Goal: Task Accomplishment & Management: Manage account settings

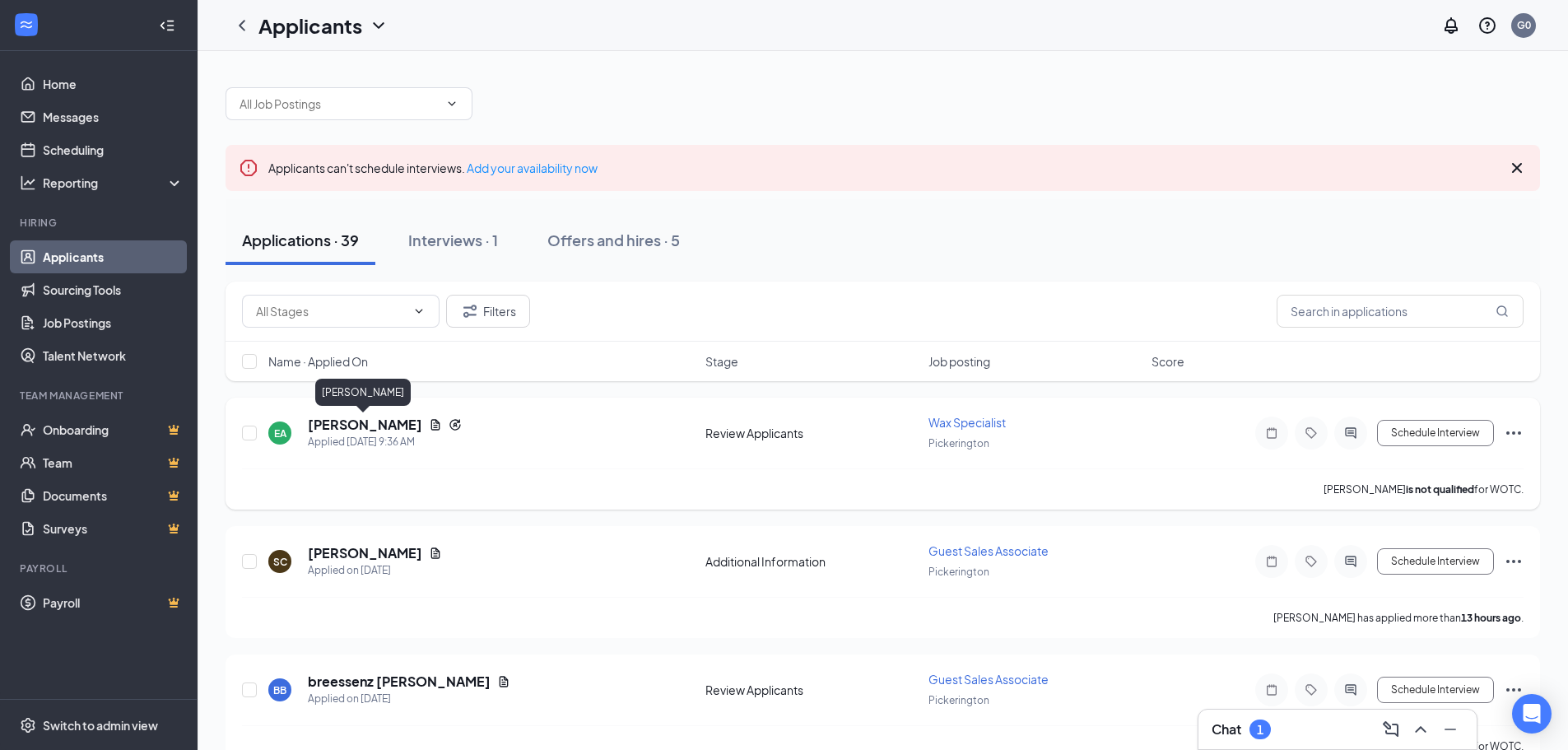
click at [369, 429] on h5 "Euphemia Abath" at bounding box center [364, 425] width 114 height 18
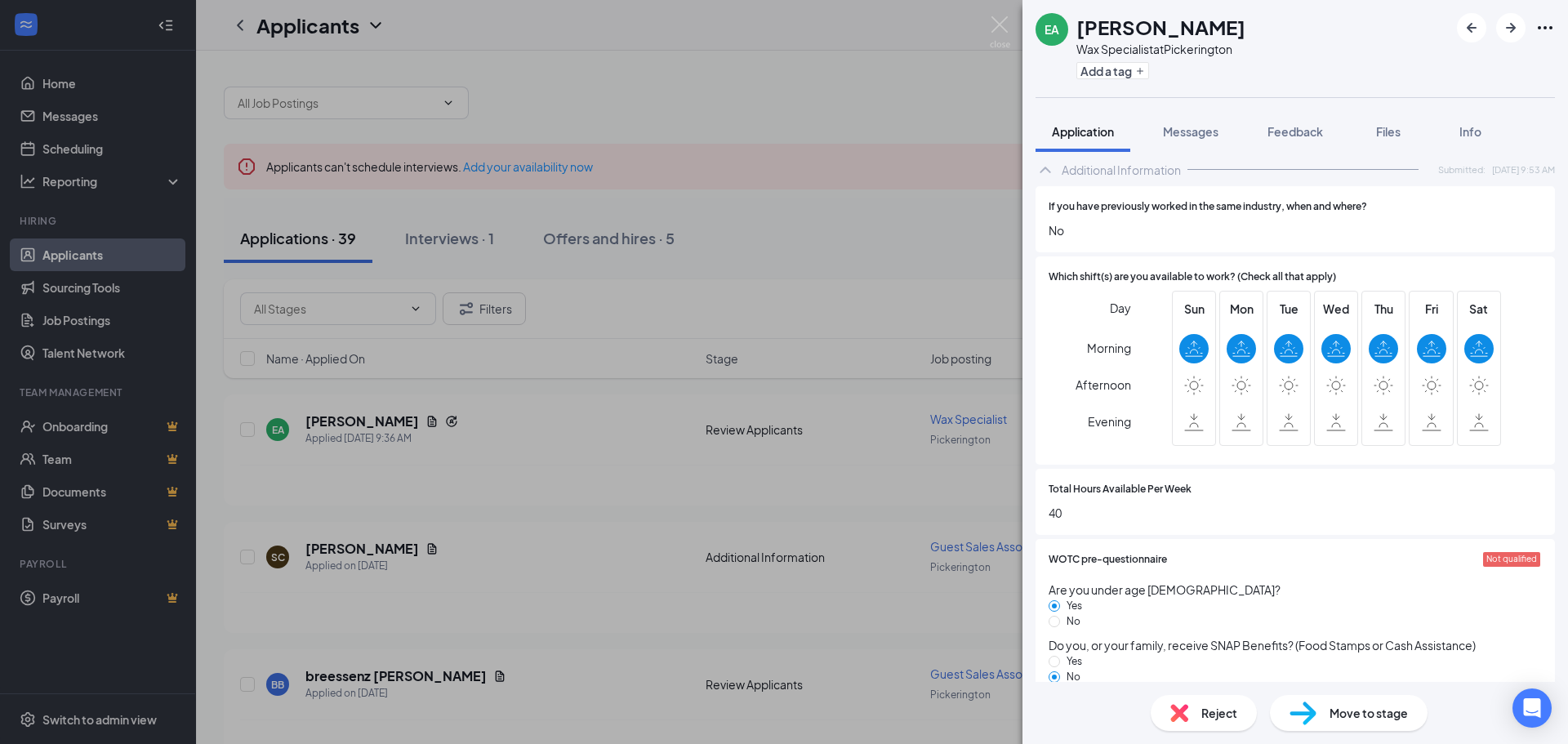
scroll to position [817, 0]
click at [1217, 720] on span "Reject" at bounding box center [1219, 713] width 36 height 18
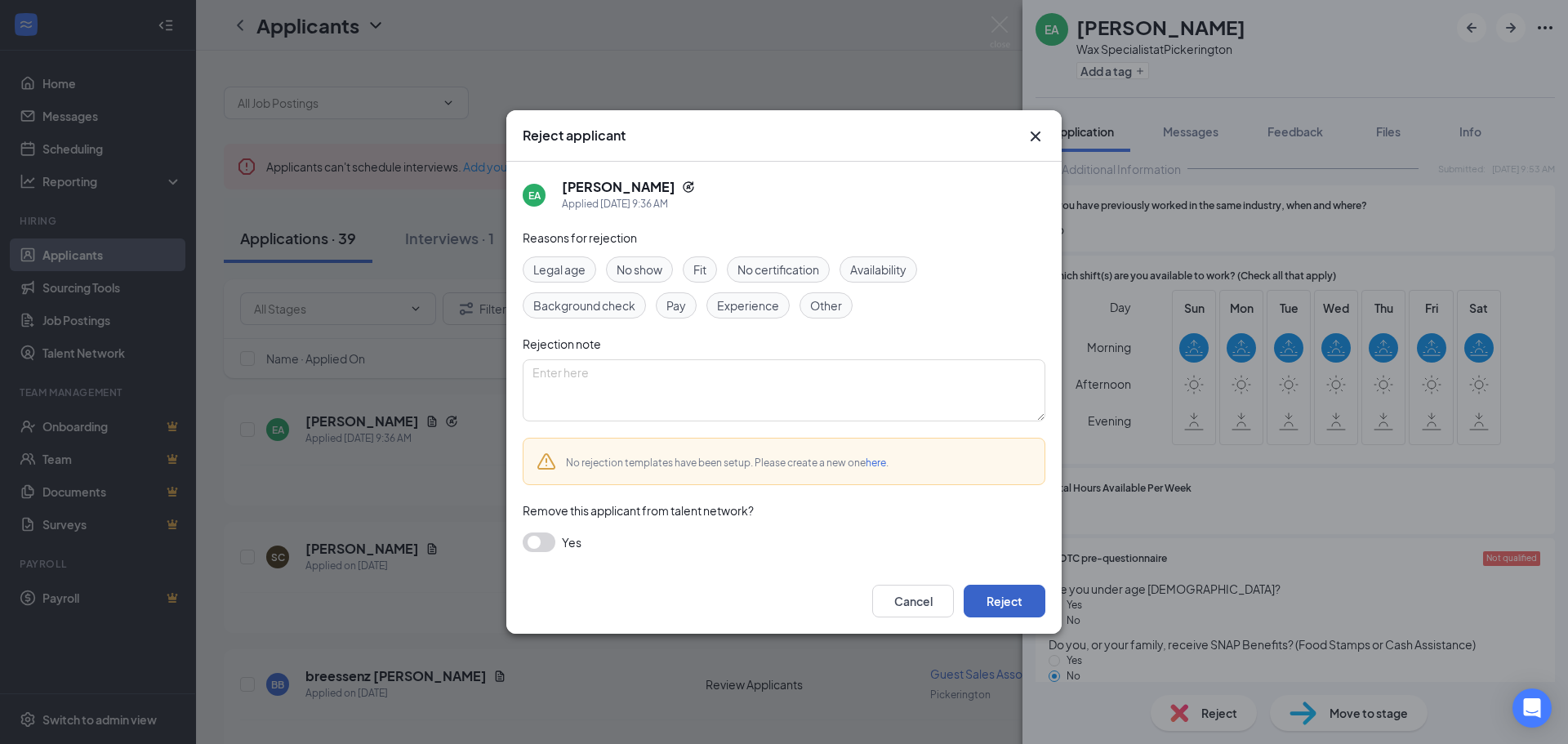
click at [1006, 605] on button "Reject" at bounding box center [1005, 600] width 82 height 32
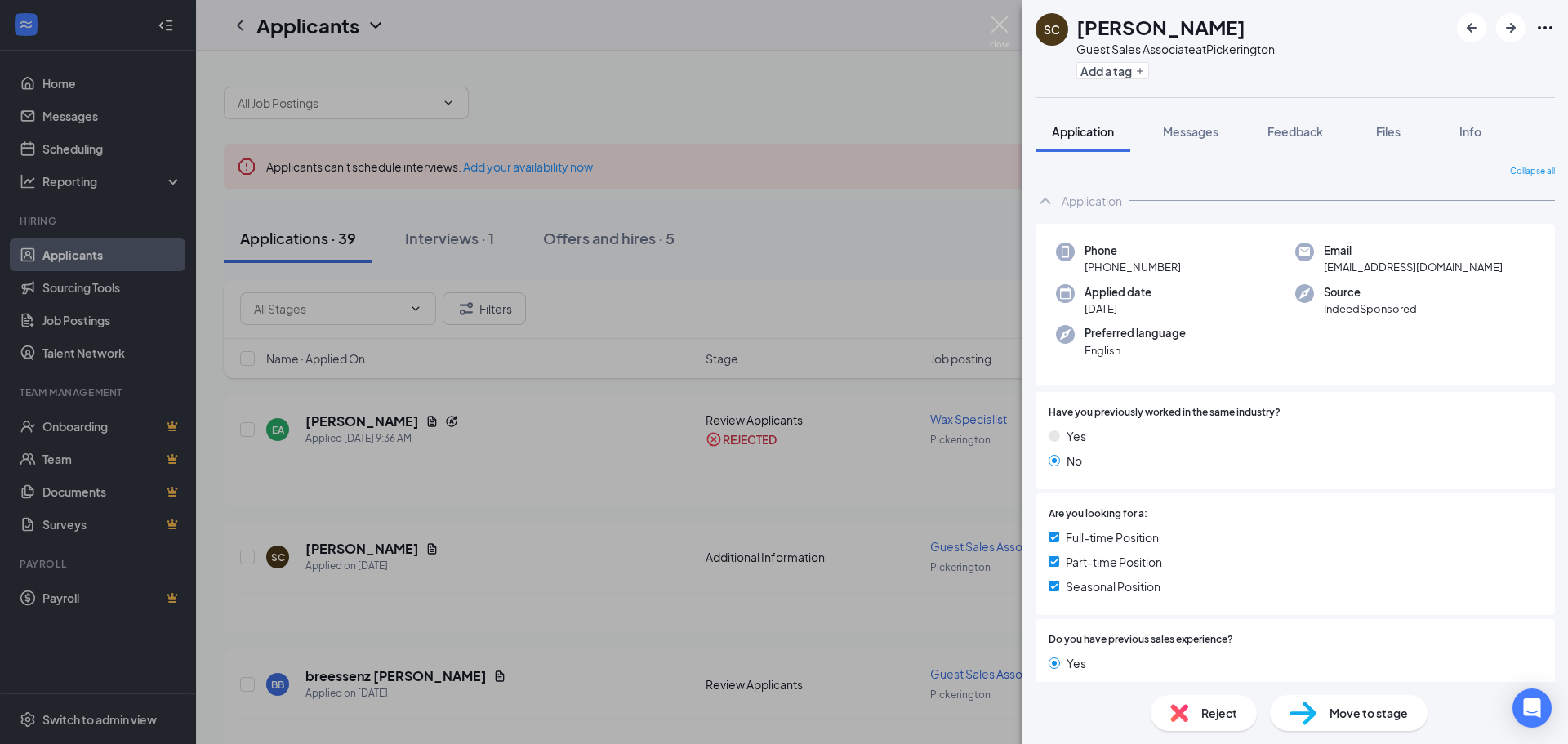
scroll to position [268, 0]
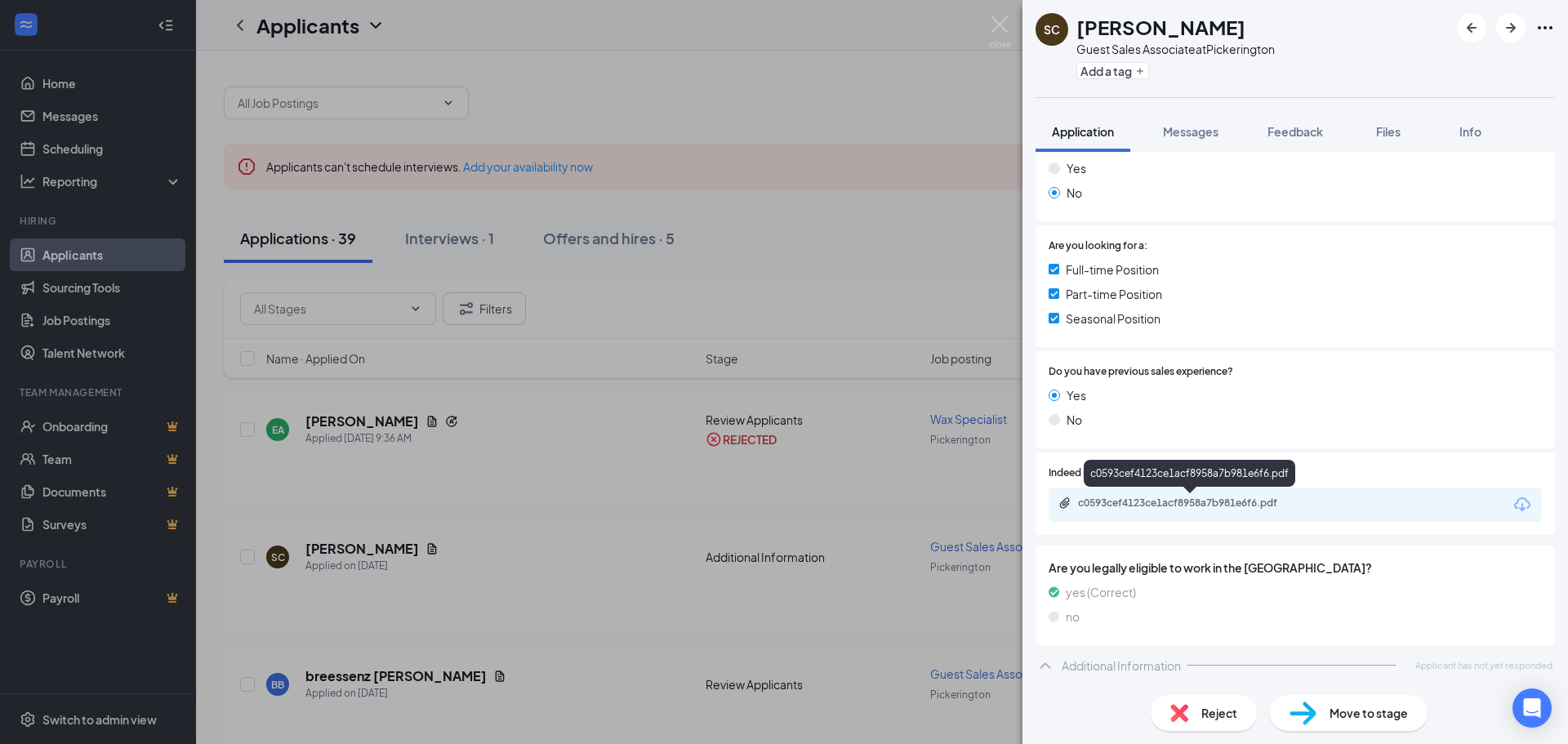
click at [1178, 501] on div "c0593cef4123ce1acf8958a7b981e6f6.pdf" at bounding box center [1193, 503] width 229 height 13
click at [1120, 505] on div "c0593cef4123ce1acf8958a7b981e6f6.pdf" at bounding box center [1193, 503] width 229 height 13
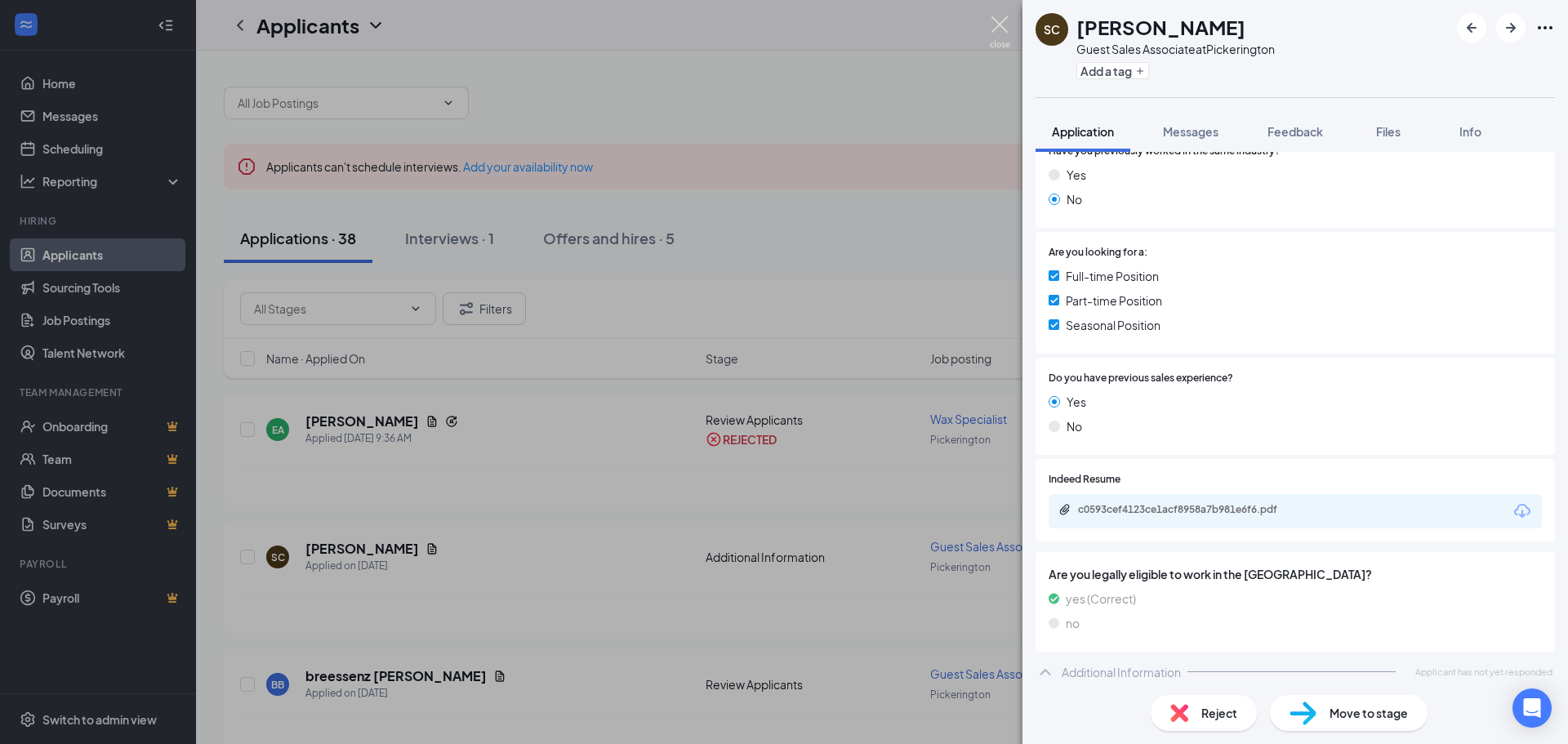
click at [1003, 21] on img at bounding box center [1000, 32] width 21 height 32
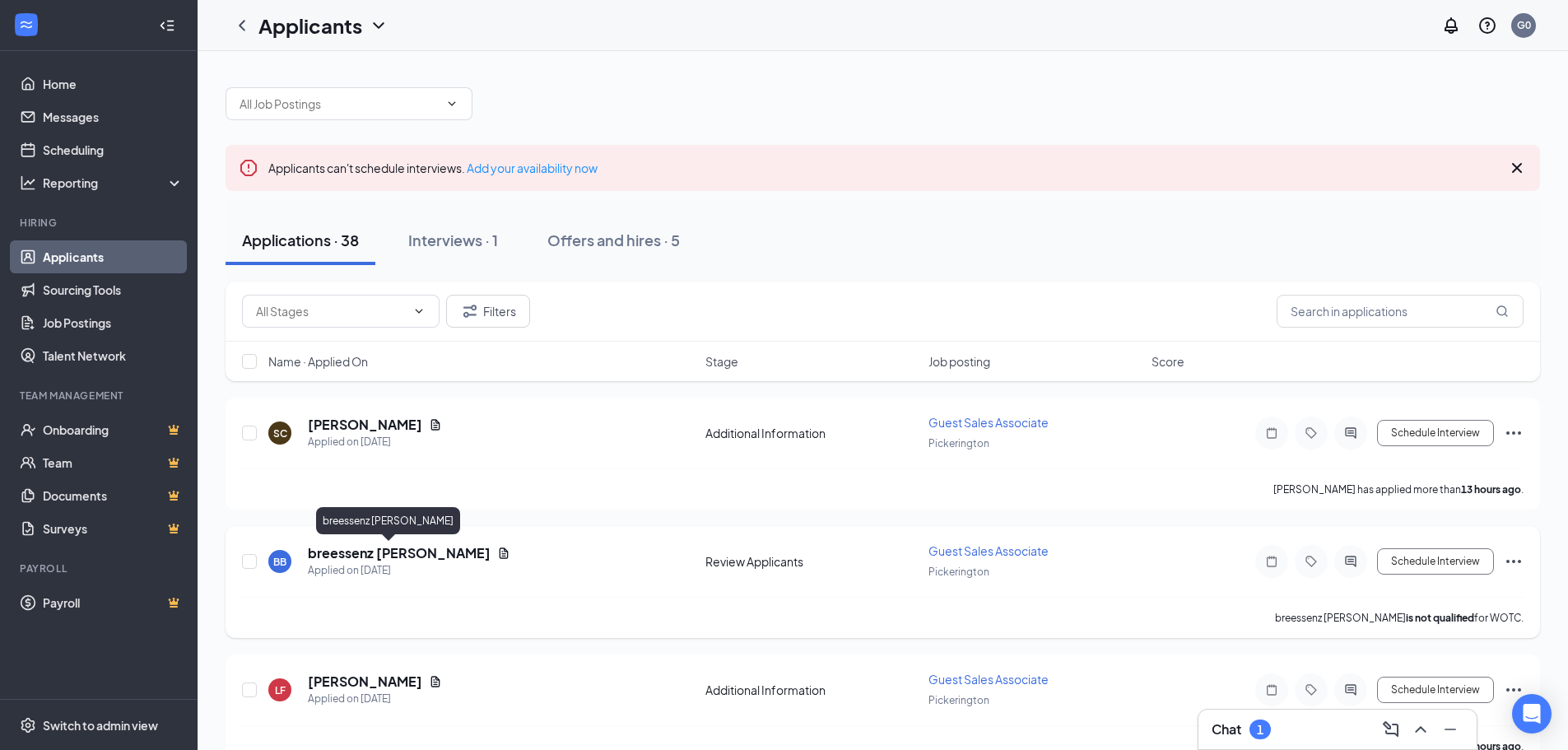
click at [352, 558] on h5 "breessenz bolden" at bounding box center [398, 553] width 182 height 18
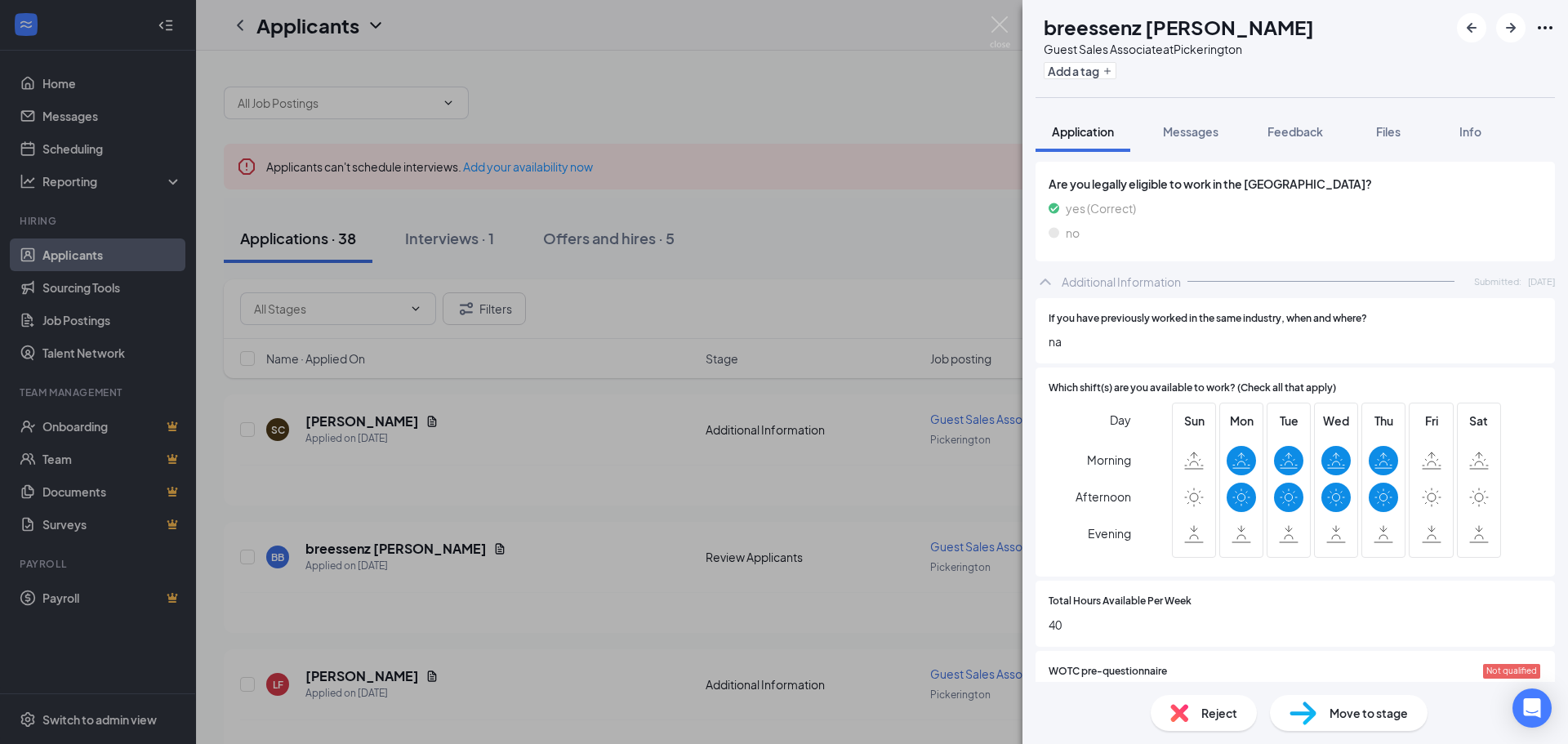
scroll to position [653, 0]
click at [1216, 716] on span "Reject" at bounding box center [1219, 713] width 36 height 18
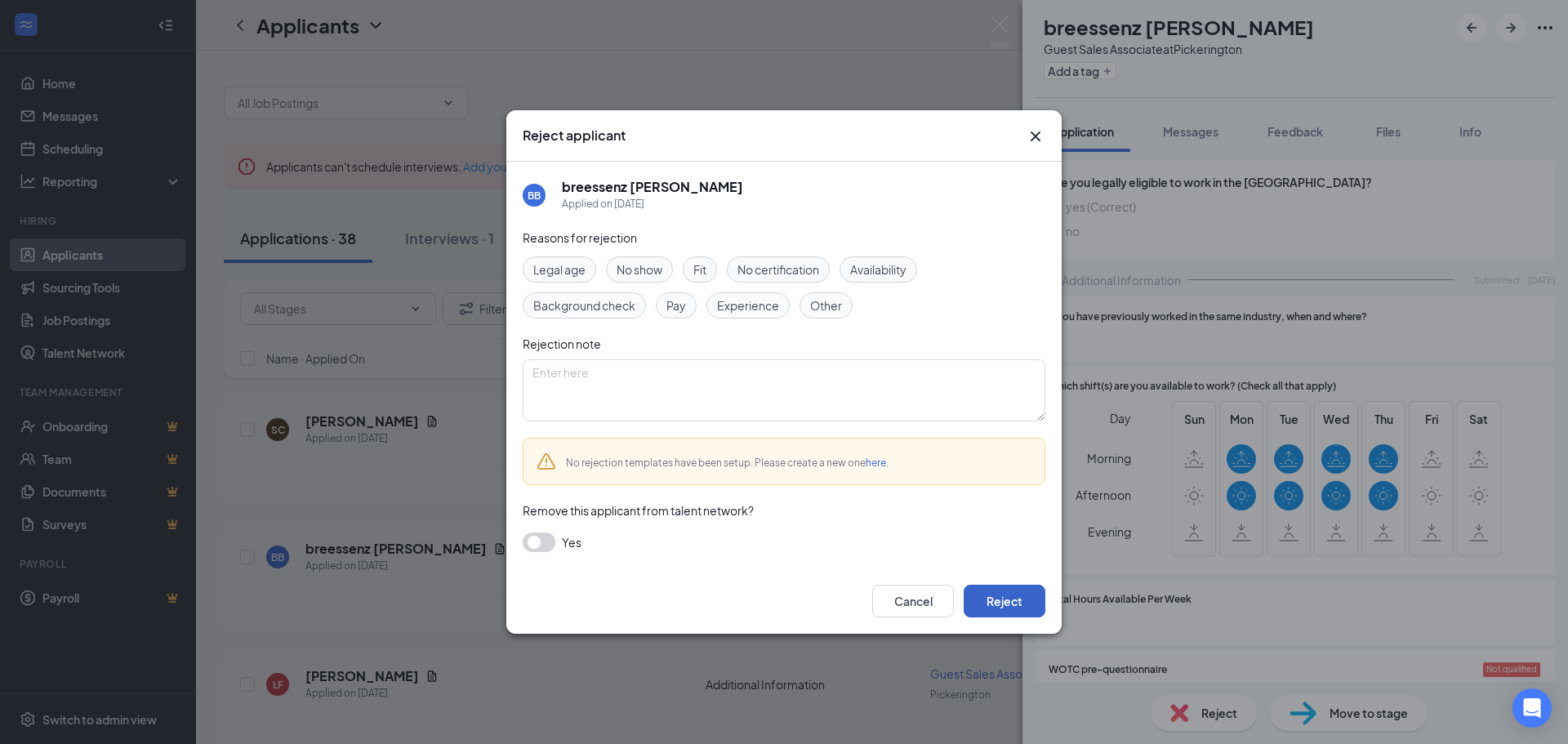
click at [1003, 602] on button "Reject" at bounding box center [1005, 600] width 82 height 32
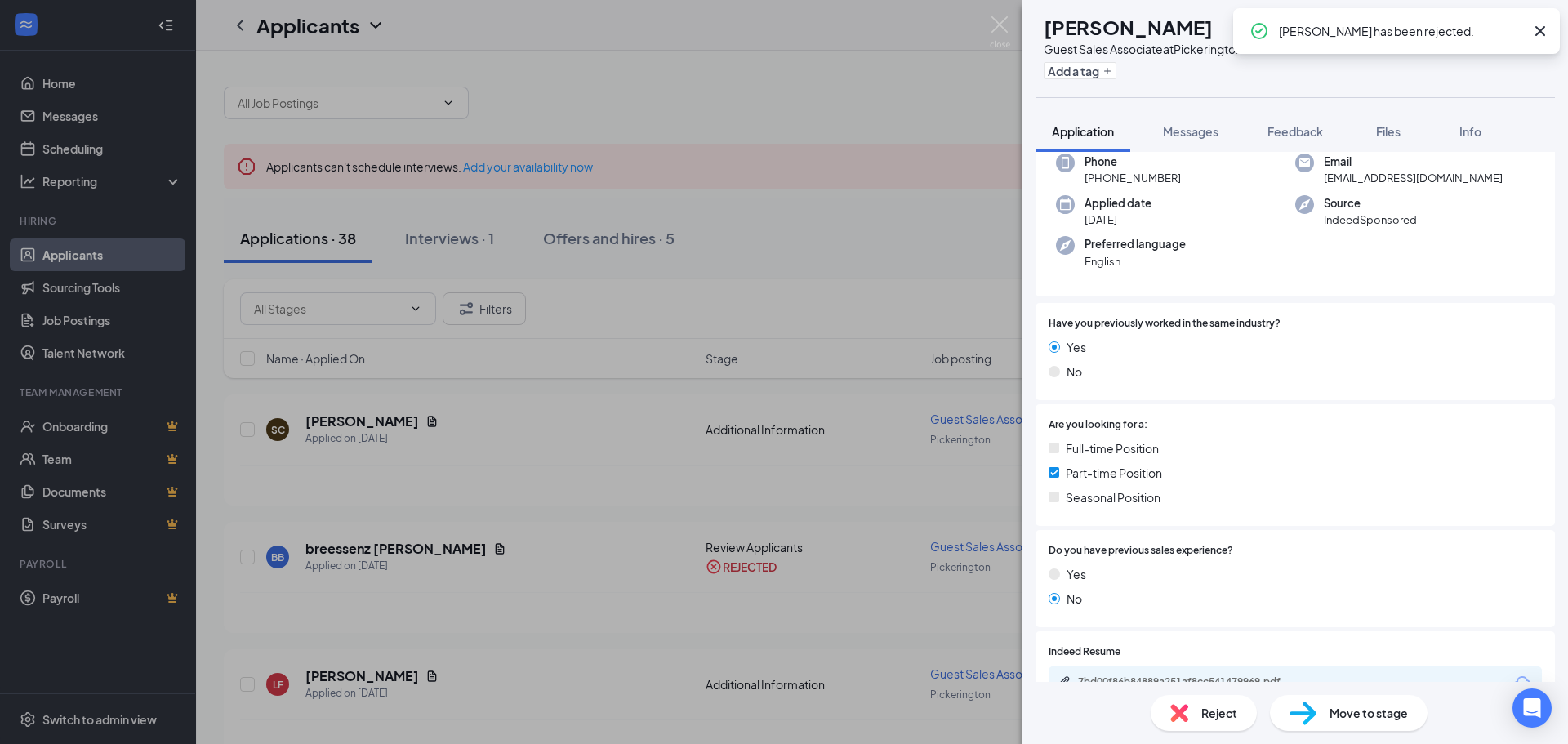
scroll to position [314, 0]
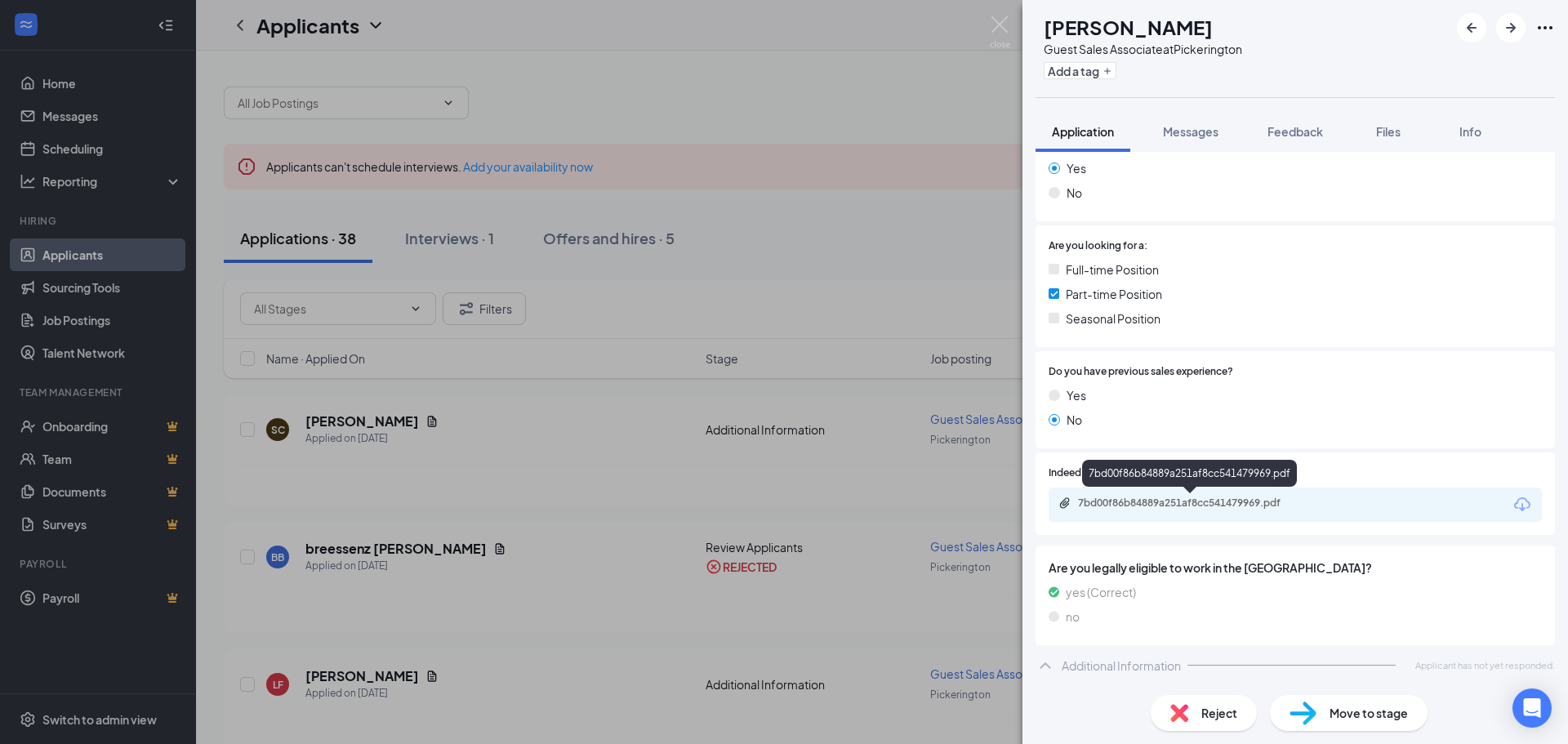
click at [1146, 505] on div "7bd00f86b84889a251af8cc541479969.pdf" at bounding box center [1193, 503] width 229 height 13
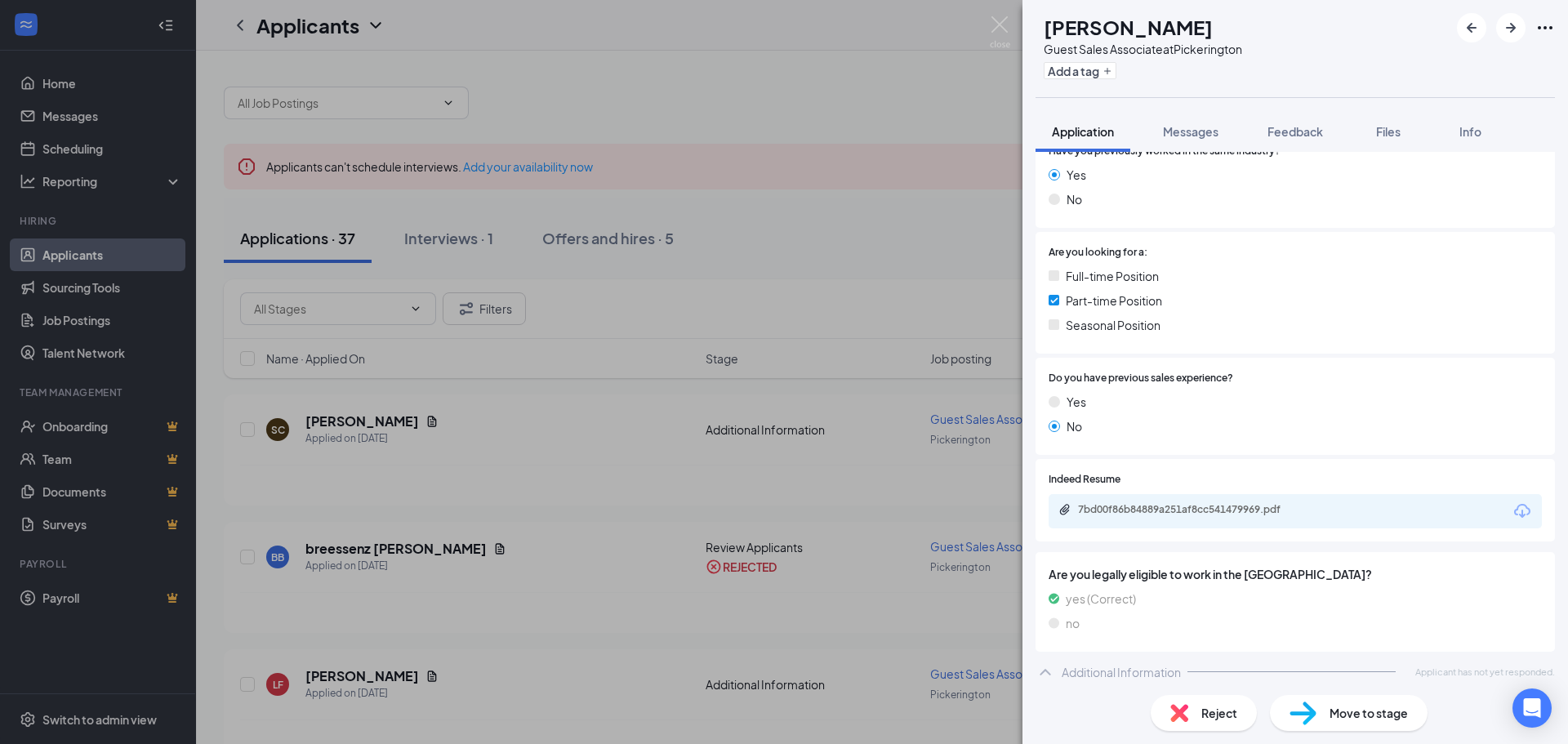
click at [1199, 718] on div "Reject" at bounding box center [1203, 713] width 107 height 36
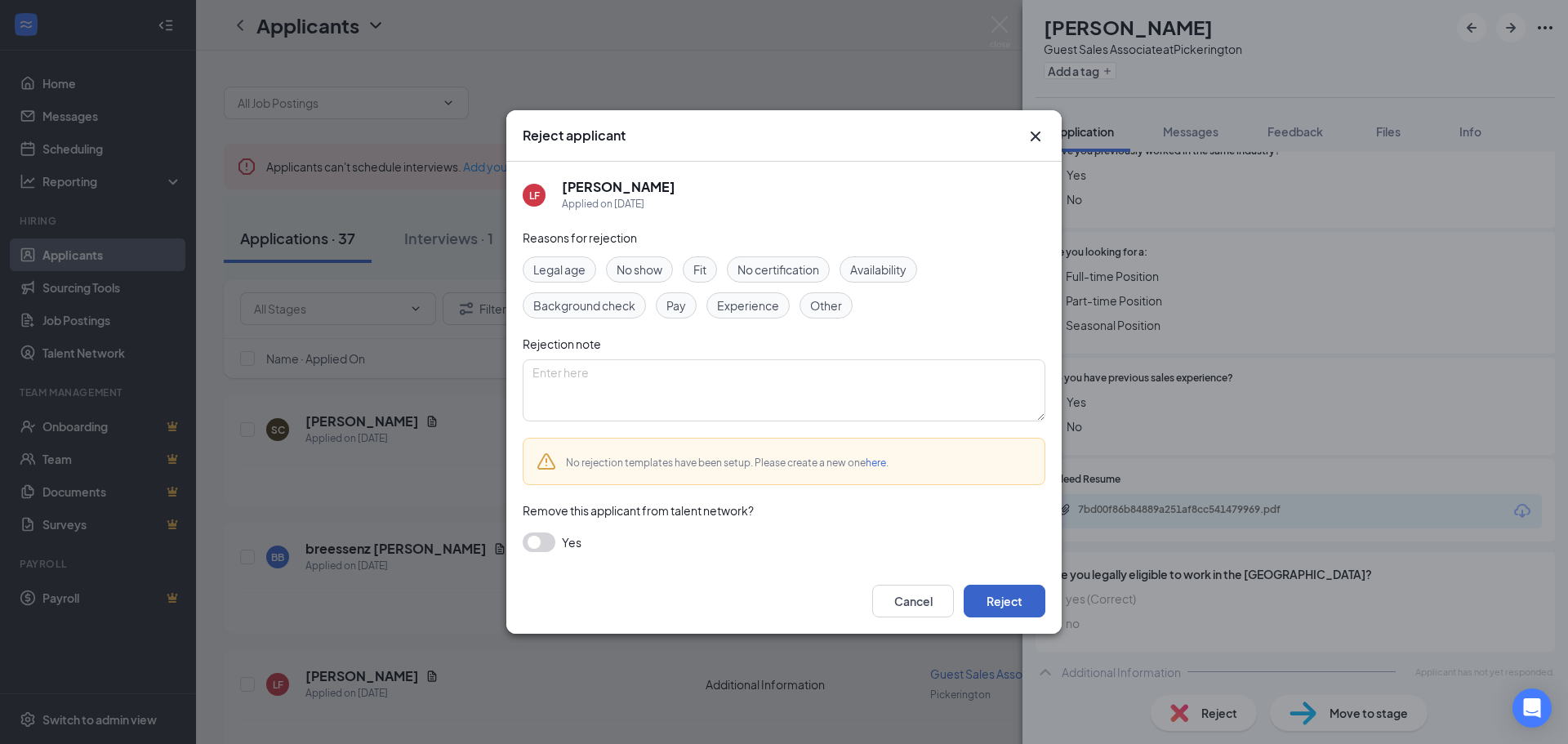
click at [1008, 602] on button "Reject" at bounding box center [1005, 600] width 82 height 32
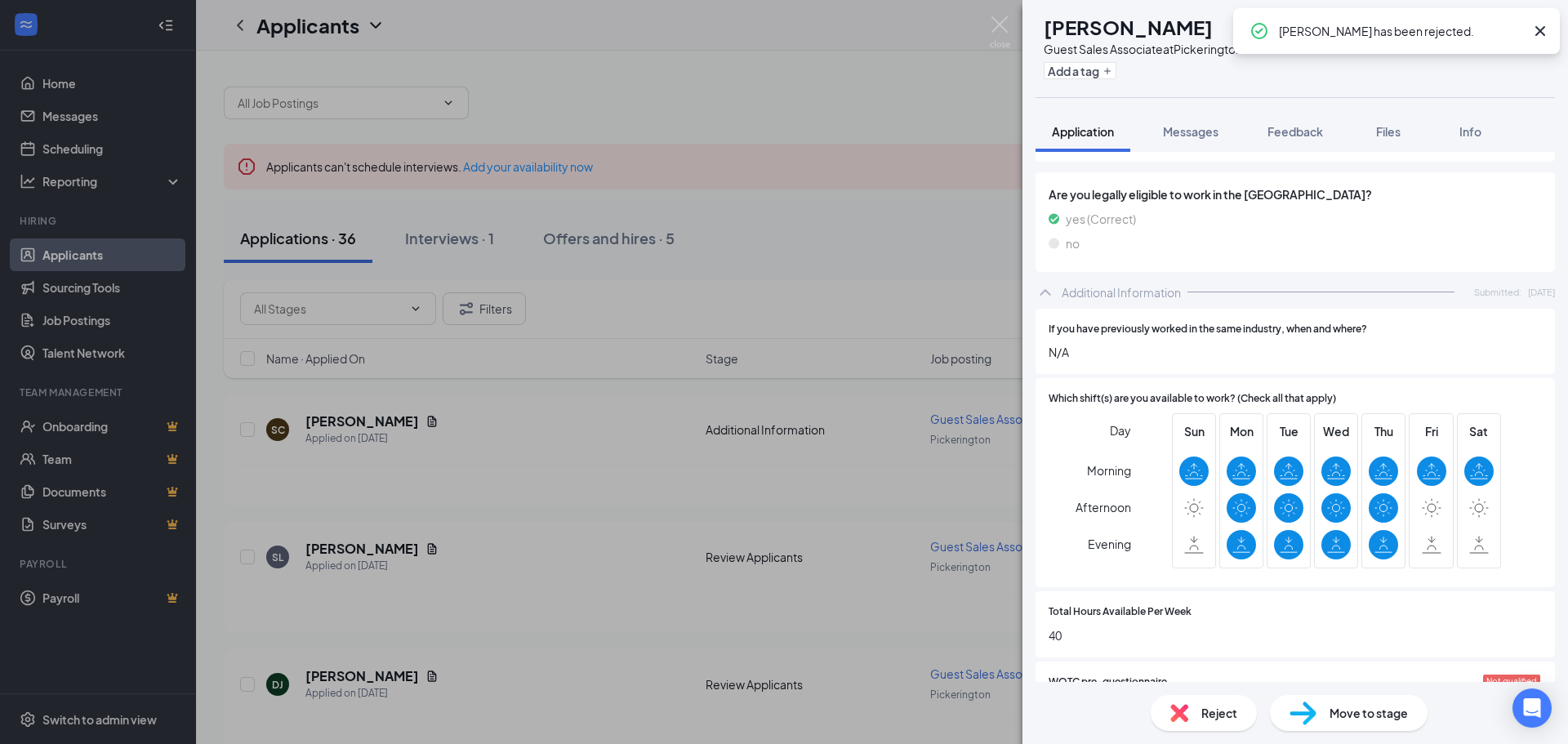
scroll to position [653, 0]
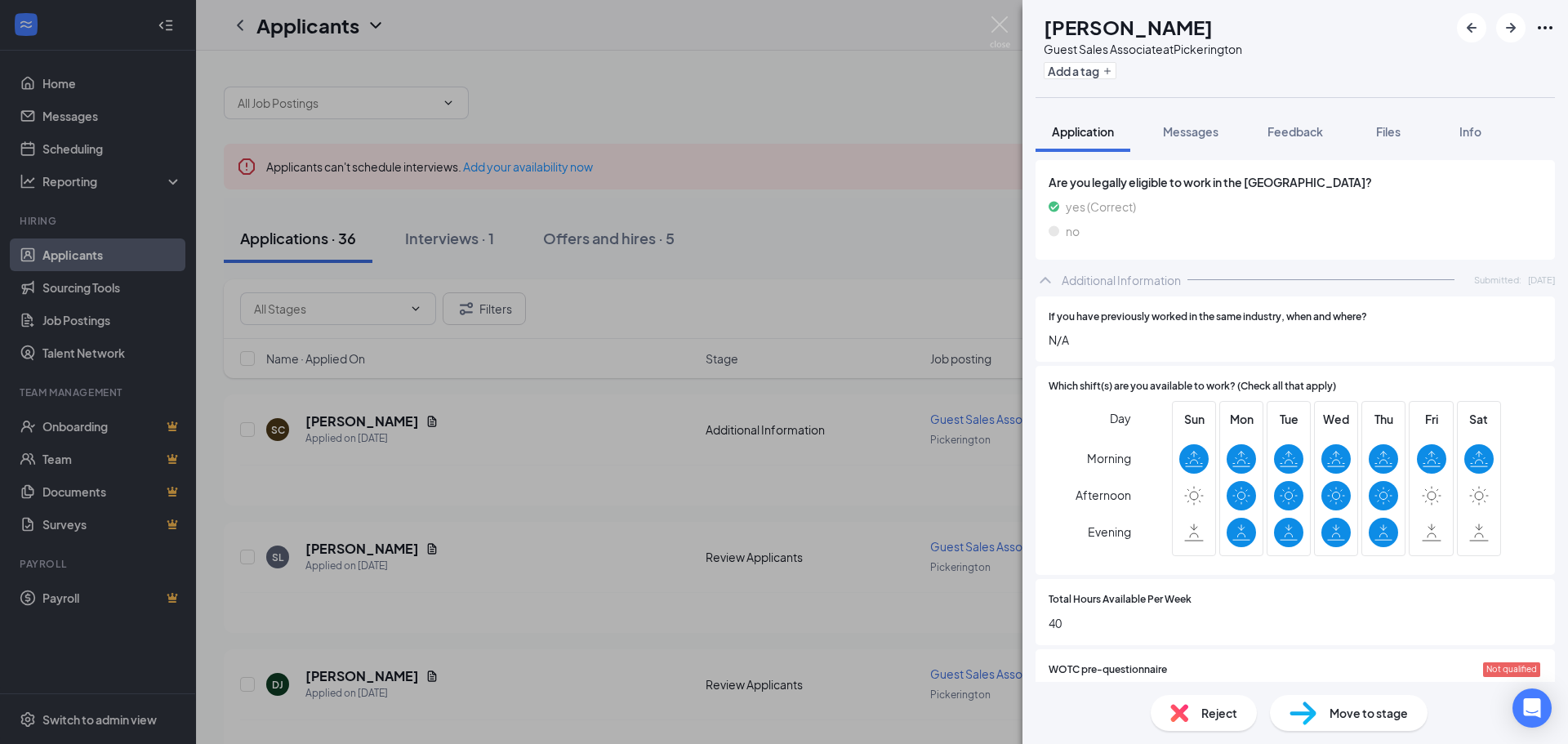
click at [1229, 719] on span "Reject" at bounding box center [1219, 713] width 36 height 18
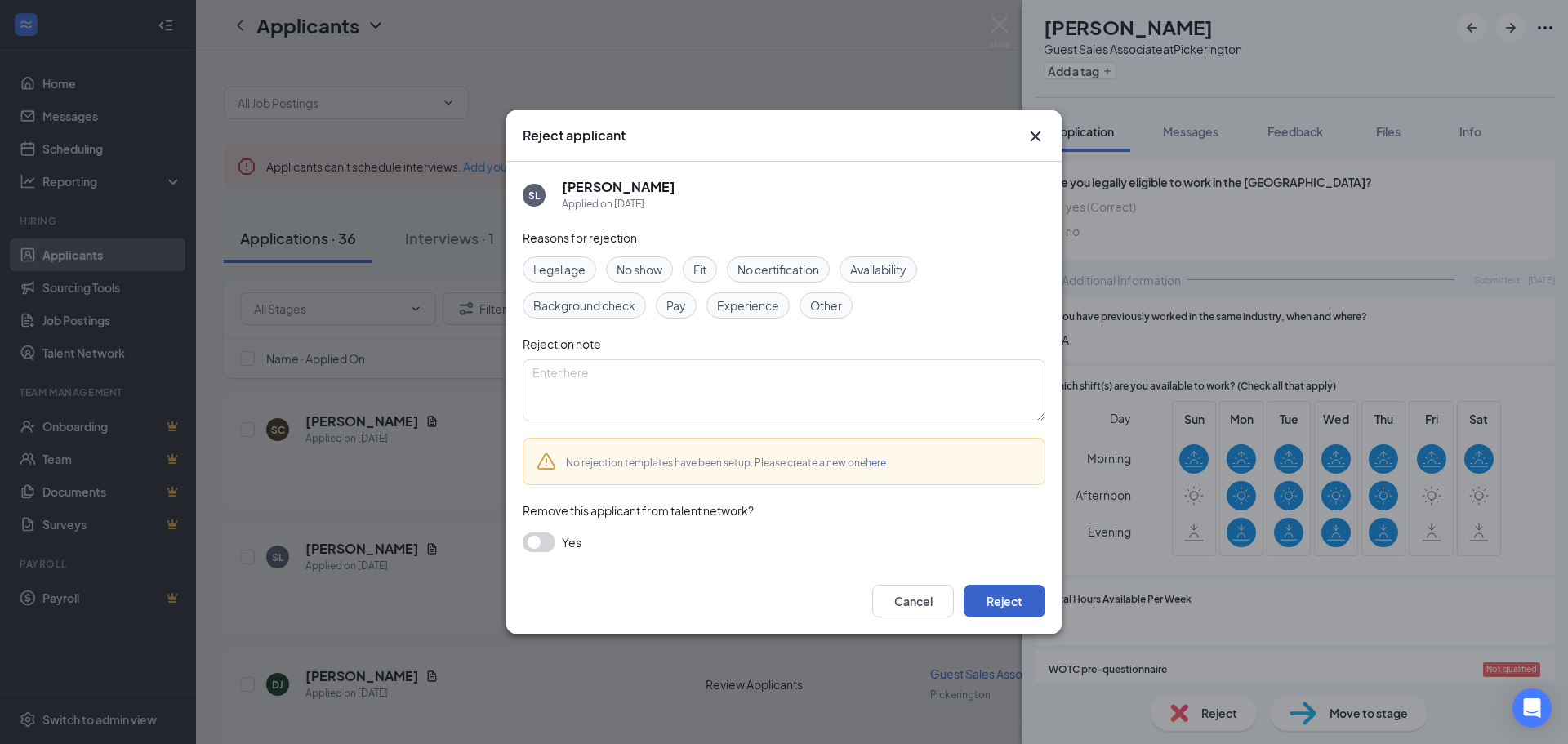
click at [1024, 603] on button "Reject" at bounding box center [1005, 600] width 82 height 32
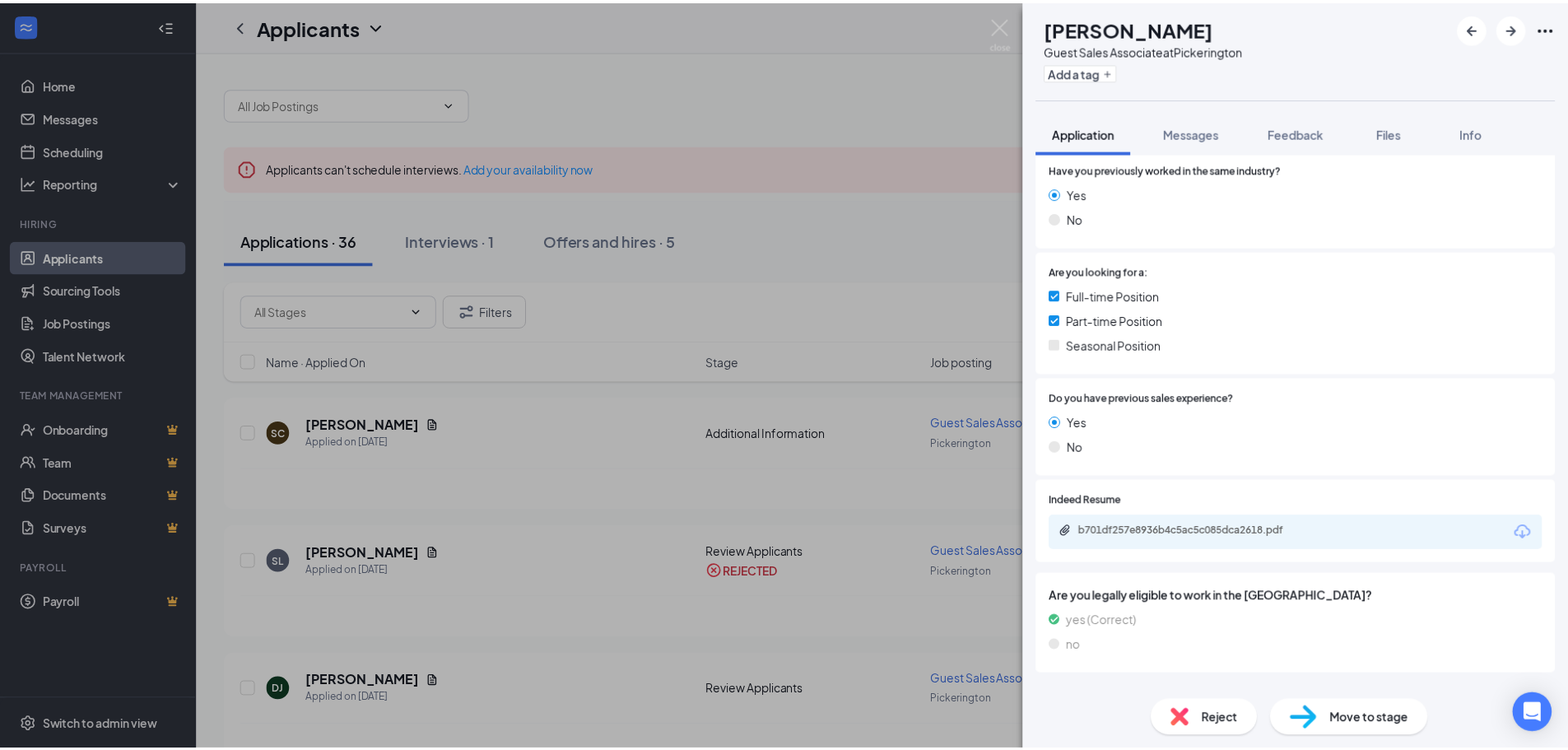
scroll to position [247, 0]
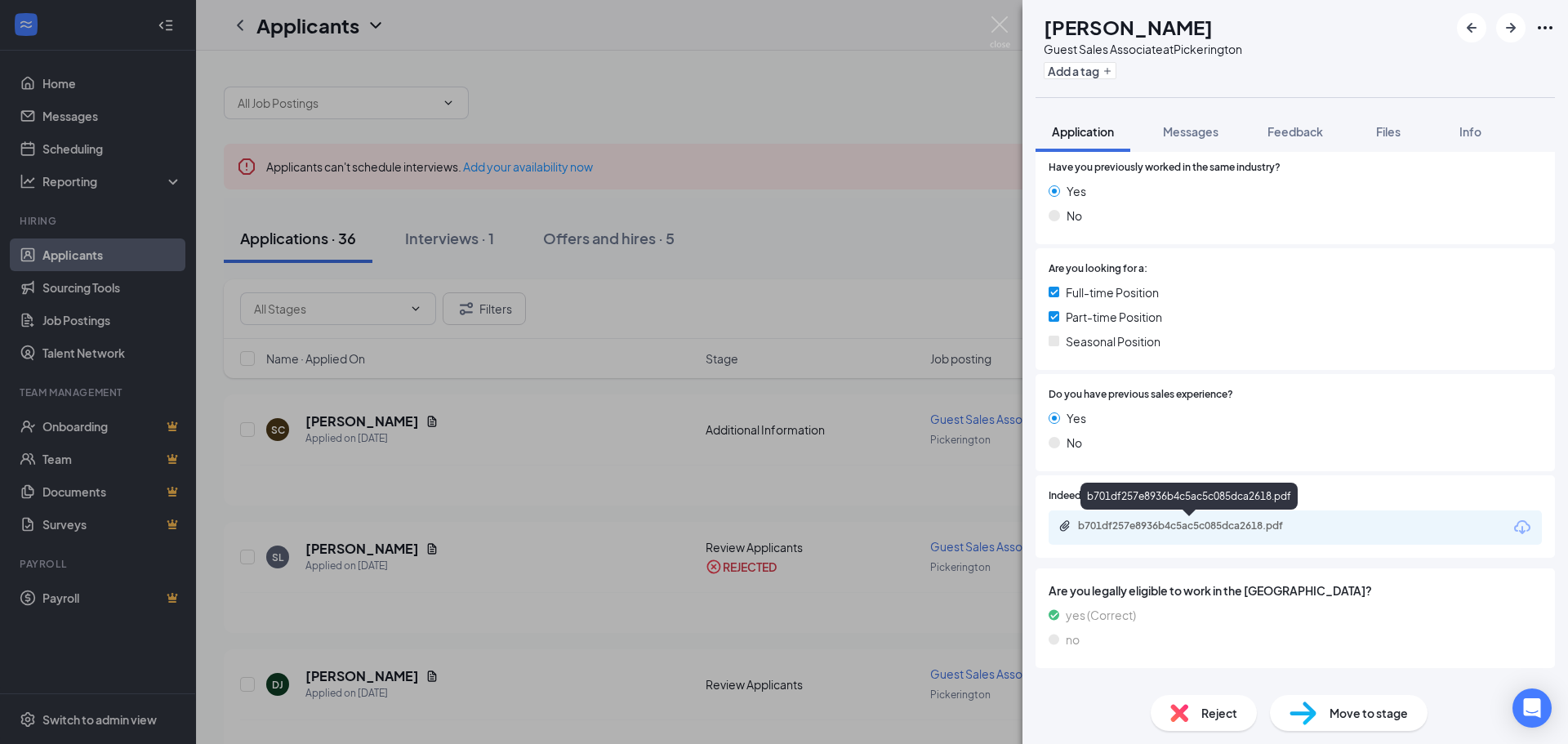
click at [1140, 528] on div "b701df257e8936b4c5ac5c085dca2618.pdf" at bounding box center [1193, 525] width 229 height 13
click at [1210, 711] on span "Reject" at bounding box center [1219, 713] width 36 height 18
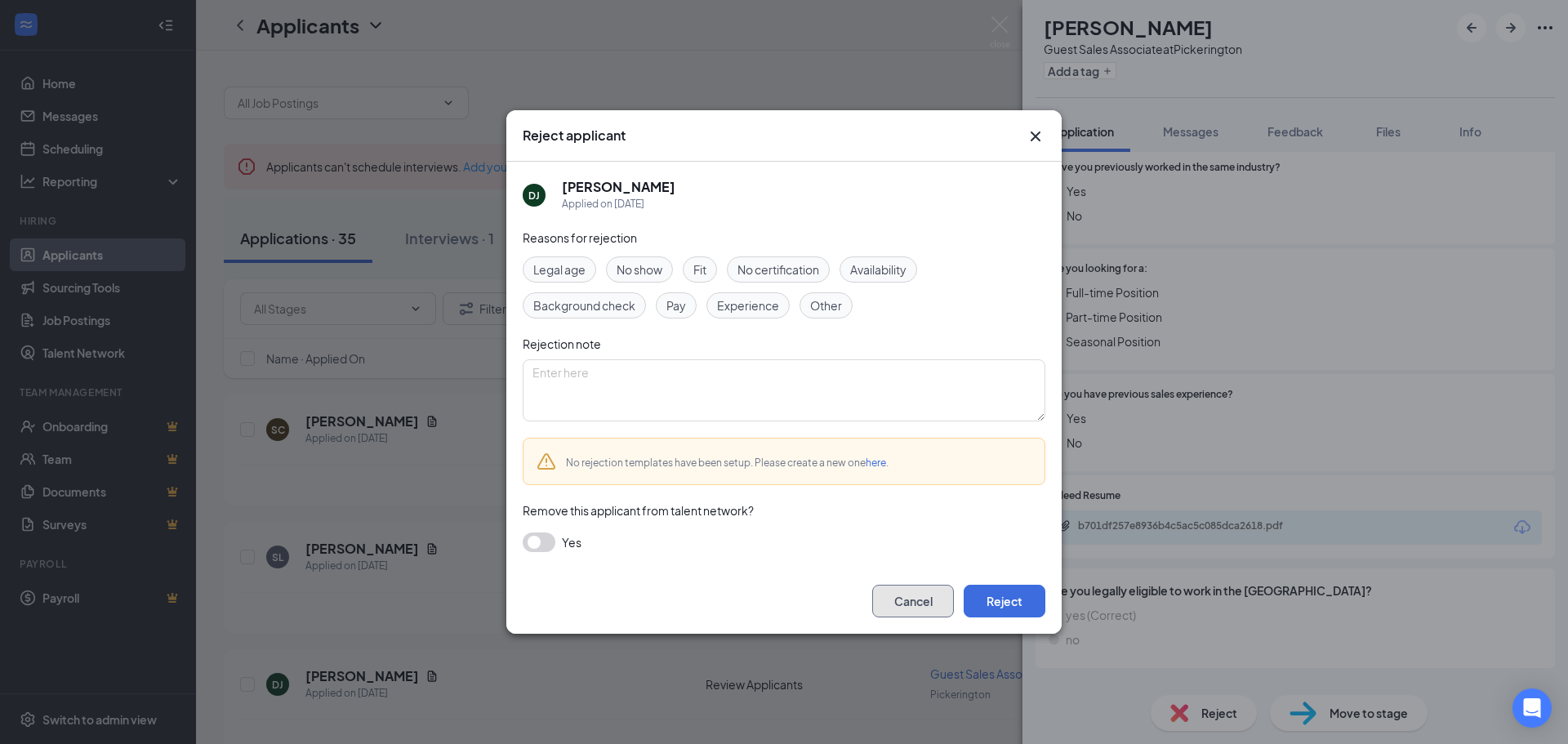
click at [913, 599] on button "Cancel" at bounding box center [913, 600] width 82 height 32
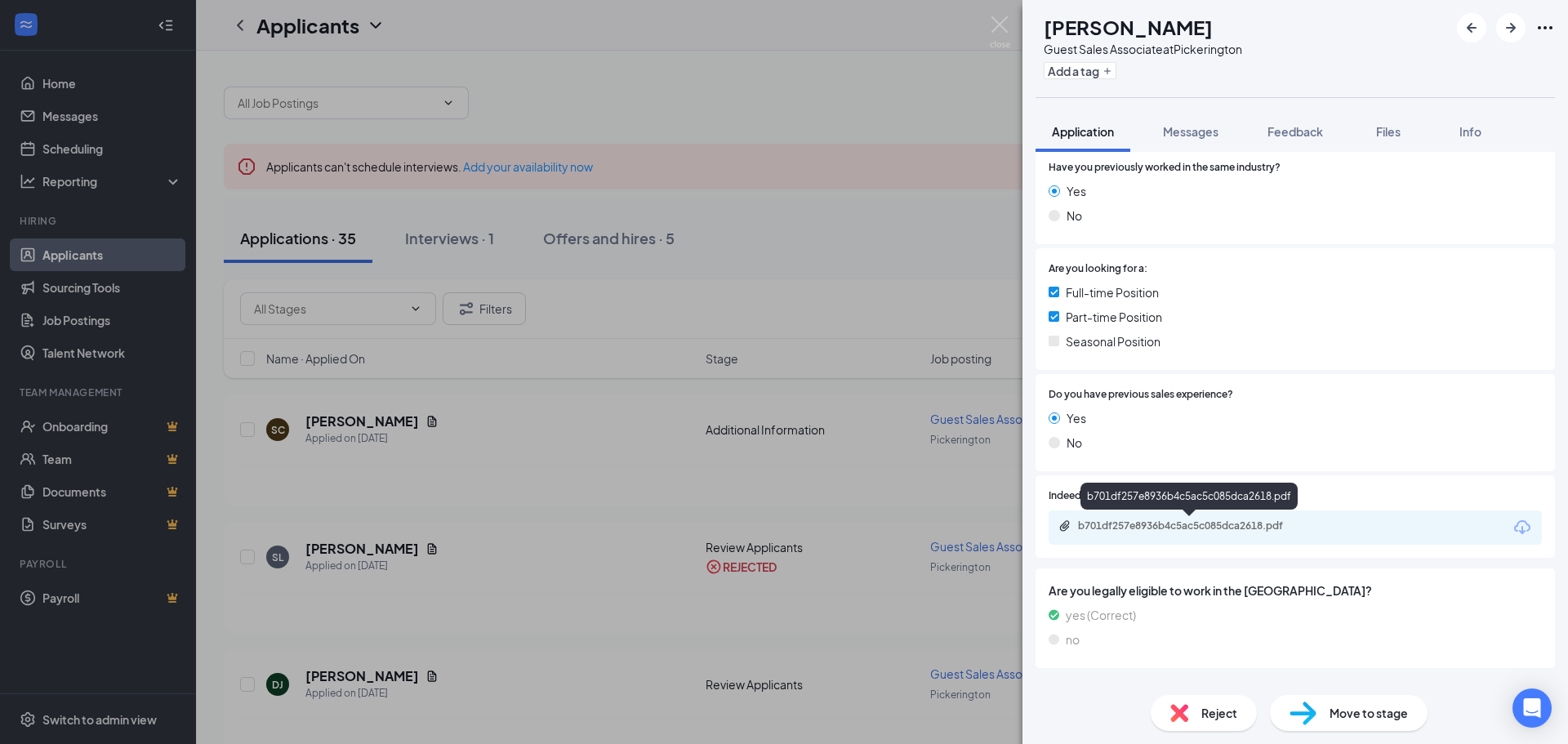
click at [1145, 525] on div "b701df257e8936b4c5ac5c085dca2618.pdf" at bounding box center [1193, 525] width 229 height 13
click at [998, 22] on img at bounding box center [1000, 32] width 21 height 32
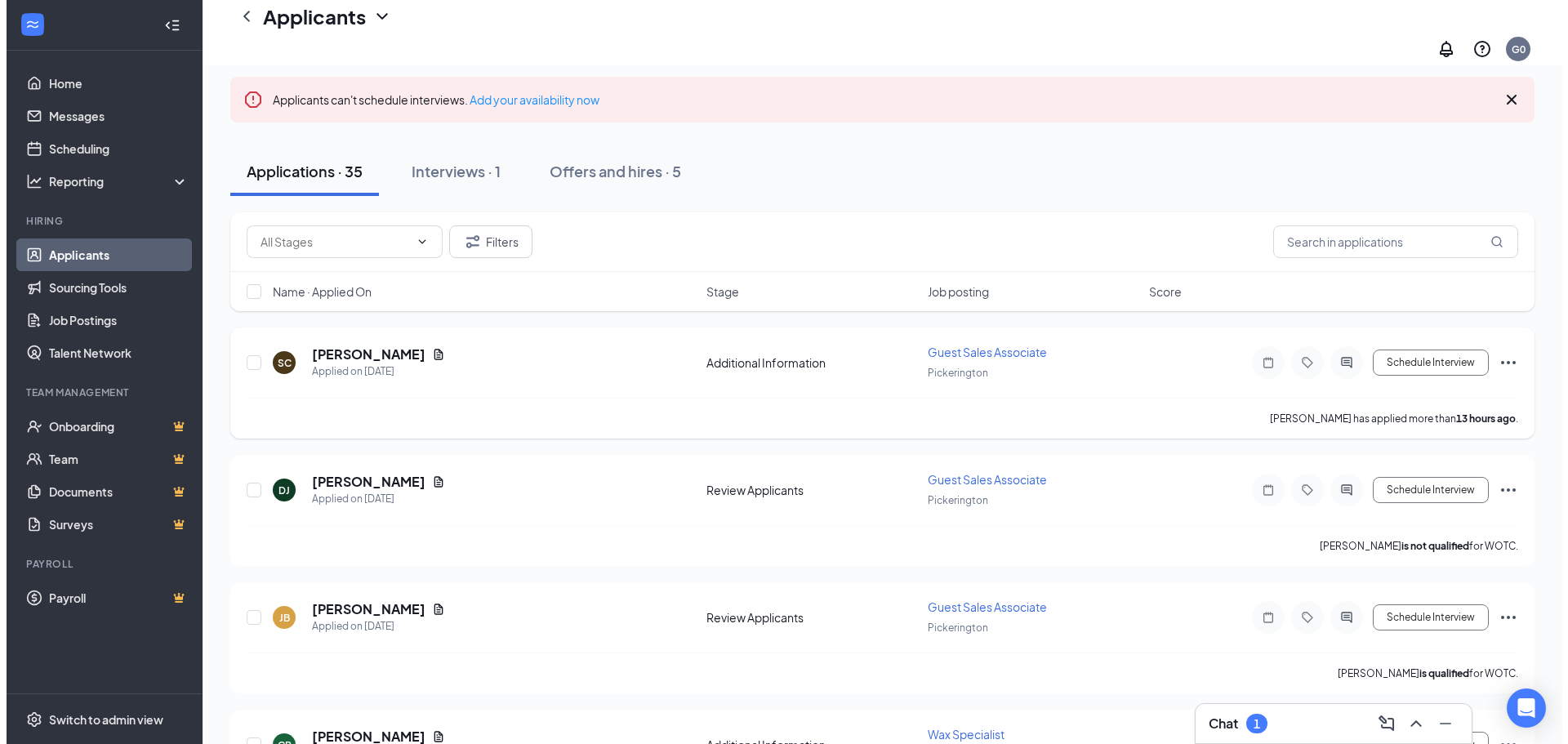
scroll to position [163, 0]
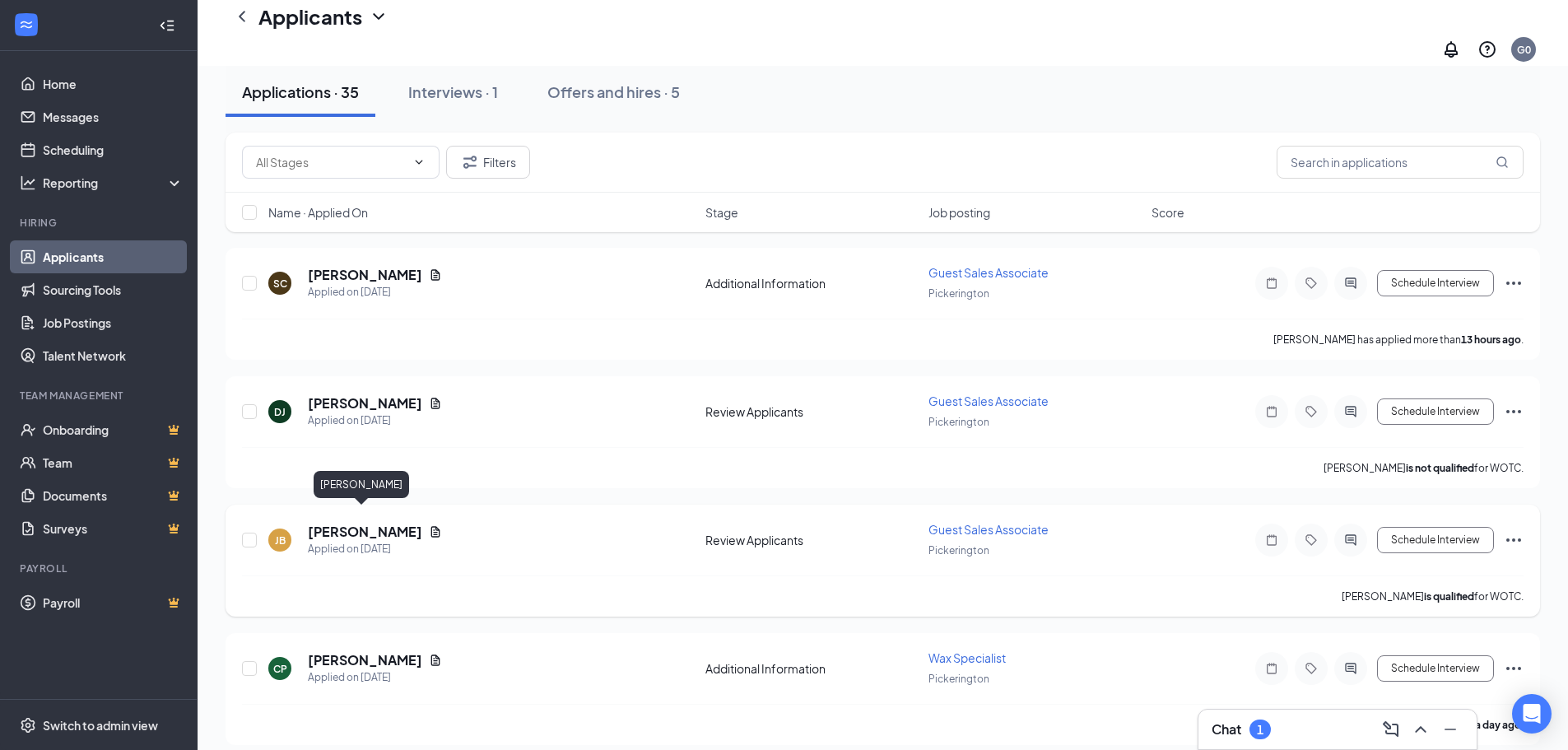
click at [350, 523] on h5 "Jalyah Booker" at bounding box center [364, 532] width 114 height 18
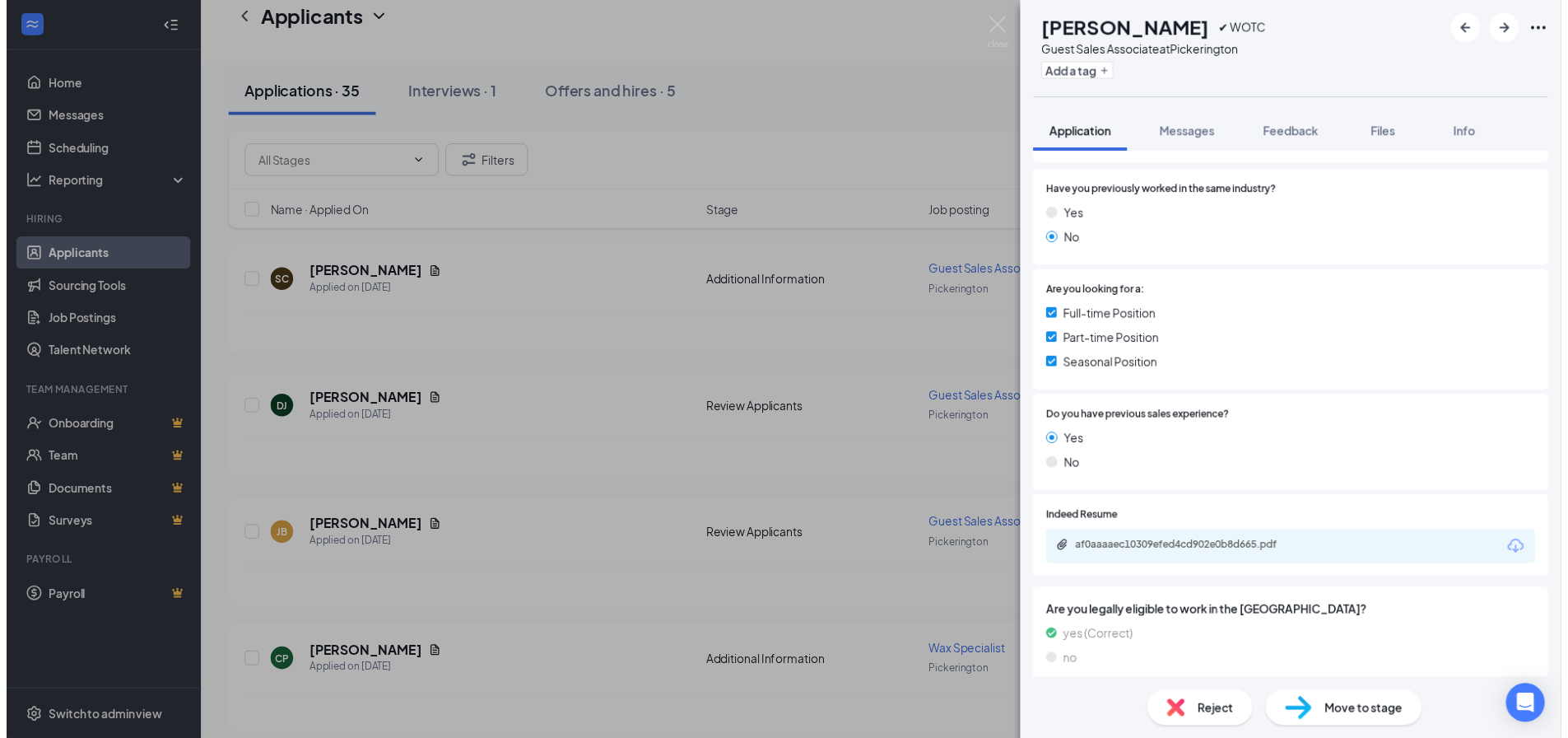
scroll to position [247, 0]
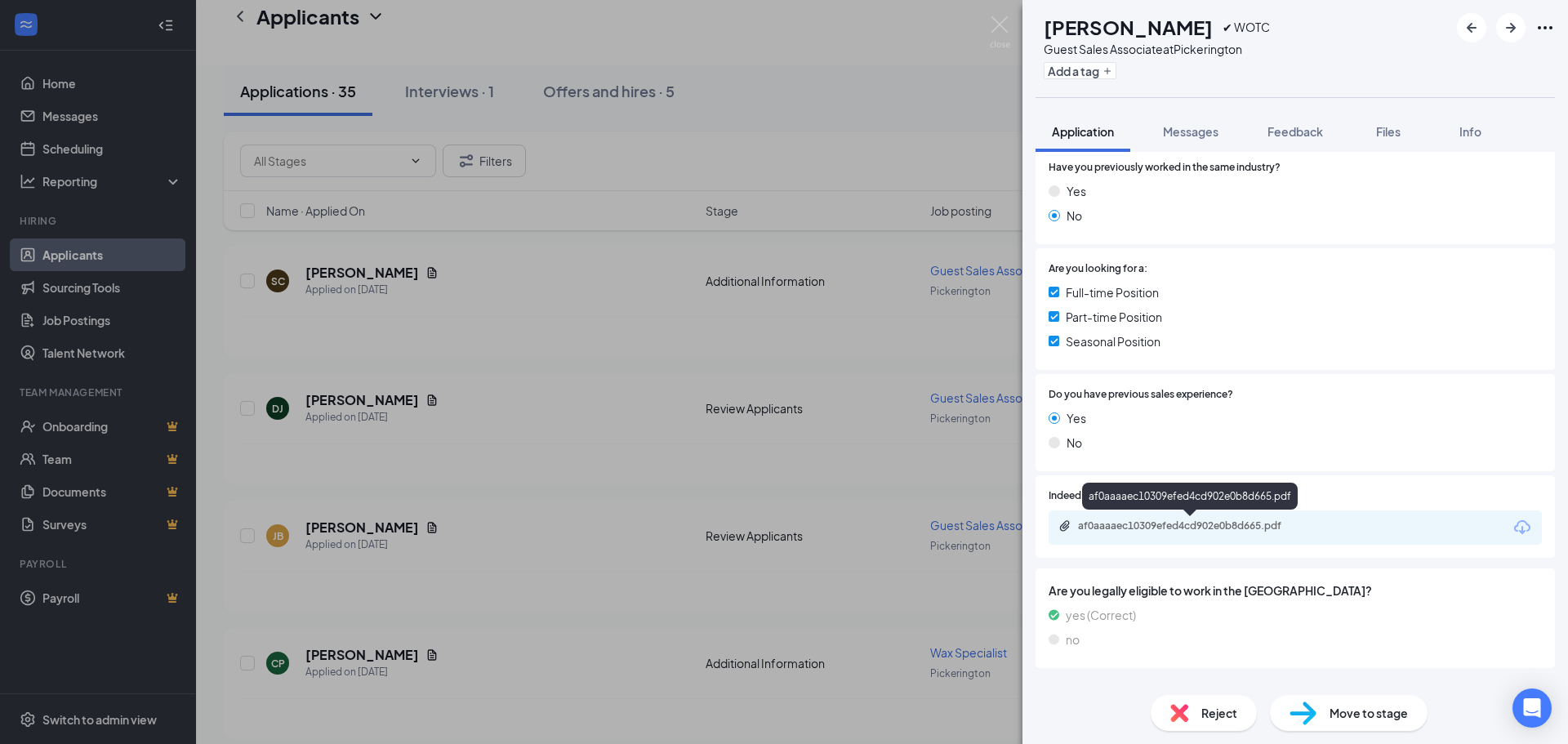
click at [1161, 527] on div "af0aaaaec10309efed4cd902e0b8d665.pdf" at bounding box center [1193, 525] width 229 height 13
click at [996, 23] on img at bounding box center [1000, 32] width 21 height 32
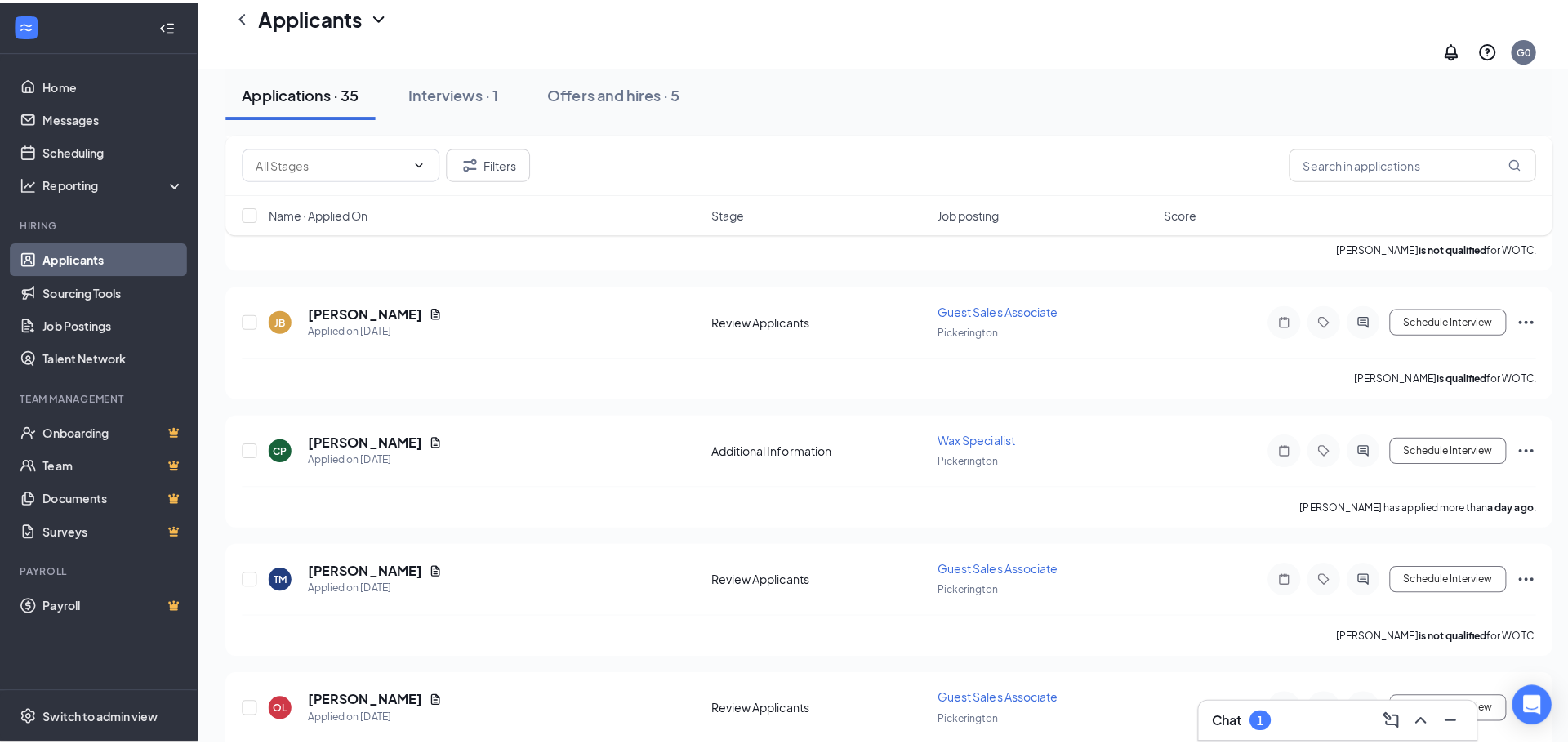
scroll to position [409, 0]
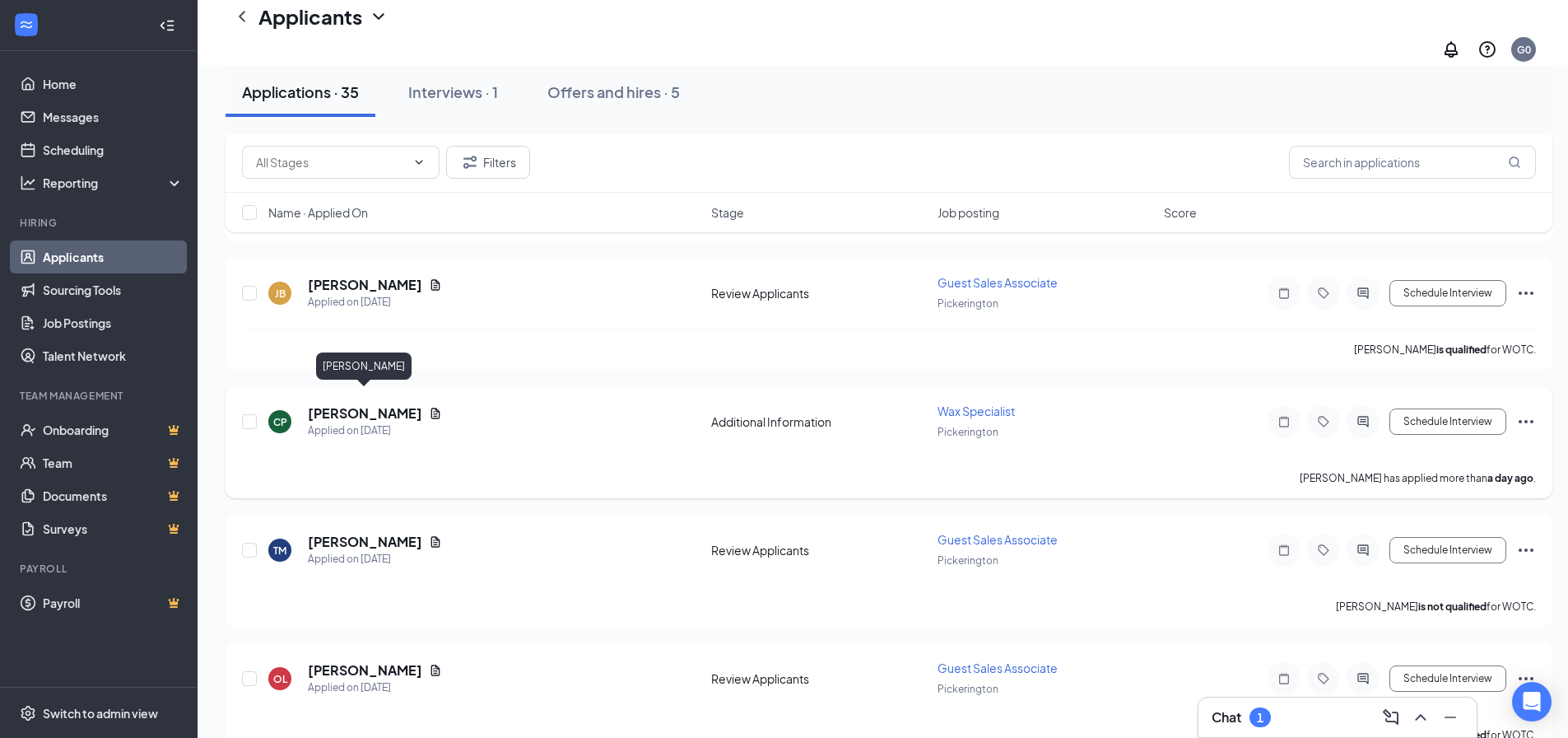
click at [365, 404] on h5 "Claudia Polansky" at bounding box center [364, 413] width 114 height 18
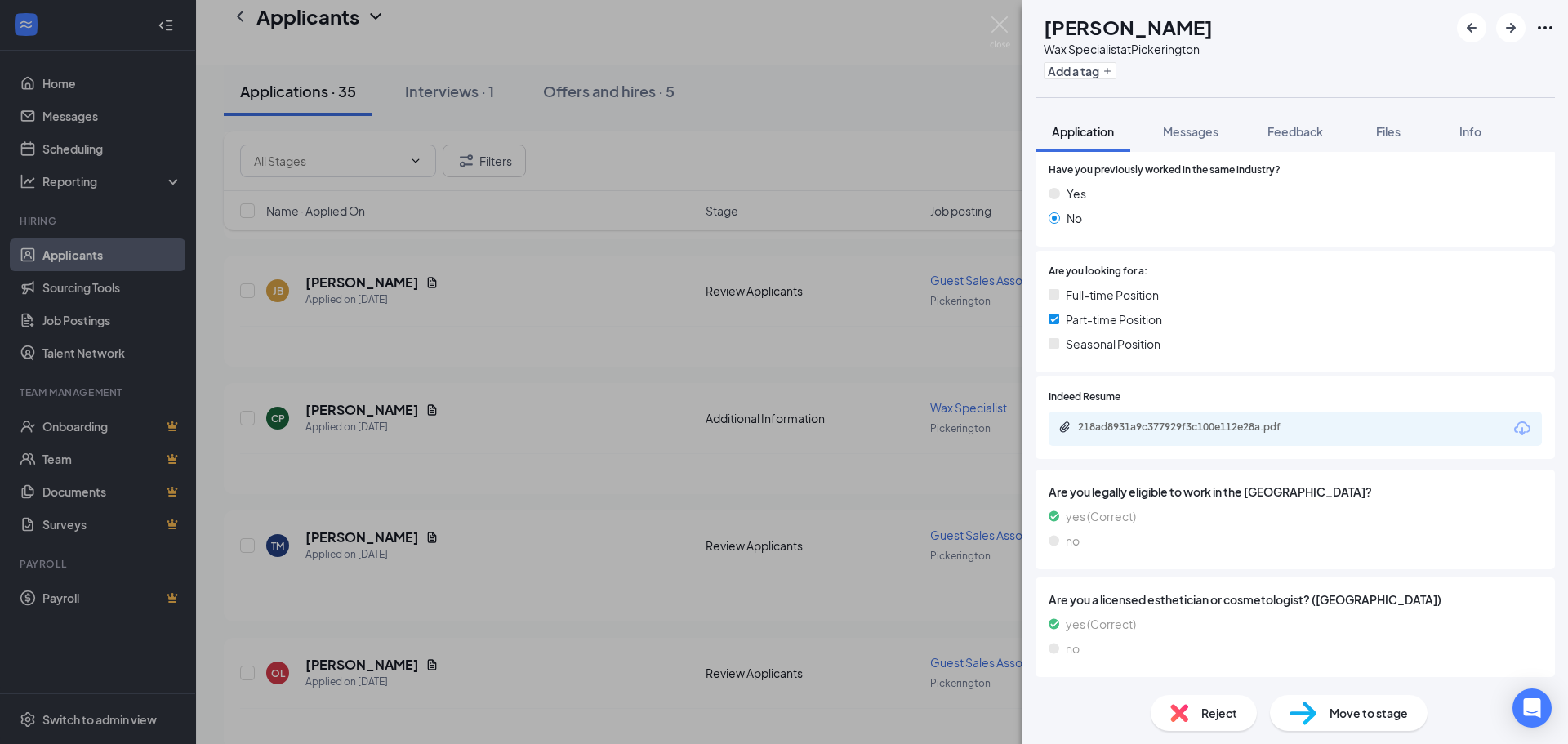
scroll to position [275, 0]
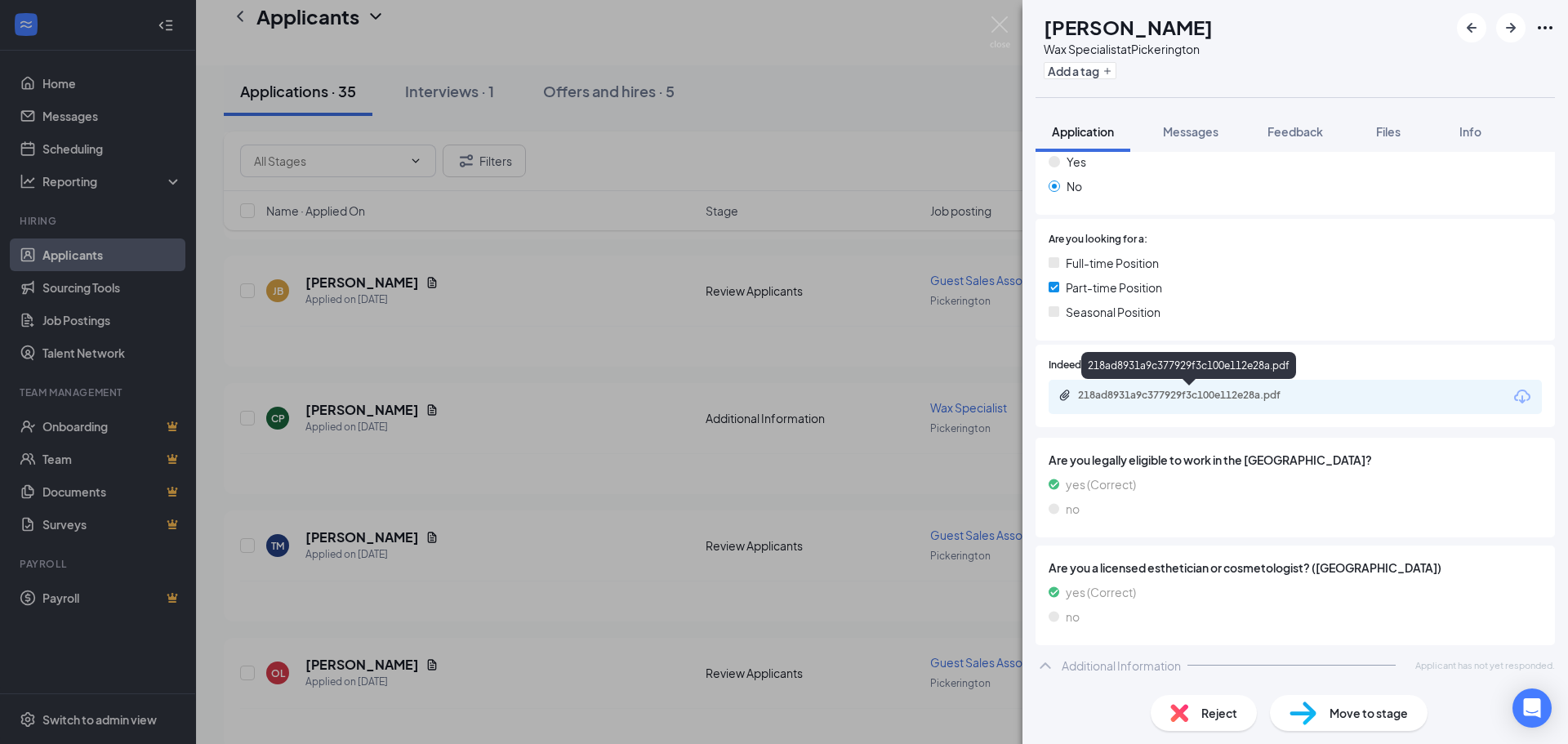
click at [1159, 397] on div "218ad8931a9c377929f3c100e112e28a.pdf" at bounding box center [1193, 395] width 229 height 13
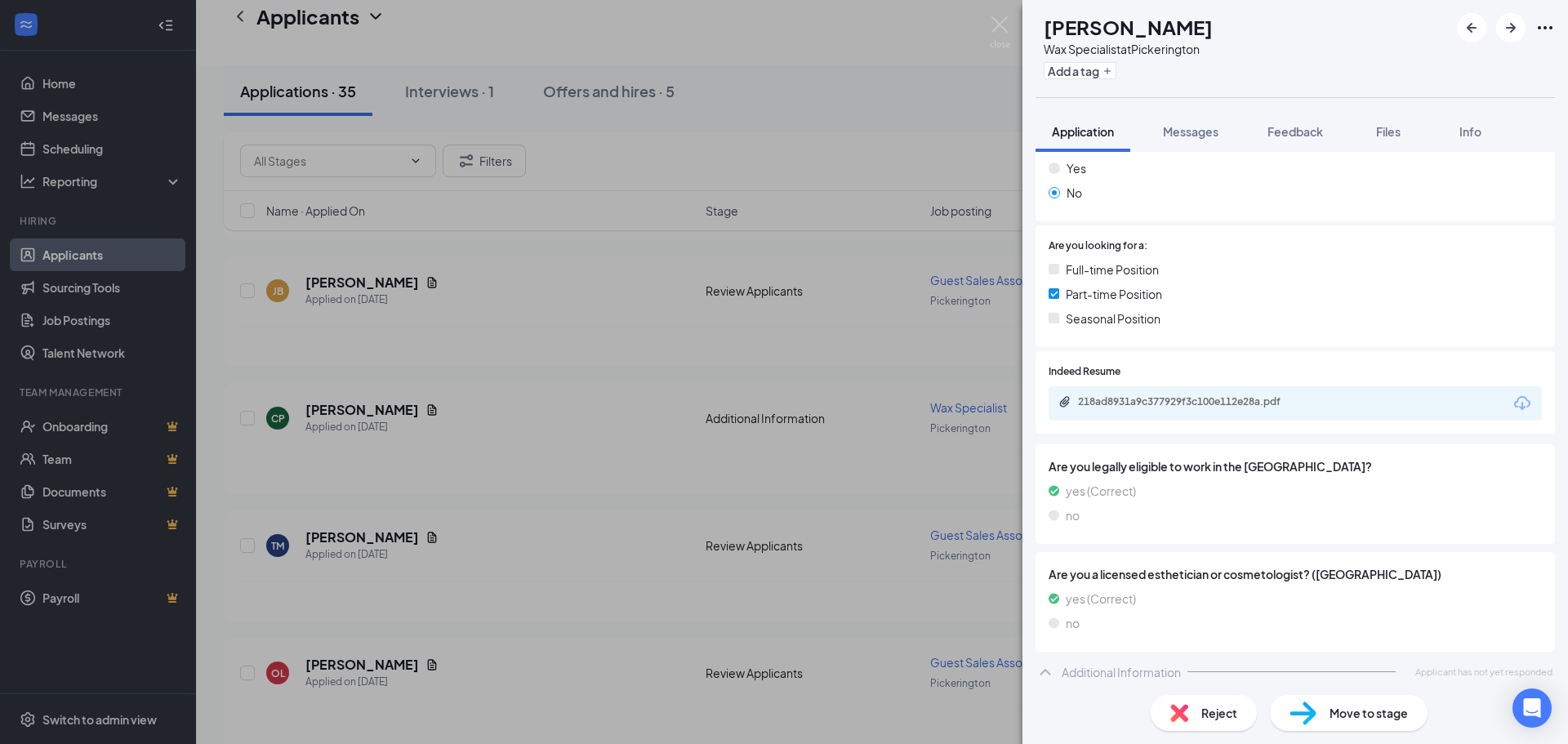
click at [1213, 718] on span "Reject" at bounding box center [1219, 713] width 36 height 18
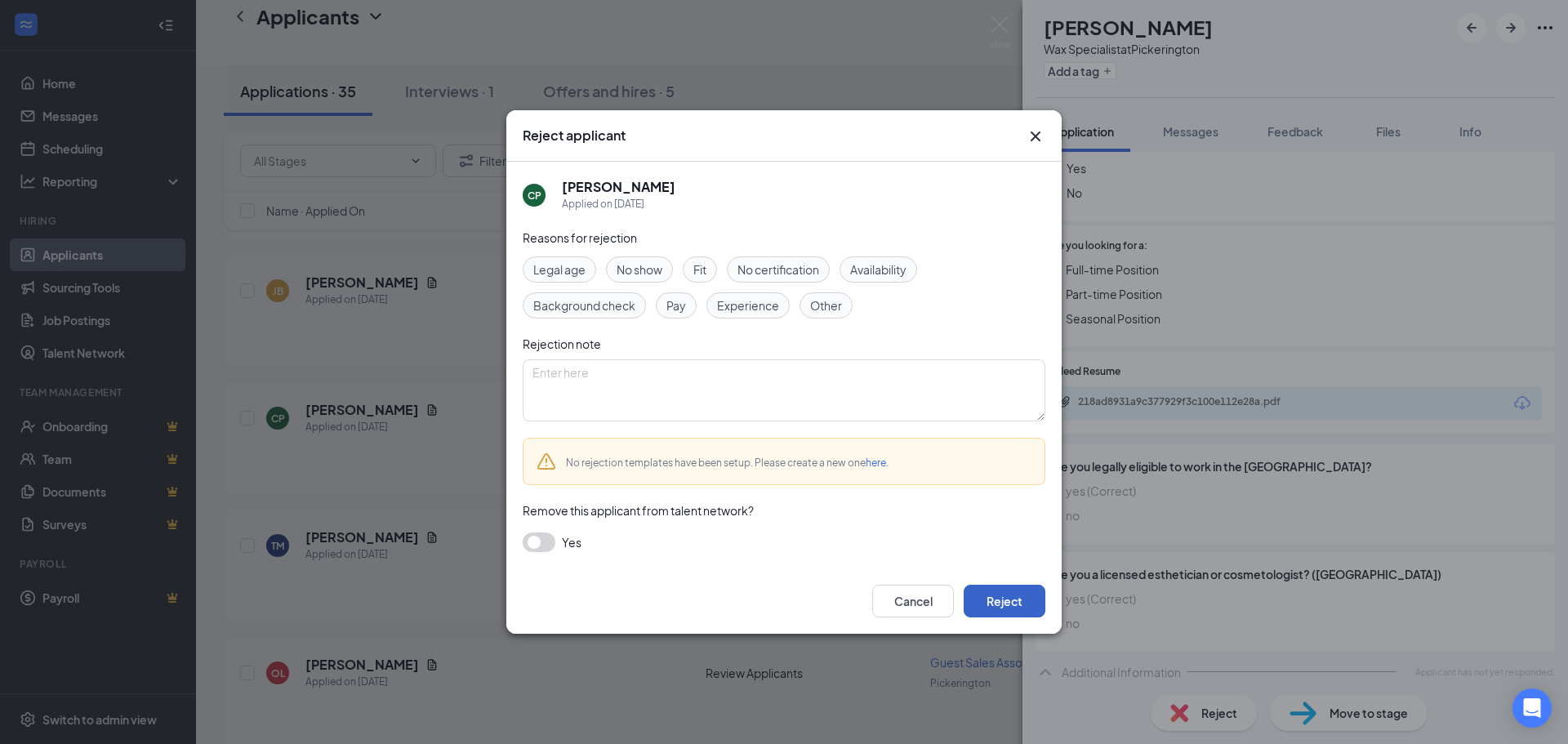
click at [1001, 599] on button "Reject" at bounding box center [1005, 600] width 82 height 32
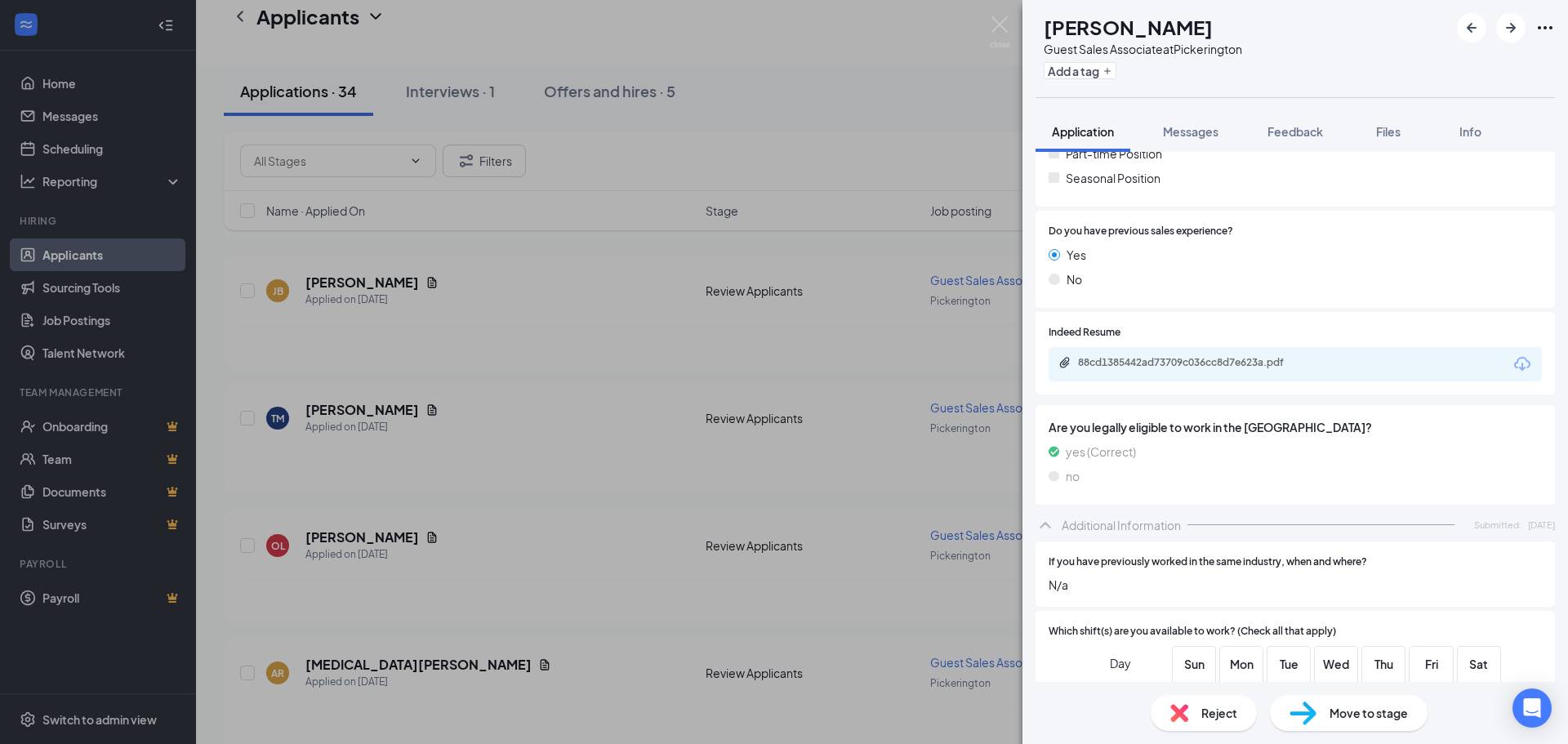
scroll to position [327, 0]
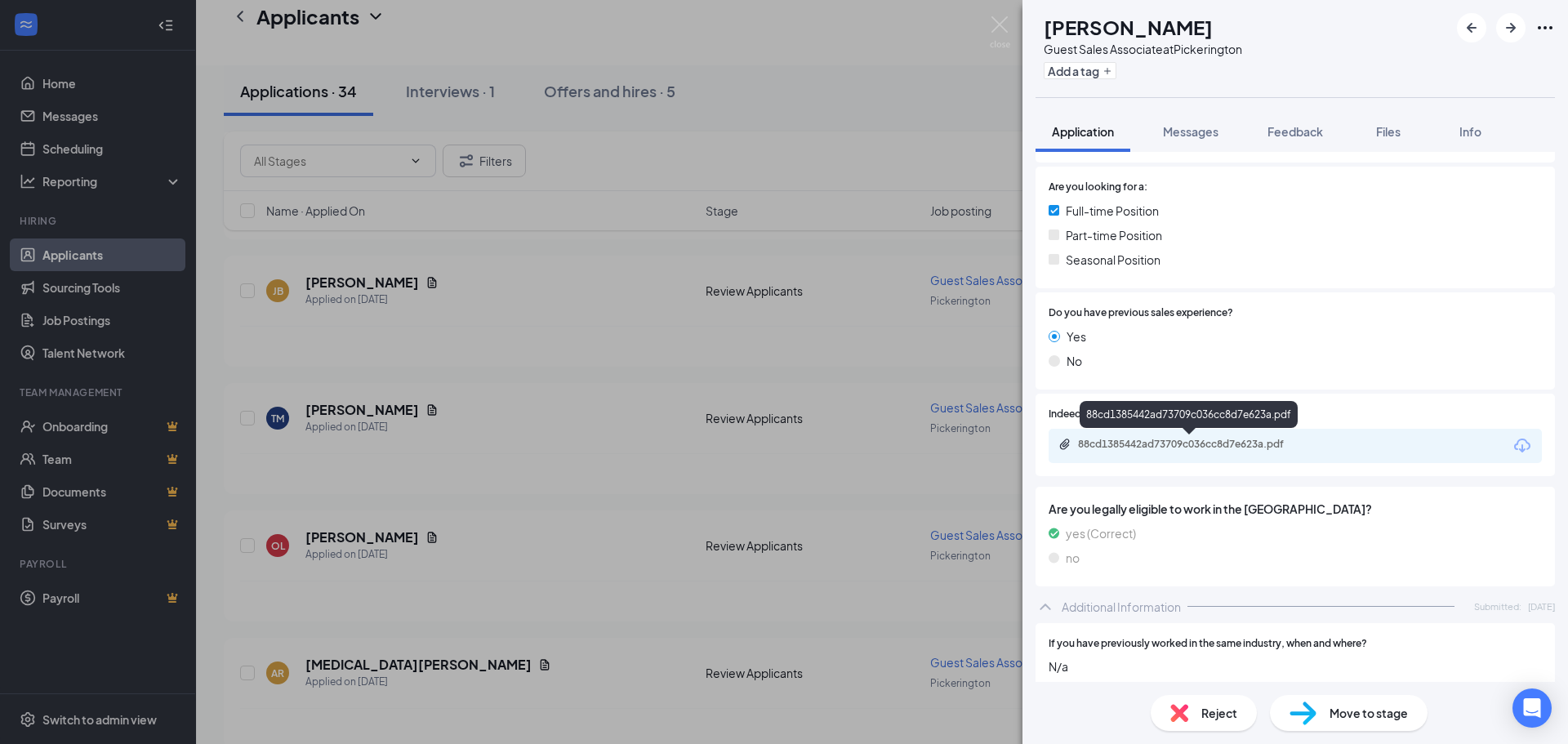
click at [1151, 445] on div "88cd1385442ad73709c036cc8d7e623a.pdf" at bounding box center [1193, 444] width 229 height 13
click at [1207, 715] on span "Reject" at bounding box center [1219, 713] width 36 height 18
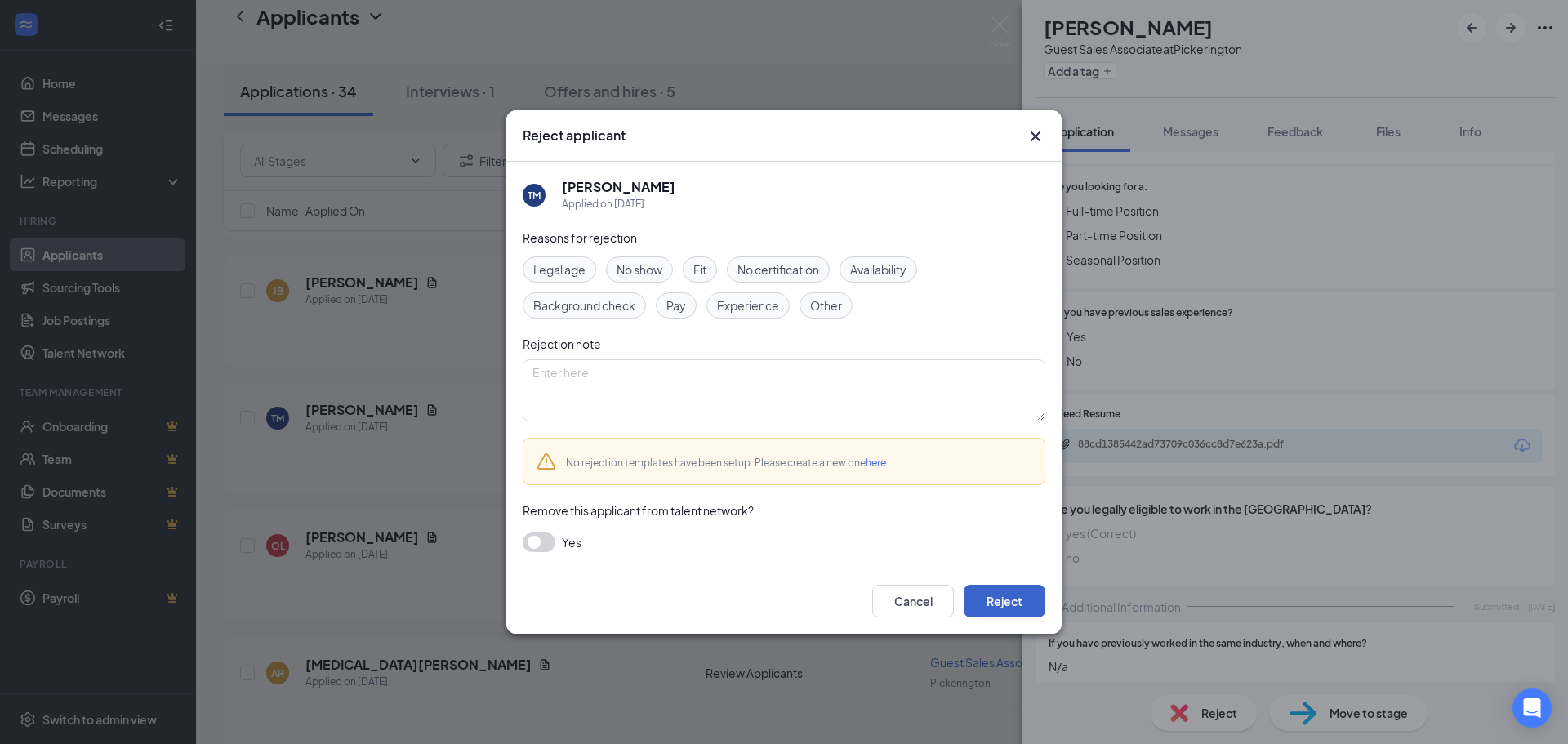
click at [1001, 596] on button "Reject" at bounding box center [1005, 600] width 82 height 32
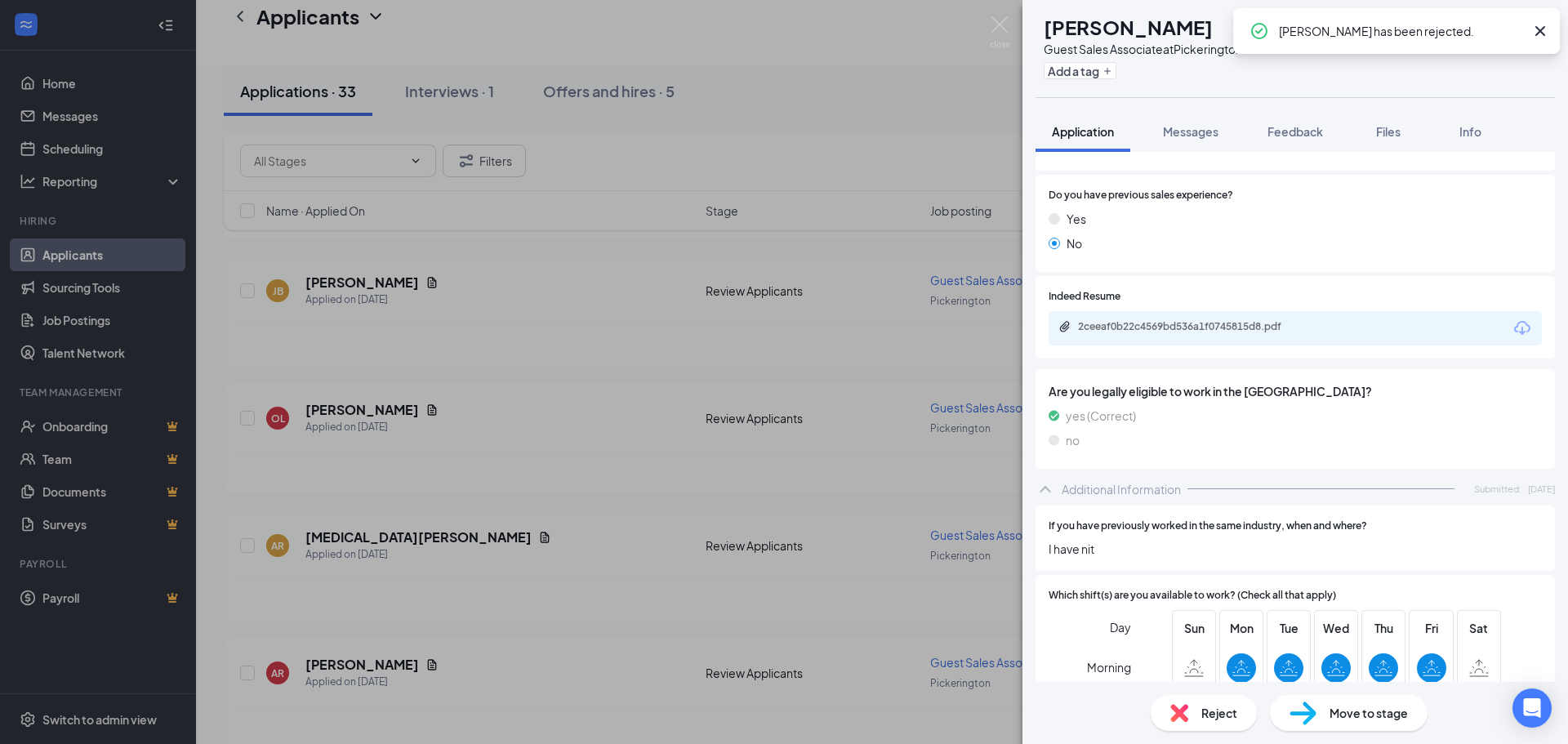
scroll to position [898, 0]
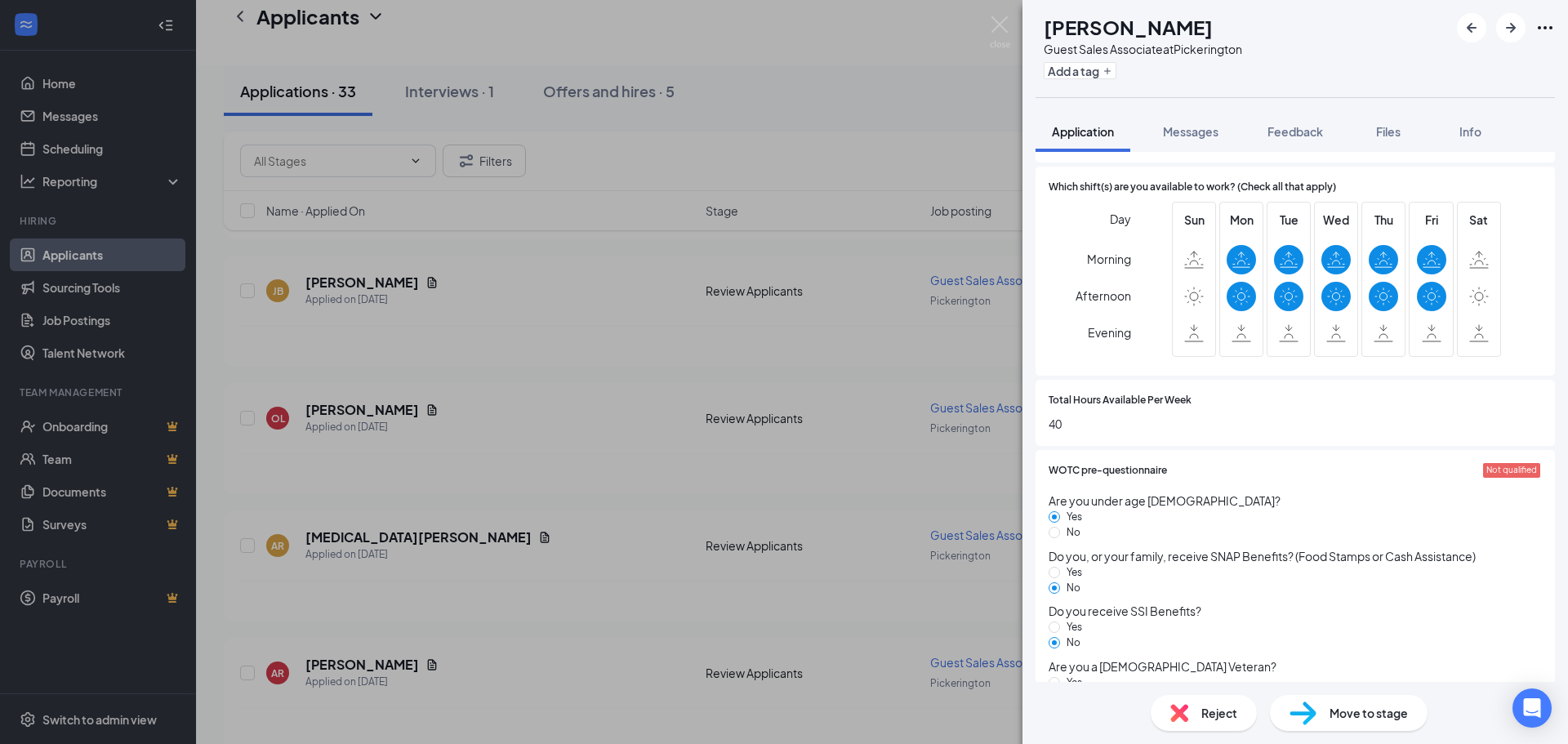
click at [1221, 713] on span "Reject" at bounding box center [1219, 713] width 36 height 18
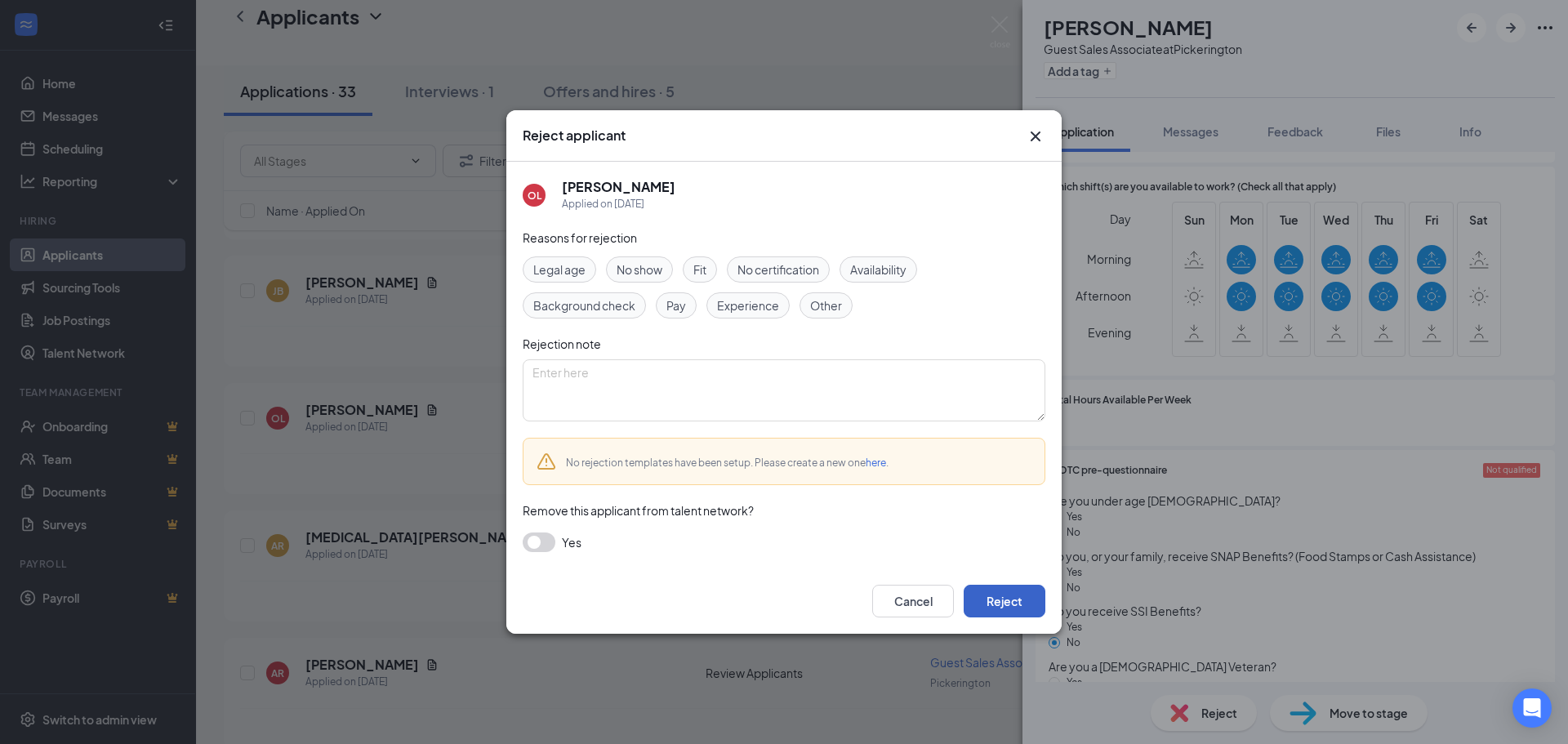
click at [1021, 593] on button "Reject" at bounding box center [1005, 600] width 82 height 32
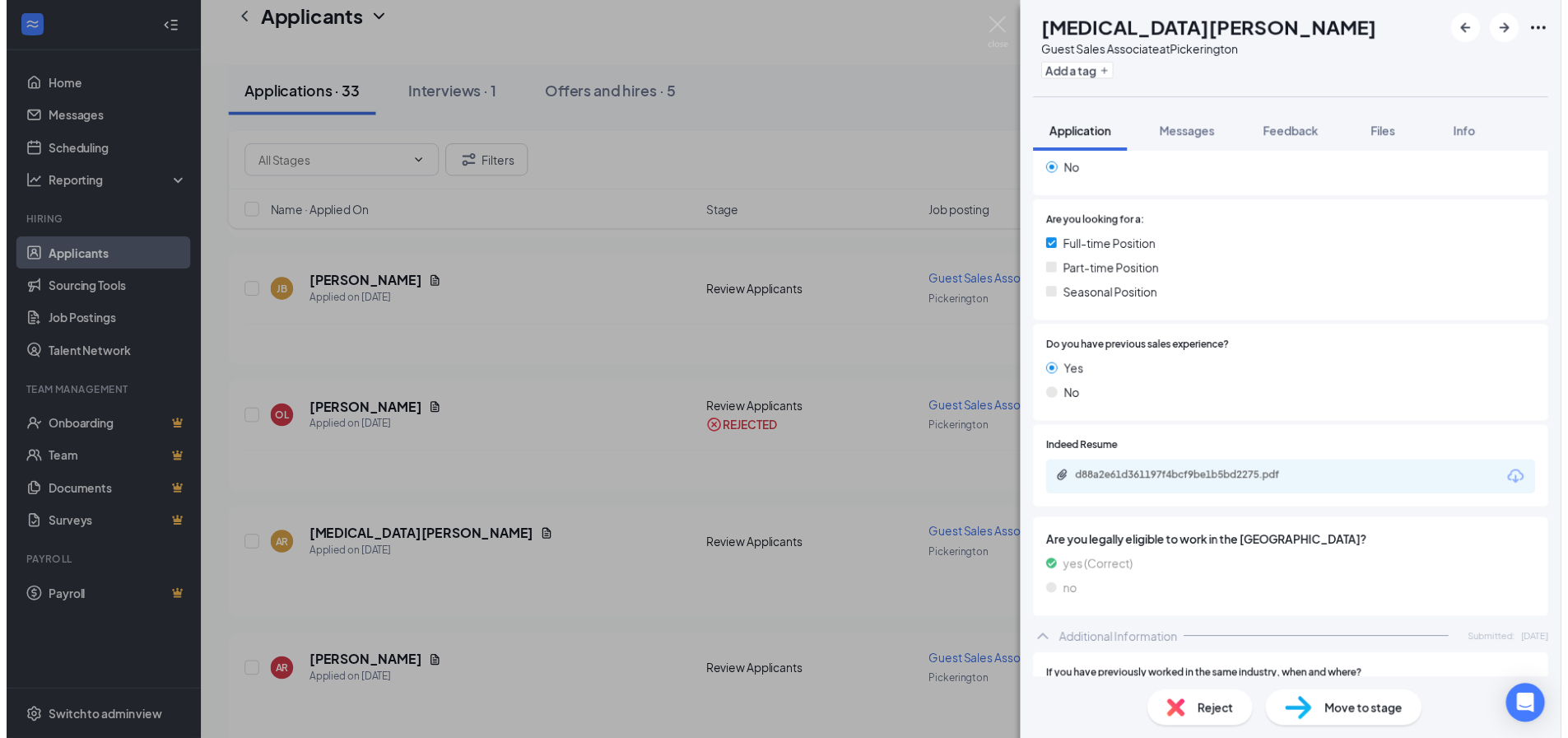
scroll to position [292, 0]
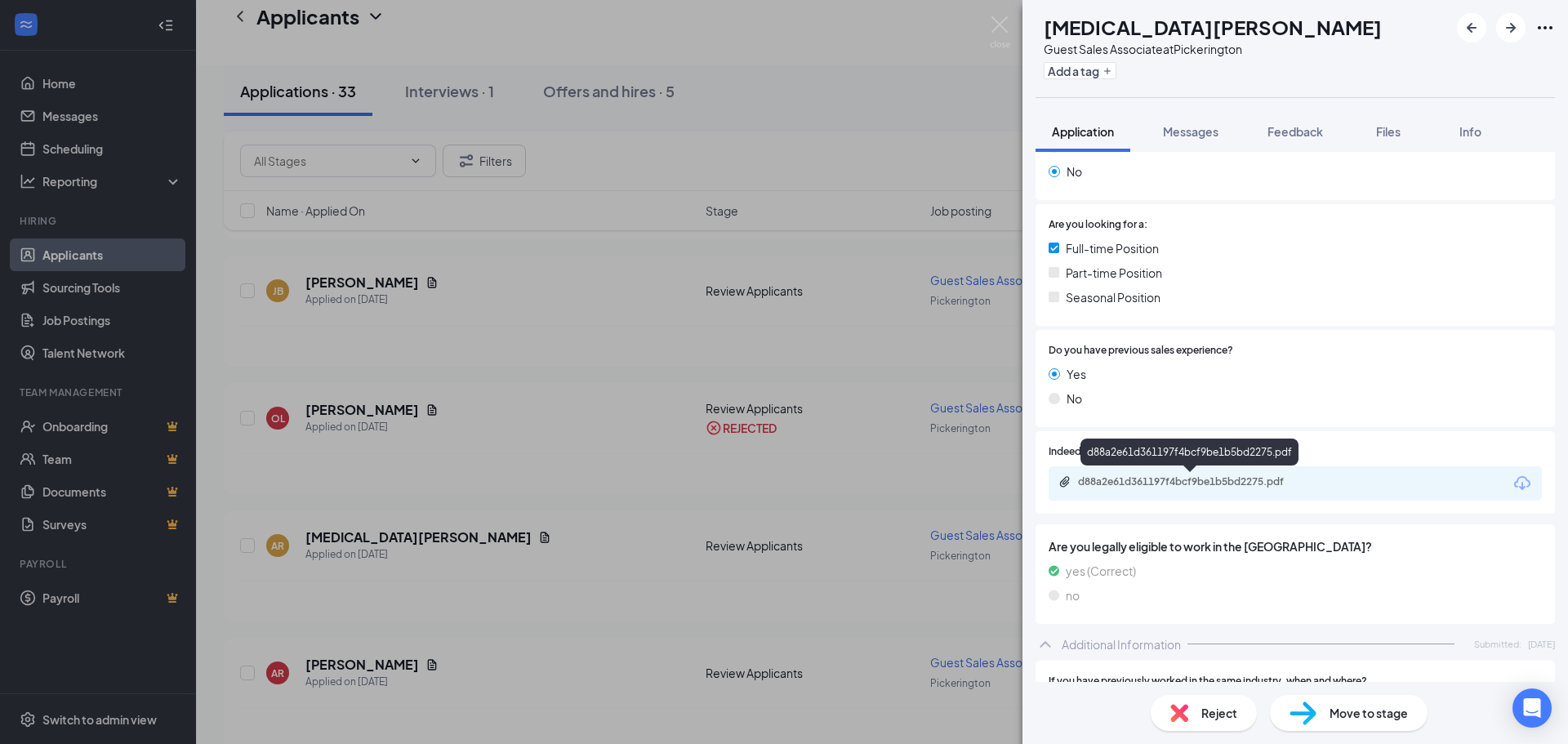
click at [1195, 479] on div "d88a2e61d361197f4bcf9be1b5bd2275.pdf" at bounding box center [1193, 481] width 229 height 13
click at [1001, 22] on img at bounding box center [1000, 32] width 21 height 32
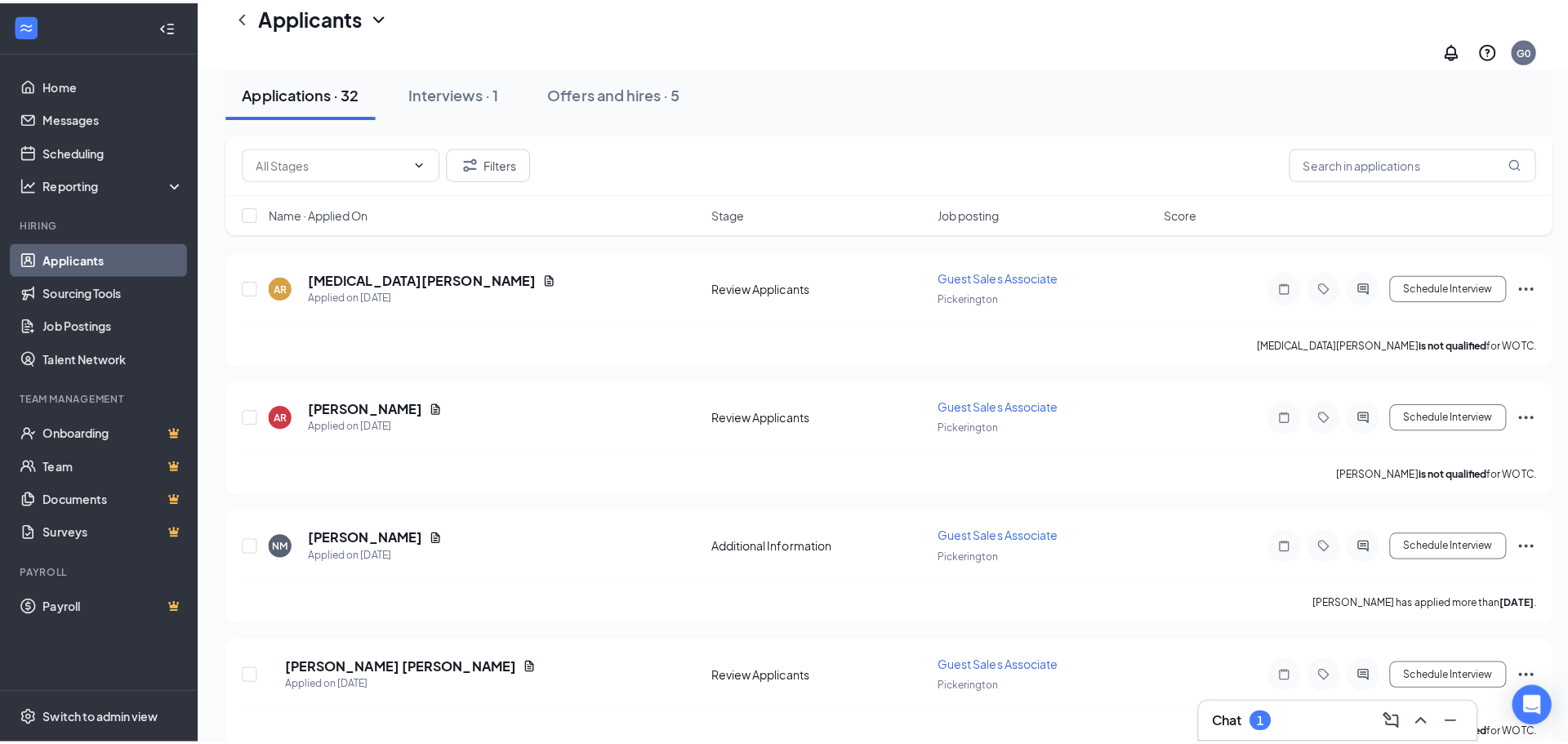
scroll to position [572, 0]
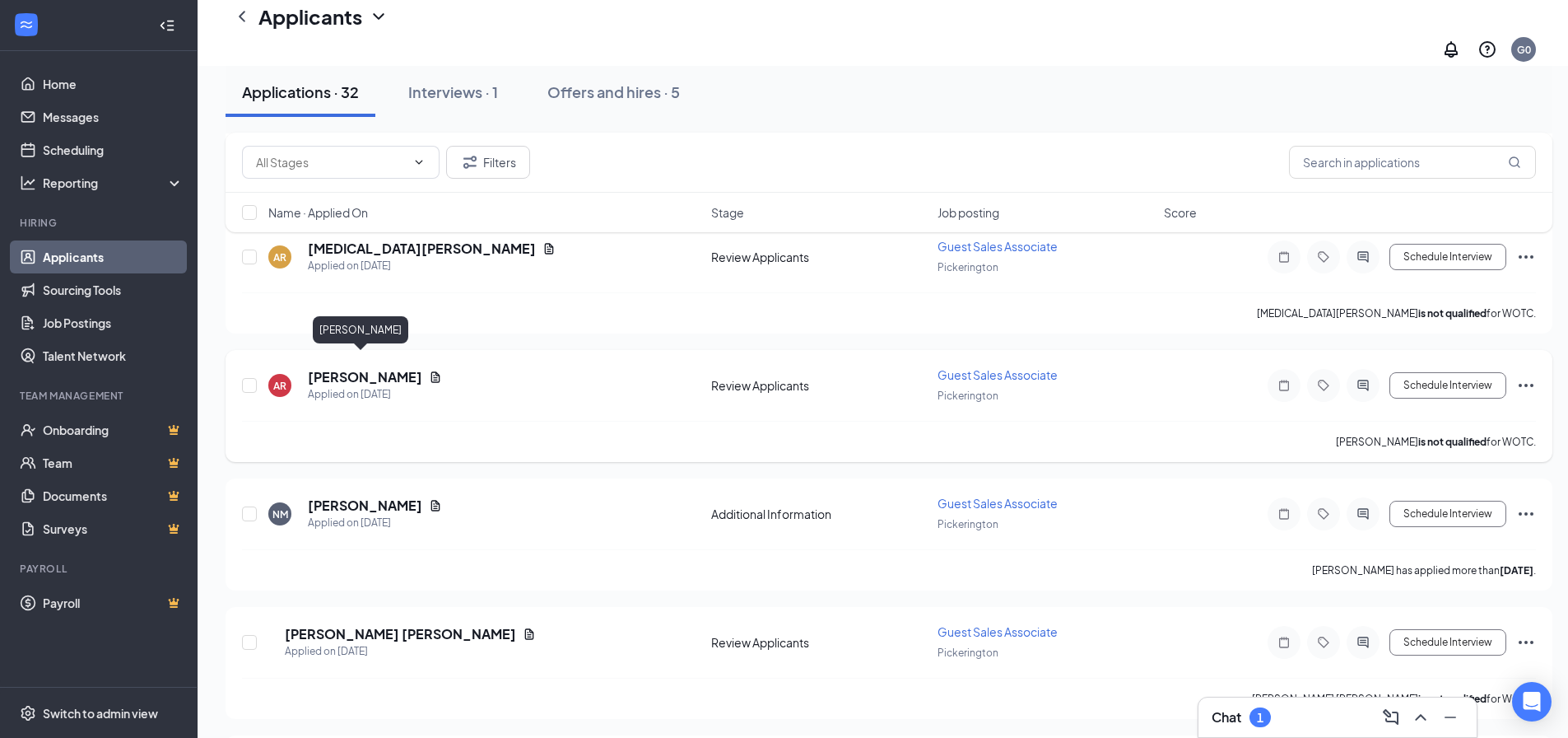
click at [361, 368] on h5 "Alyssa Reese" at bounding box center [364, 376] width 114 height 18
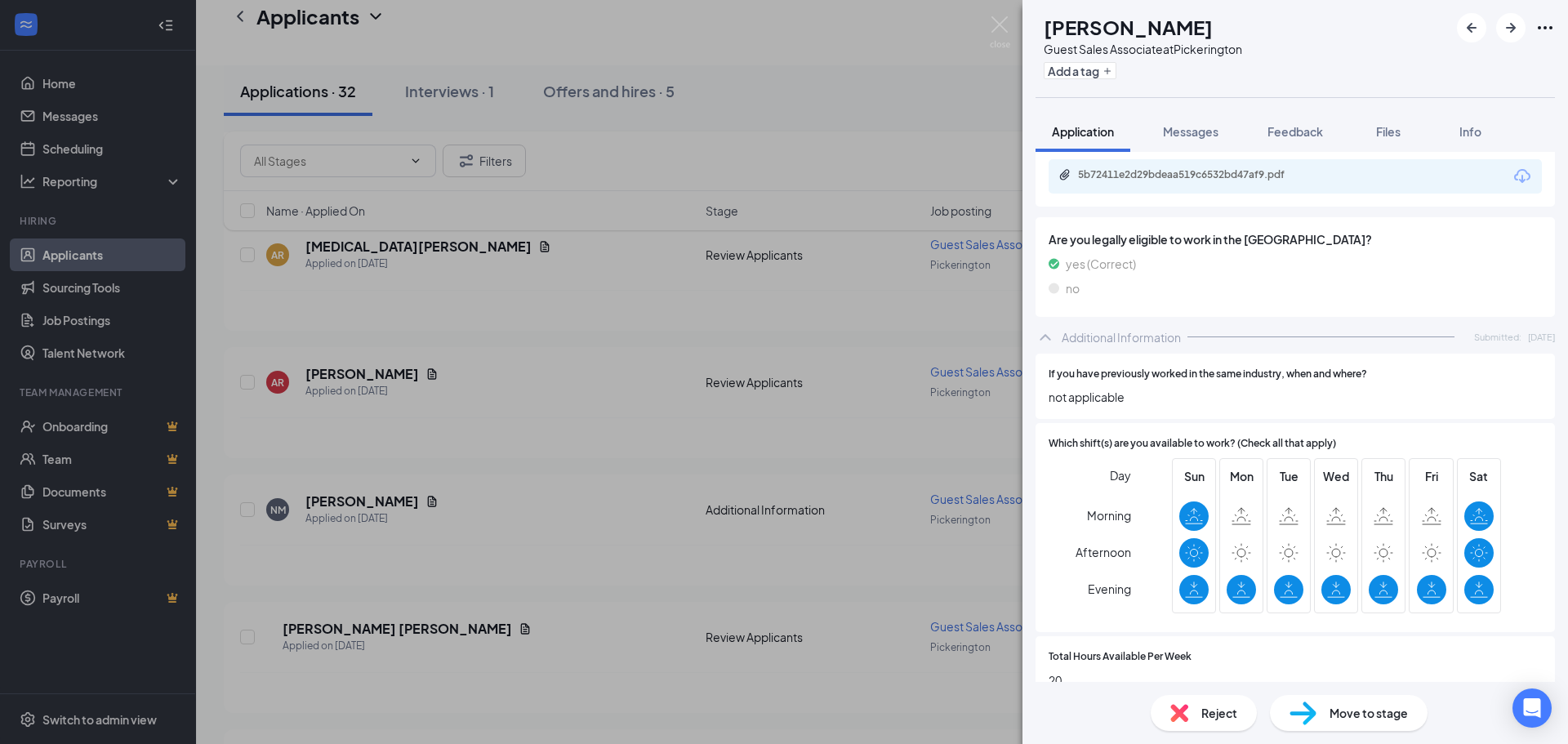
scroll to position [653, 0]
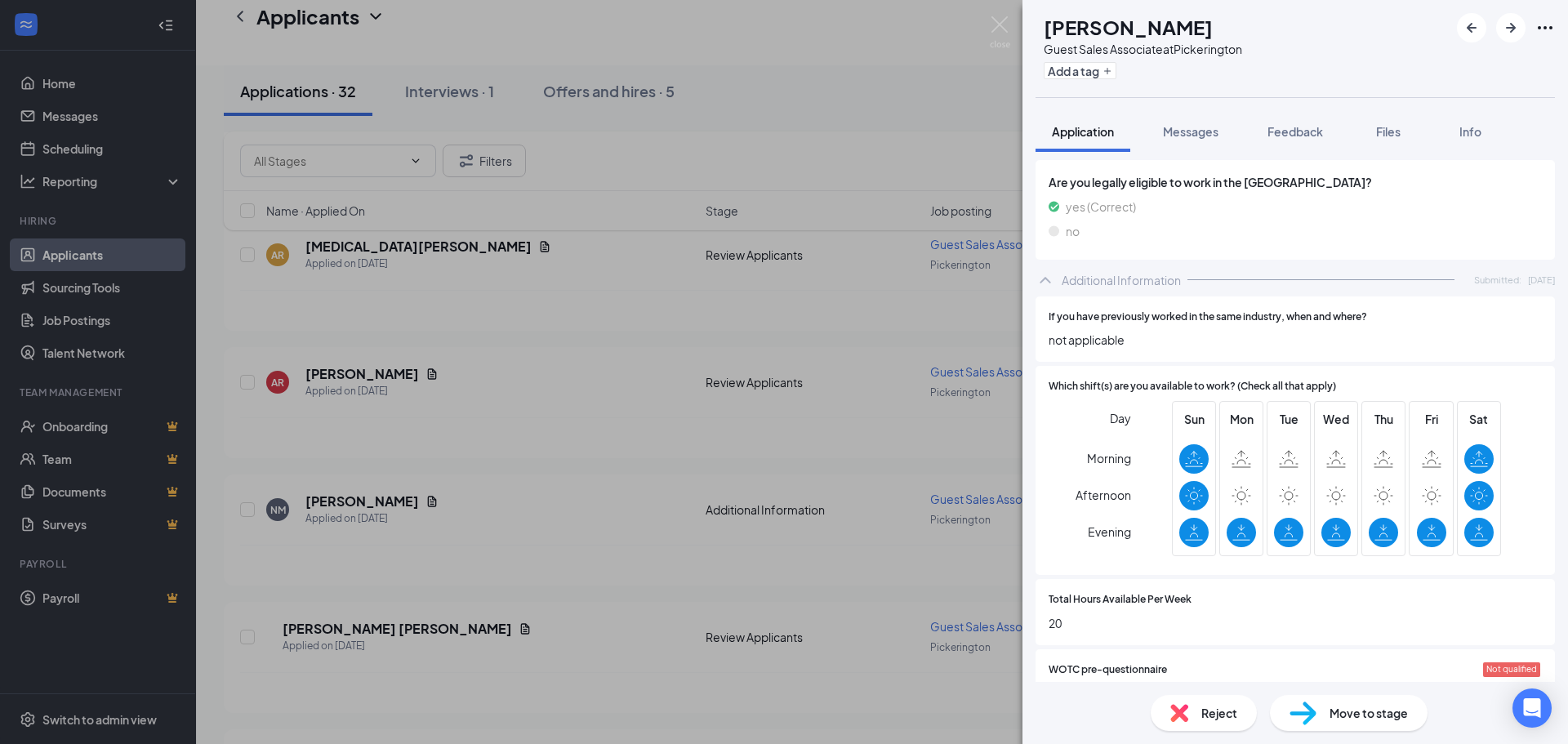
click at [1209, 716] on span "Reject" at bounding box center [1219, 713] width 36 height 18
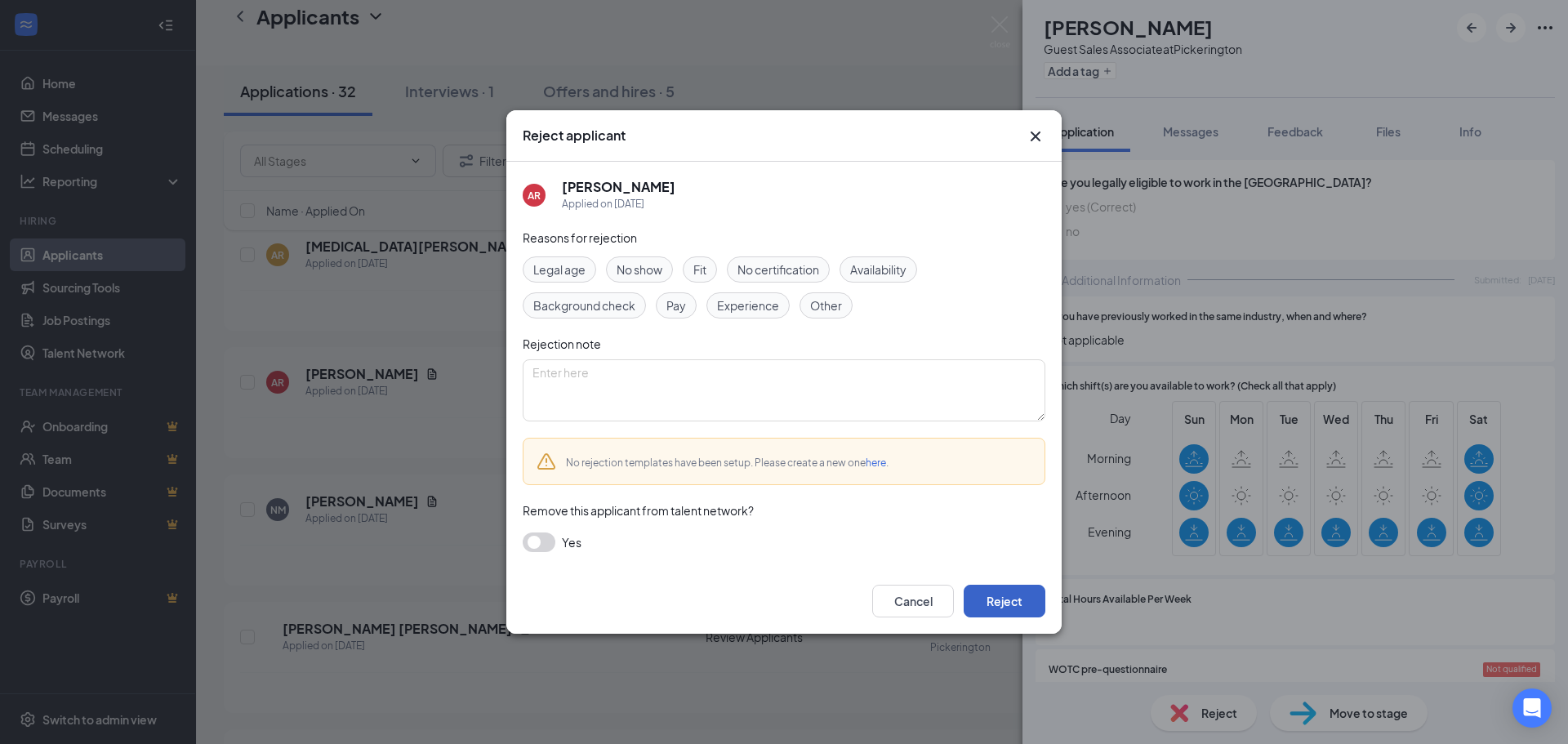
click at [999, 596] on button "Reject" at bounding box center [1005, 600] width 82 height 32
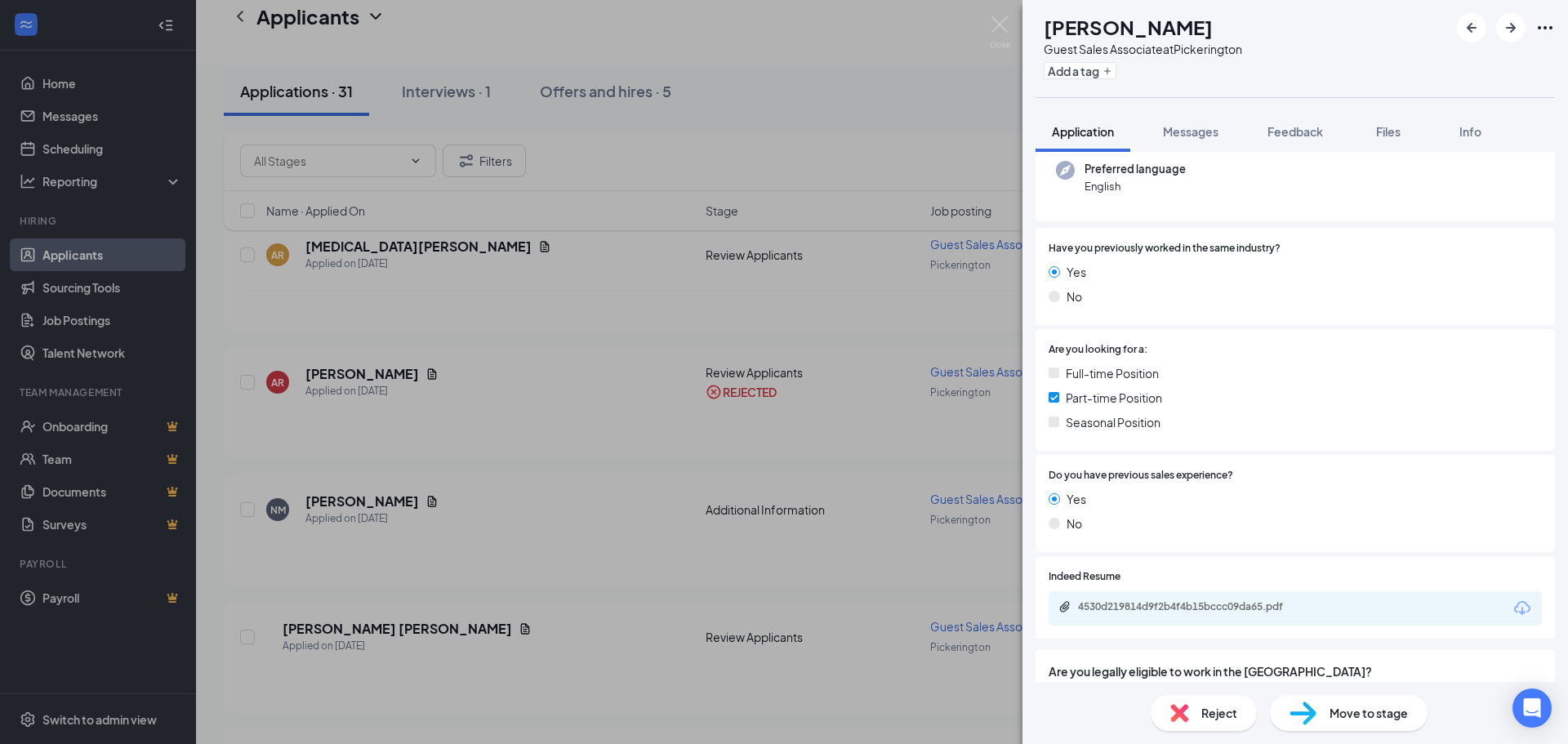
scroll to position [314, 0]
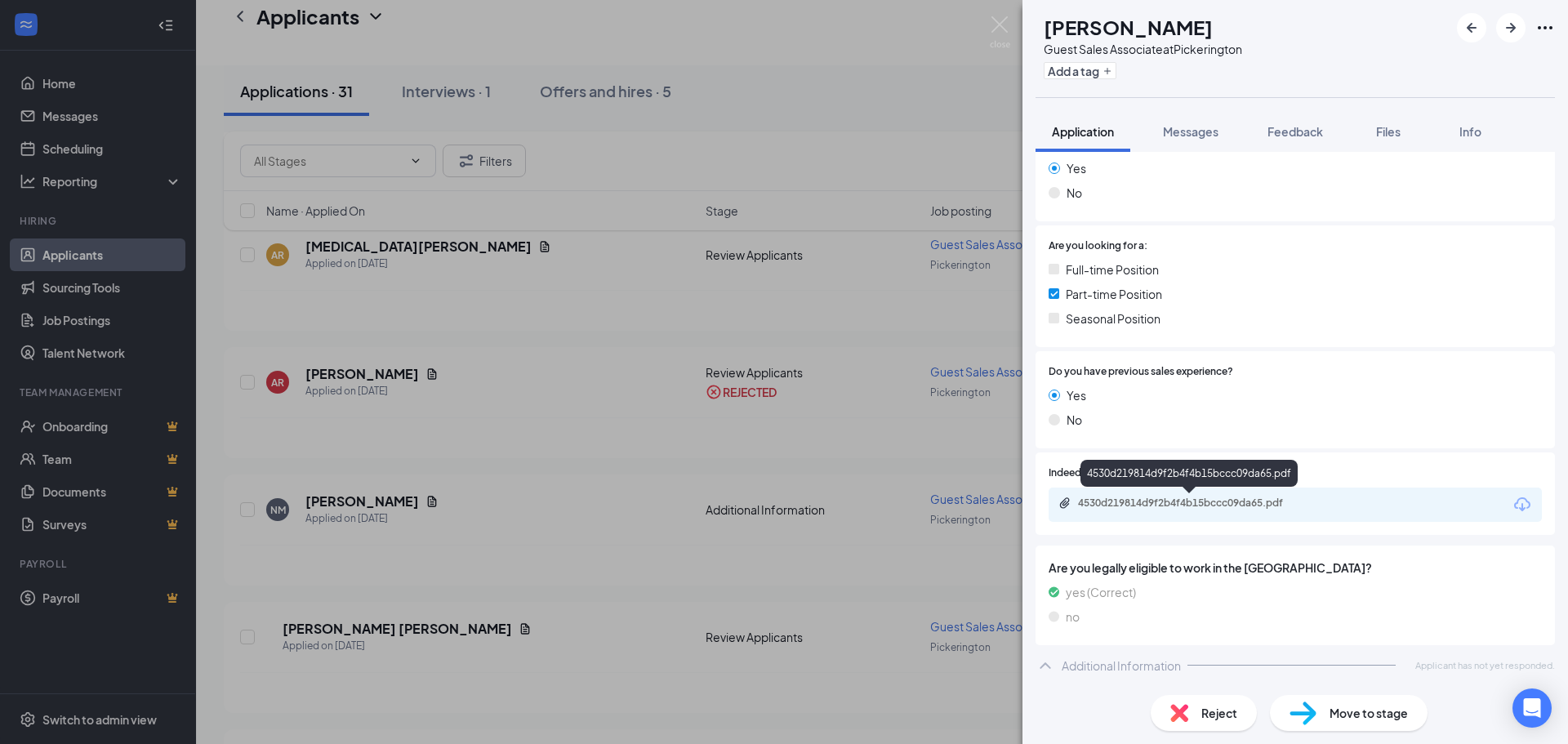
click at [1208, 501] on div "4530d219814d9f2b4f4b15bccc09da65.pdf" at bounding box center [1193, 503] width 229 height 13
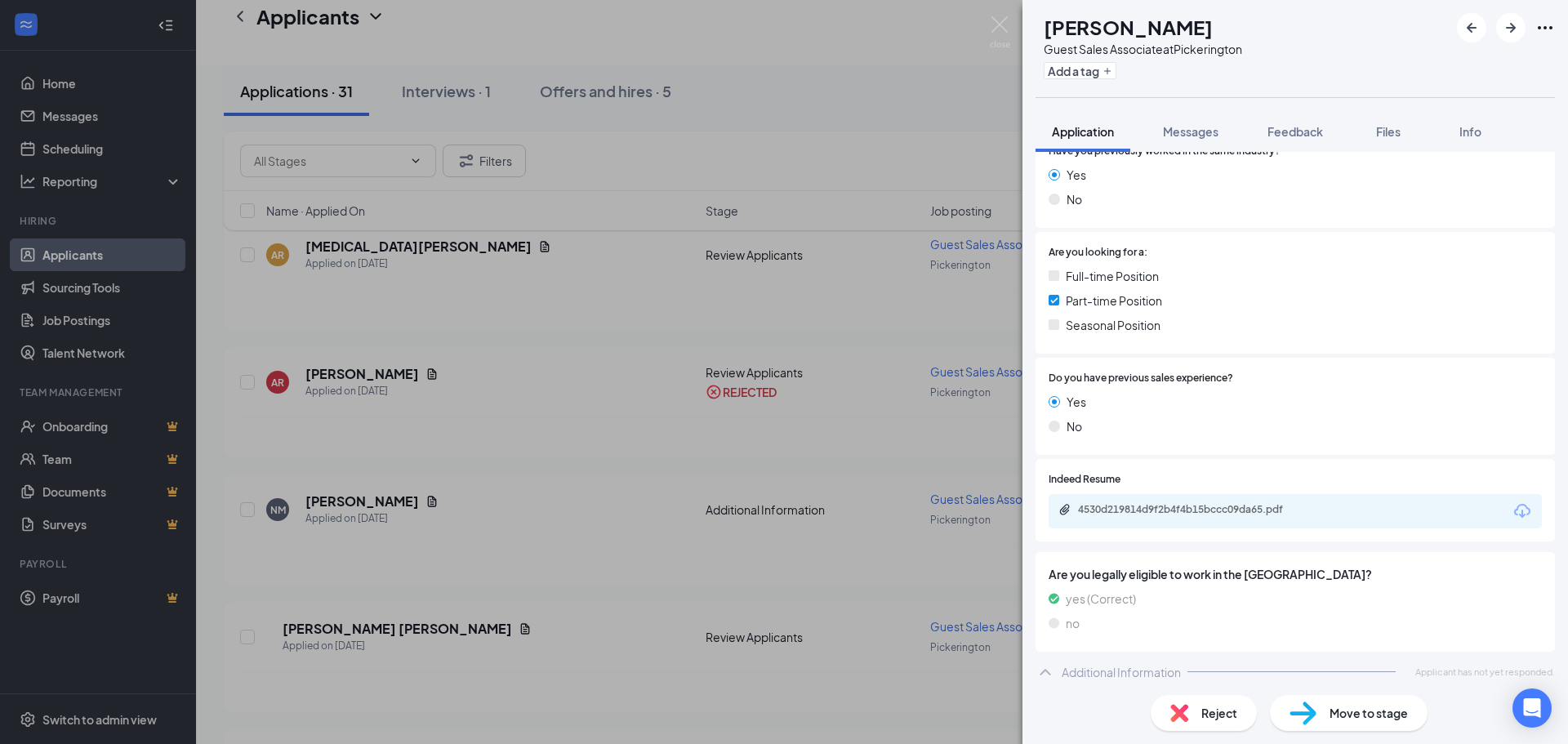
click at [1195, 708] on div "Reject" at bounding box center [1203, 713] width 107 height 36
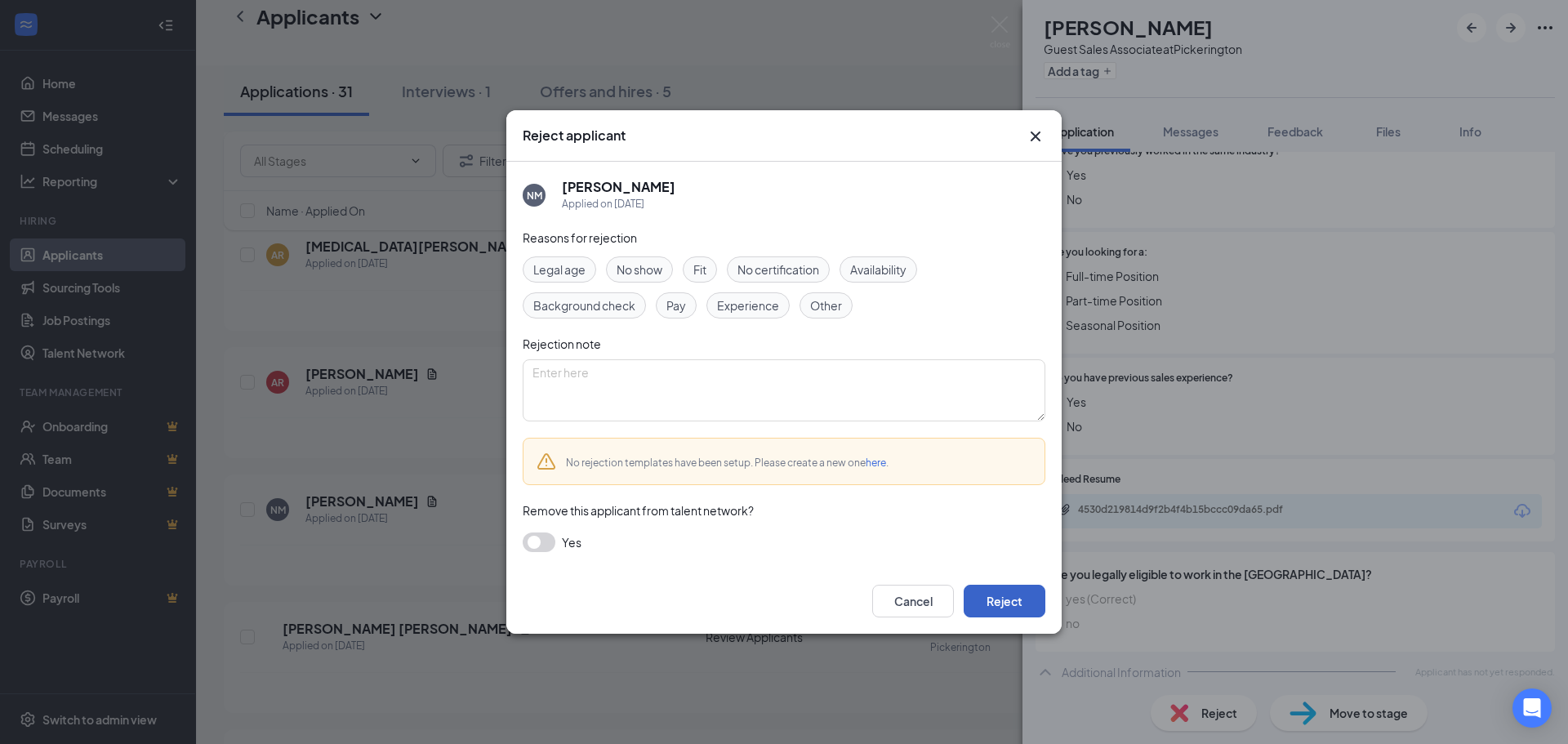
click at [986, 608] on button "Reject" at bounding box center [1005, 600] width 82 height 32
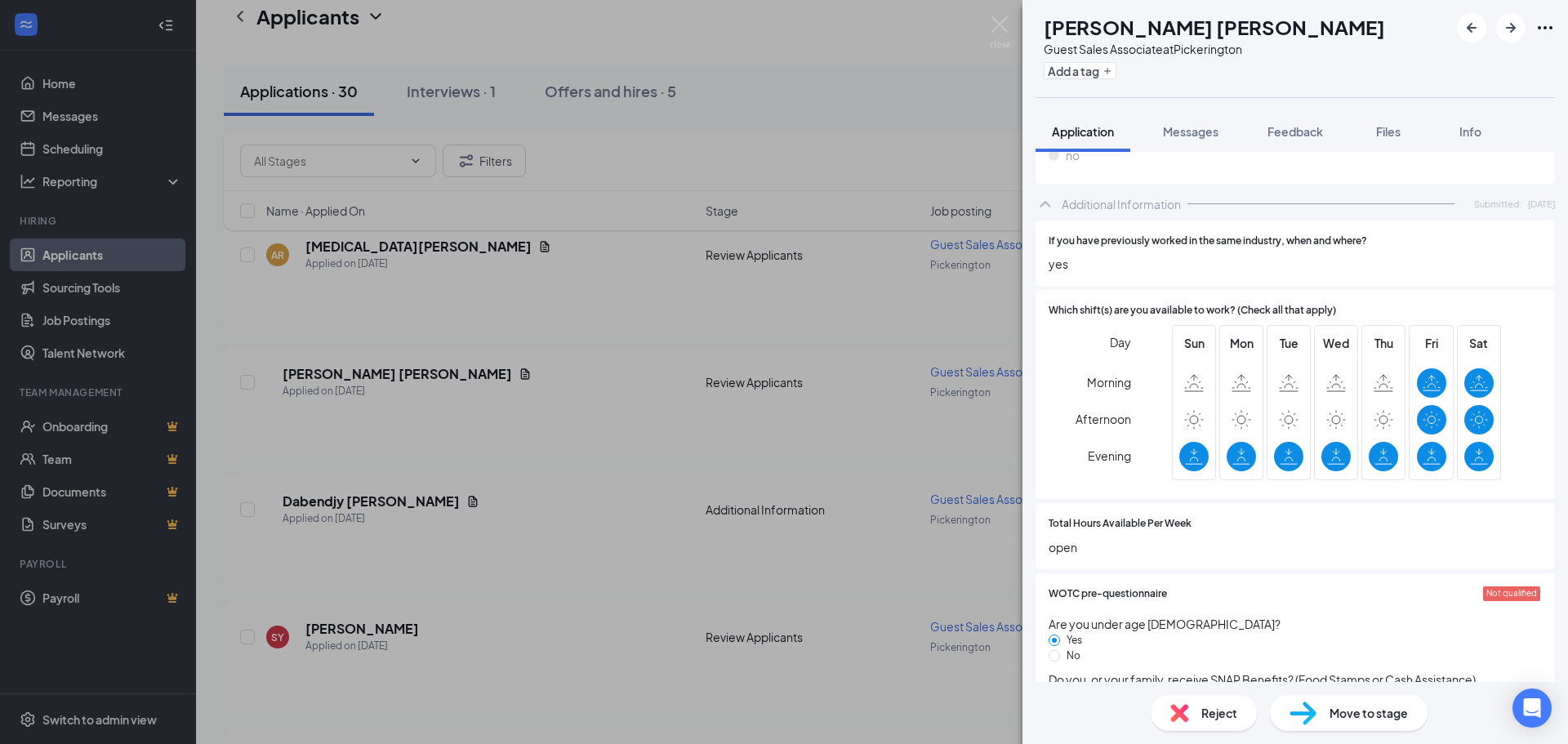
scroll to position [735, 0]
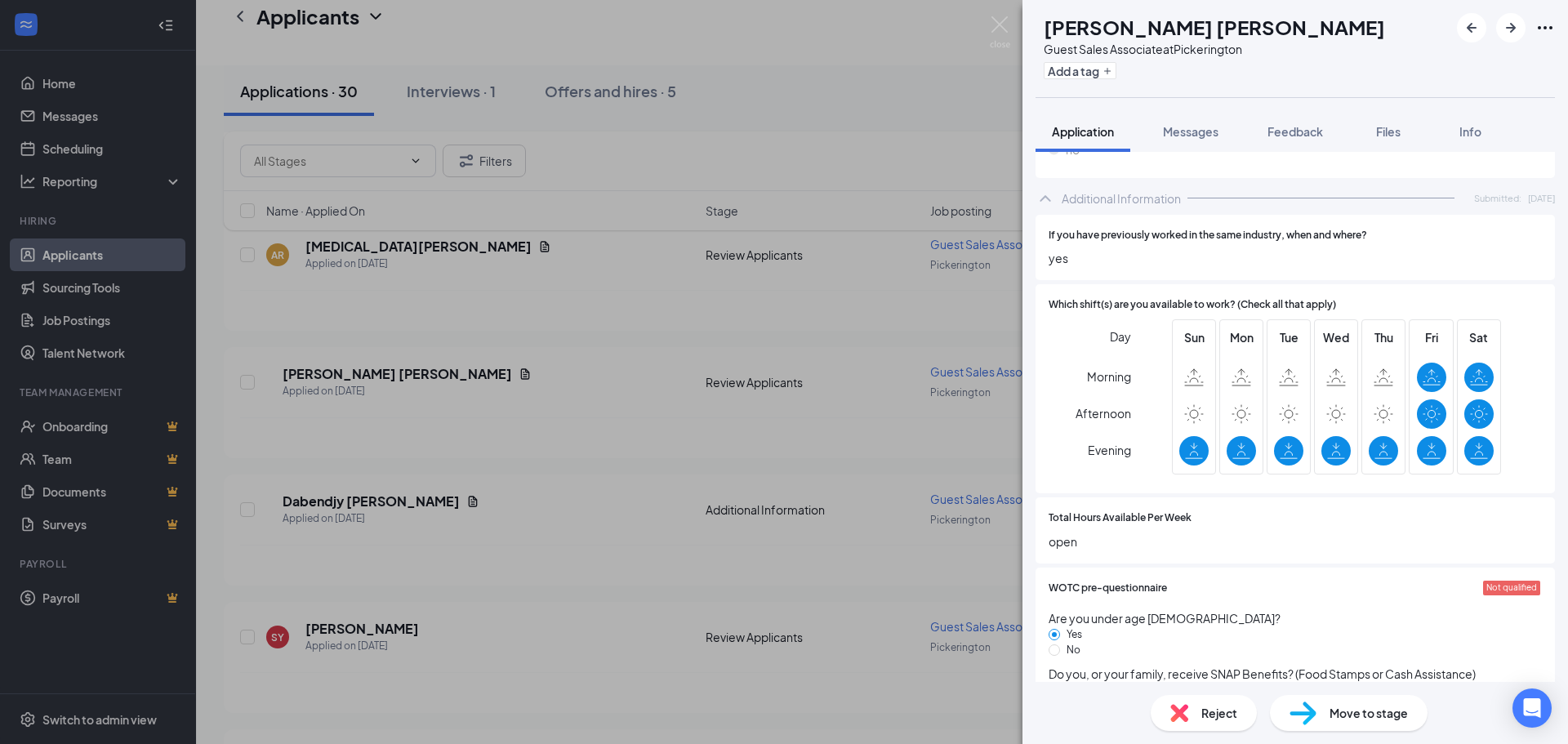
click at [1206, 722] on span "Reject" at bounding box center [1219, 713] width 36 height 18
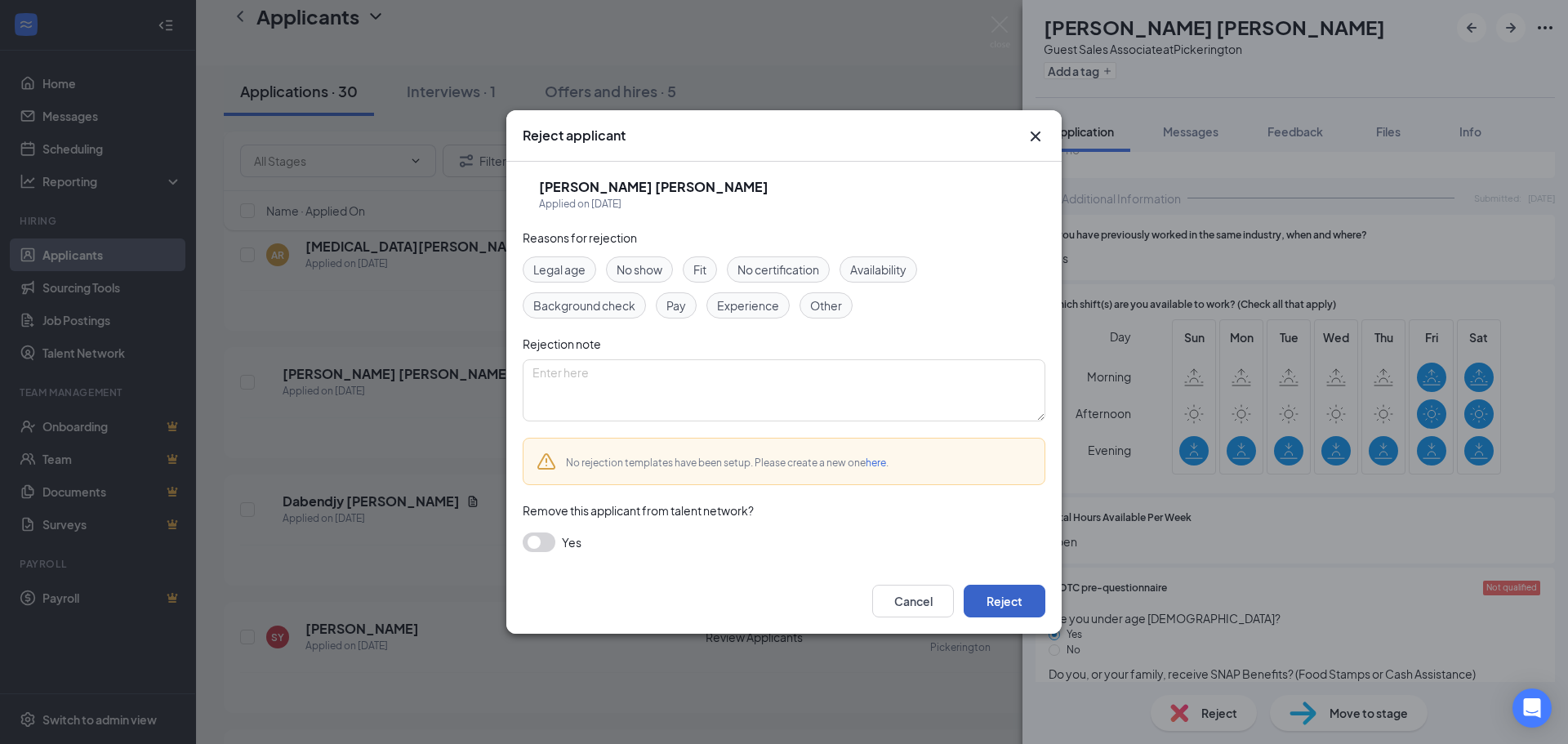
click at [980, 591] on button "Reject" at bounding box center [1005, 600] width 82 height 32
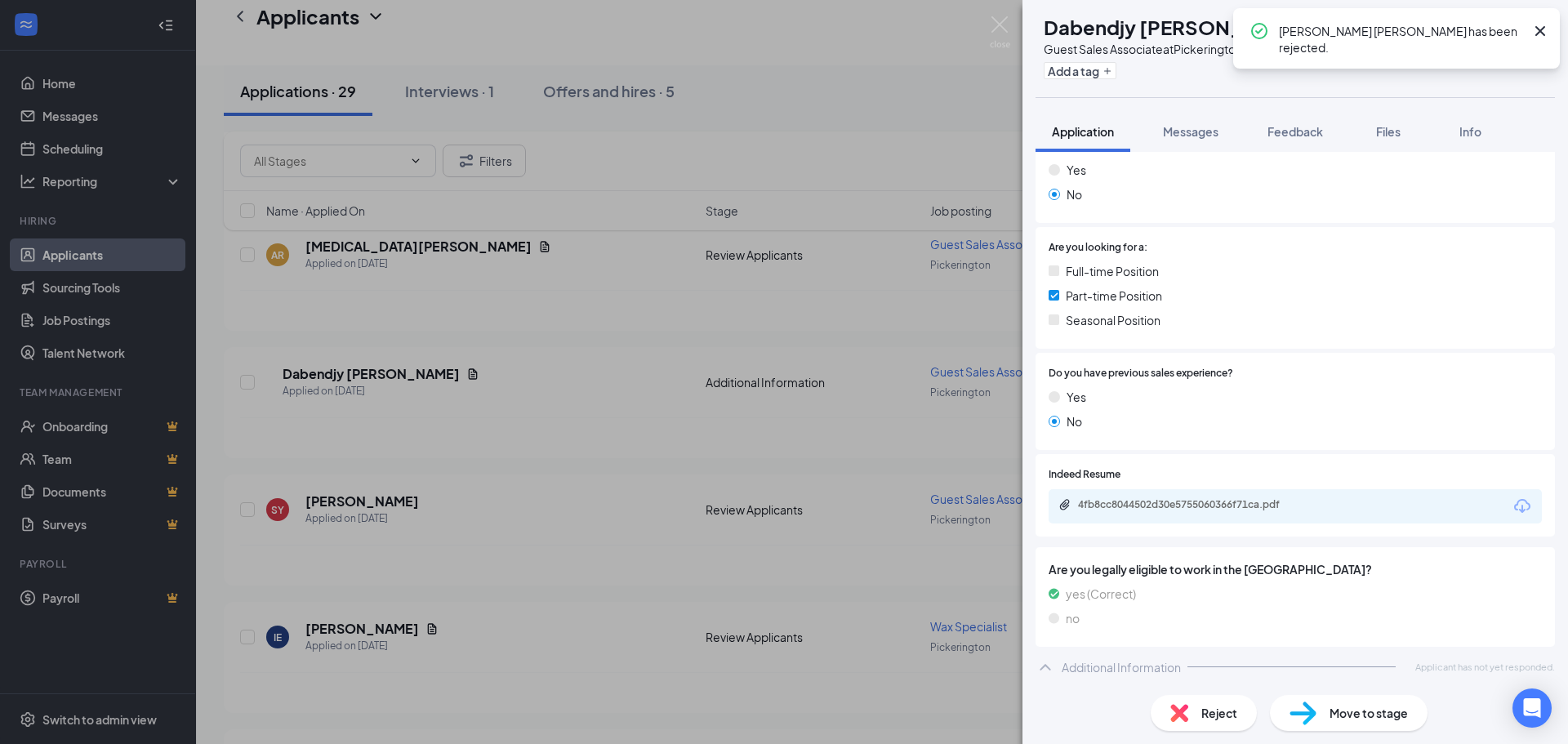
scroll to position [268, 0]
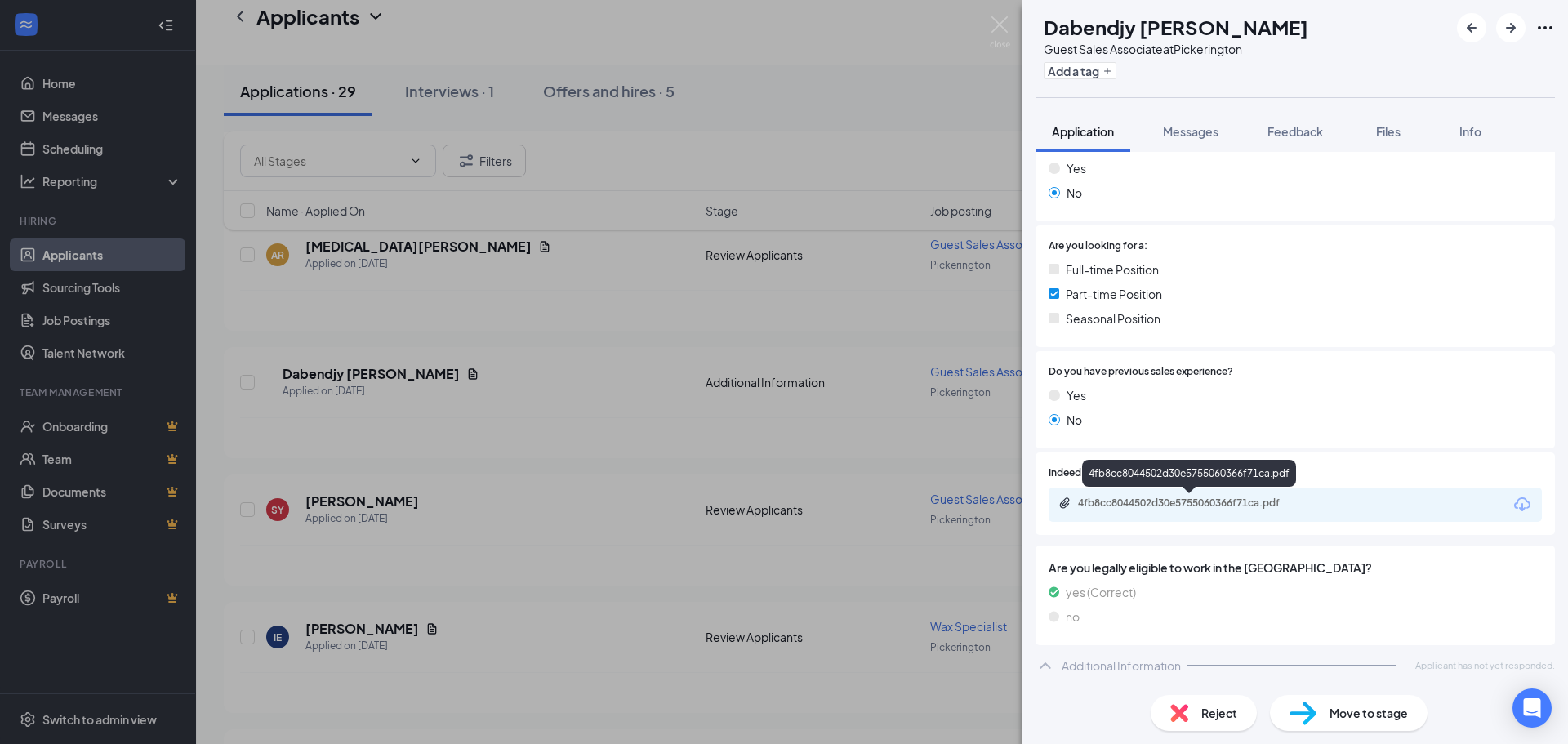
click at [1203, 503] on div "4fb8cc8044502d30e5755060366f71ca.pdf" at bounding box center [1193, 503] width 229 height 13
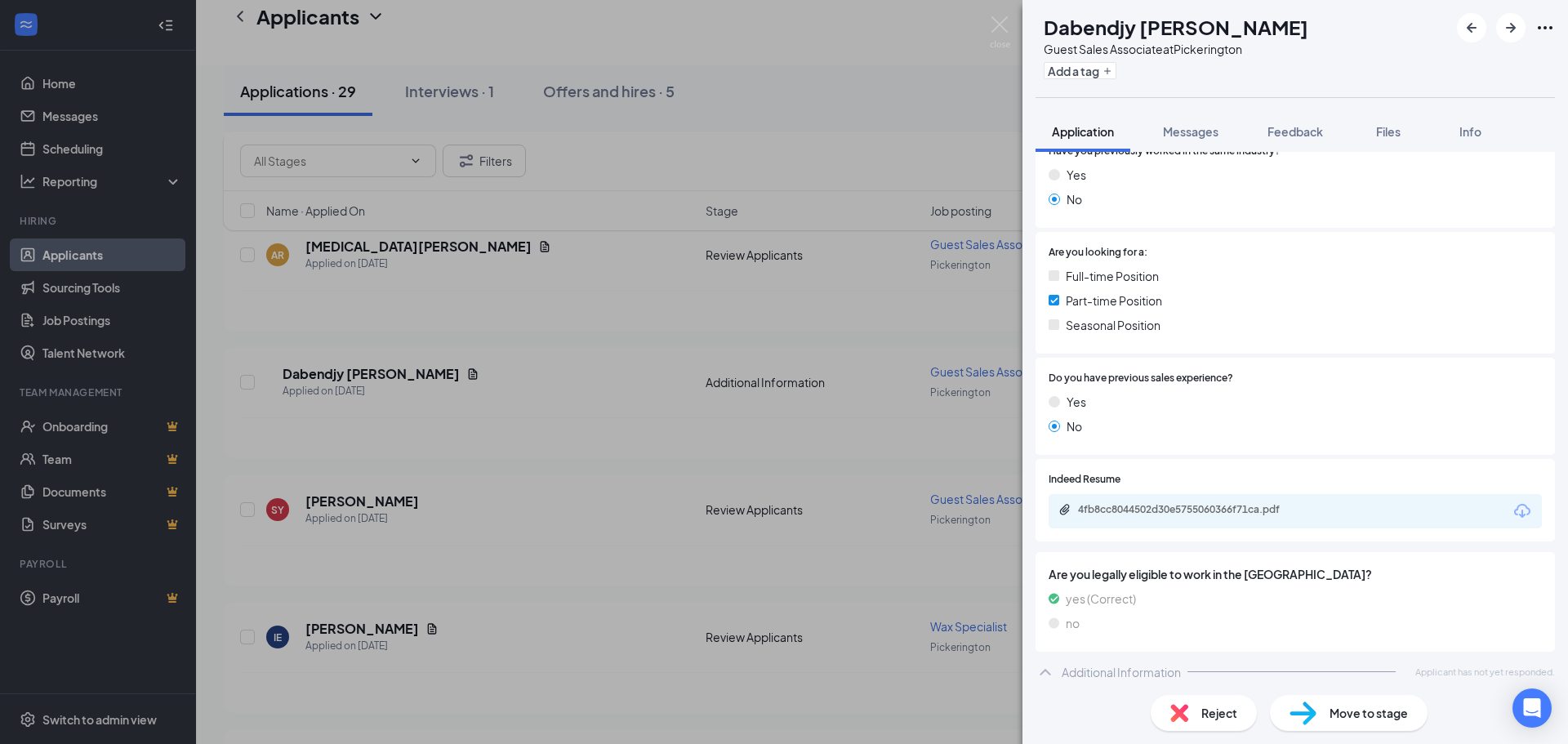
click at [1204, 717] on span "Reject" at bounding box center [1219, 713] width 36 height 18
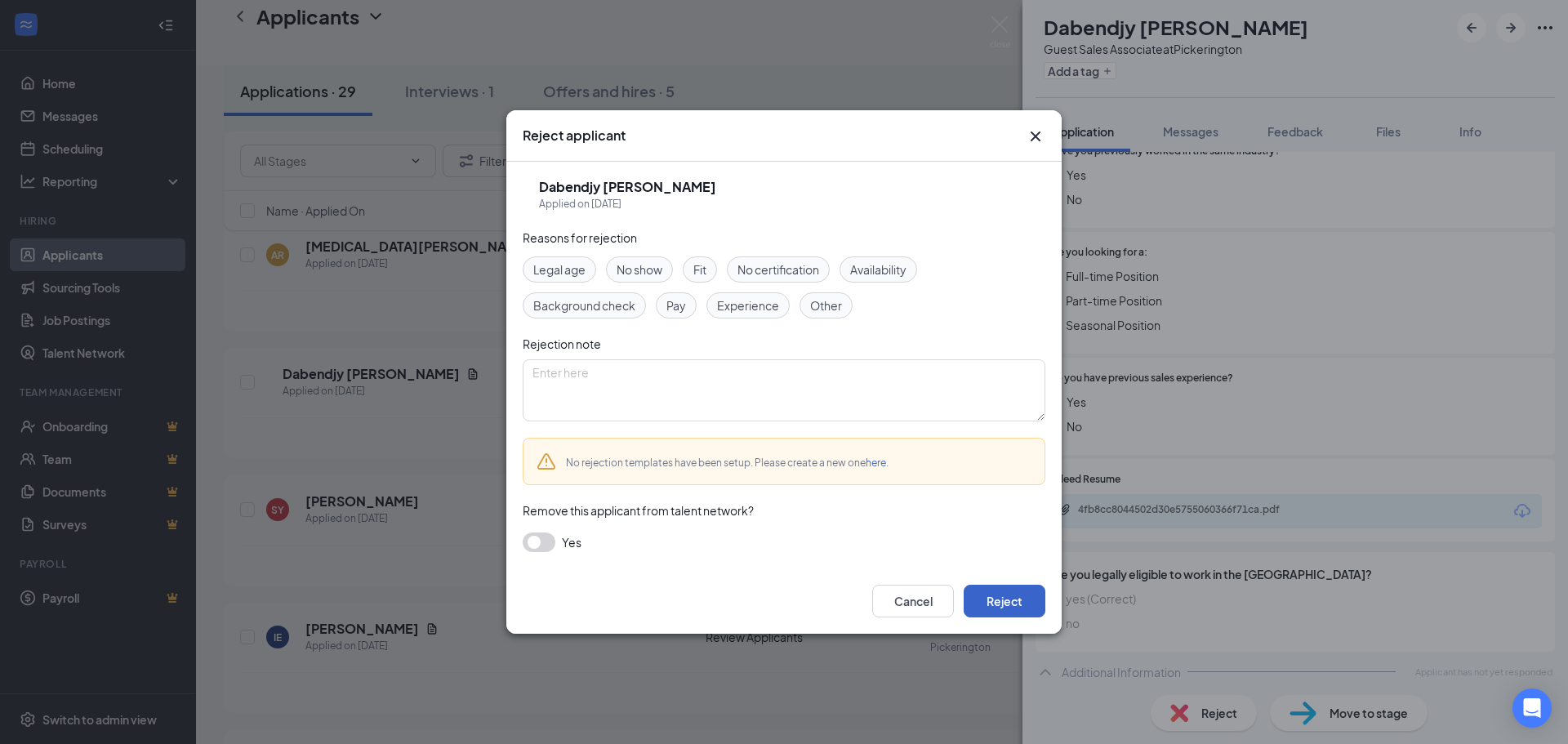
click at [999, 604] on button "Reject" at bounding box center [1005, 600] width 82 height 32
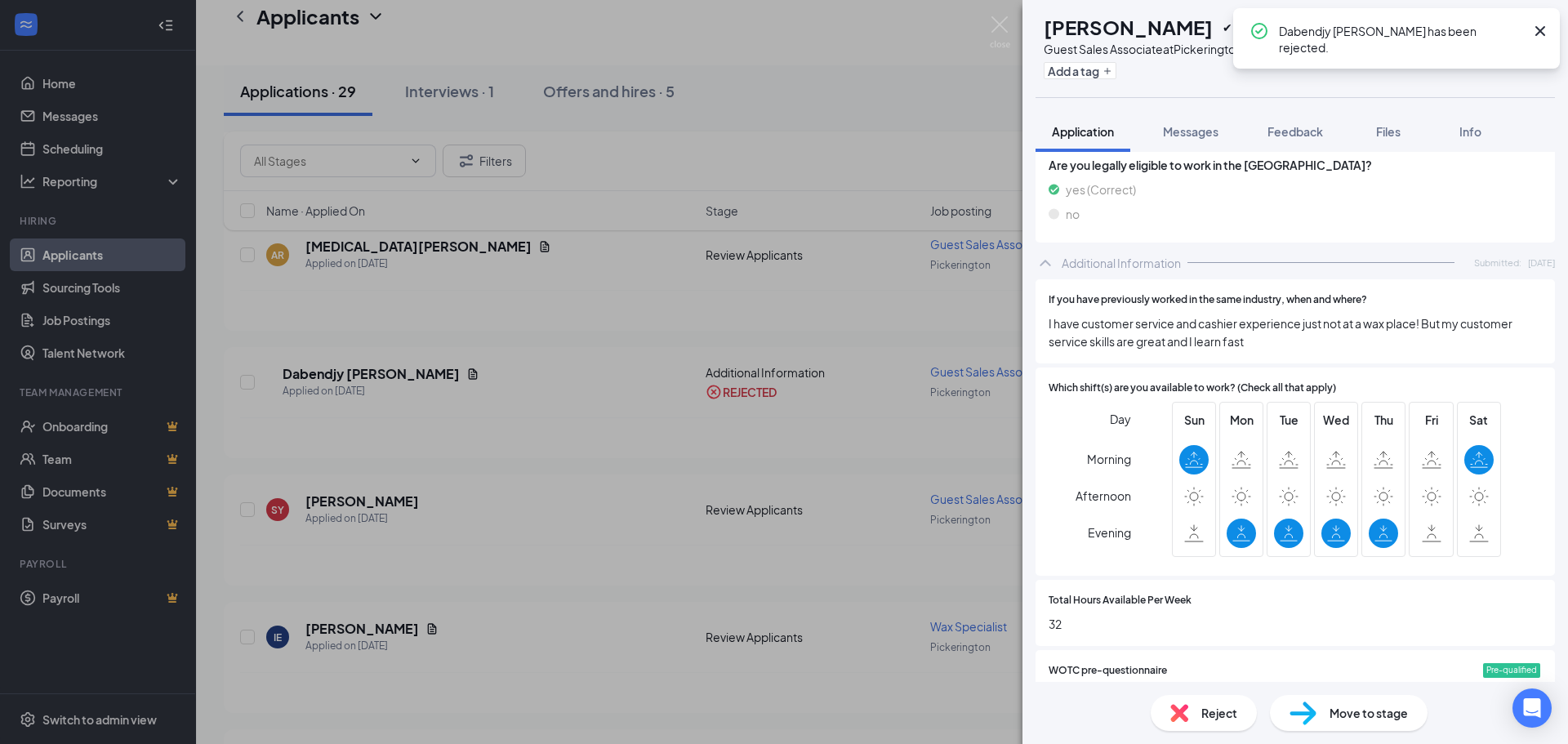
scroll to position [735, 0]
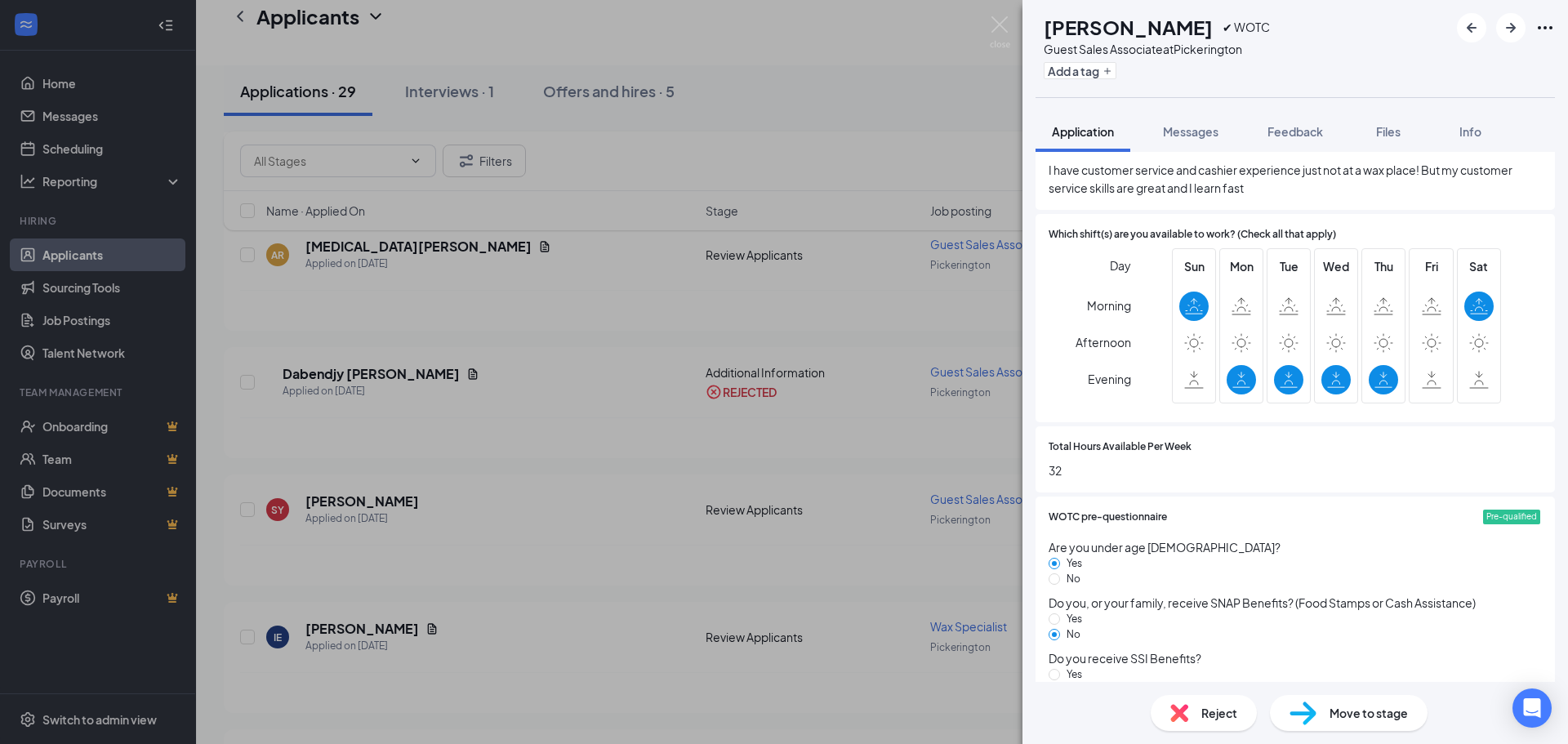
click at [1210, 721] on span "Reject" at bounding box center [1219, 713] width 36 height 18
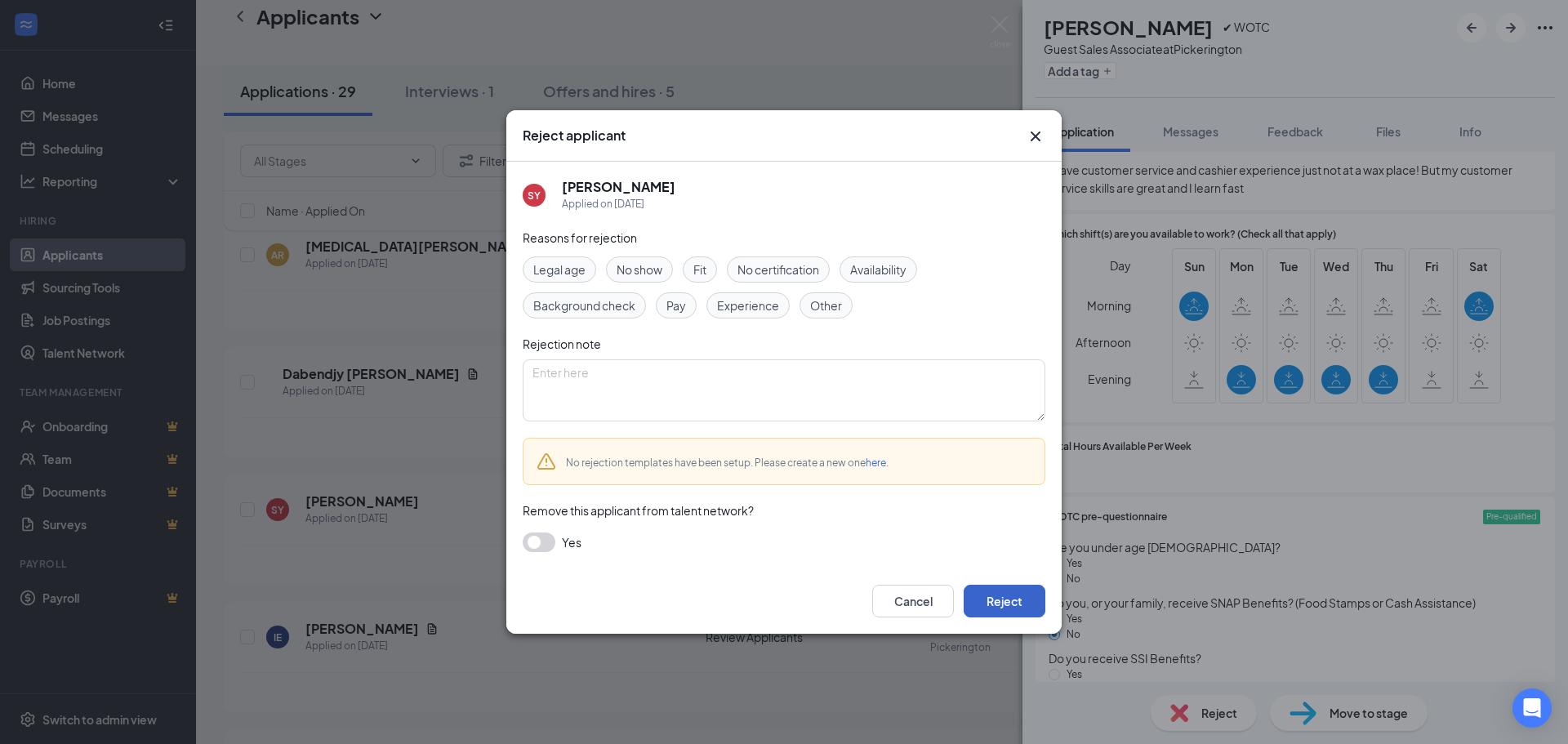
click at [1001, 603] on button "Reject" at bounding box center [1005, 600] width 82 height 32
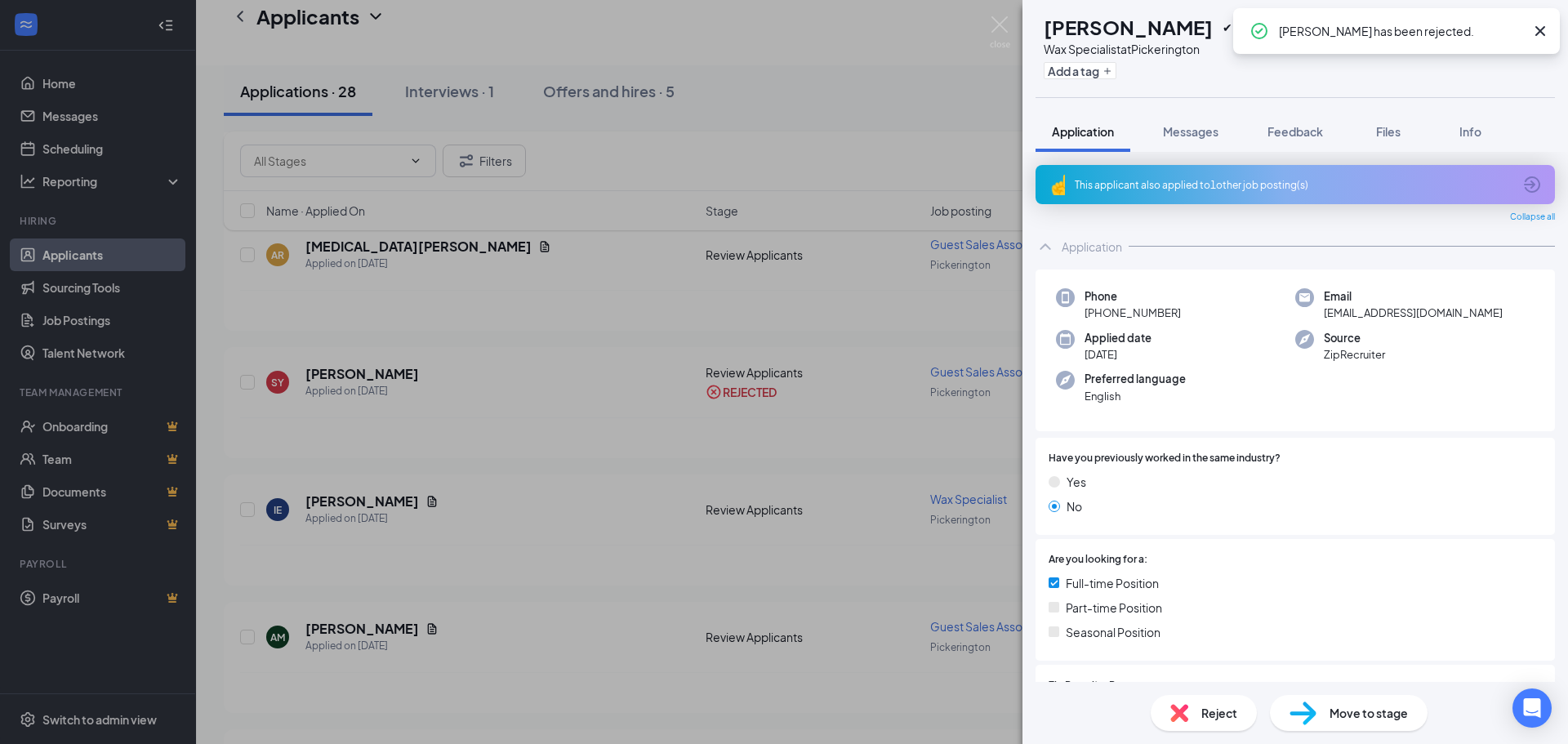
scroll to position [572, 0]
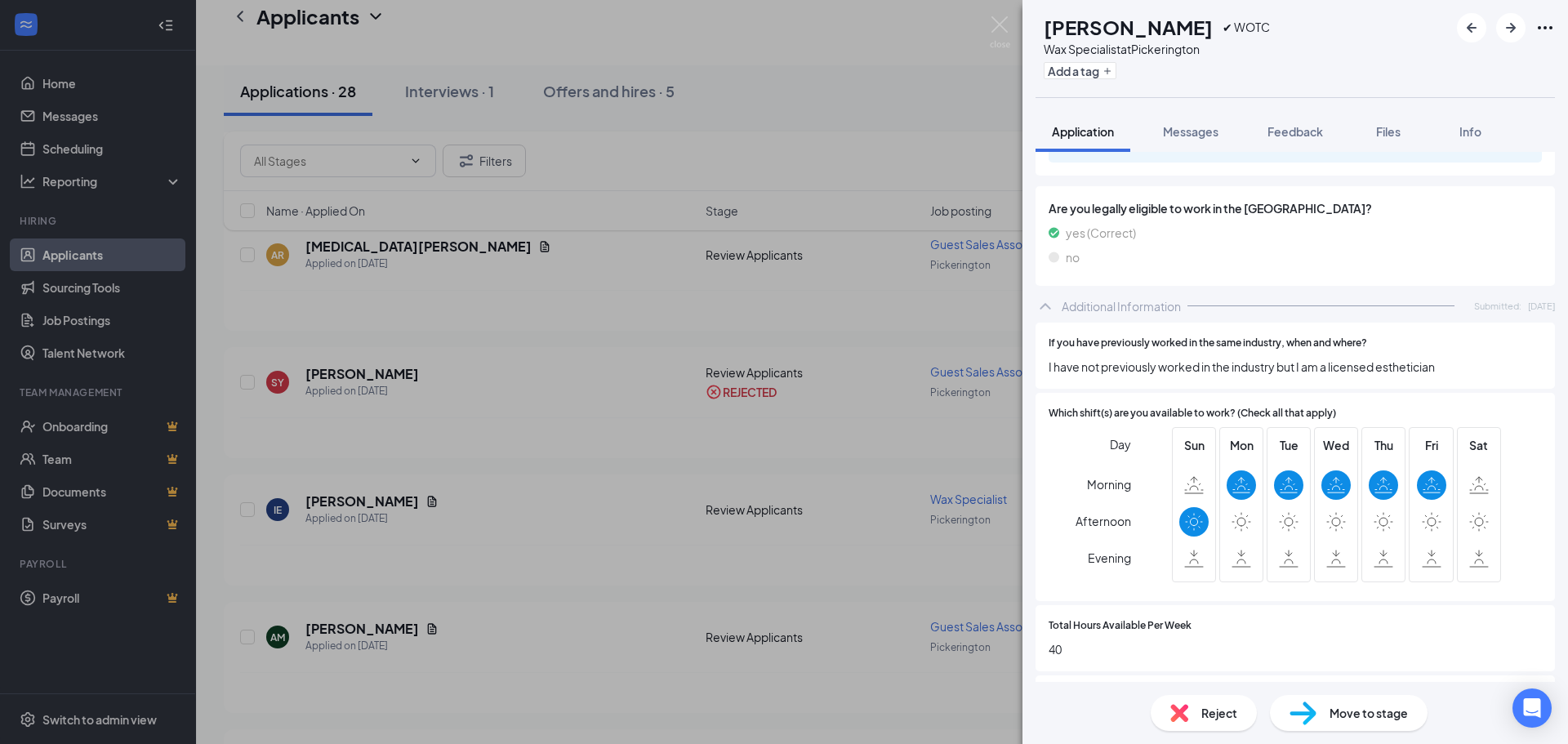
click at [1216, 713] on span "Reject" at bounding box center [1219, 713] width 36 height 18
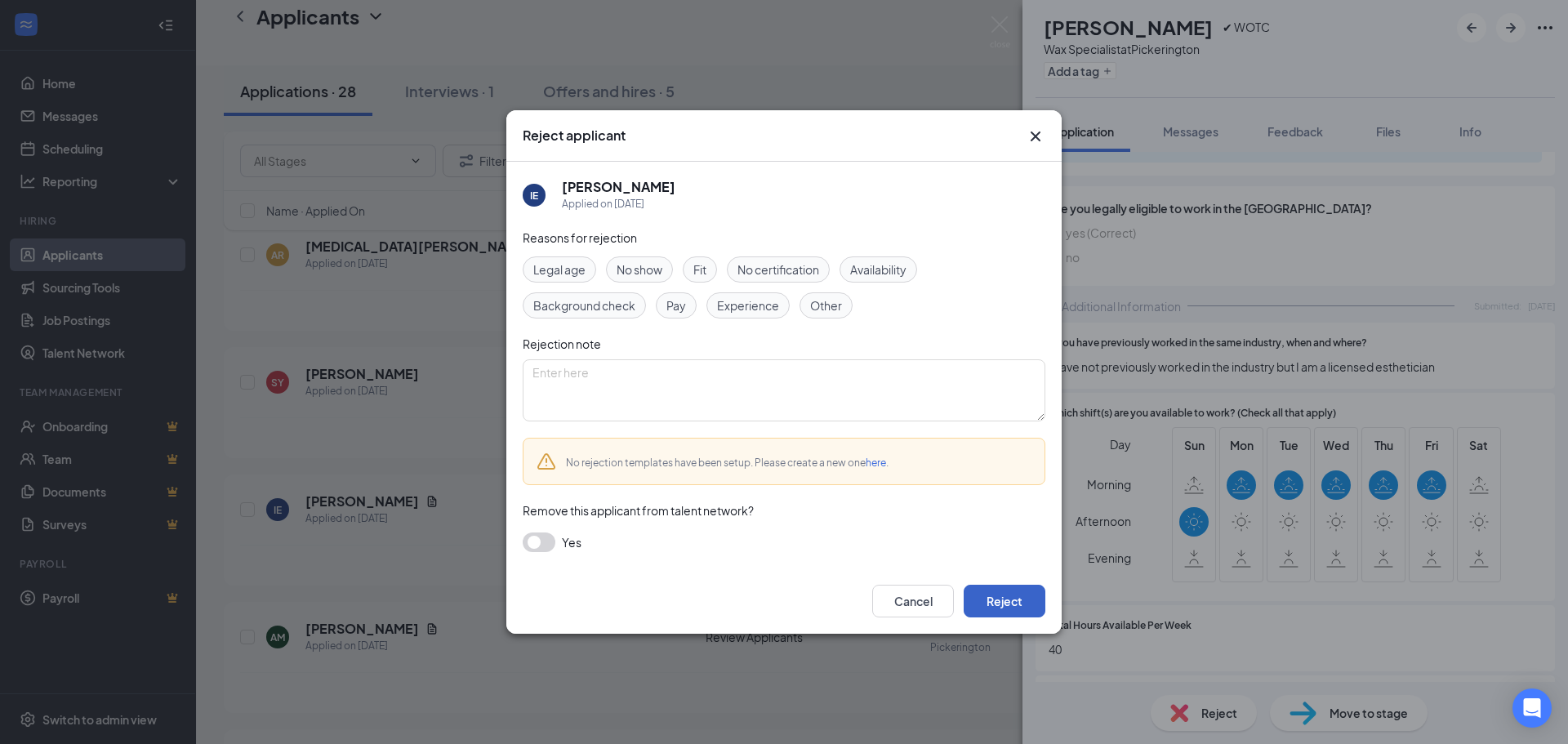
click at [989, 598] on button "Reject" at bounding box center [1005, 600] width 82 height 32
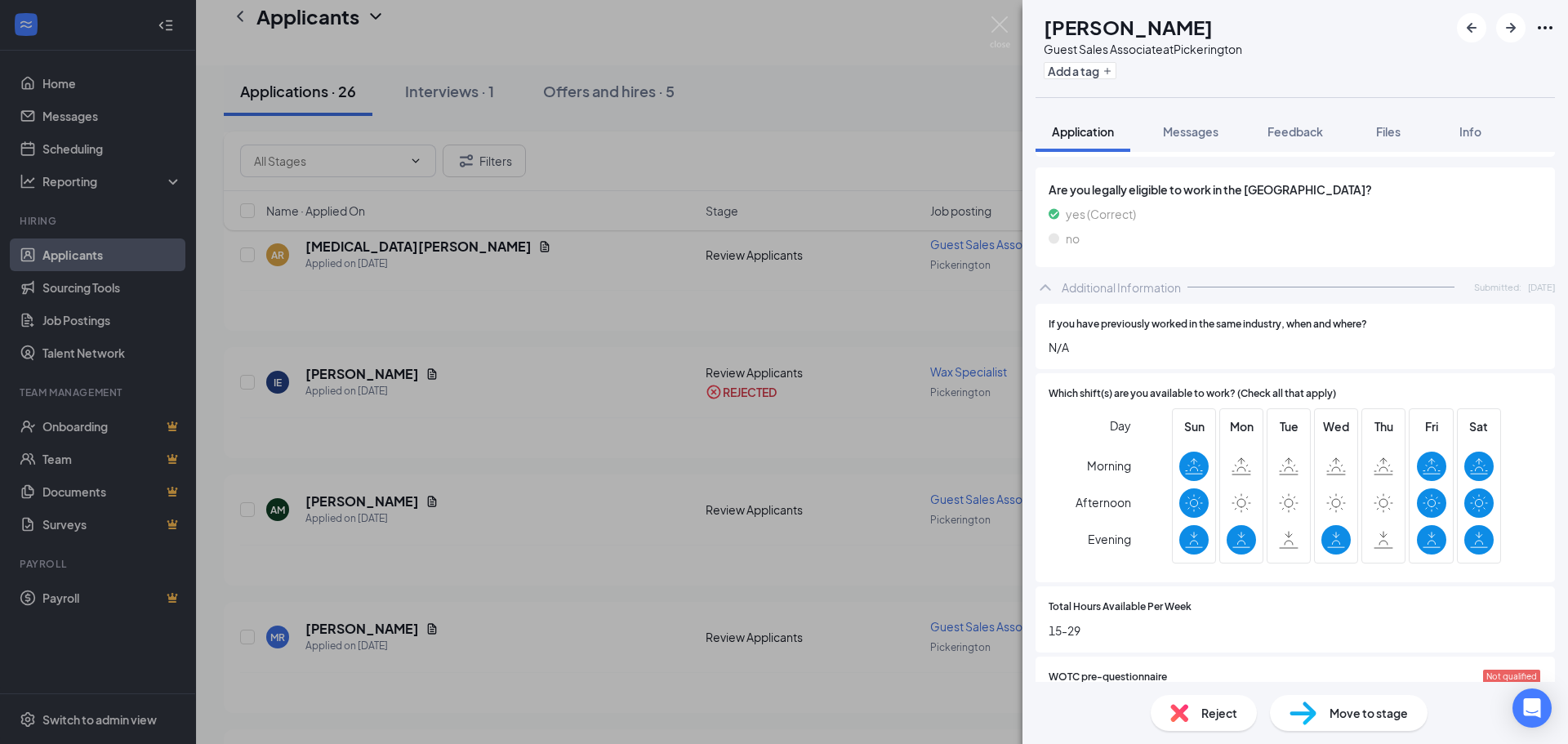
scroll to position [735, 0]
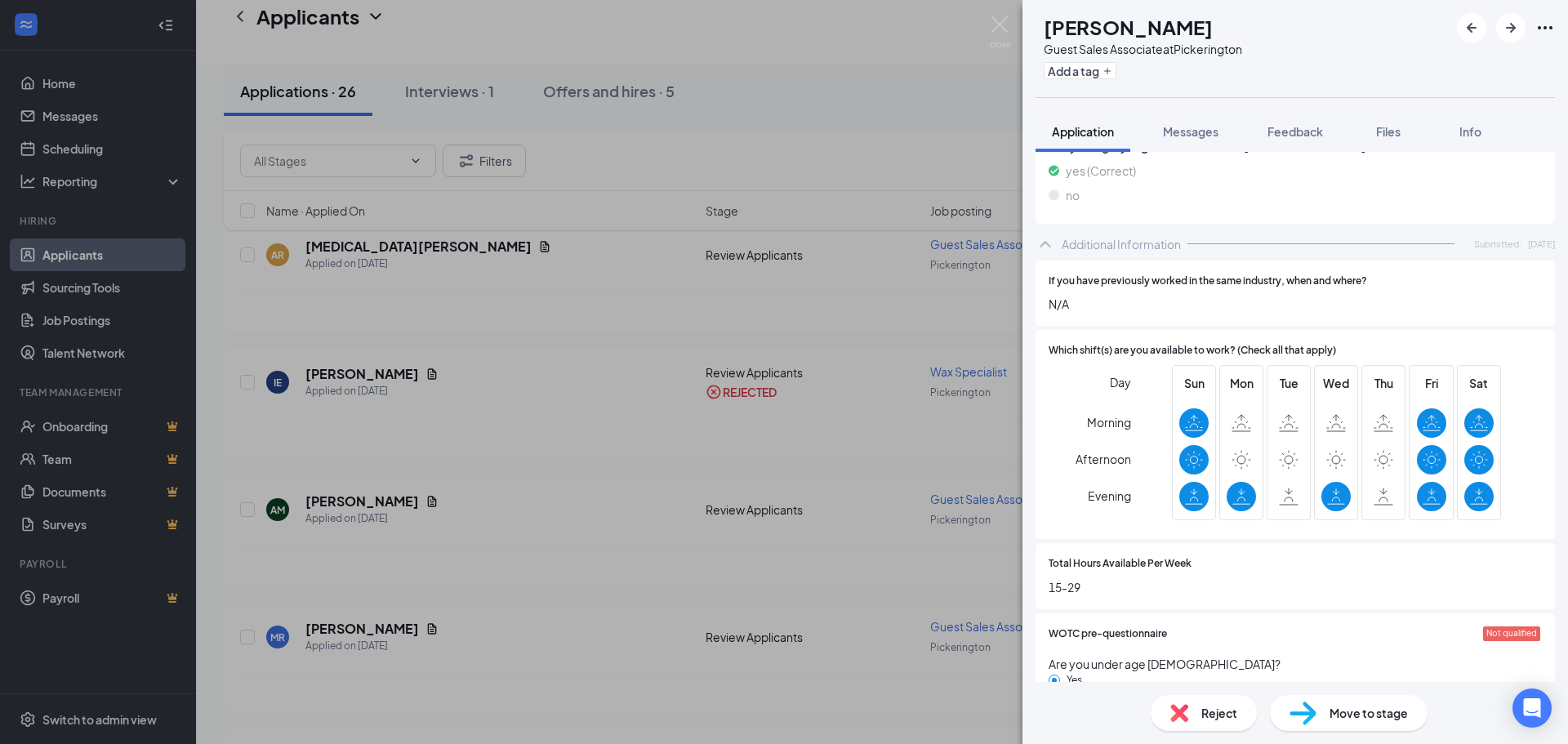
click at [1217, 705] on span "Reject" at bounding box center [1219, 713] width 36 height 18
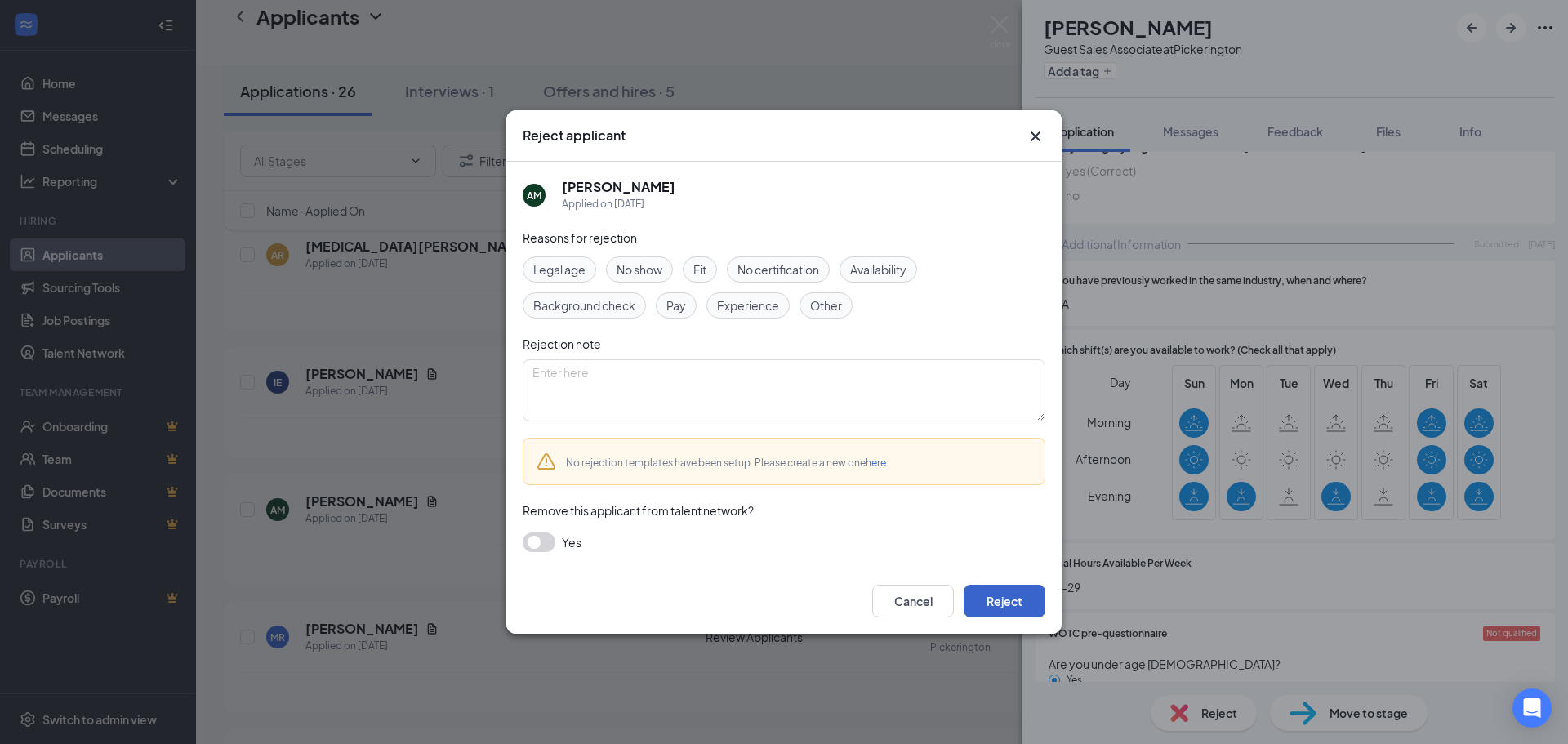
click at [1010, 604] on button "Reject" at bounding box center [1005, 600] width 82 height 32
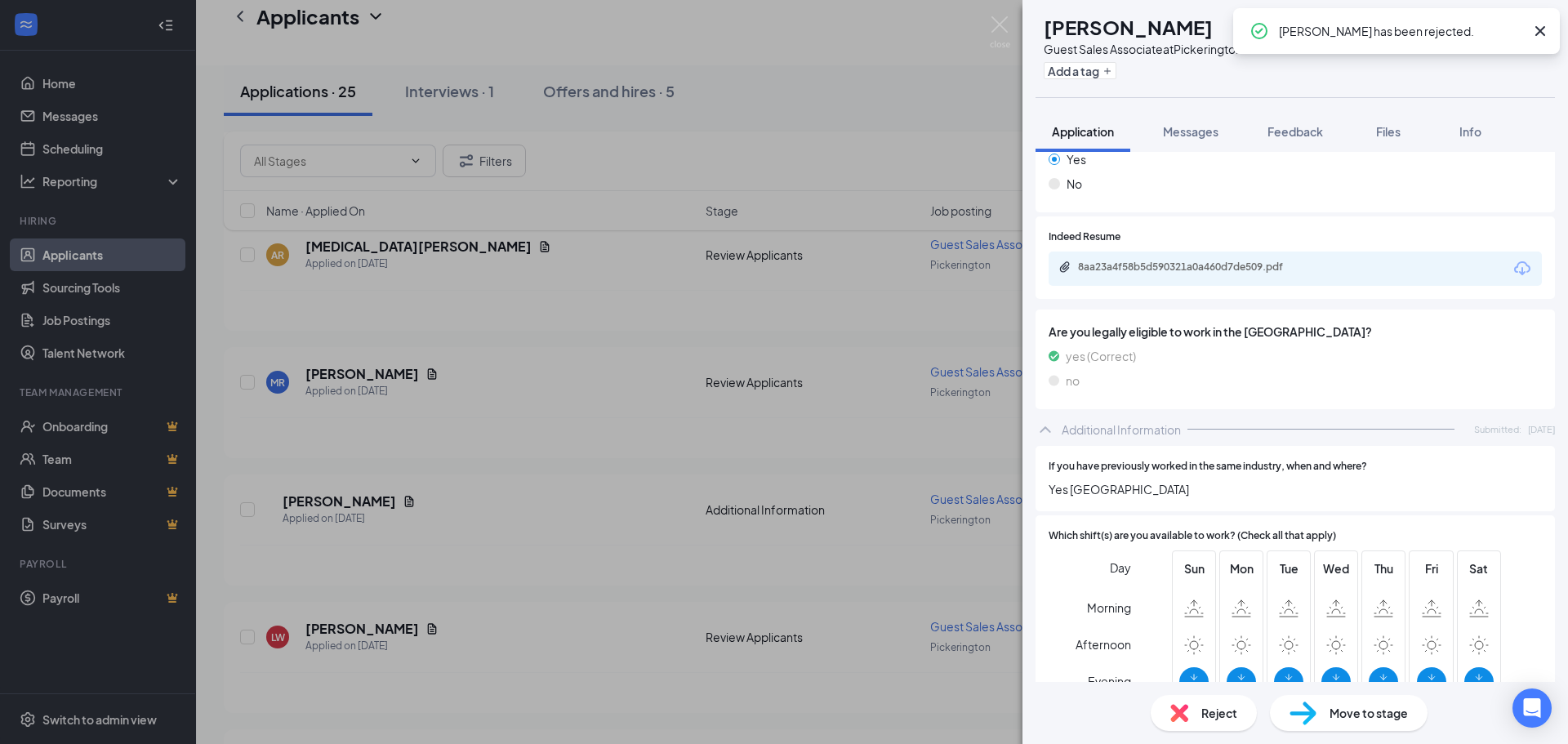
scroll to position [653, 0]
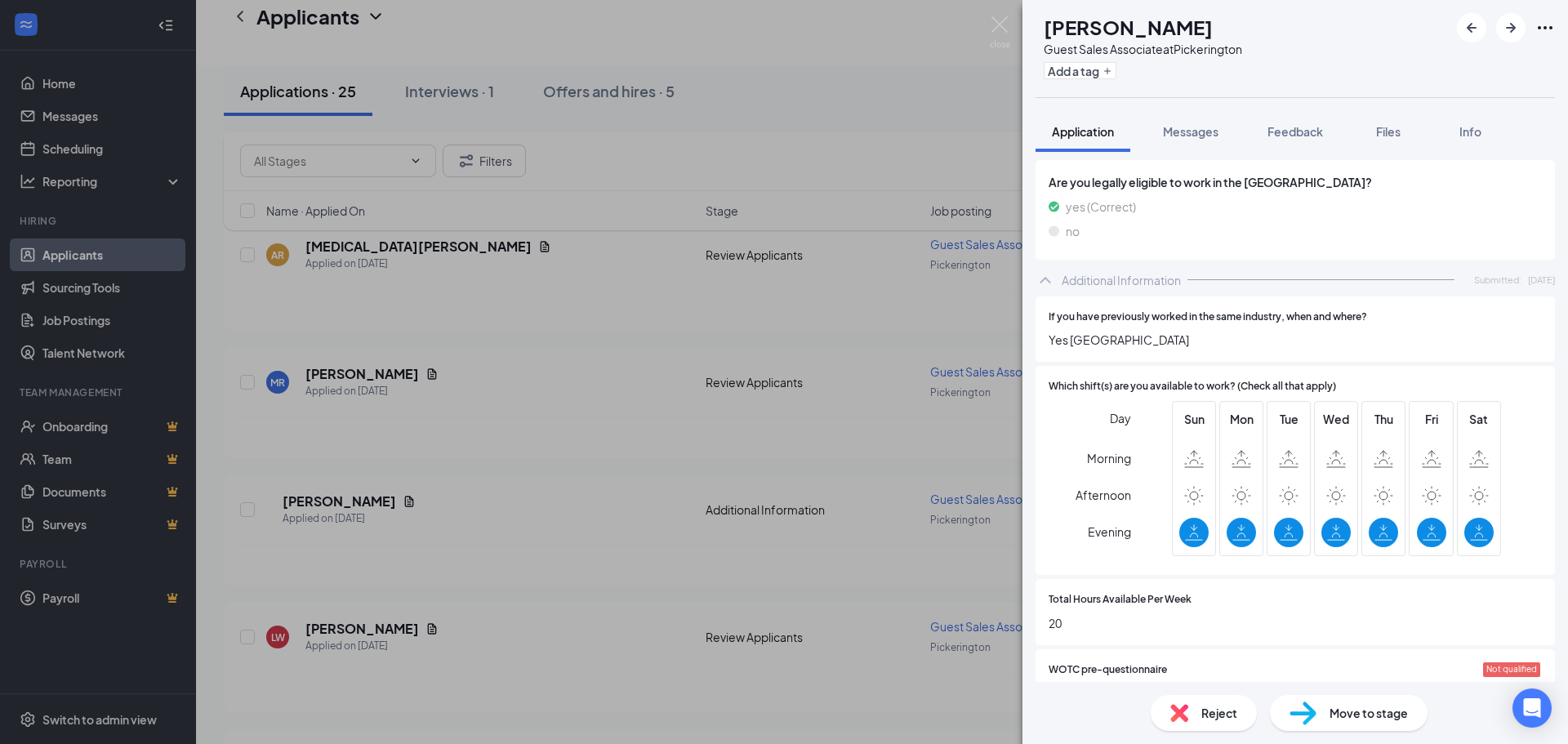
click at [1216, 708] on span "Reject" at bounding box center [1219, 713] width 36 height 18
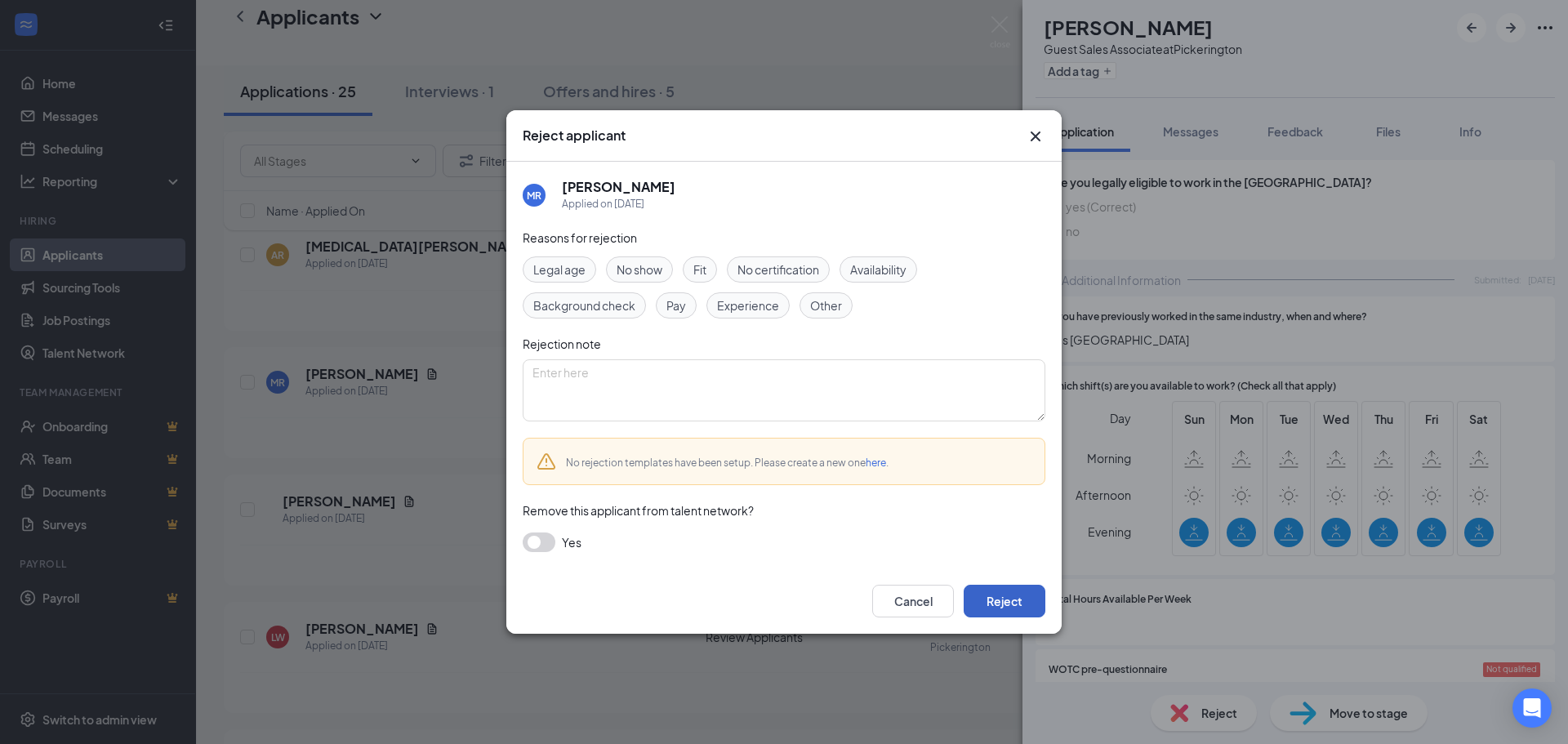
click at [1001, 600] on button "Reject" at bounding box center [1005, 600] width 82 height 32
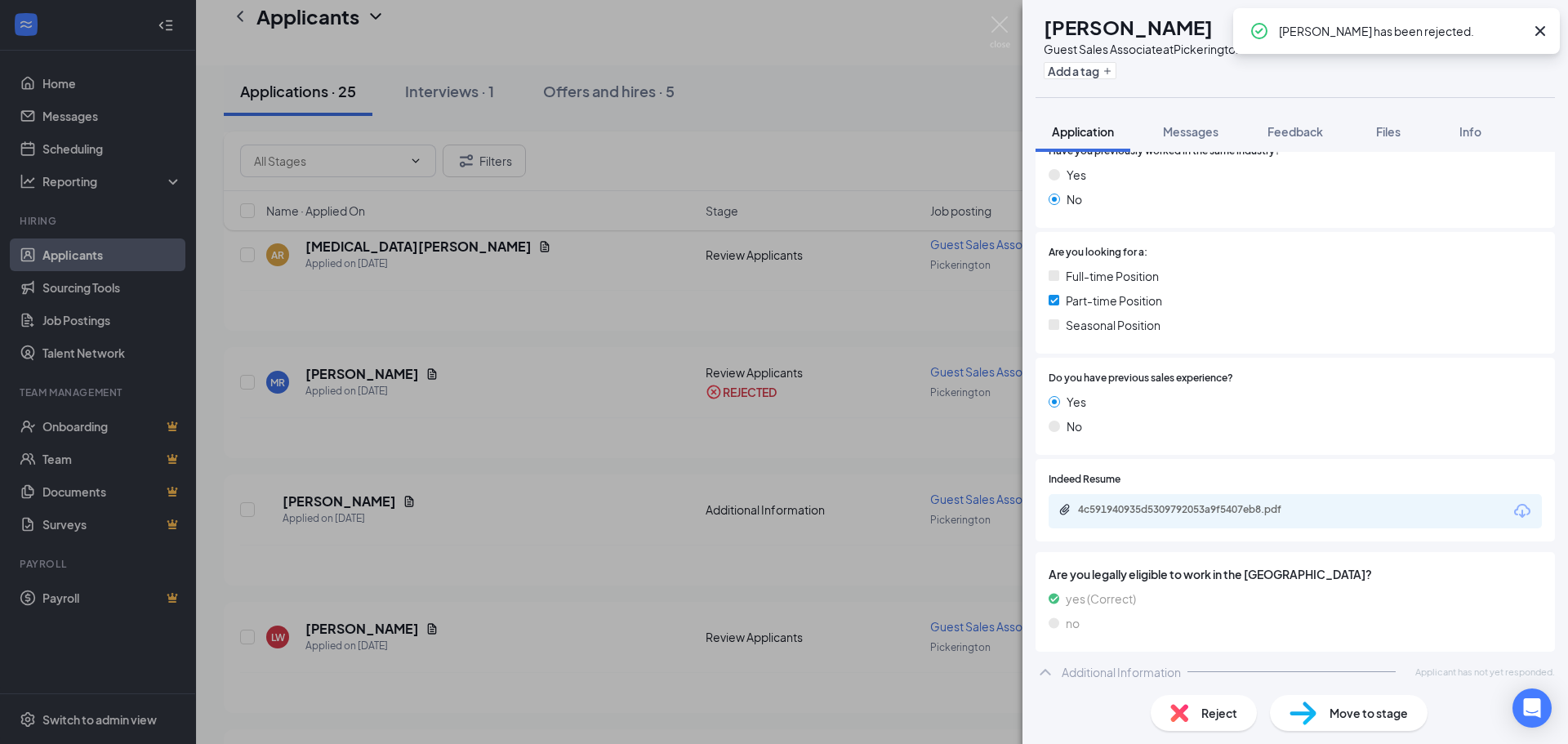
scroll to position [268, 0]
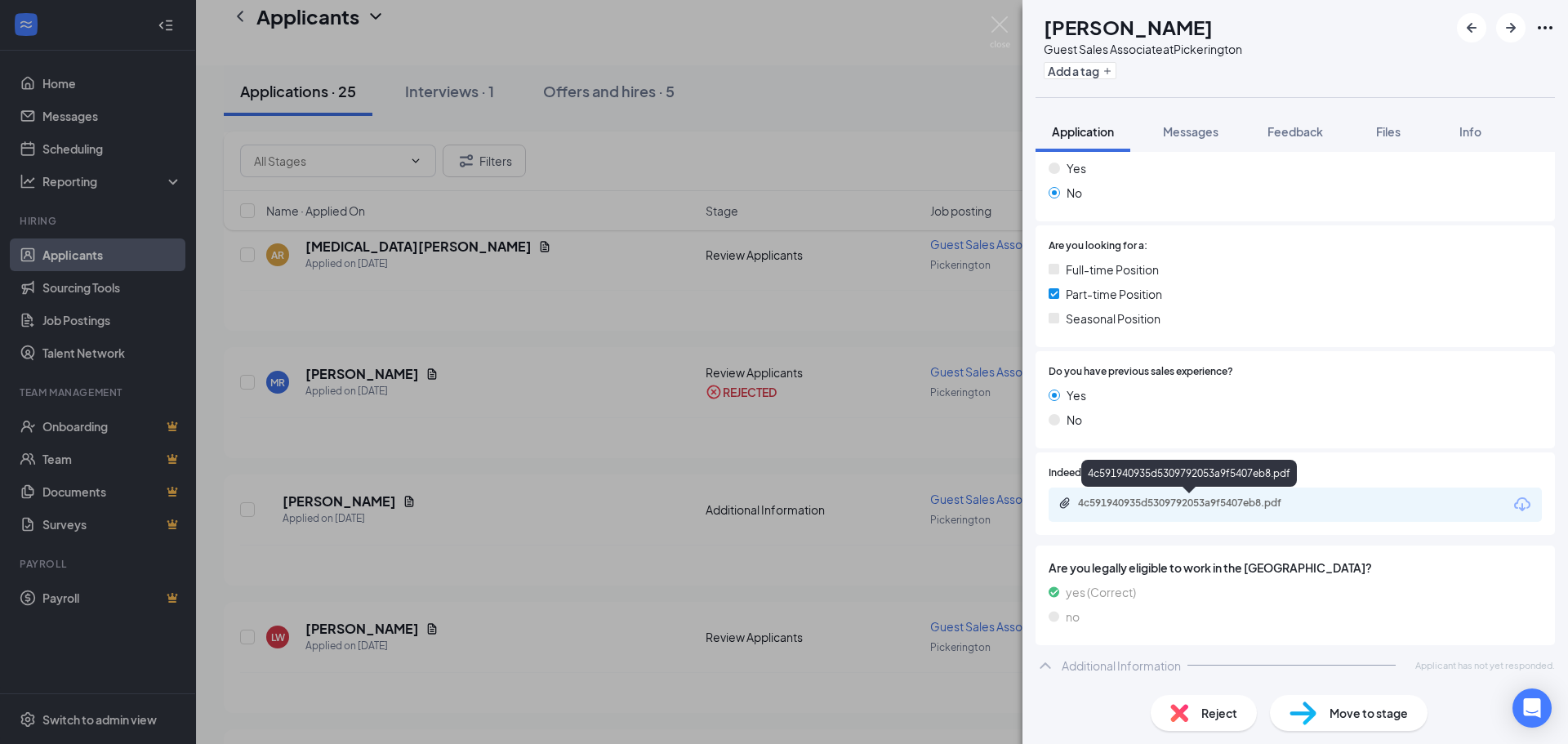
click at [1175, 502] on div "4c591940935d5309792053a9f5407eb8.pdf" at bounding box center [1193, 503] width 229 height 13
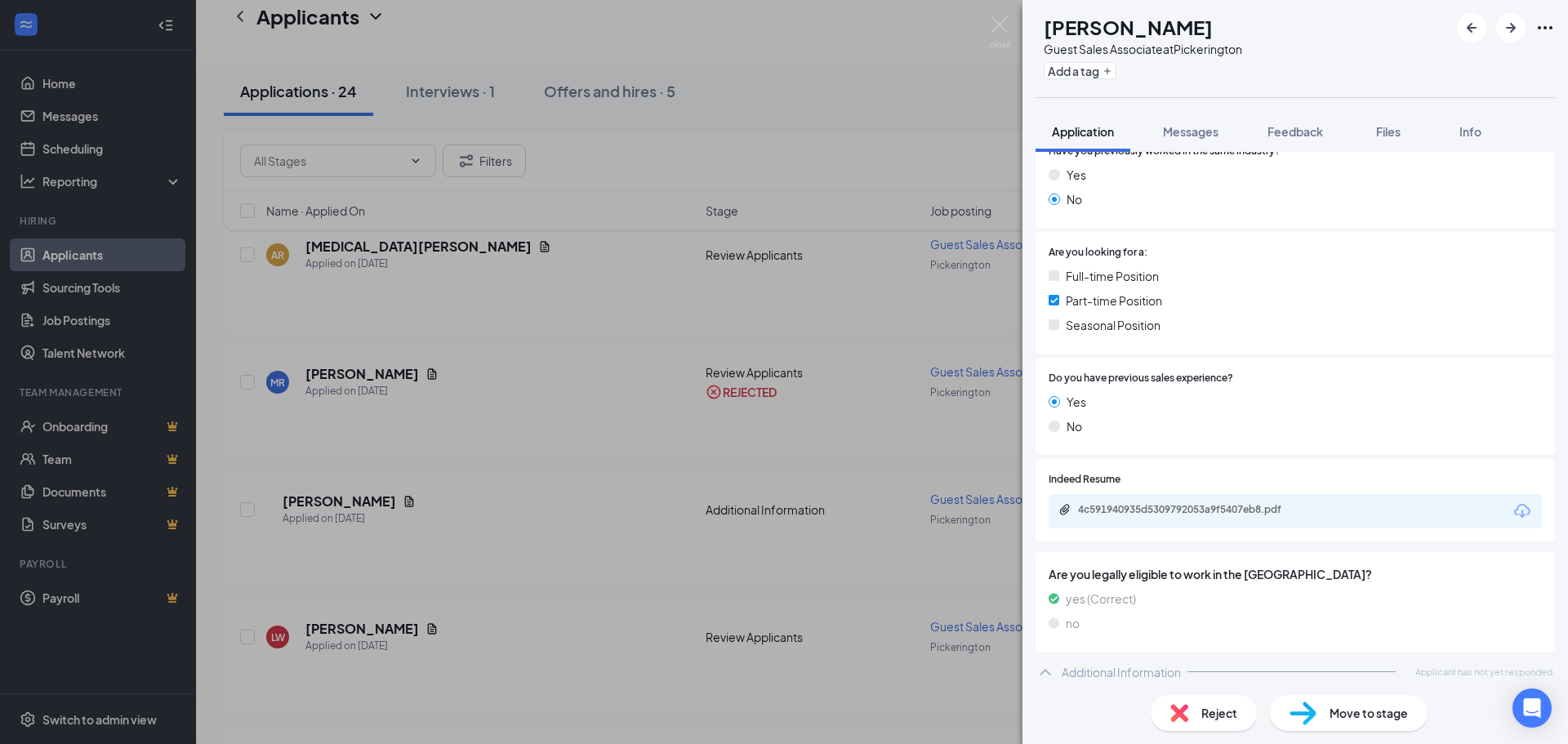
click at [1219, 712] on span "Reject" at bounding box center [1219, 713] width 36 height 18
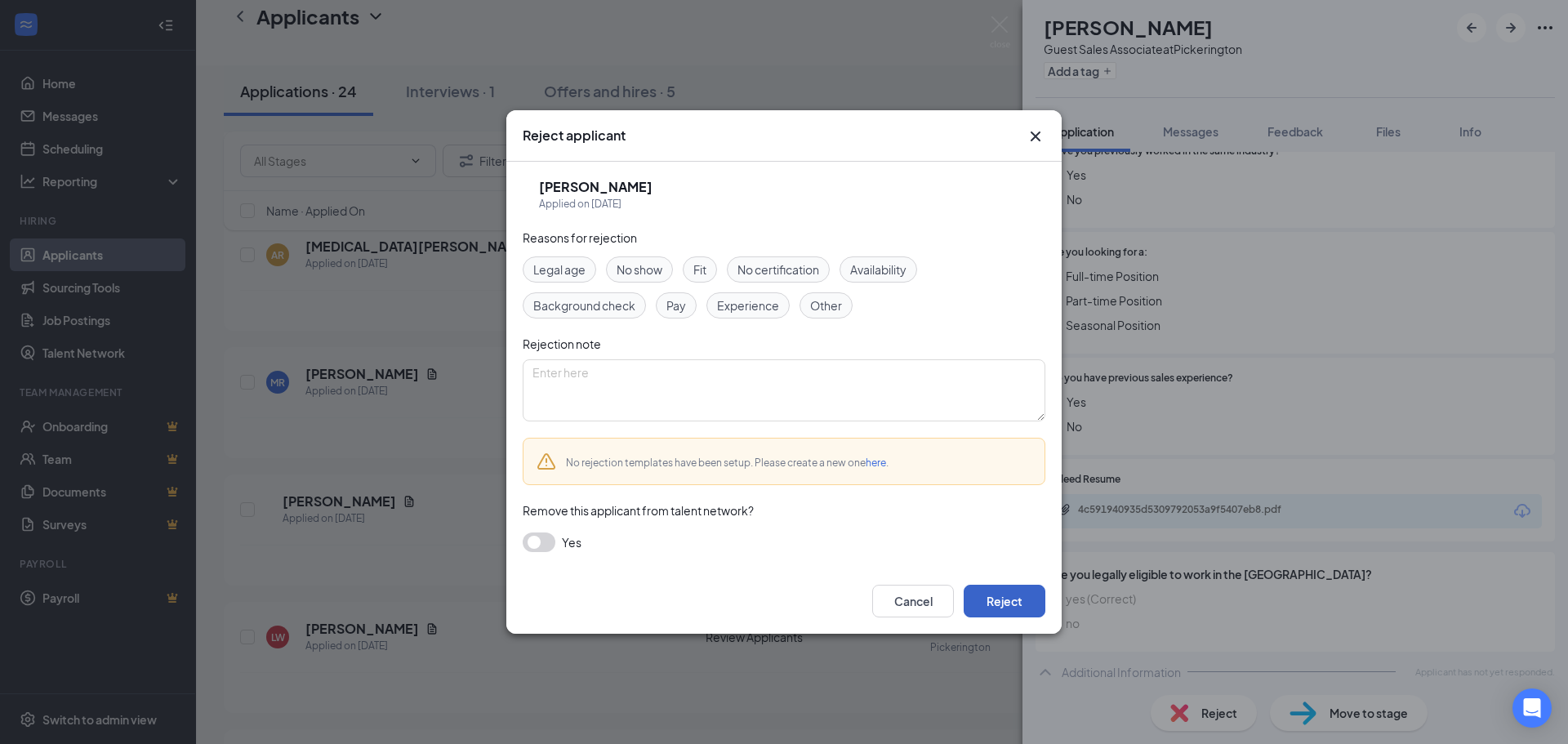
click at [1017, 598] on button "Reject" at bounding box center [1005, 600] width 82 height 32
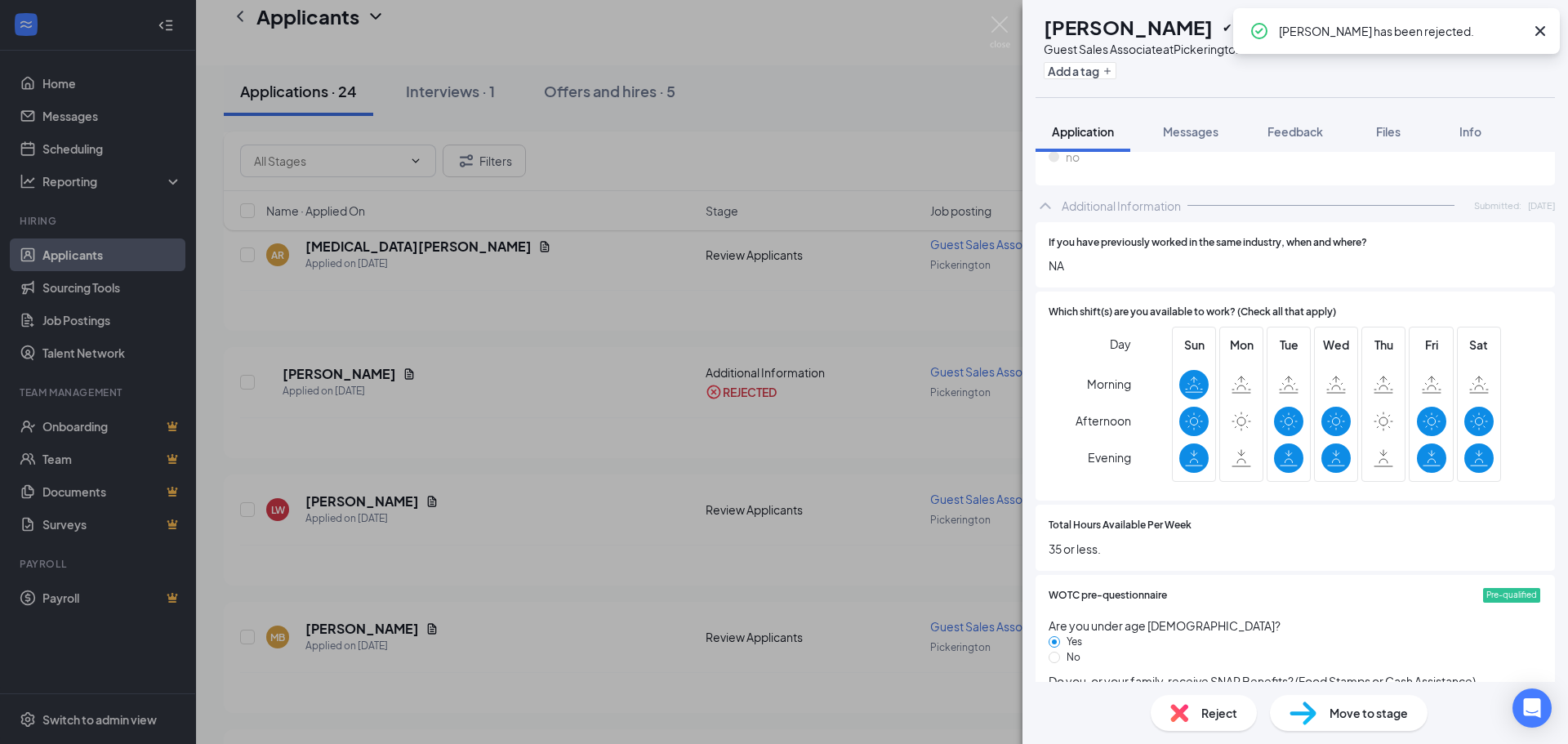
scroll to position [735, 0]
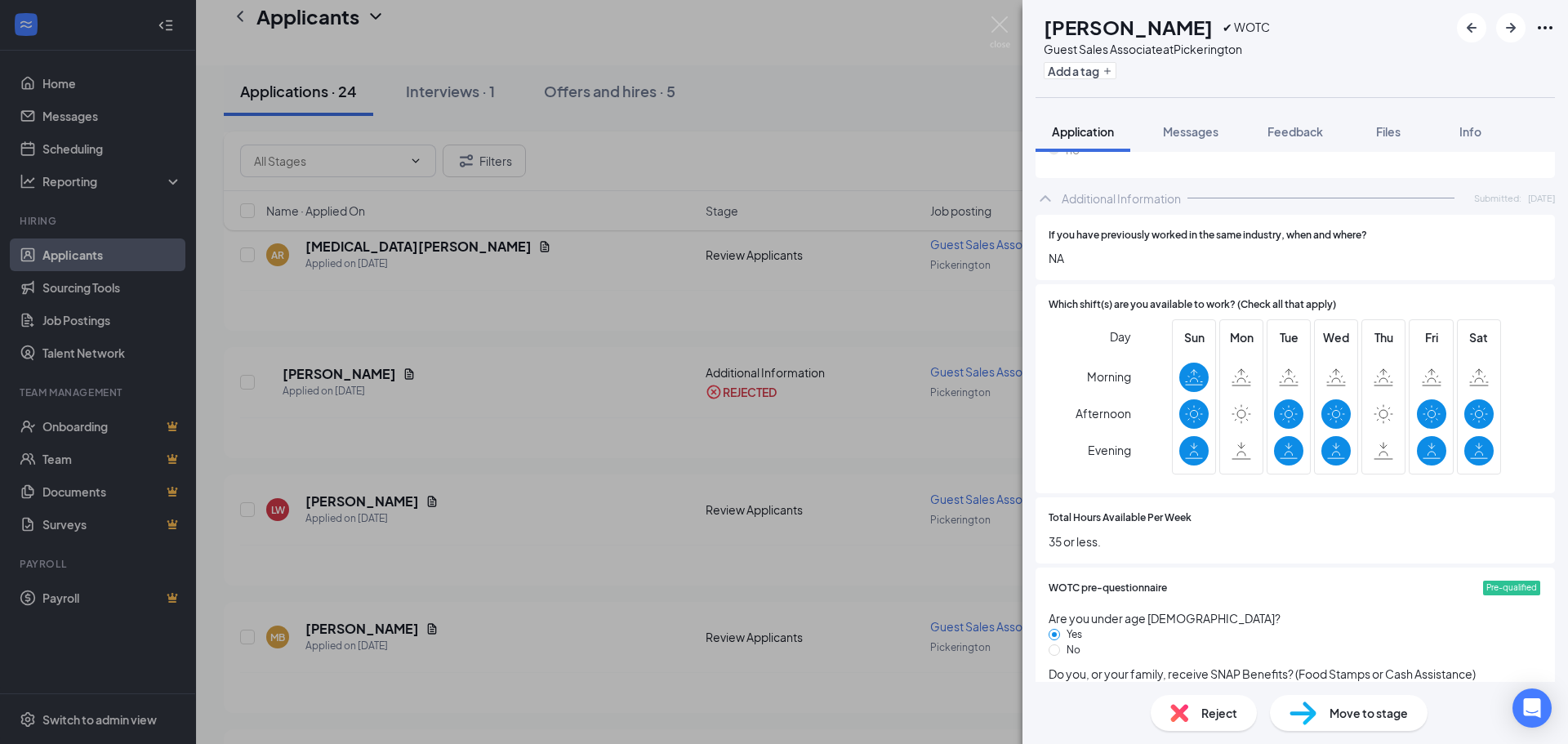
click at [1223, 718] on span "Reject" at bounding box center [1219, 713] width 36 height 18
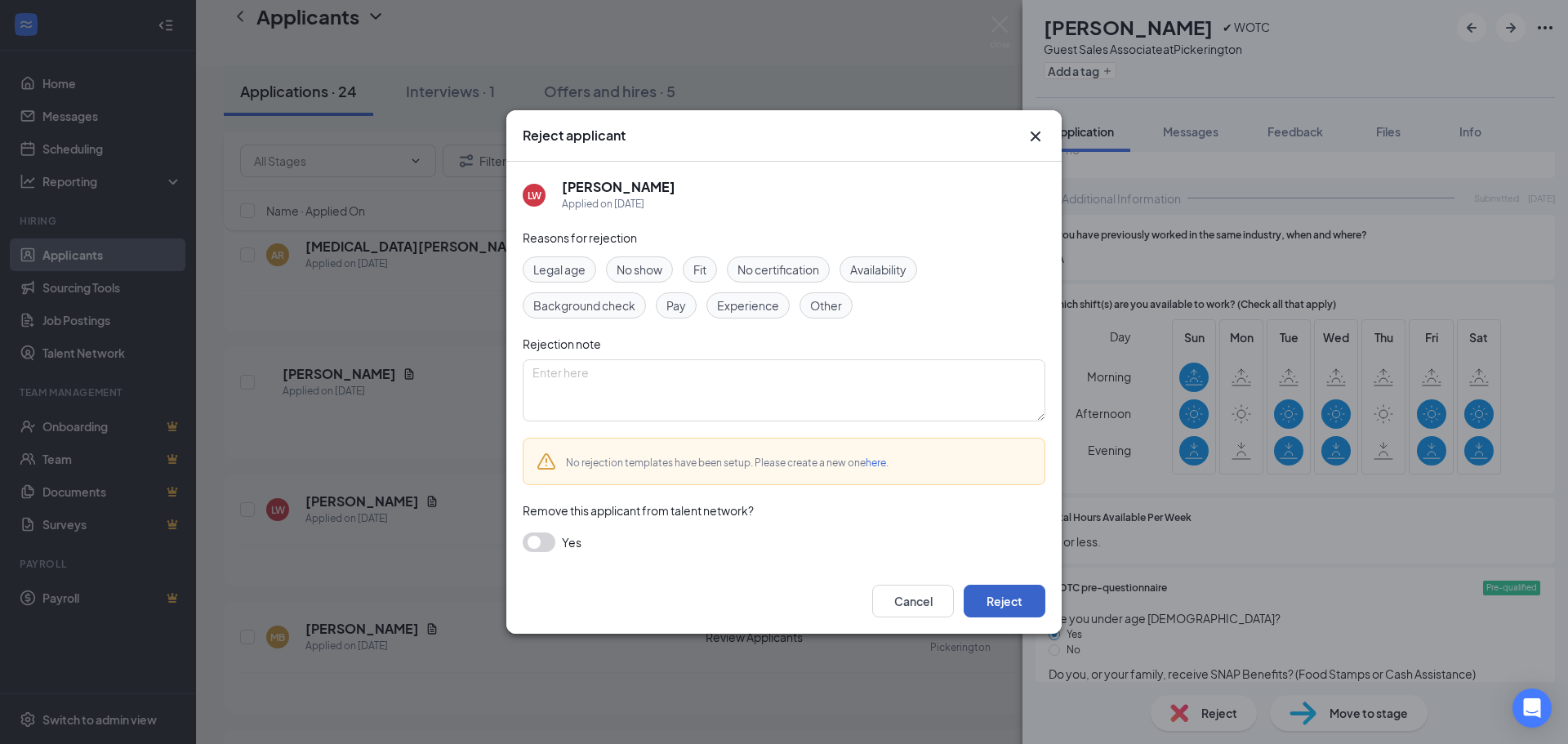
click at [985, 600] on button "Reject" at bounding box center [1005, 600] width 82 height 32
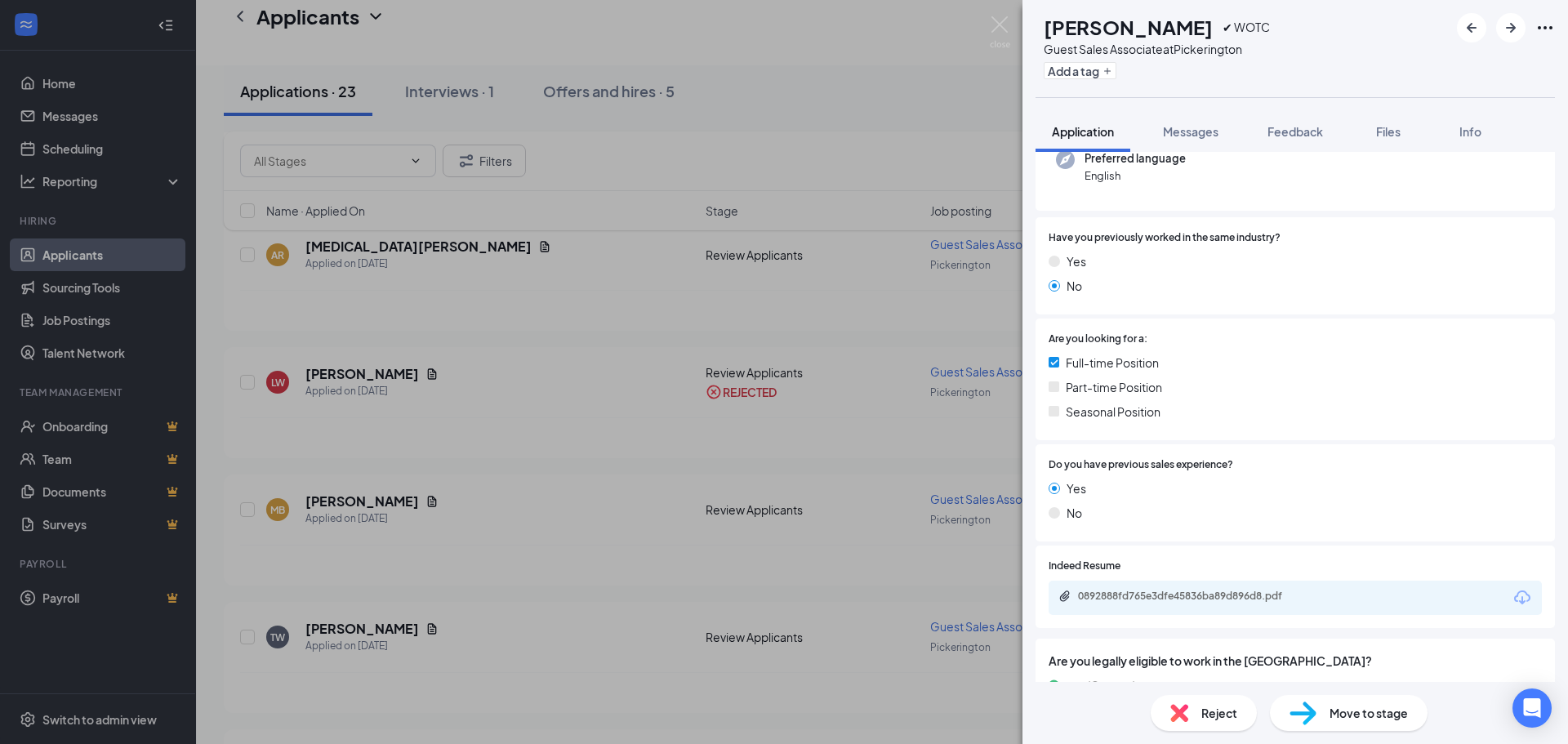
scroll to position [327, 0]
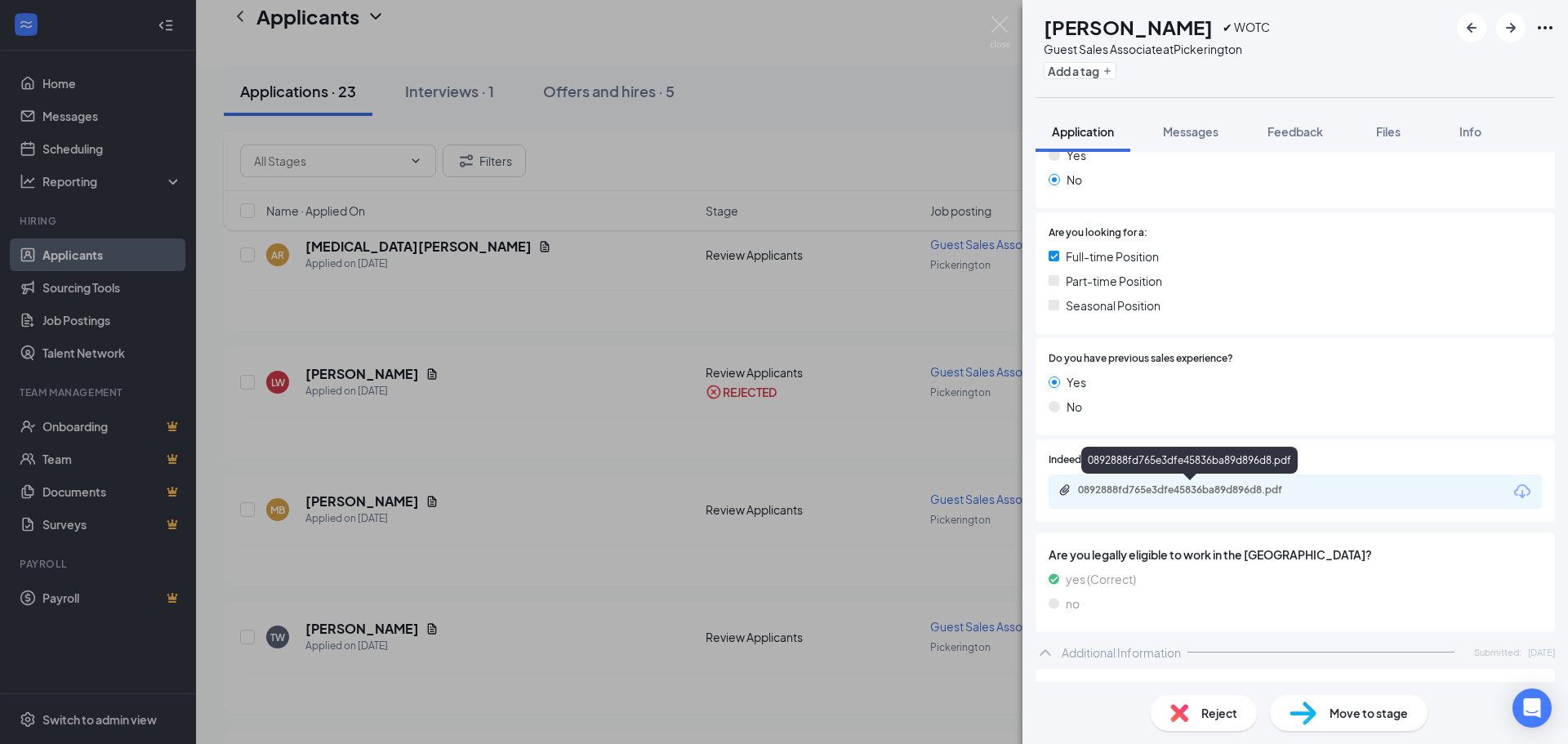
click at [1137, 489] on div "0892888fd765e3dfe45836ba89d896d8.pdf" at bounding box center [1193, 490] width 229 height 13
click at [1218, 714] on span "Reject" at bounding box center [1219, 713] width 36 height 18
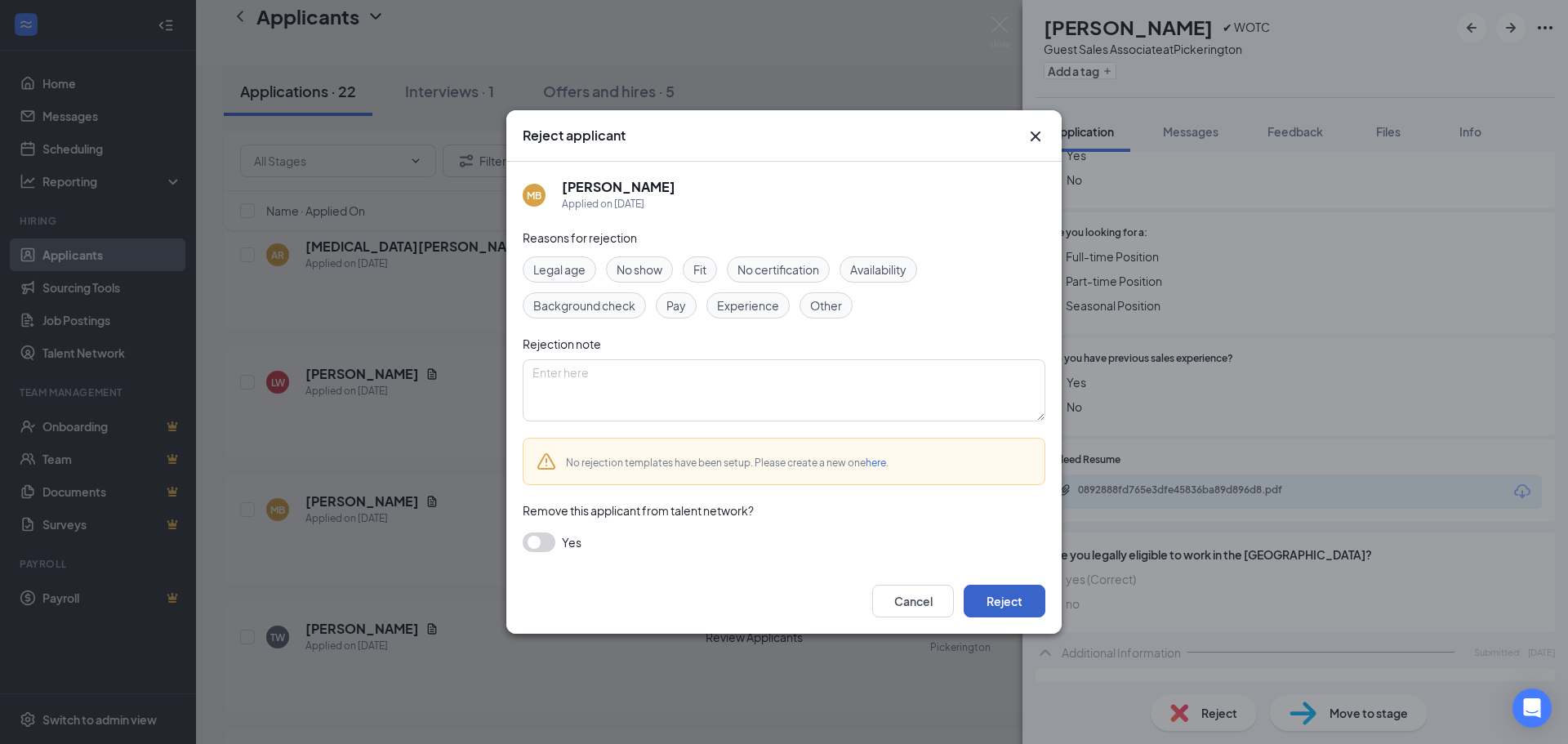
click at [1015, 613] on button "Reject" at bounding box center [1005, 600] width 82 height 32
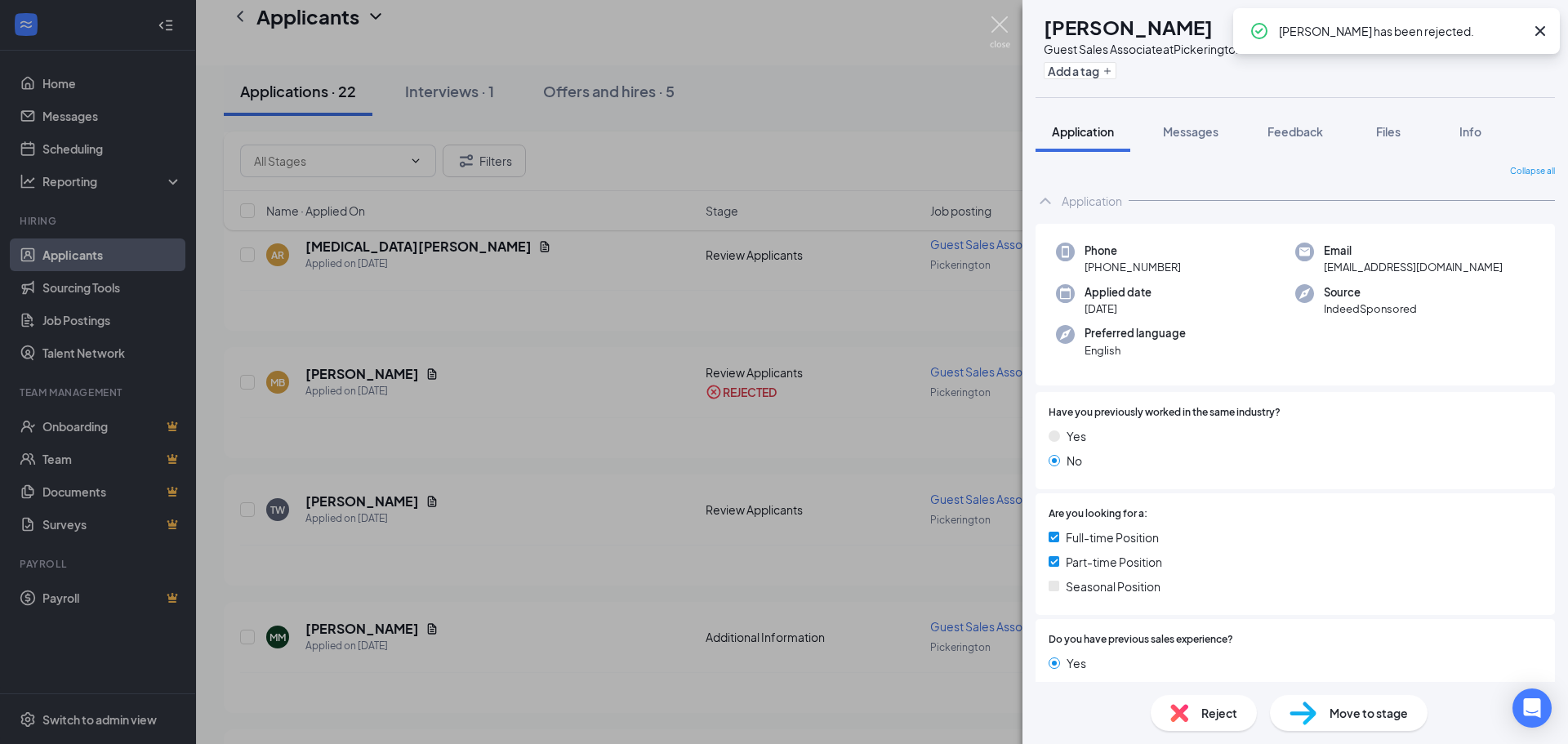
click at [997, 21] on img at bounding box center [1000, 32] width 21 height 32
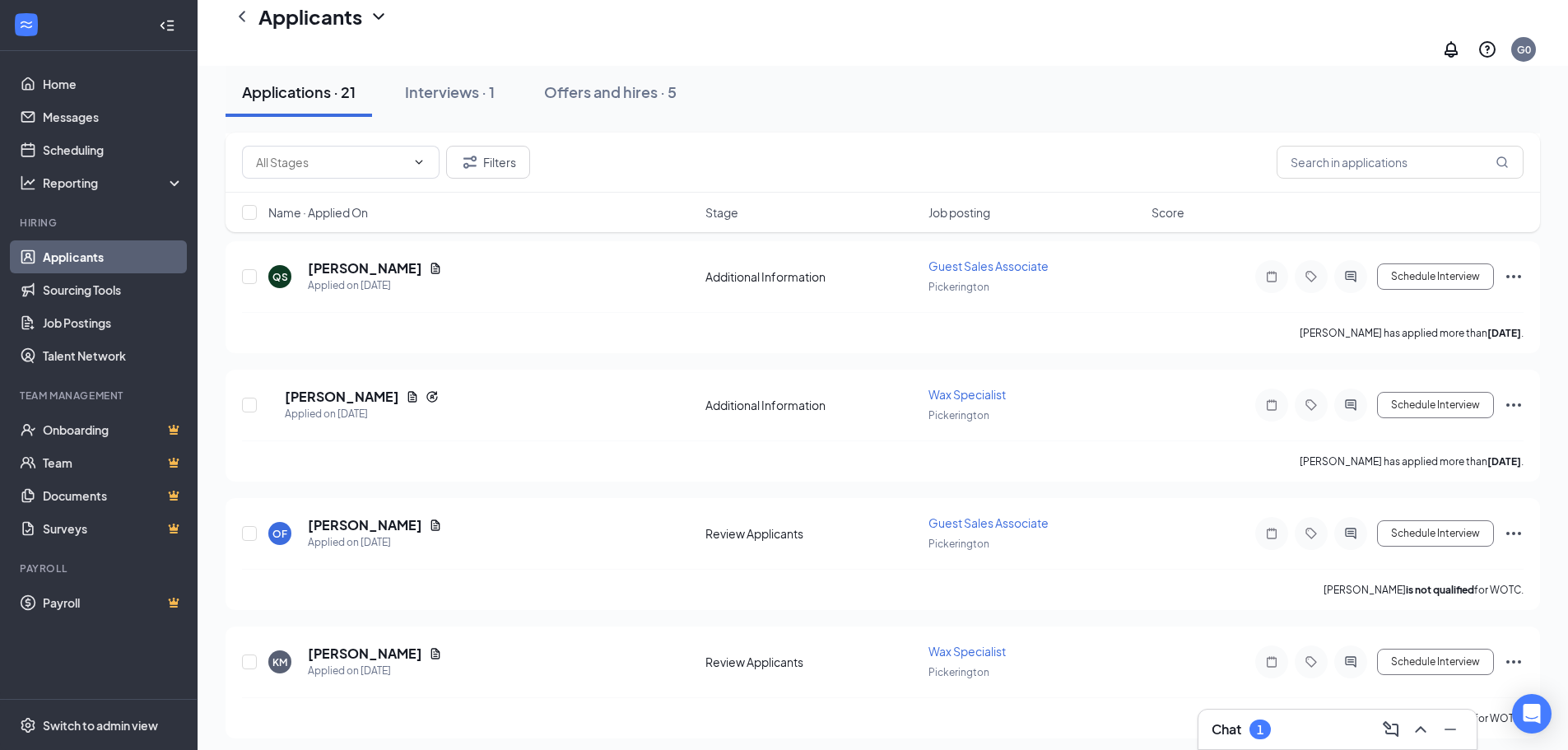
scroll to position [658, 0]
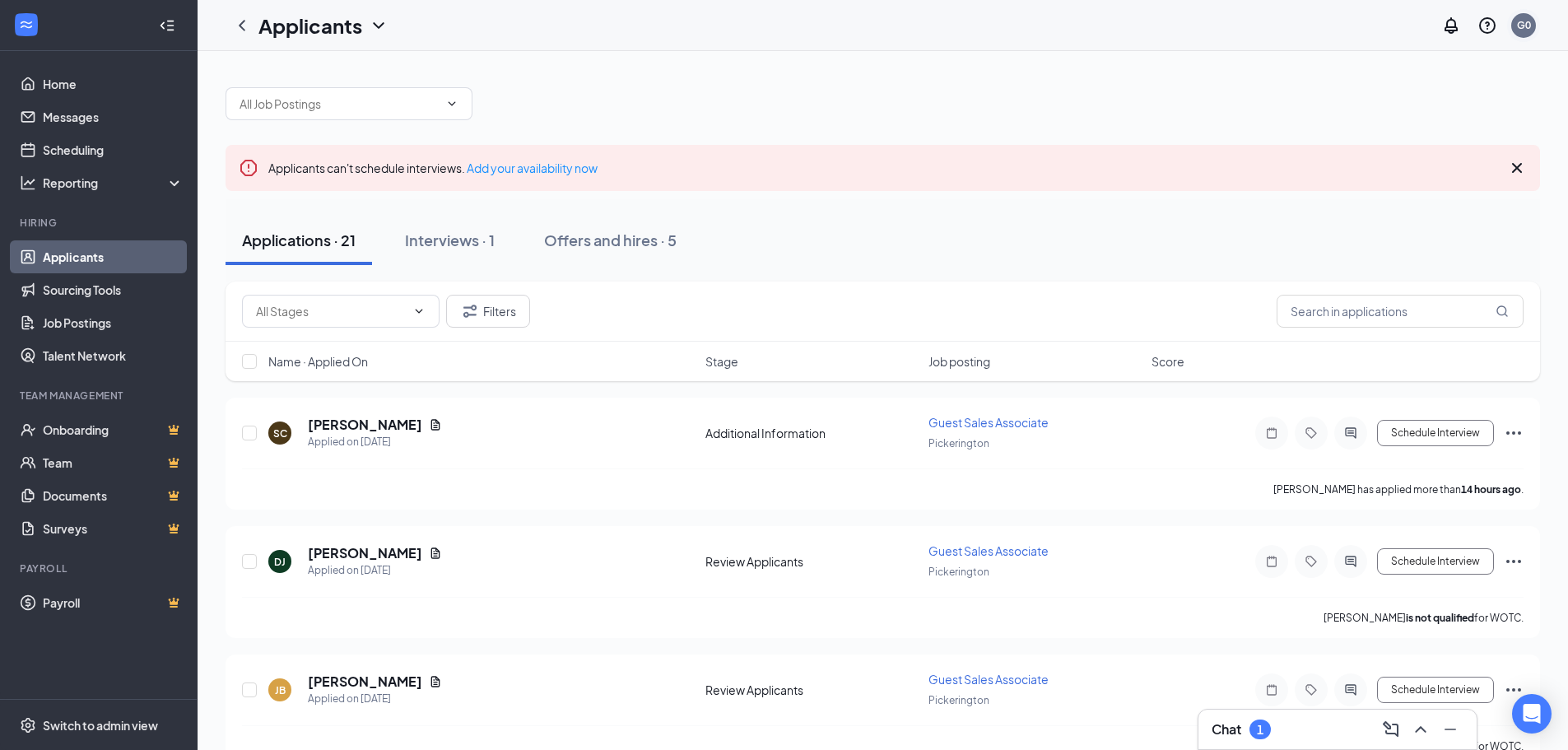
click at [1523, 26] on div "G0" at bounding box center [1524, 25] width 14 height 14
click at [1373, 255] on div "Log out" at bounding box center [1441, 251] width 177 height 17
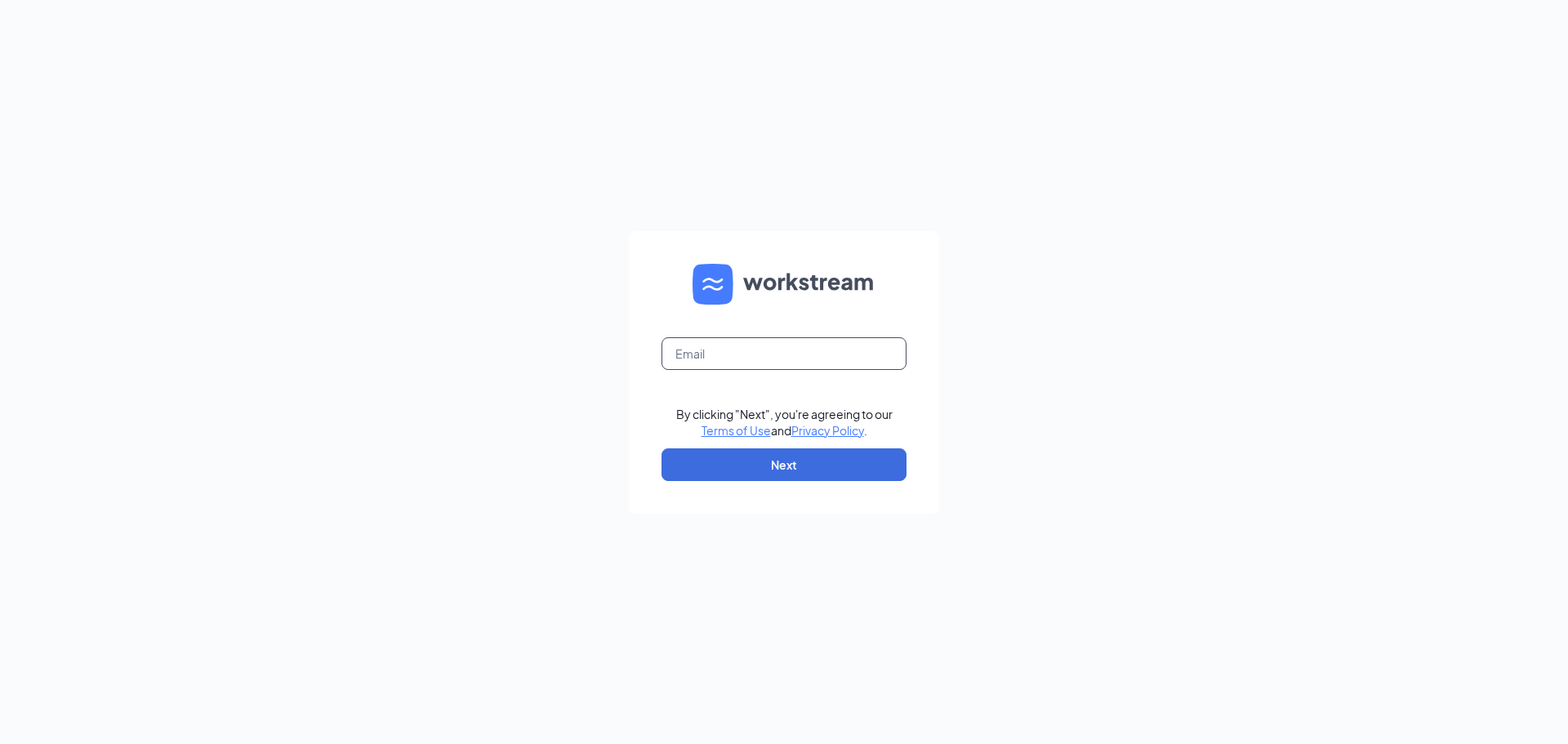
click at [782, 341] on input "text" at bounding box center [784, 353] width 245 height 32
type input "center1344@waxcenter.com"
click at [727, 469] on button "Next" at bounding box center [784, 464] width 245 height 32
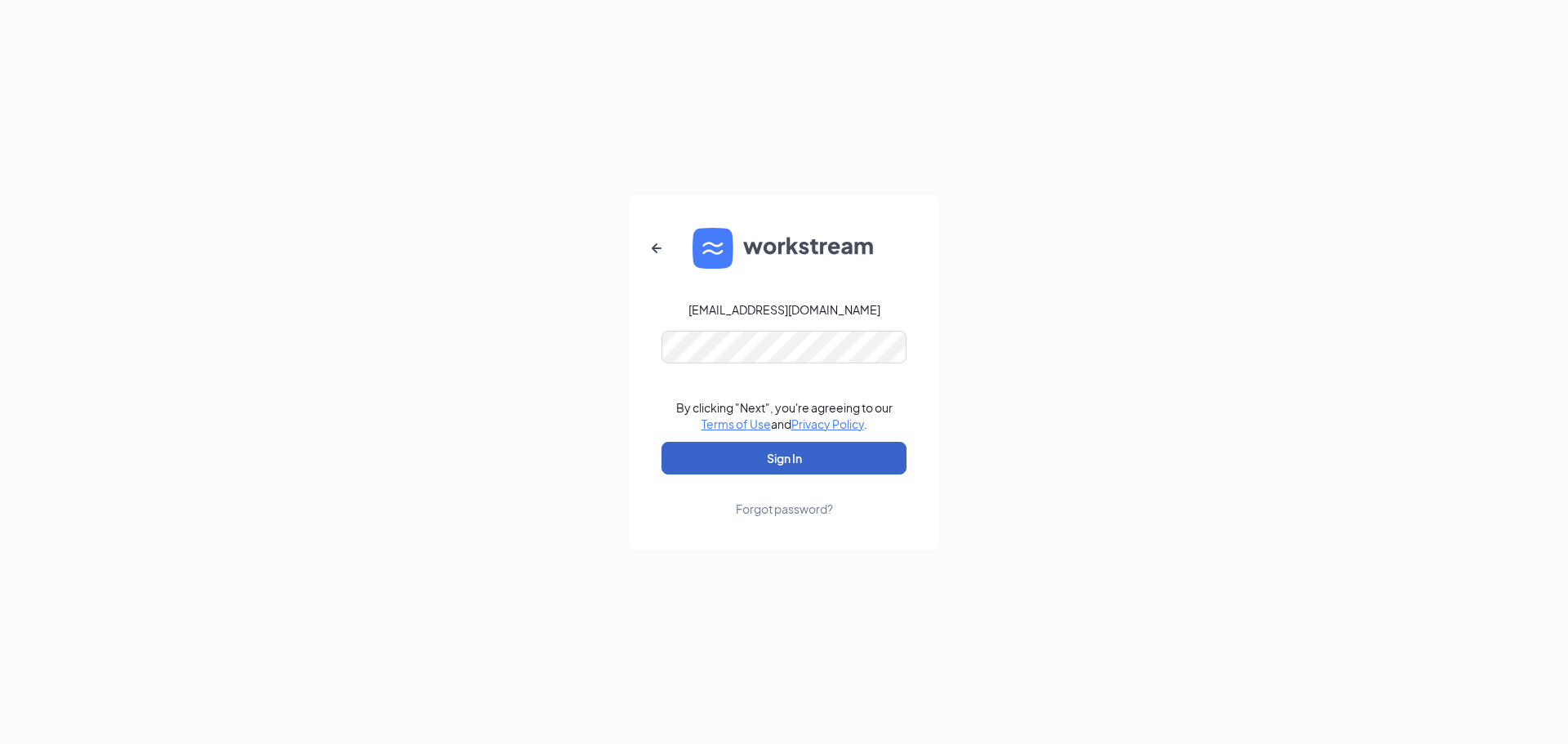
click at [743, 460] on button "Sign In" at bounding box center [784, 458] width 245 height 32
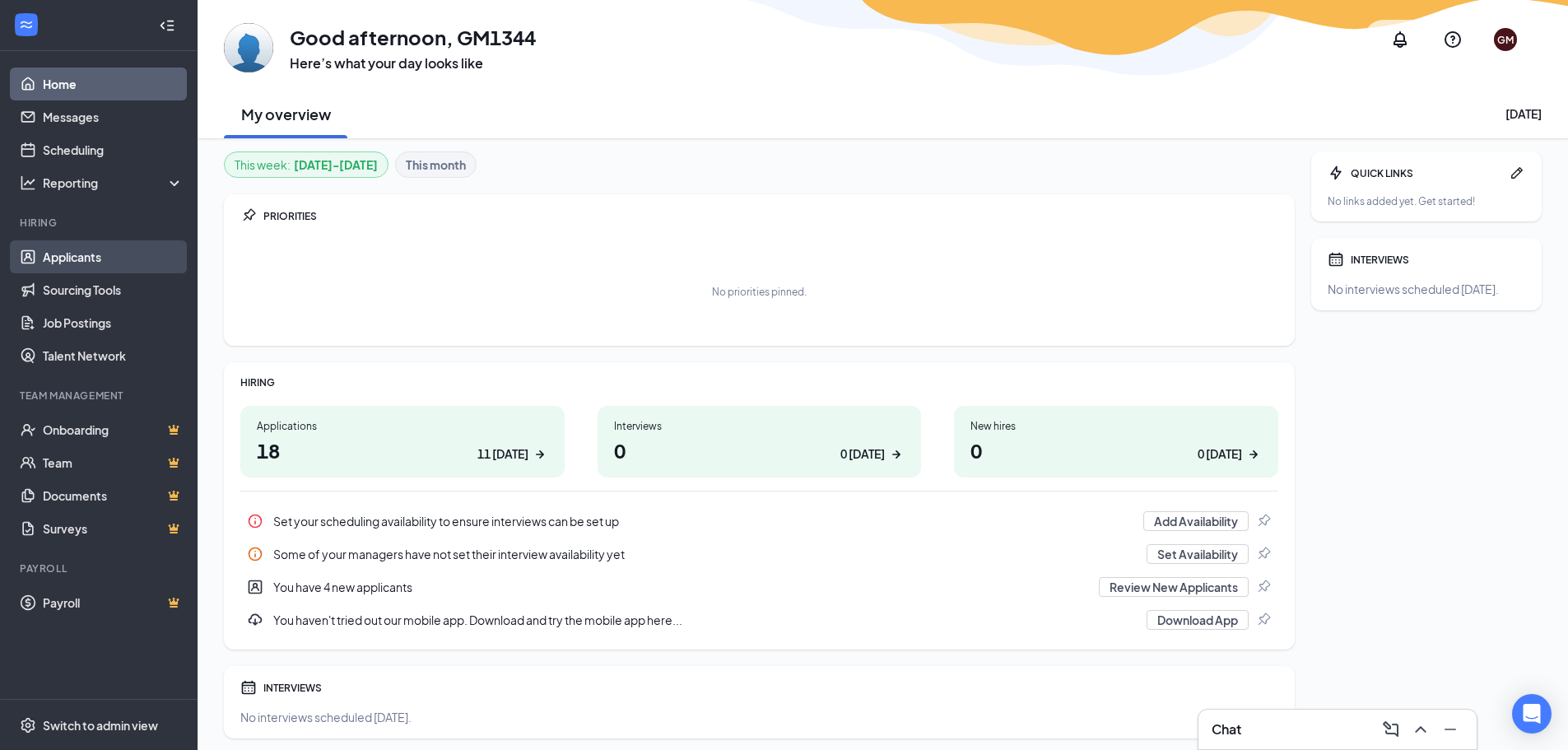
click at [62, 259] on link "Applicants" at bounding box center [112, 256] width 141 height 33
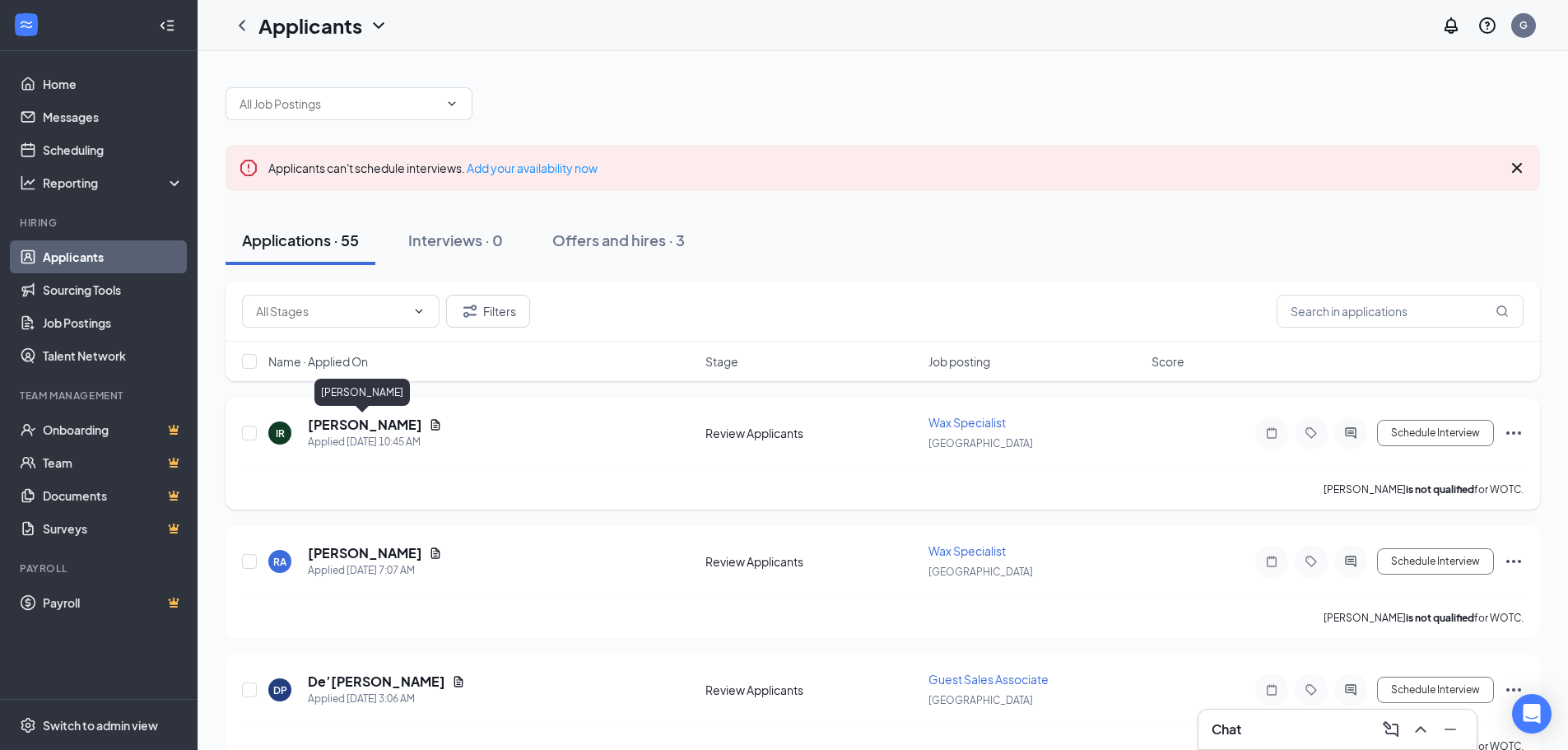
click at [343, 428] on h5 "[PERSON_NAME]" at bounding box center [364, 425] width 114 height 18
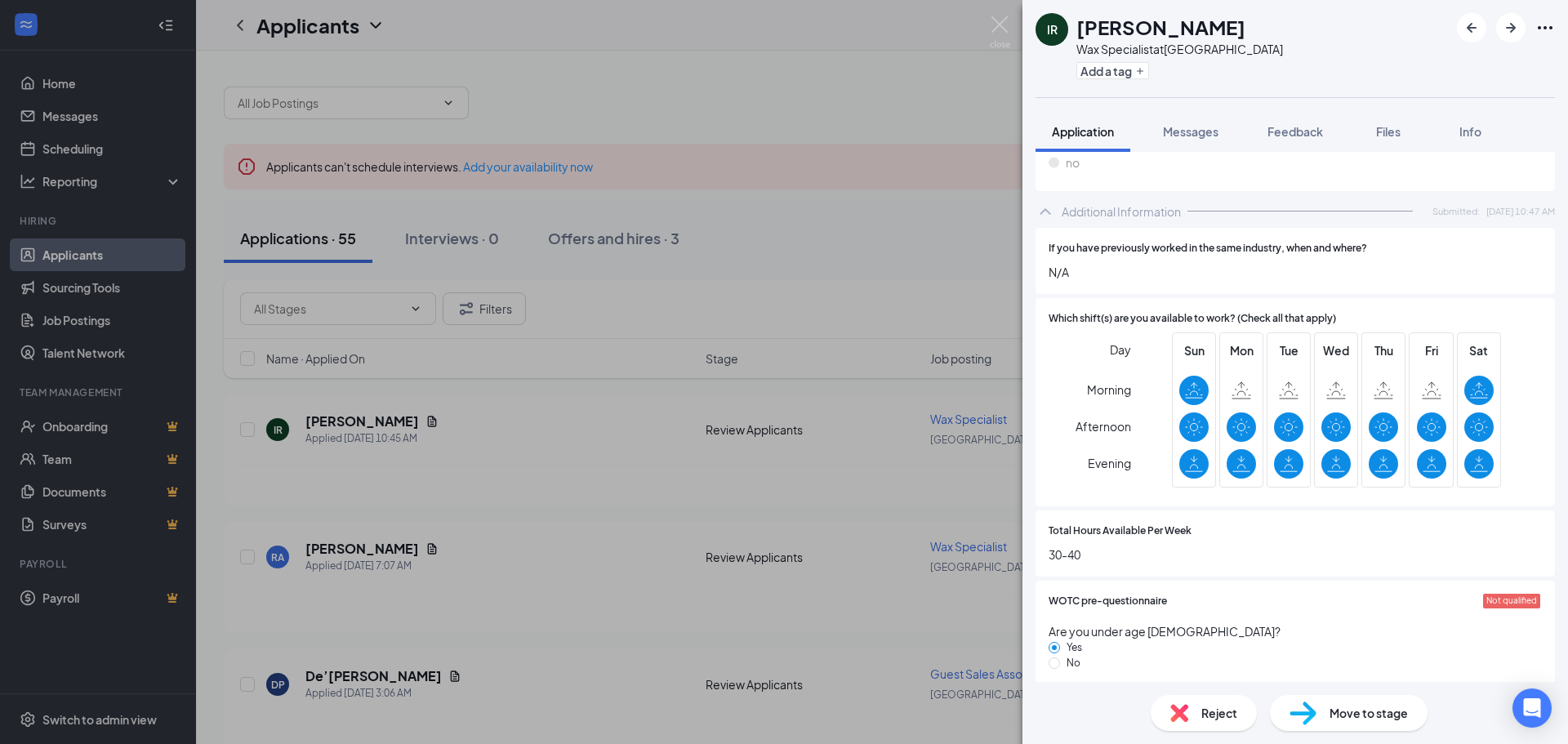
scroll to position [409, 0]
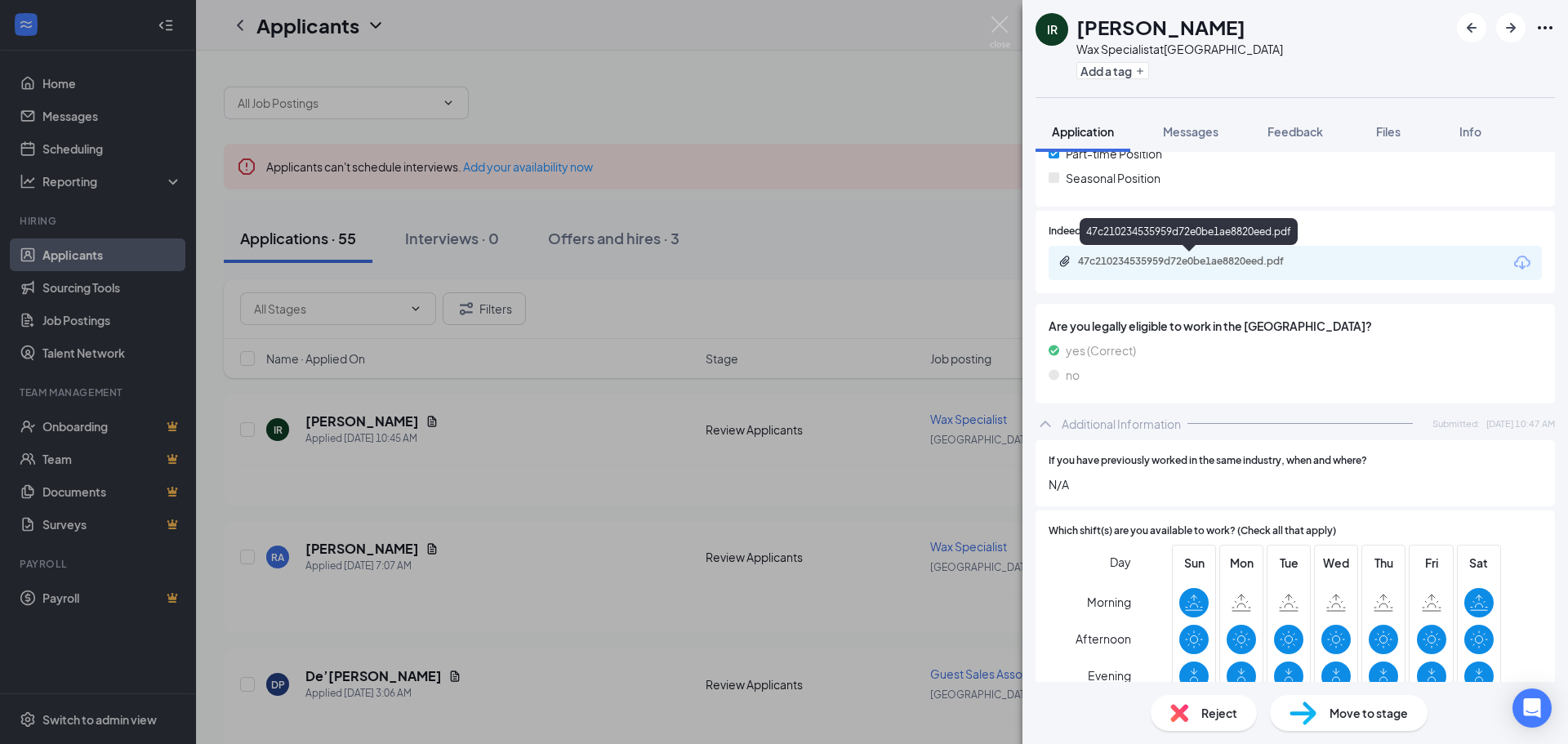
click at [1170, 265] on div "47c210234535959d72e0be1ae8820eed.pdf" at bounding box center [1193, 261] width 229 height 13
click at [1209, 705] on span "Reject" at bounding box center [1219, 713] width 36 height 18
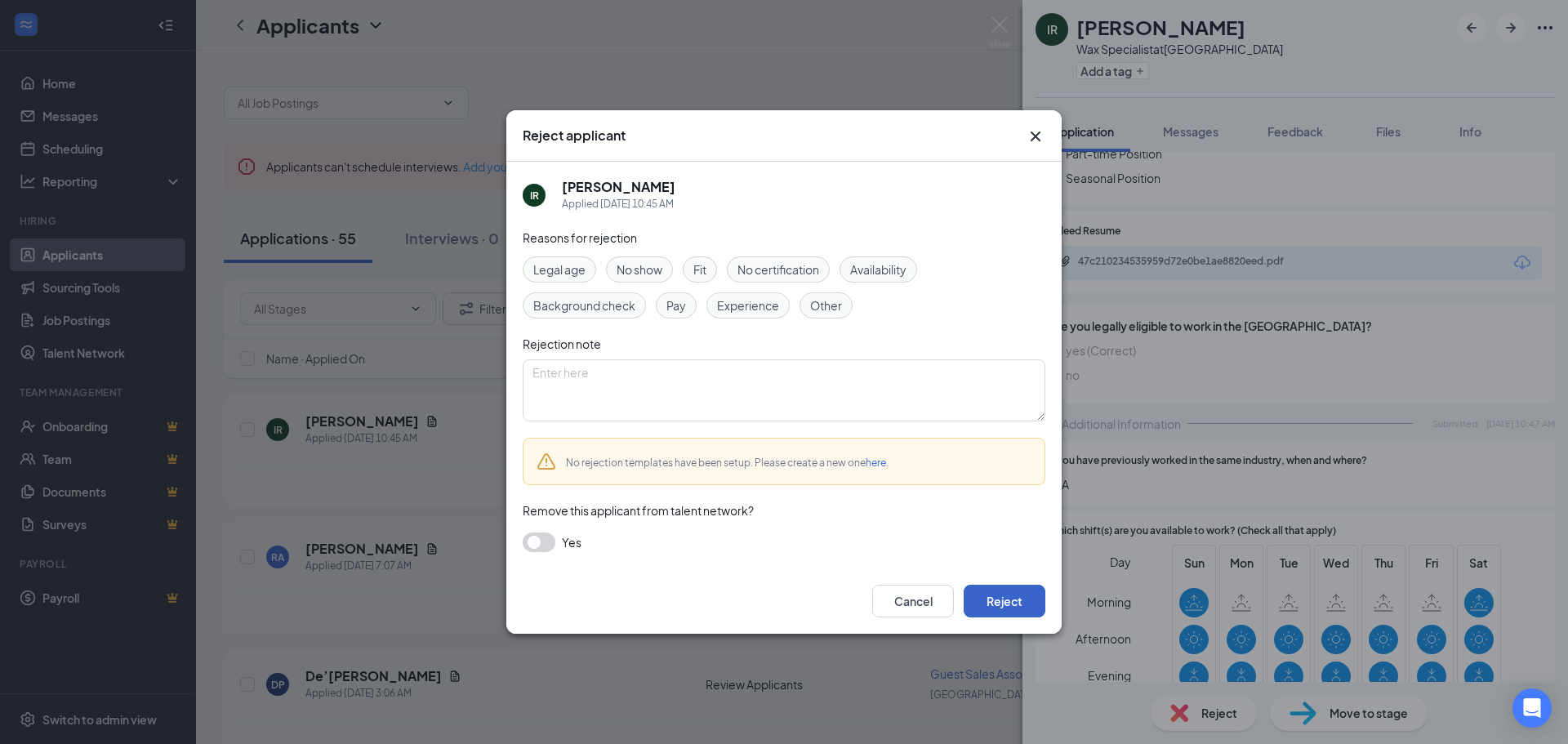
click at [1000, 602] on button "Reject" at bounding box center [1005, 600] width 82 height 32
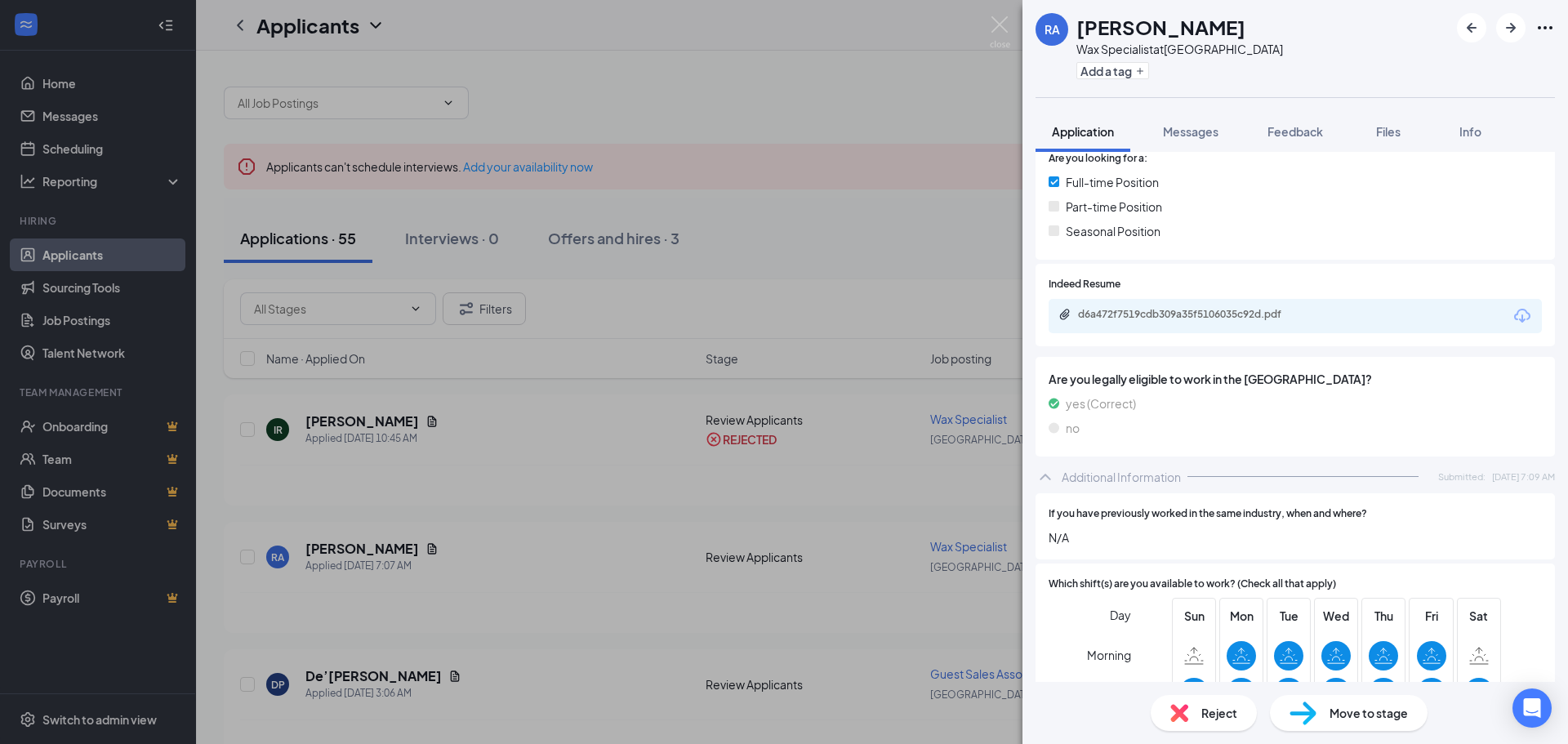
scroll to position [327, 0]
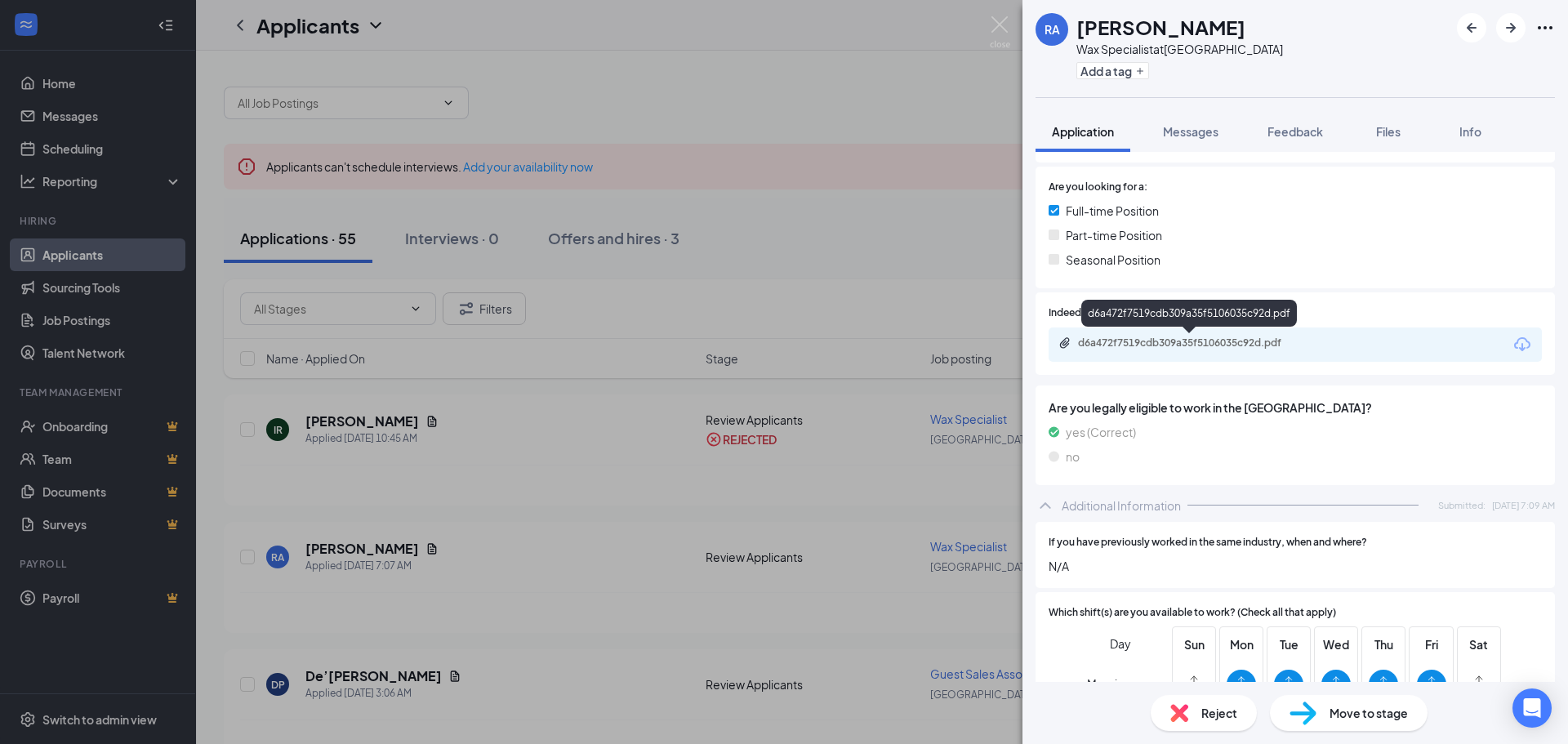
click at [1169, 344] on div "d6a472f7519cdb309a35f5106035c92d.pdf" at bounding box center [1193, 342] width 229 height 13
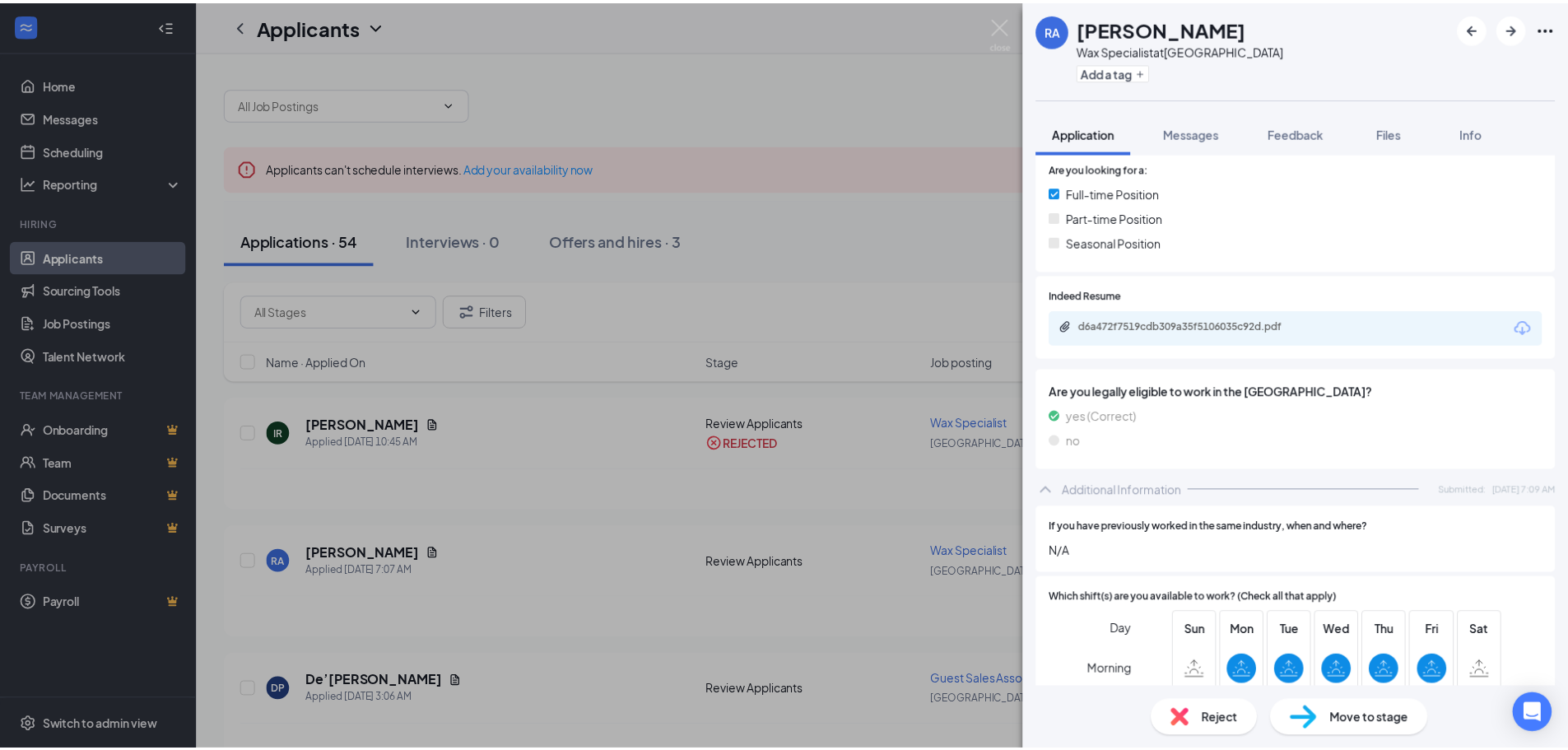
scroll to position [272, 0]
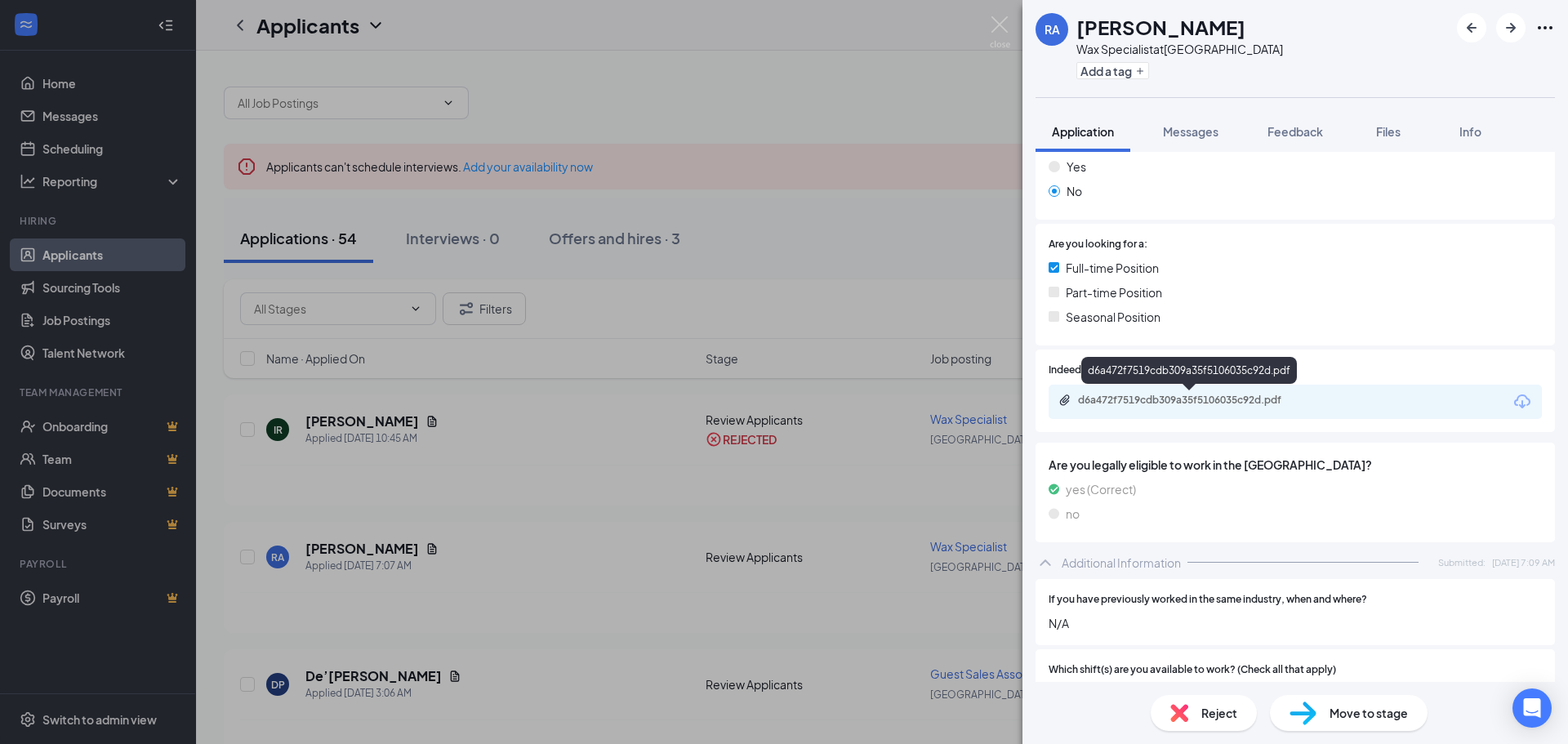
click at [1195, 400] on div "d6a472f7519cdb309a35f5106035c92d.pdf" at bounding box center [1193, 400] width 229 height 13
click at [996, 24] on img at bounding box center [1000, 32] width 21 height 32
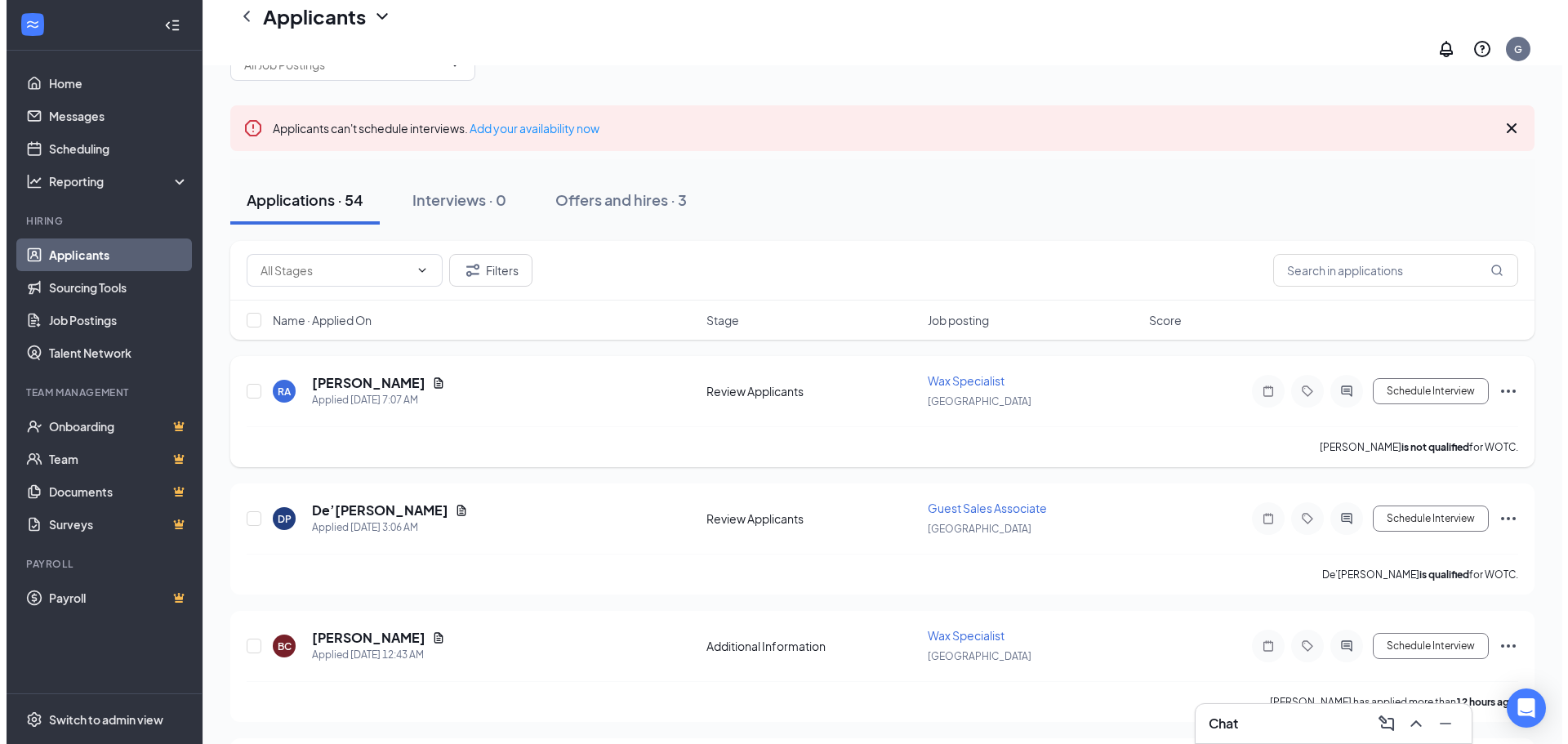
scroll to position [82, 0]
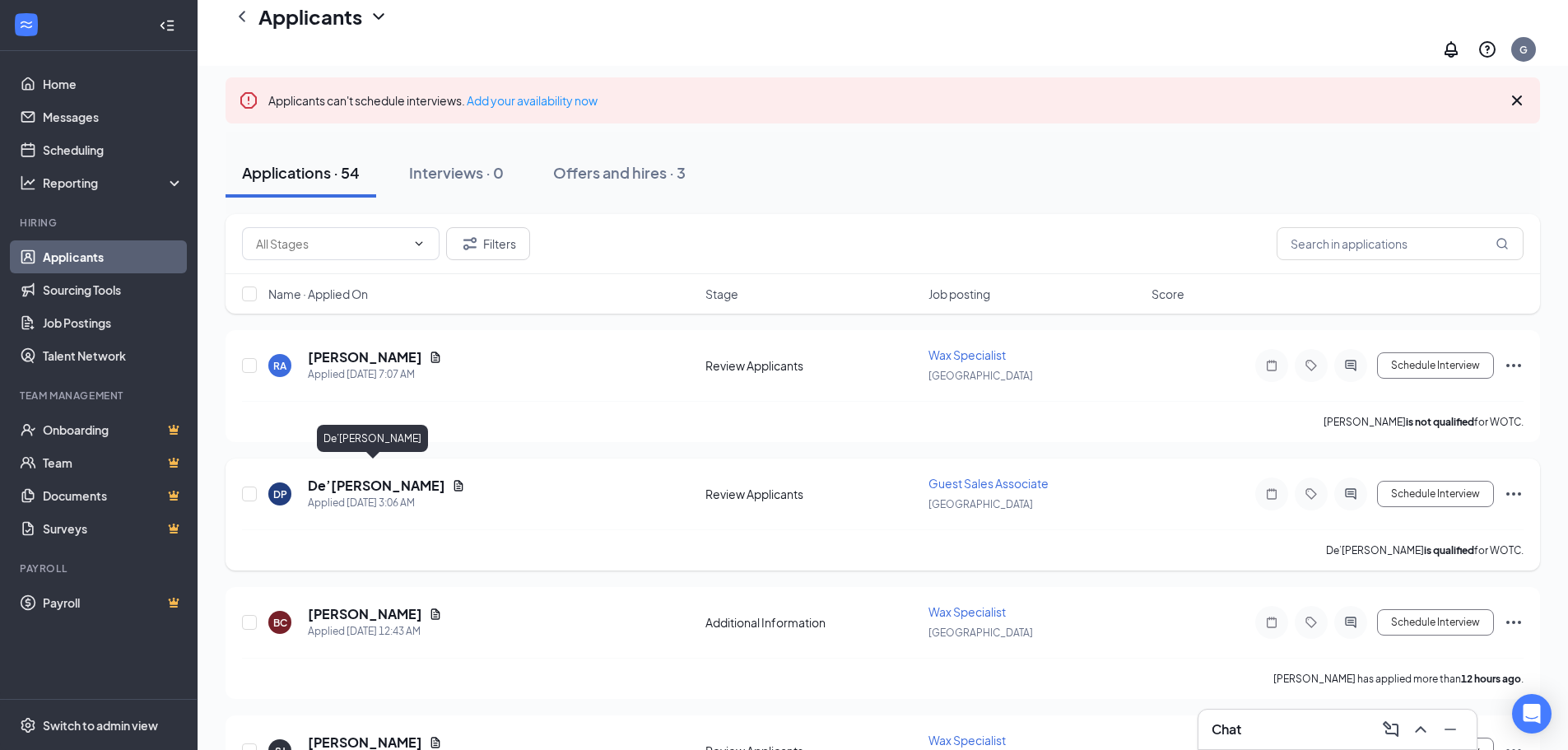
click at [368, 477] on h5 "De’[PERSON_NAME]" at bounding box center [376, 486] width 138 height 18
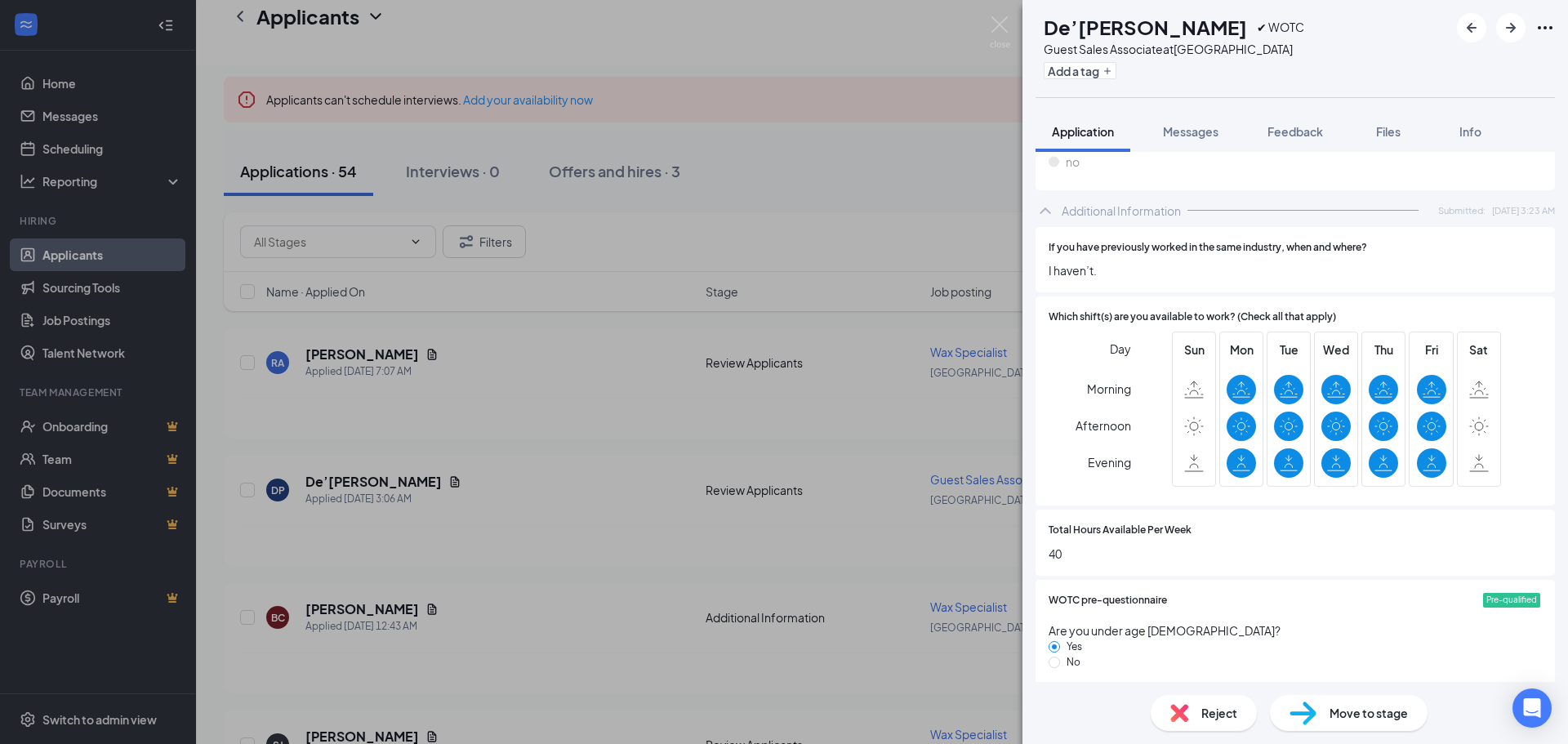
scroll to position [735, 0]
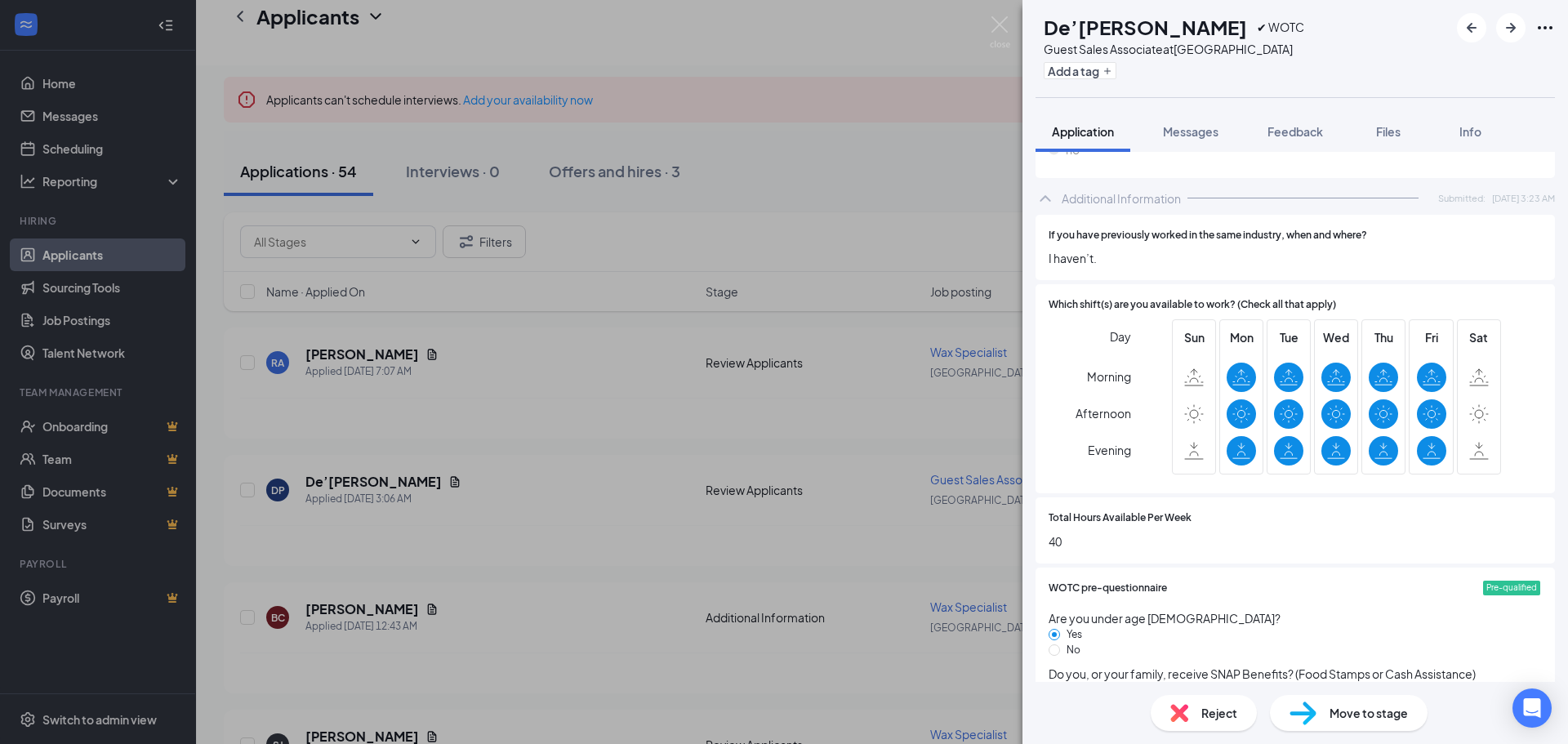
click at [1205, 713] on span "Reject" at bounding box center [1219, 713] width 36 height 18
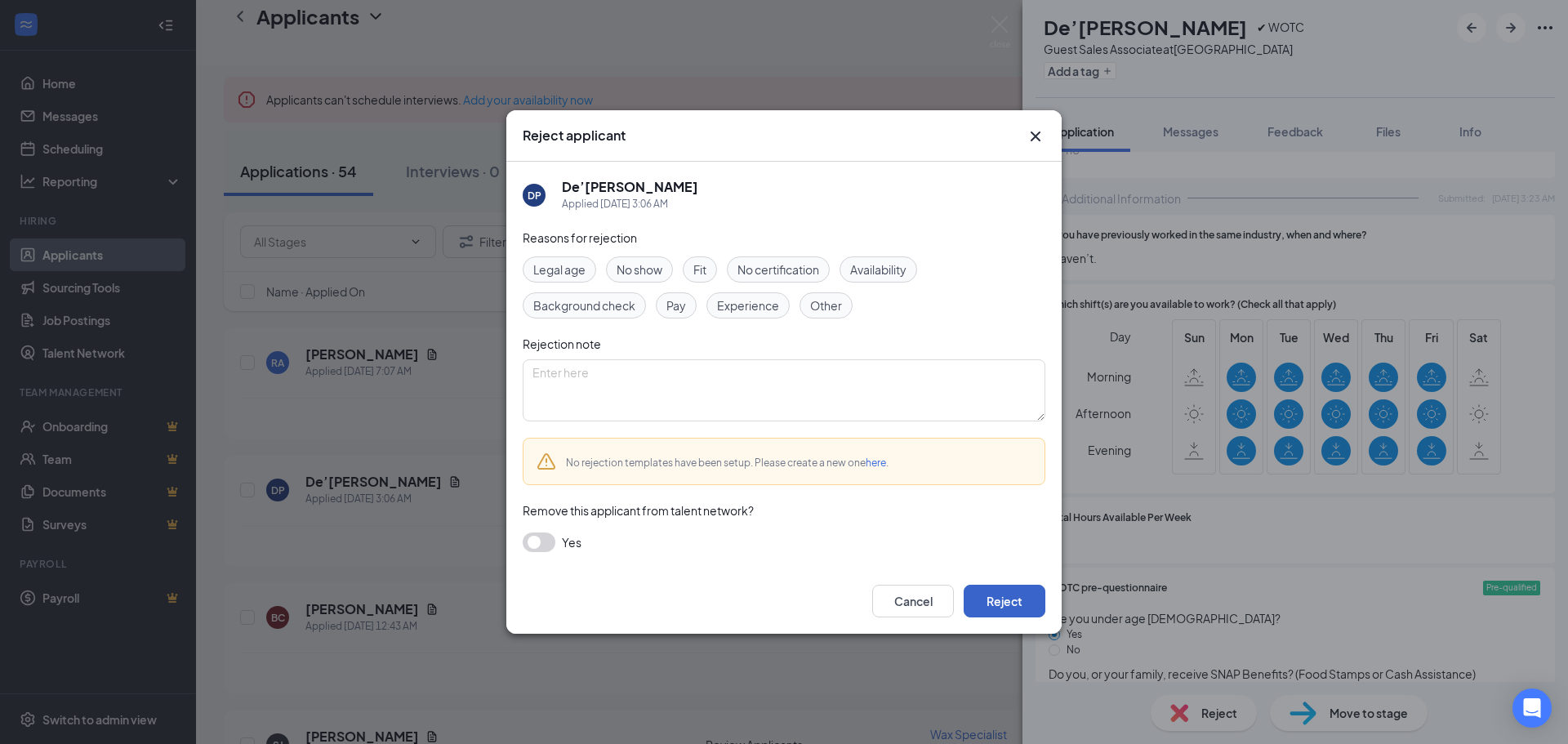
click at [992, 600] on button "Reject" at bounding box center [1005, 600] width 82 height 32
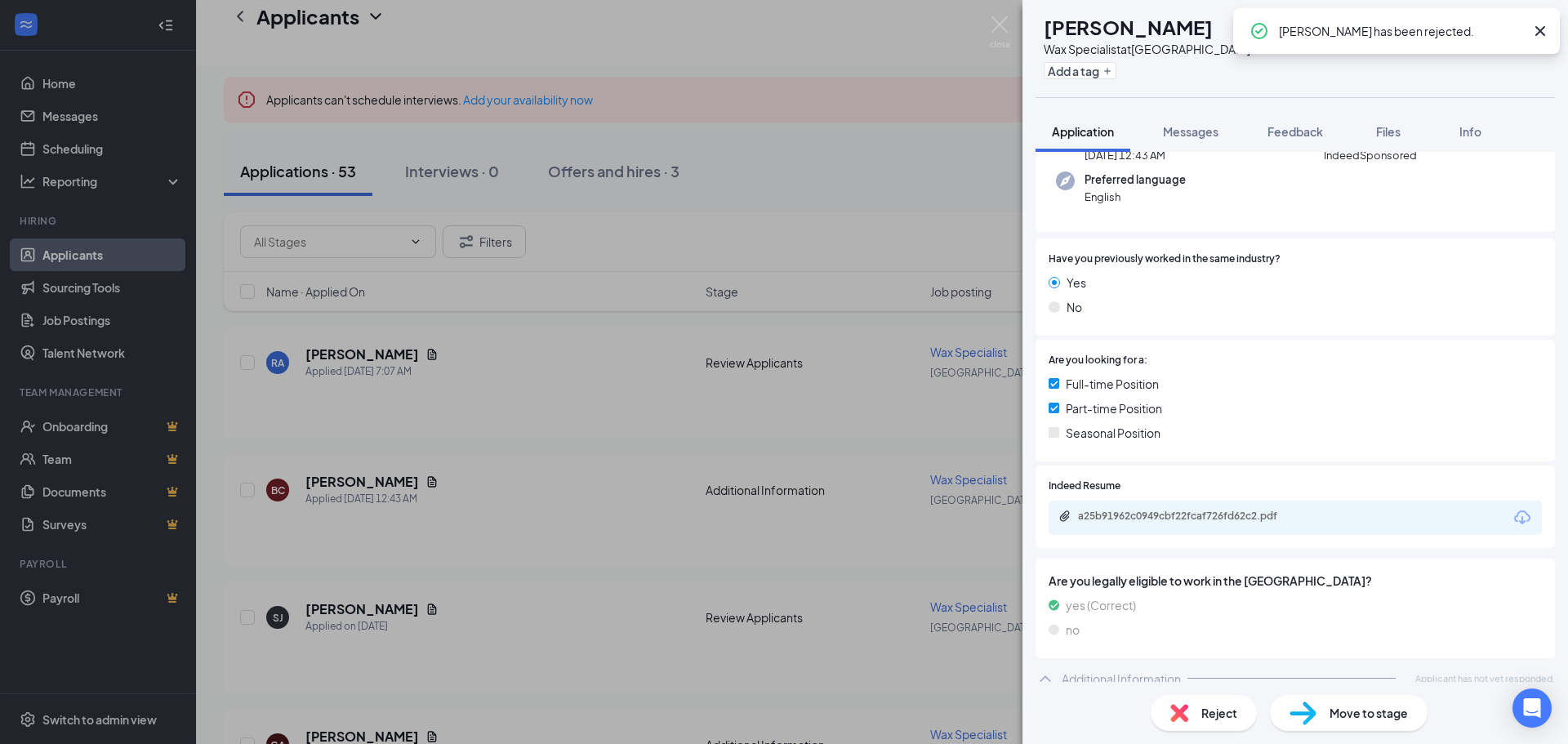
scroll to position [166, 0]
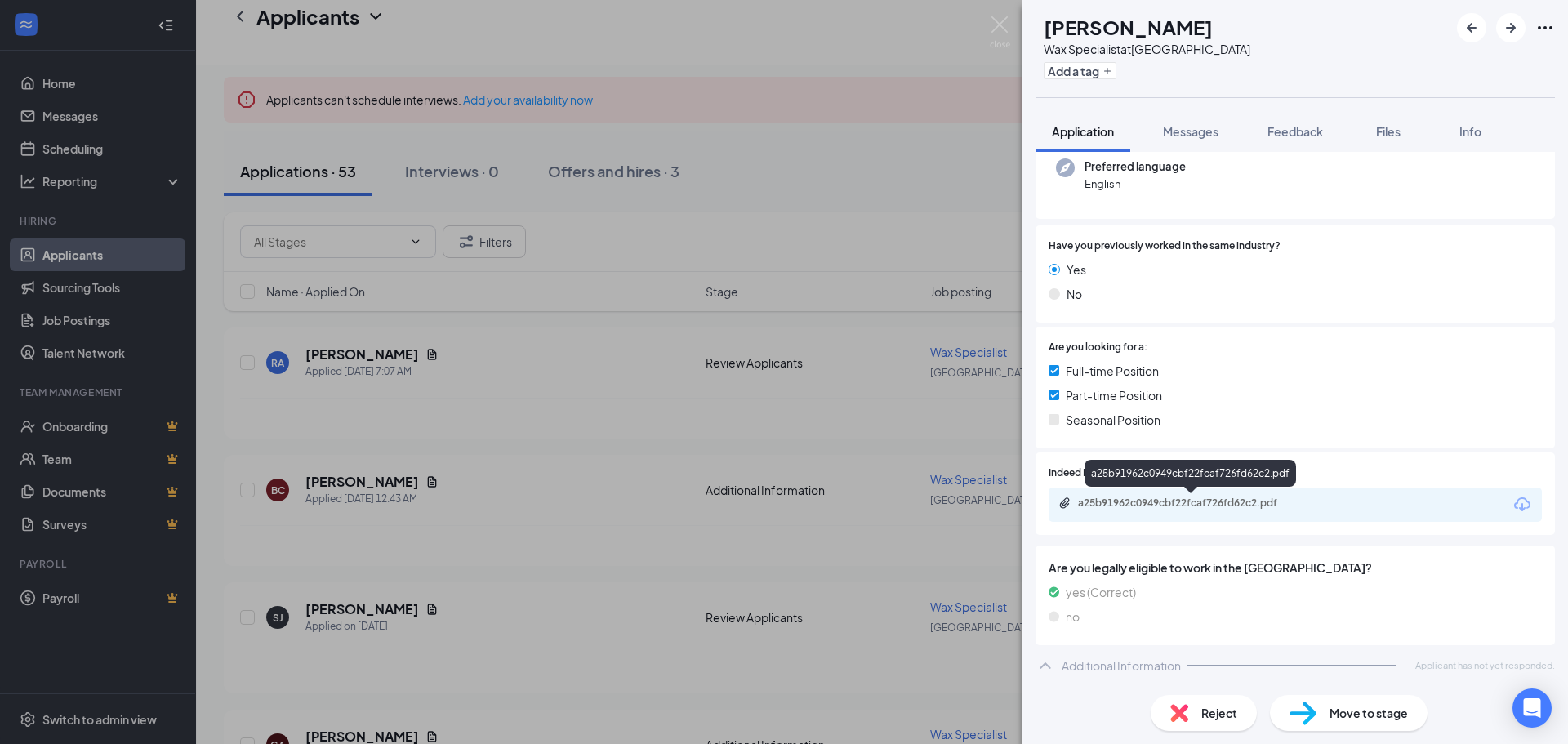
click at [1178, 503] on div "a25b91962c0949cbf22fcaf726fd62c2.pdf" at bounding box center [1193, 503] width 229 height 13
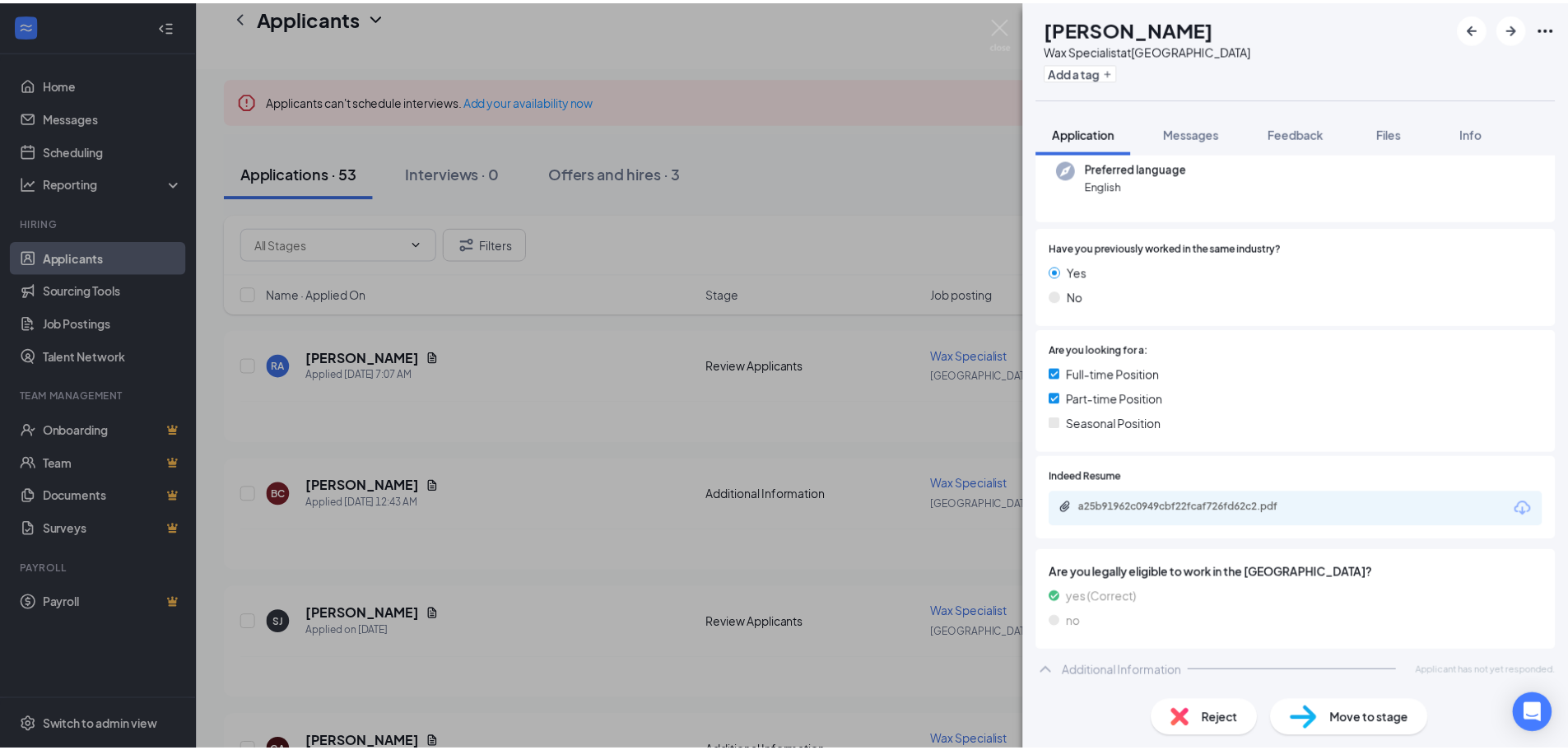
scroll to position [162, 0]
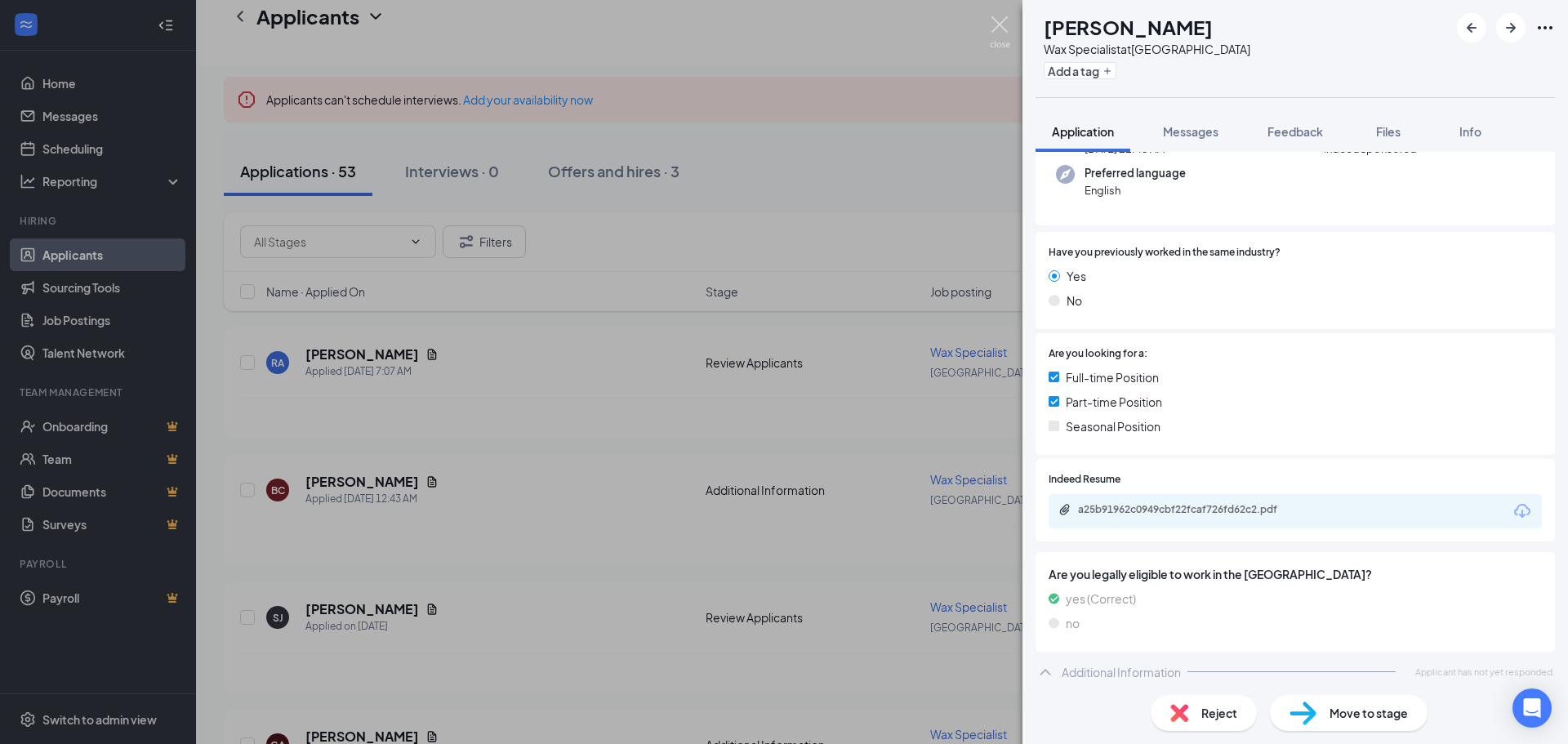
click at [995, 22] on img at bounding box center [1000, 32] width 21 height 32
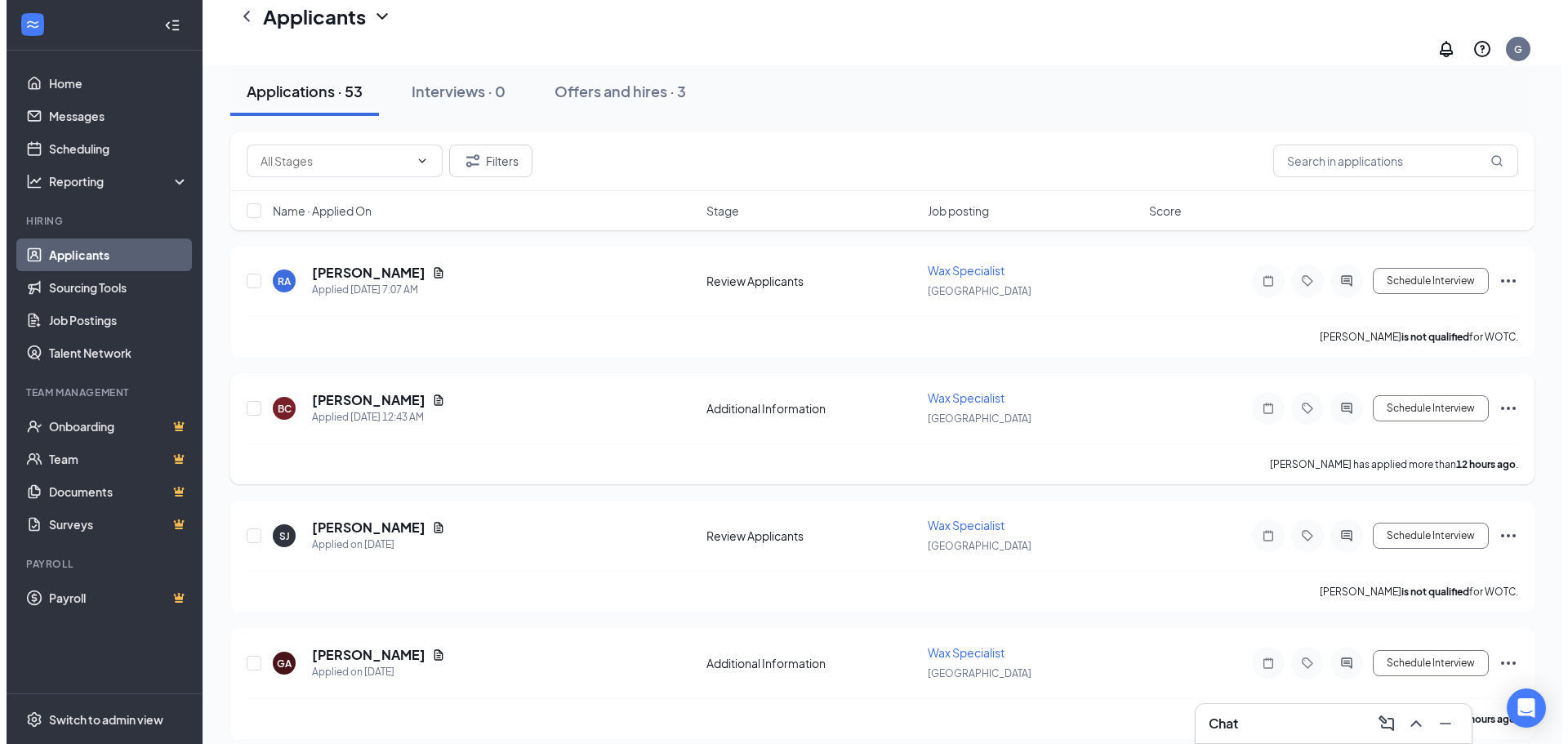
scroll to position [245, 0]
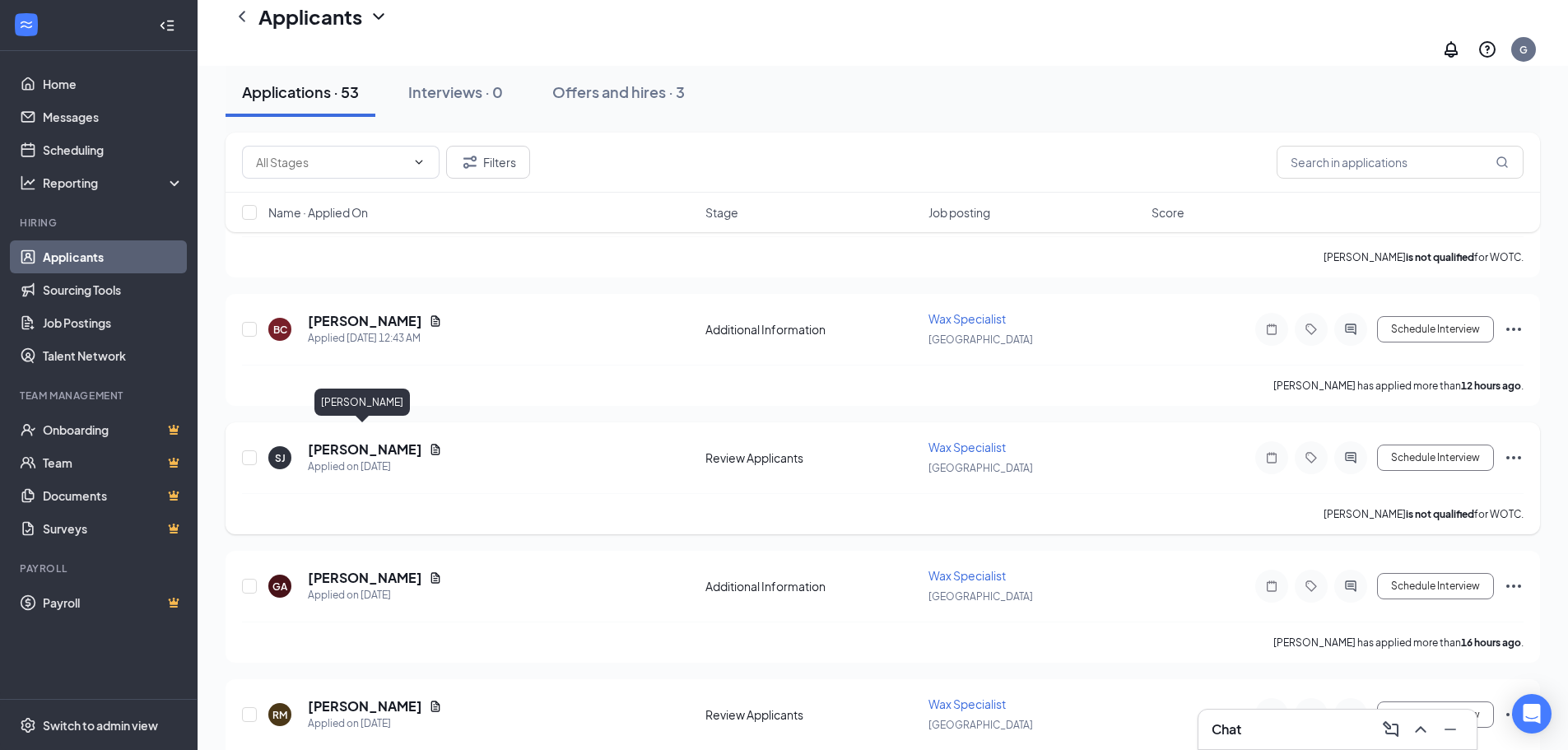
click at [369, 441] on h5 "[PERSON_NAME]" at bounding box center [364, 449] width 114 height 18
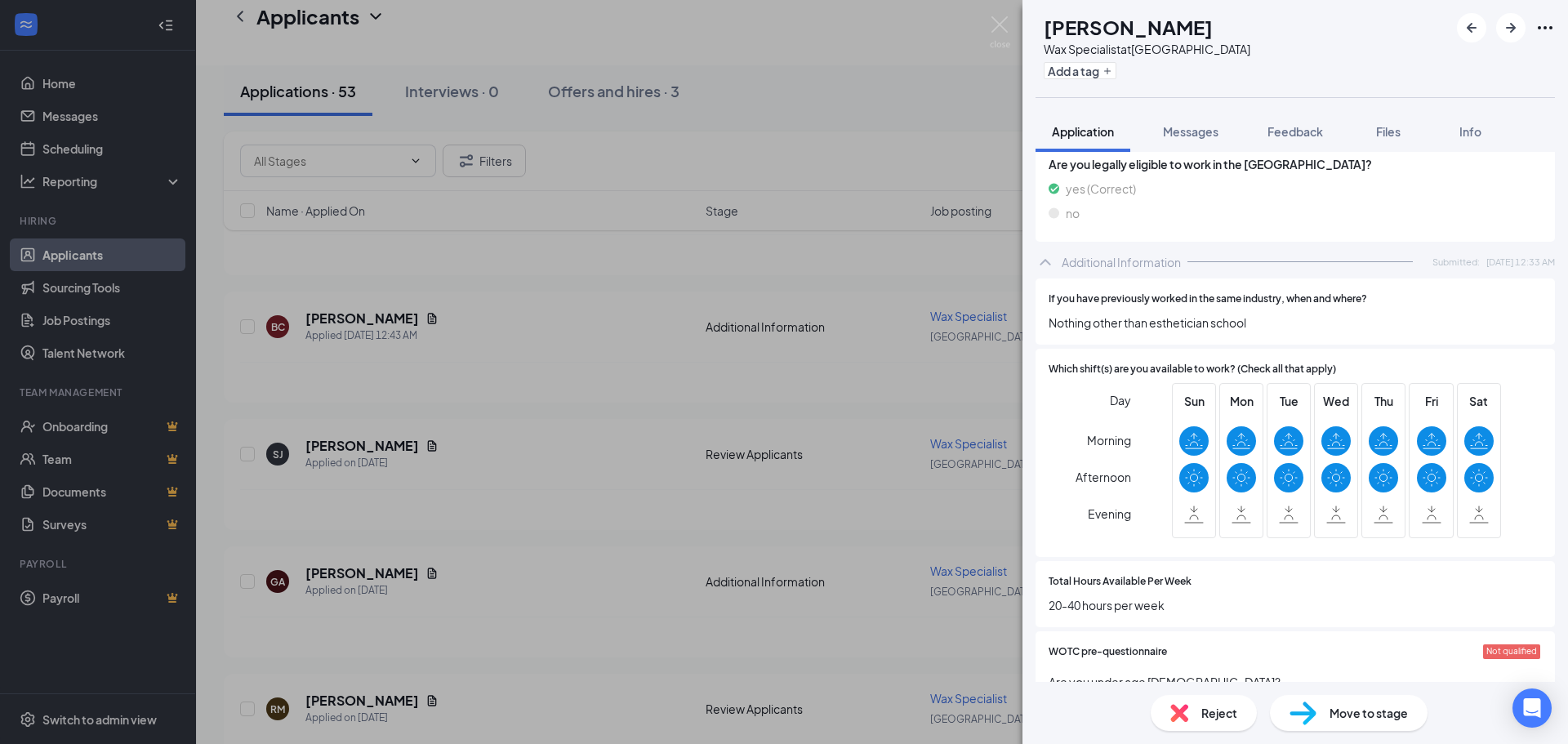
scroll to position [572, 0]
click at [1210, 718] on span "Reject" at bounding box center [1219, 713] width 36 height 18
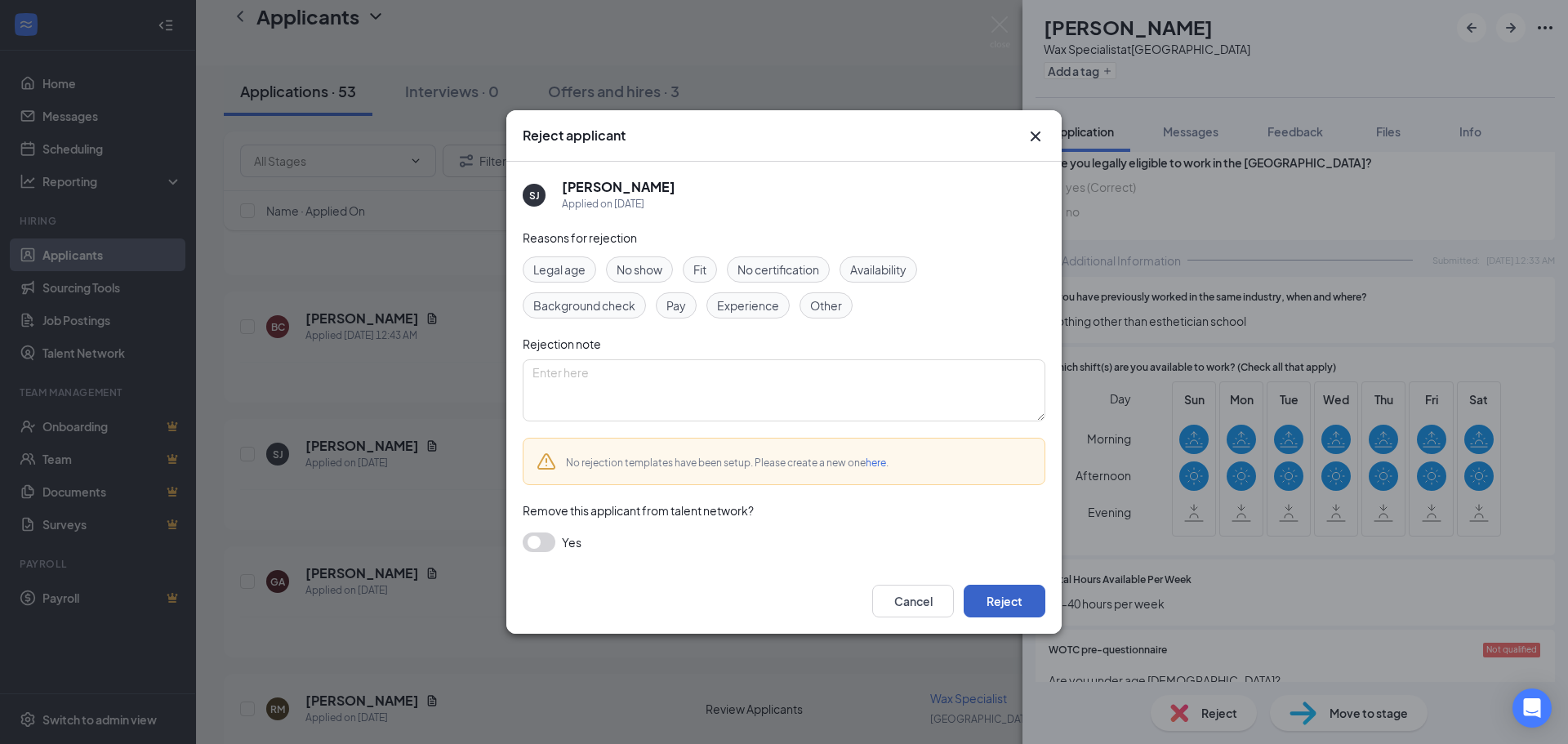
click at [1006, 601] on button "Reject" at bounding box center [1005, 600] width 82 height 32
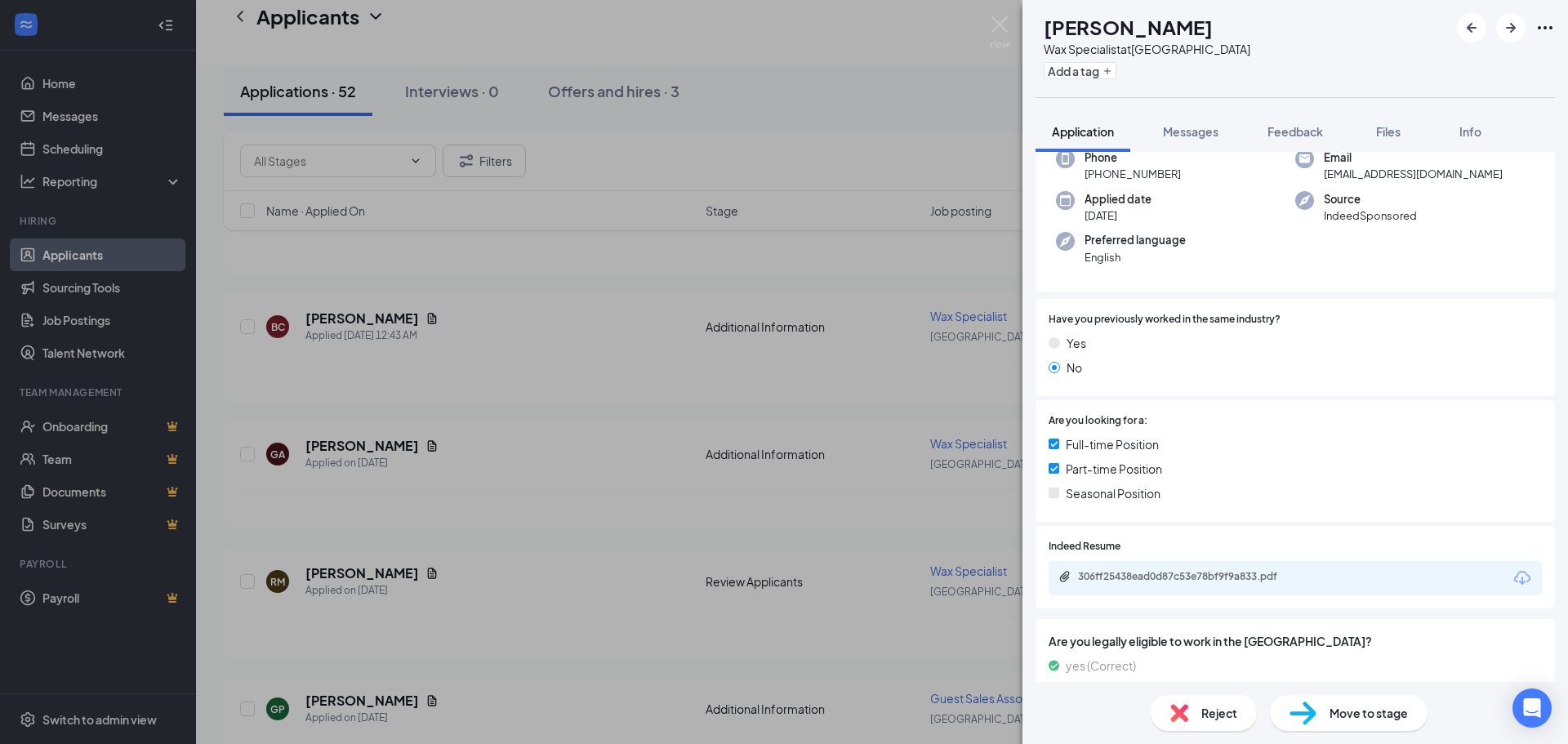
scroll to position [212, 0]
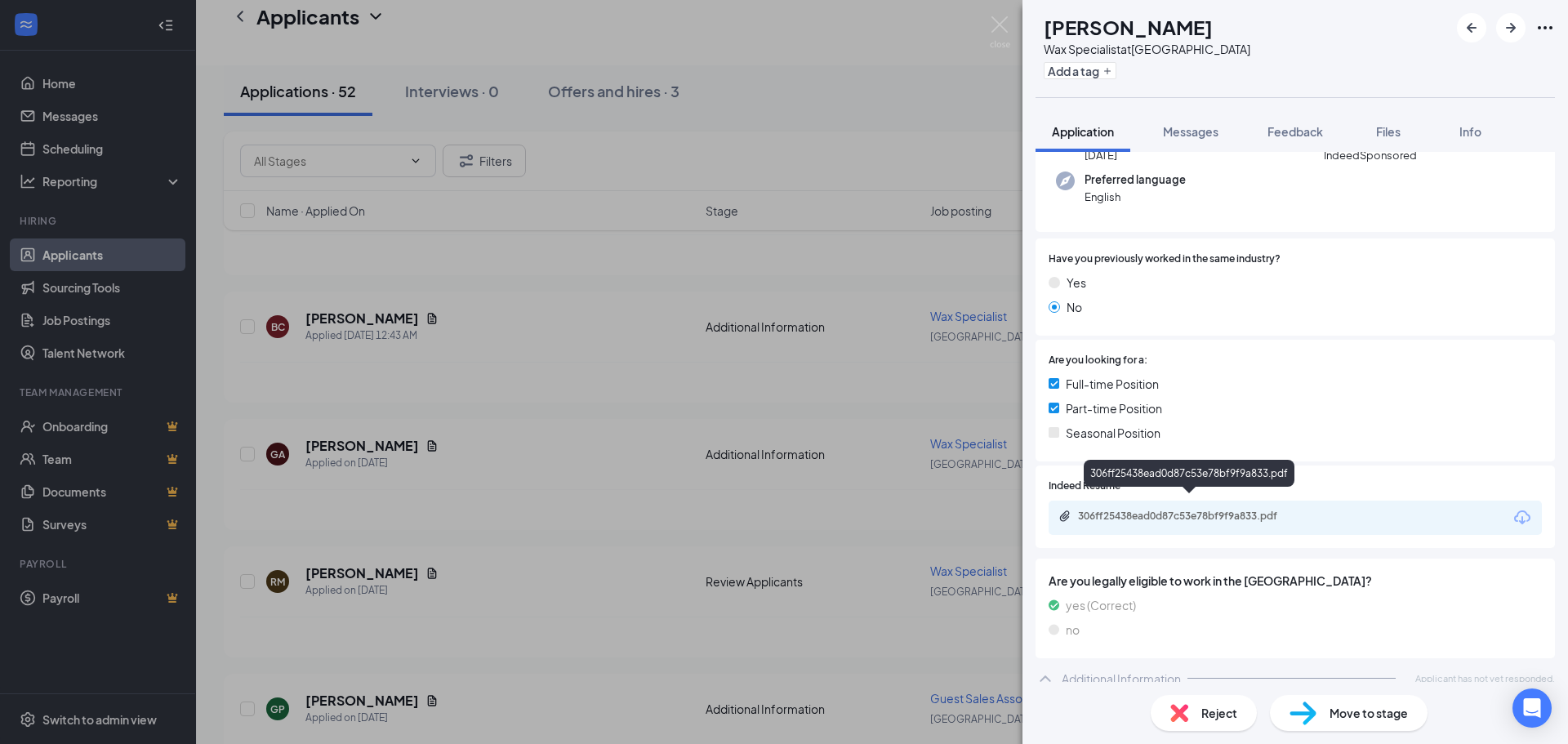
click at [1218, 509] on div "306ff25438ead0d87c53e78bf9f9a833.pdf" at bounding box center [1193, 515] width 229 height 13
click at [1190, 509] on div "306ff25438ead0d87c53e78bf9f9a833.pdf" at bounding box center [1193, 515] width 229 height 13
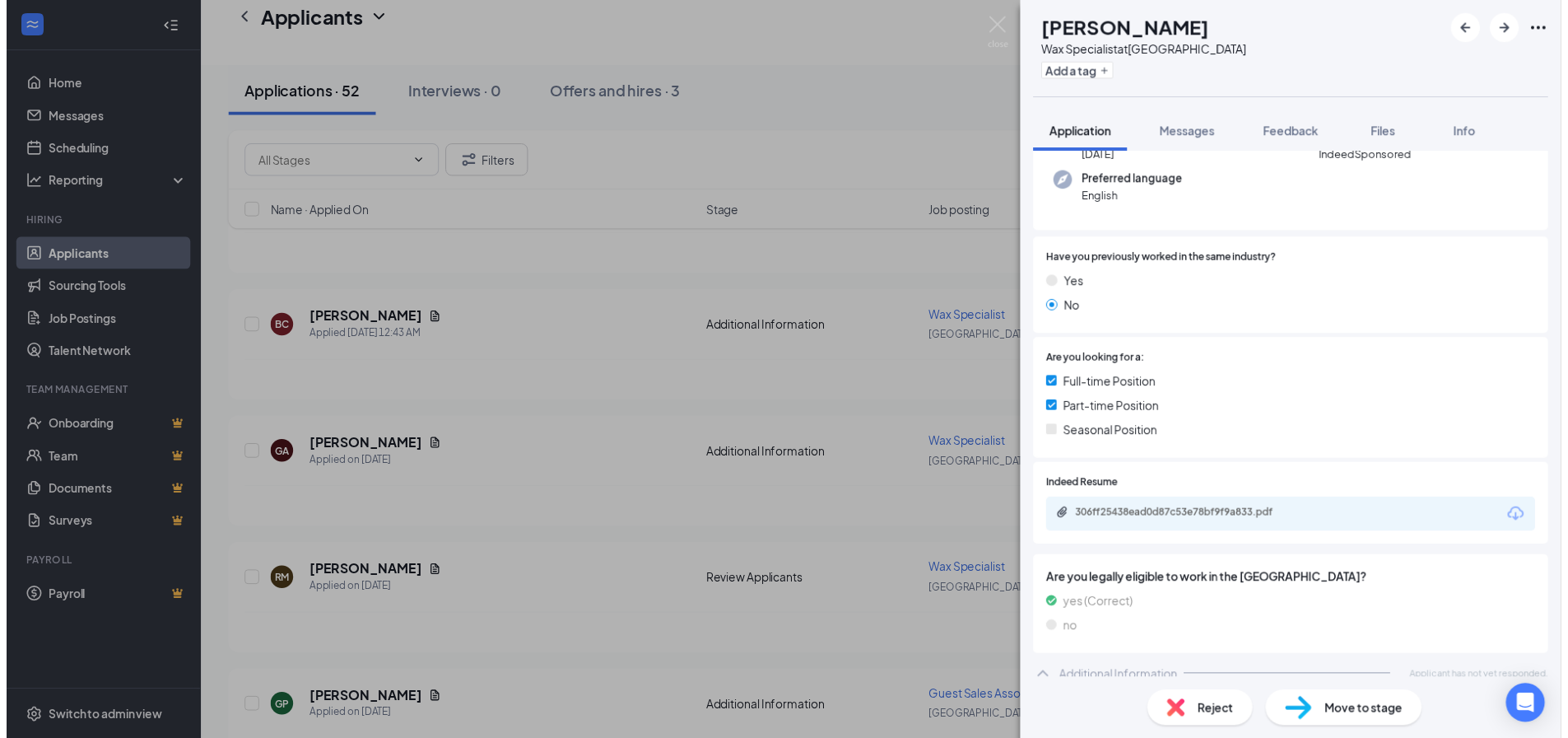
scroll to position [208, 0]
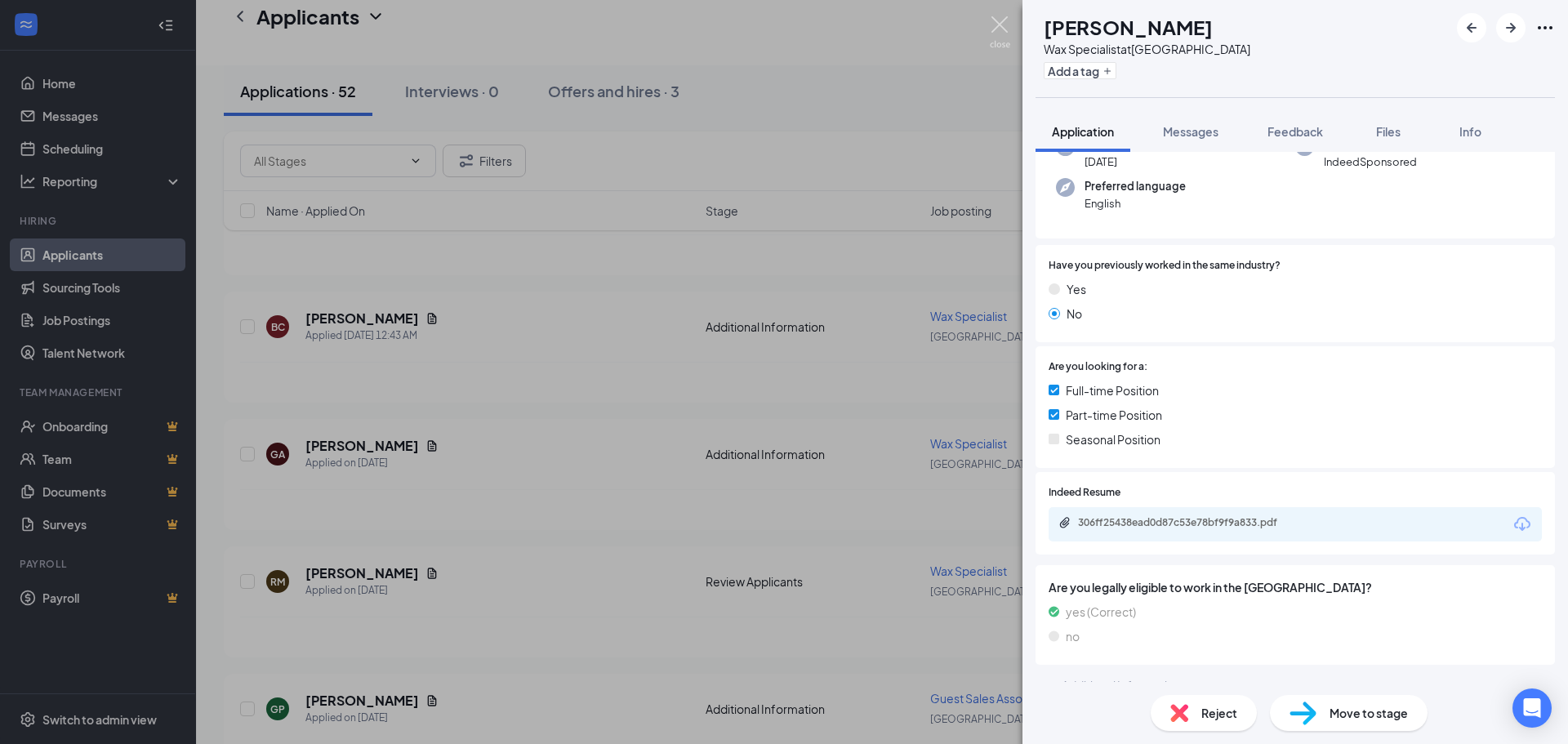
click at [1000, 19] on img at bounding box center [1000, 32] width 21 height 32
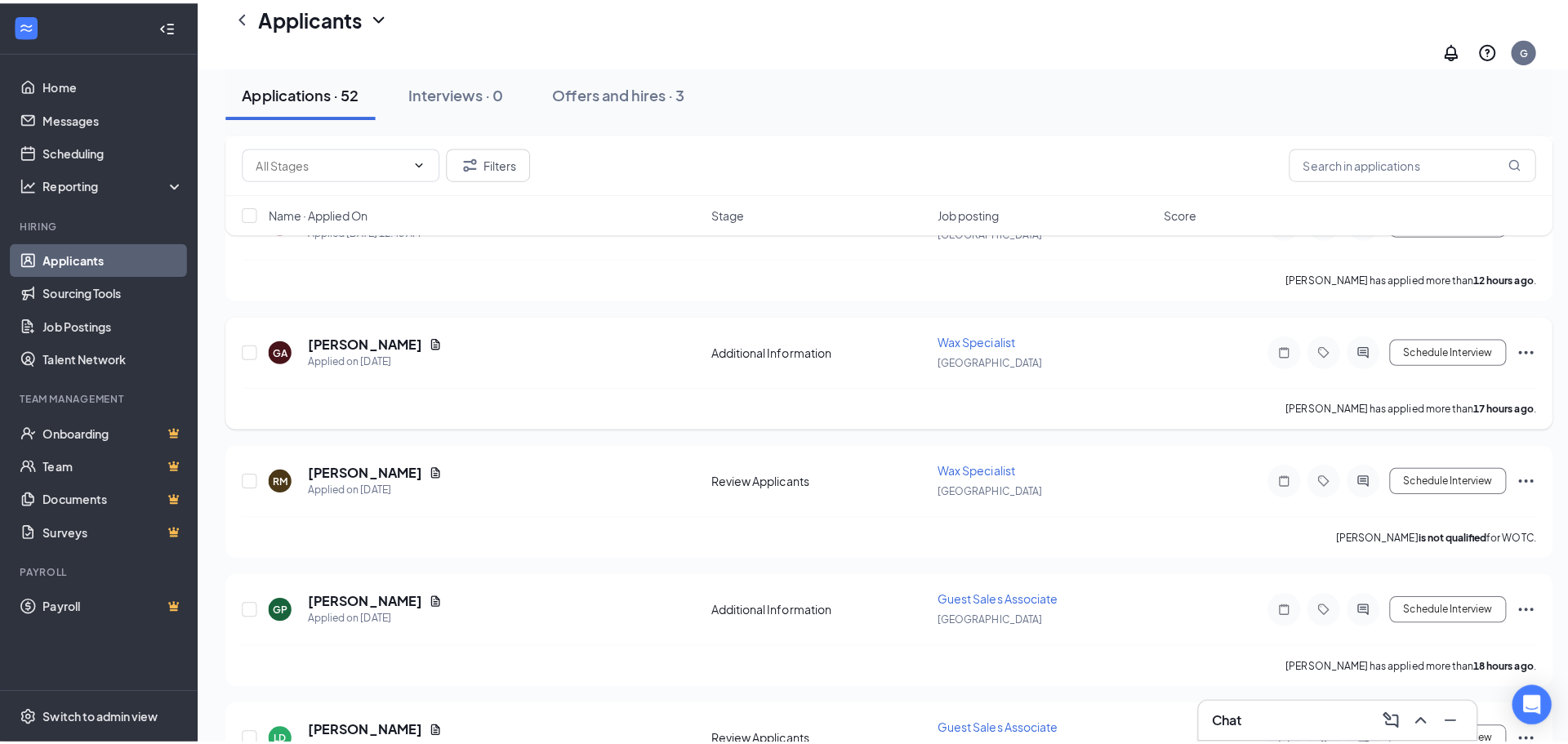
scroll to position [409, 0]
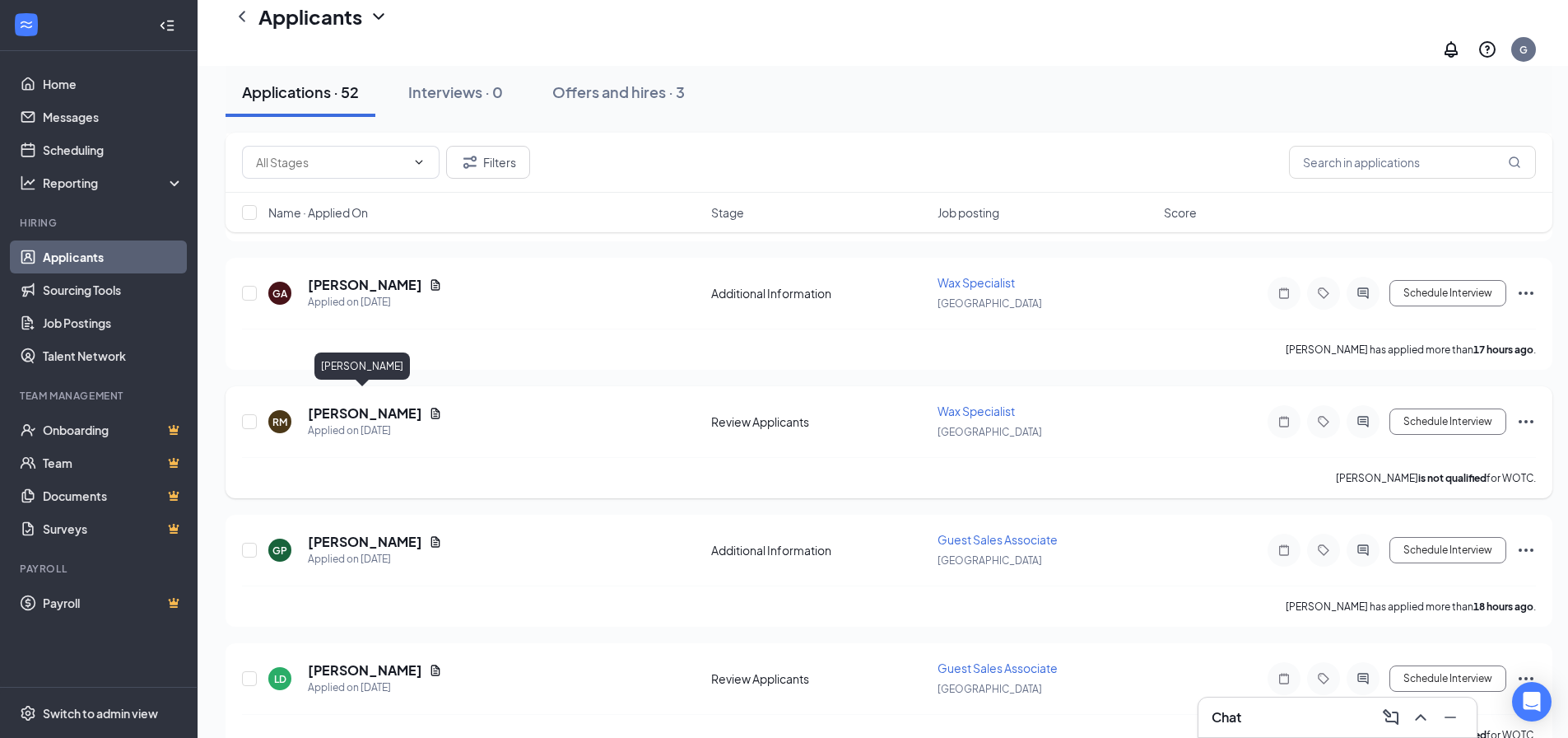
click at [343, 404] on h5 "[PERSON_NAME]" at bounding box center [364, 413] width 114 height 18
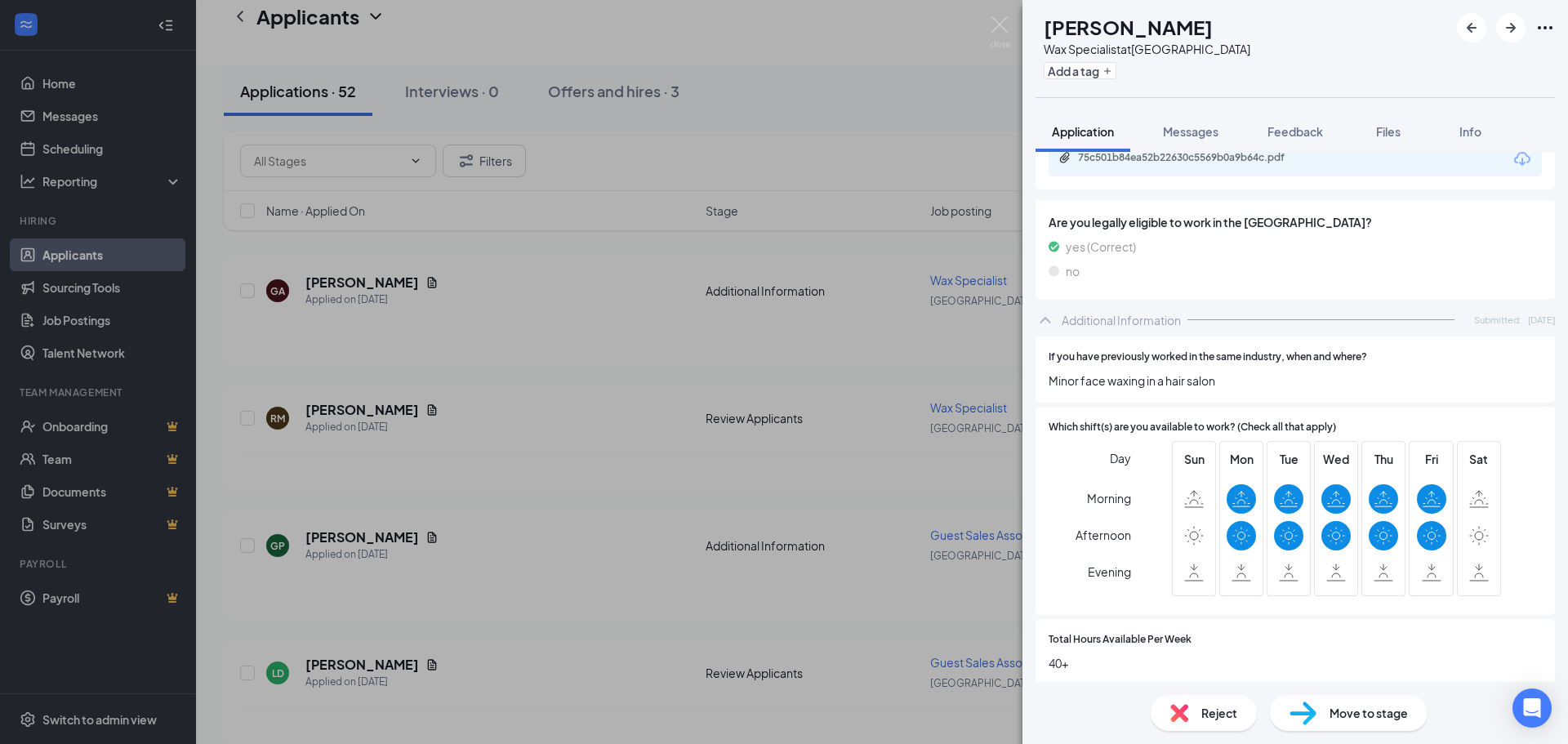
scroll to position [572, 0]
click at [1213, 718] on span "Reject" at bounding box center [1219, 713] width 36 height 18
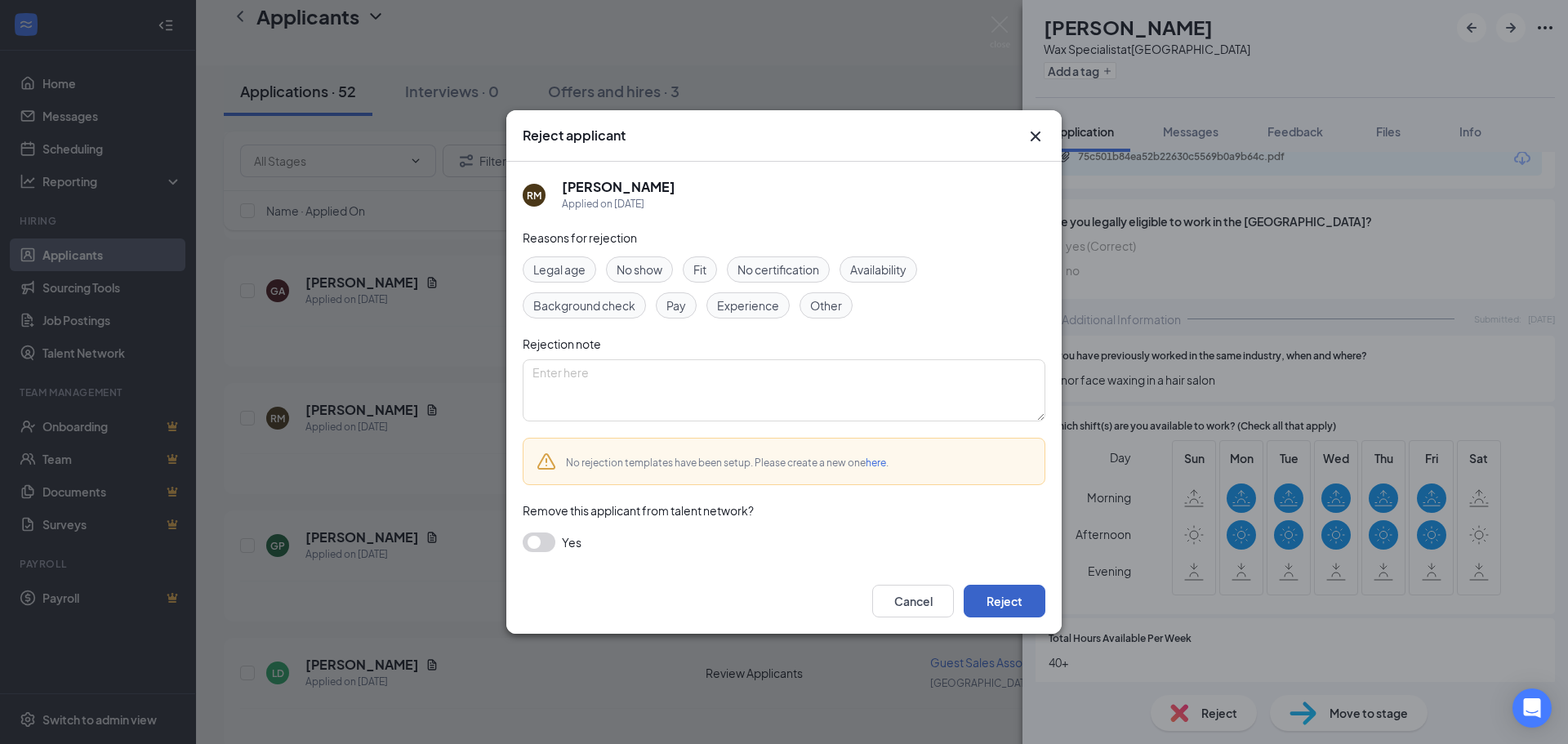
click at [1013, 599] on button "Reject" at bounding box center [1005, 600] width 82 height 32
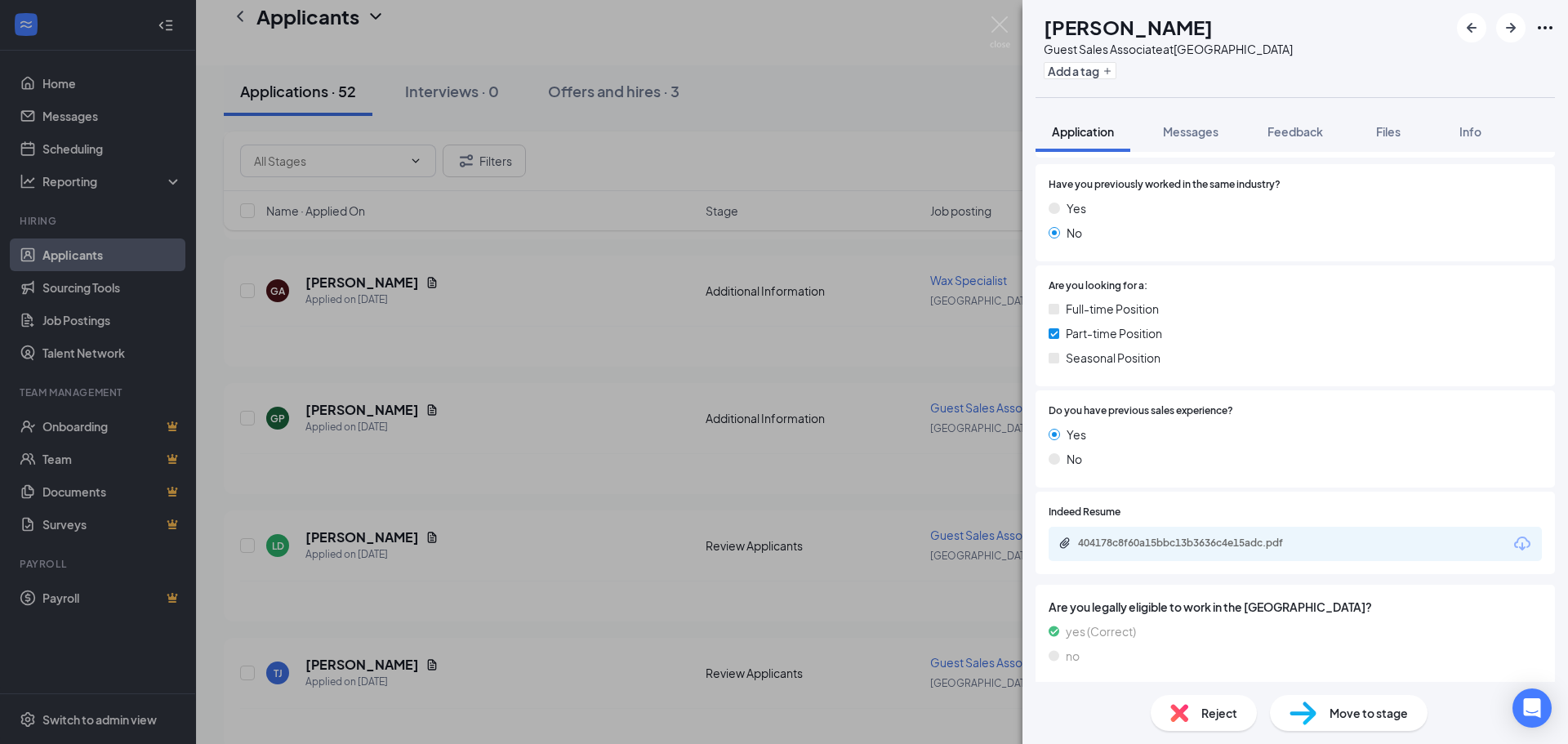
scroll to position [268, 0]
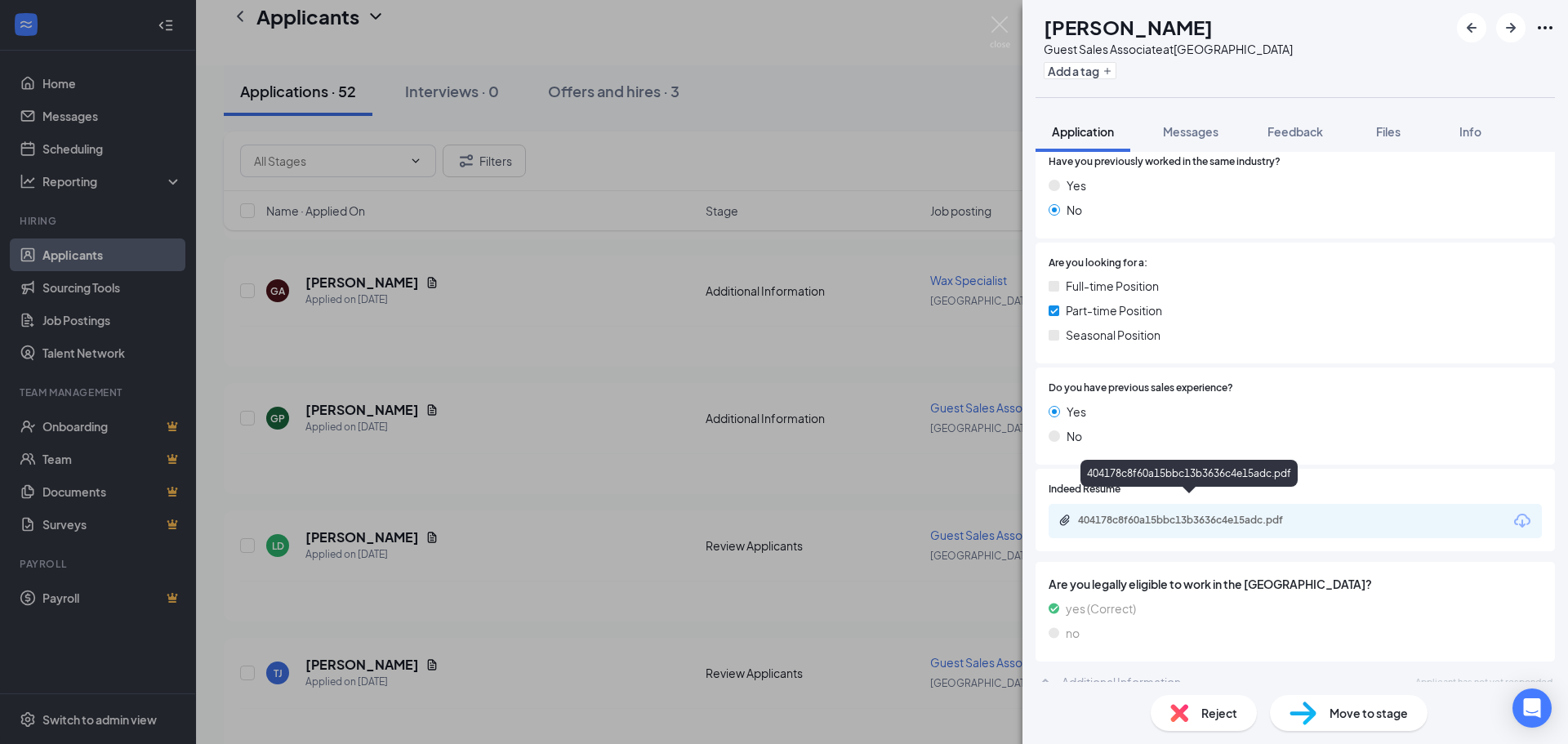
click at [1224, 514] on div "404178c8f60a15bbc13b3636c4e15adc.pdf" at bounding box center [1193, 520] width 229 height 13
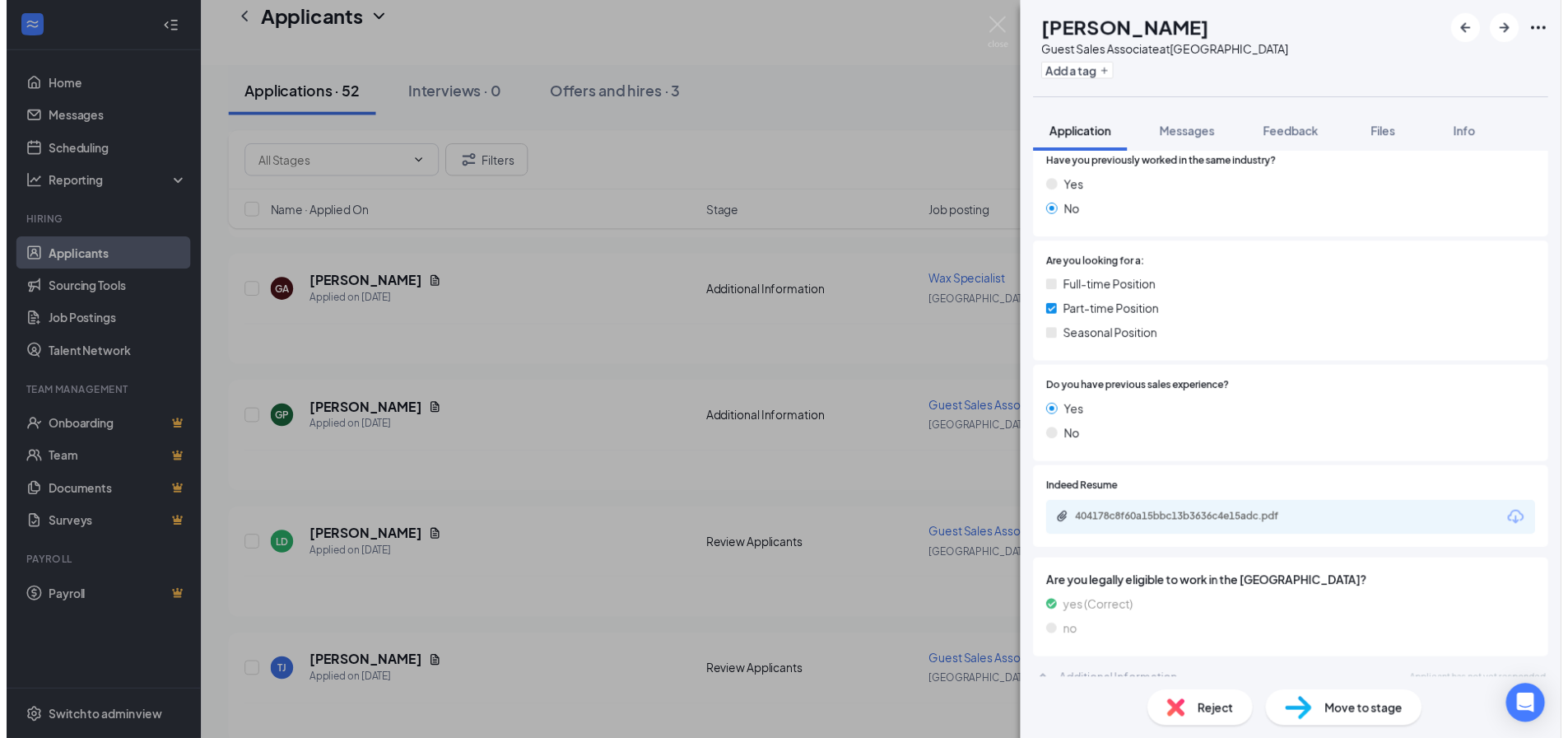
scroll to position [263, 0]
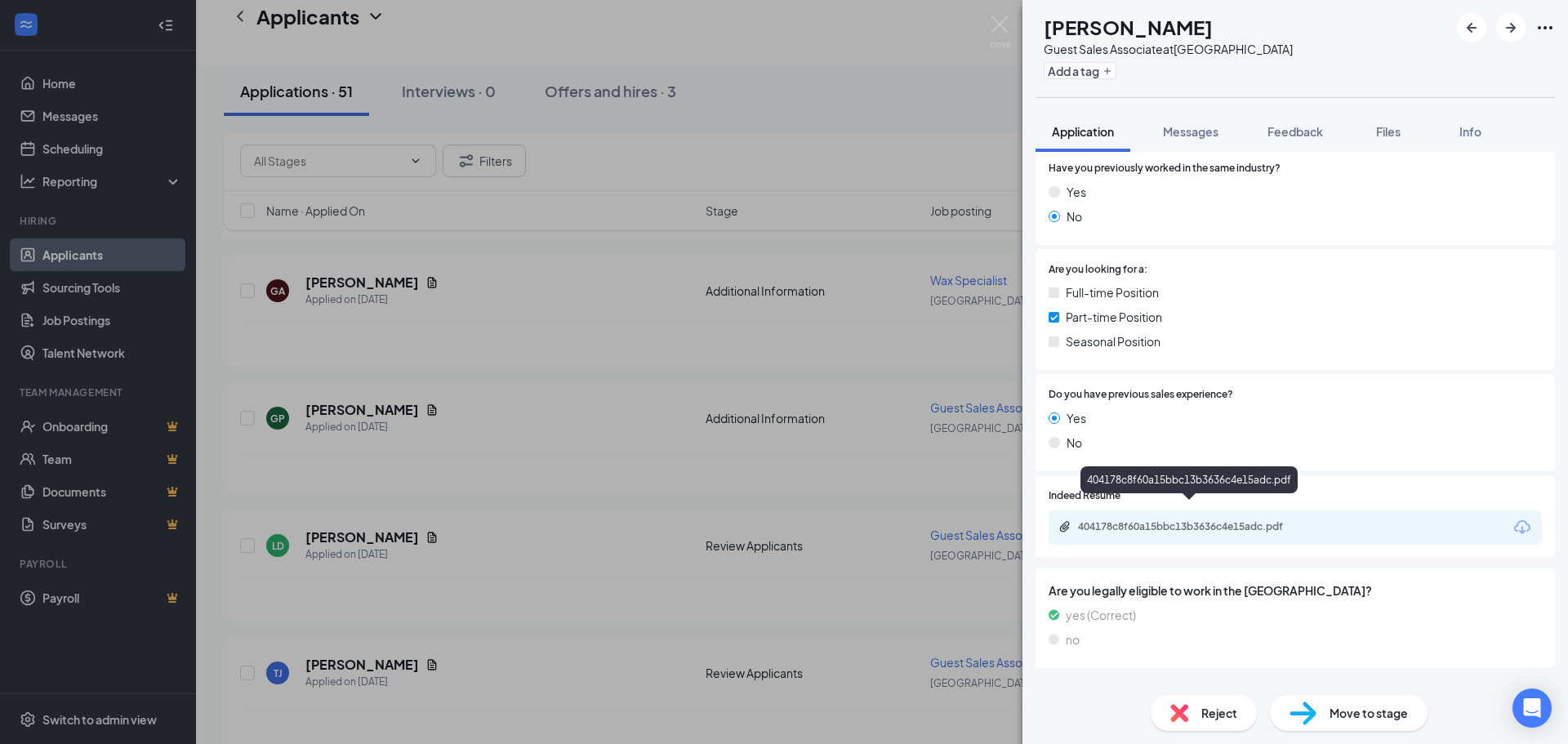
click at [1177, 520] on div "404178c8f60a15bbc13b3636c4e15adc.pdf" at bounding box center [1193, 526] width 229 height 13
click at [1001, 24] on img at bounding box center [1000, 32] width 21 height 32
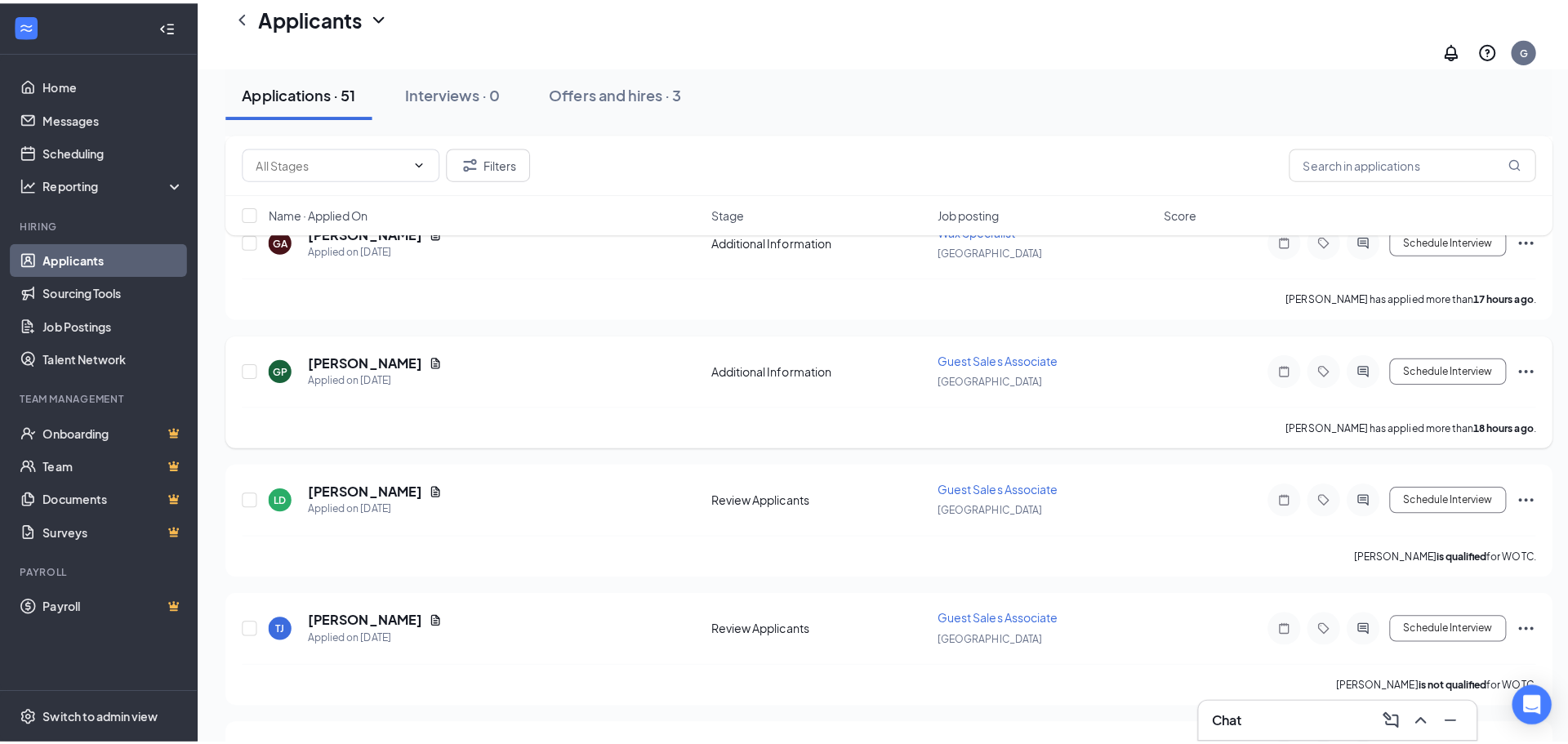
scroll to position [490, 0]
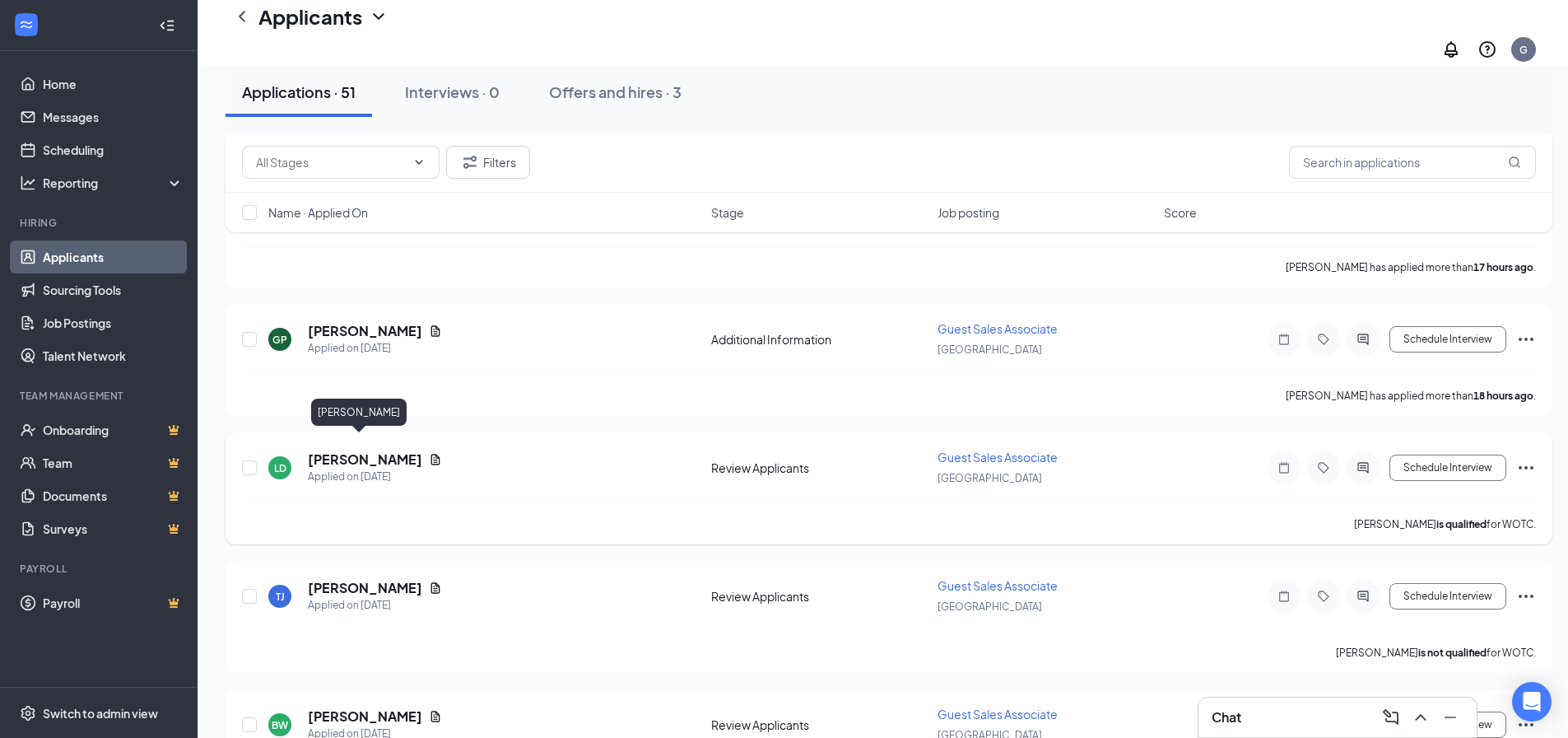
click at [353, 450] on h5 "[PERSON_NAME]" at bounding box center [364, 459] width 114 height 18
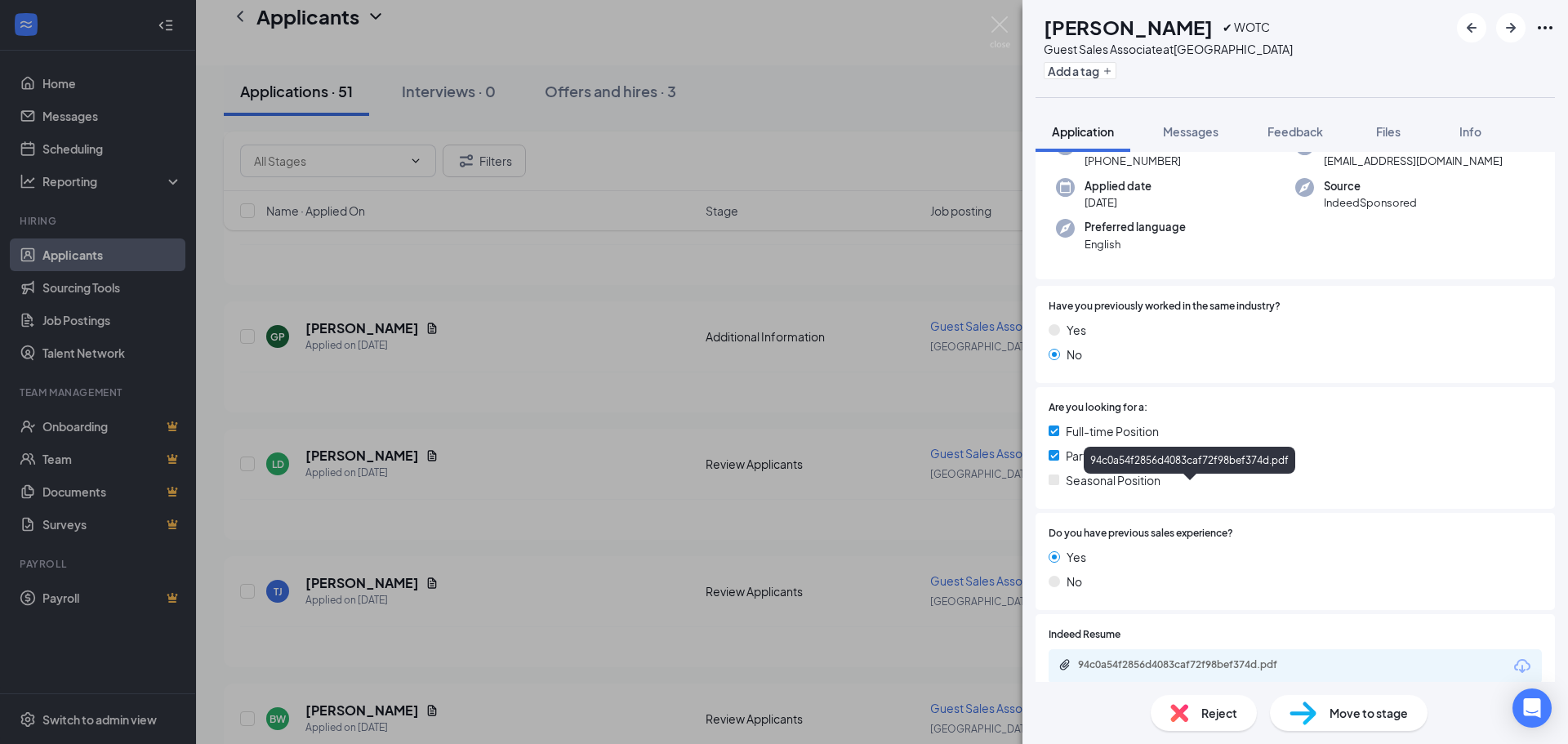
scroll to position [245, 0]
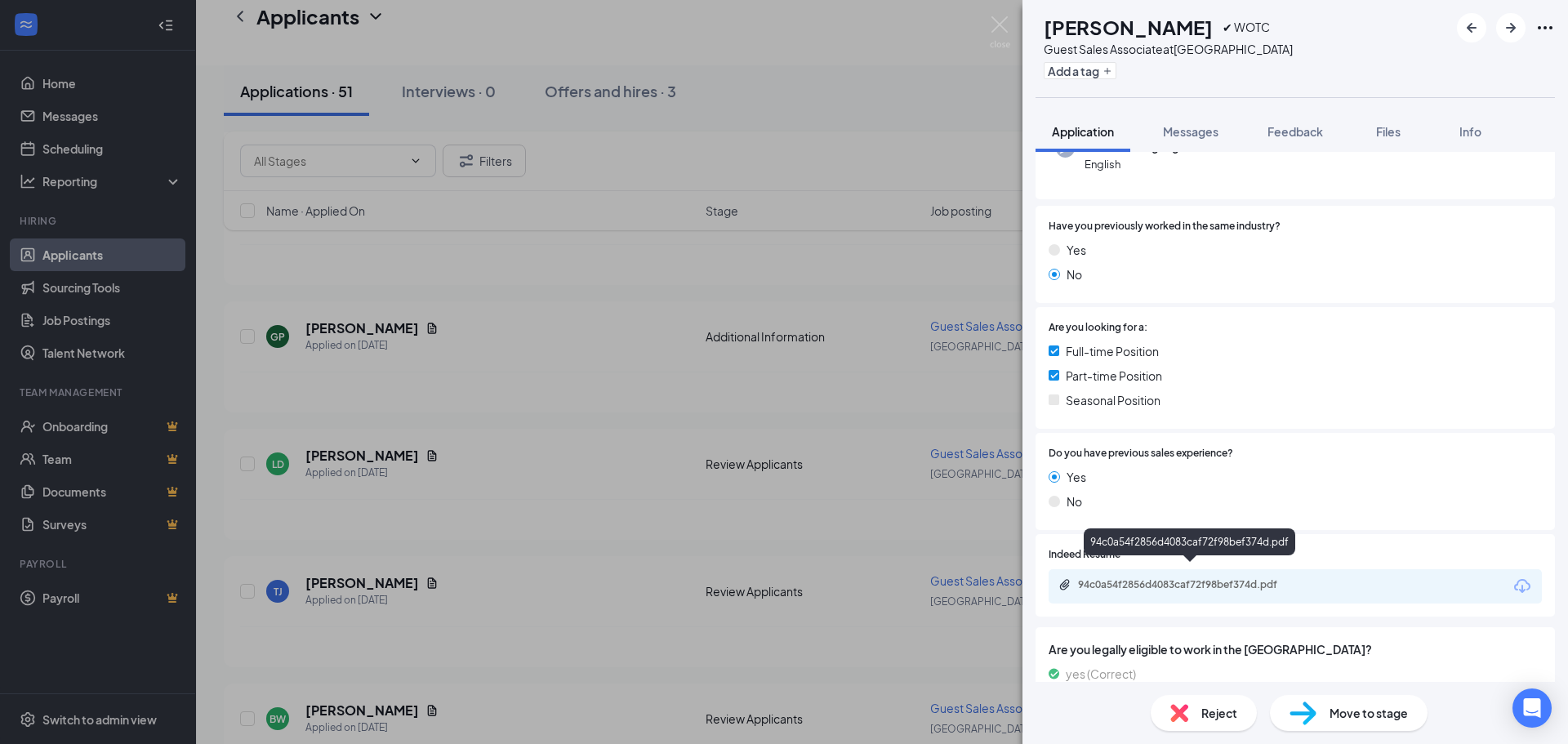
click at [1213, 579] on div "94c0a54f2856d4083caf72f98bef374d.pdf" at bounding box center [1193, 585] width 229 height 13
click at [1208, 715] on span "Reject" at bounding box center [1219, 713] width 36 height 18
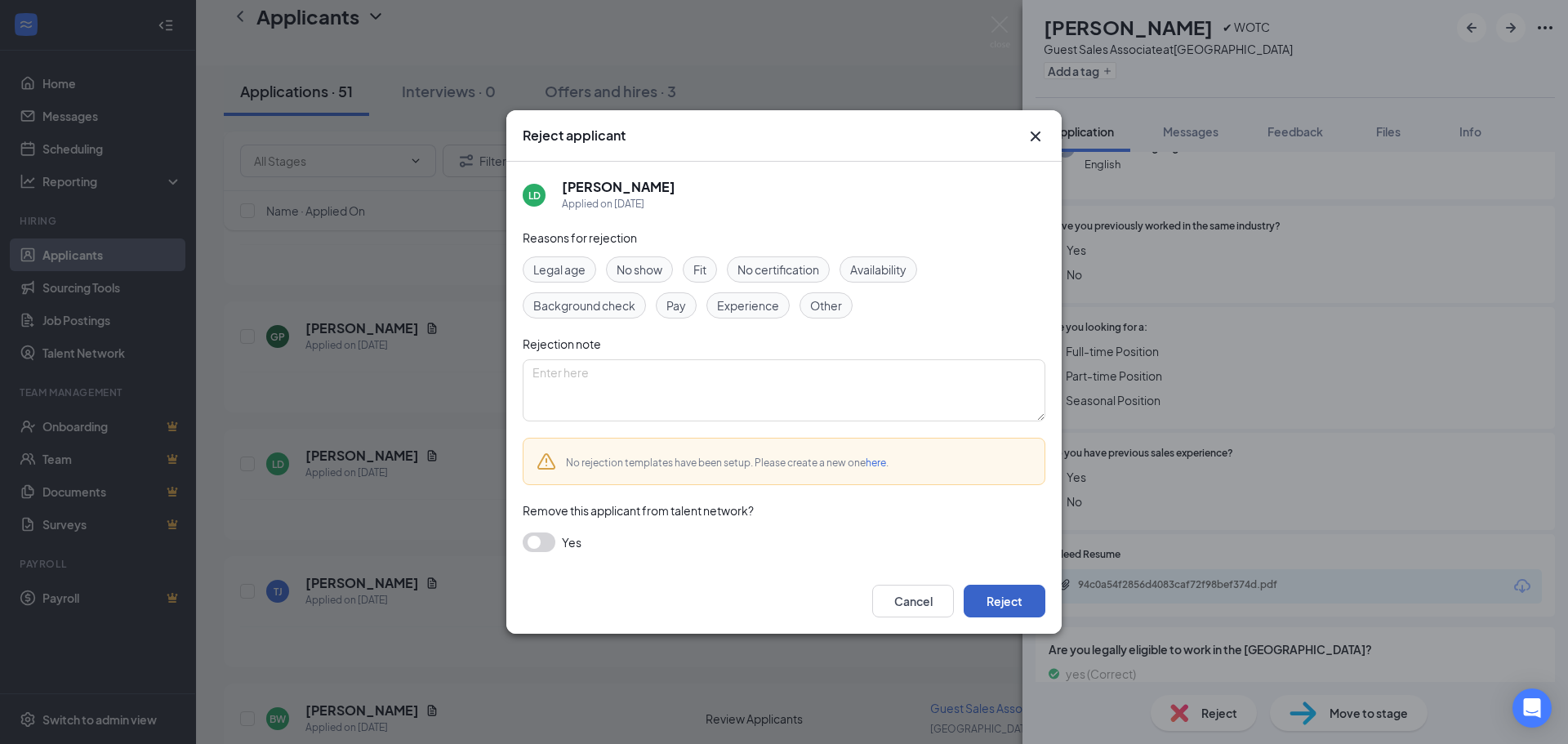
click at [999, 598] on button "Reject" at bounding box center [1005, 600] width 82 height 32
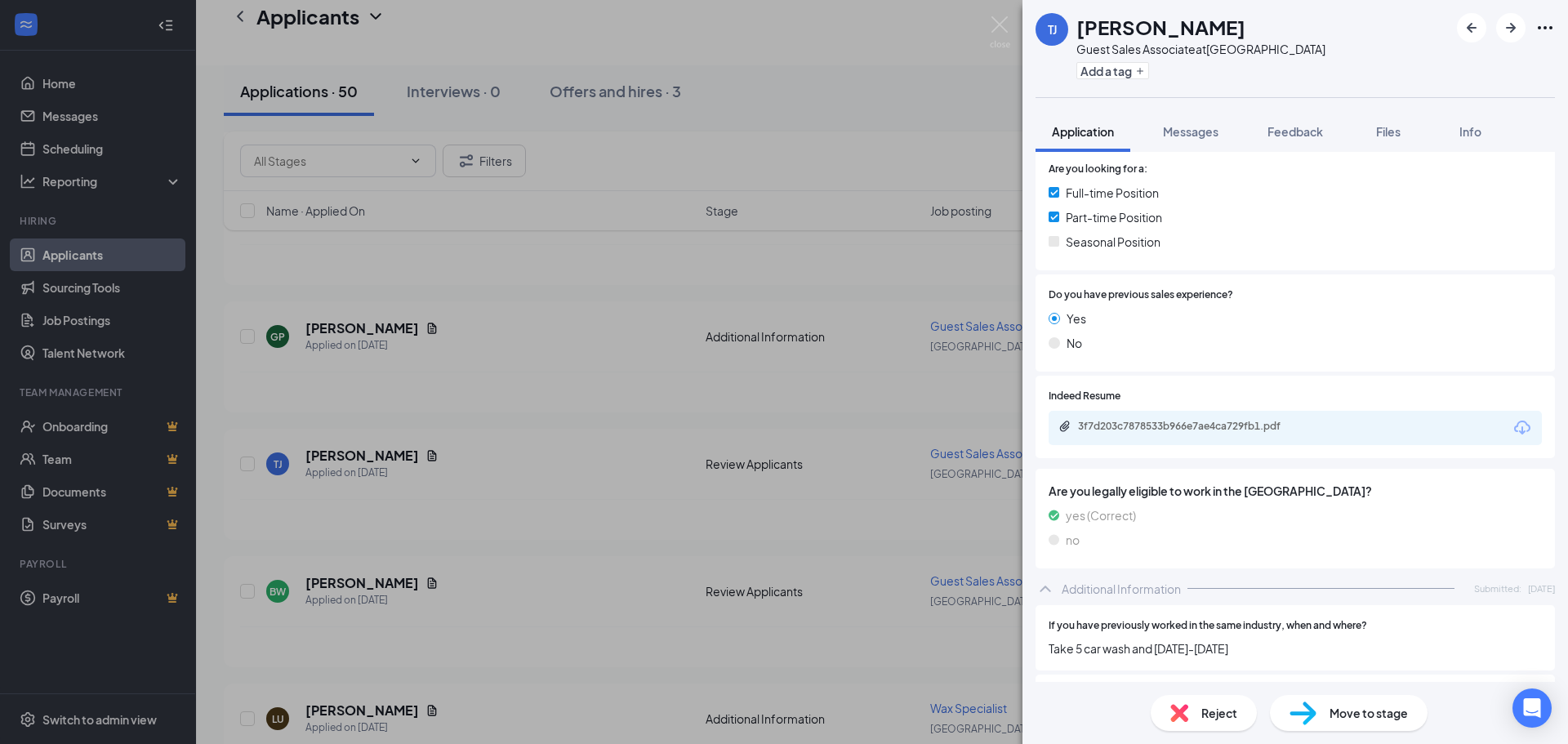
scroll to position [327, 0]
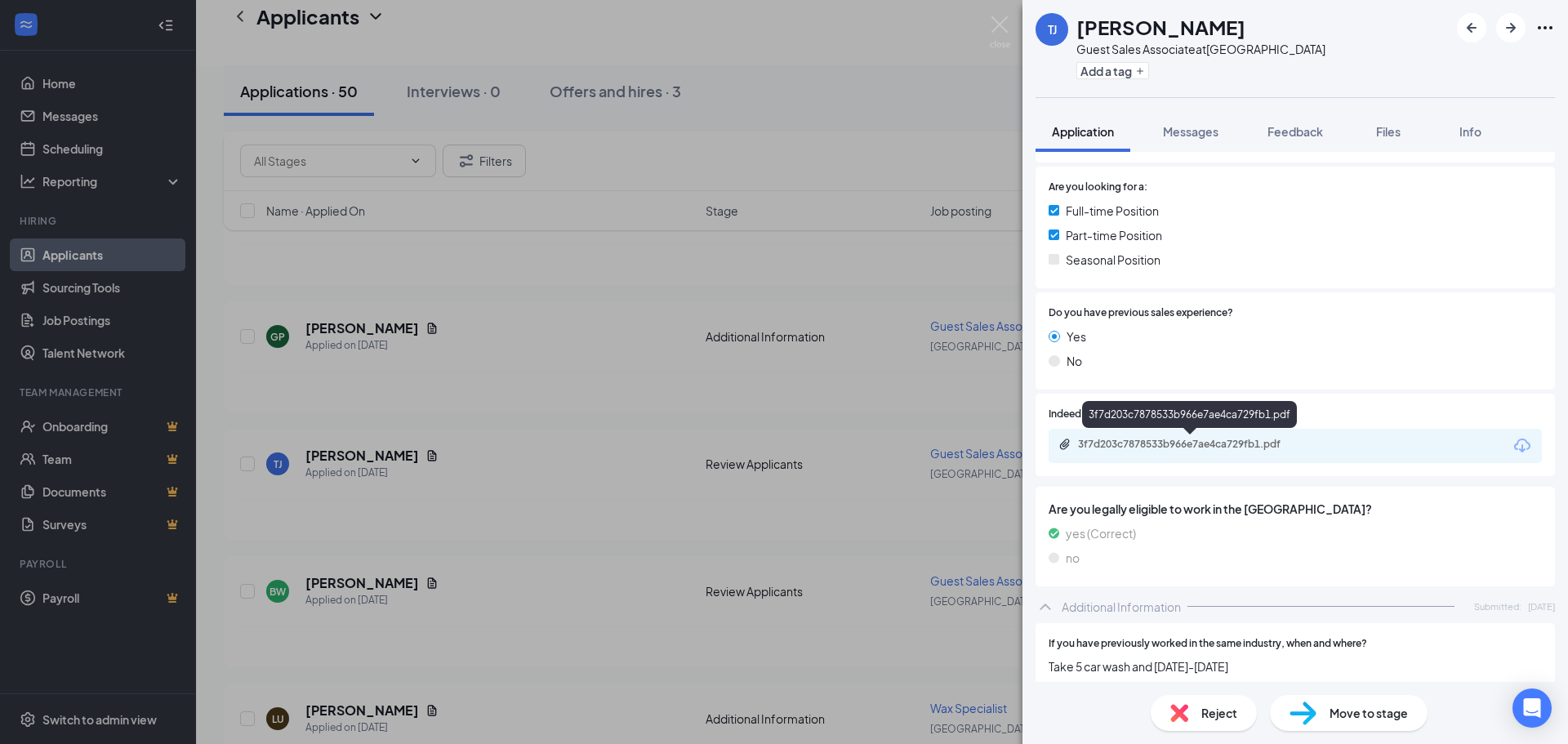
click at [1203, 444] on div "3f7d203c7878533b966e7ae4ca729fb1.pdf" at bounding box center [1193, 444] width 229 height 13
click at [1001, 27] on img at bounding box center [1000, 32] width 21 height 32
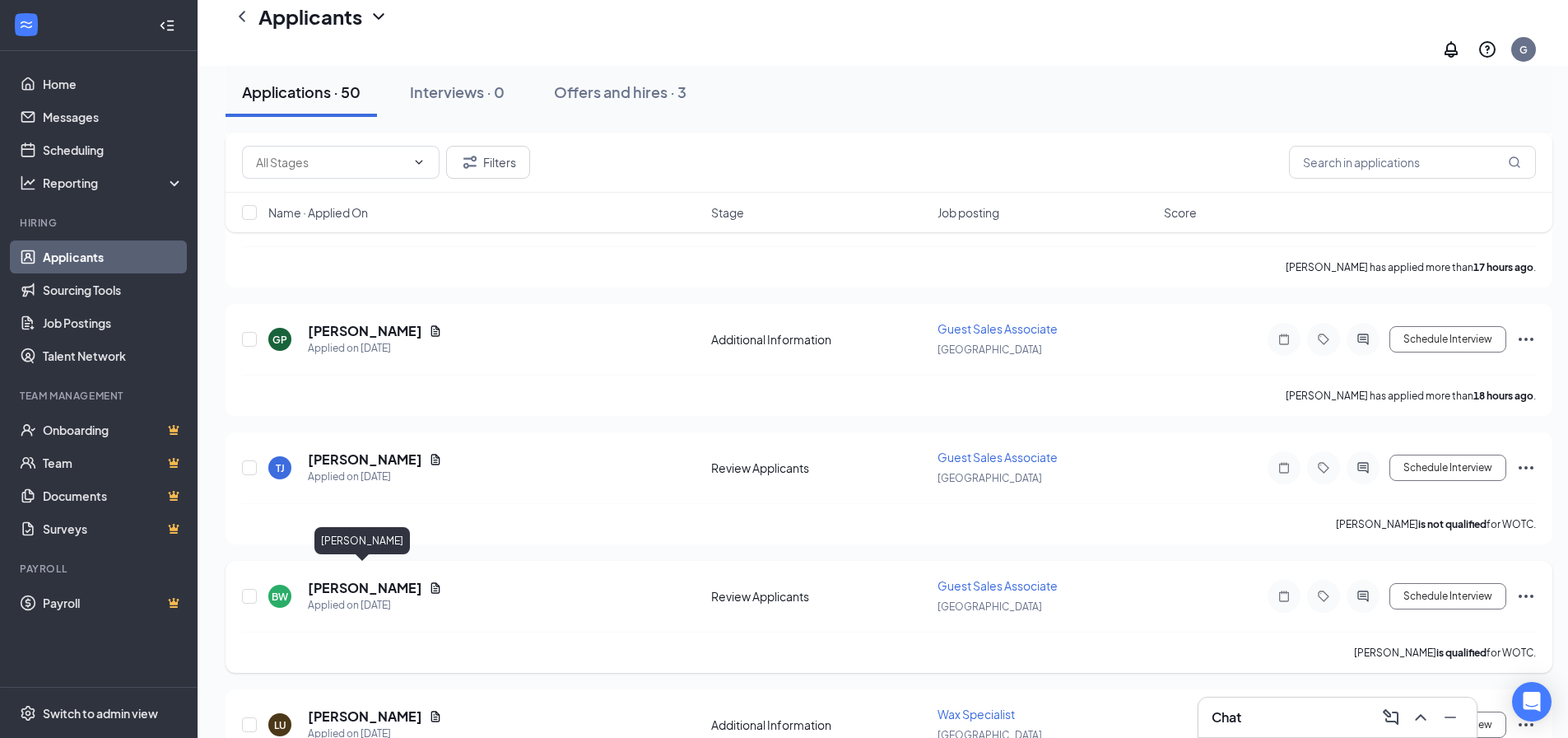
click at [333, 578] on h5 "[PERSON_NAME]" at bounding box center [364, 587] width 114 height 18
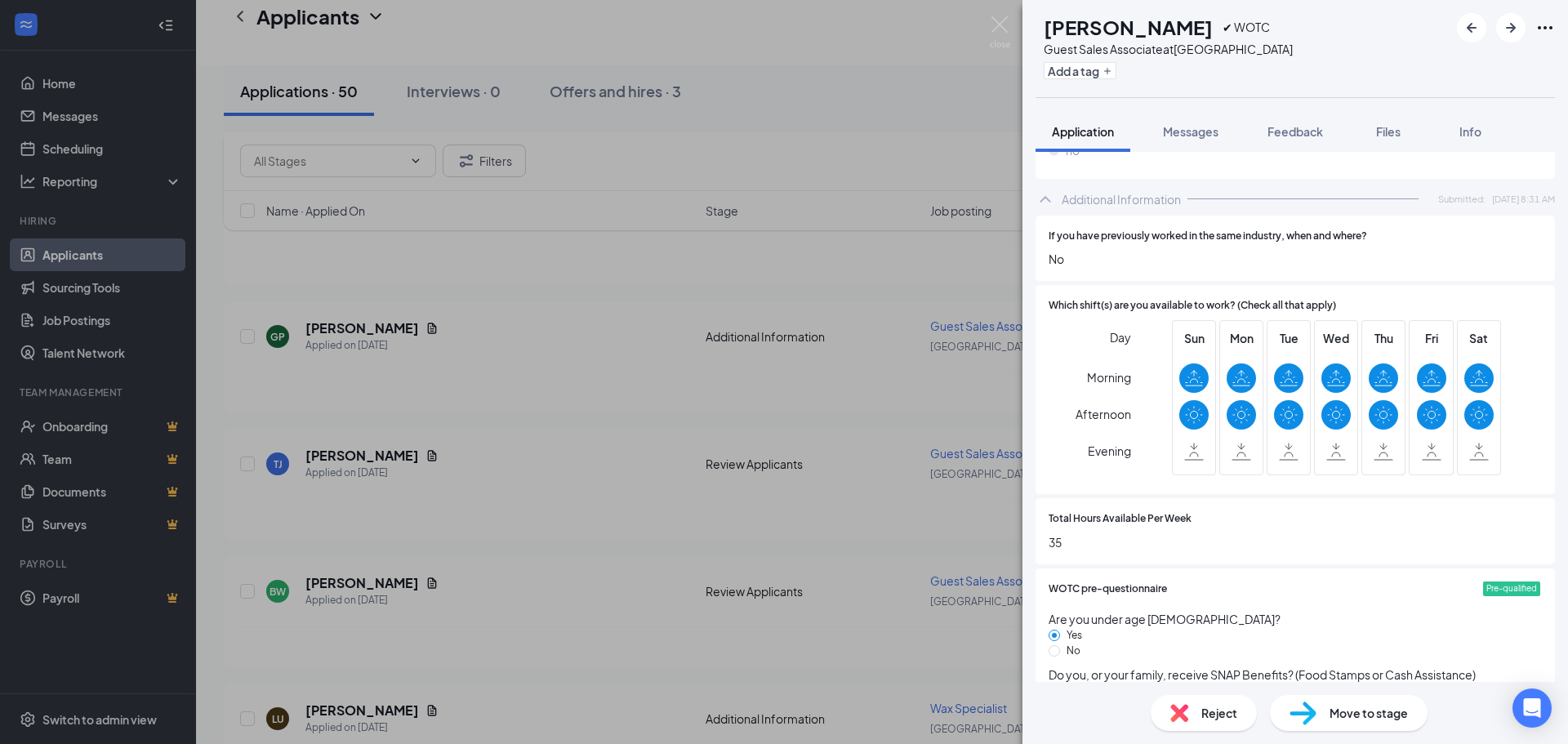
scroll to position [735, 0]
click at [1213, 729] on div "Reject" at bounding box center [1203, 713] width 107 height 36
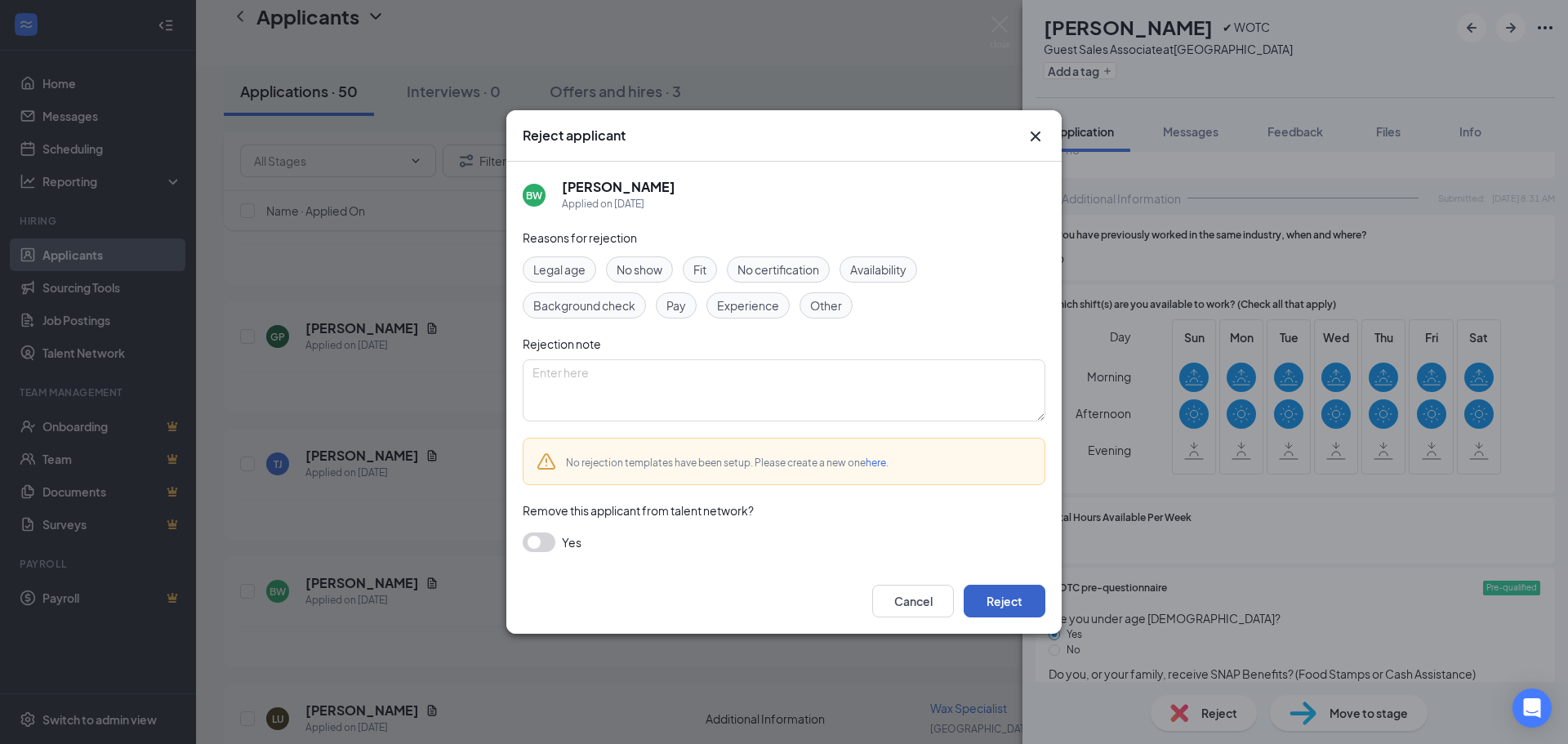
click at [999, 604] on button "Reject" at bounding box center [1005, 600] width 82 height 32
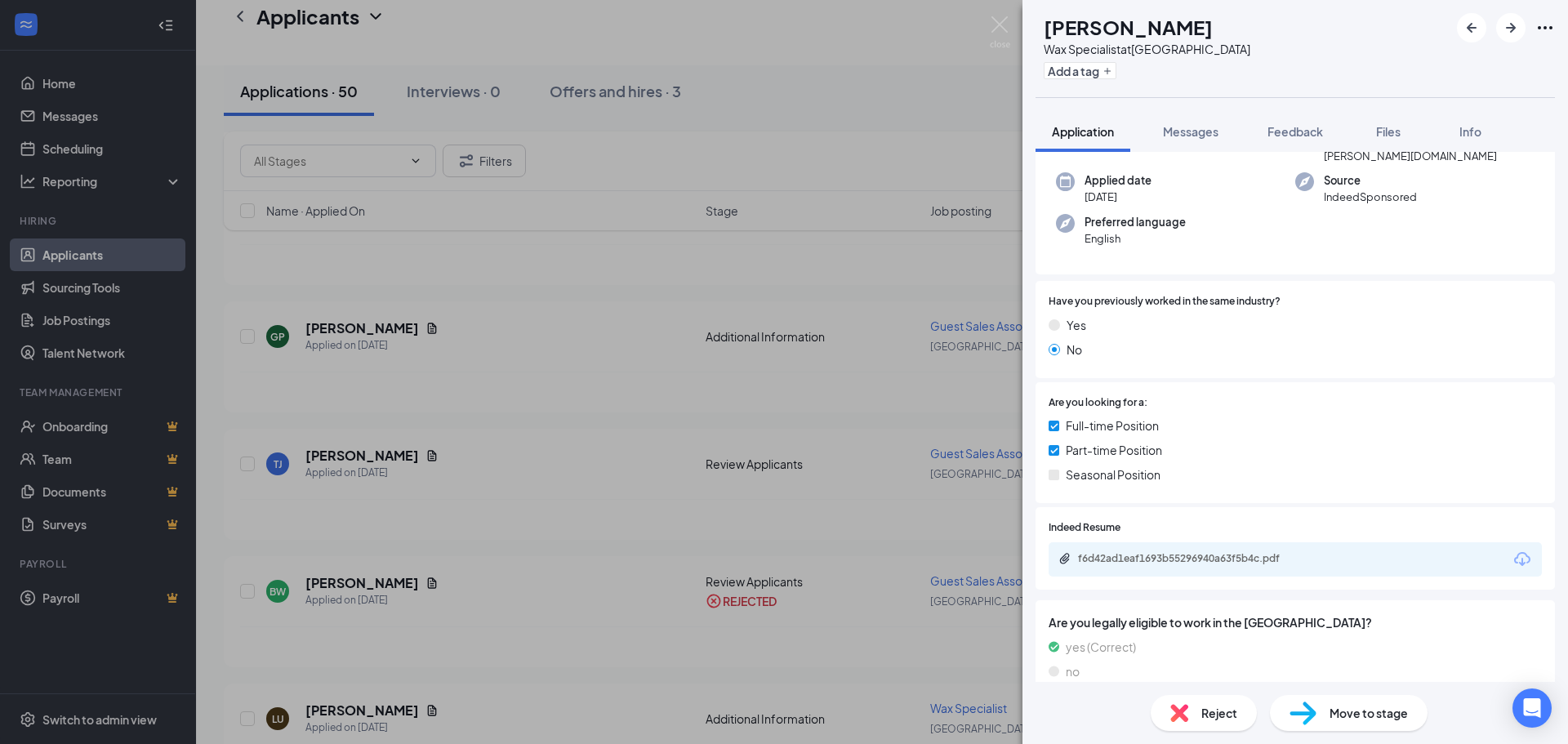
scroll to position [212, 0]
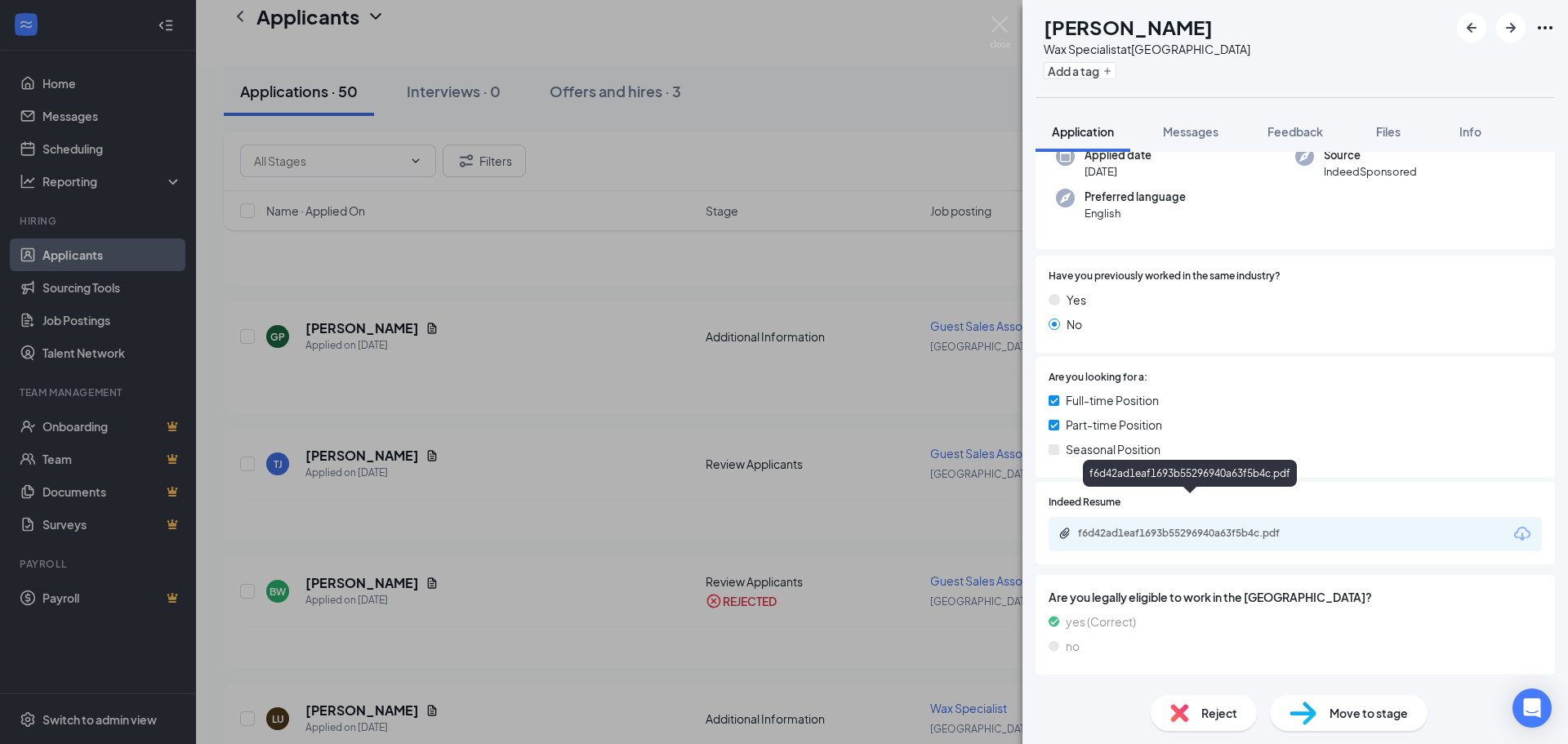
click at [1201, 527] on div "f6d42ad1eaf1693b55296940a63f5b4c.pdf" at bounding box center [1193, 533] width 229 height 13
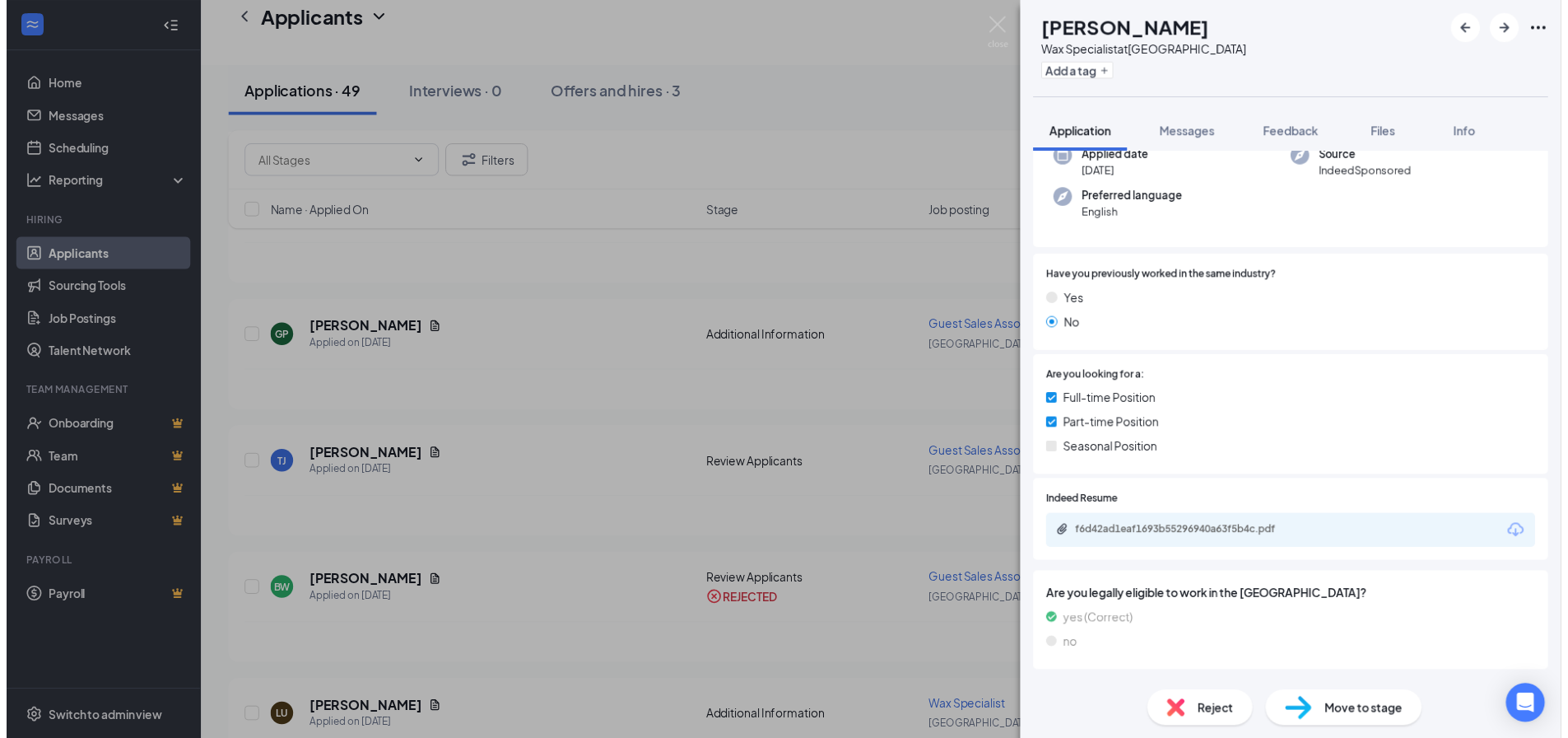
scroll to position [208, 0]
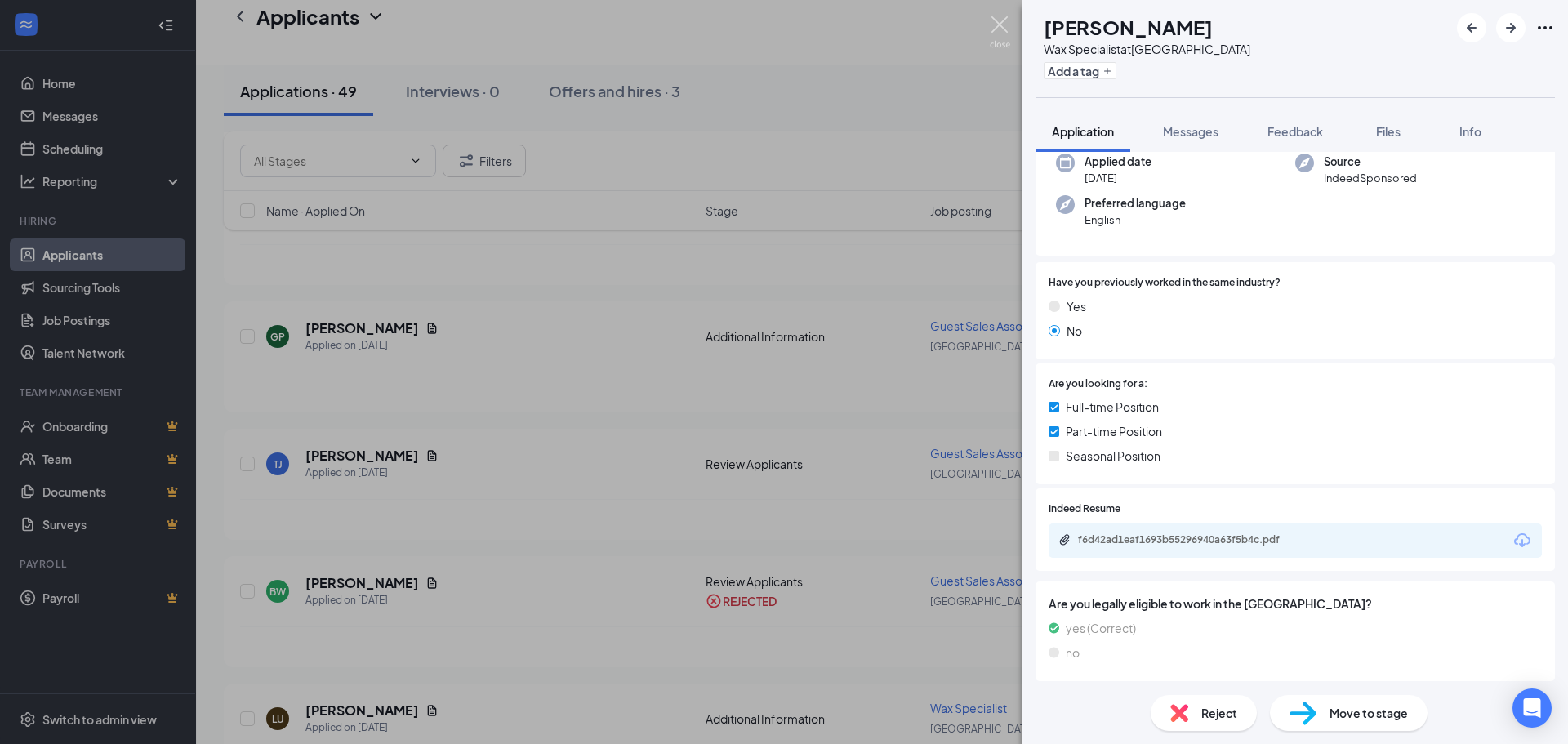
click at [997, 22] on img at bounding box center [1000, 32] width 21 height 32
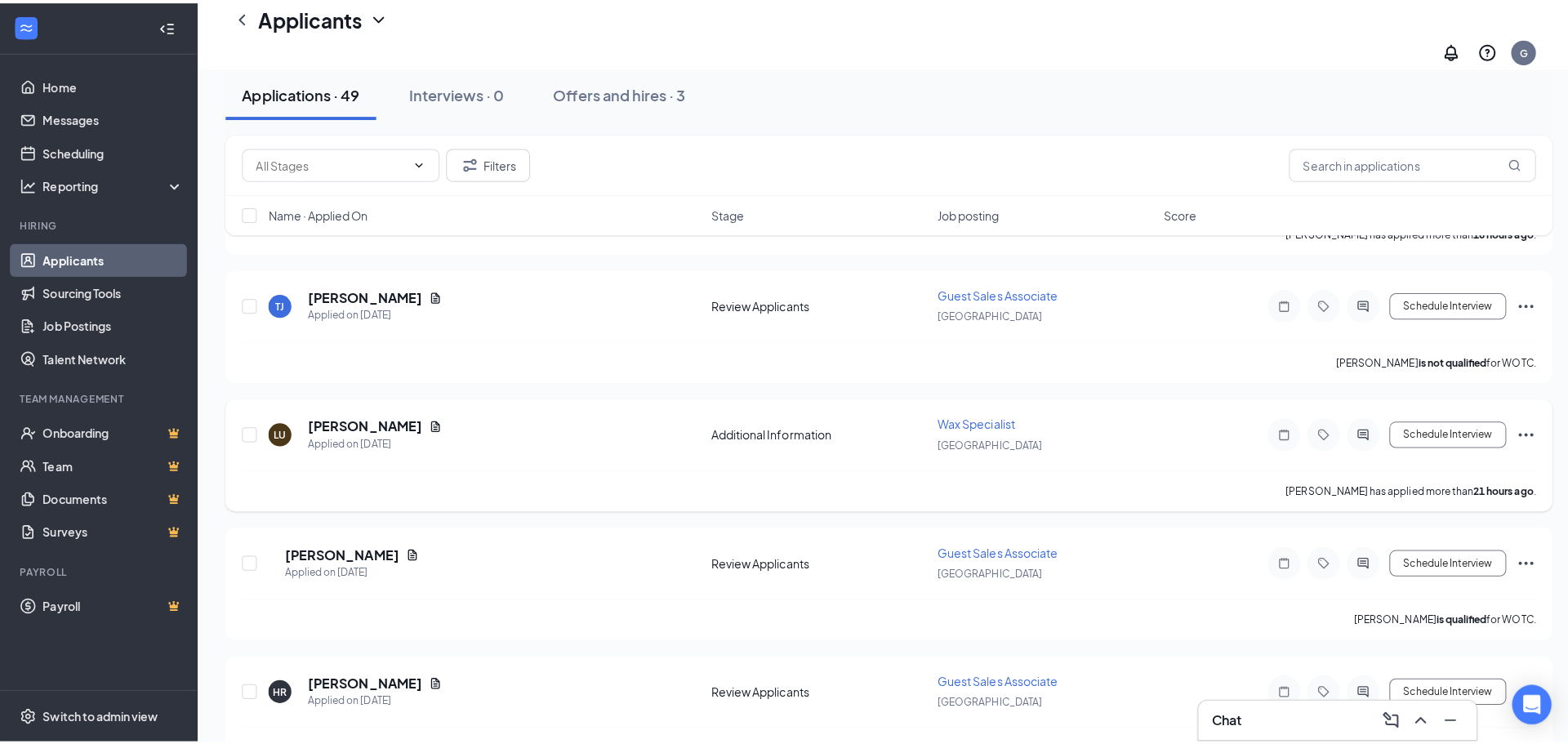
scroll to position [735, 0]
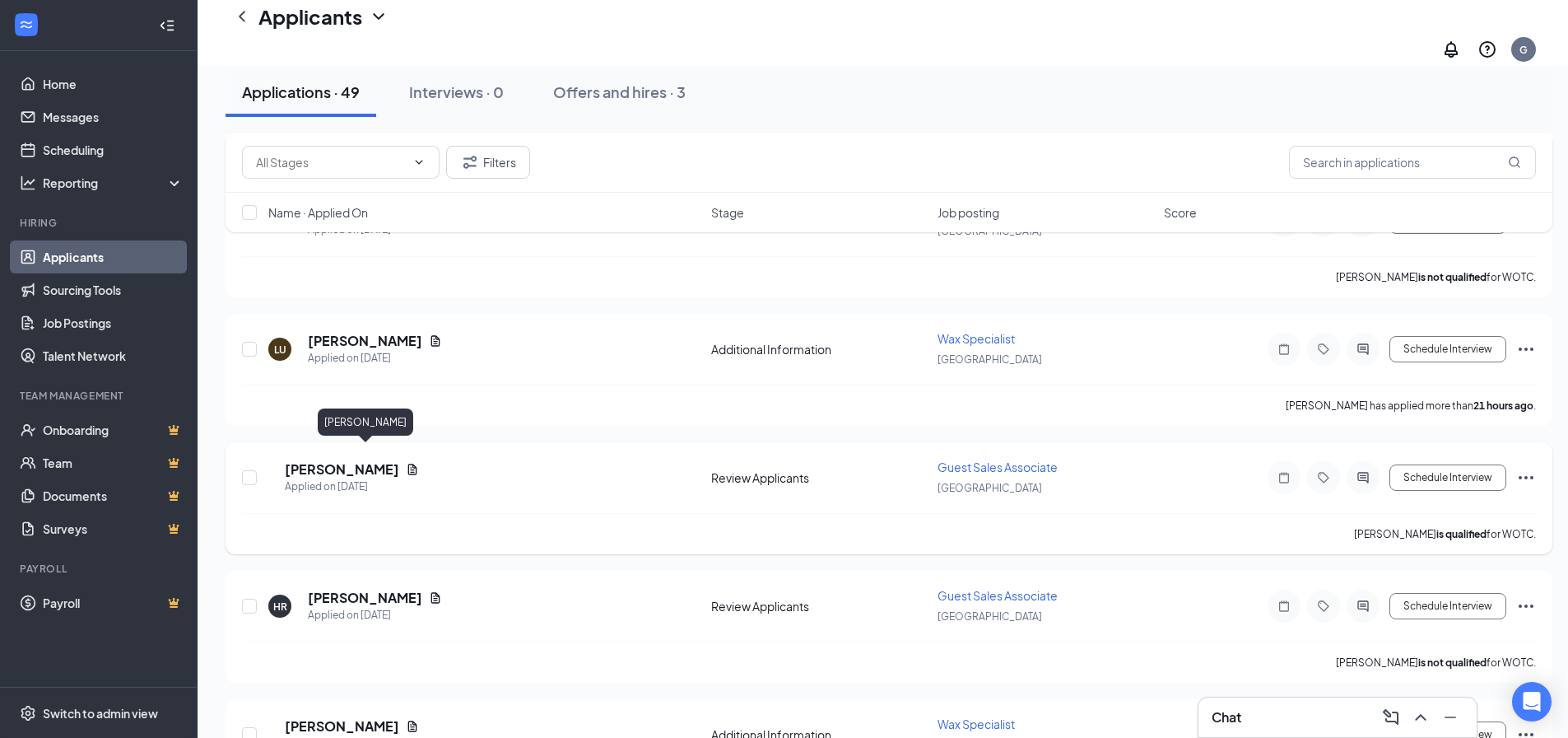
click at [344, 460] on h5 "[PERSON_NAME]" at bounding box center [342, 469] width 114 height 18
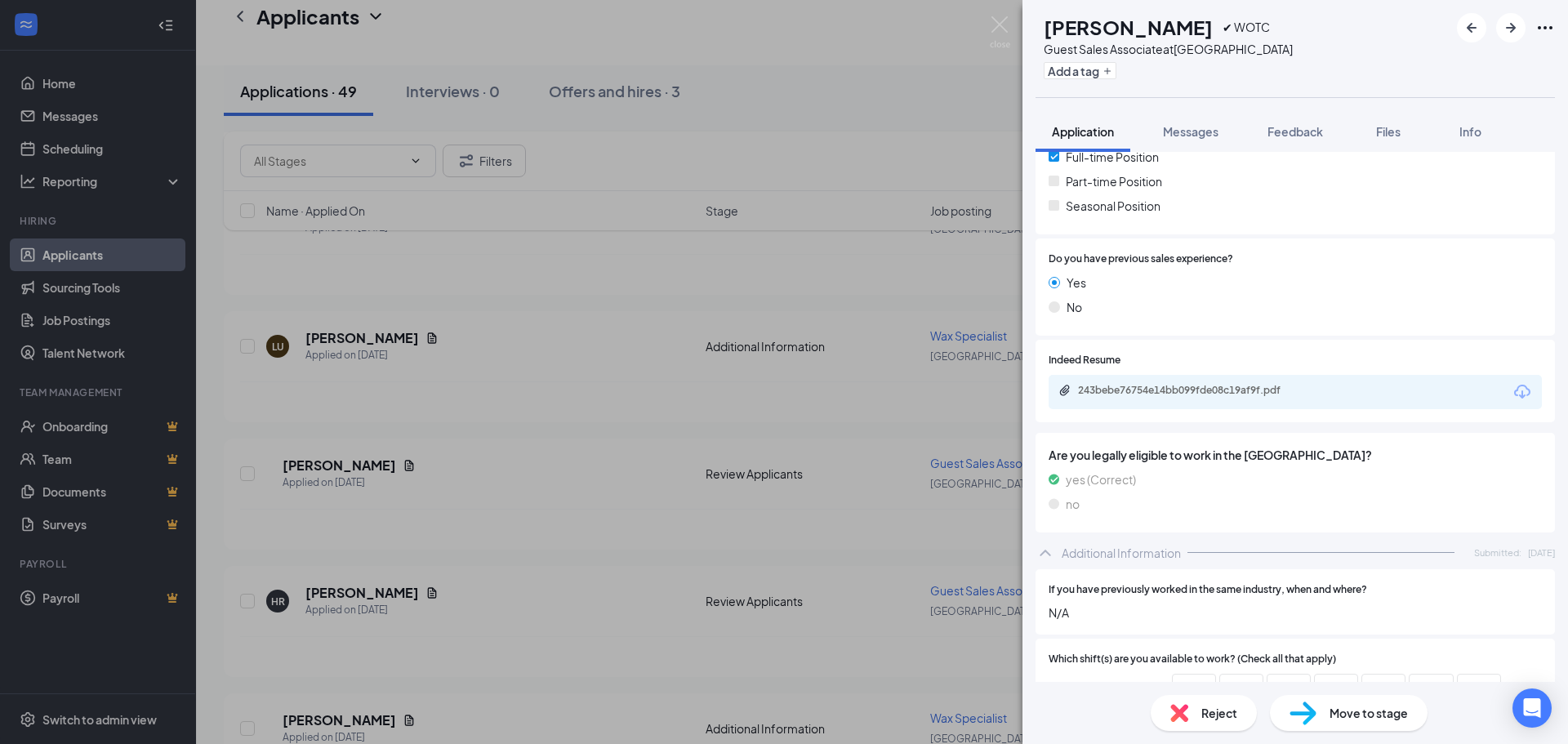
scroll to position [409, 0]
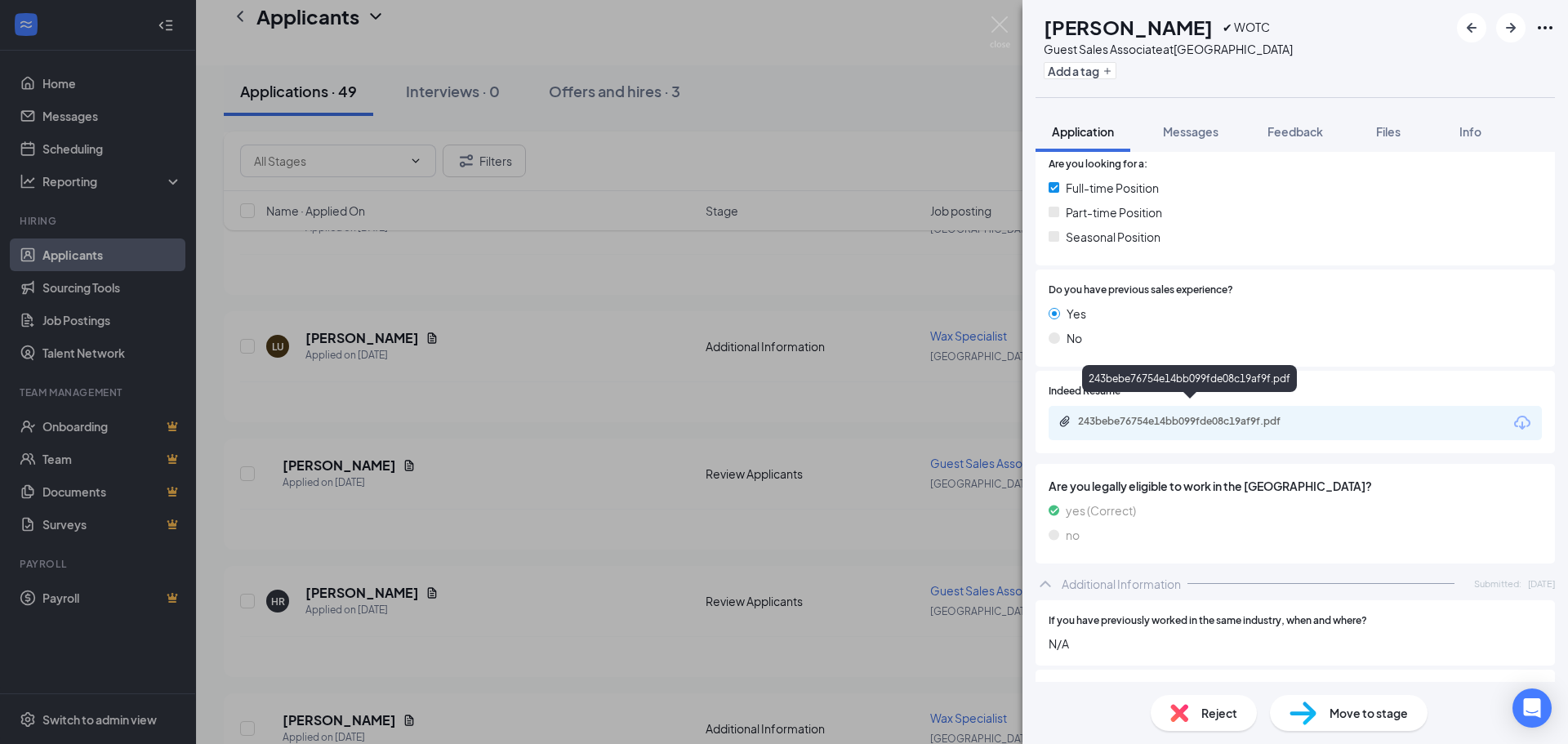
click at [1158, 415] on div "243bebe76754e14bb099fde08c19af9f.pdf" at bounding box center [1193, 420] width 229 height 13
click at [1212, 717] on span "Reject" at bounding box center [1219, 713] width 36 height 18
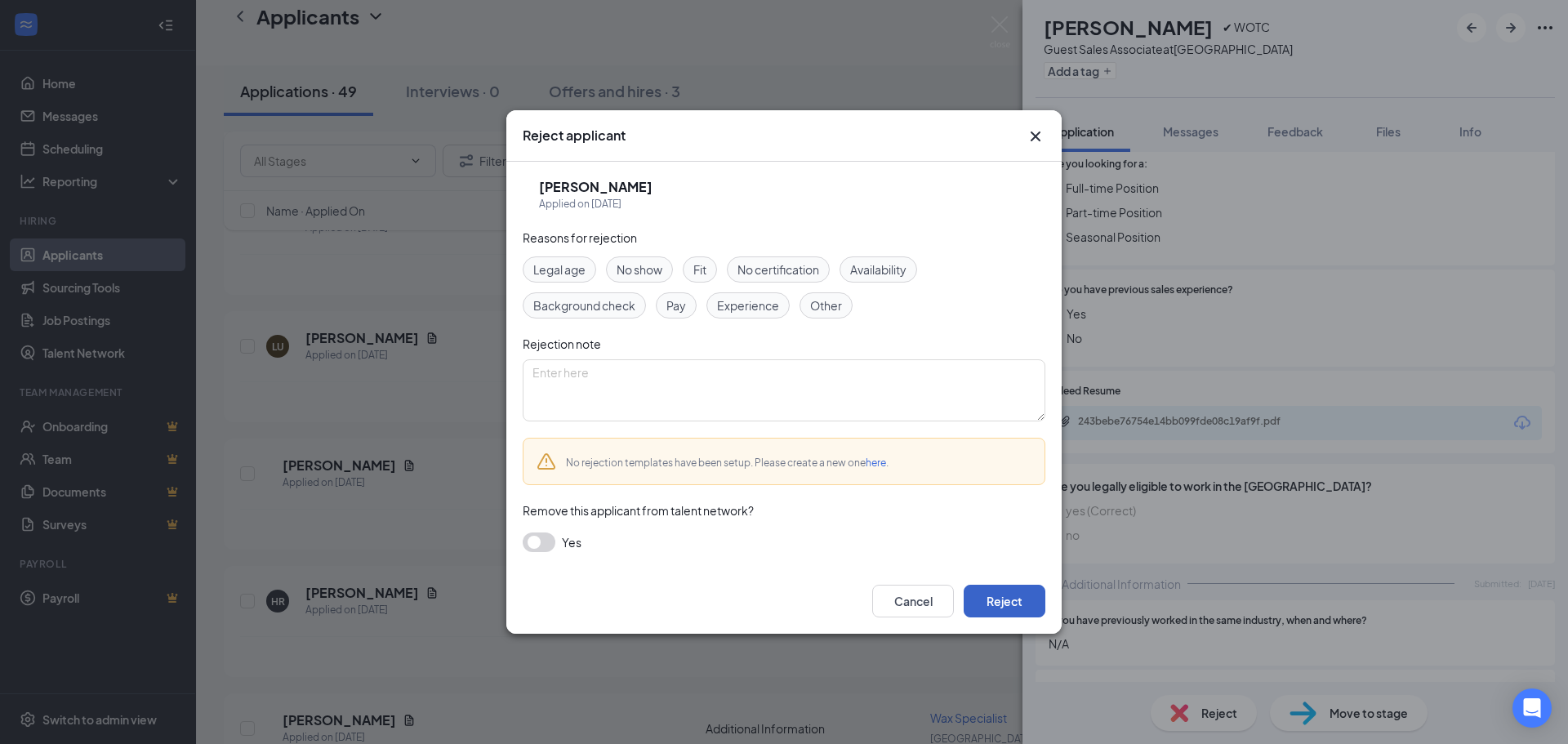
click at [1019, 597] on button "Reject" at bounding box center [1005, 600] width 82 height 32
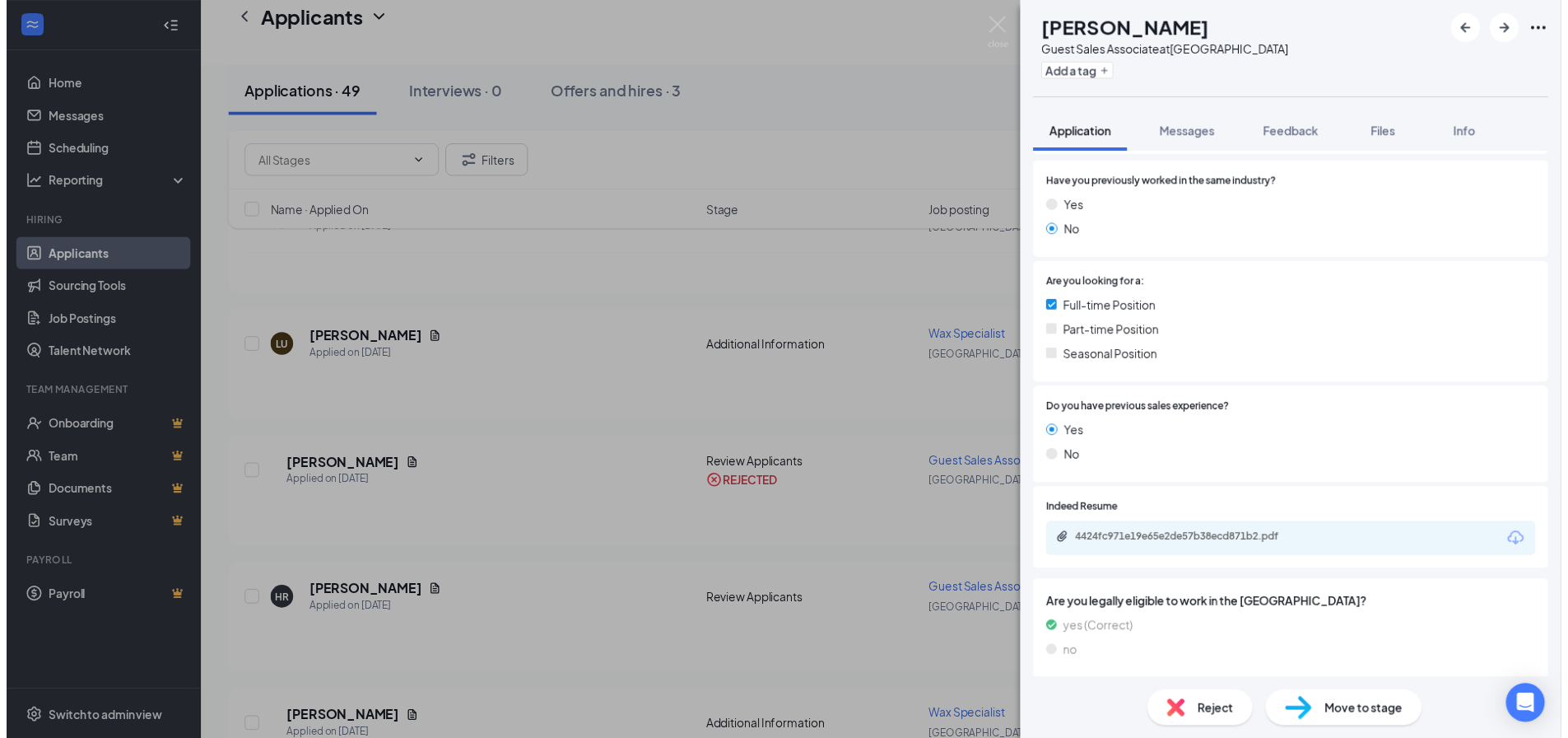
scroll to position [247, 0]
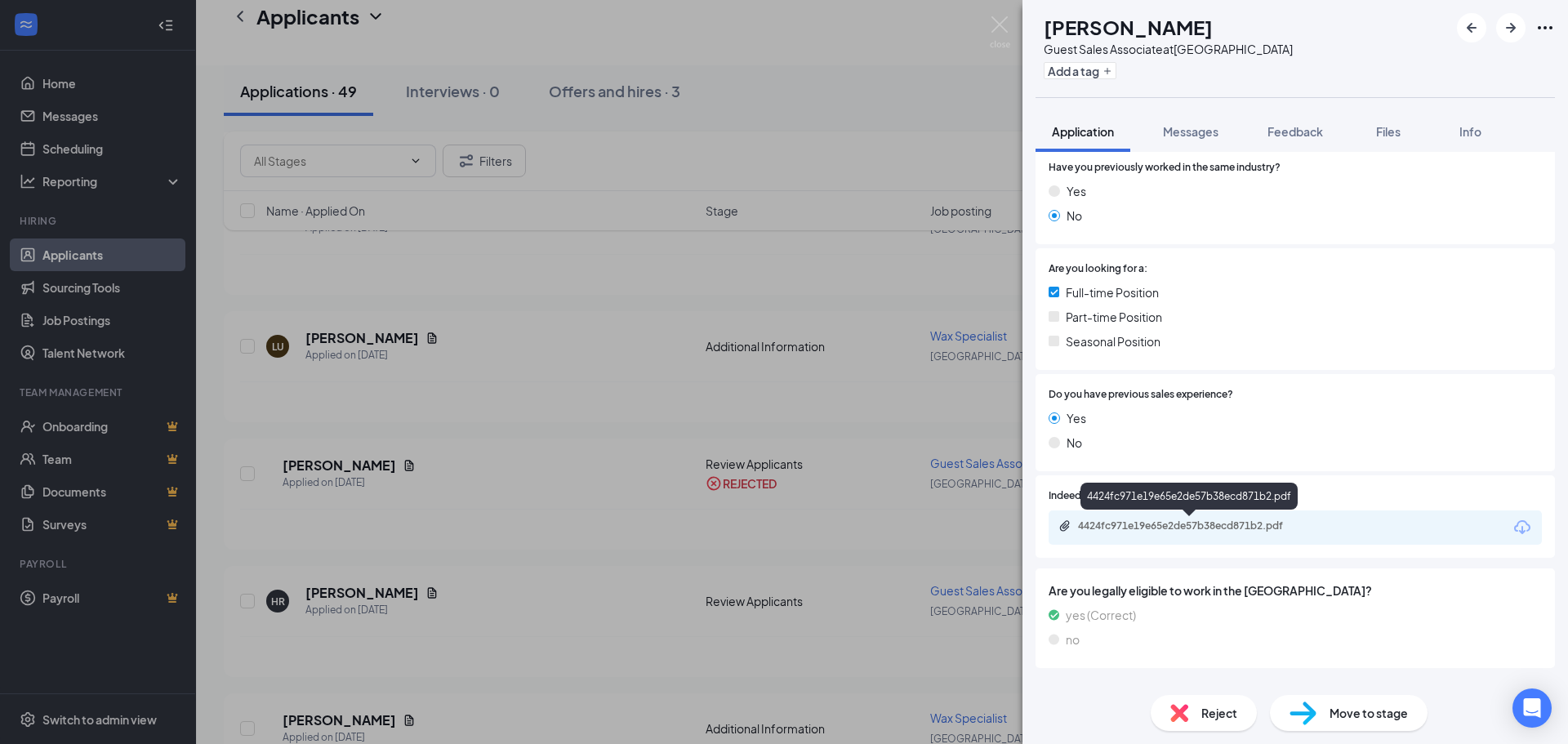
click at [1179, 527] on div "4424fc971e19e65e2de57b38ecd871b2.pdf" at bounding box center [1193, 525] width 229 height 13
click at [1202, 526] on div "4424fc971e19e65e2de57b38ecd871b2.pdf" at bounding box center [1193, 525] width 229 height 13
click at [995, 23] on img at bounding box center [1000, 32] width 21 height 32
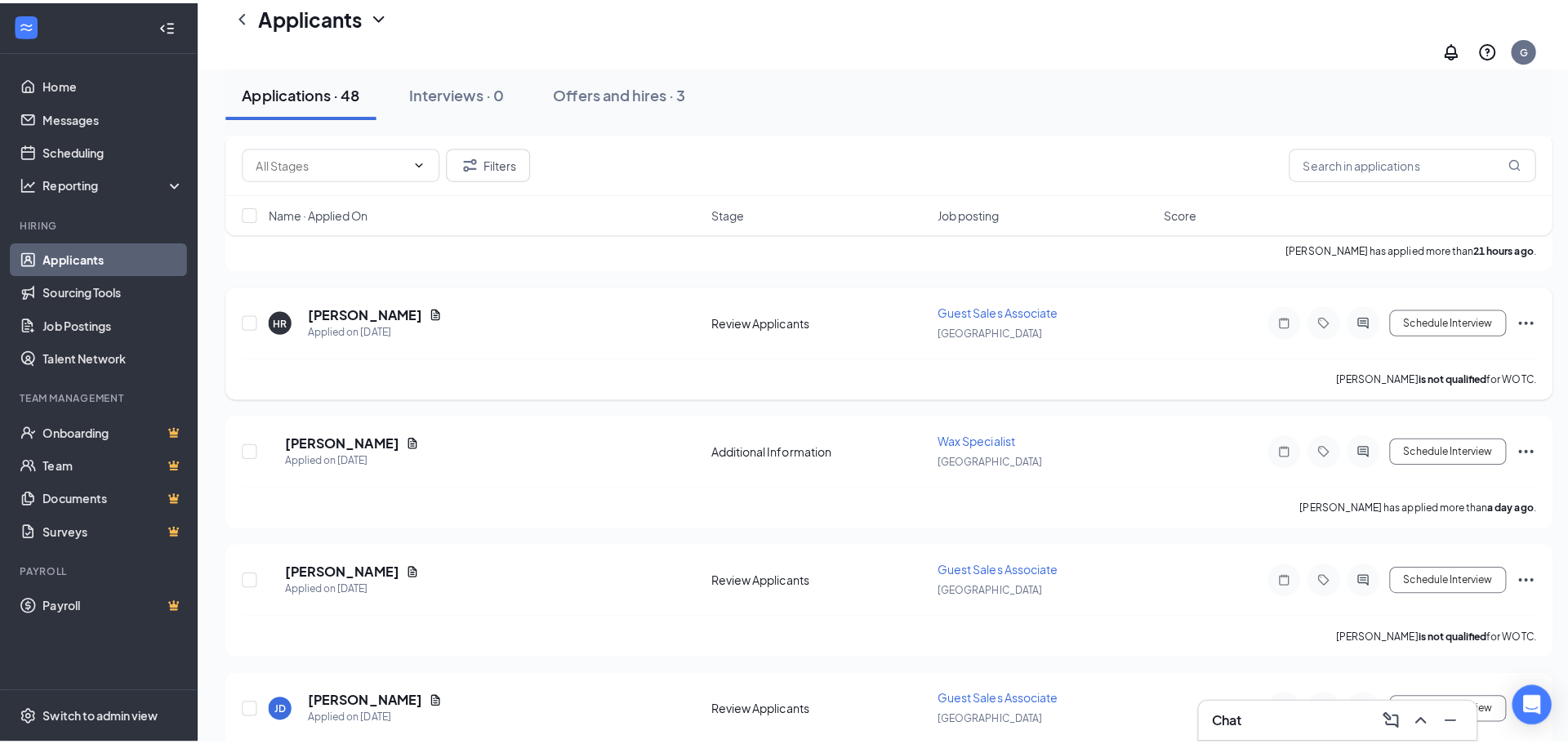
scroll to position [898, 0]
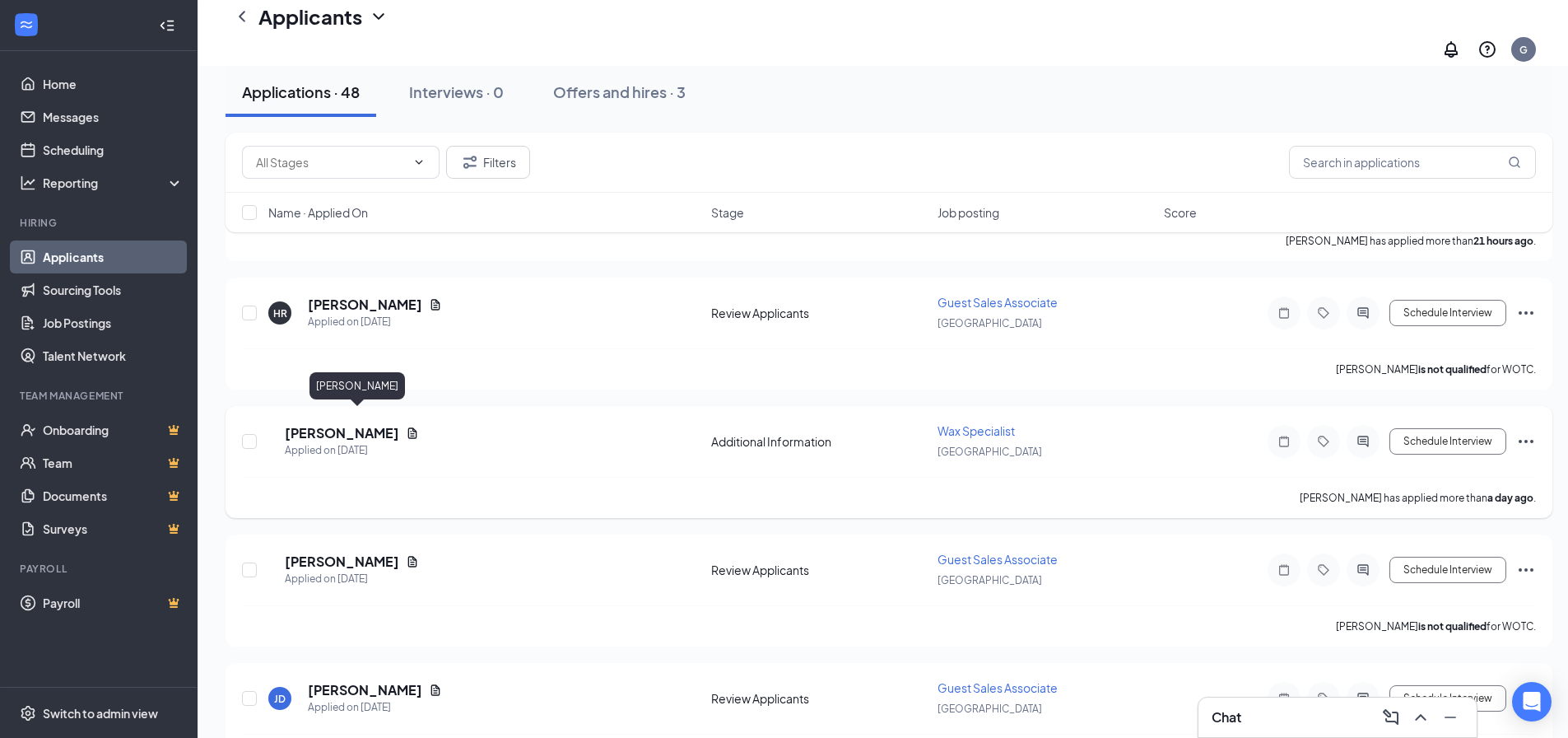
click at [327, 424] on h5 "[PERSON_NAME]" at bounding box center [342, 433] width 114 height 18
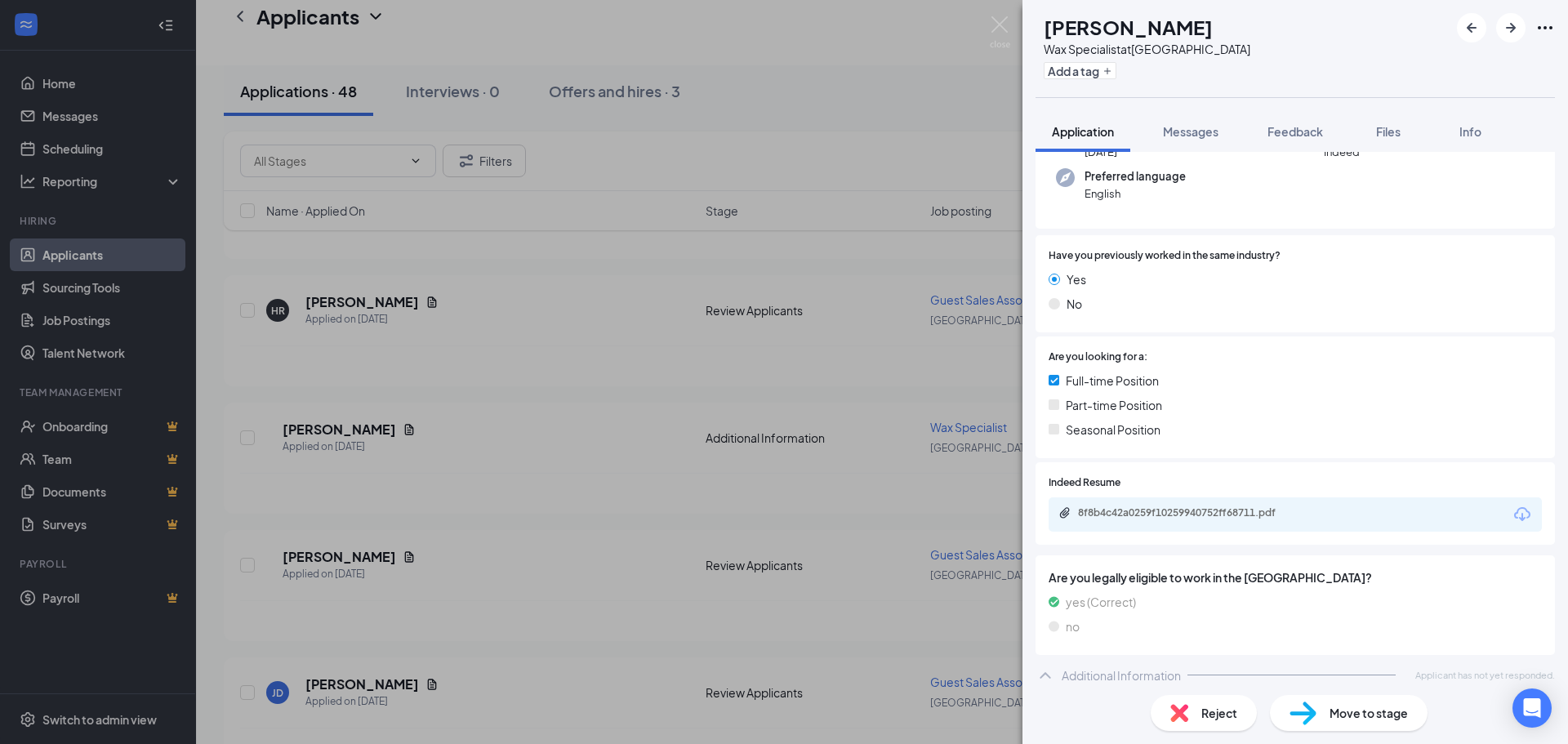
scroll to position [166, 0]
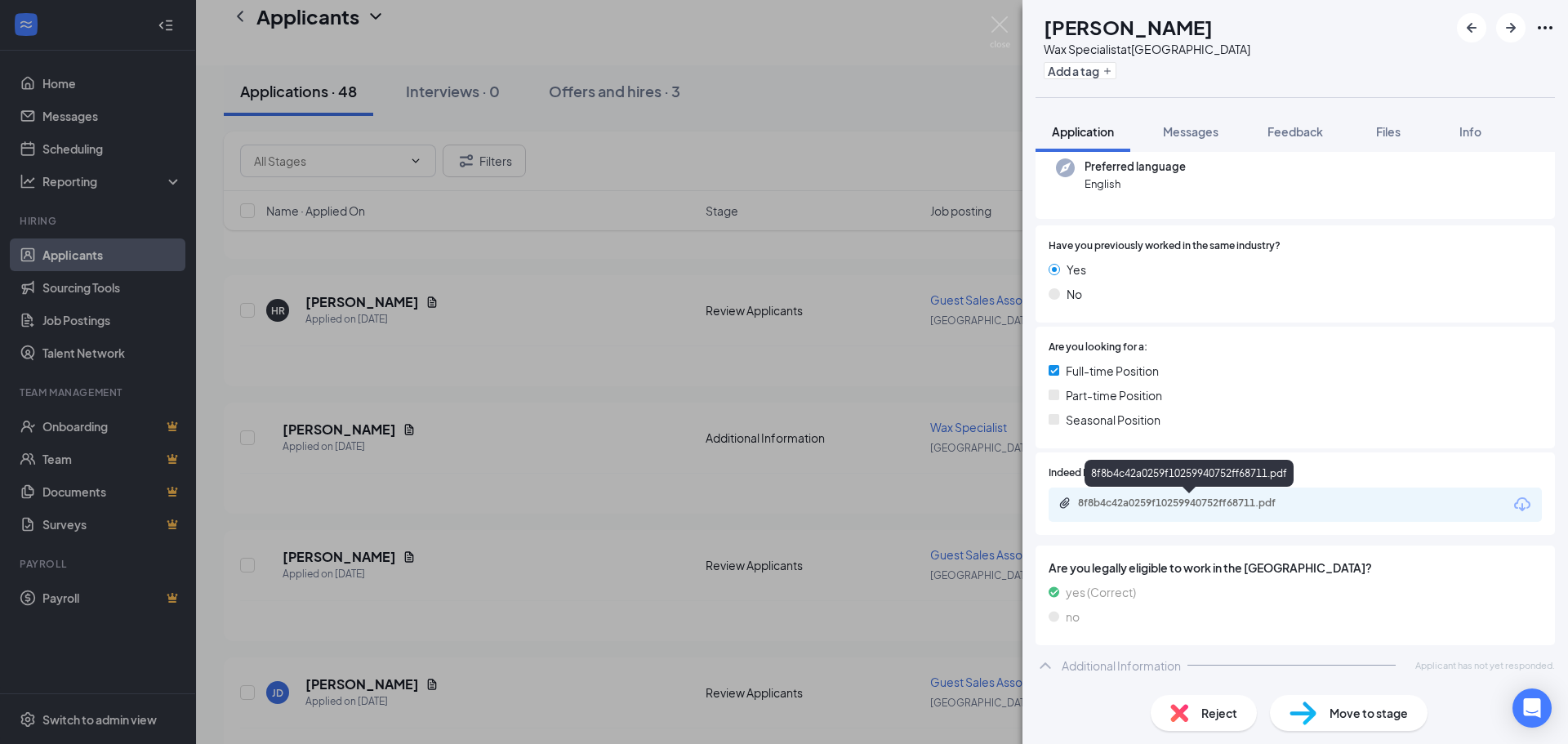
click at [1199, 504] on div "8f8b4c42a0259f10259940752ff68711.pdf" at bounding box center [1193, 503] width 229 height 13
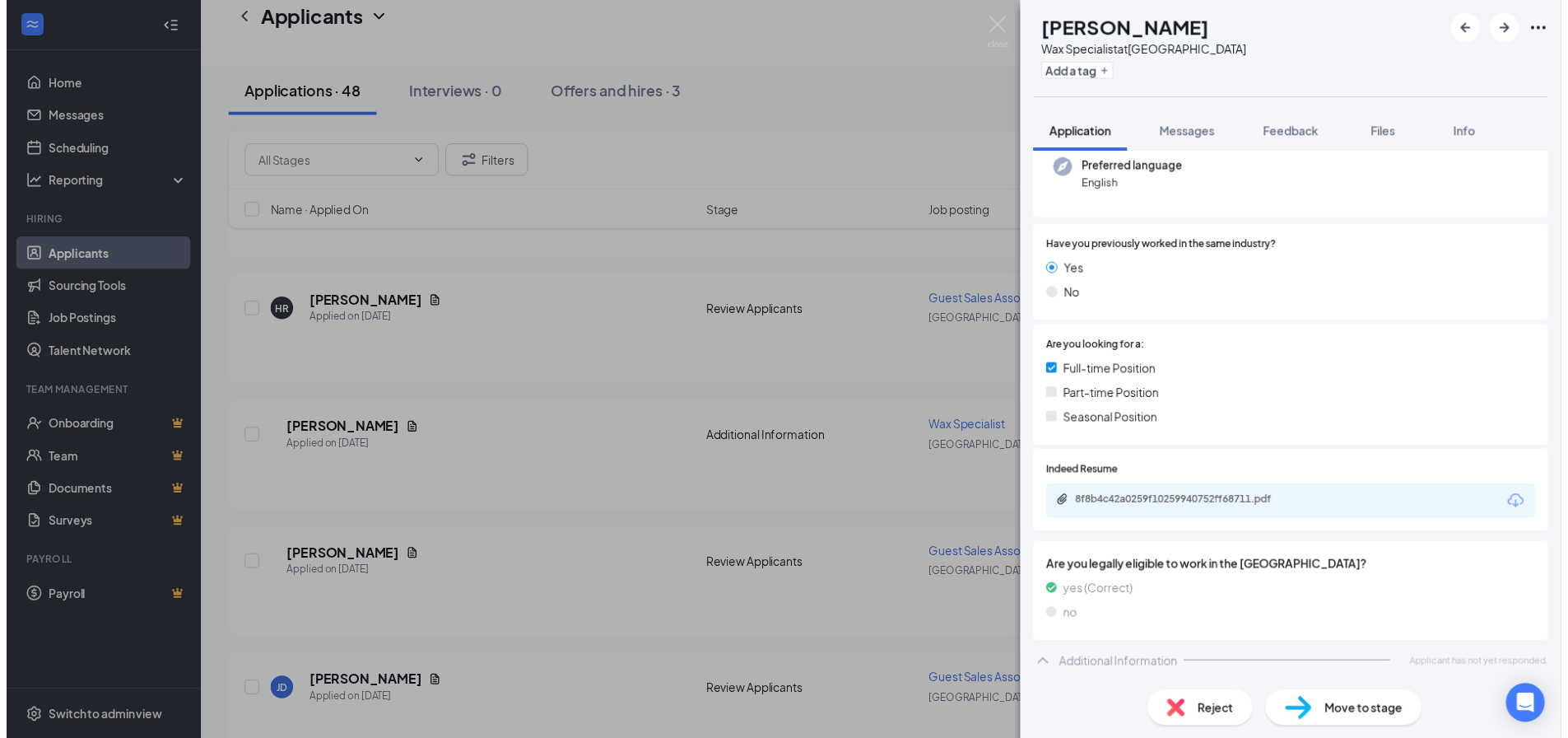
scroll to position [162, 0]
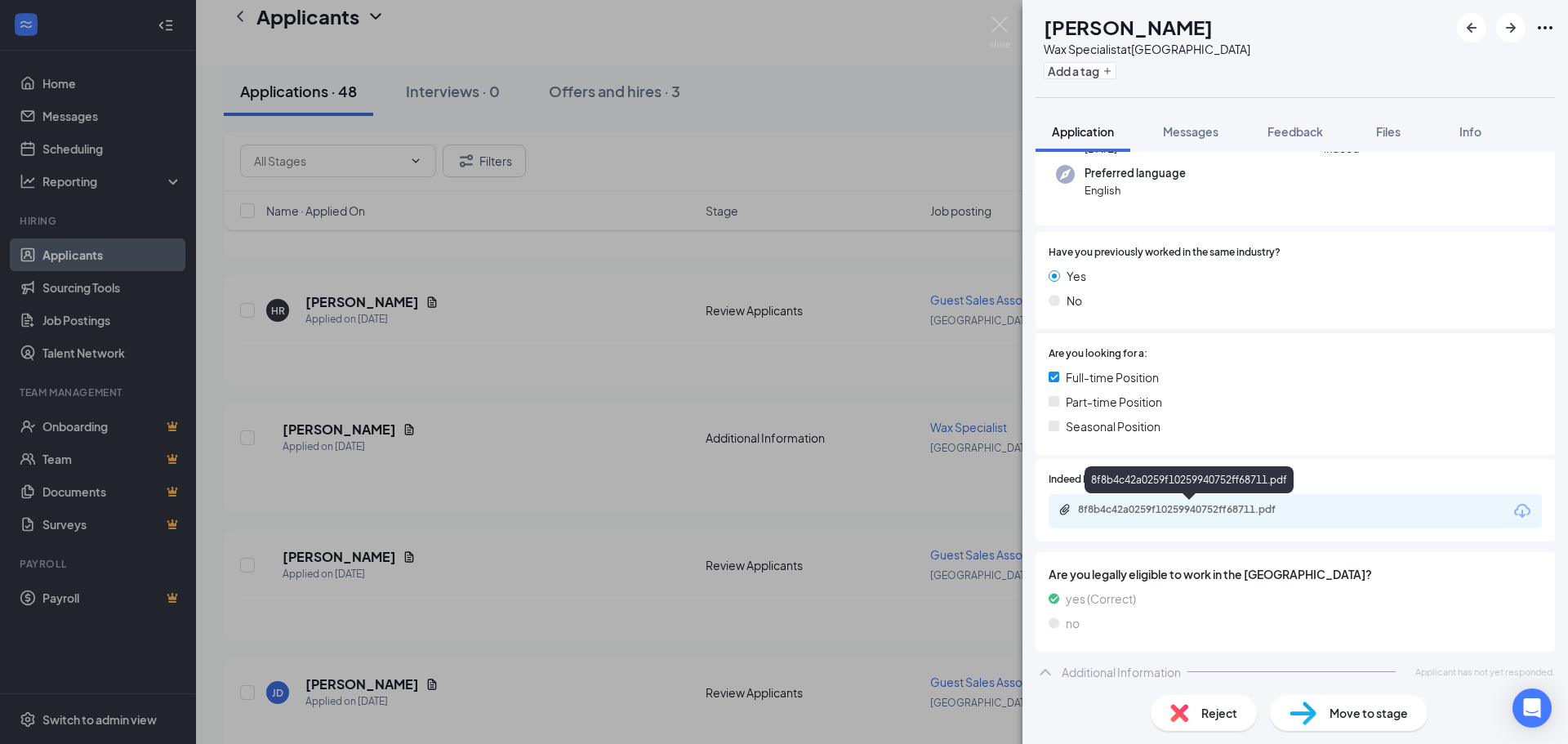
click at [1161, 511] on div "8f8b4c42a0259f10259940752ff68711.pdf" at bounding box center [1193, 509] width 229 height 13
click at [1005, 22] on img at bounding box center [1000, 32] width 21 height 32
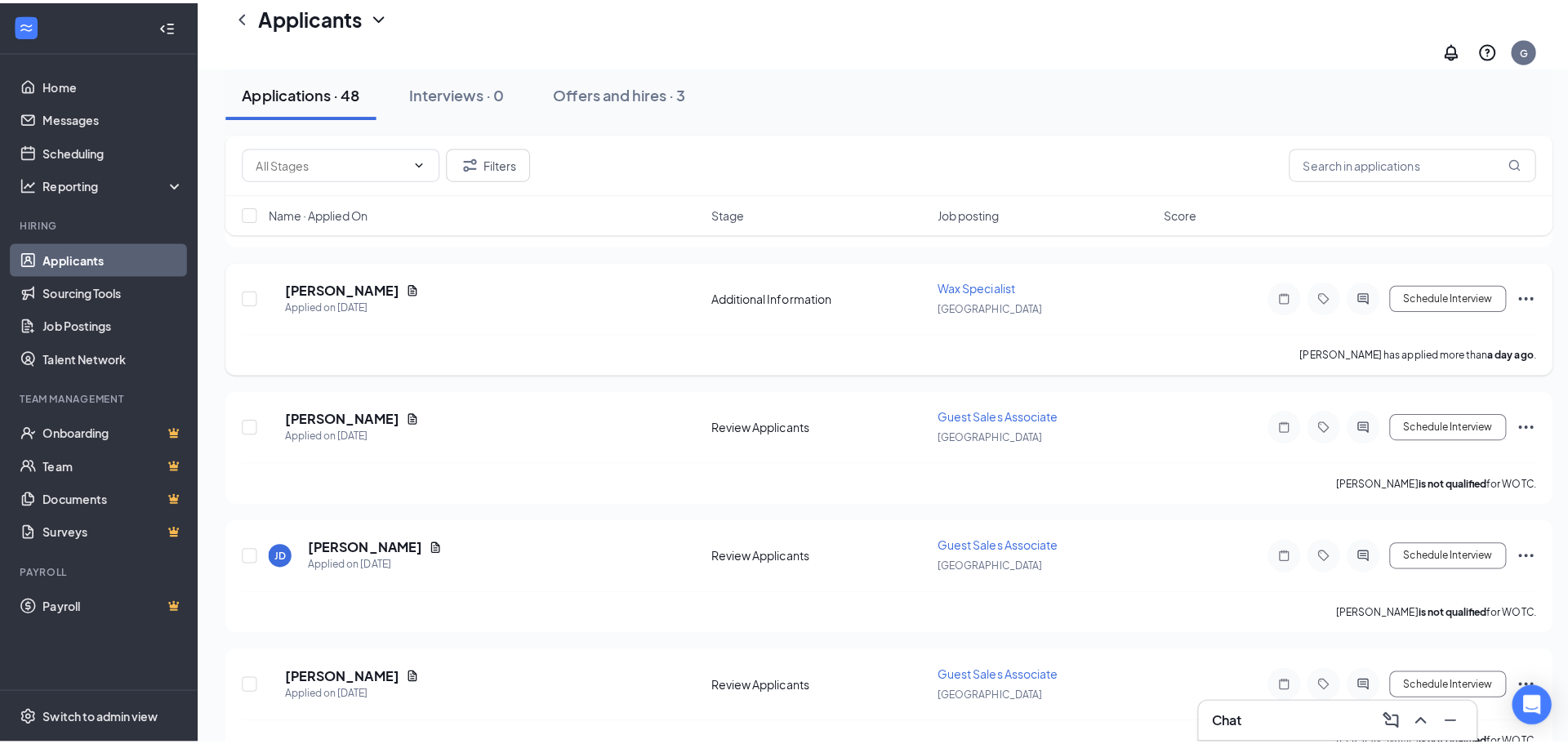
scroll to position [1062, 0]
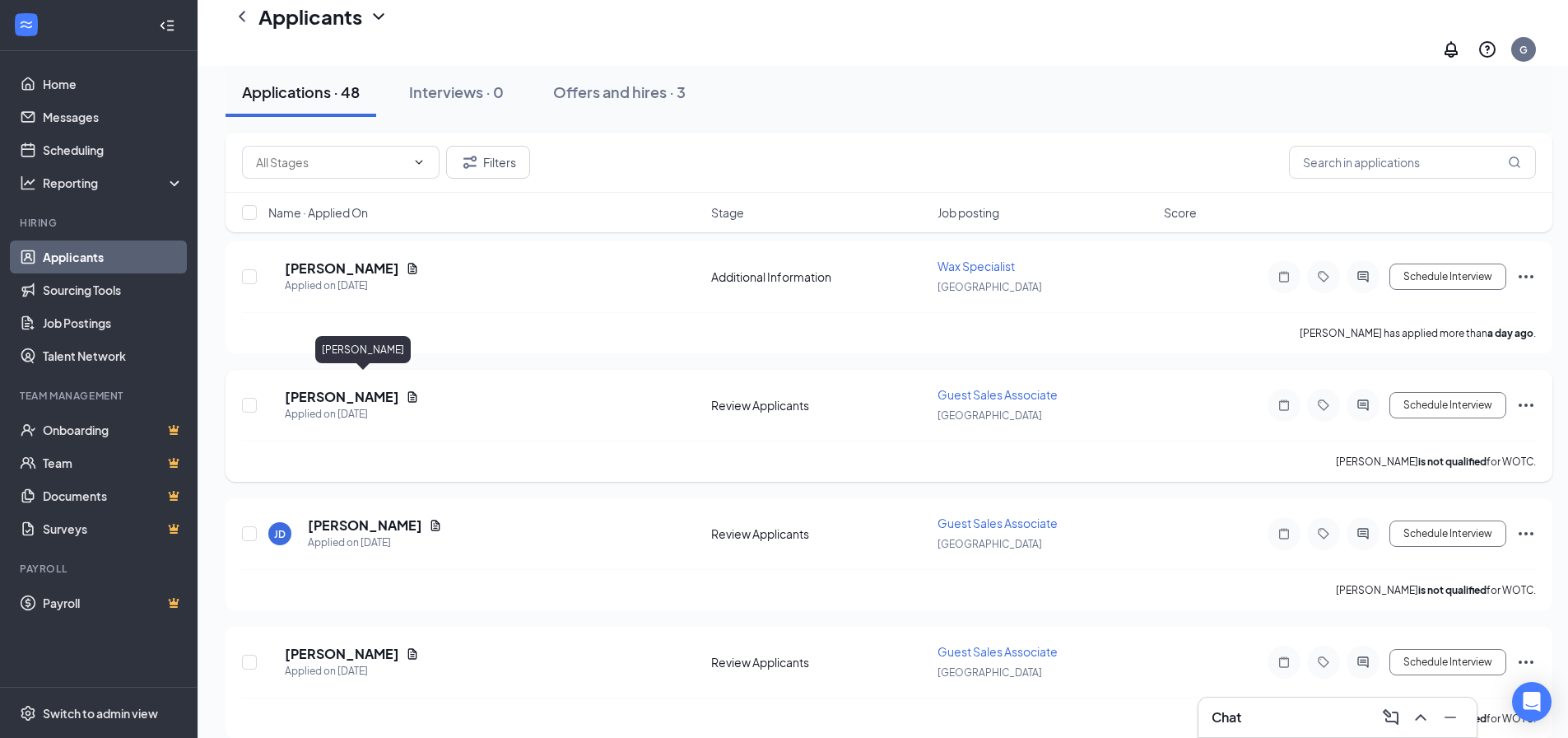
click at [328, 388] on h5 "[PERSON_NAME]" at bounding box center [342, 397] width 114 height 18
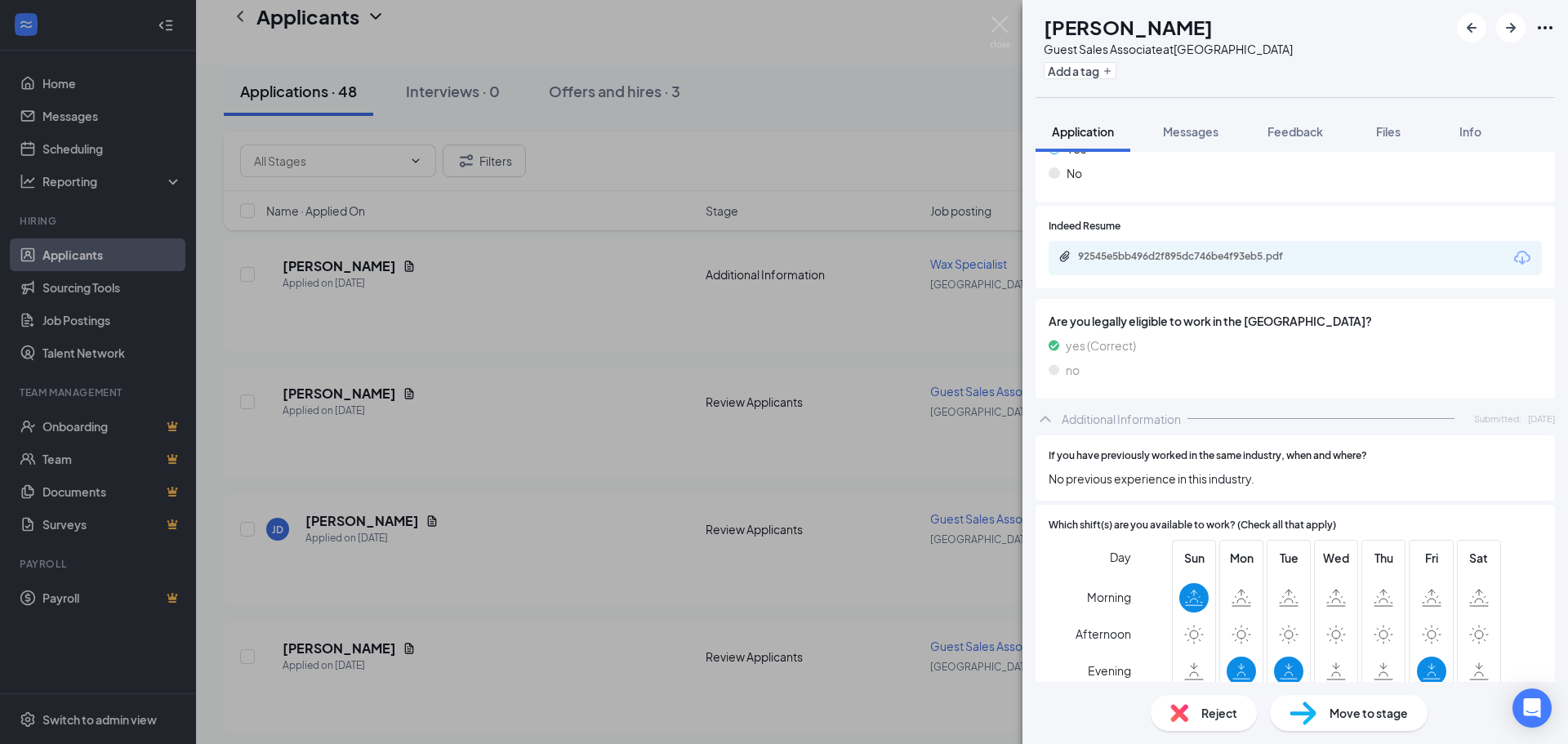
scroll to position [572, 0]
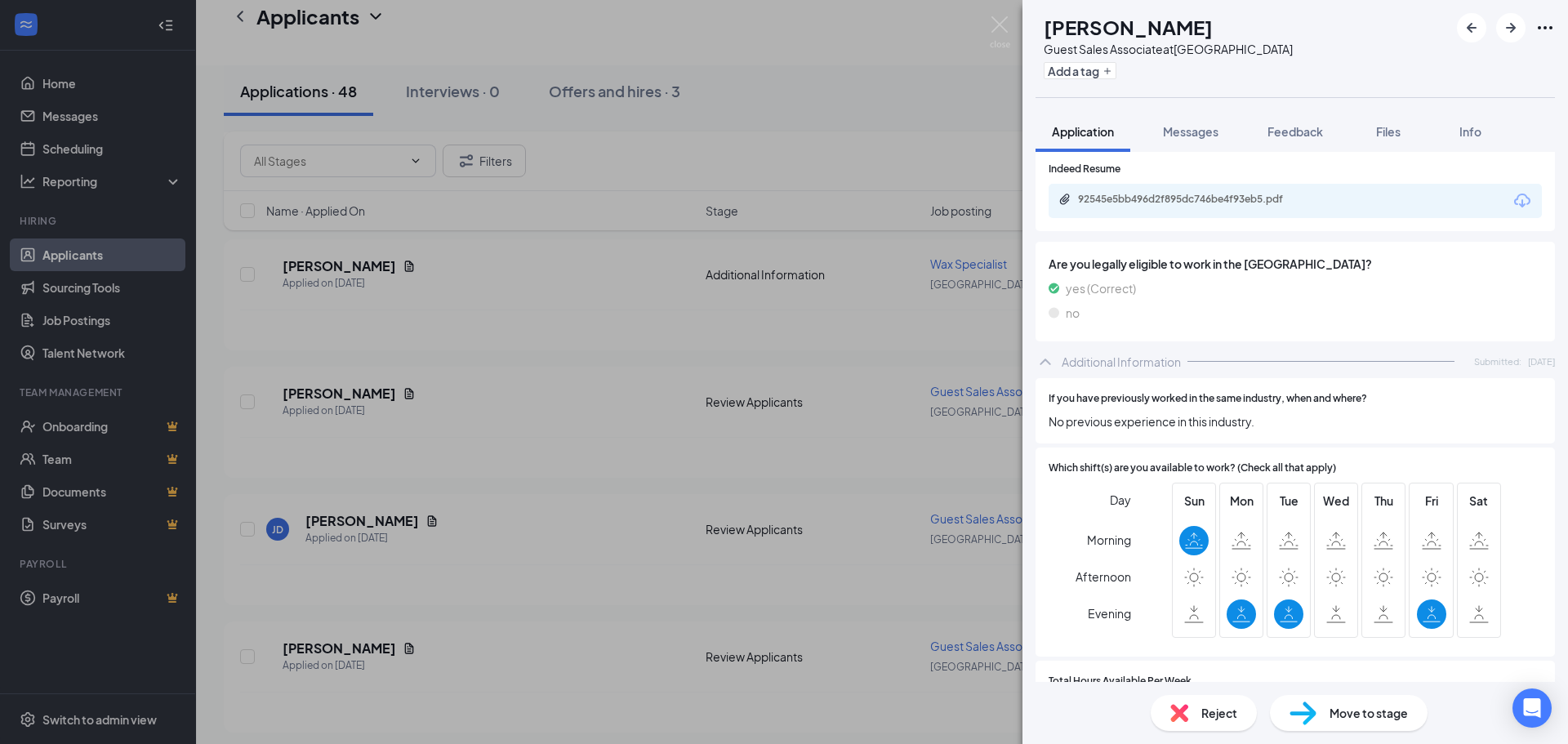
click at [1228, 713] on span "Reject" at bounding box center [1219, 713] width 36 height 18
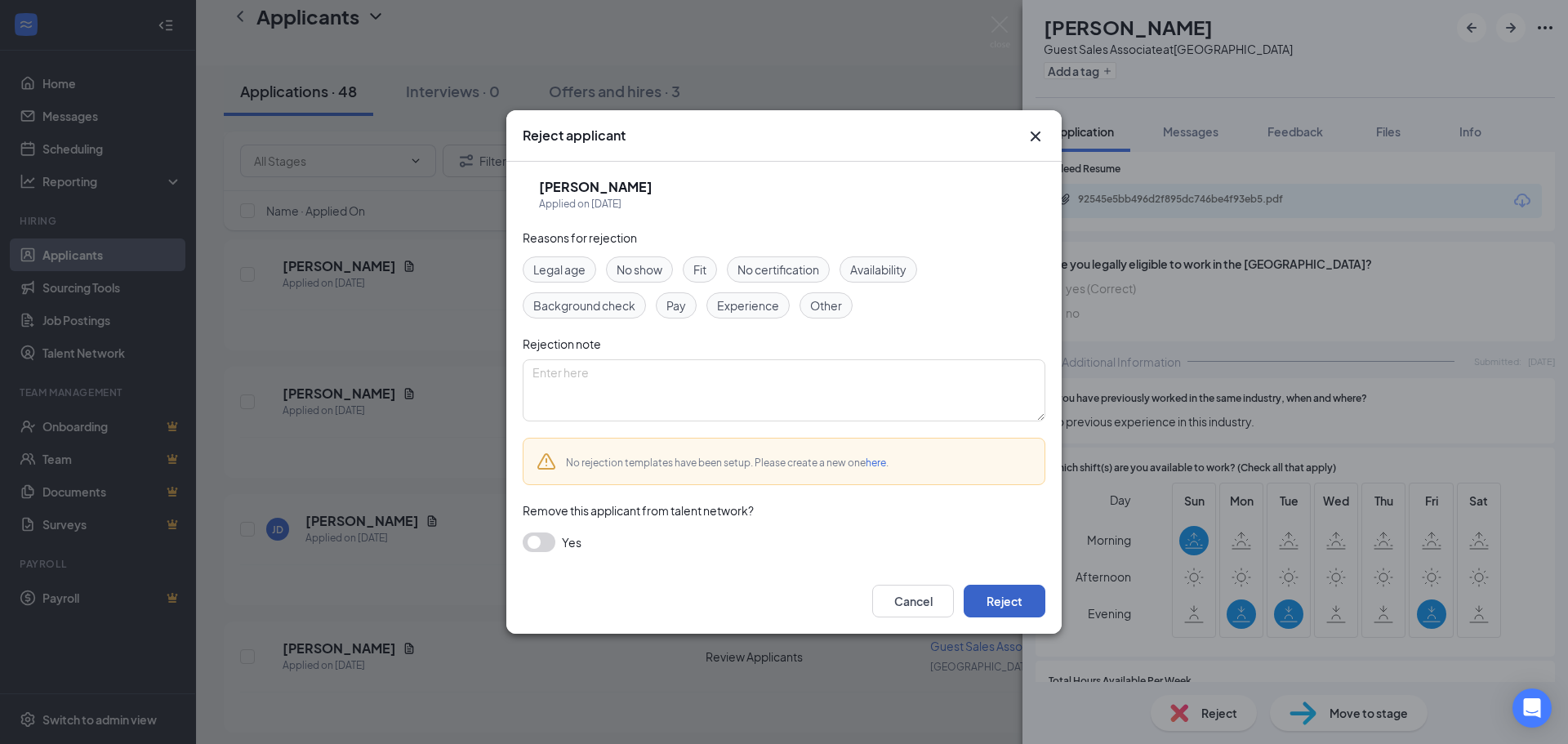
click at [1001, 606] on button "Reject" at bounding box center [1005, 600] width 82 height 32
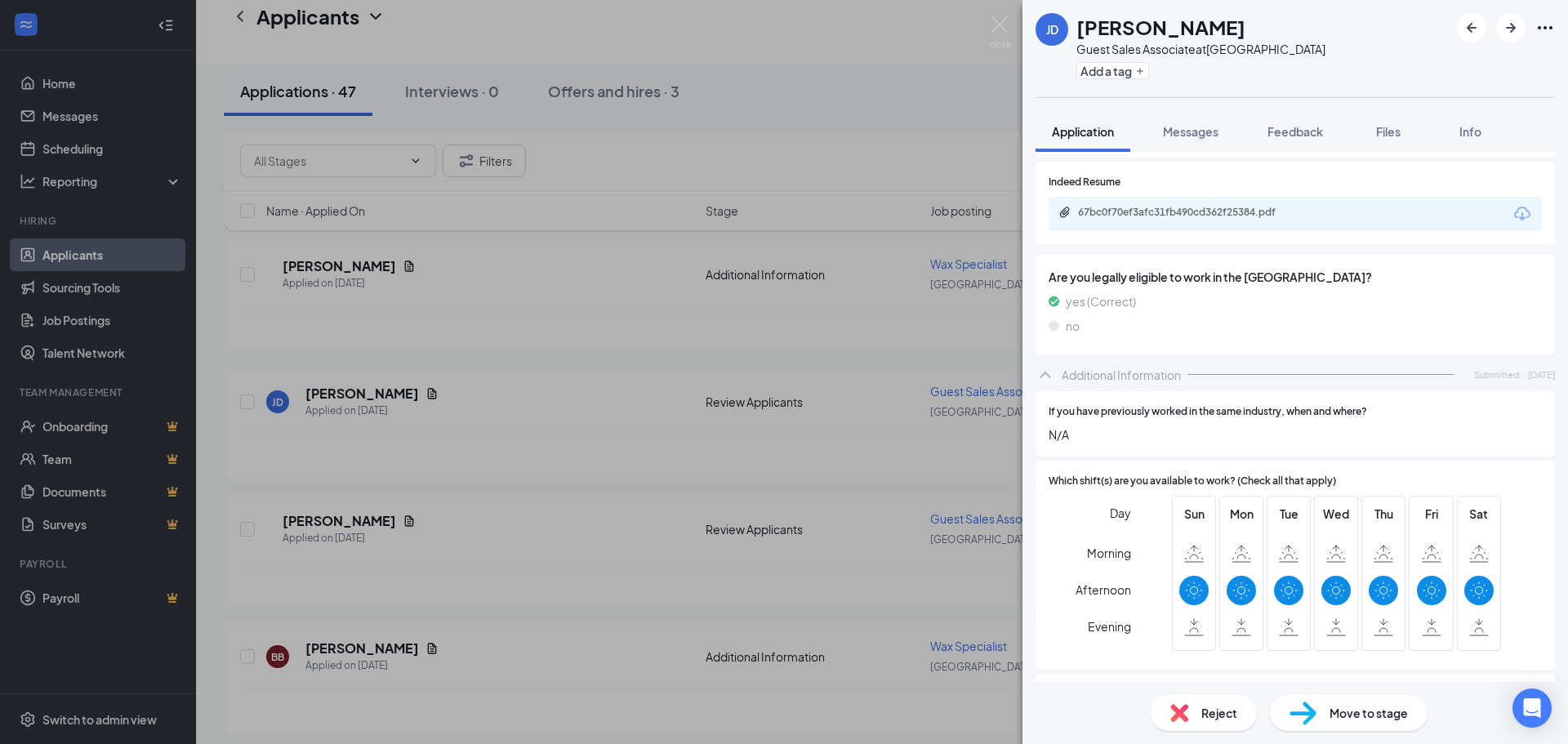
scroll to position [653, 0]
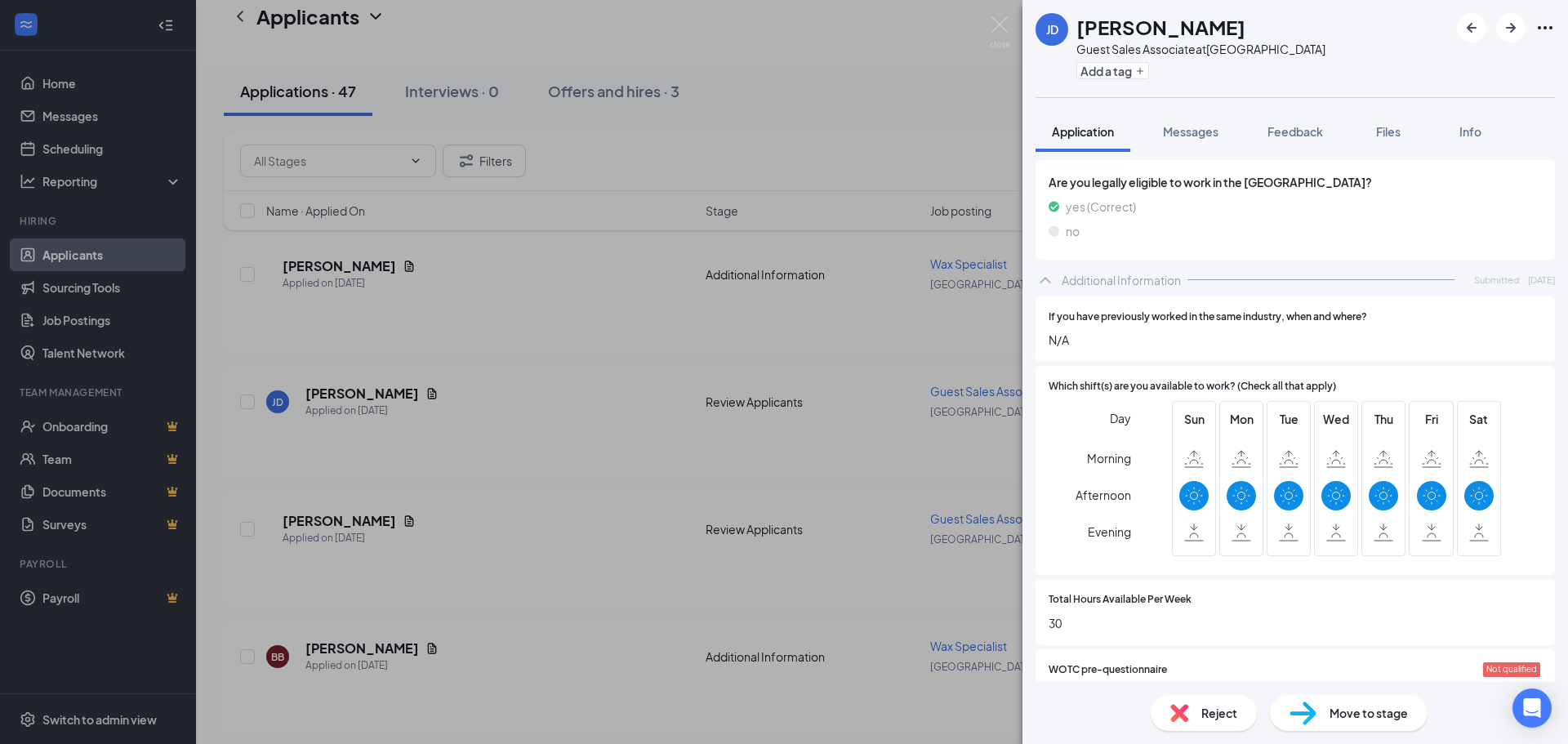
click at [1209, 709] on span "Reject" at bounding box center [1219, 713] width 36 height 18
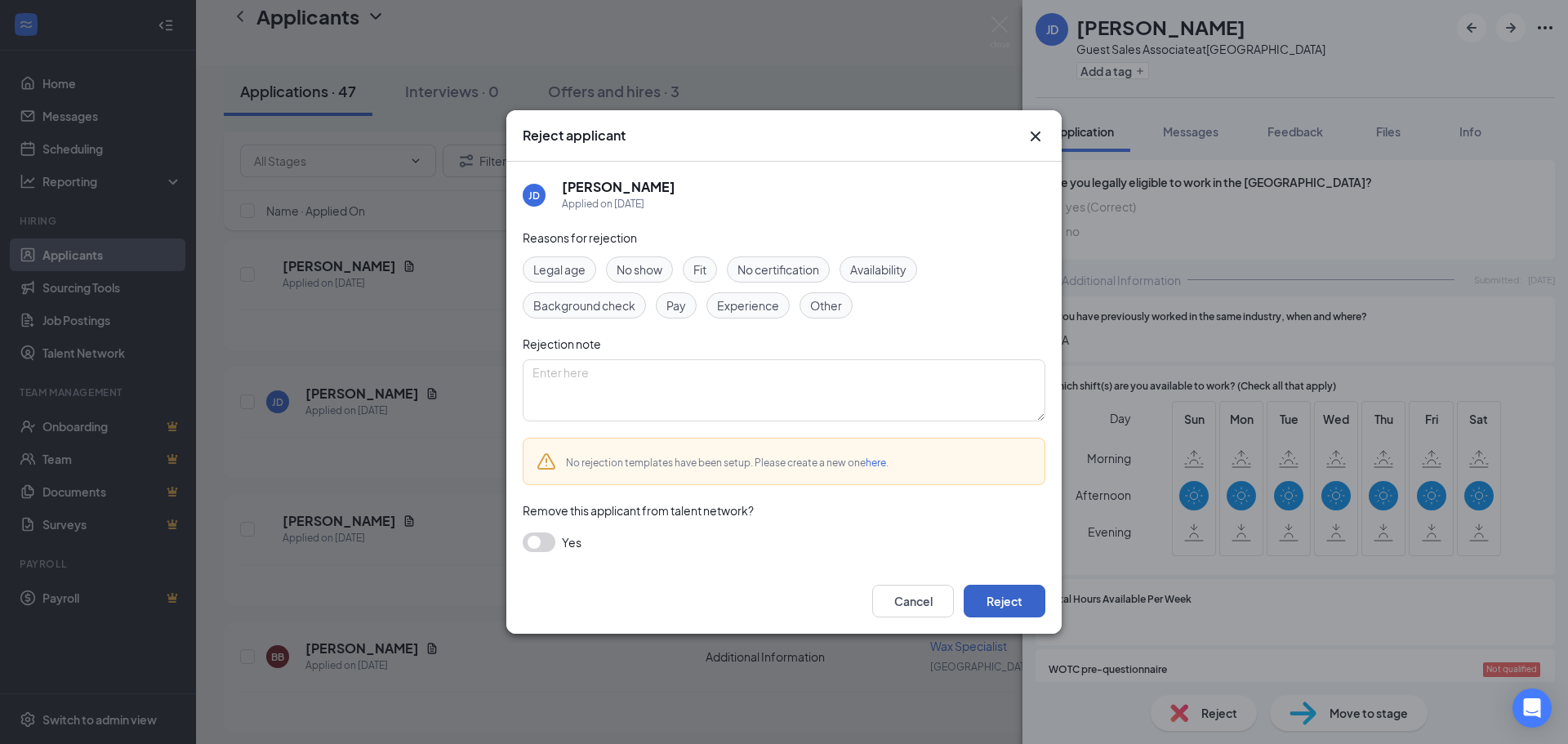
click at [1014, 602] on button "Reject" at bounding box center [1005, 600] width 82 height 32
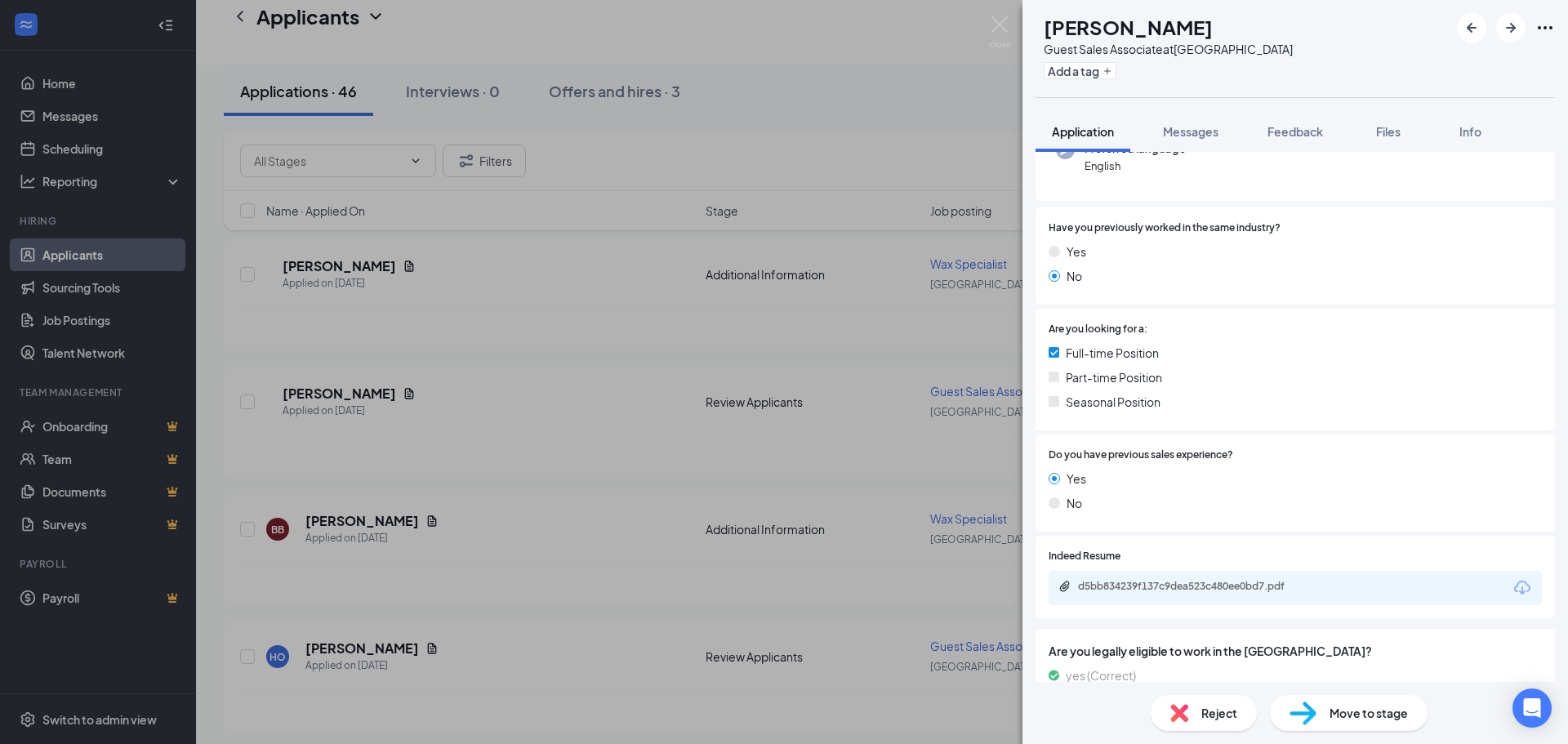
scroll to position [245, 0]
click at [1173, 579] on div "d5bb834239f137c9dea523c480ee0bd7.pdf" at bounding box center [1193, 585] width 229 height 13
click at [1215, 717] on span "Reject" at bounding box center [1219, 713] width 36 height 18
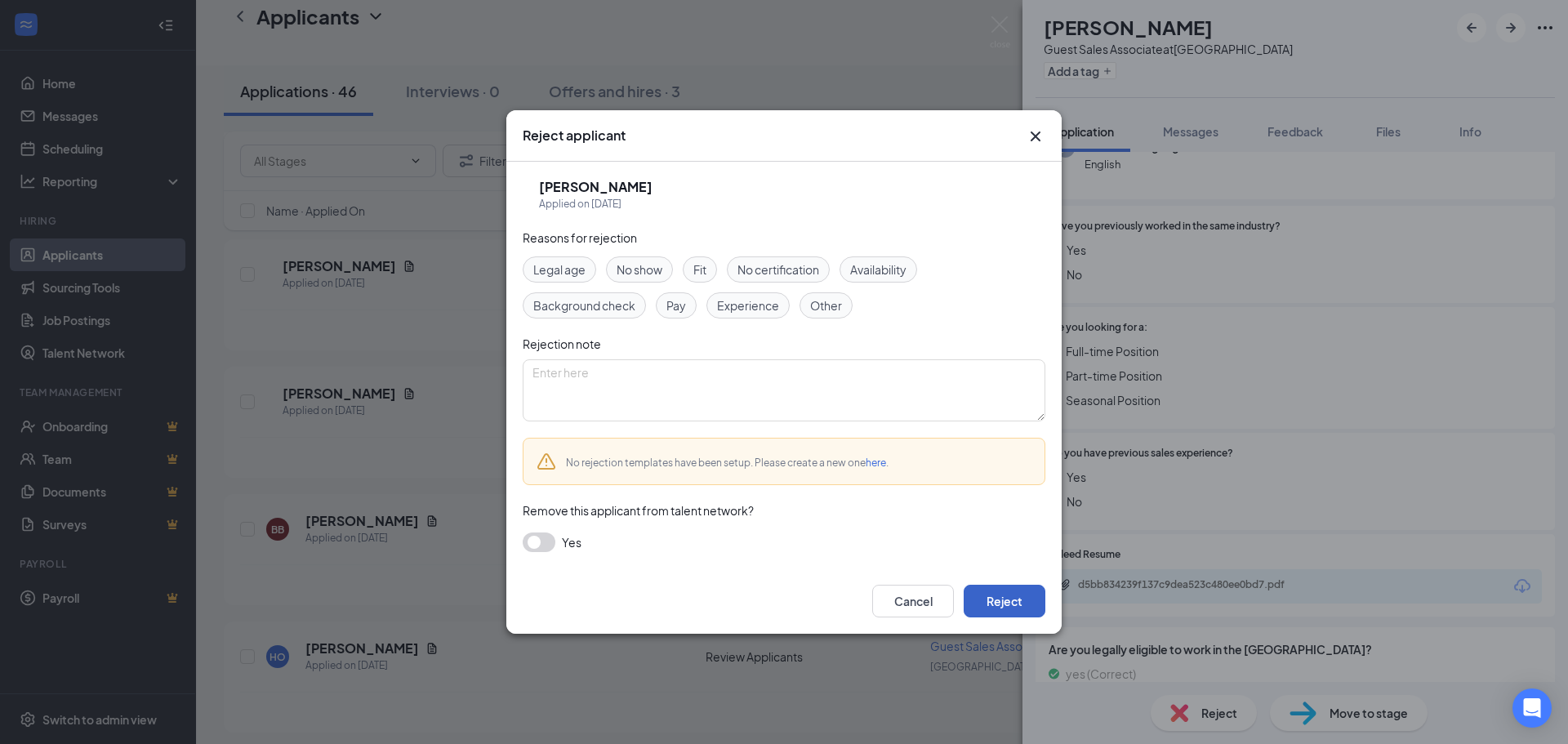
click at [1016, 605] on button "Reject" at bounding box center [1005, 600] width 82 height 32
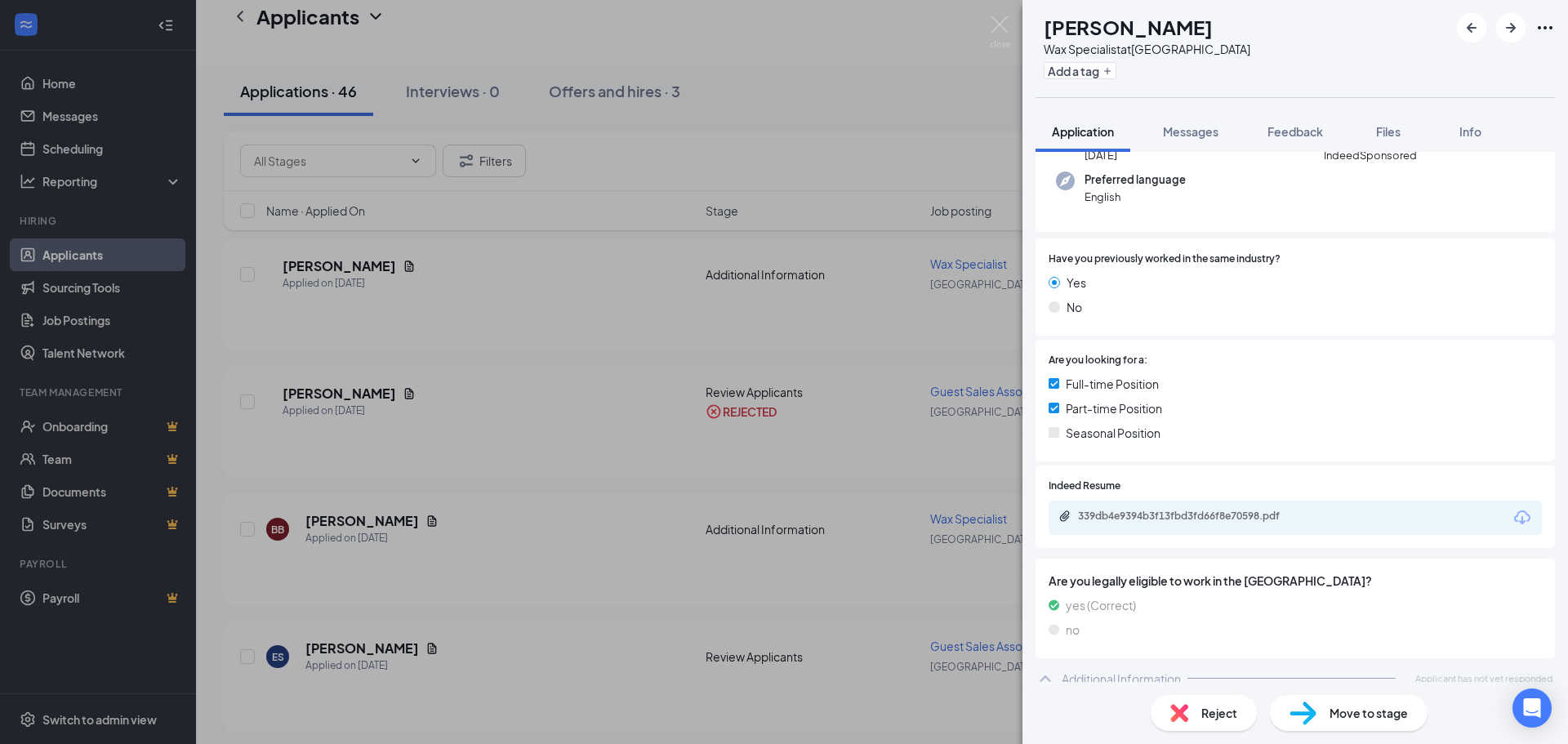
click at [1224, 716] on span "Reject" at bounding box center [1219, 713] width 36 height 18
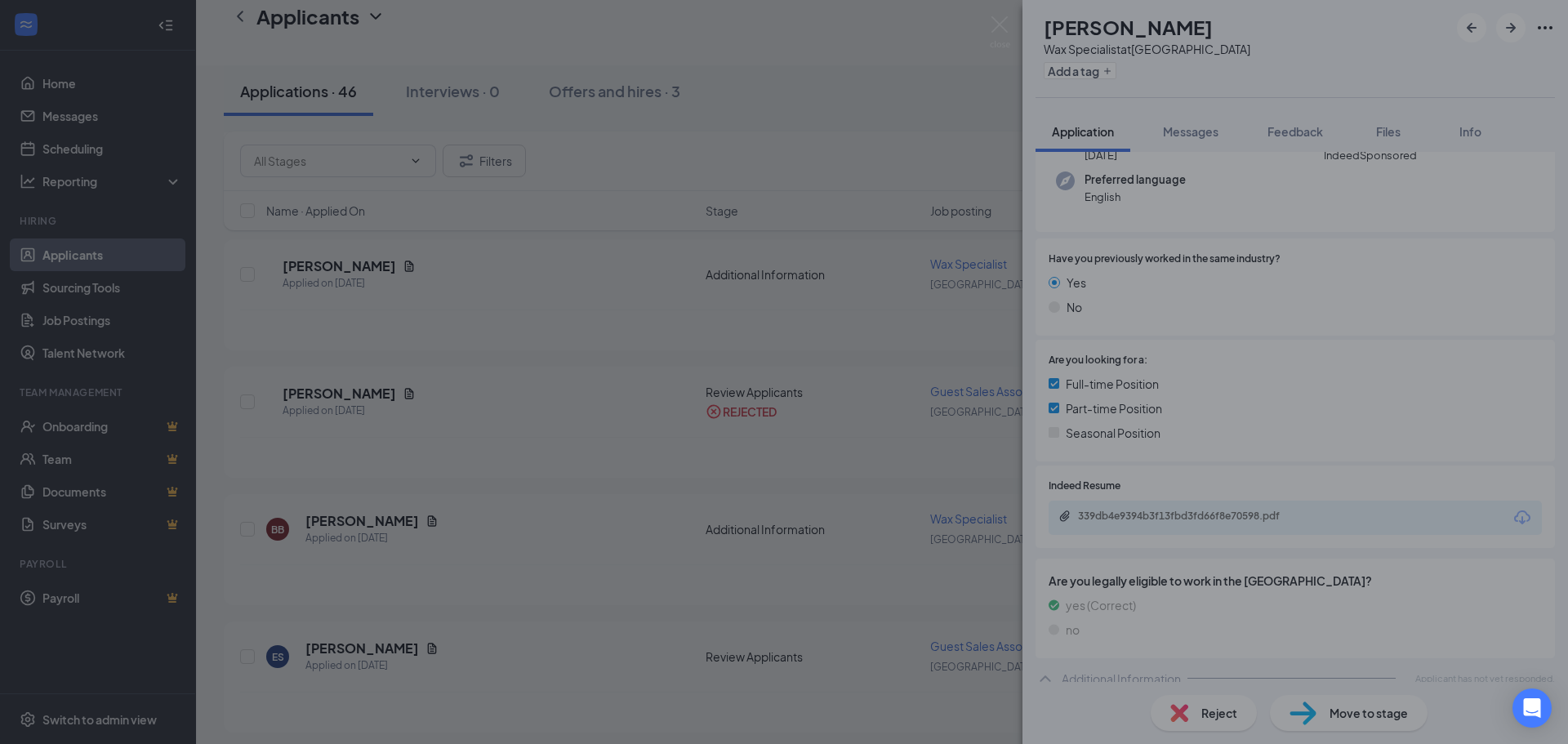
scroll to position [206, 0]
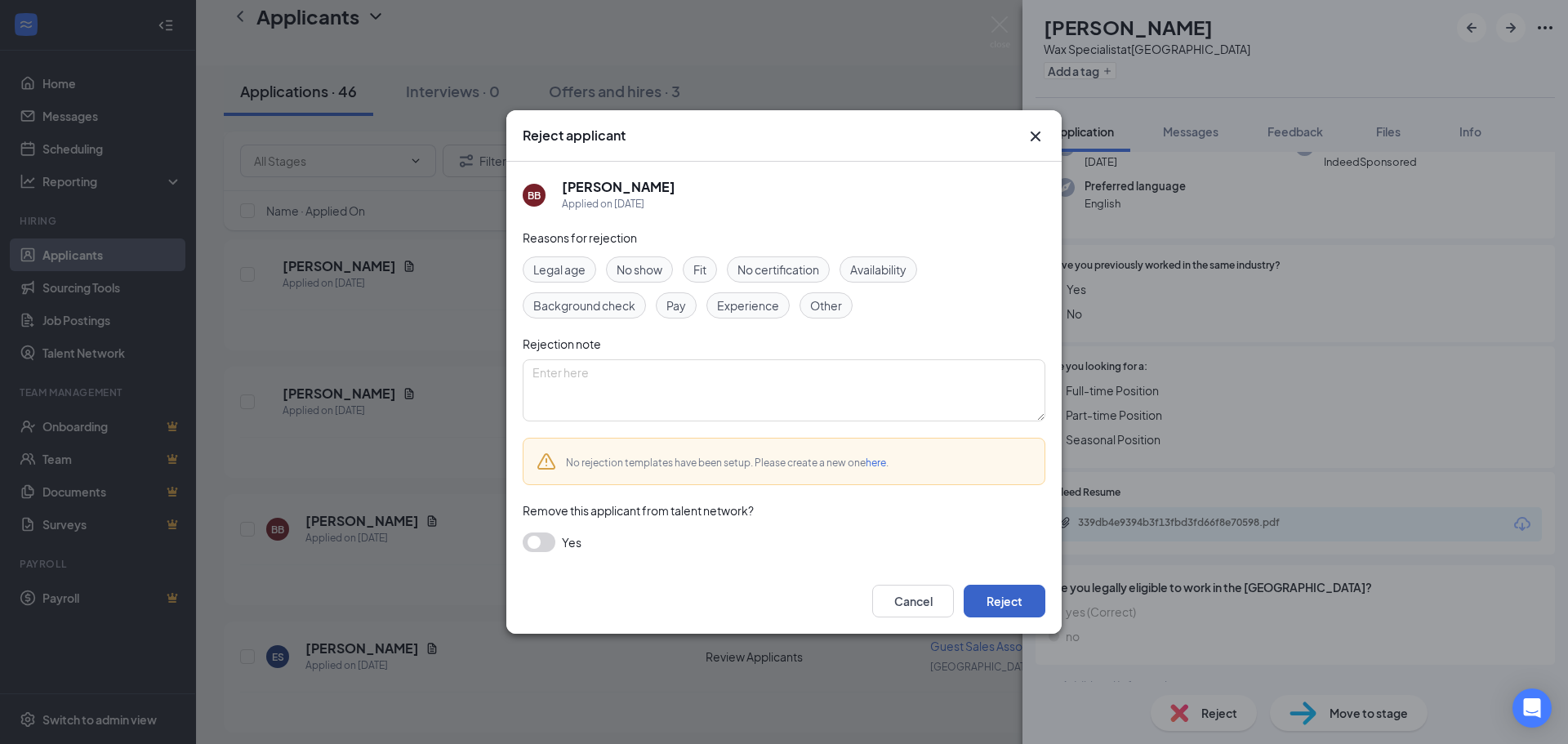
click at [1010, 601] on button "Reject" at bounding box center [1005, 600] width 82 height 32
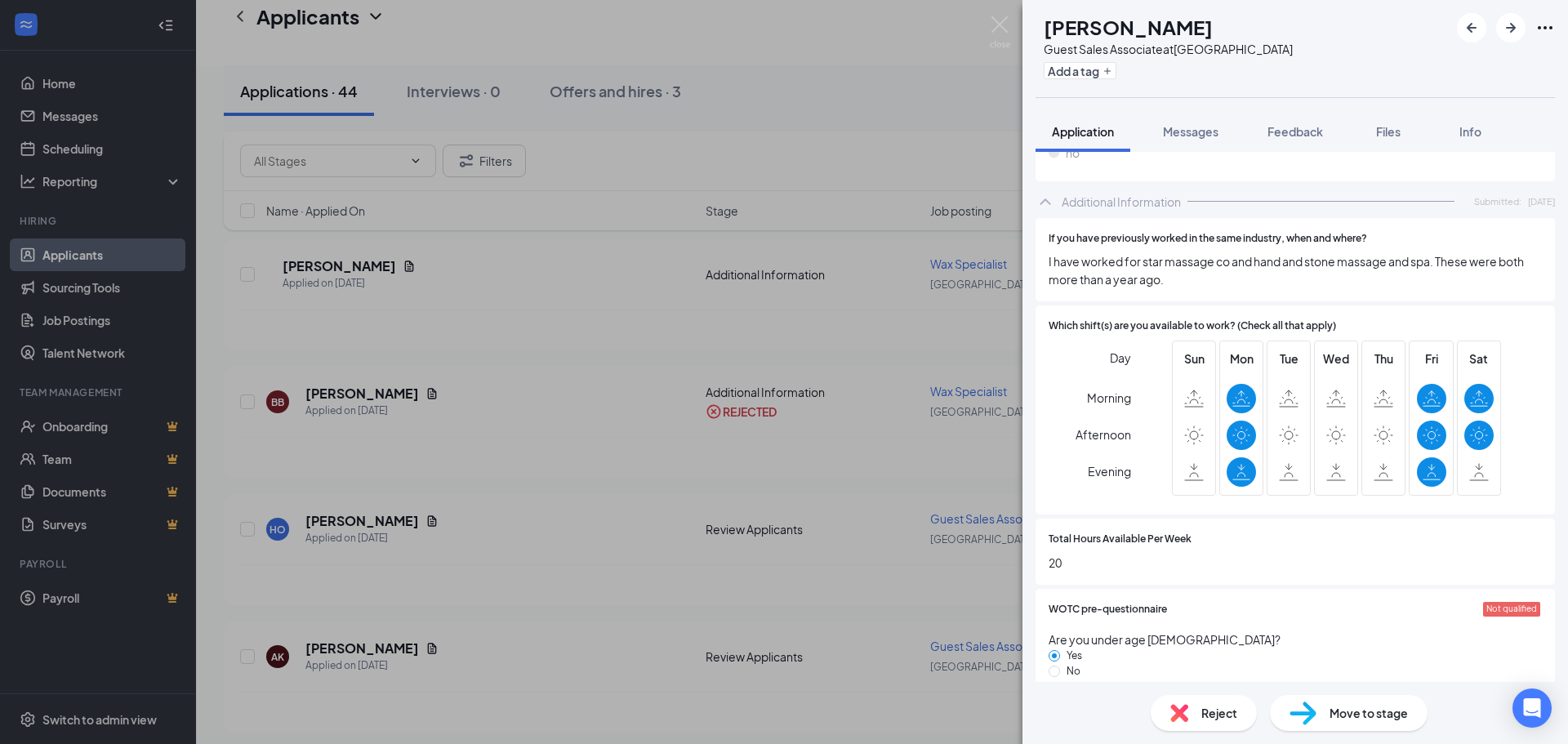
scroll to position [735, 0]
click at [1202, 714] on span "Reject" at bounding box center [1219, 713] width 36 height 18
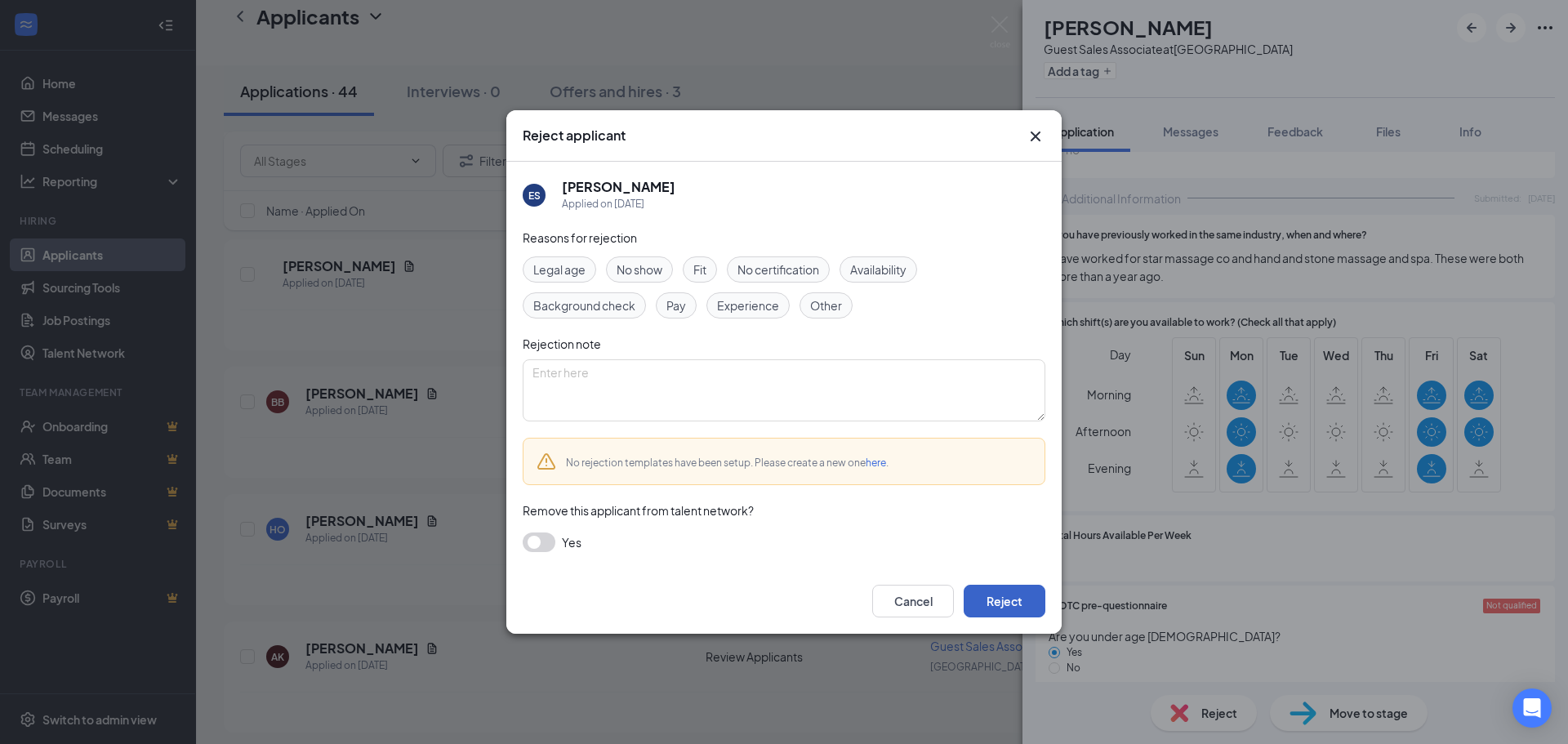
click at [980, 596] on button "Reject" at bounding box center [1005, 600] width 82 height 32
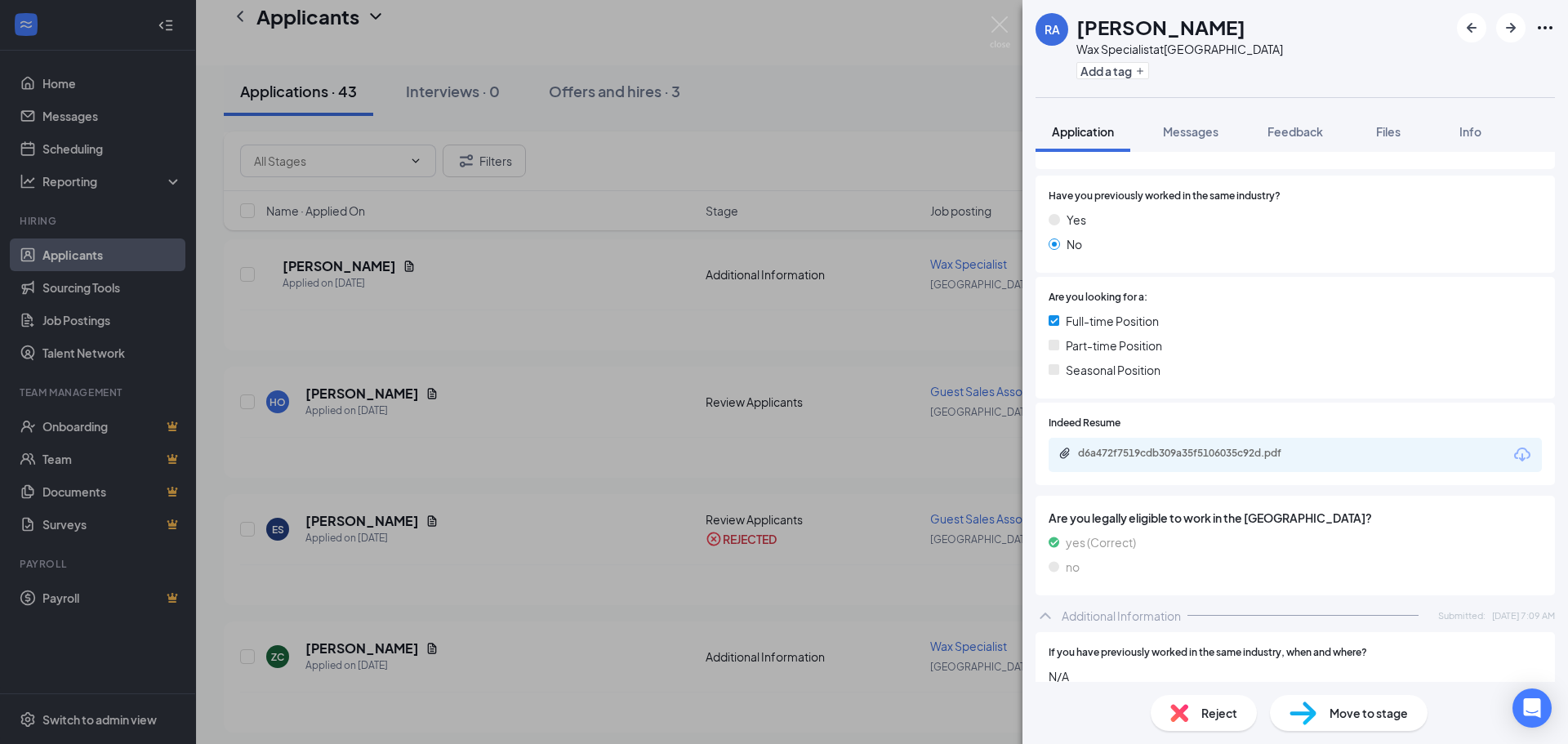
scroll to position [245, 0]
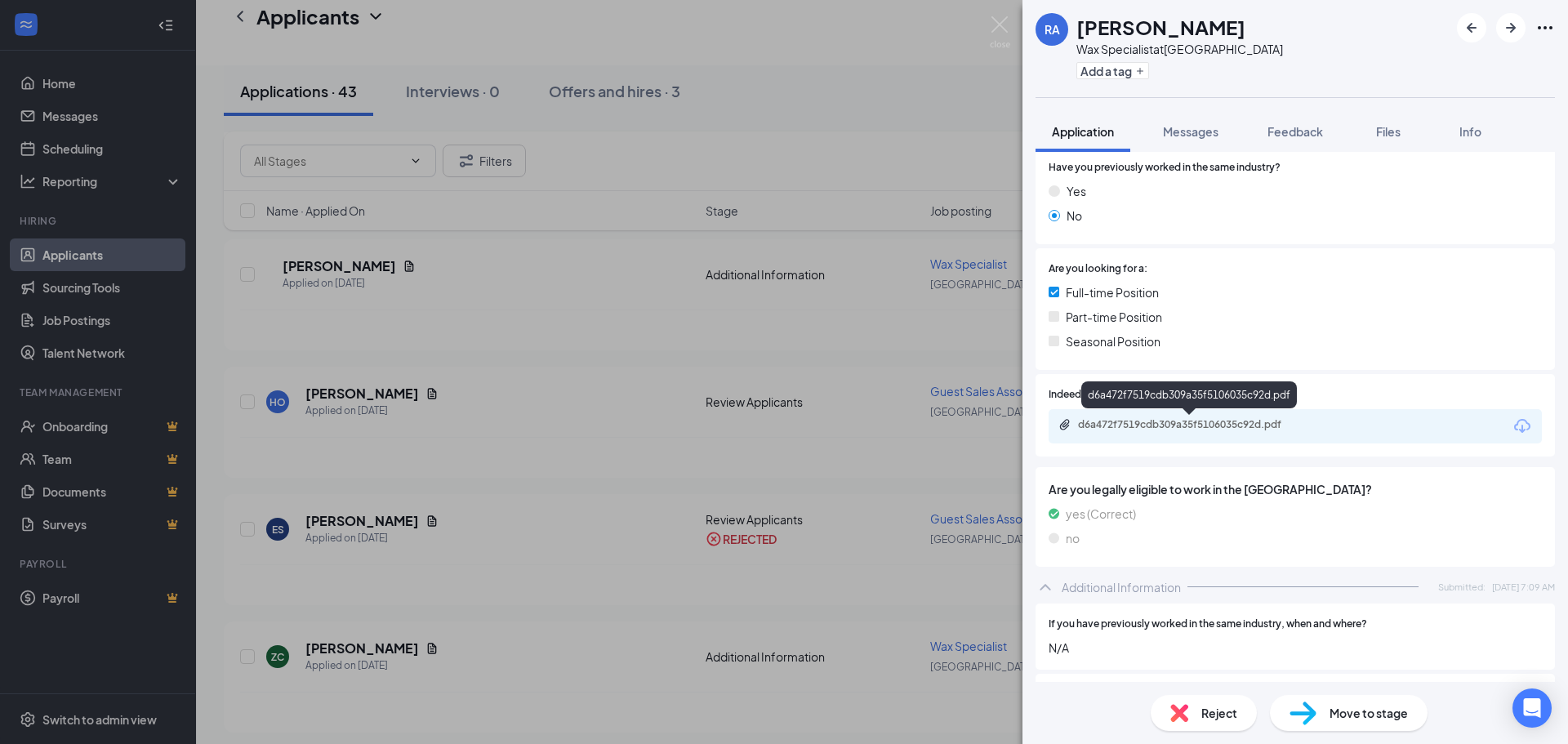
click at [1151, 423] on div "d6a472f7519cdb309a35f5106035c92d.pdf" at bounding box center [1193, 424] width 229 height 13
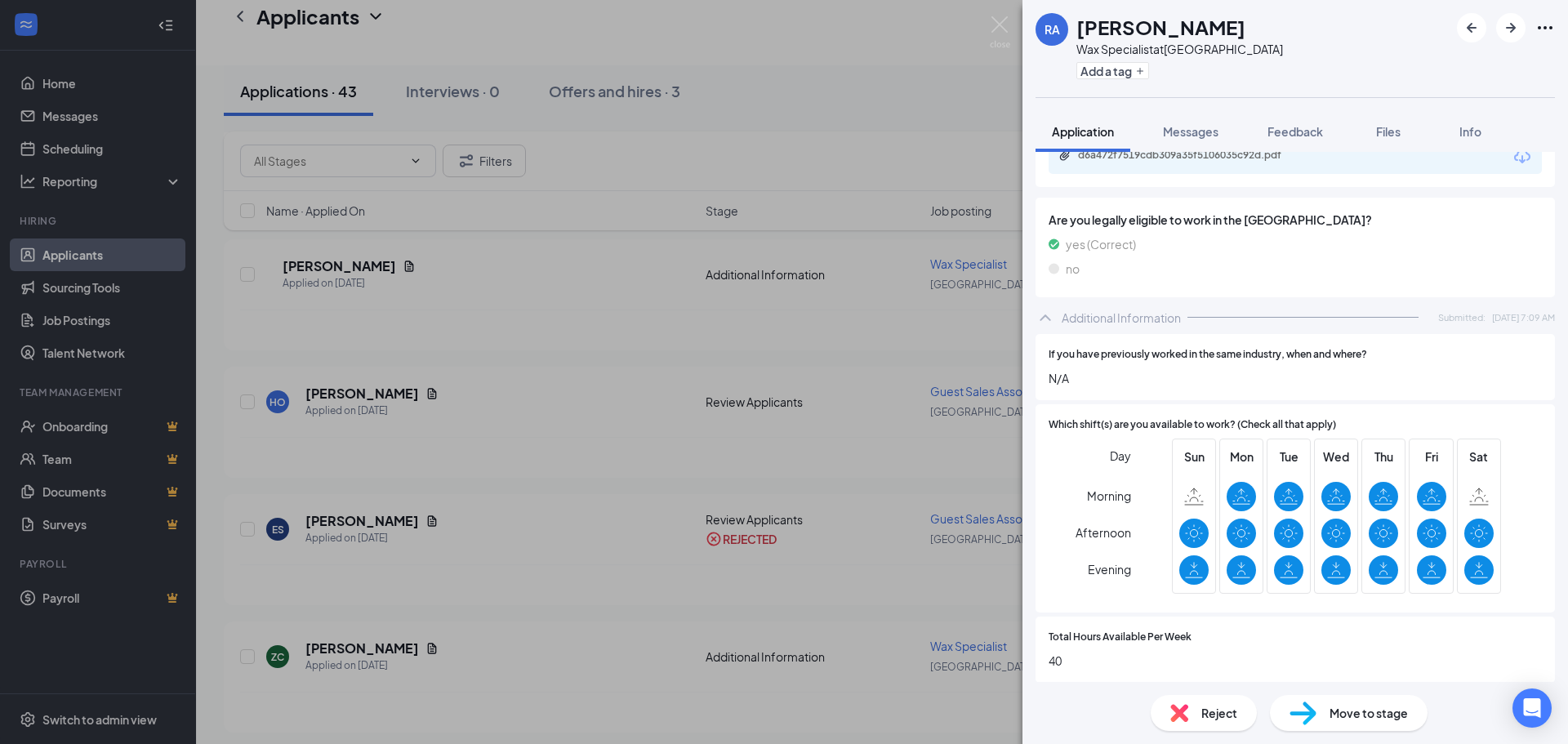
scroll to position [188, 0]
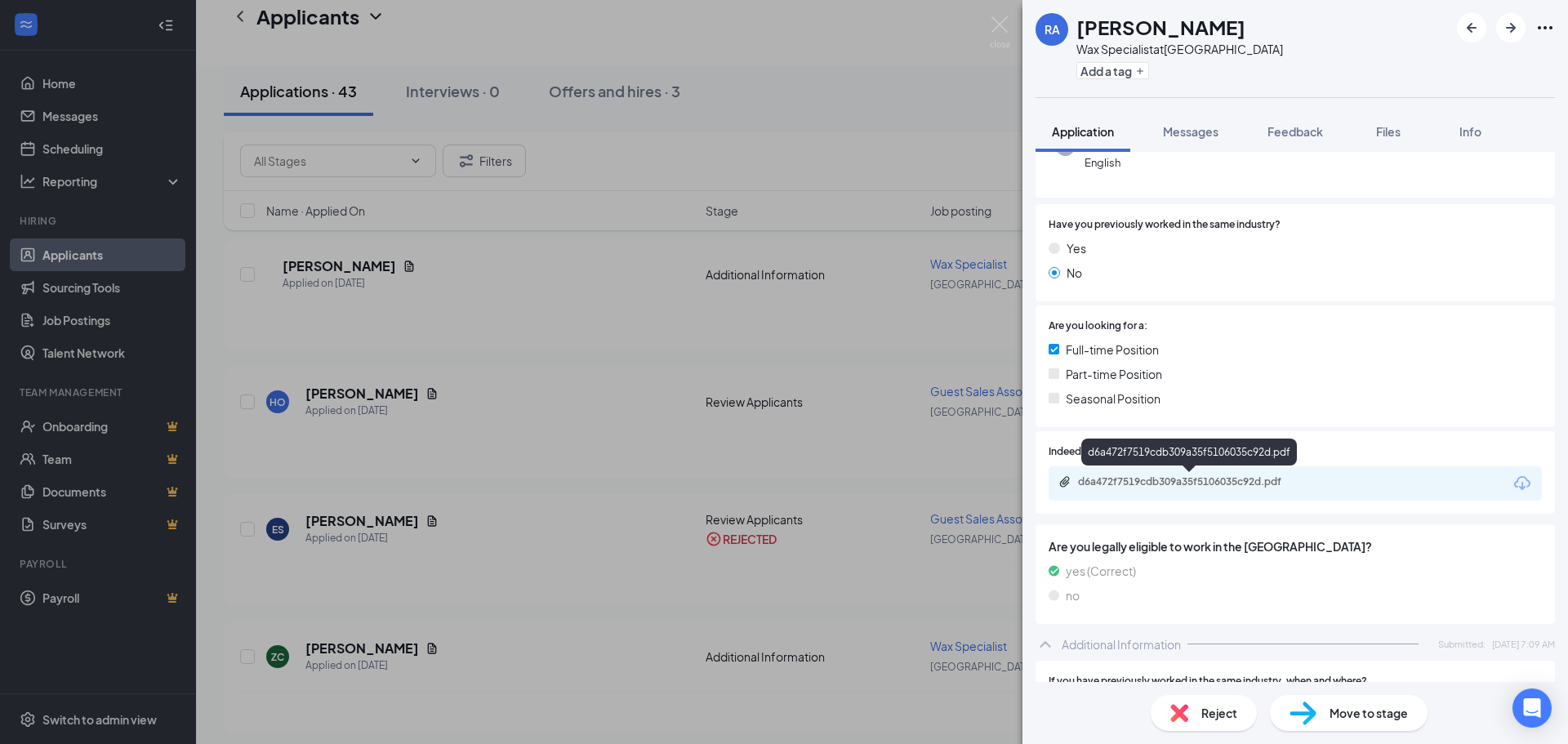
click at [1156, 487] on div "d6a472f7519cdb309a35f5106035c92d.pdf" at bounding box center [1193, 481] width 229 height 13
click at [1000, 22] on img at bounding box center [1000, 32] width 21 height 32
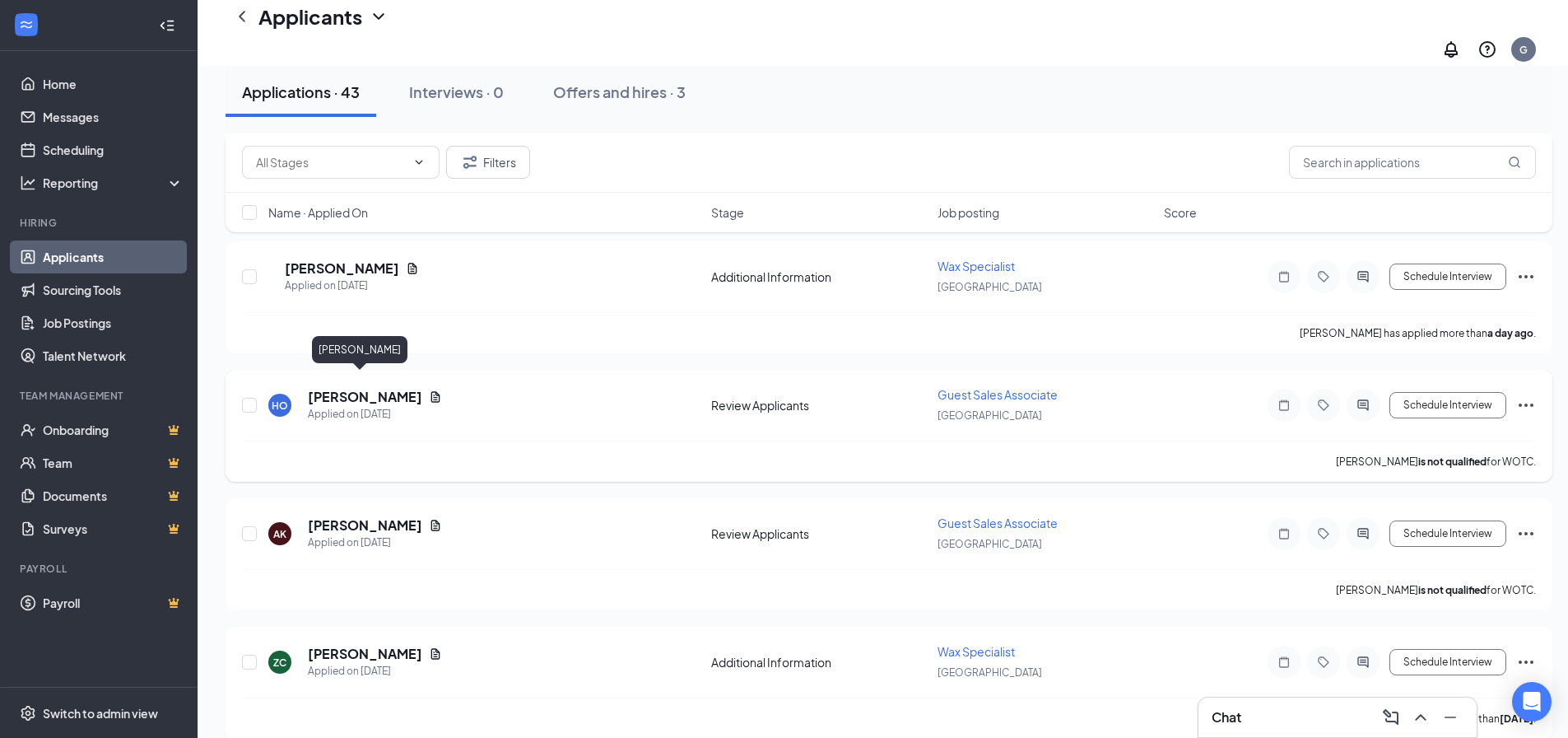
click at [337, 388] on h5 "[PERSON_NAME]" at bounding box center [364, 397] width 114 height 18
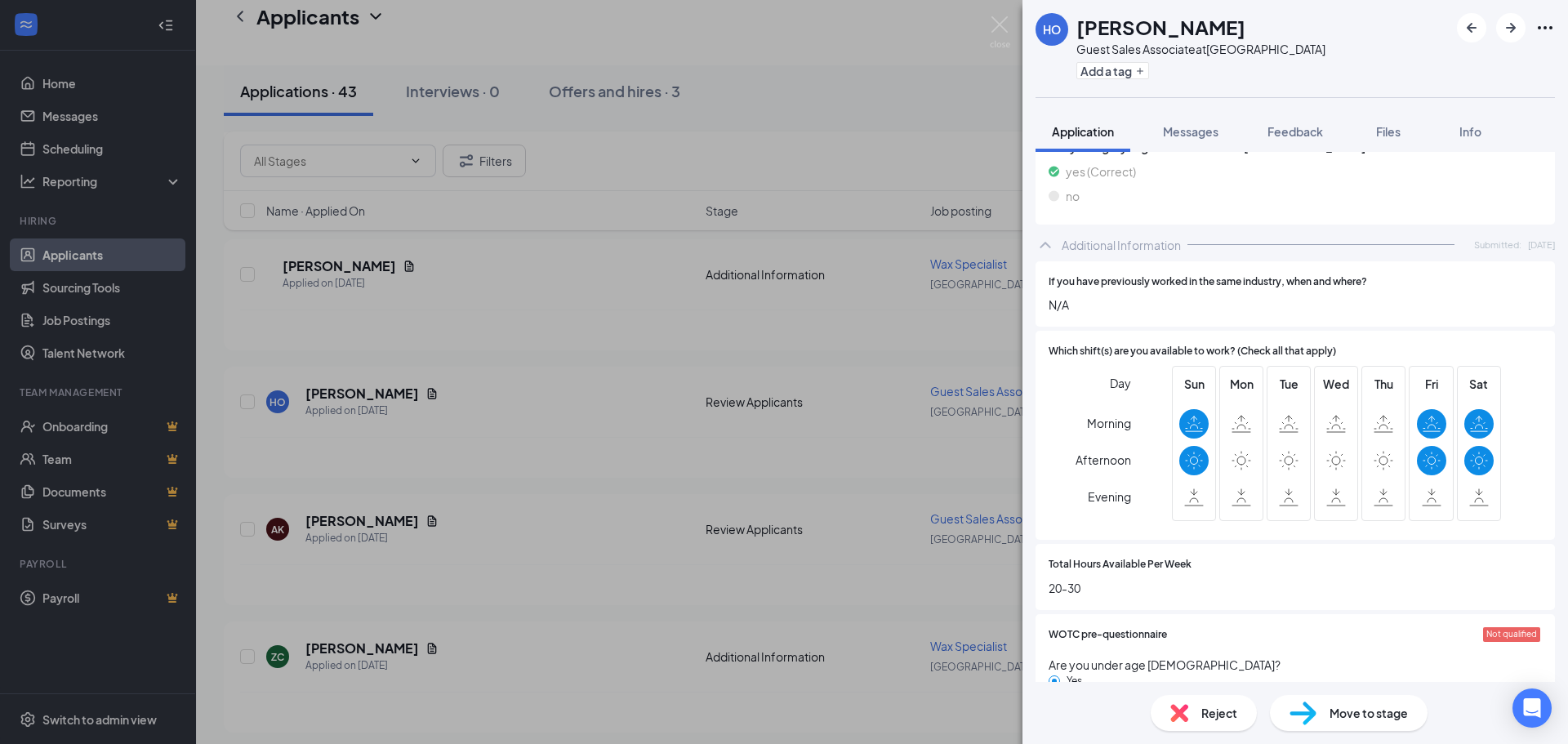
scroll to position [735, 0]
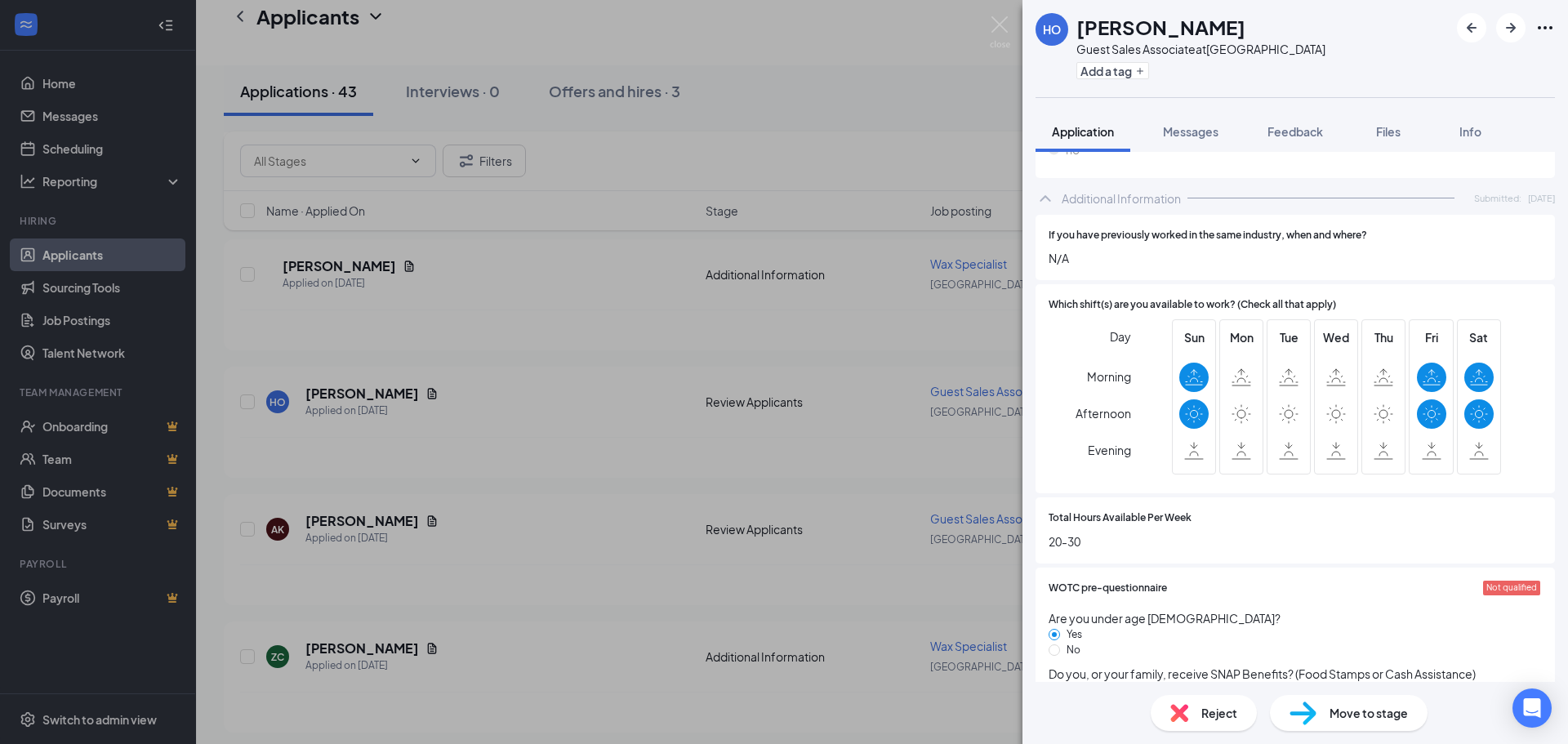
click at [1208, 716] on span "Reject" at bounding box center [1219, 713] width 36 height 18
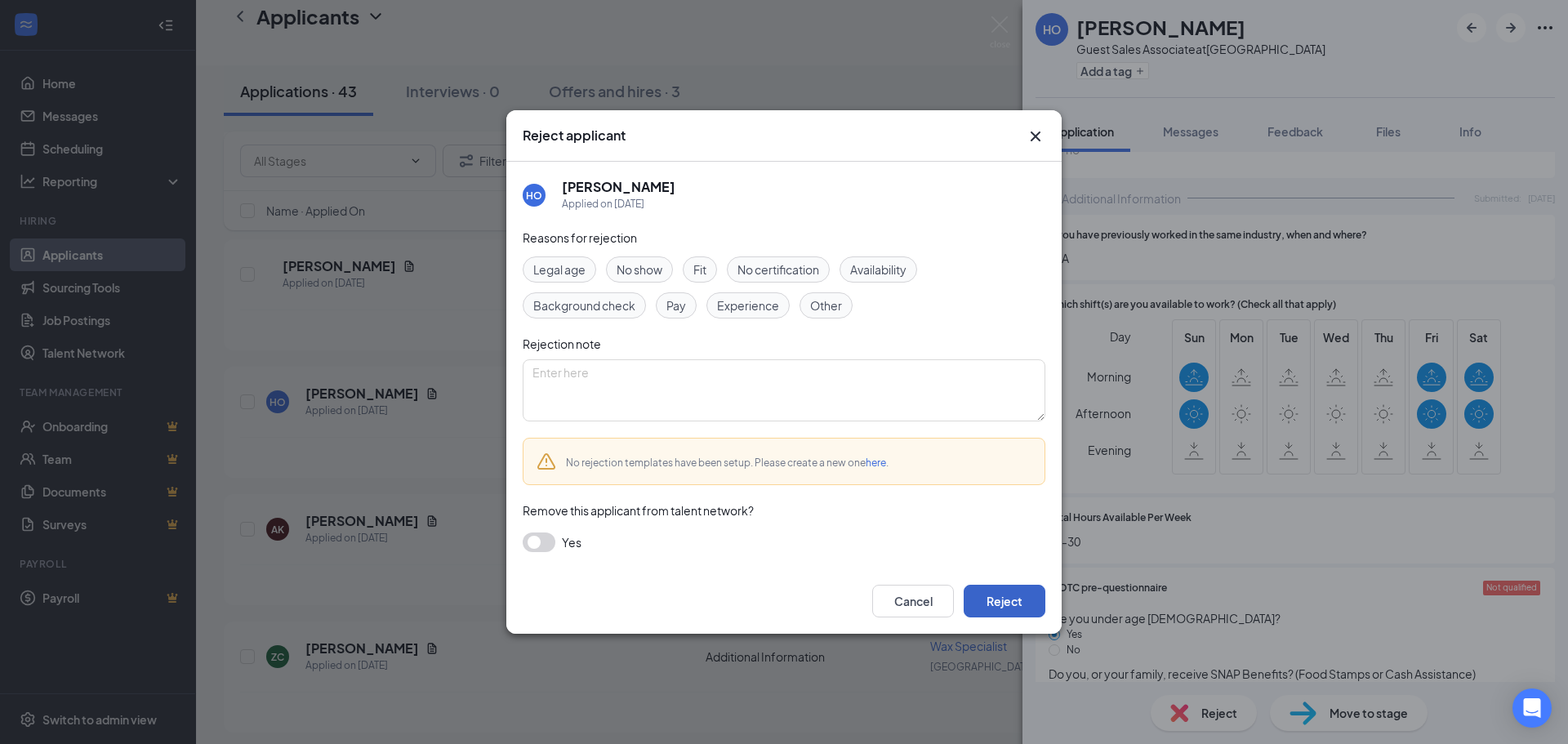
click at [1024, 597] on button "Reject" at bounding box center [1005, 600] width 82 height 32
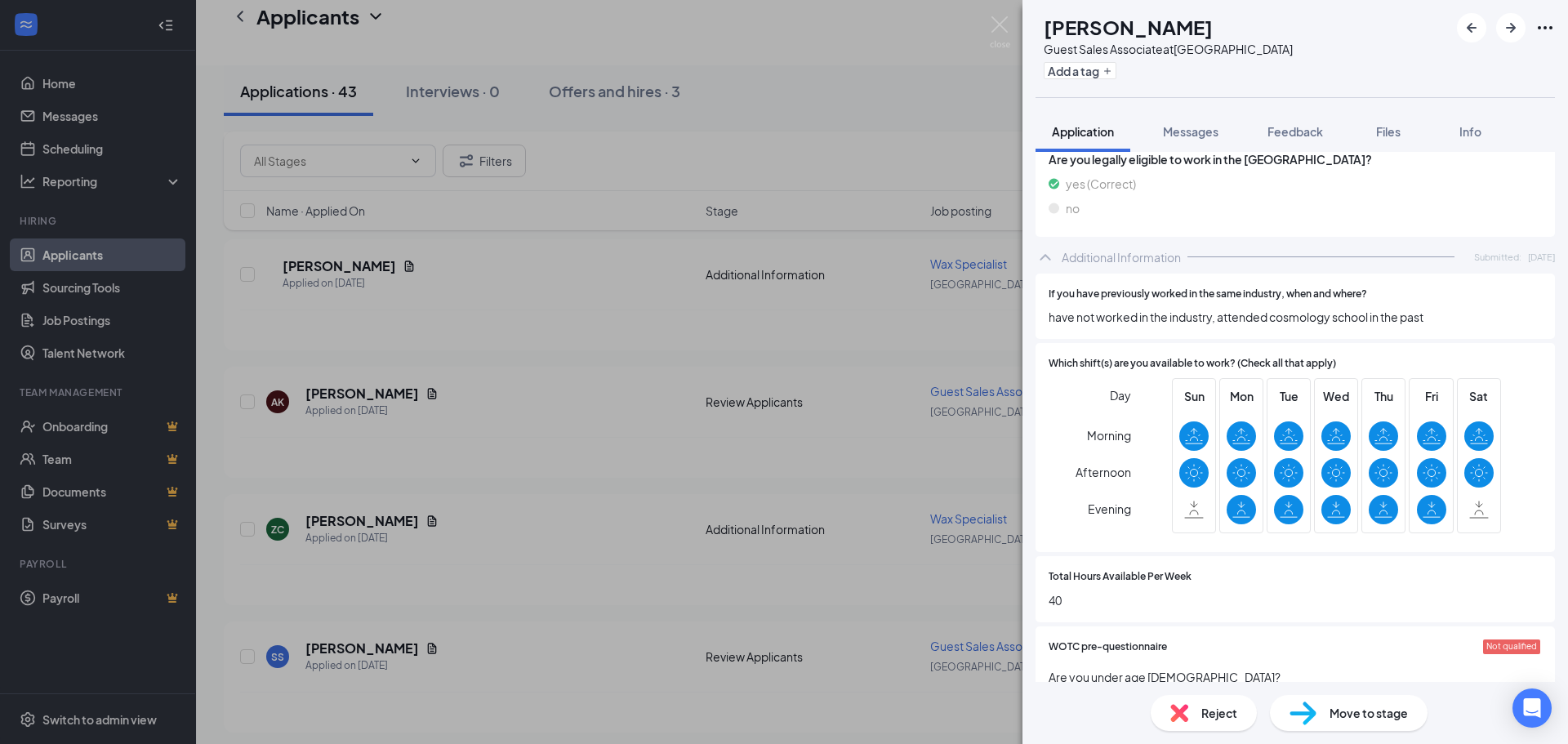
scroll to position [409, 0]
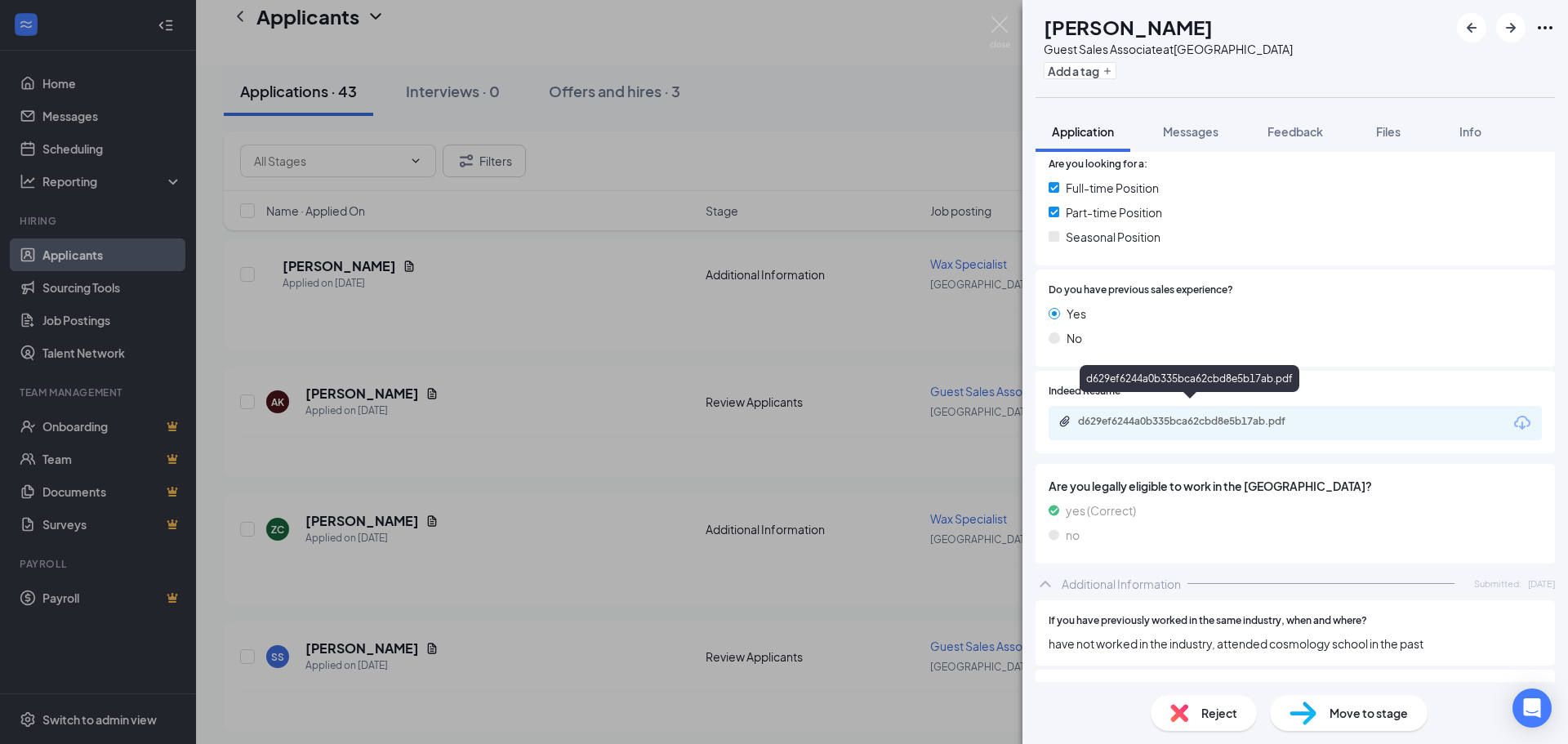
click at [1154, 415] on div "d629ef6244a0b335bca62cbd8e5b17ab.pdf" at bounding box center [1193, 420] width 229 height 13
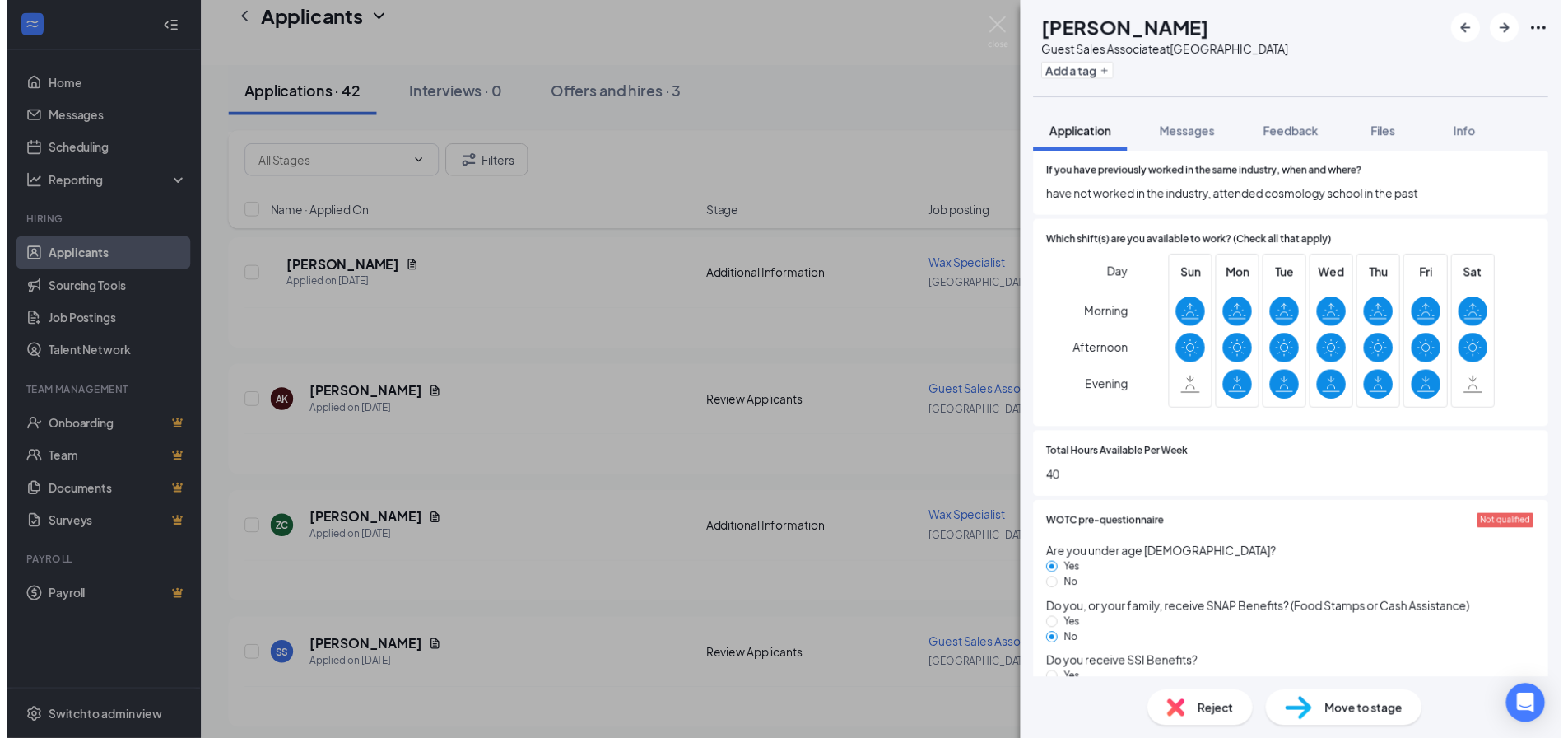
scroll to position [576, 0]
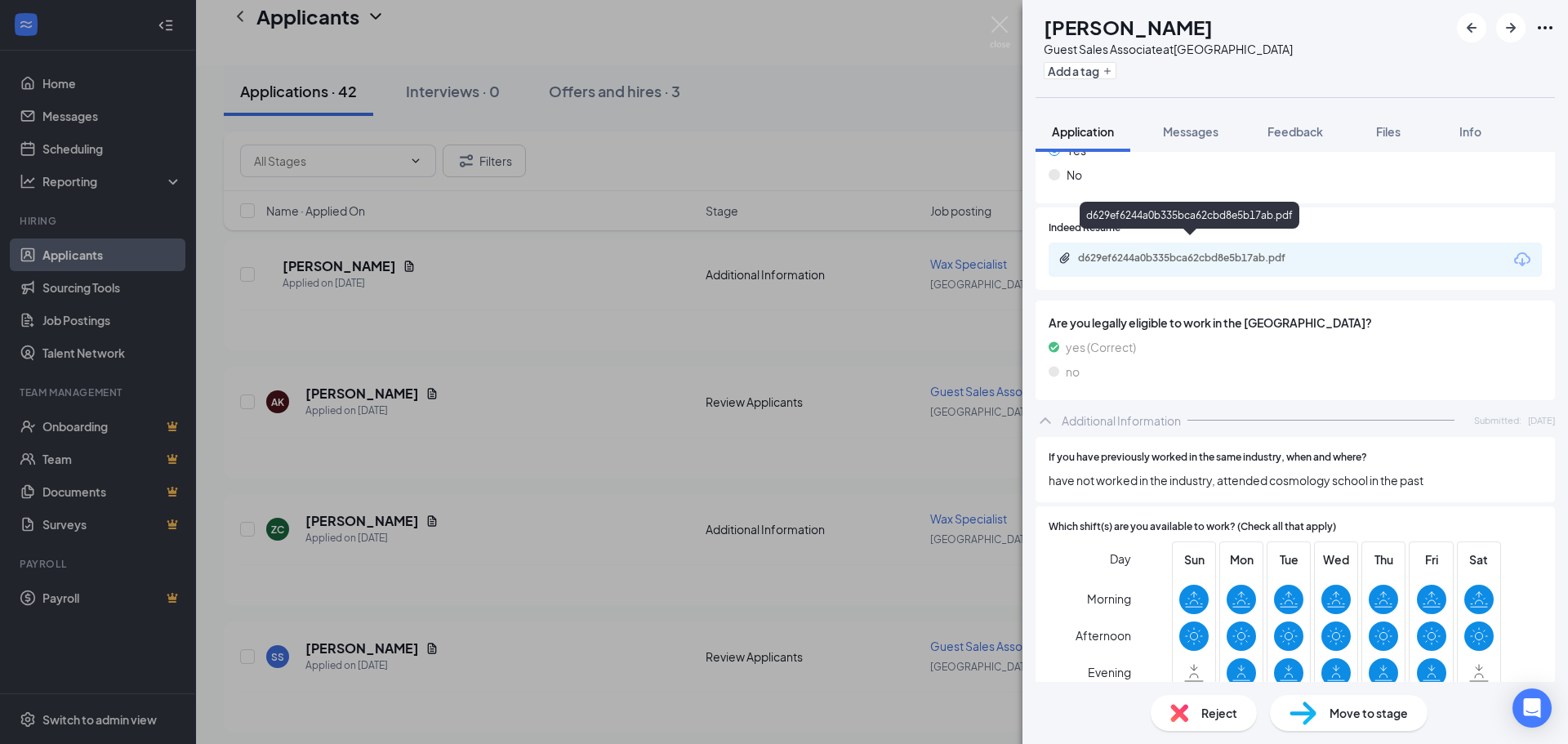
click at [1185, 251] on div "d629ef6244a0b335bca62cbd8e5b17ab.pdf" at bounding box center [1193, 257] width 229 height 13
click at [996, 26] on img at bounding box center [1000, 32] width 21 height 32
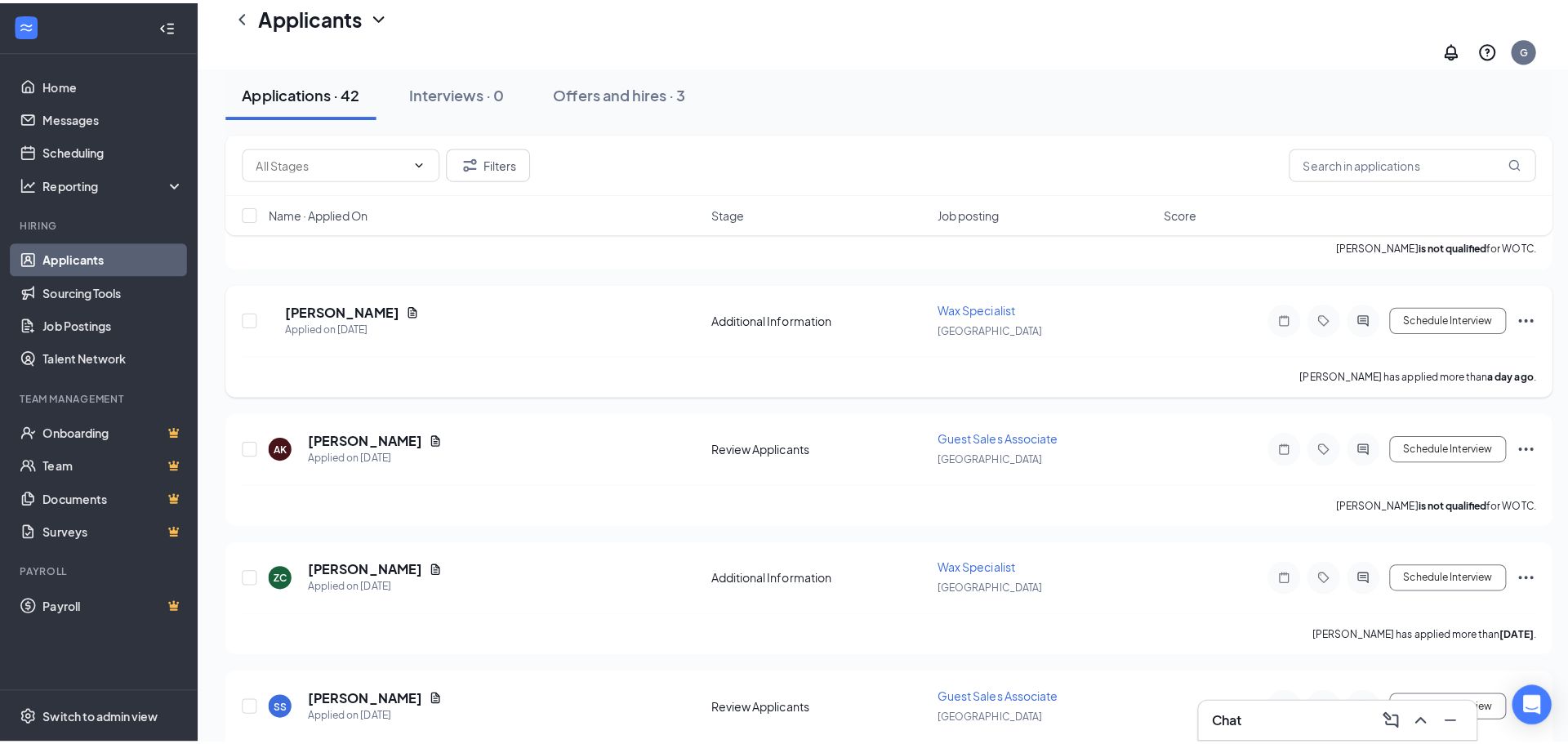
scroll to position [1062, 0]
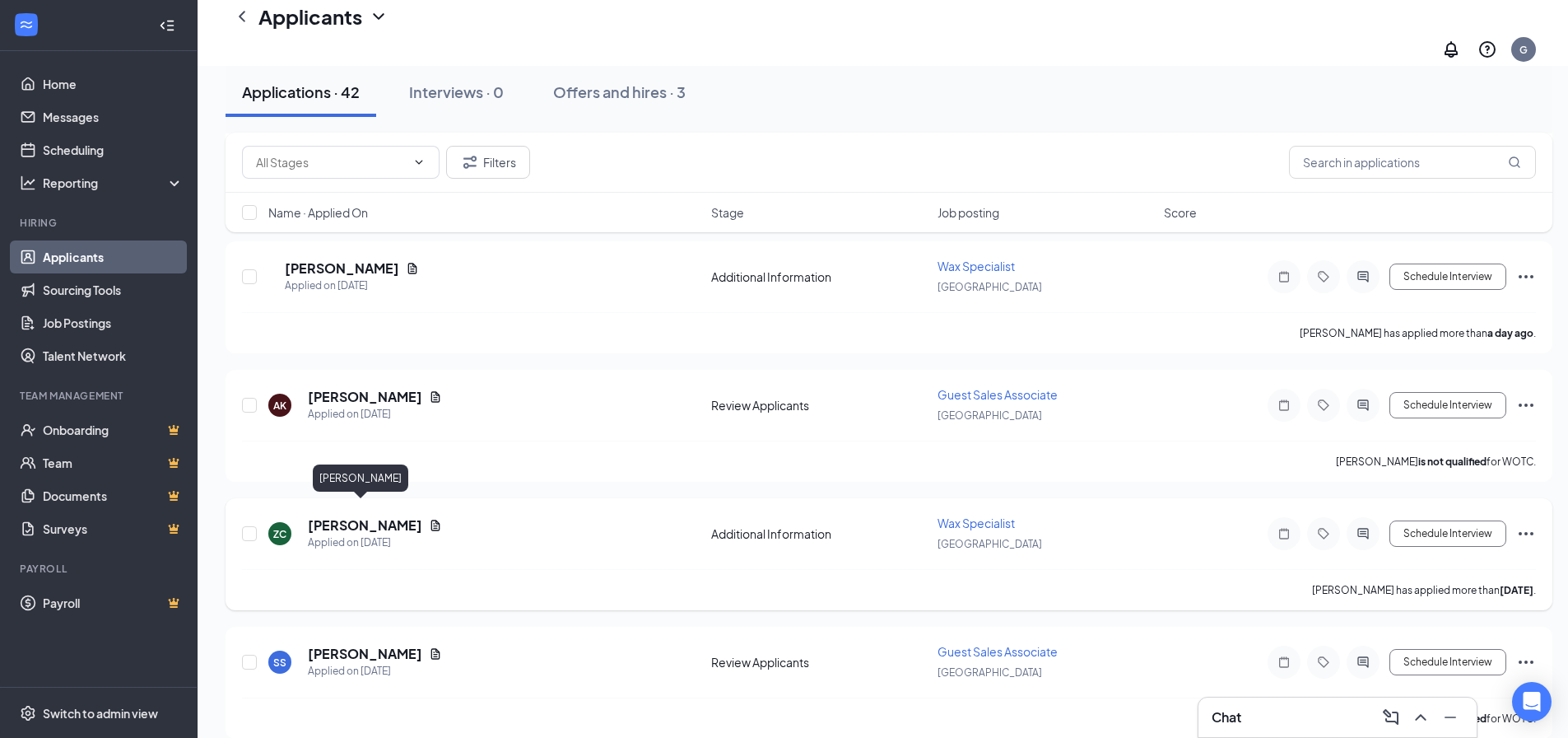
click at [358, 516] on h5 "[PERSON_NAME]" at bounding box center [364, 525] width 114 height 18
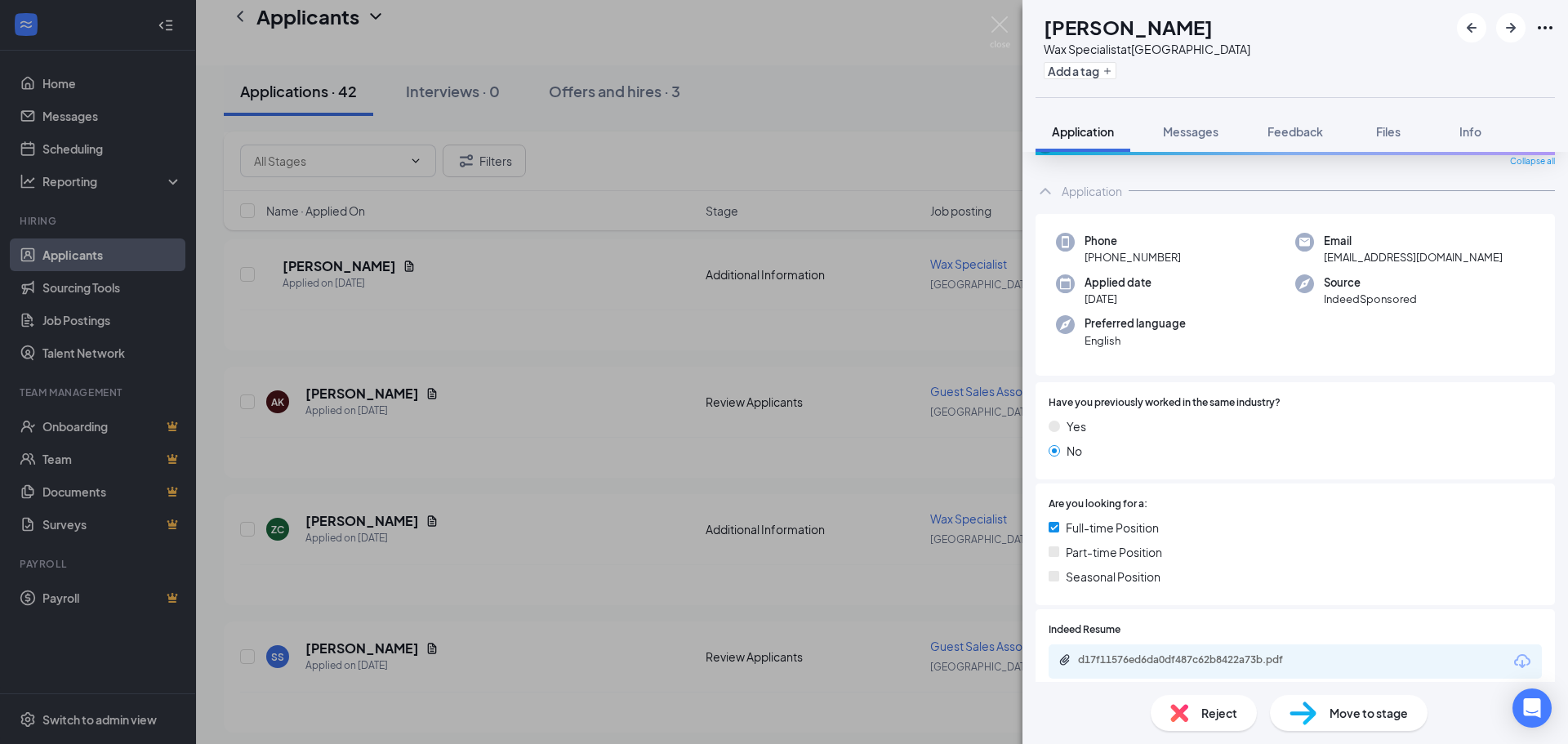
scroll to position [212, 0]
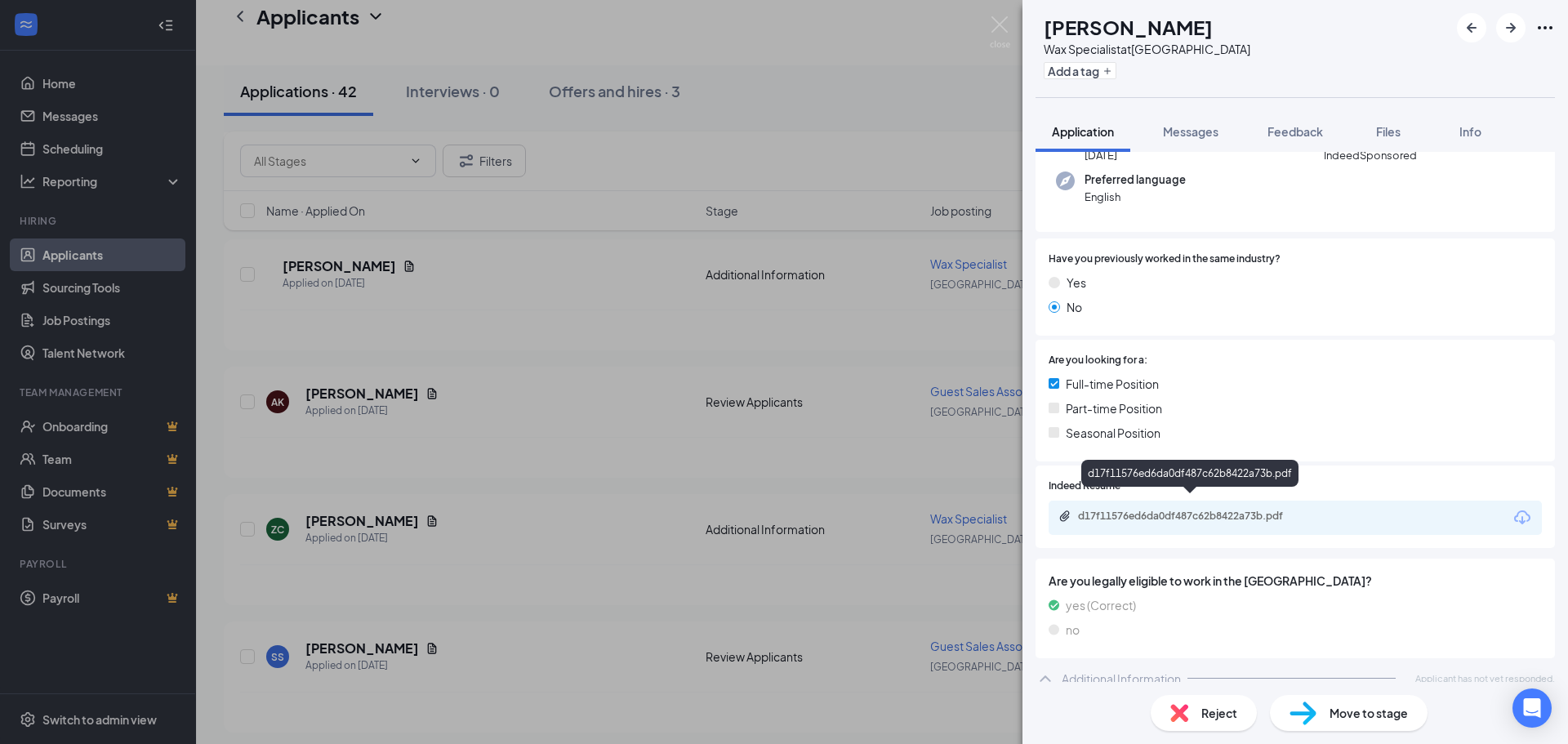
click at [1231, 509] on div "d17f11576ed6da0df487c62b8422a73b.pdf" at bounding box center [1193, 515] width 229 height 13
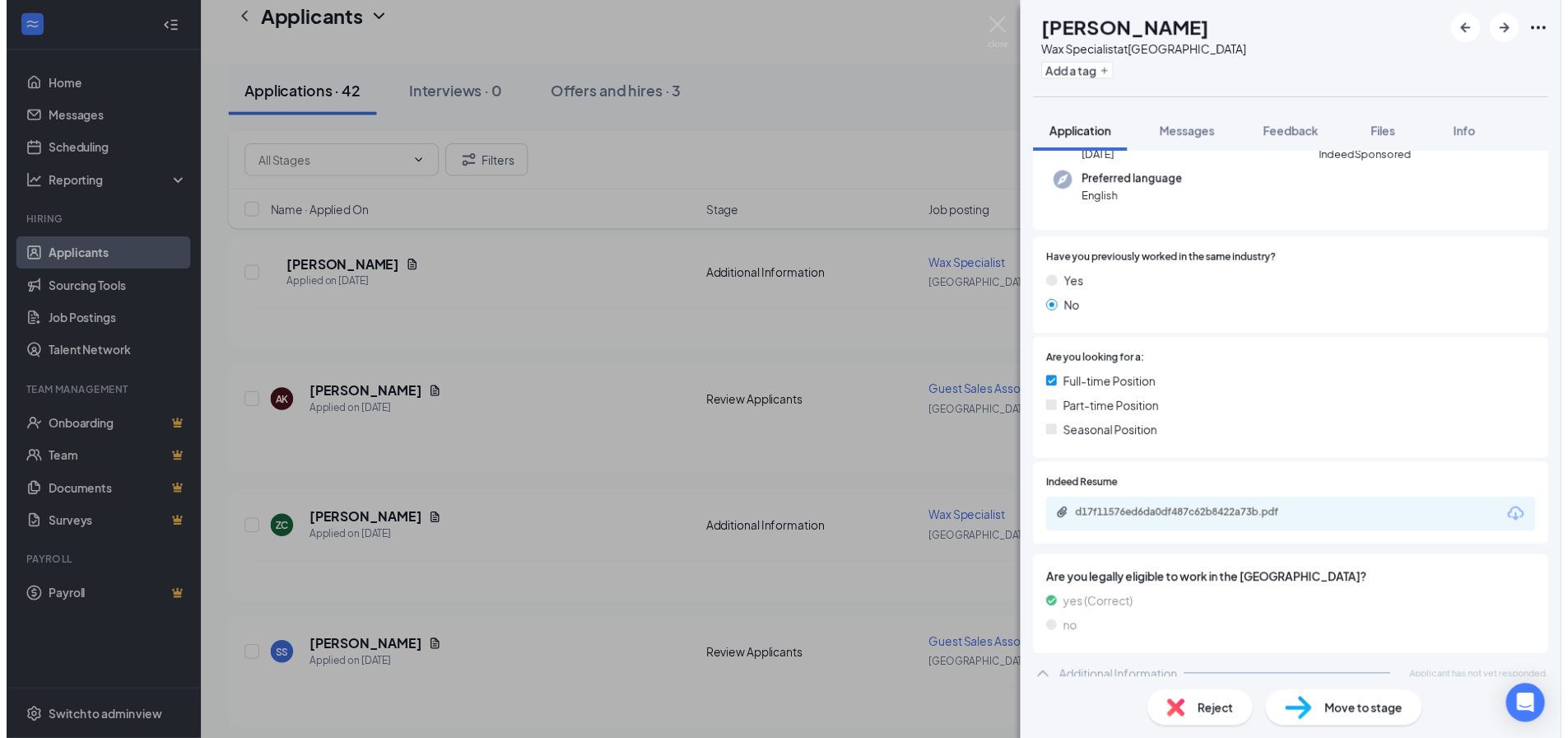
scroll to position [208, 0]
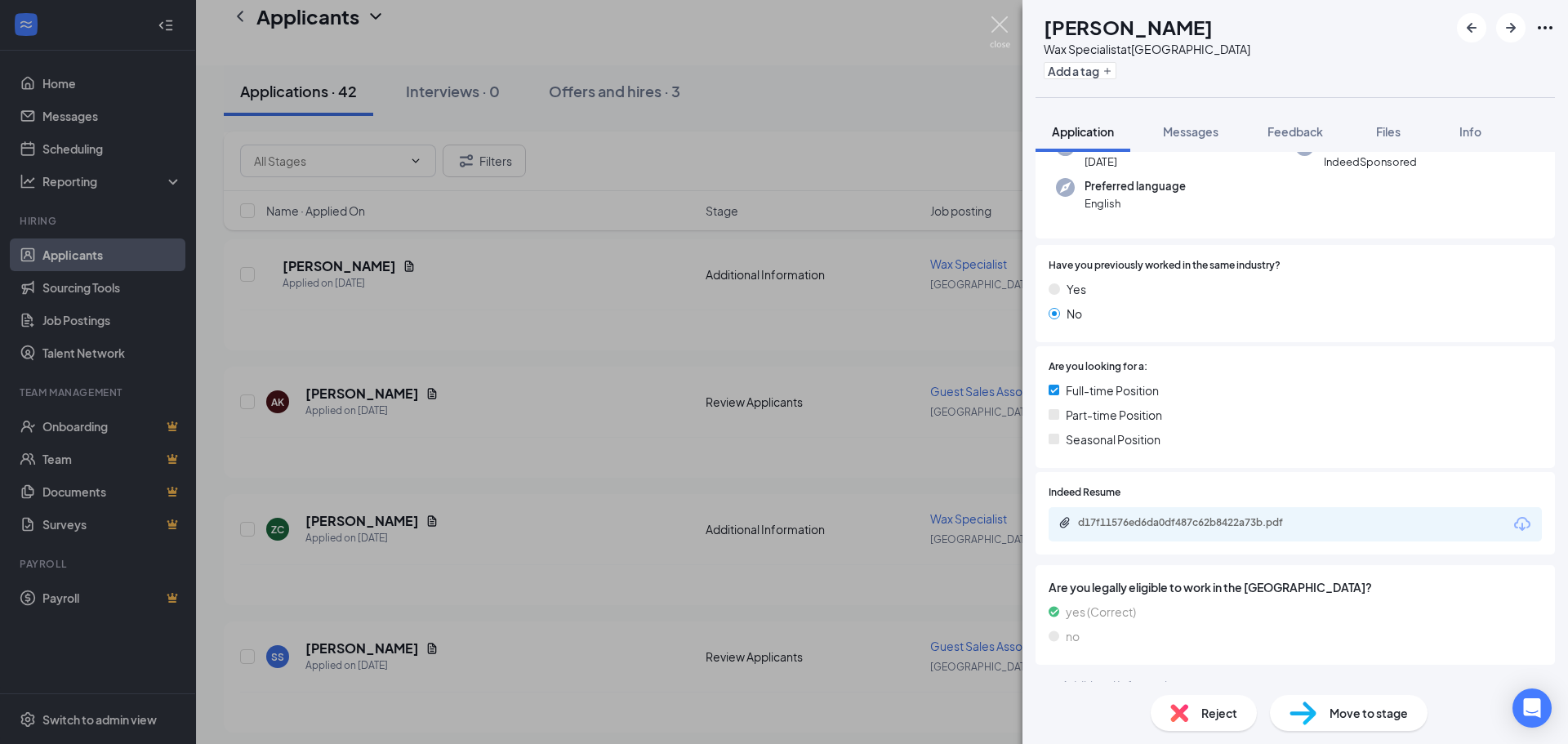
click at [996, 22] on img at bounding box center [1000, 32] width 21 height 32
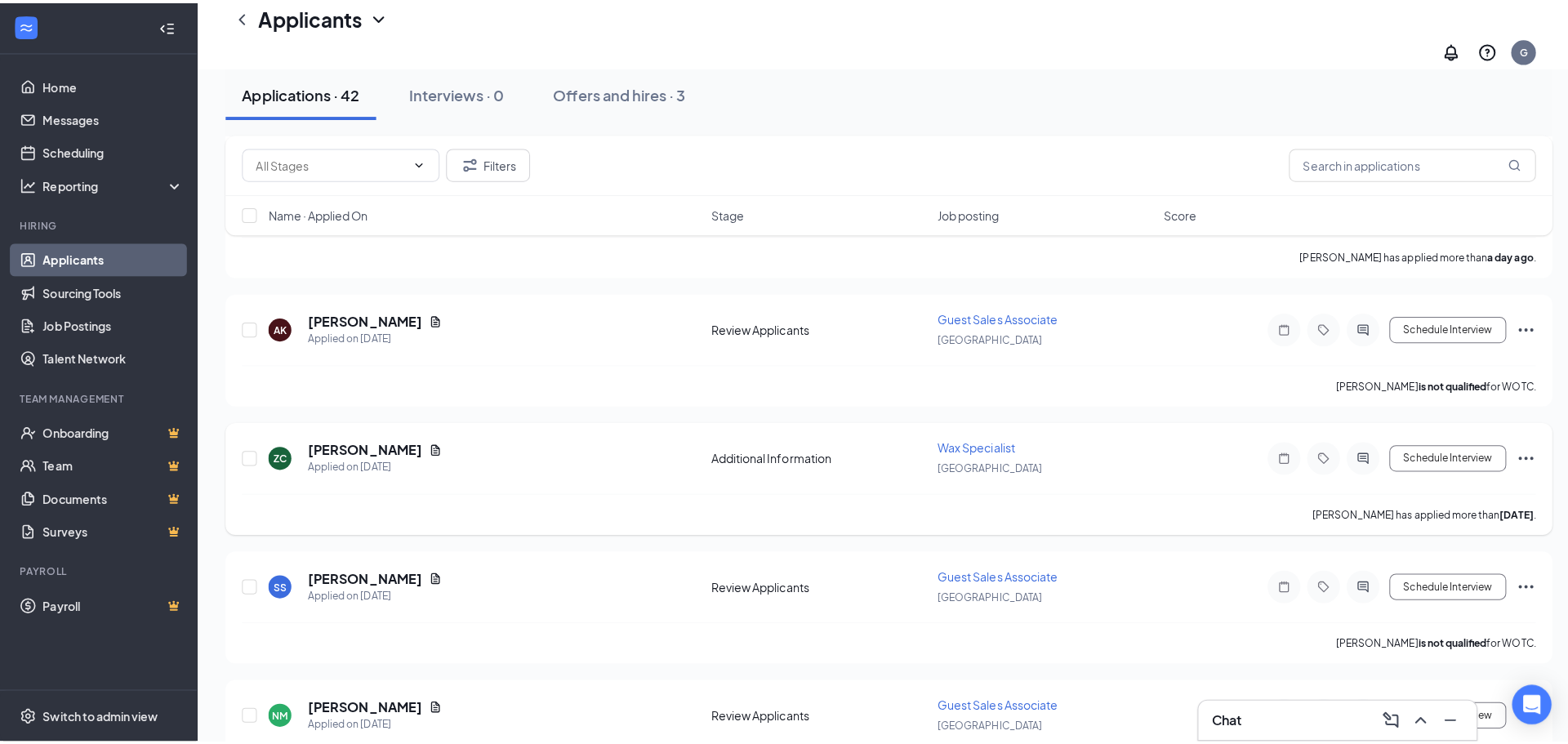
scroll to position [1225, 0]
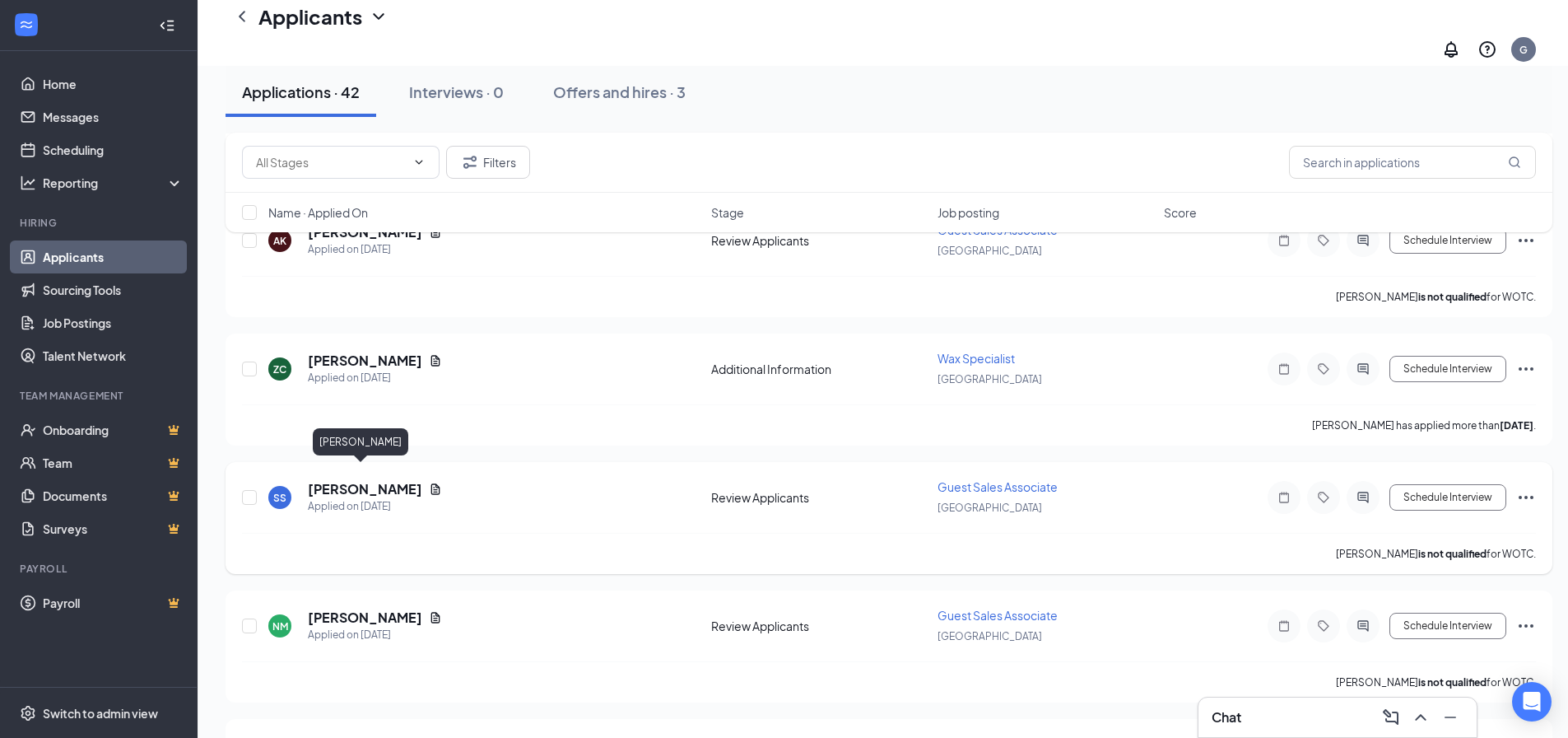
click at [358, 480] on h5 "[PERSON_NAME]" at bounding box center [364, 489] width 114 height 18
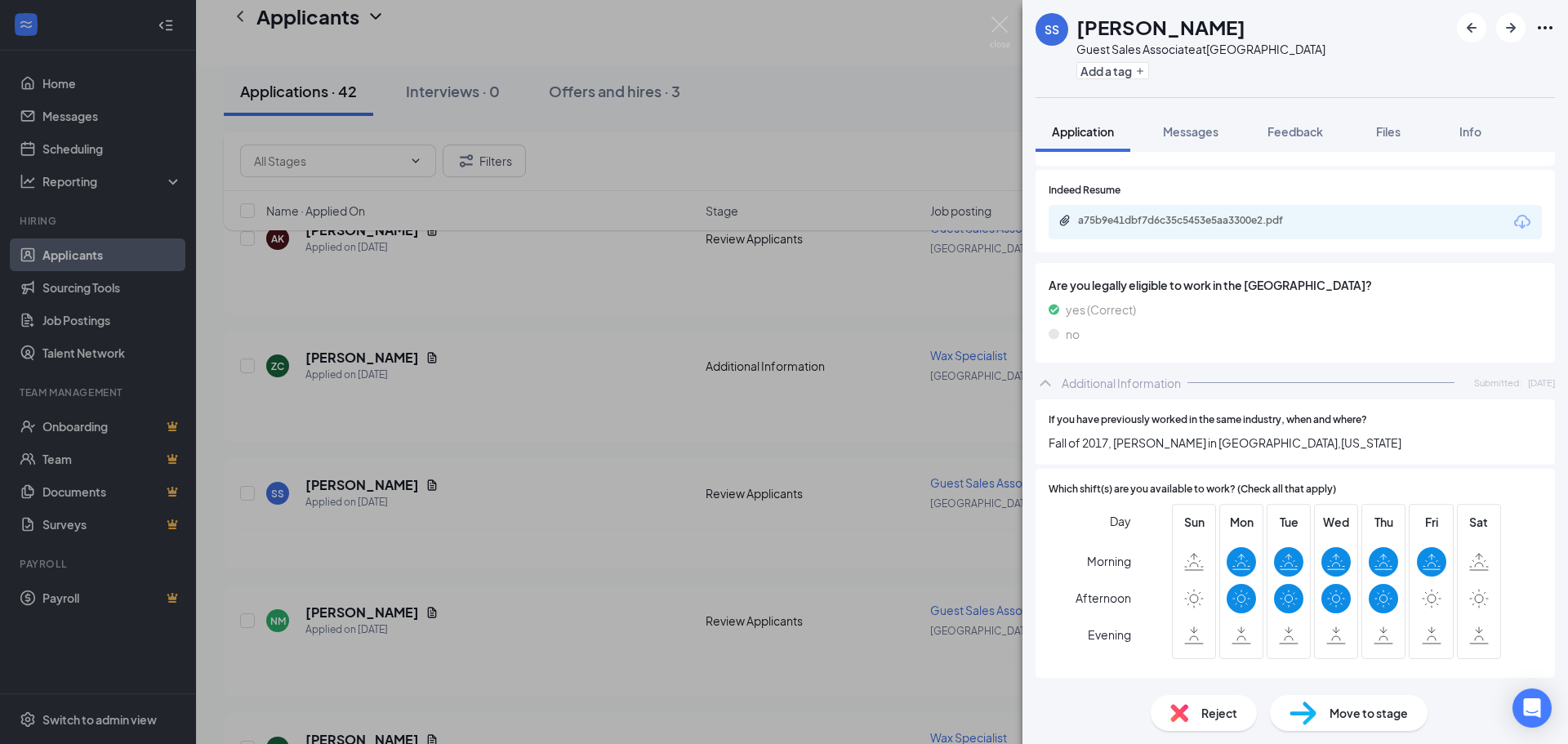
scroll to position [572, 0]
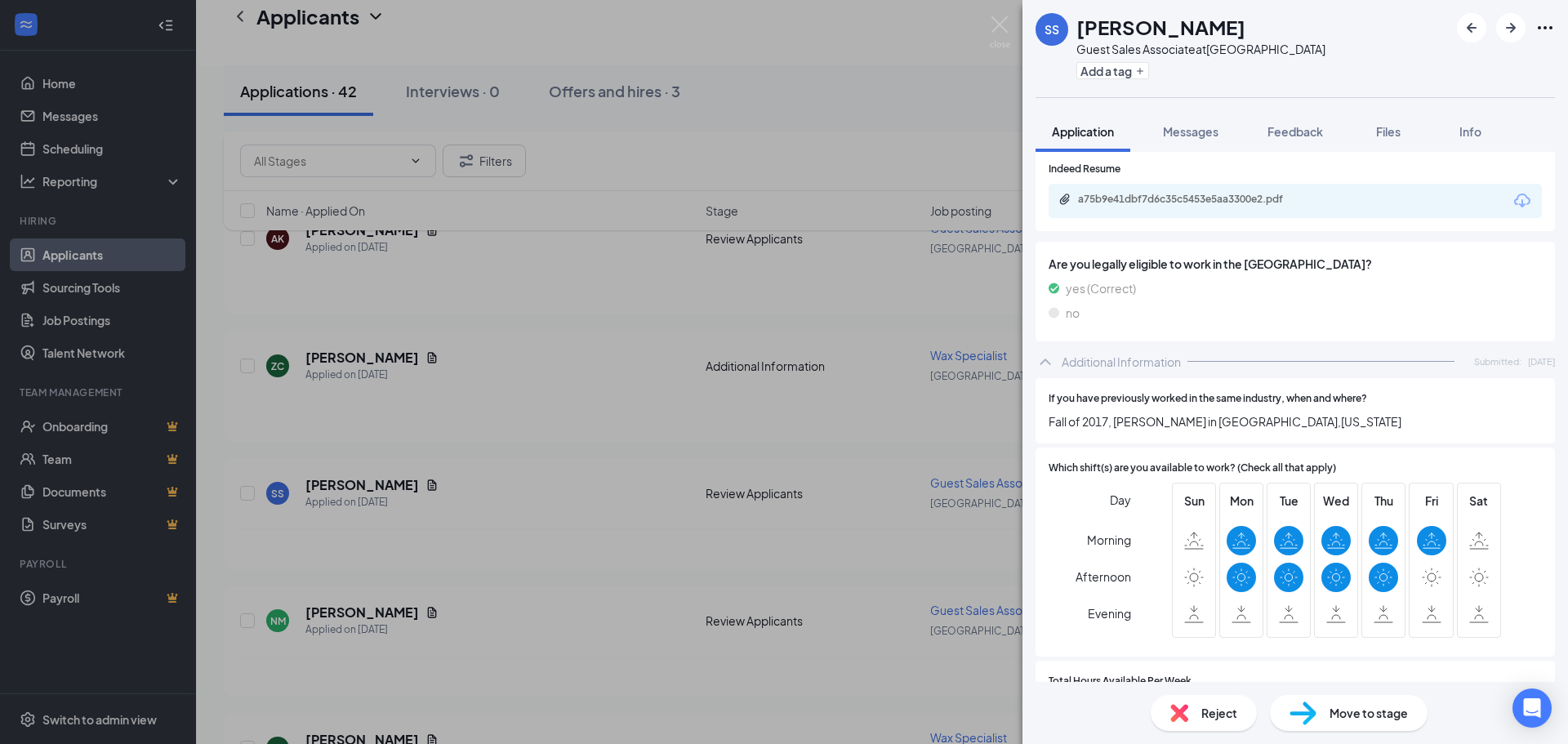
click at [1192, 720] on div "Reject" at bounding box center [1203, 713] width 107 height 36
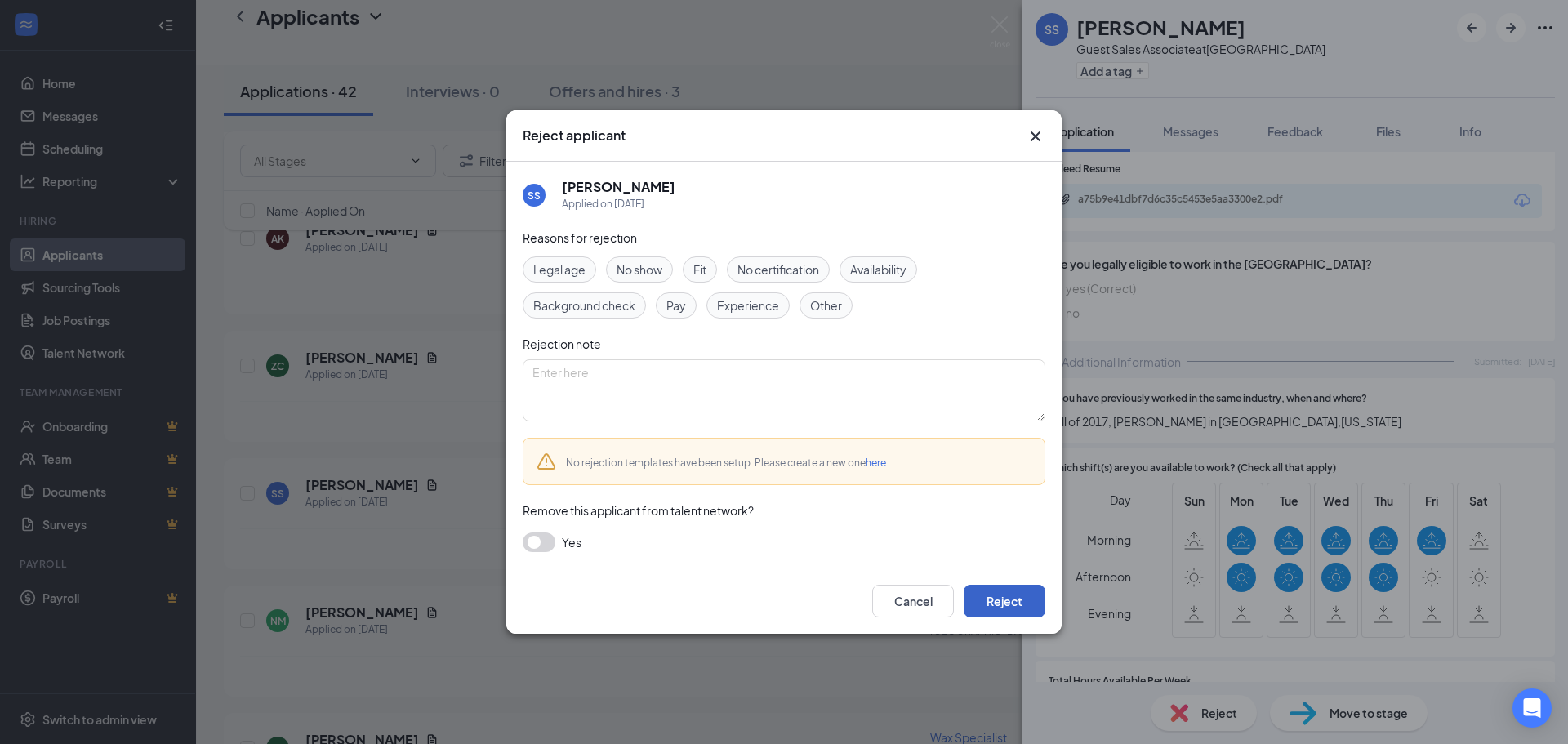
click at [1001, 596] on button "Reject" at bounding box center [1005, 600] width 82 height 32
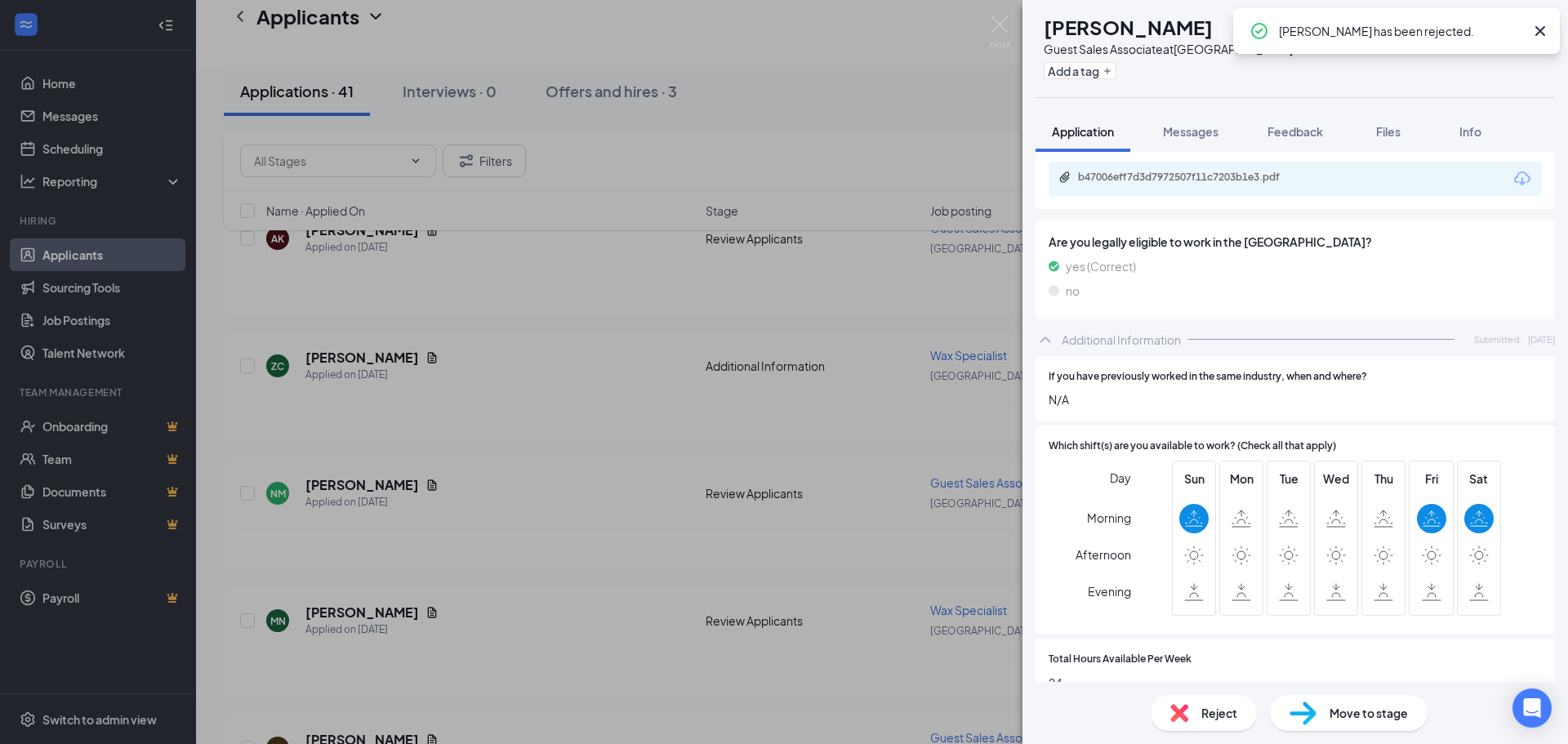
scroll to position [653, 0]
click at [1210, 724] on div "Reject" at bounding box center [1203, 713] width 107 height 36
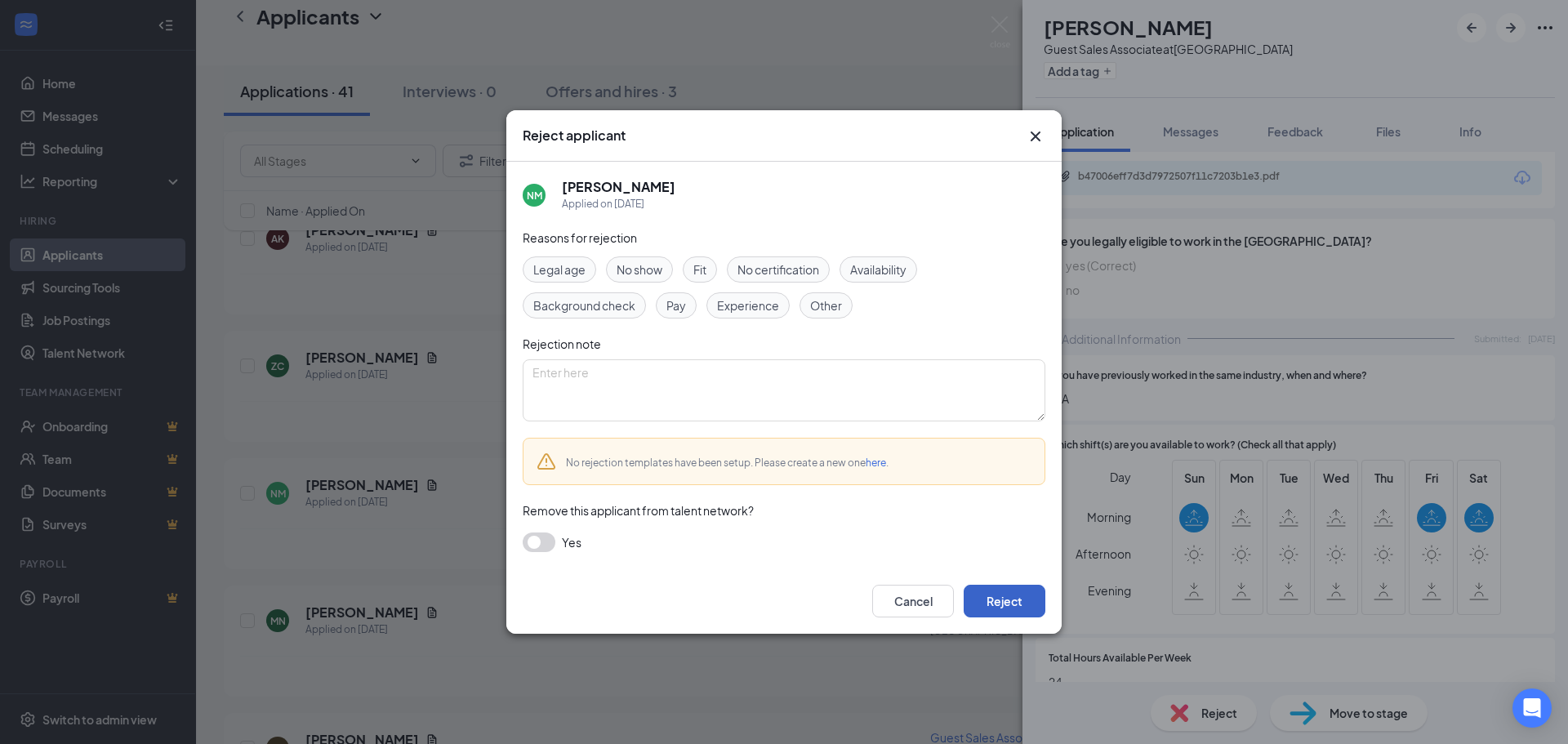
click at [1006, 597] on button "Reject" at bounding box center [1005, 600] width 82 height 32
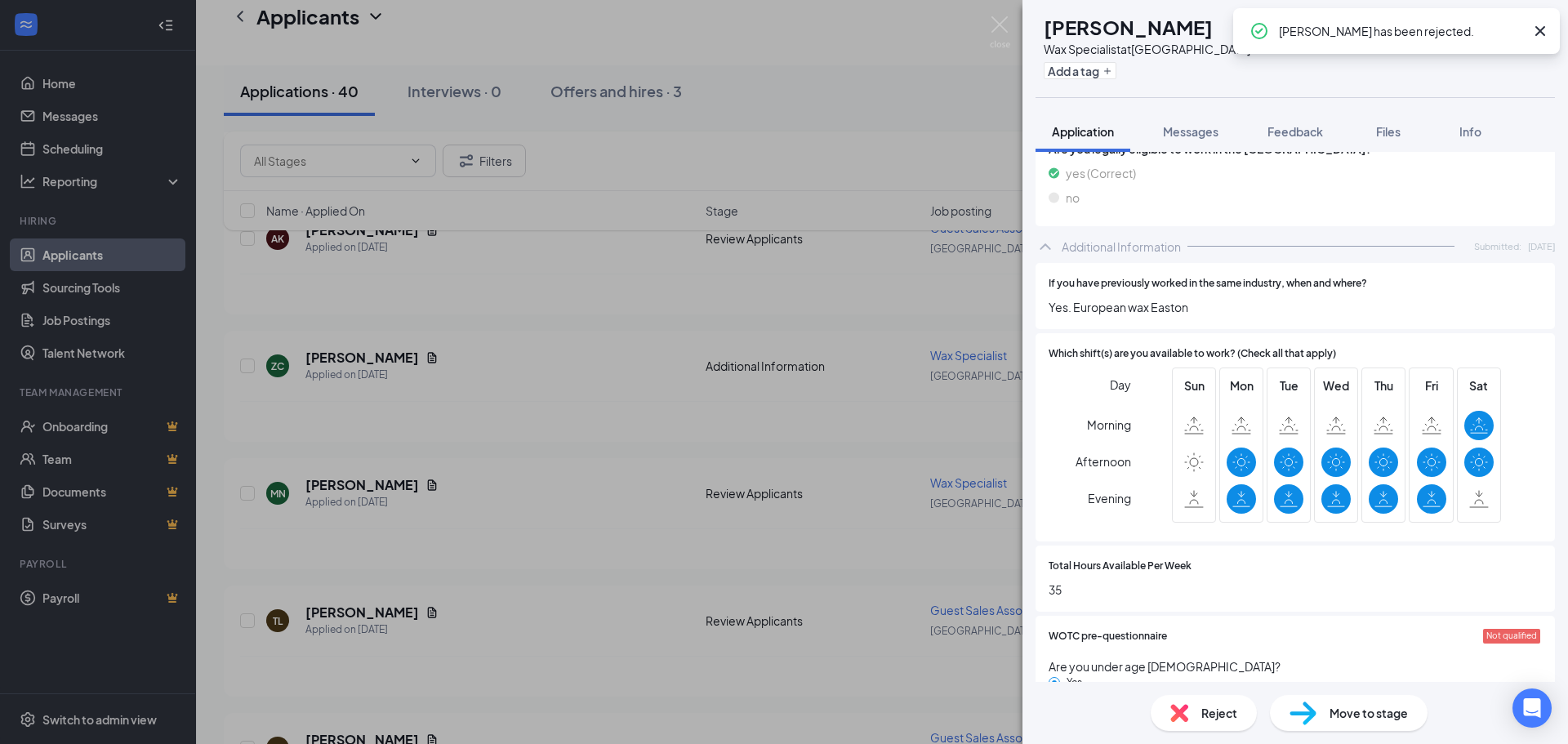
scroll to position [653, 0]
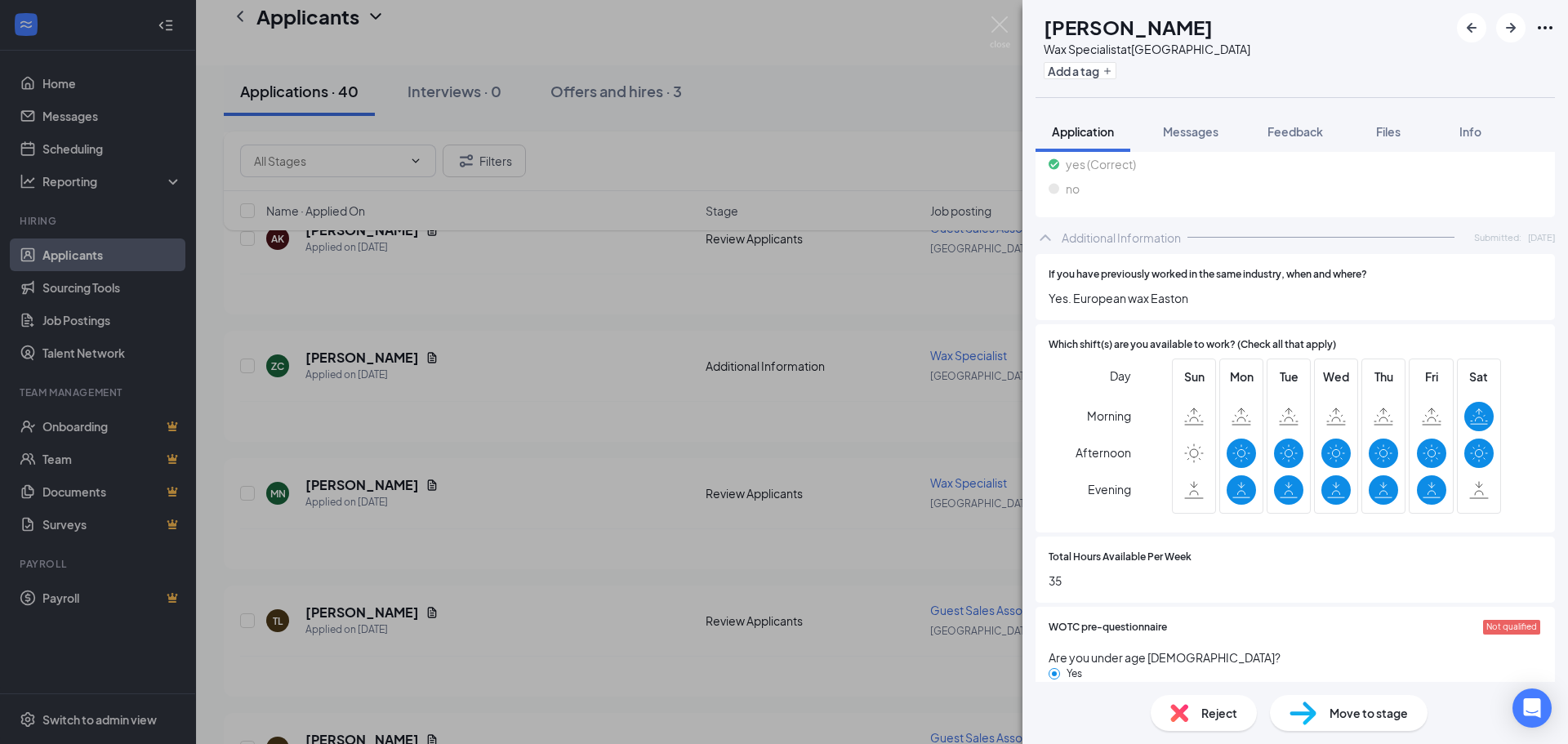
click at [1202, 713] on span "Reject" at bounding box center [1219, 713] width 36 height 18
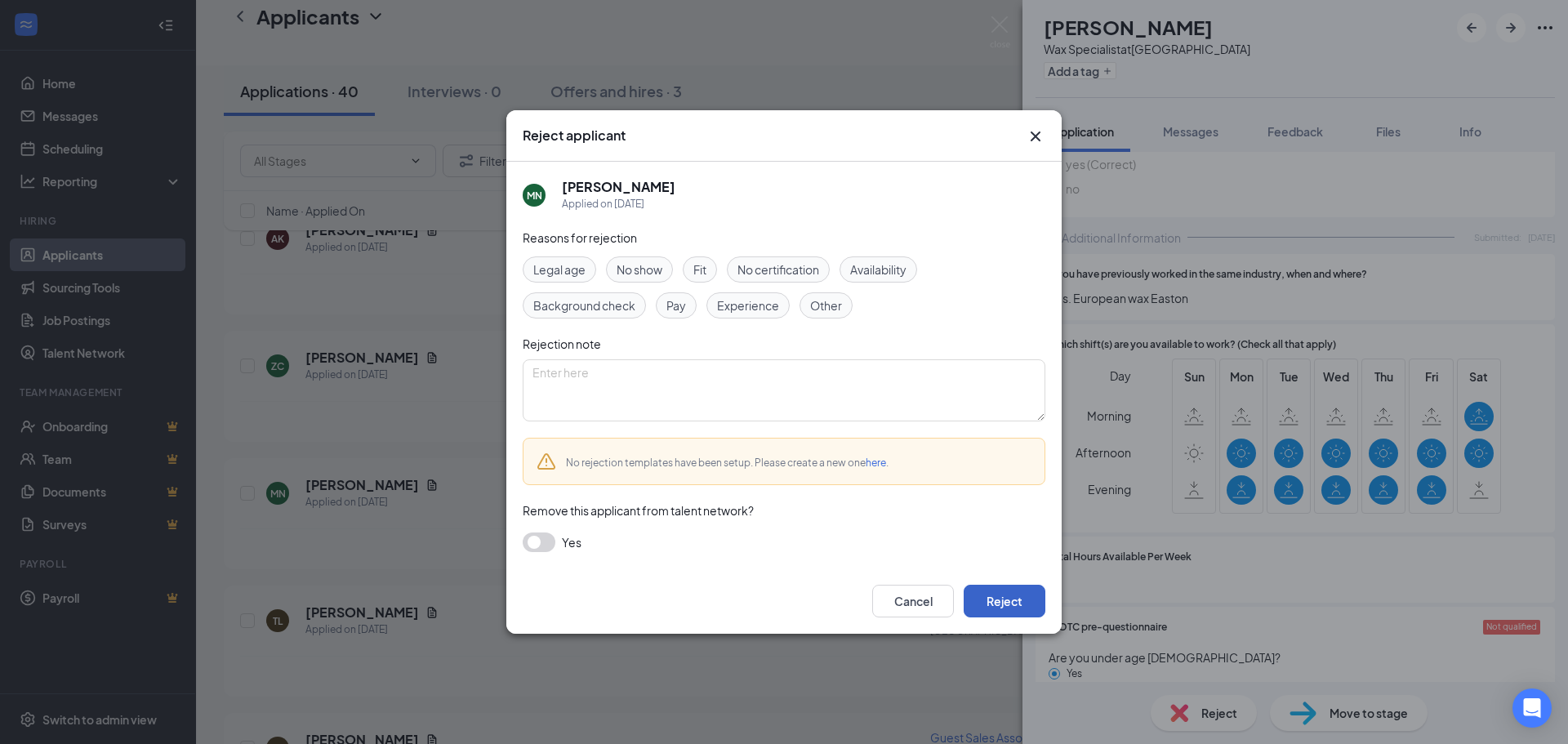
click at [1021, 602] on button "Reject" at bounding box center [1005, 600] width 82 height 32
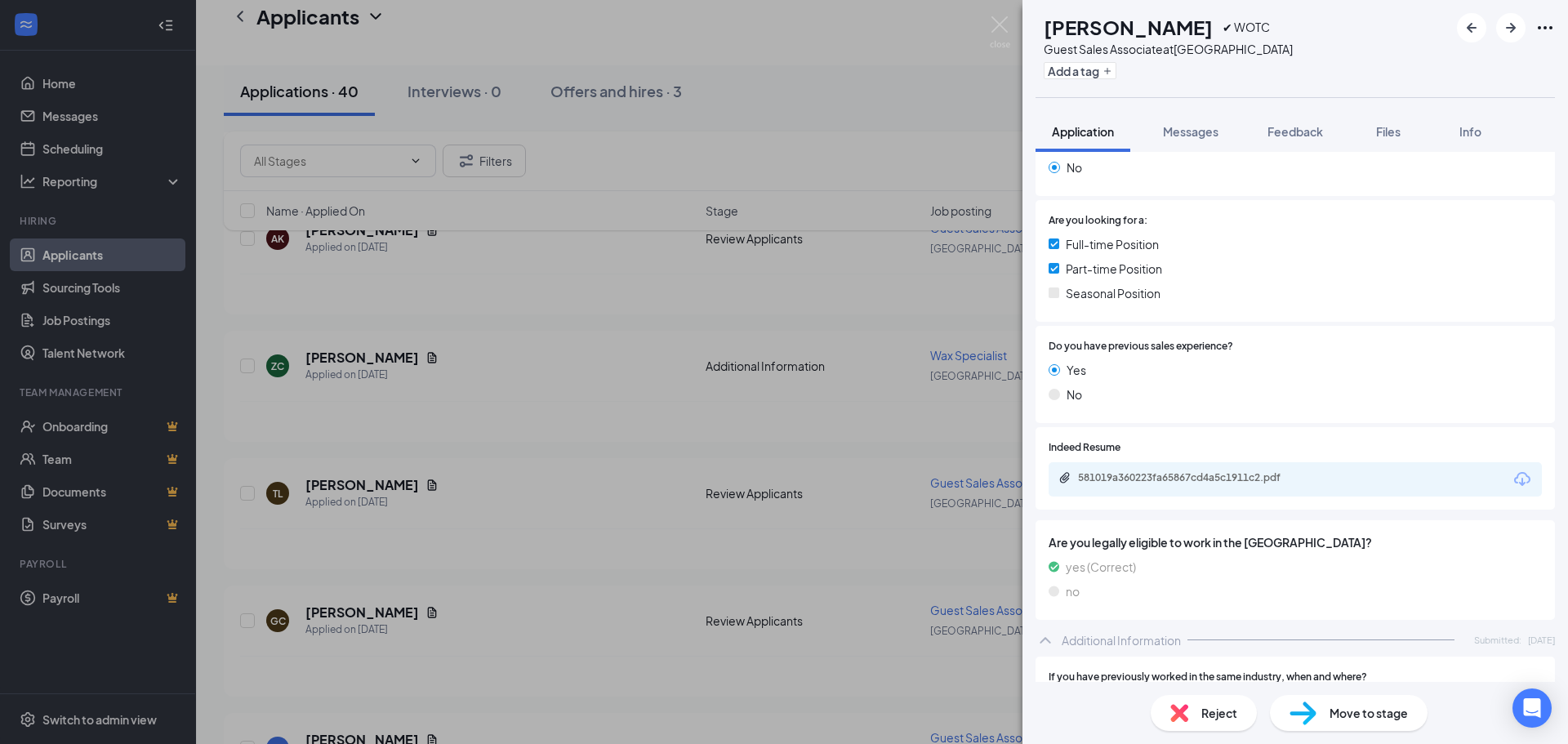
scroll to position [327, 0]
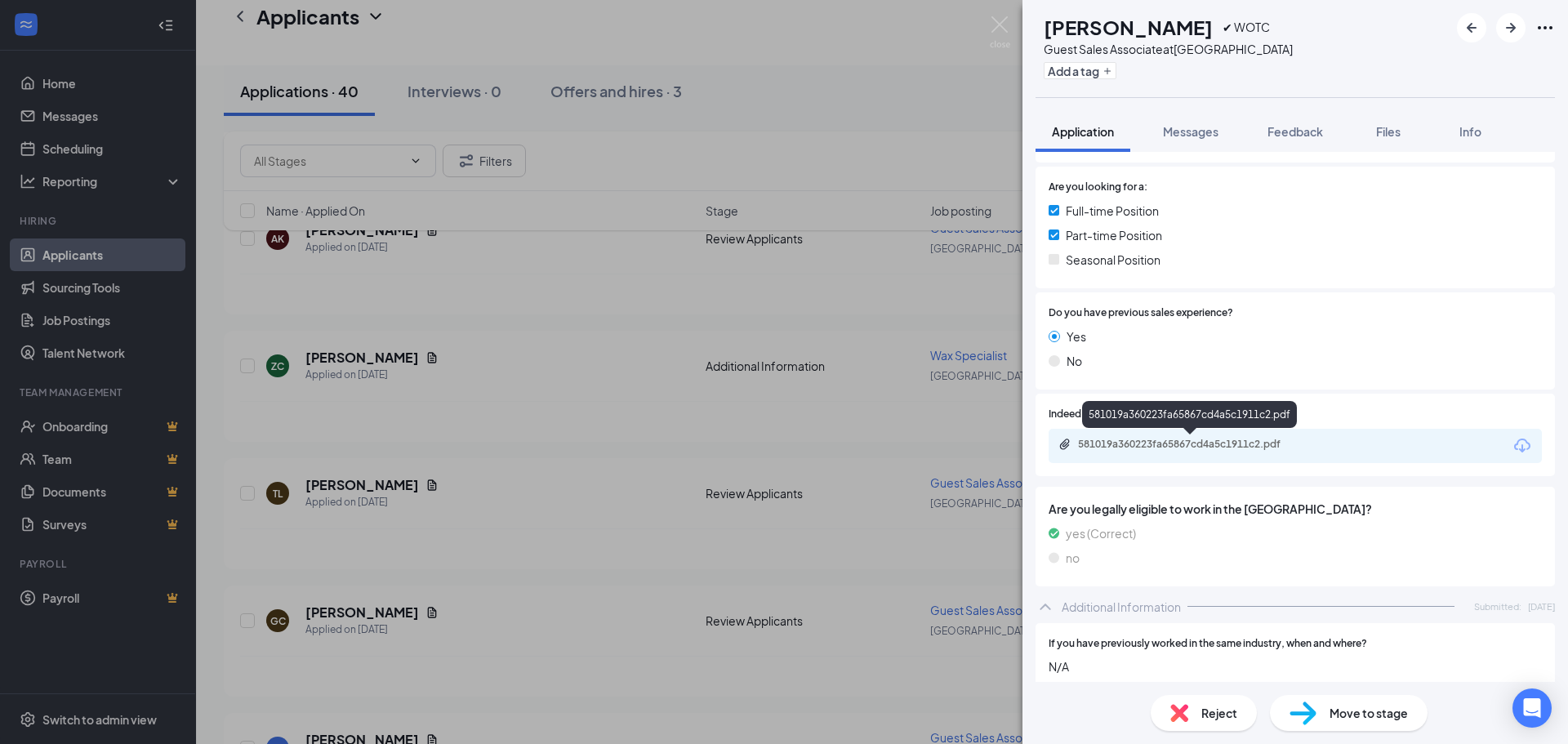
click at [1185, 443] on div "581019a360223fa65867cd4a5c1911c2.pdf" at bounding box center [1193, 444] width 229 height 13
click at [1208, 717] on span "Reject" at bounding box center [1219, 713] width 36 height 18
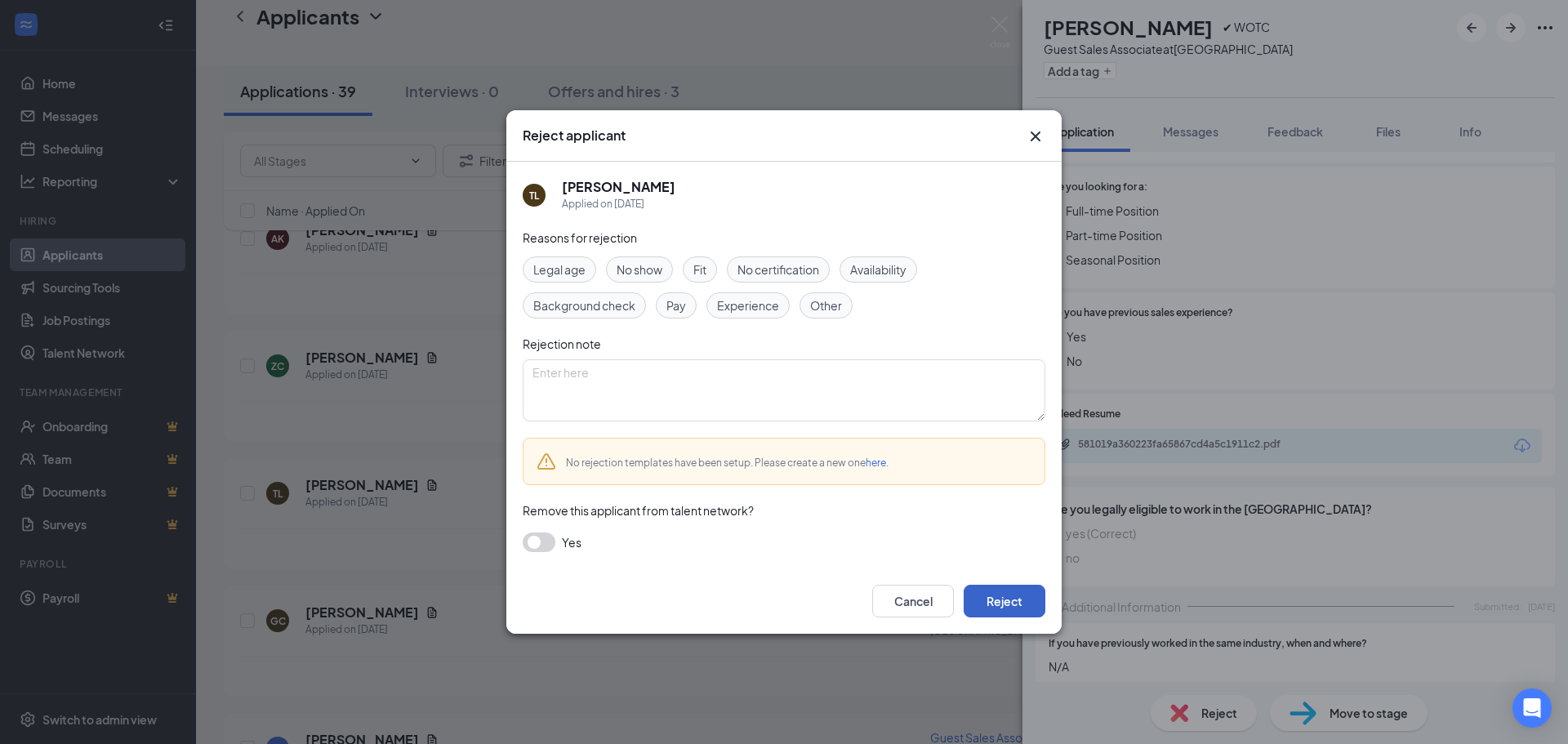
click at [1019, 597] on button "Reject" at bounding box center [1005, 600] width 82 height 32
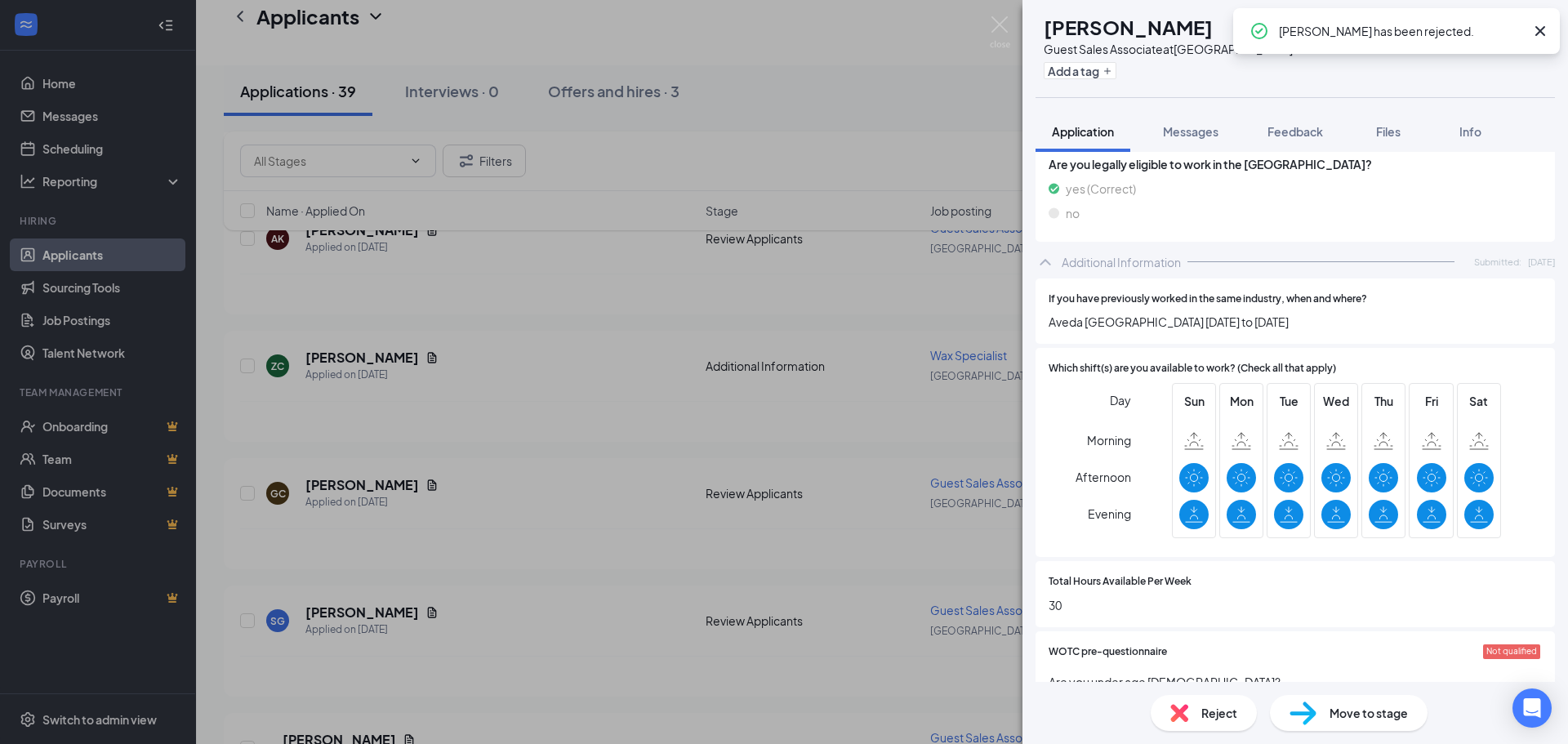
scroll to position [735, 0]
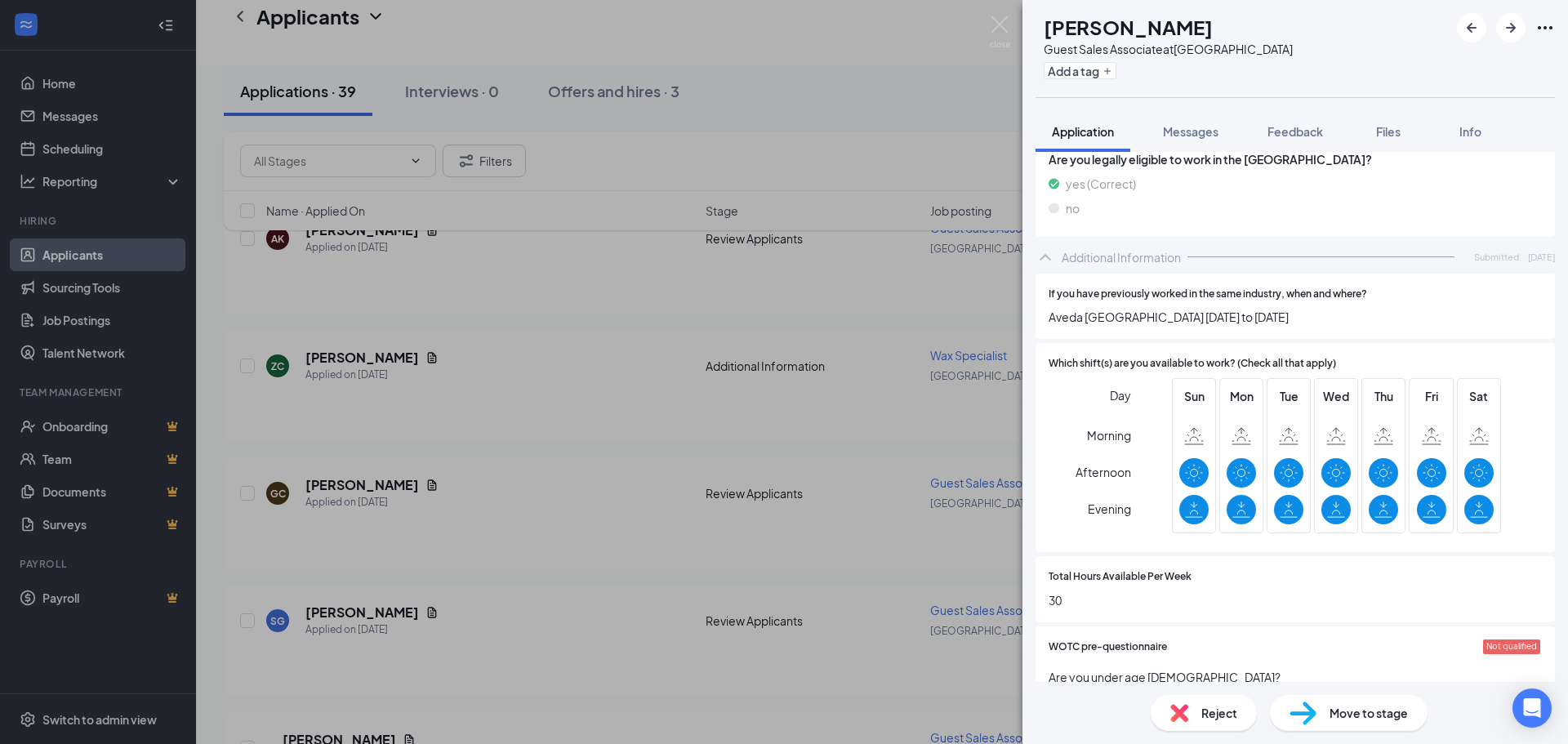
click at [1215, 706] on span "Reject" at bounding box center [1219, 713] width 36 height 18
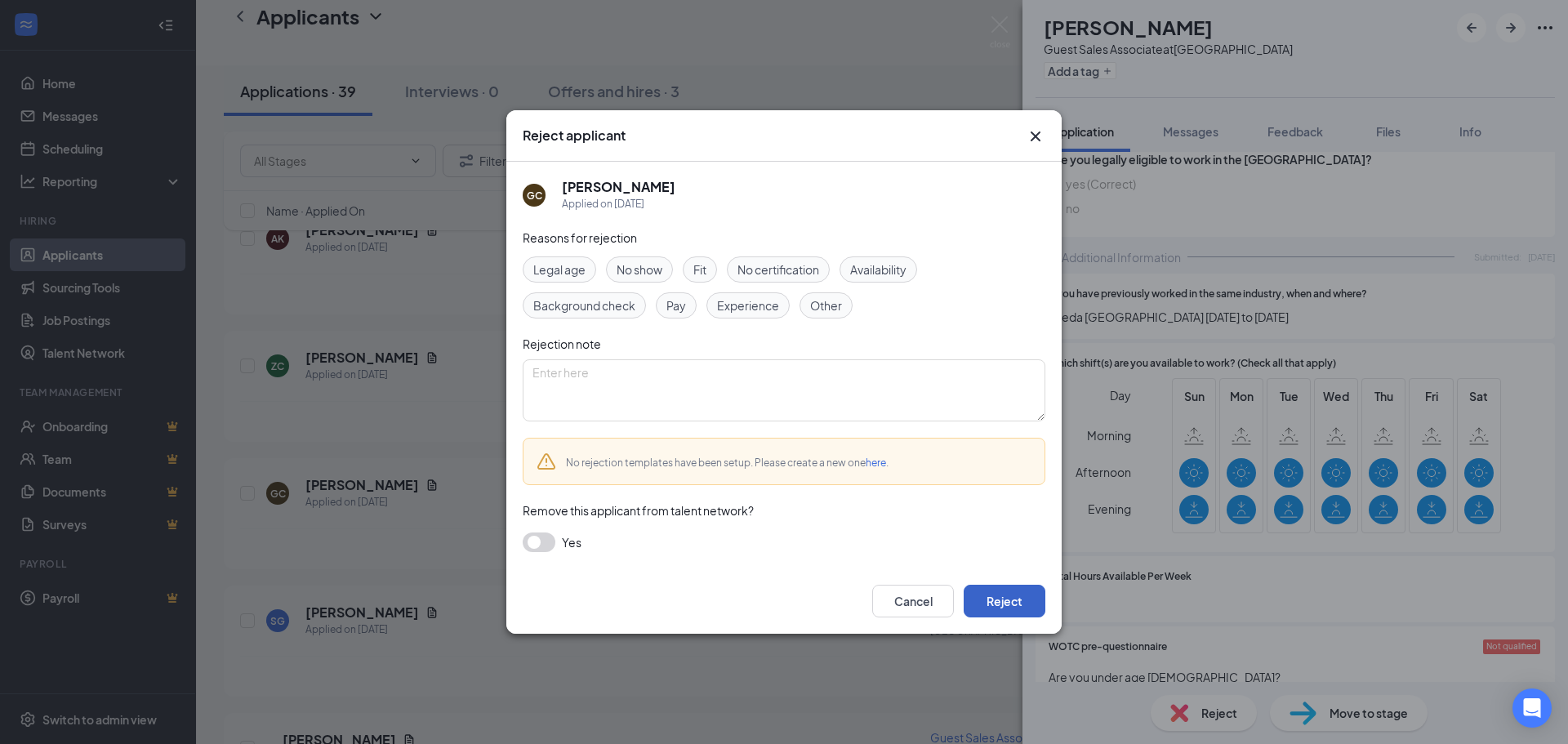
click at [1001, 601] on button "Reject" at bounding box center [1005, 600] width 82 height 32
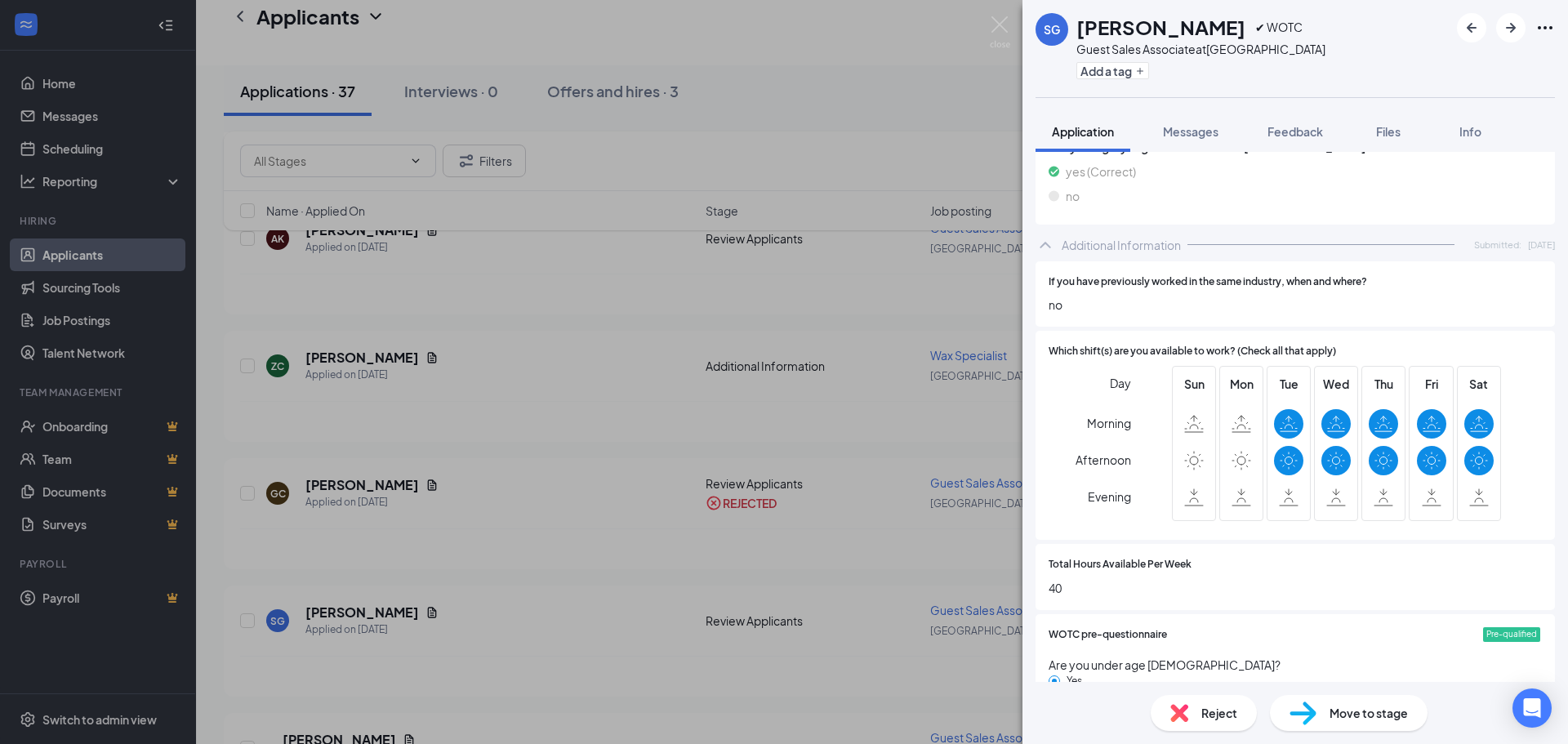
scroll to position [735, 0]
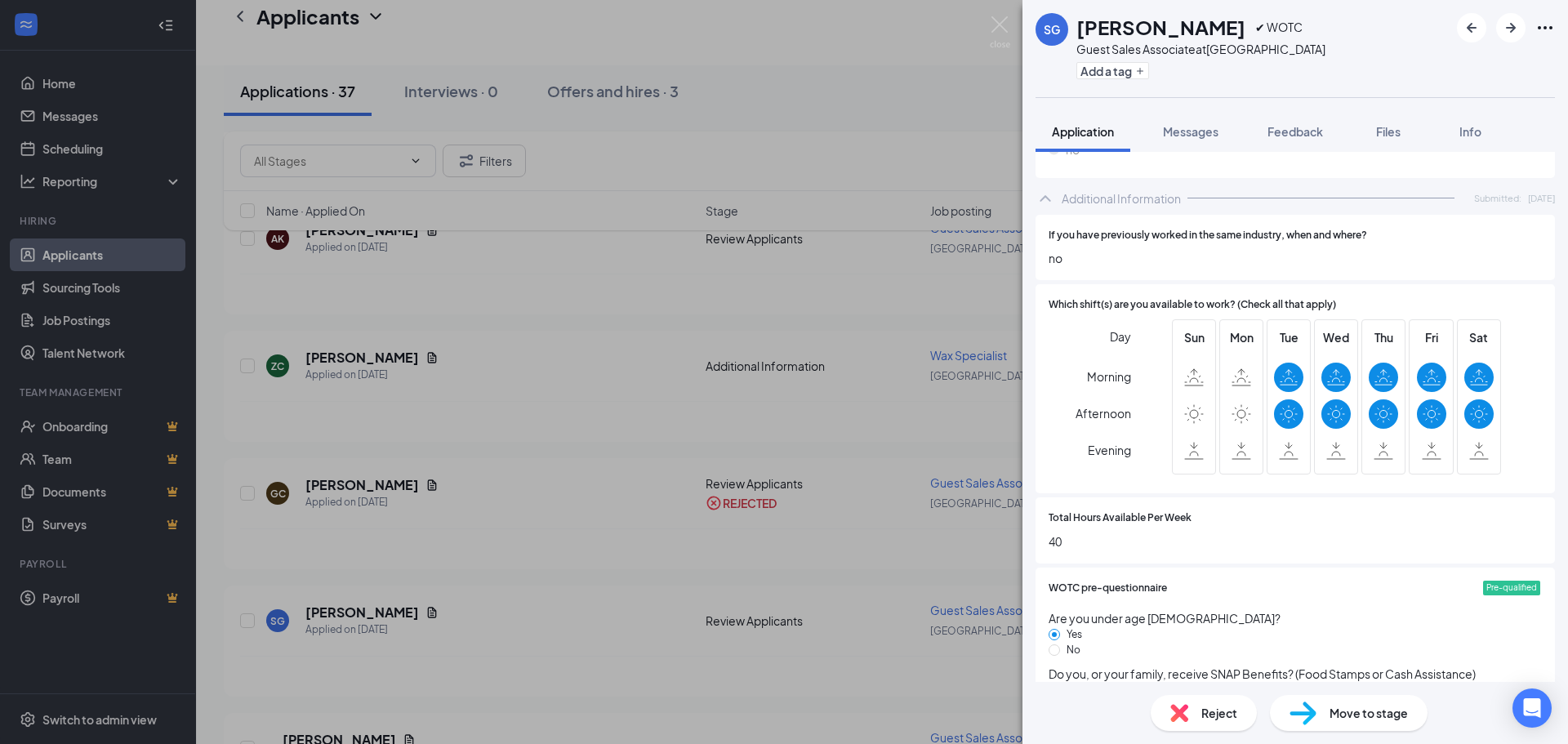
click at [1212, 718] on span "Reject" at bounding box center [1219, 713] width 36 height 18
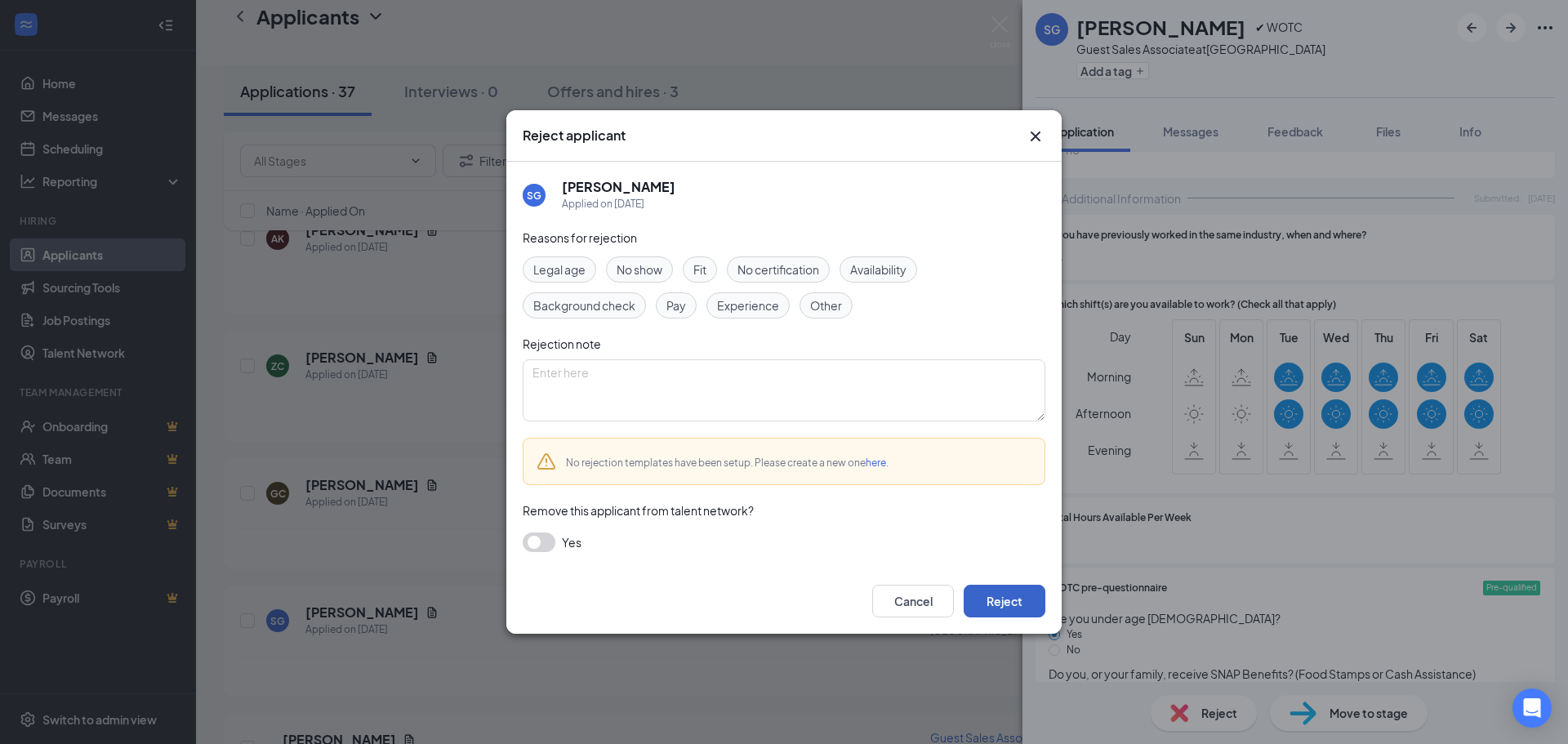
click at [1011, 602] on button "Reject" at bounding box center [1005, 600] width 82 height 32
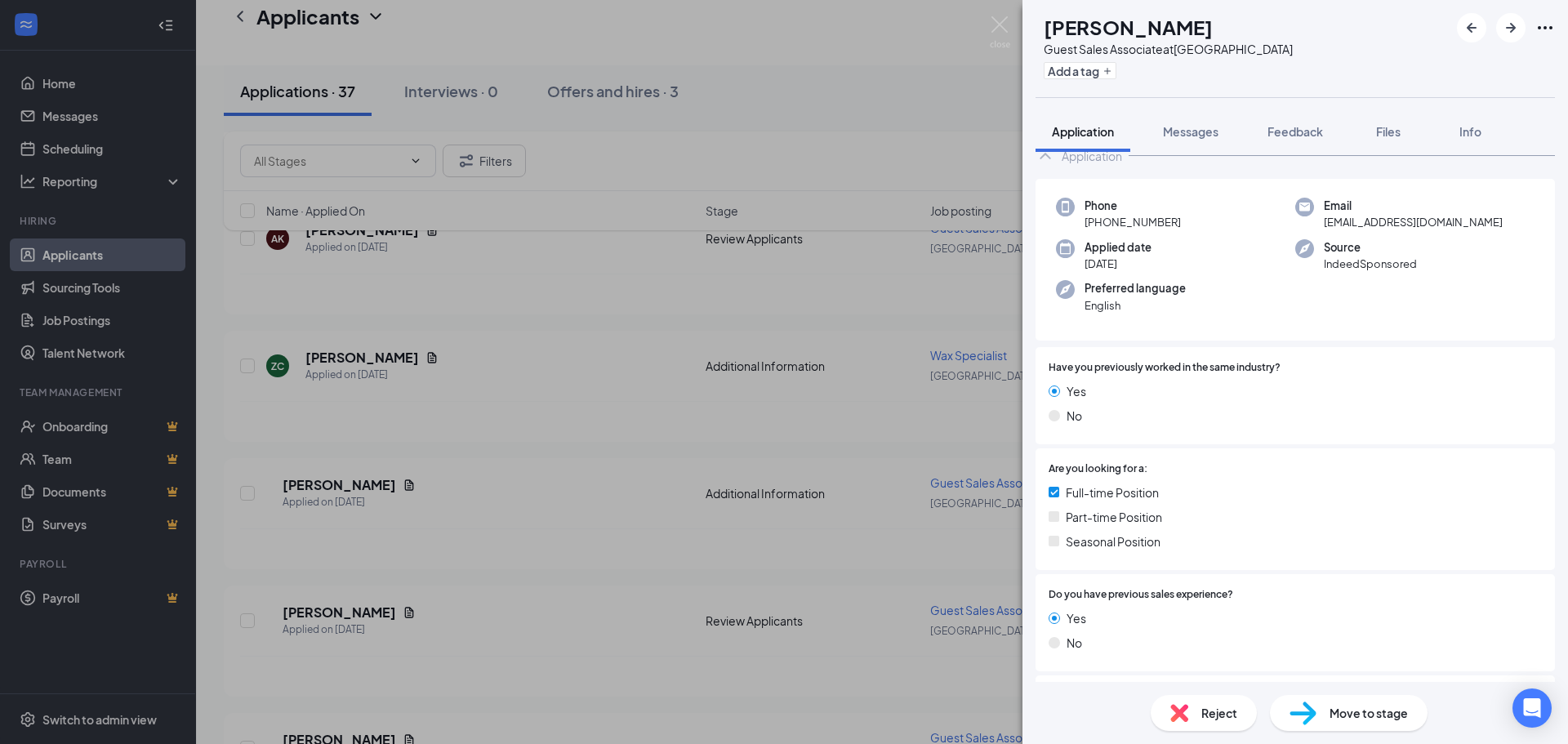
scroll to position [314, 0]
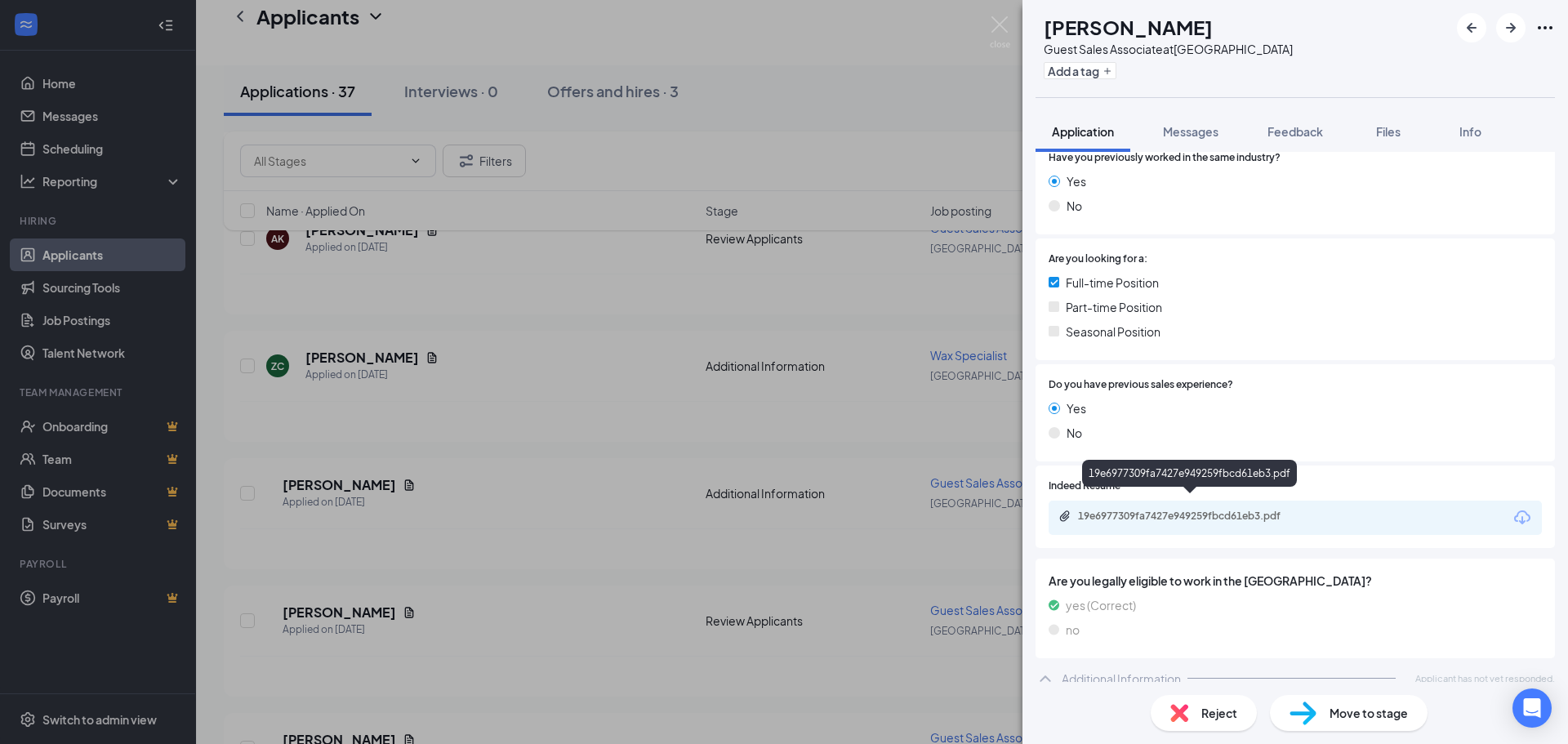
click at [1209, 509] on div "19e6977309fa7427e949259fbcd61eb3.pdf" at bounding box center [1193, 515] width 229 height 13
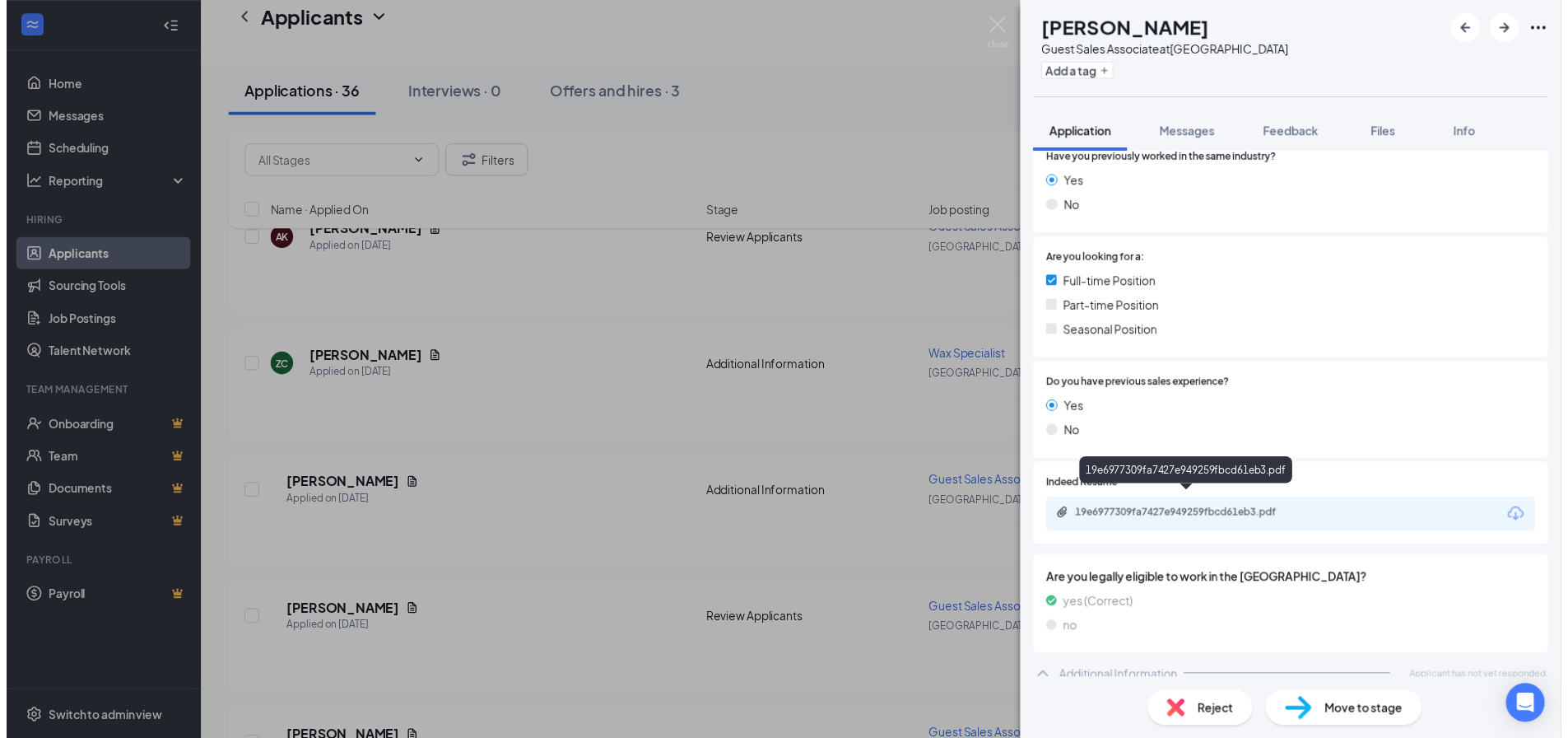
scroll to position [309, 0]
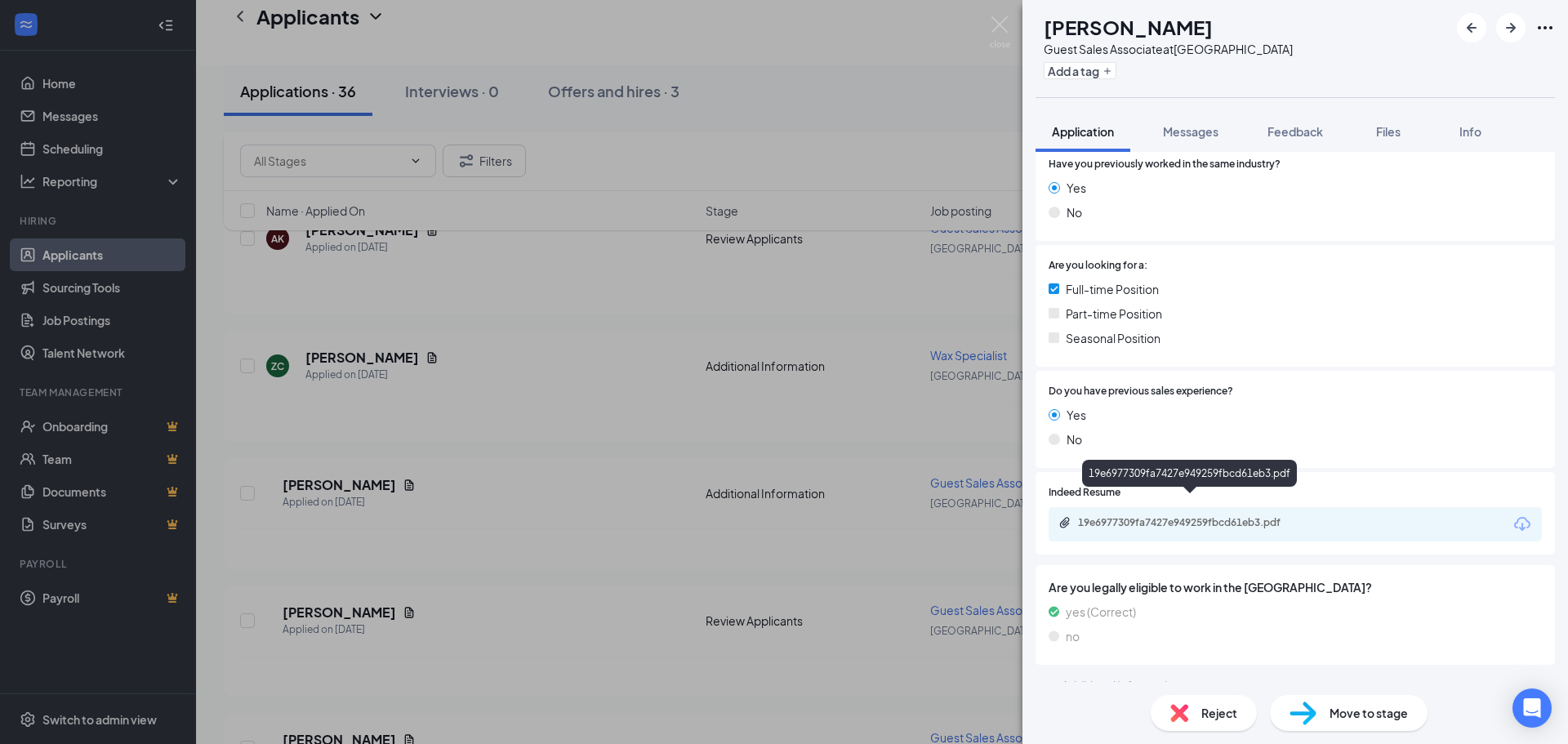
click at [1155, 516] on div "19e6977309fa7427e949259fbcd61eb3.pdf" at bounding box center [1193, 522] width 229 height 13
click at [998, 24] on img at bounding box center [1000, 32] width 21 height 32
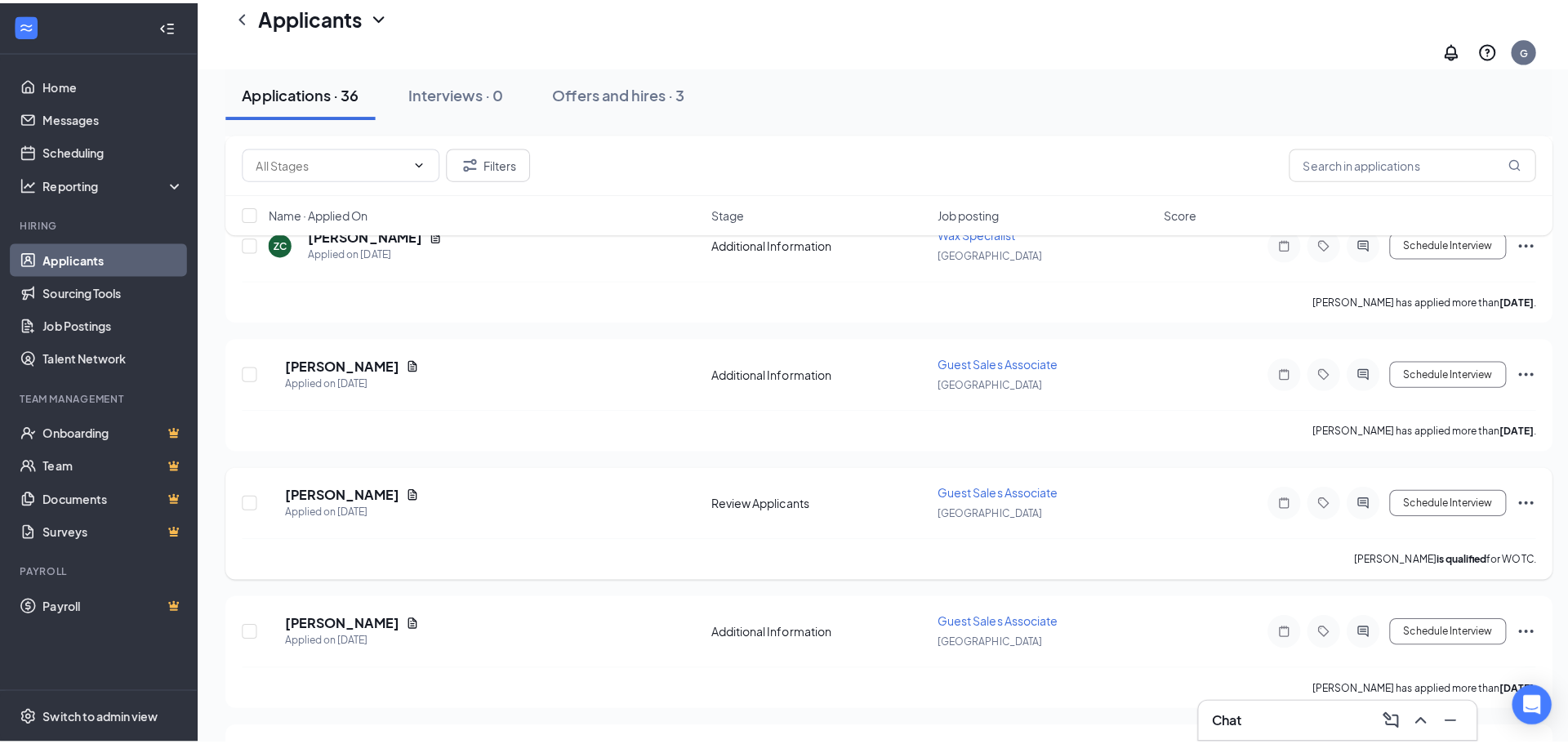
scroll to position [1388, 0]
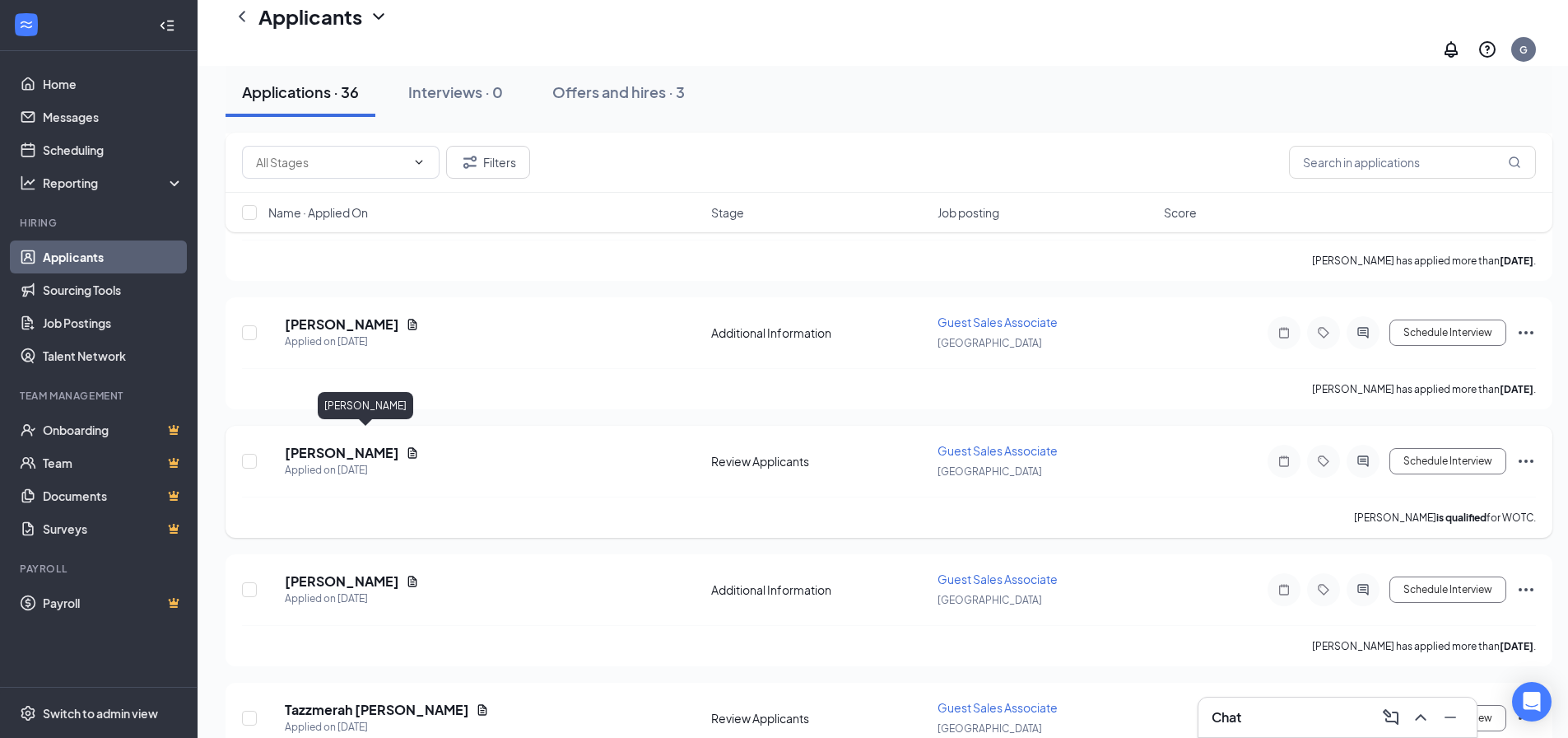
click at [333, 443] on h5 "[PERSON_NAME]" at bounding box center [342, 452] width 114 height 18
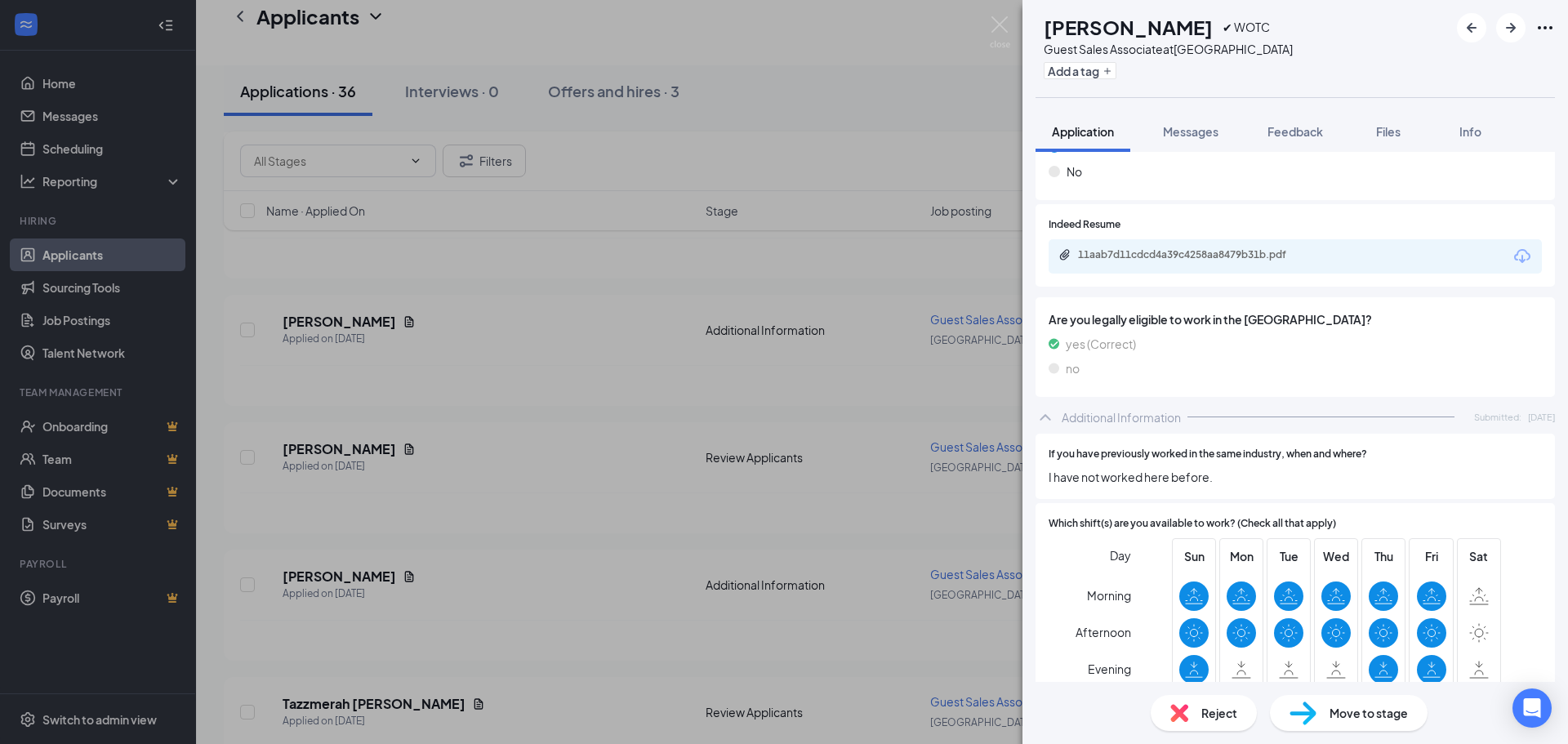
scroll to position [327, 0]
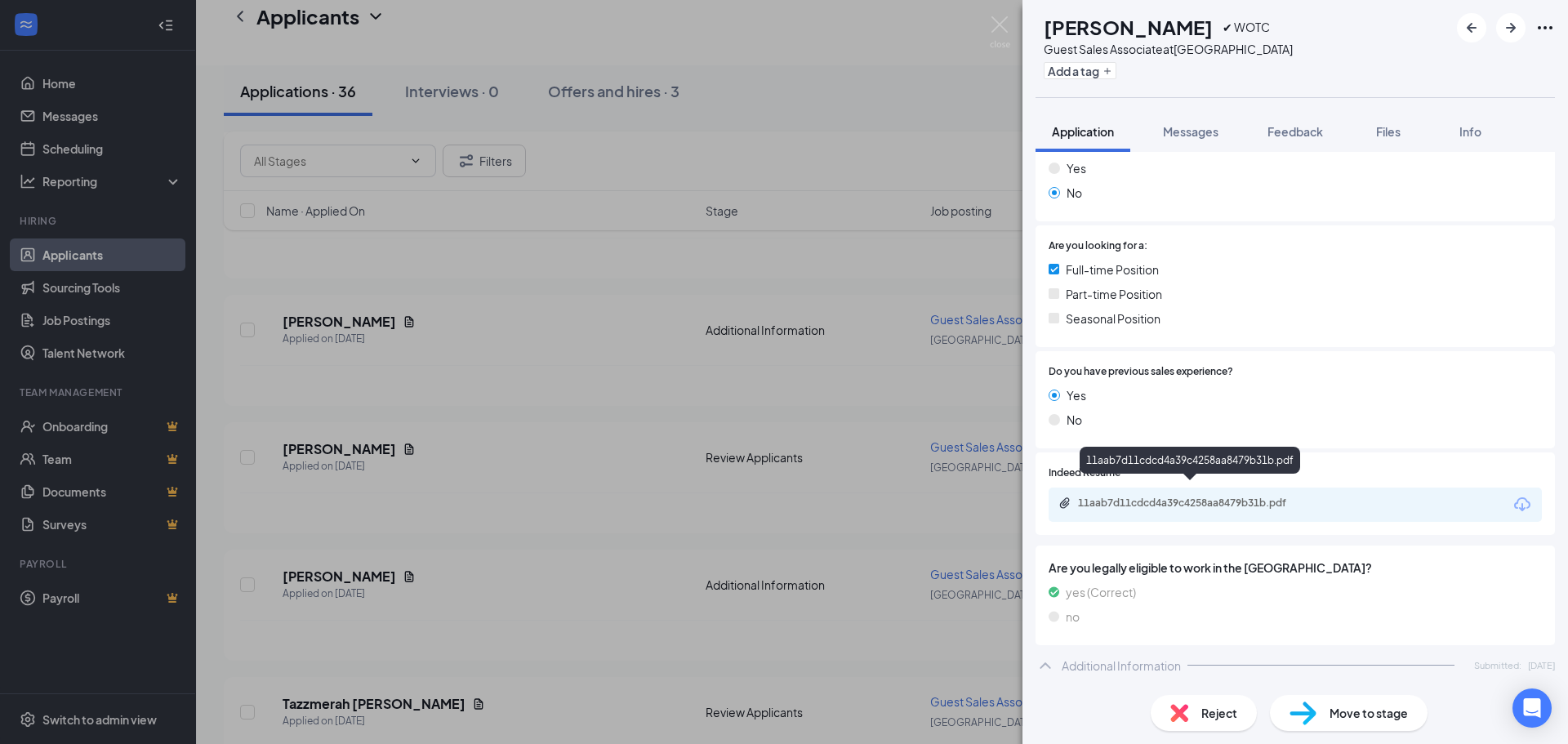
click at [1177, 497] on div "11aab7d11cdcd4a39c4258aa8479b31b.pdf" at bounding box center [1193, 503] width 229 height 13
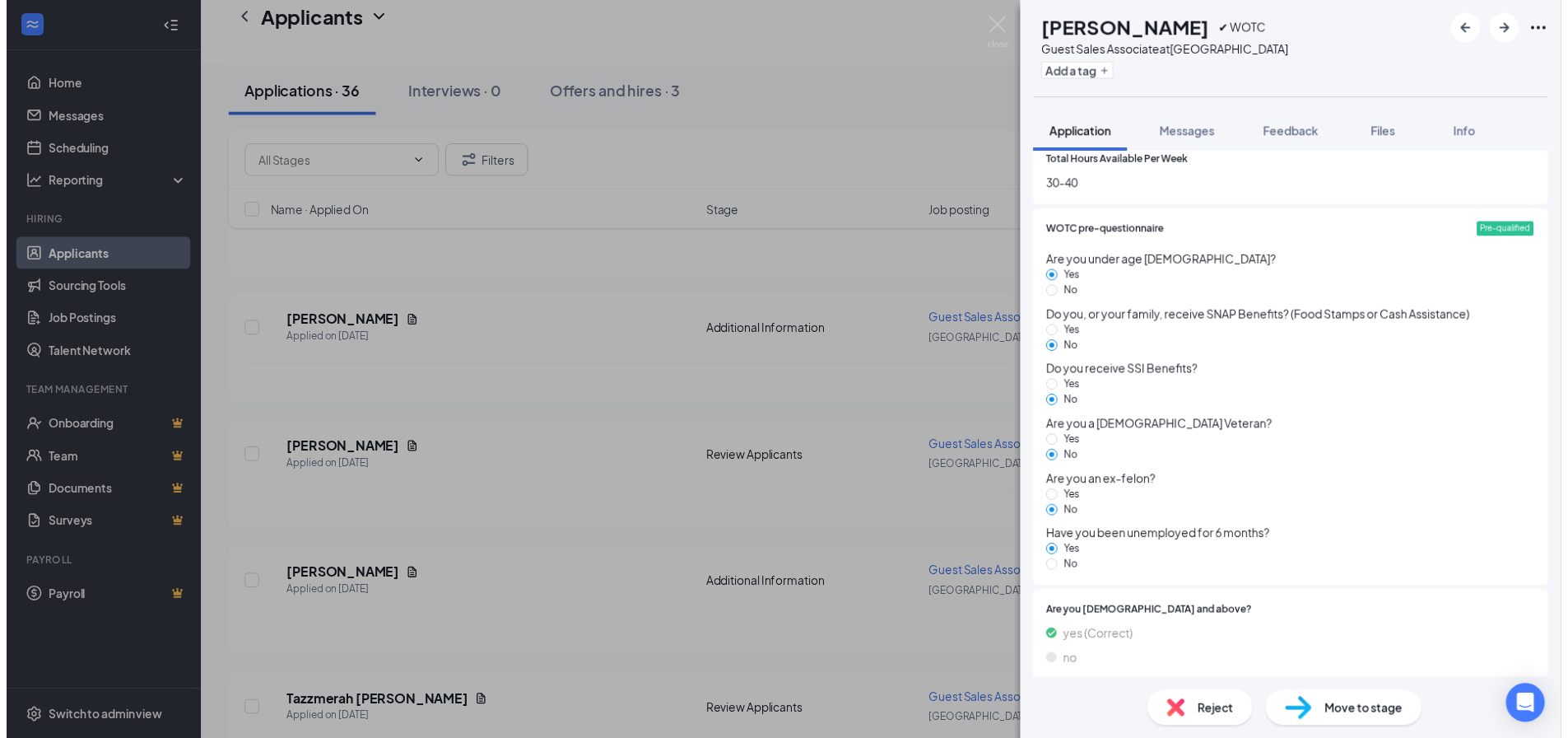
scroll to position [749, 0]
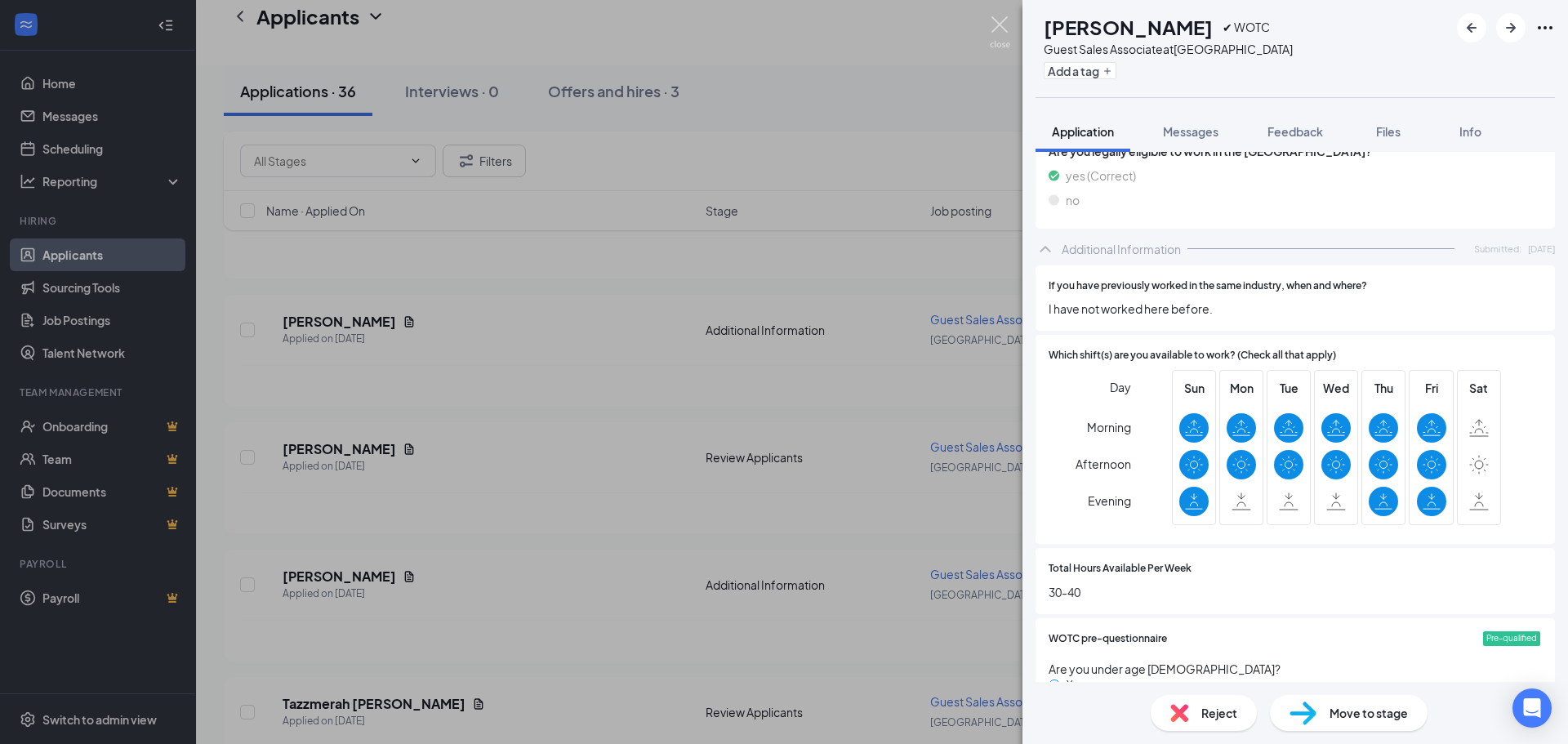
click at [992, 24] on img at bounding box center [1000, 32] width 21 height 32
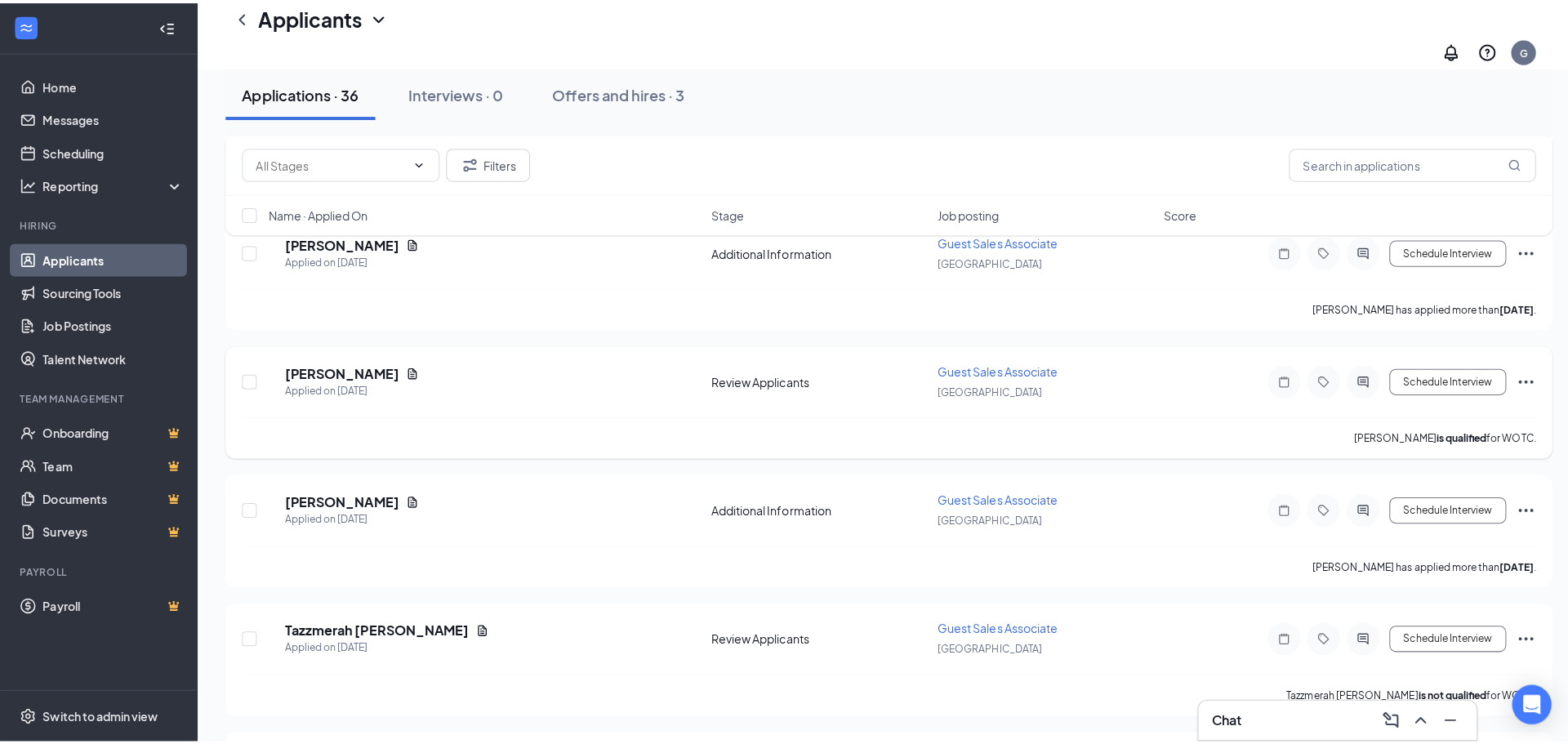
scroll to position [1553, 0]
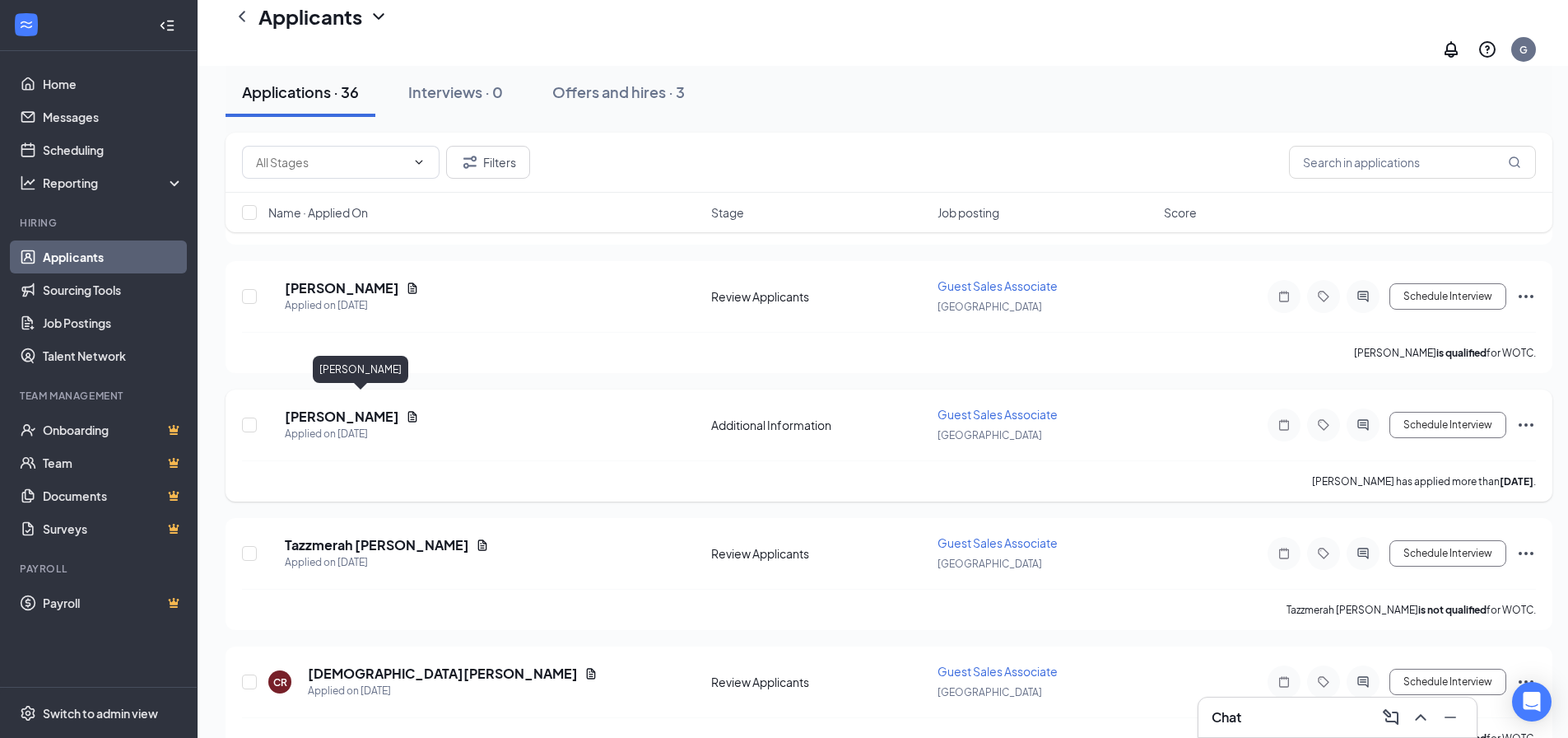
click at [340, 408] on h5 "[PERSON_NAME]" at bounding box center [342, 417] width 114 height 18
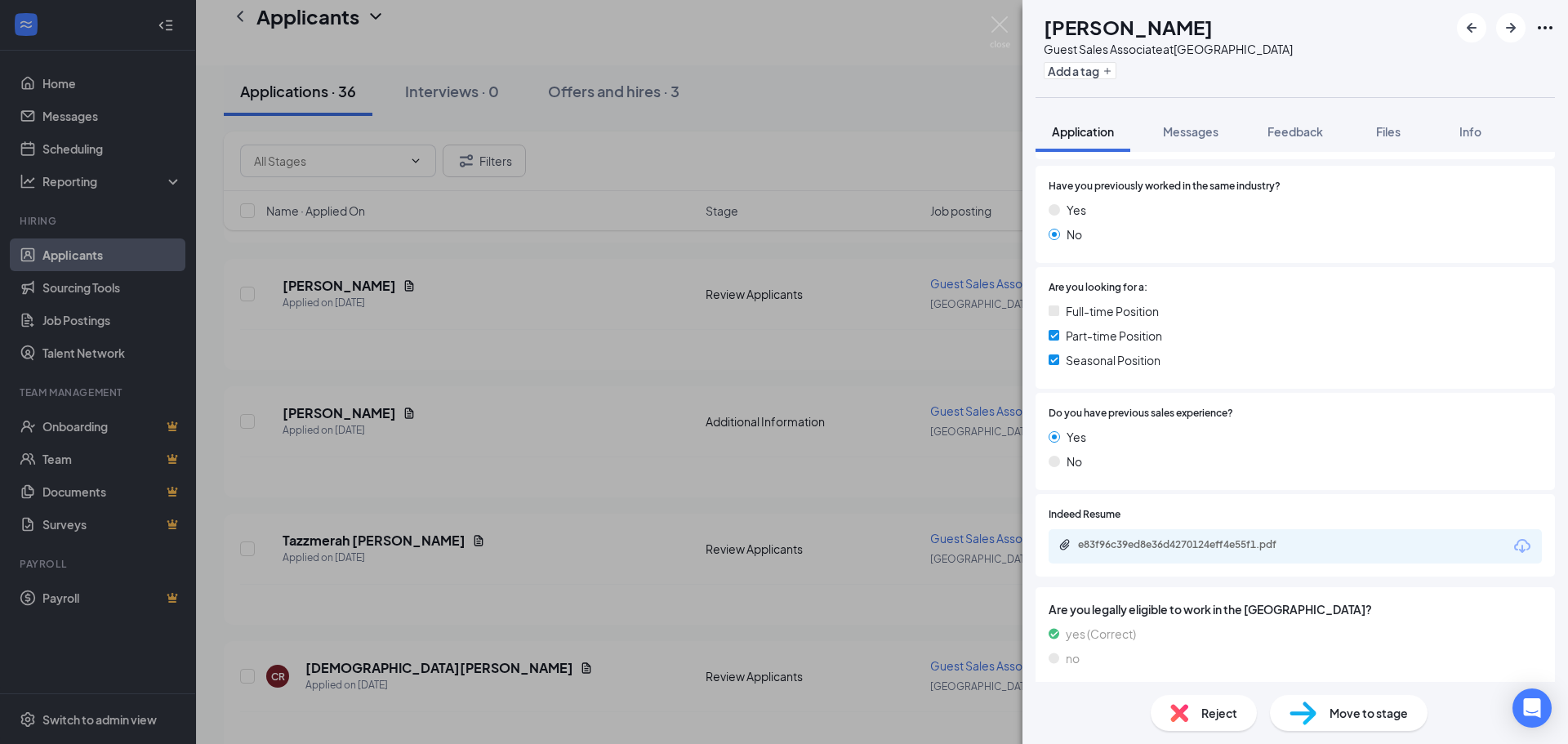
scroll to position [314, 0]
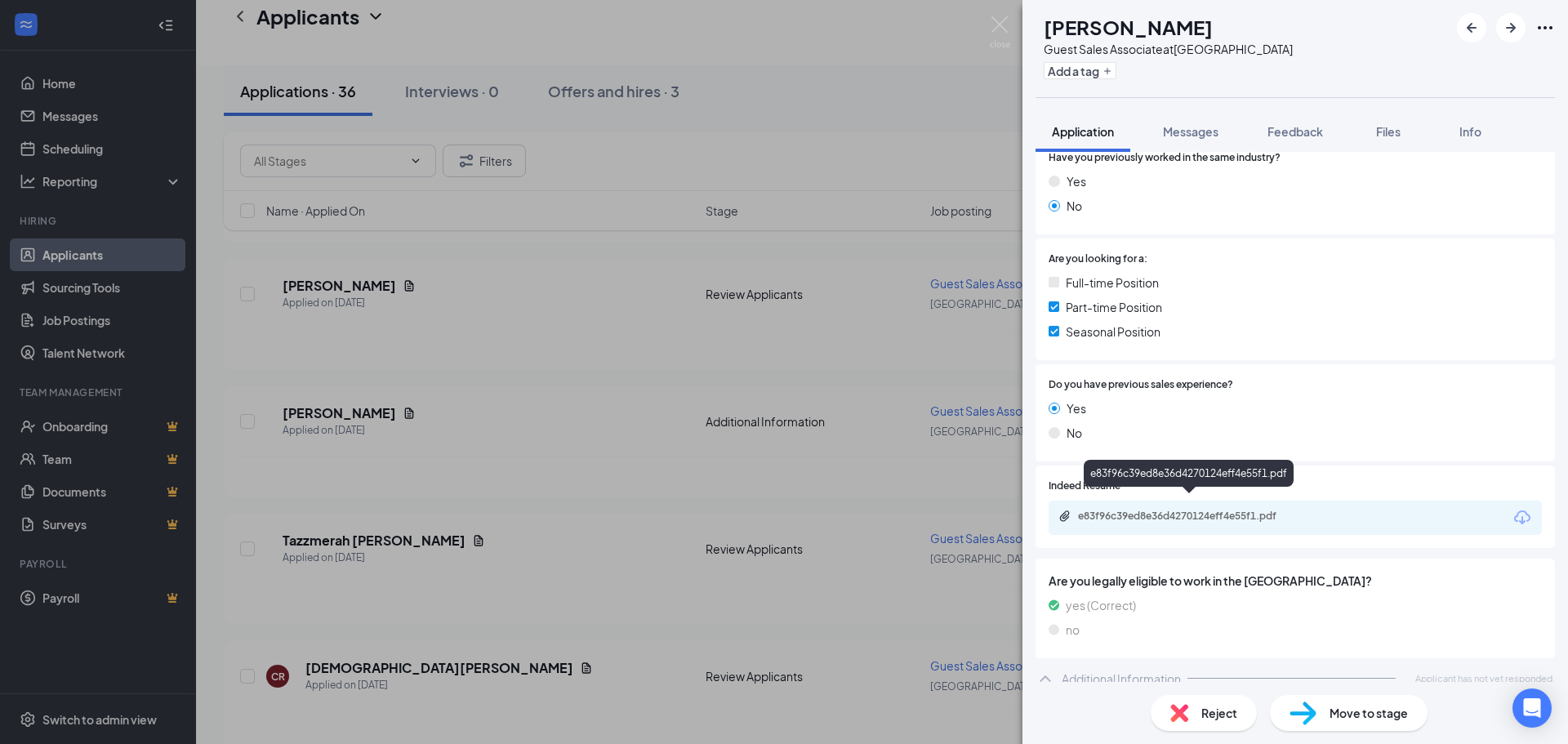
click at [1221, 509] on div "e83f96c39ed8e36d4270124eff4e55f1.pdf" at bounding box center [1193, 515] width 229 height 13
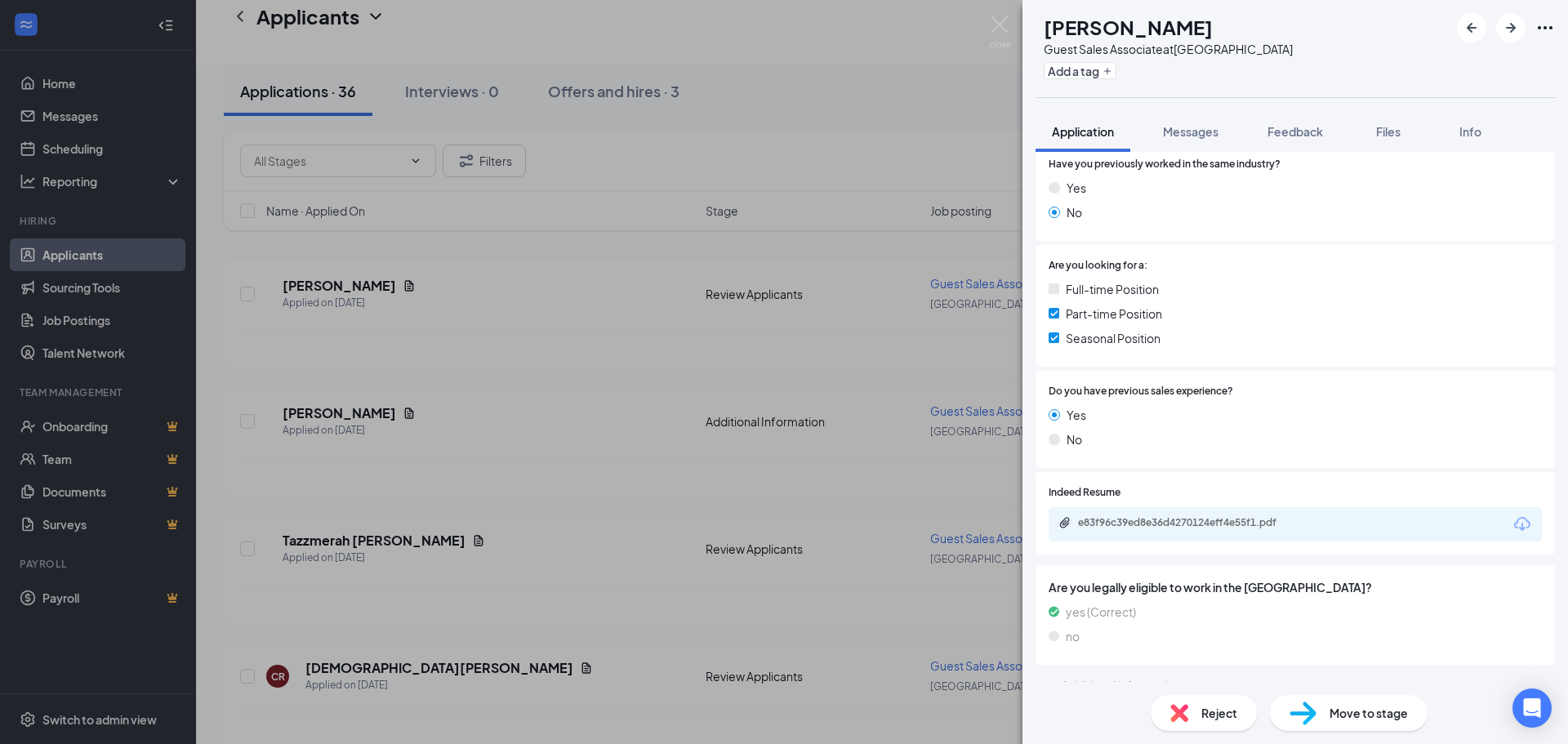
click at [1217, 716] on span "Reject" at bounding box center [1219, 713] width 36 height 18
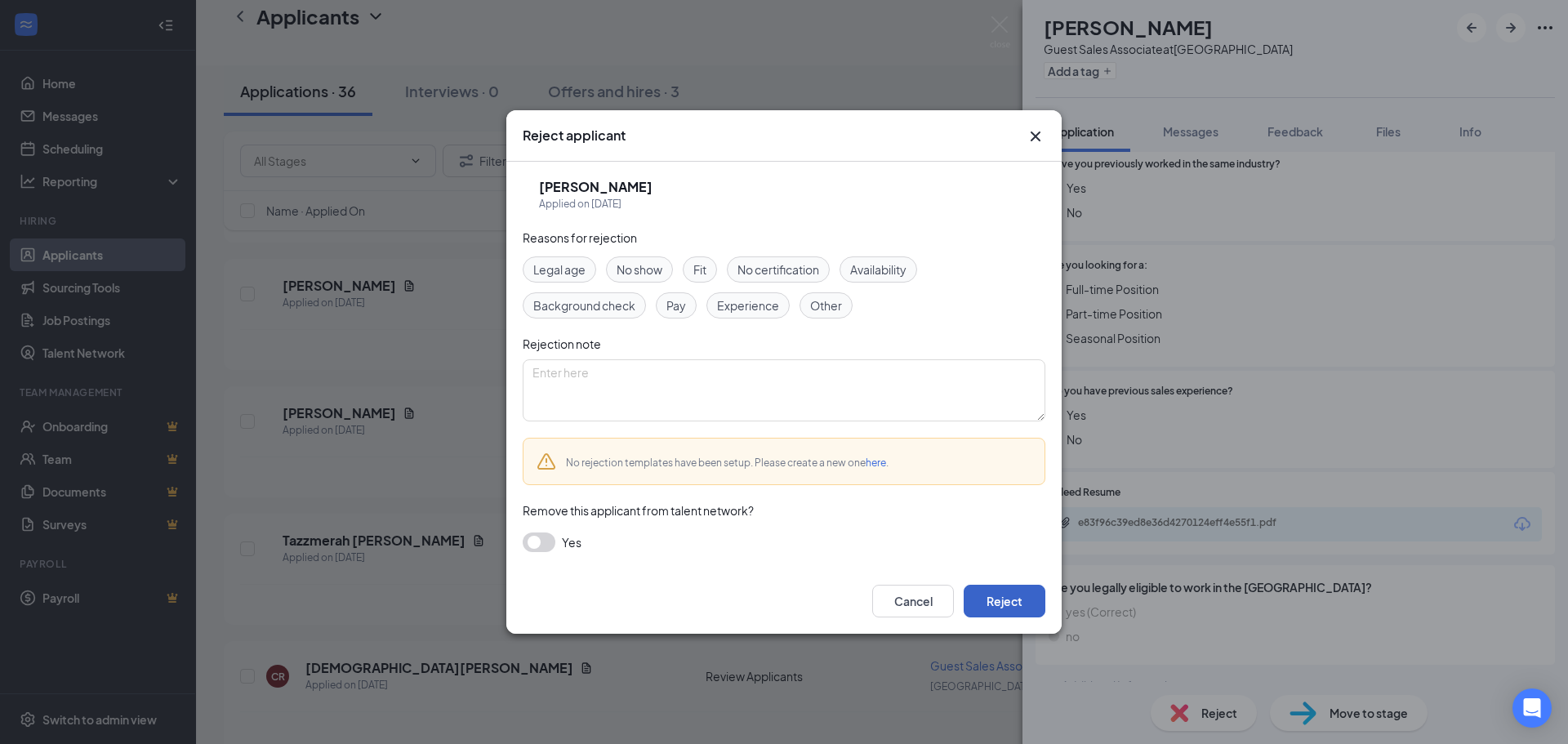
click at [1002, 603] on button "Reject" at bounding box center [1005, 600] width 82 height 32
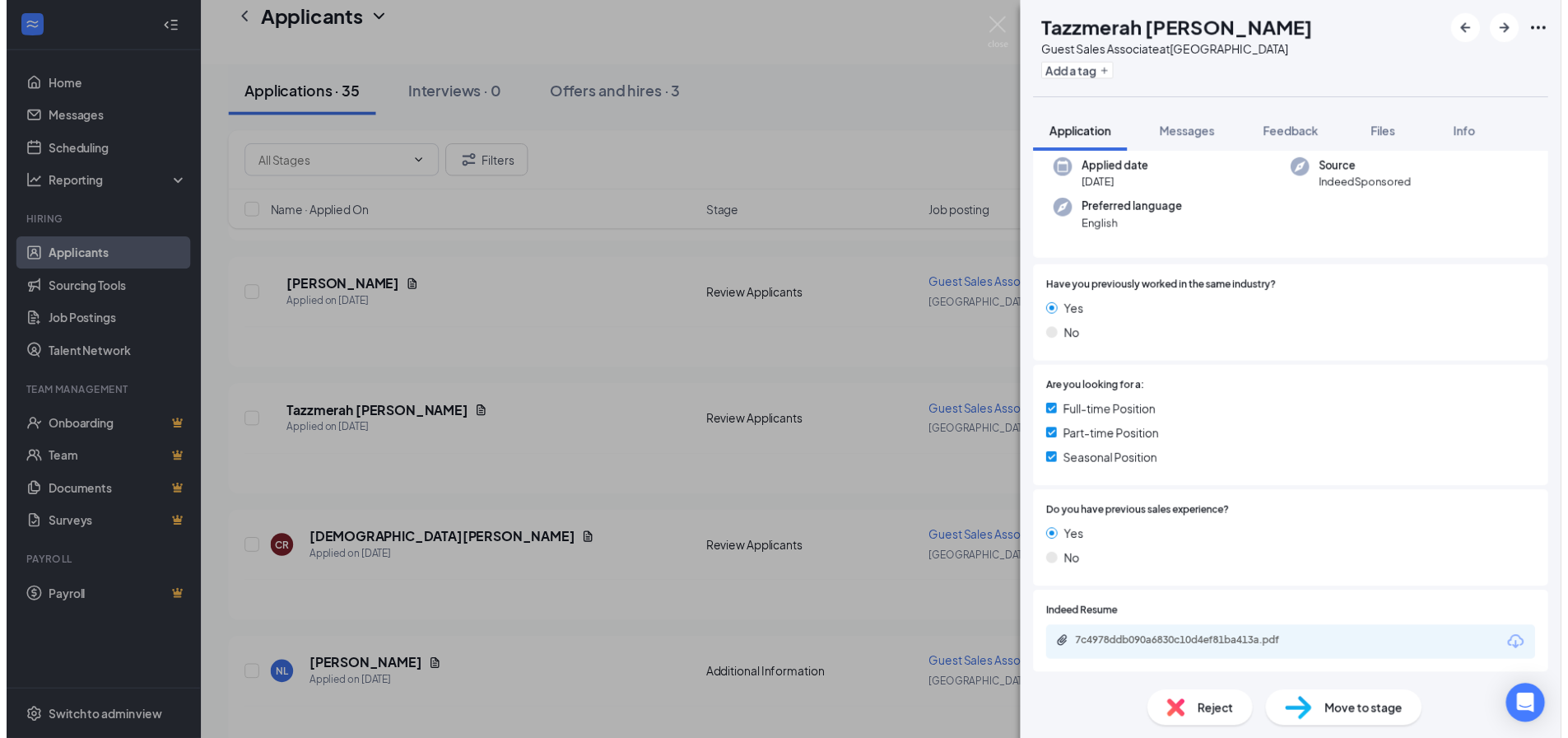
scroll to position [165, 0]
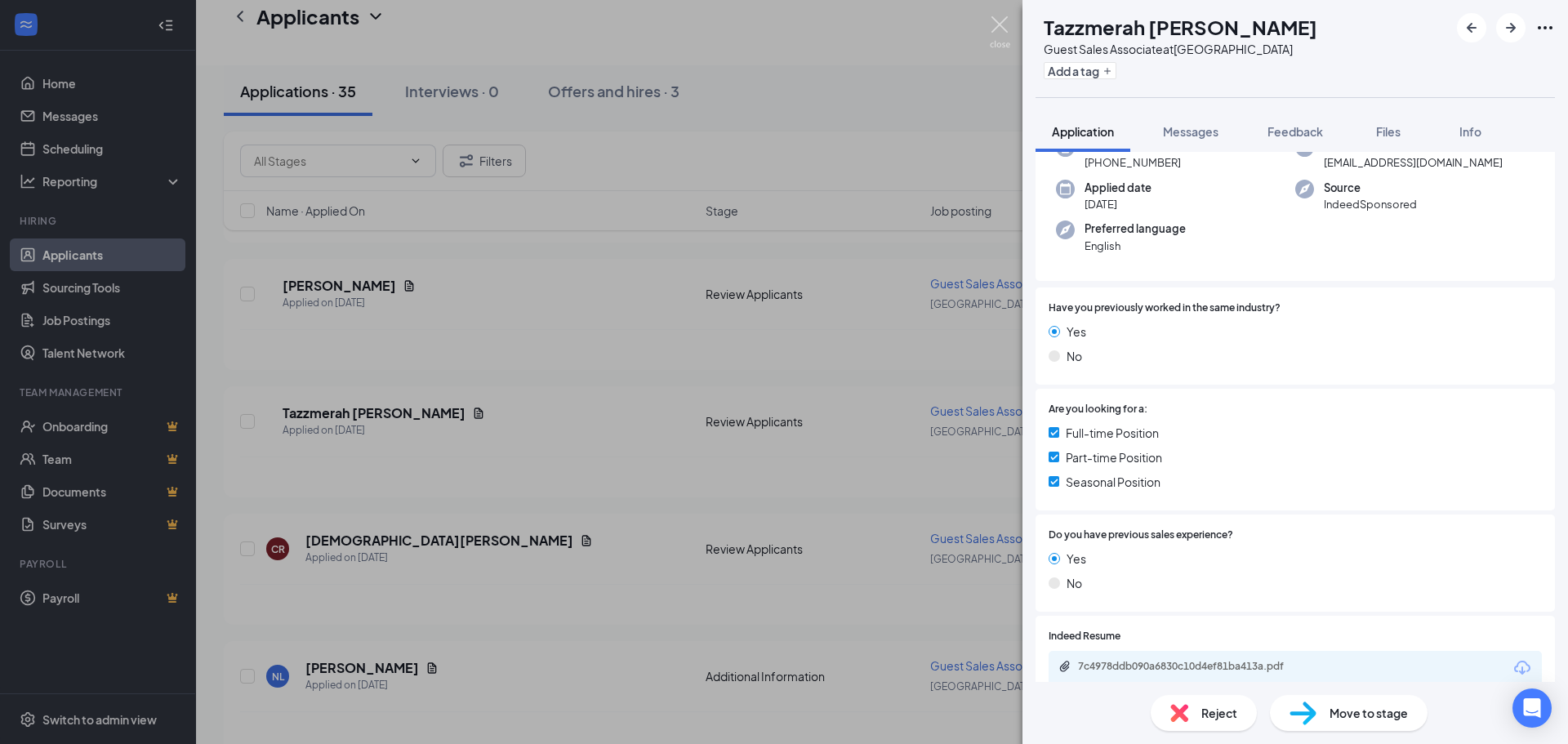
click at [992, 21] on img at bounding box center [1000, 32] width 21 height 32
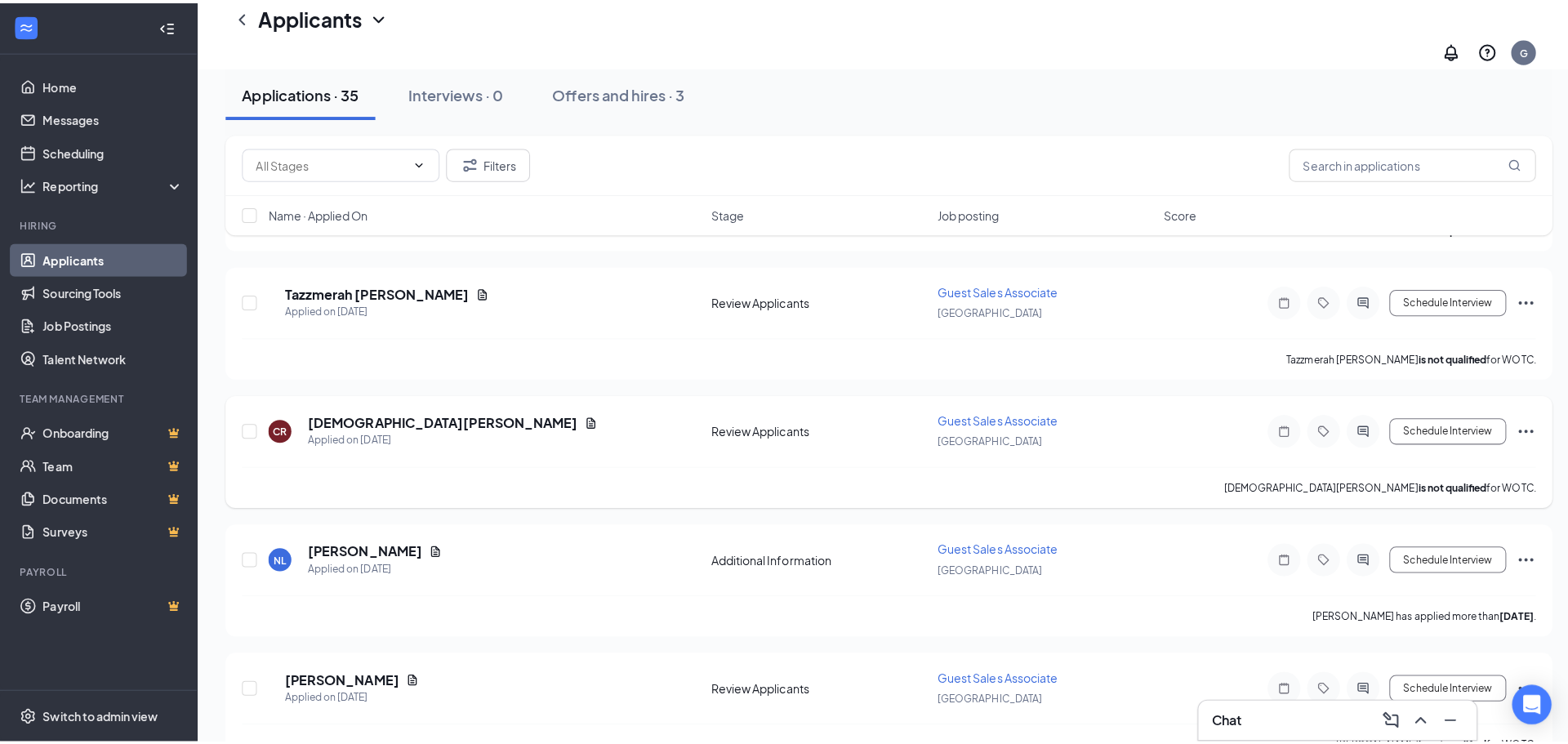
scroll to position [1716, 0]
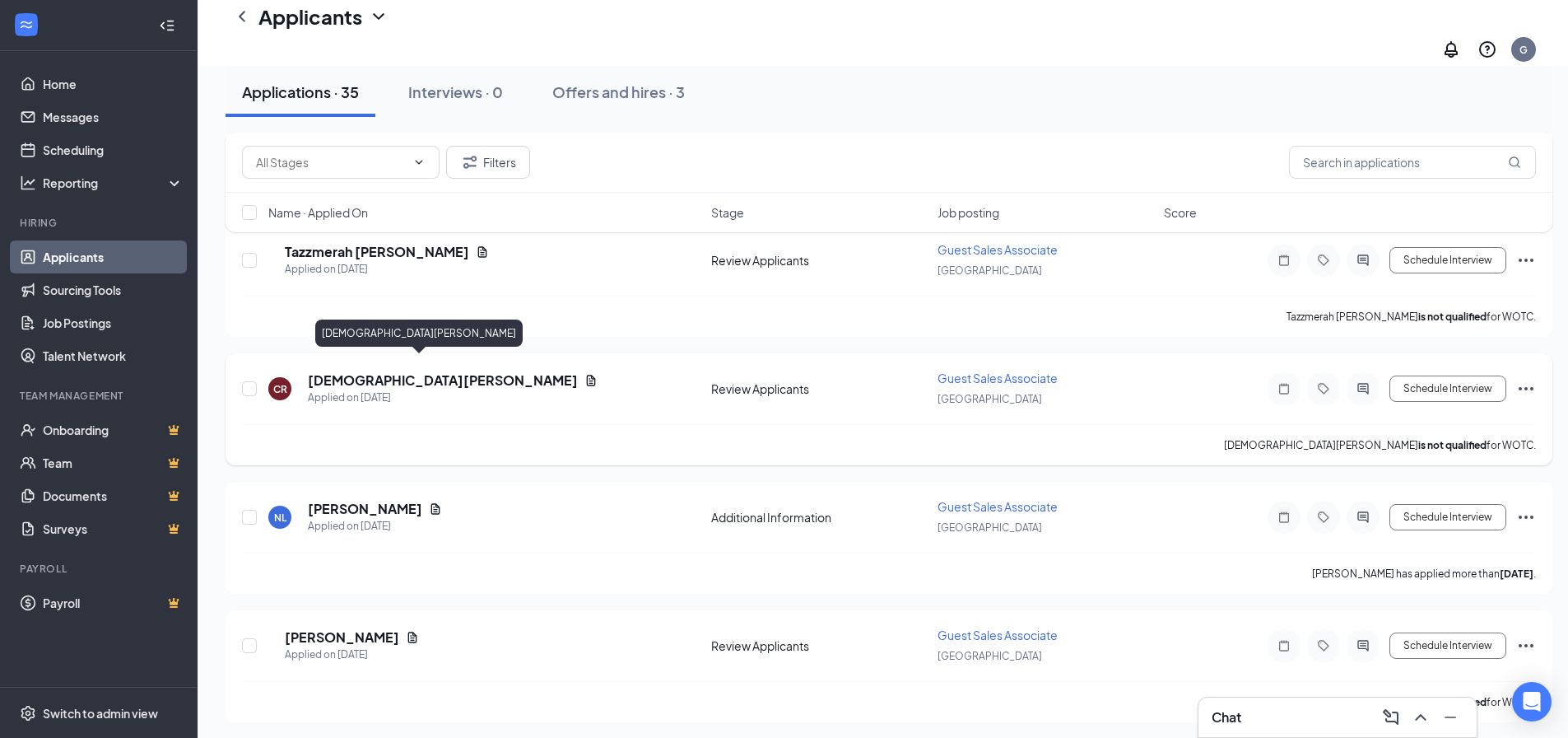
click at [358, 371] on h5 "[DEMOGRAPHIC_DATA][PERSON_NAME]" at bounding box center [442, 380] width 270 height 18
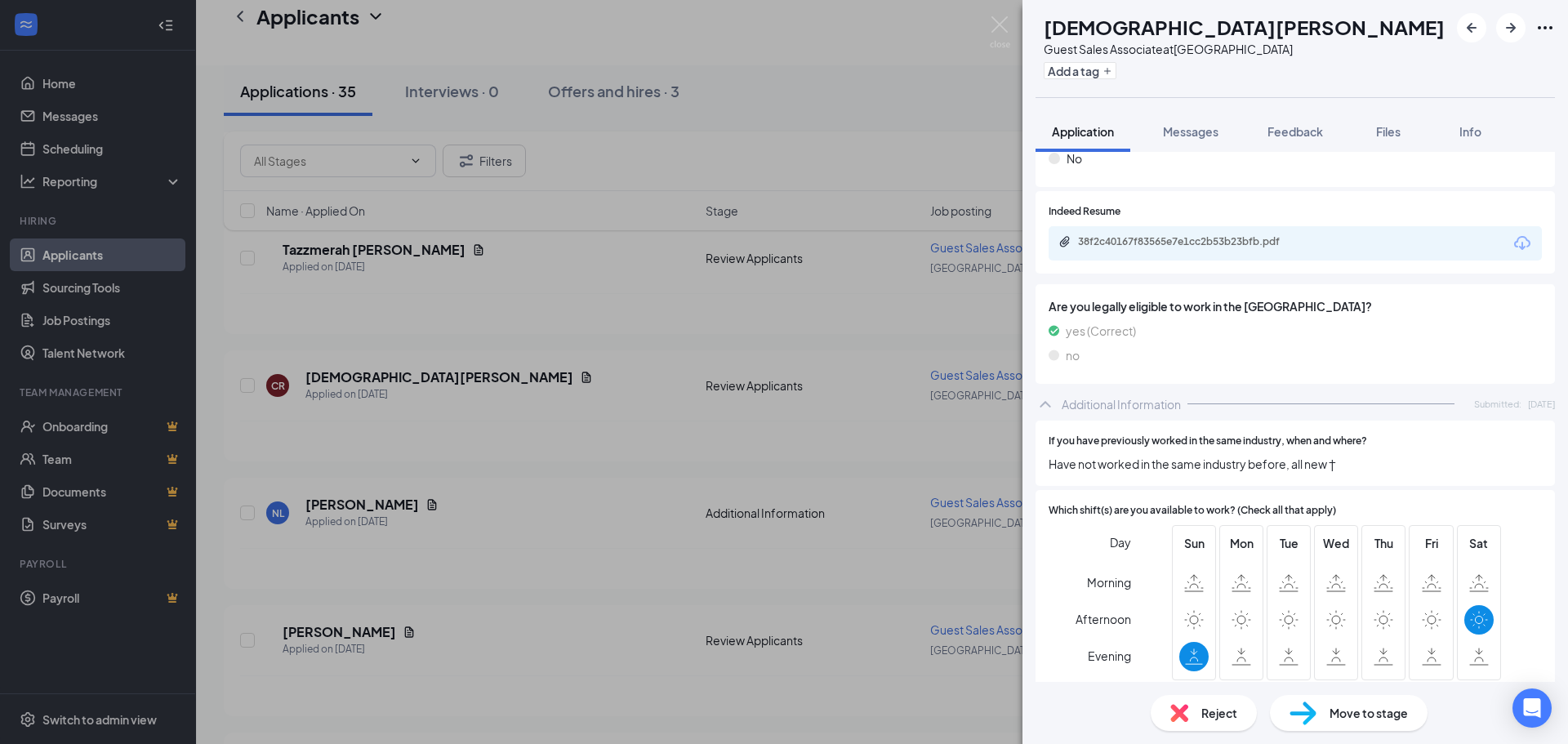
scroll to position [817, 0]
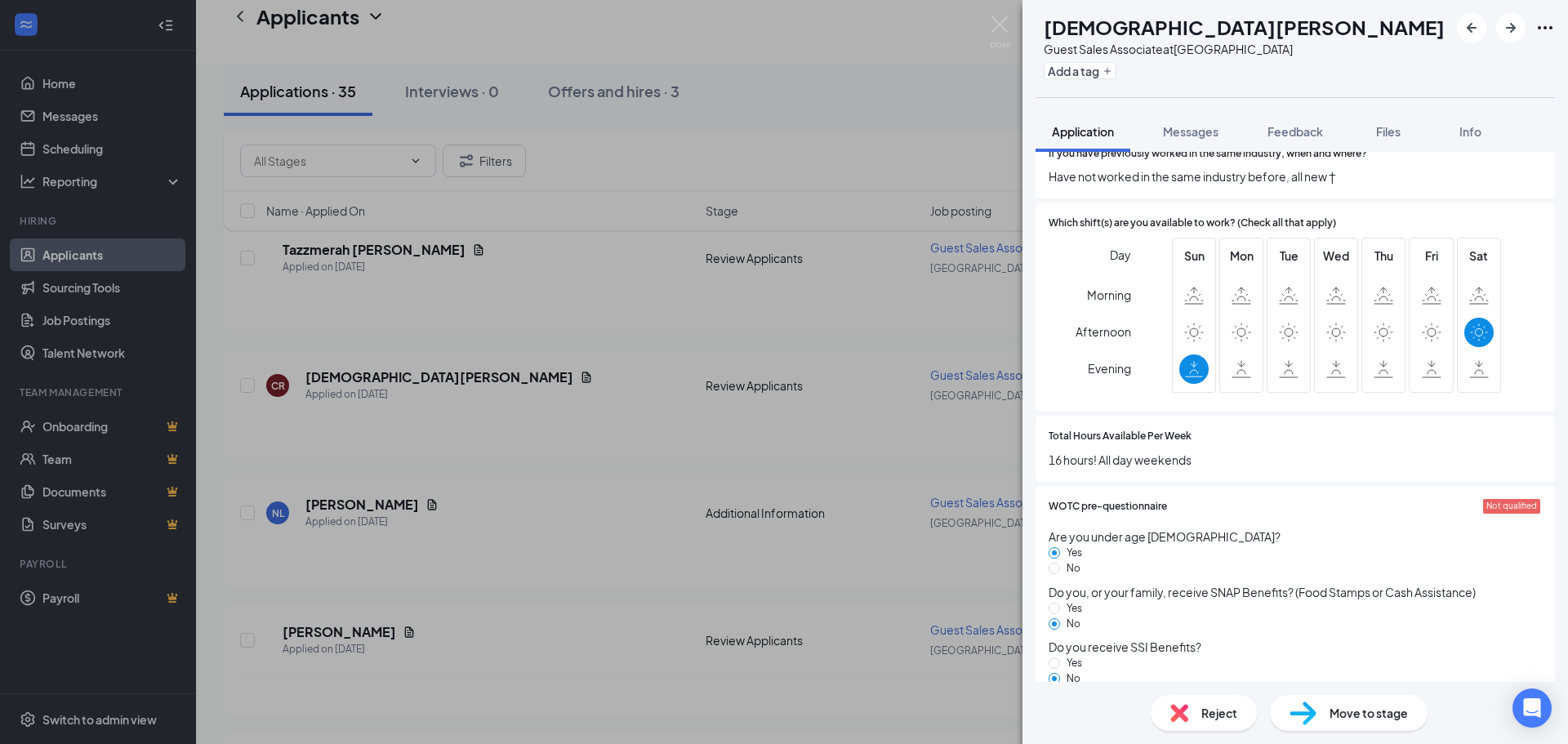
click at [1214, 713] on span "Reject" at bounding box center [1219, 713] width 36 height 18
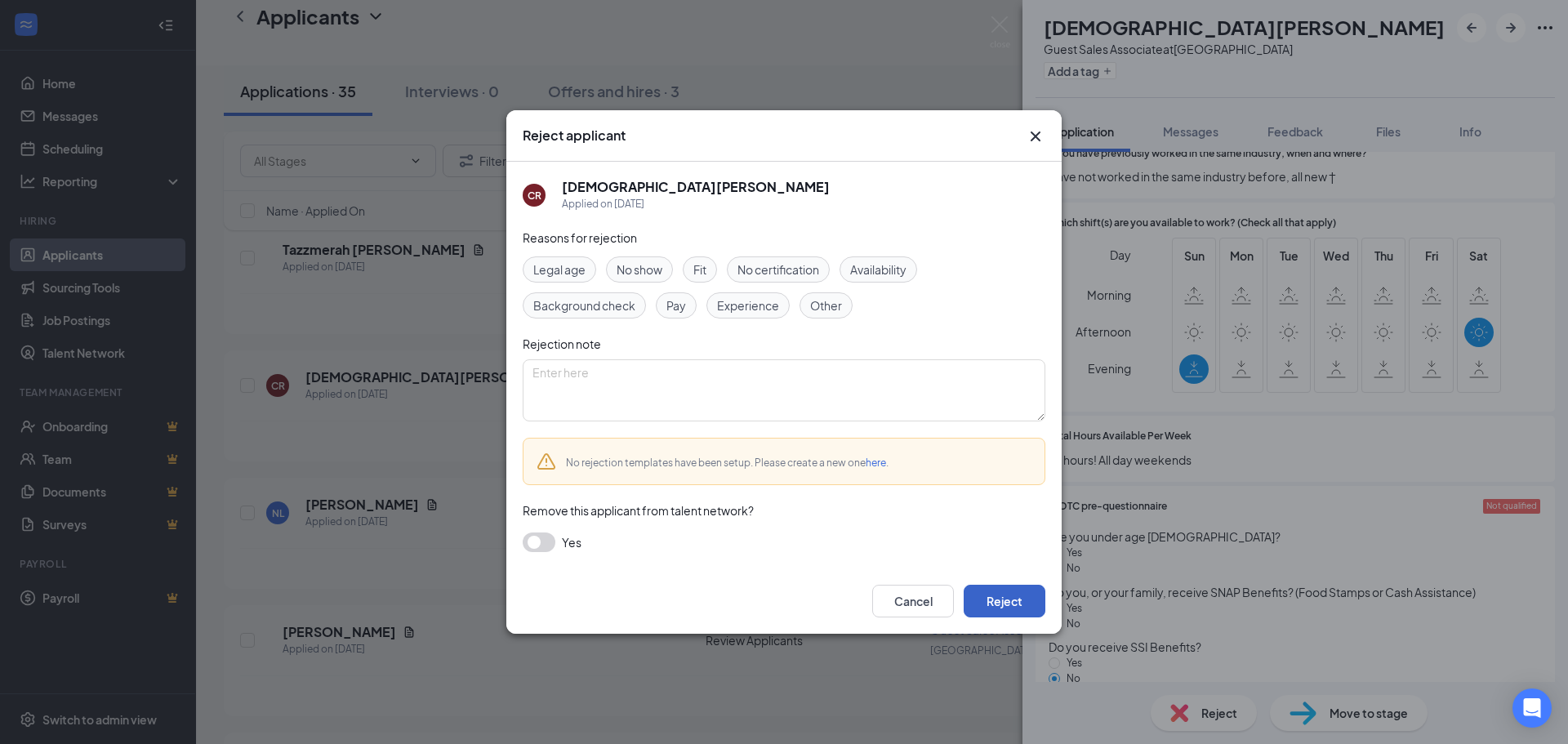
click at [1011, 606] on button "Reject" at bounding box center [1005, 600] width 82 height 32
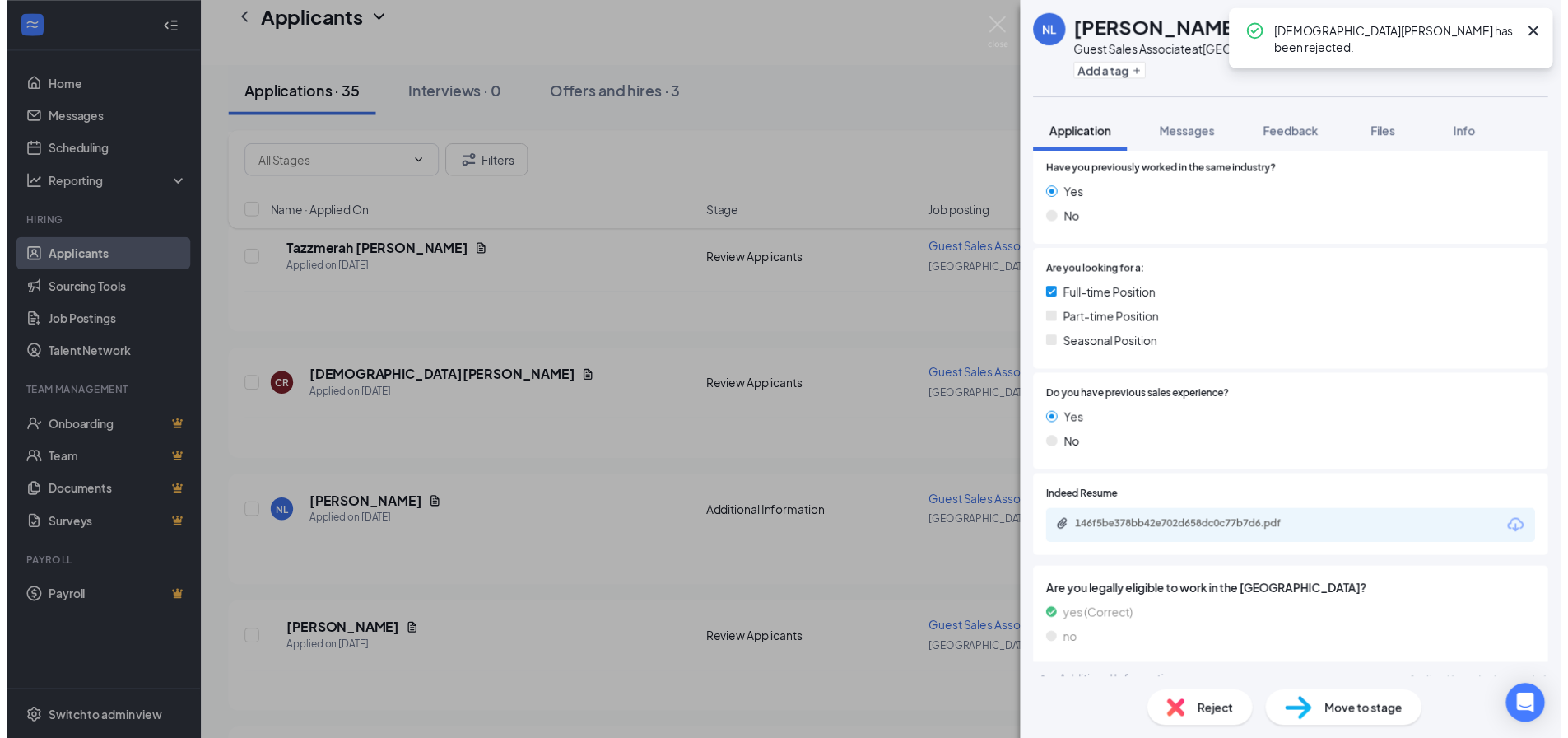
scroll to position [309, 0]
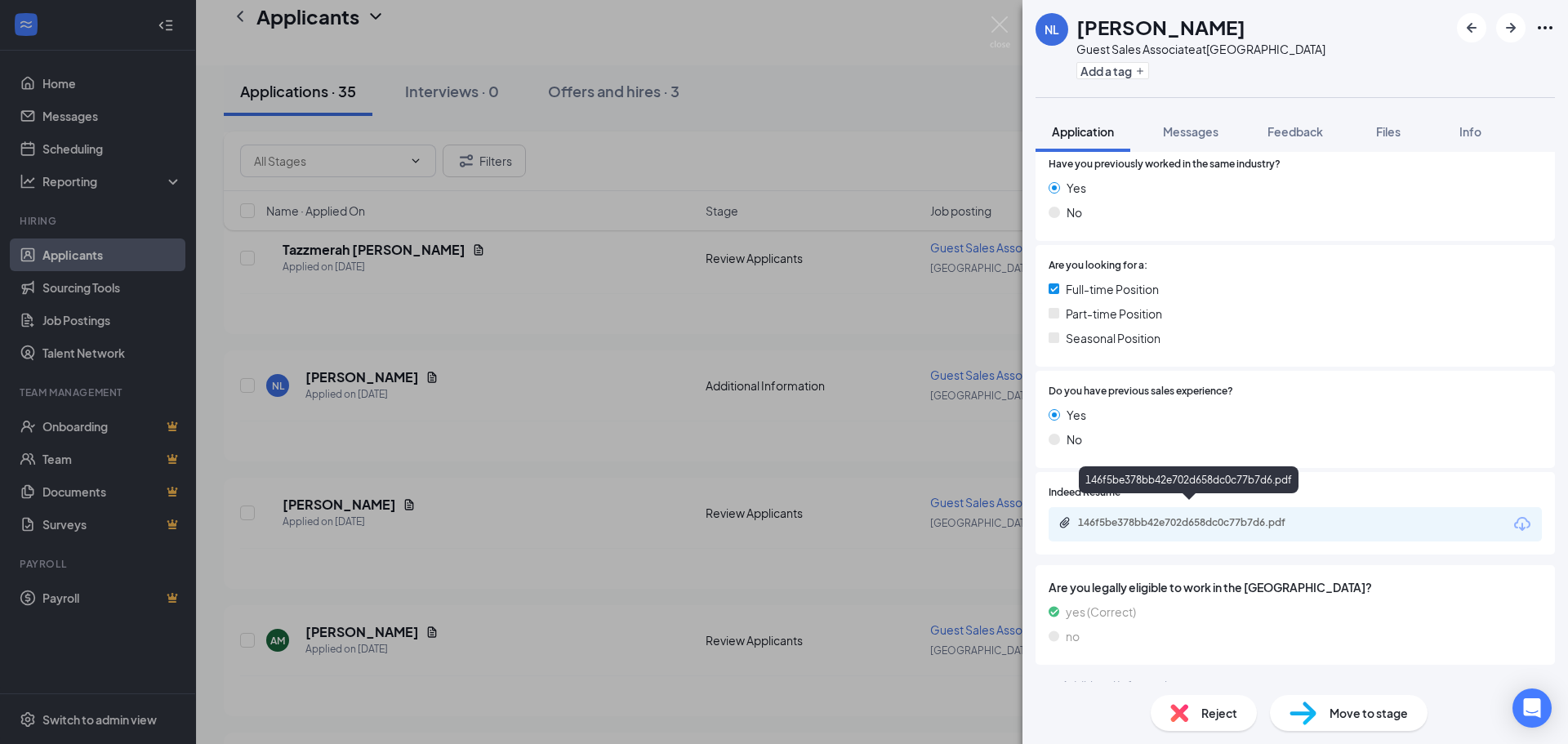
click at [1190, 516] on div "146f5be378bb42e702d658dc0c77b7d6.pdf" at bounding box center [1193, 522] width 229 height 13
click at [998, 22] on img at bounding box center [1000, 32] width 21 height 32
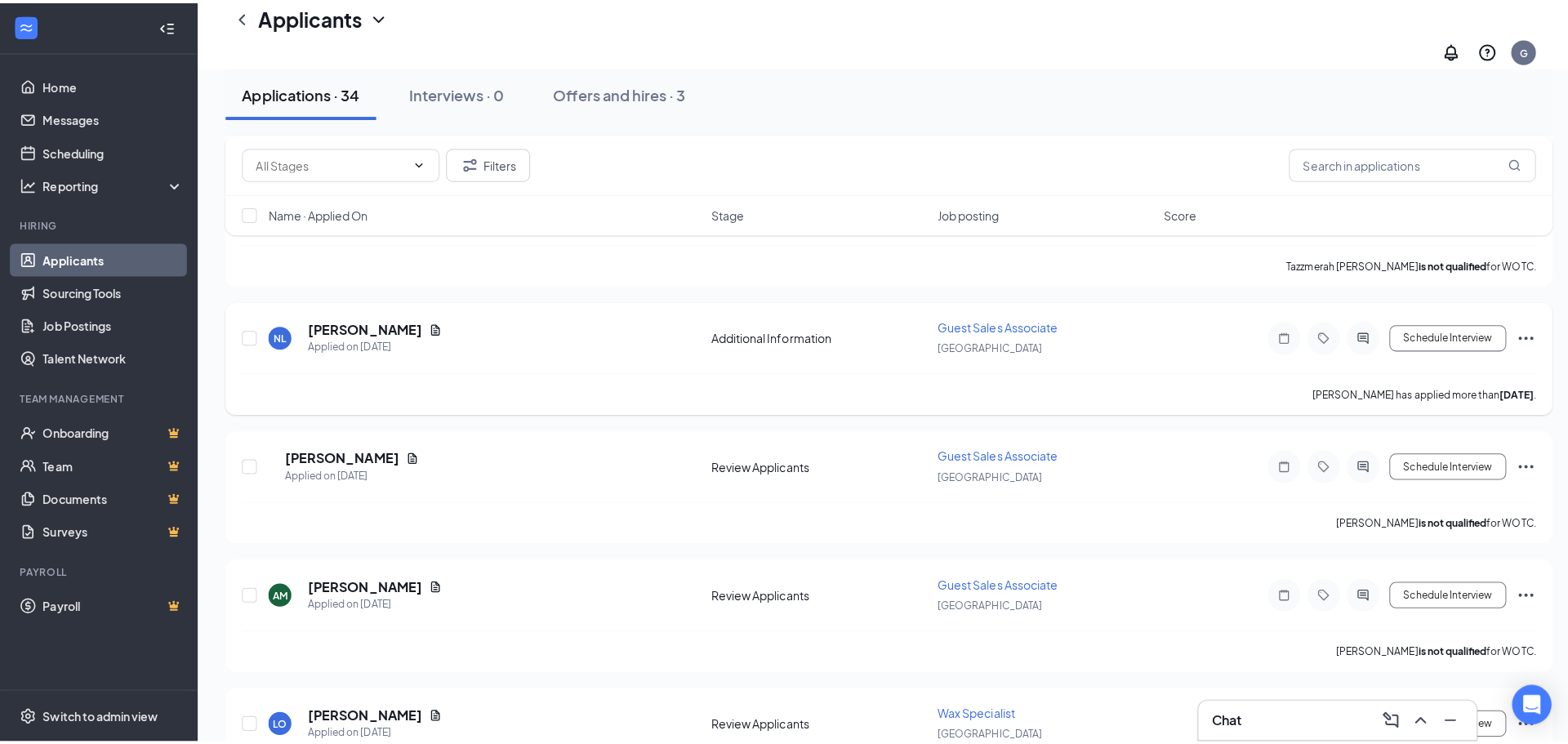
scroll to position [1797, 0]
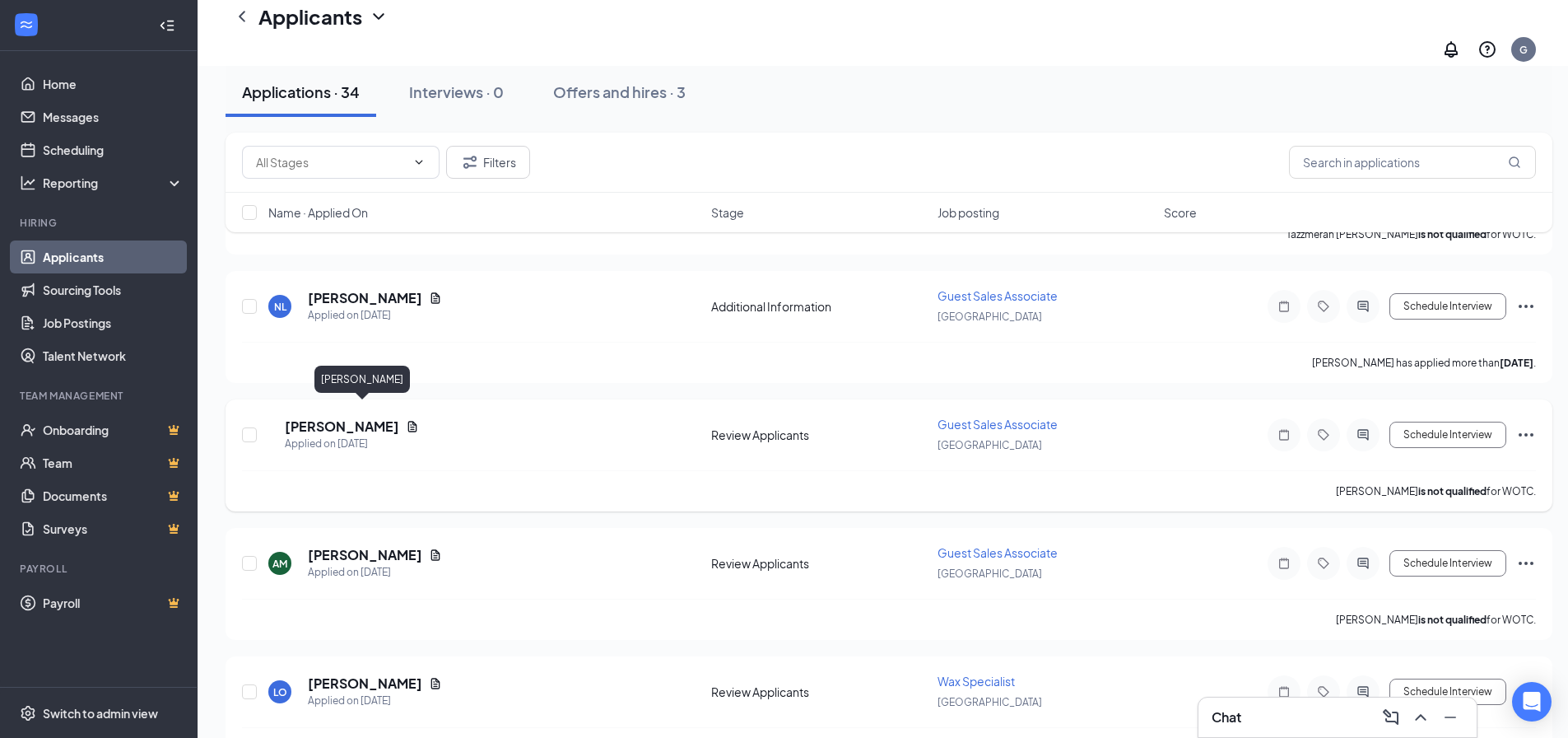
click at [367, 418] on h5 "[PERSON_NAME]" at bounding box center [342, 427] width 114 height 18
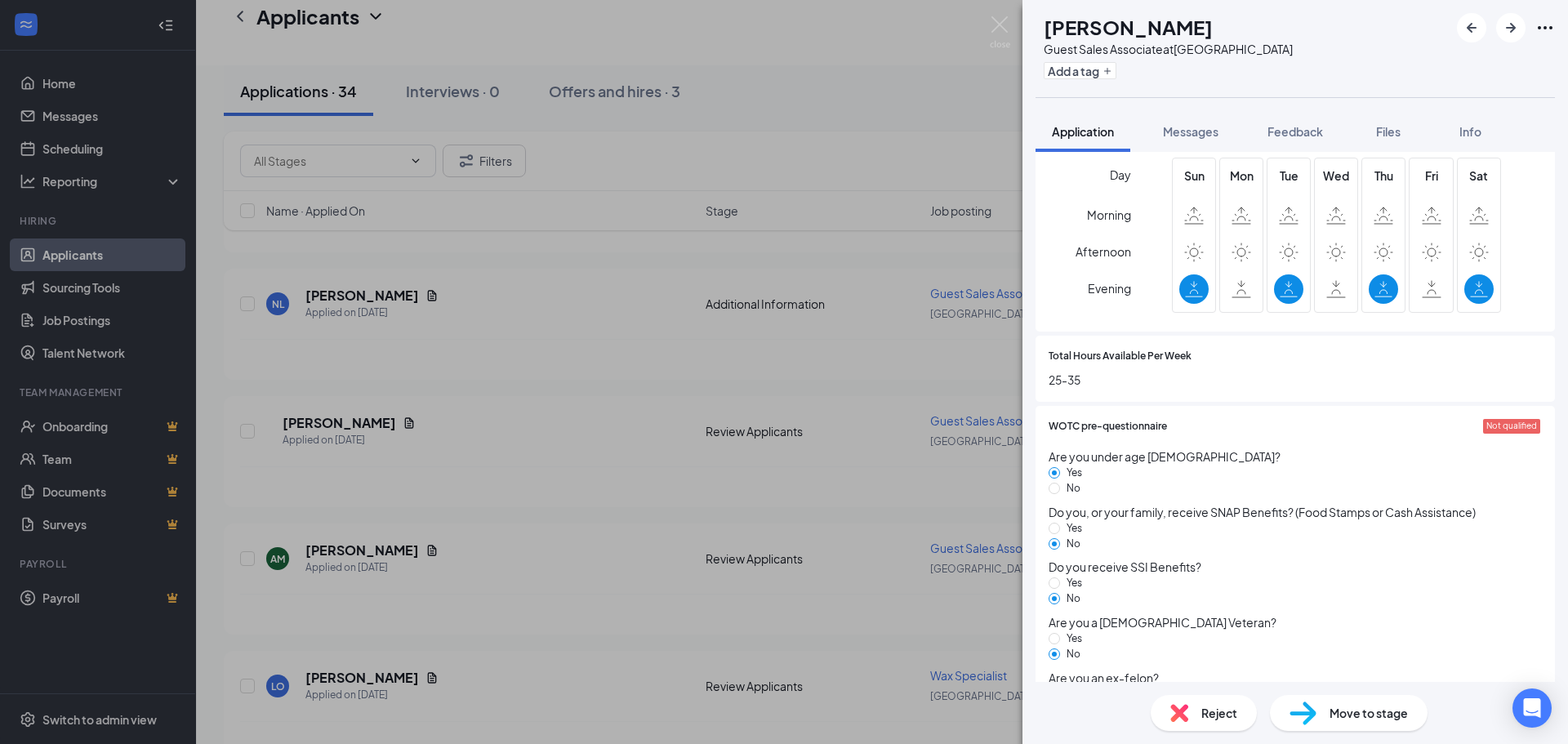
scroll to position [898, 0]
click at [1207, 713] on span "Reject" at bounding box center [1219, 713] width 36 height 18
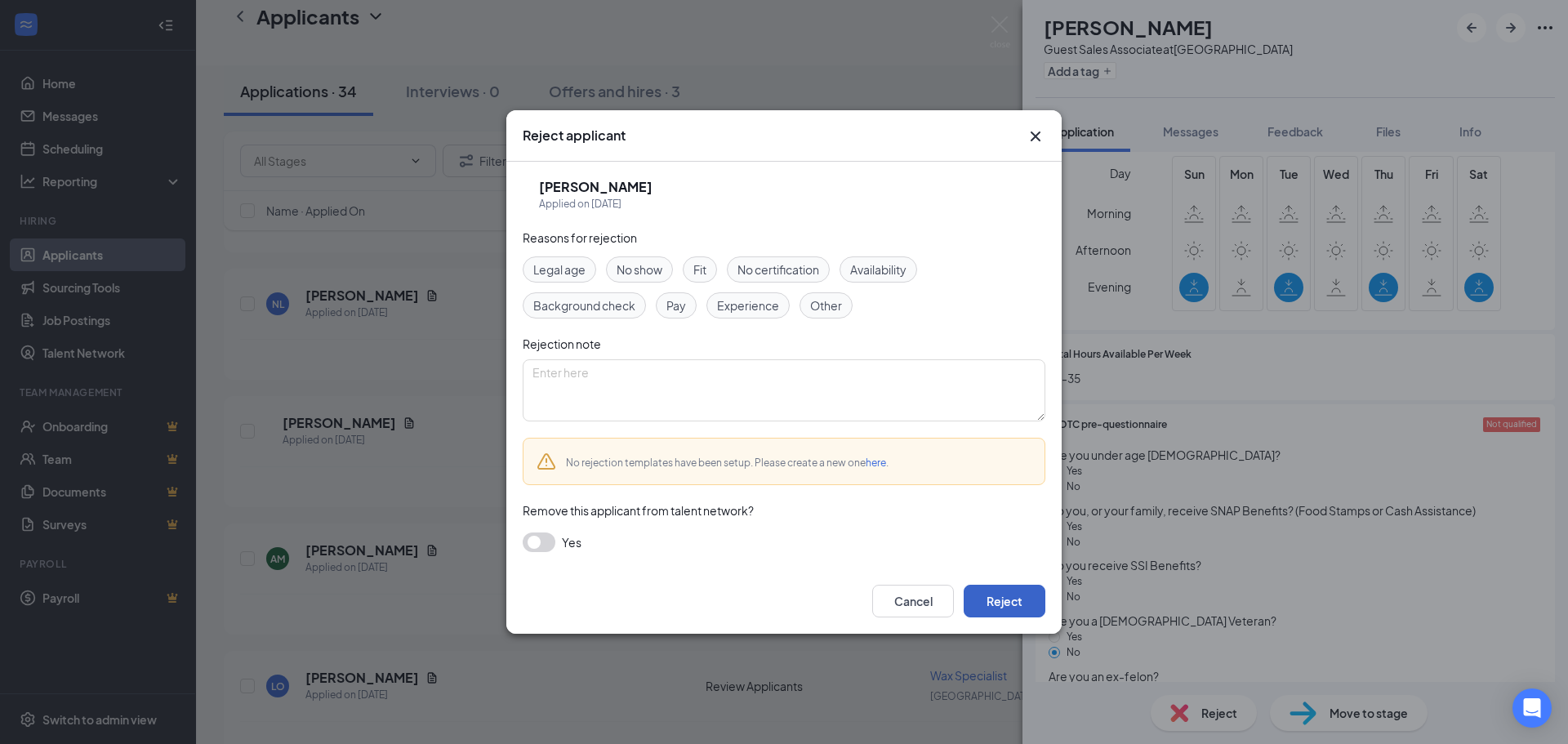
click at [1012, 603] on button "Reject" at bounding box center [1005, 600] width 82 height 32
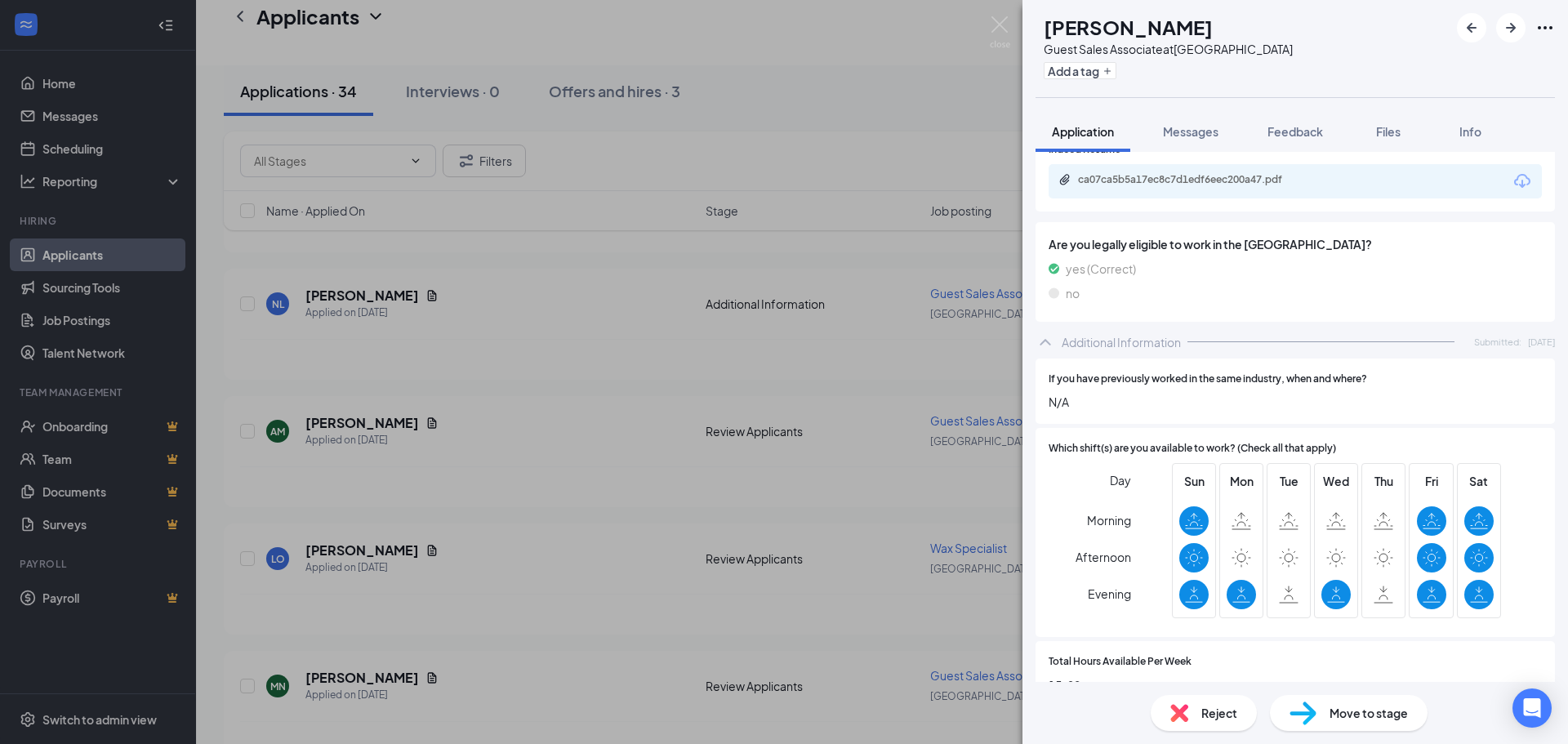
scroll to position [653, 0]
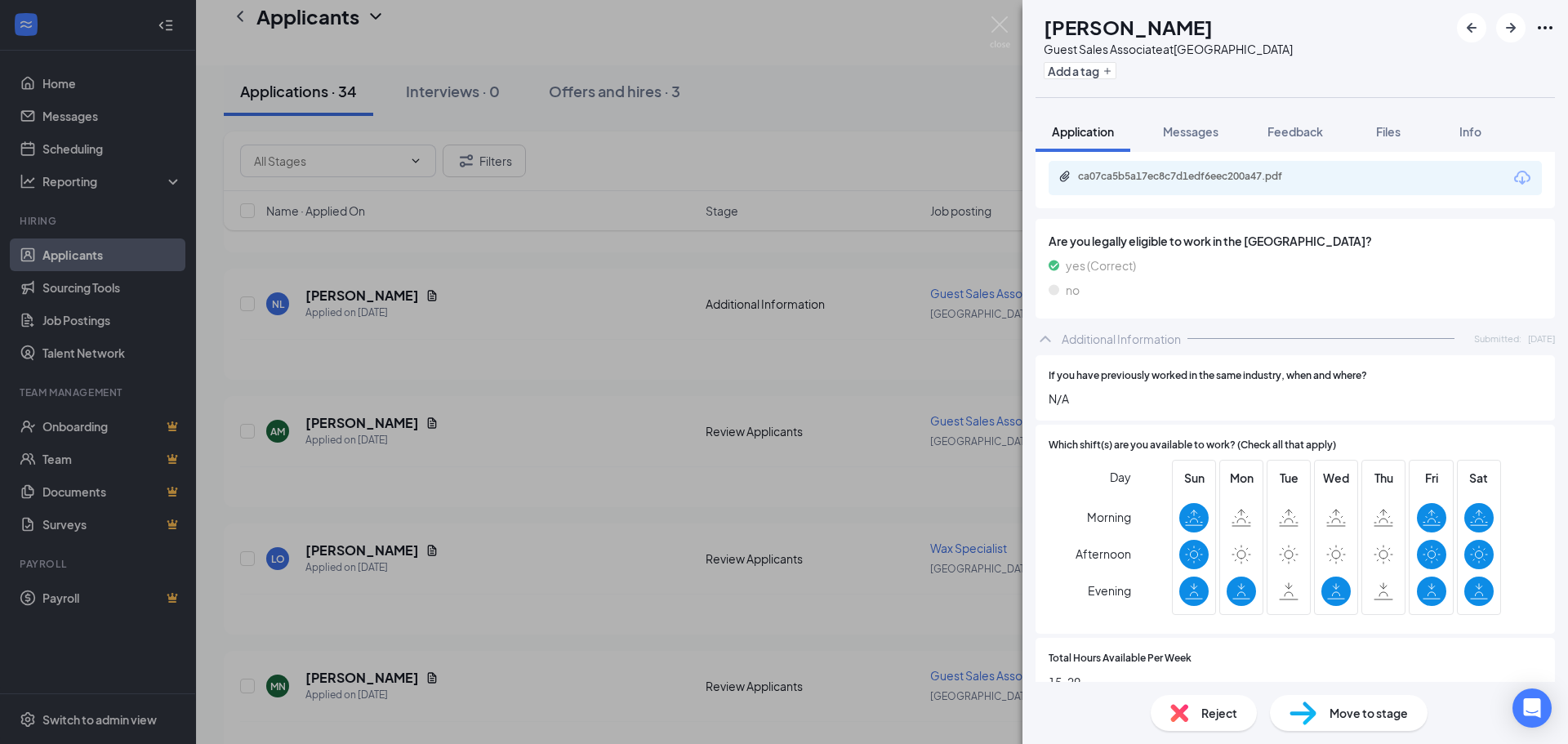
click at [1199, 714] on div "Reject" at bounding box center [1203, 713] width 107 height 36
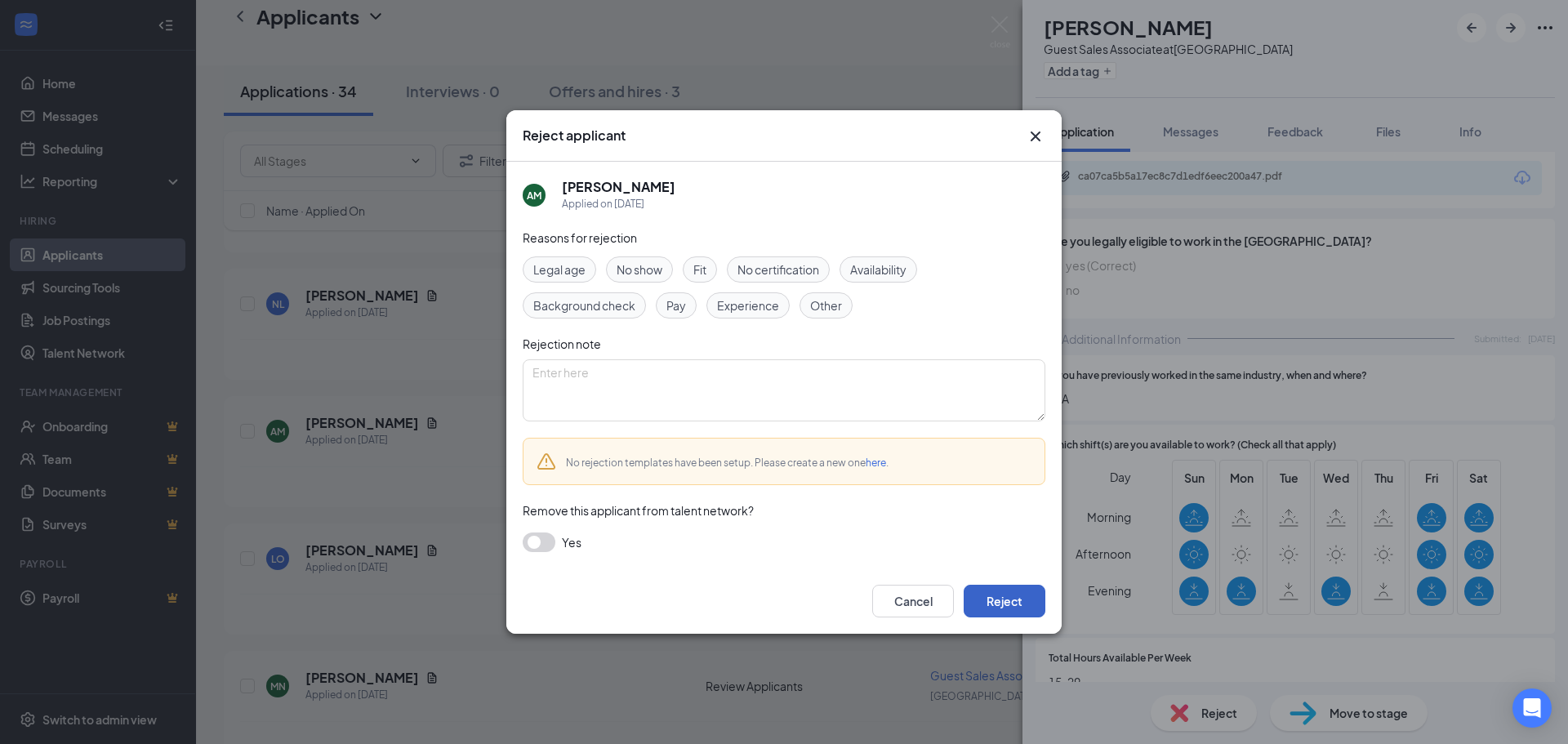
click at [991, 605] on button "Reject" at bounding box center [1005, 600] width 82 height 32
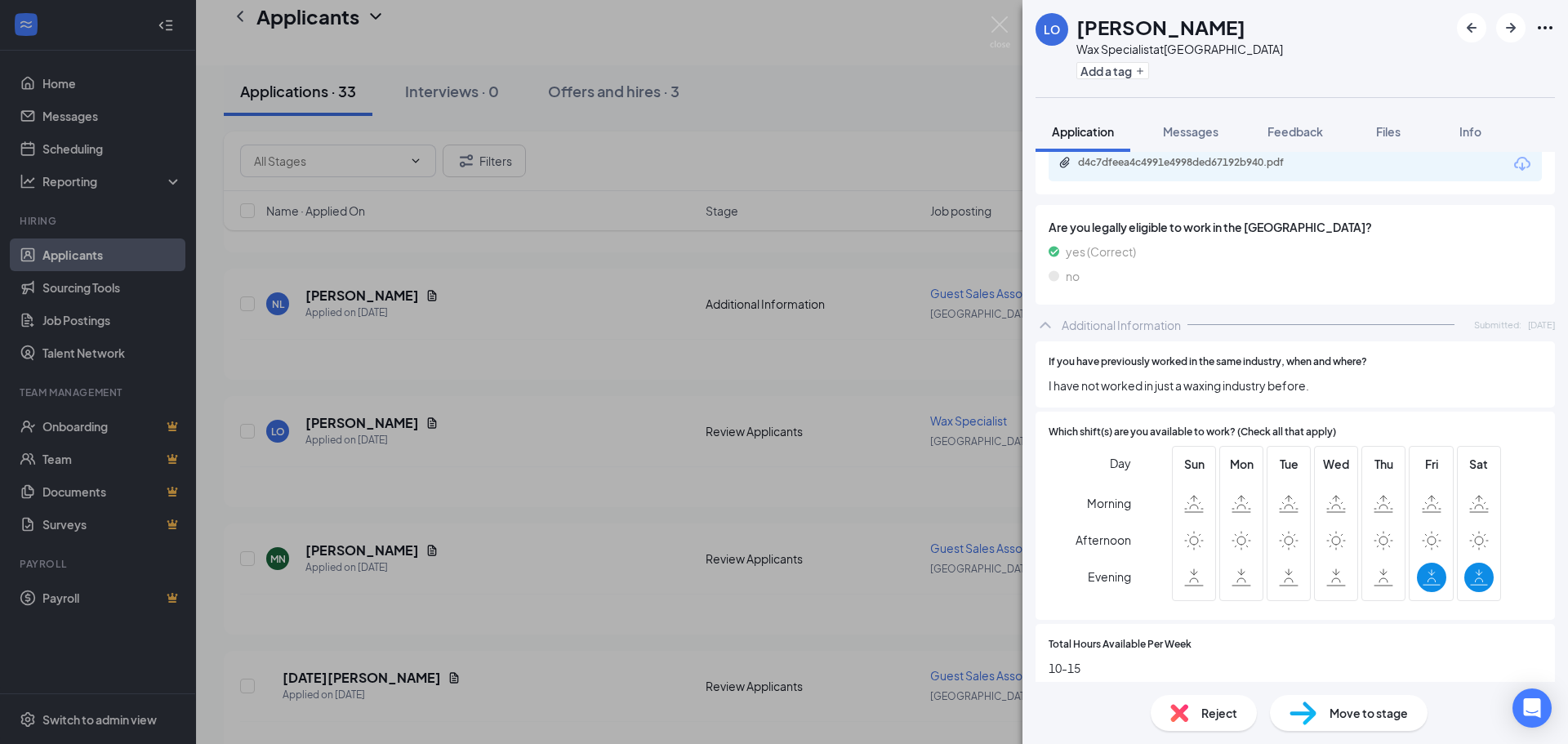
scroll to position [572, 0]
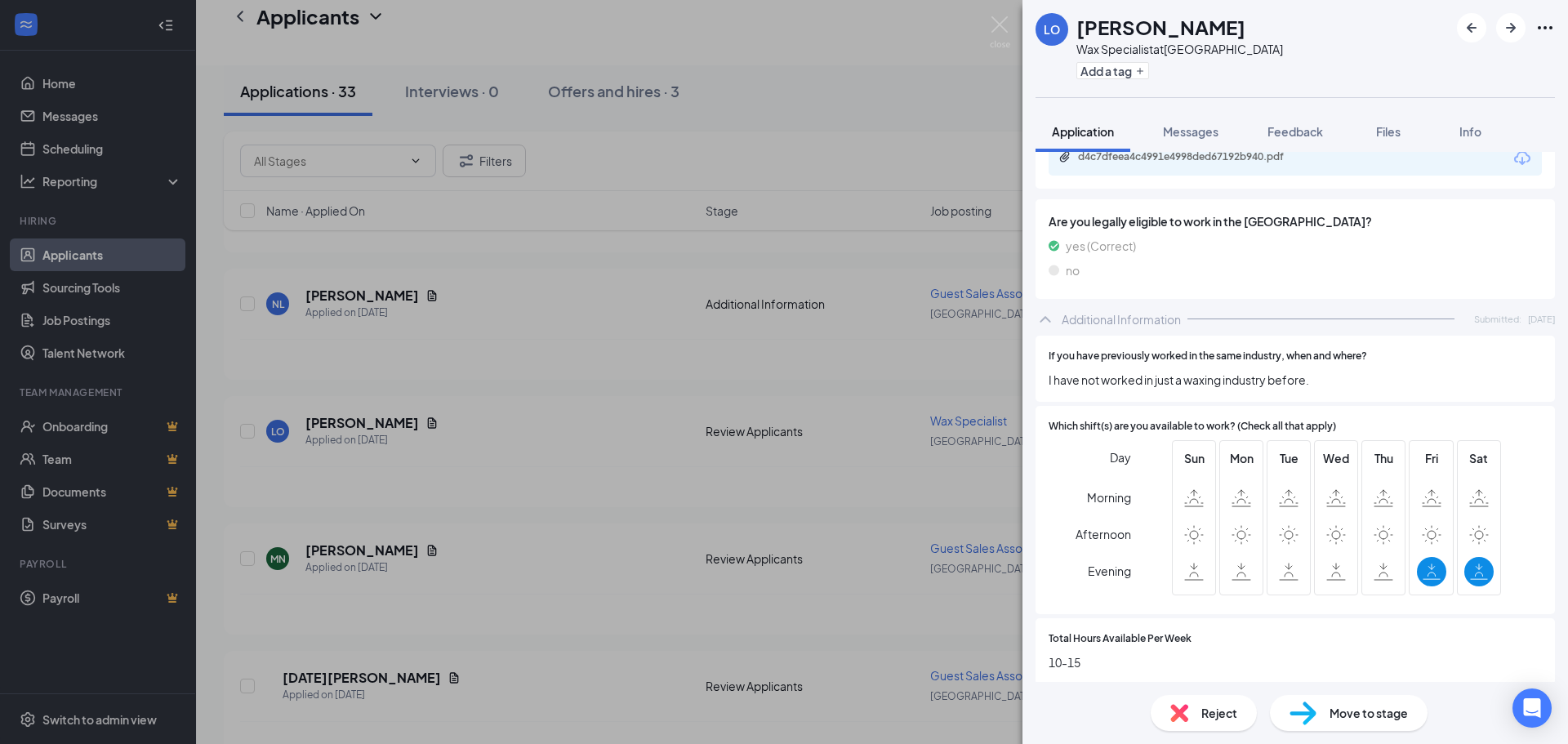
click at [1216, 710] on span "Reject" at bounding box center [1219, 713] width 36 height 18
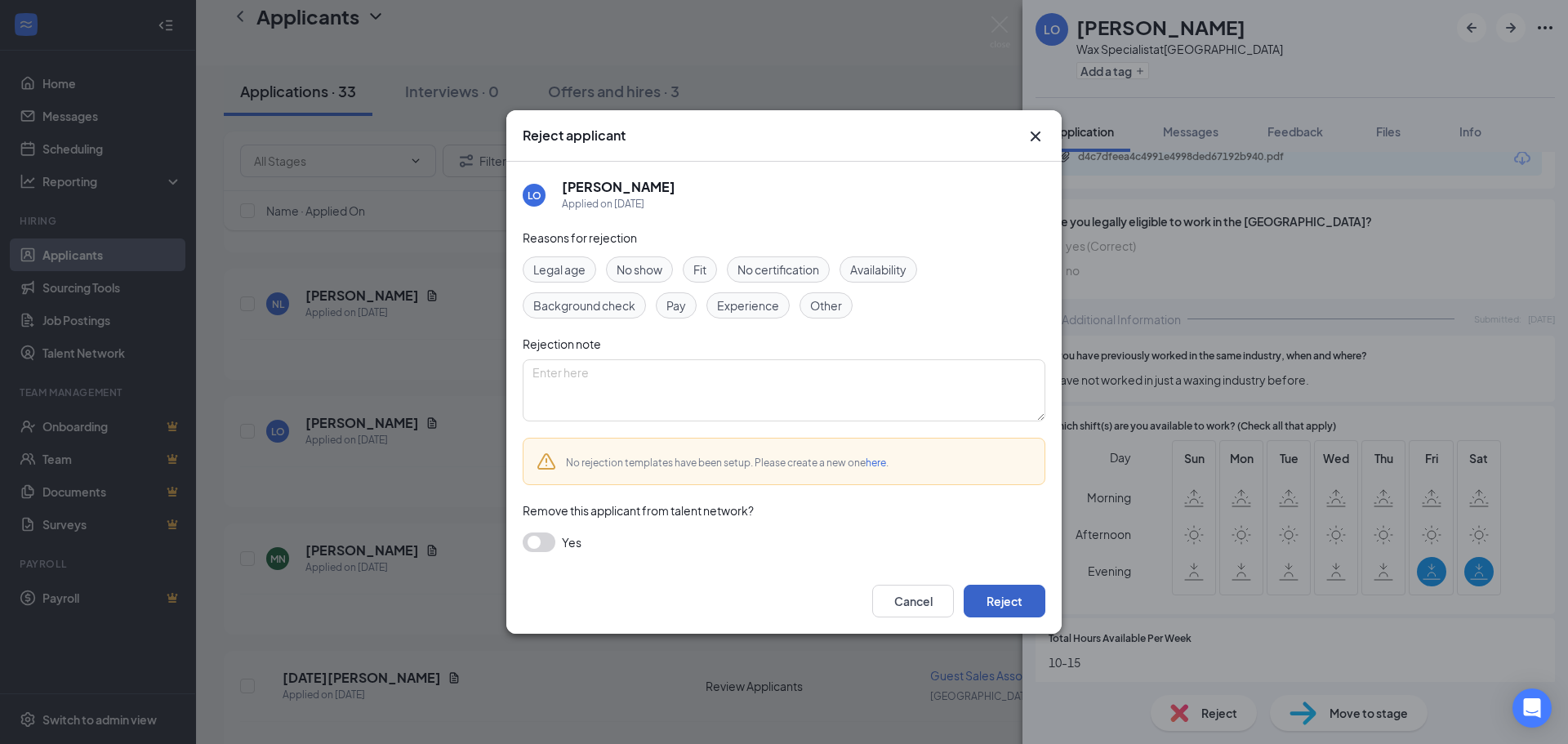
click at [1005, 606] on button "Reject" at bounding box center [1005, 600] width 82 height 32
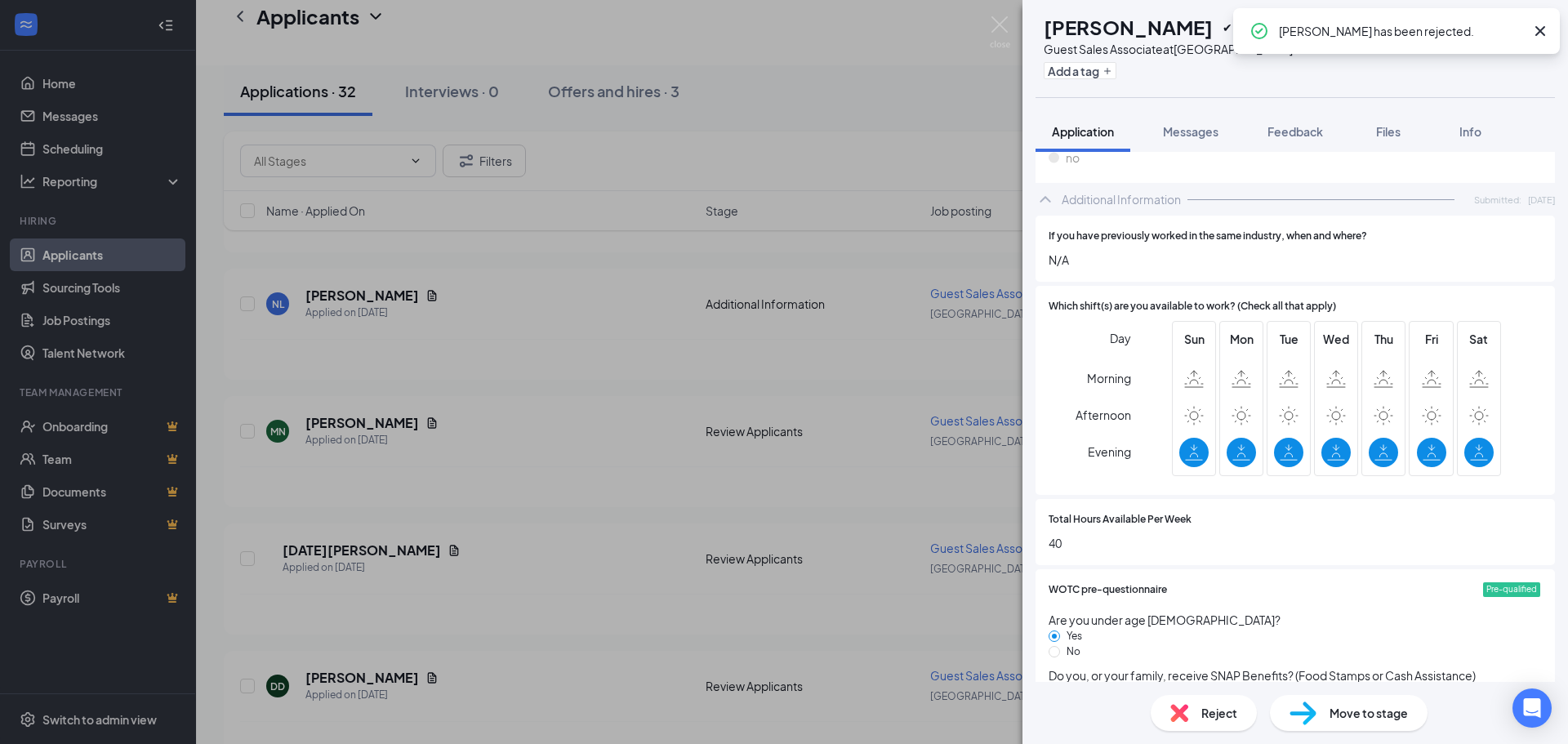
scroll to position [735, 0]
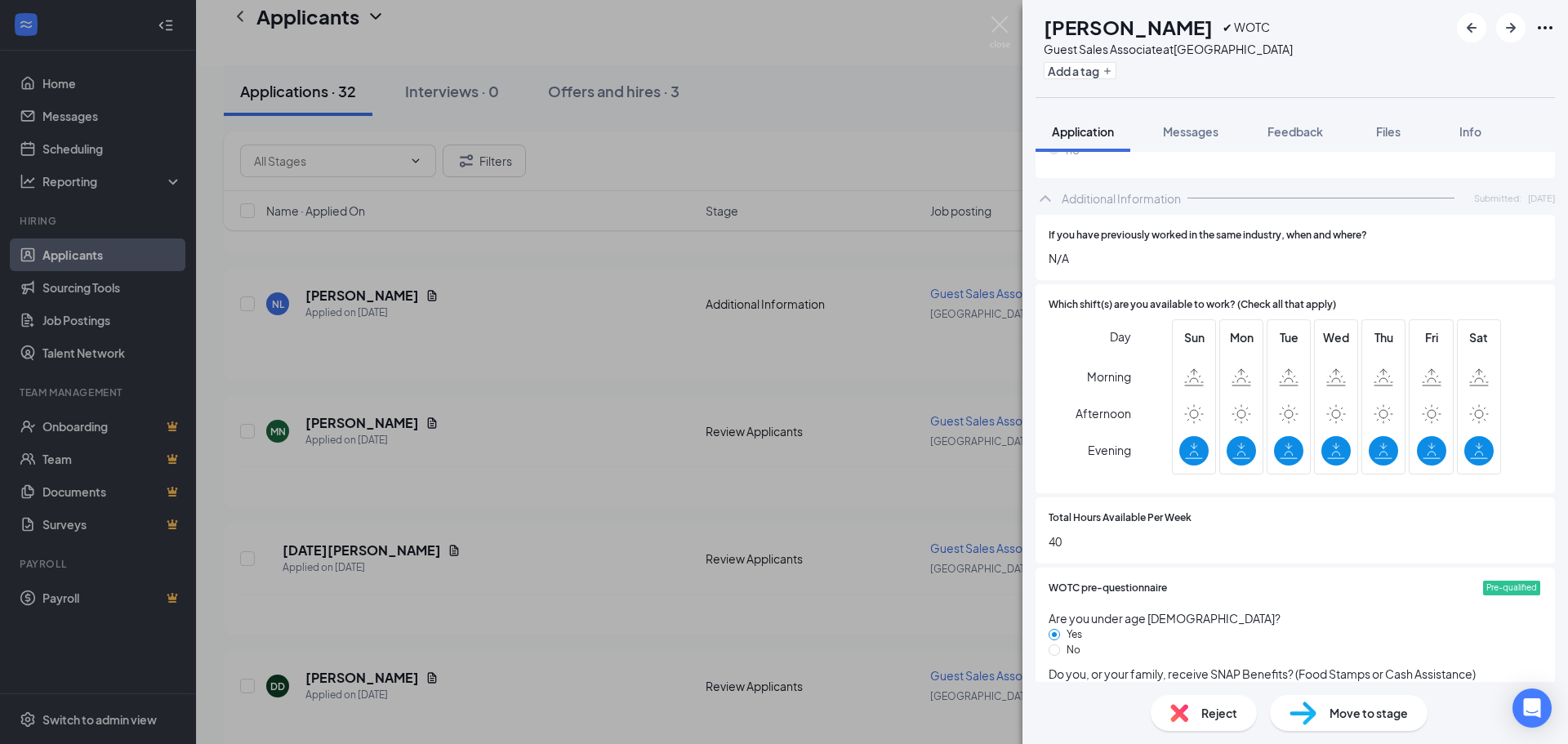
click at [1211, 709] on span "Reject" at bounding box center [1219, 713] width 36 height 18
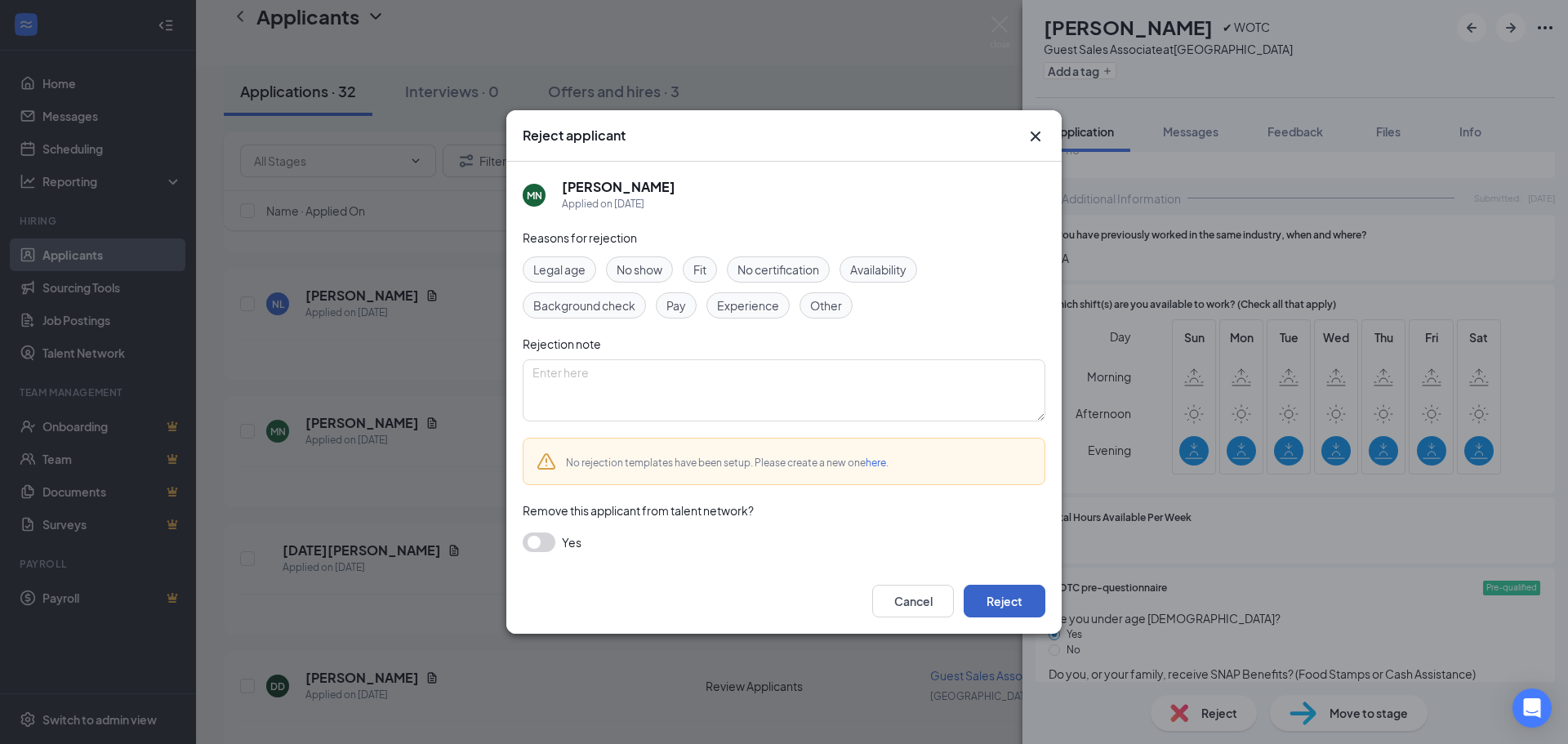
click at [1029, 607] on button "Reject" at bounding box center [1005, 600] width 82 height 32
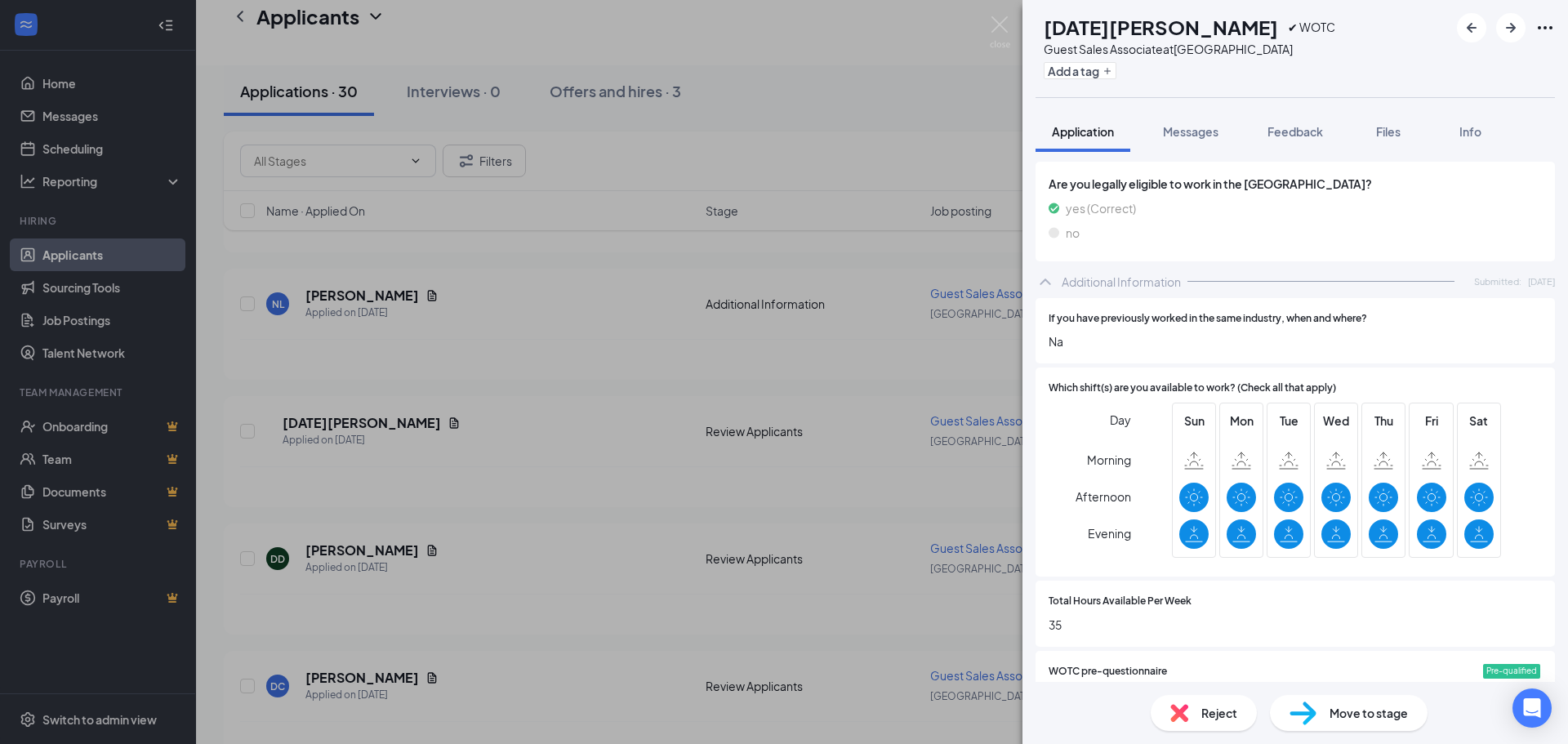
scroll to position [653, 0]
click at [1212, 721] on span "Reject" at bounding box center [1219, 713] width 36 height 18
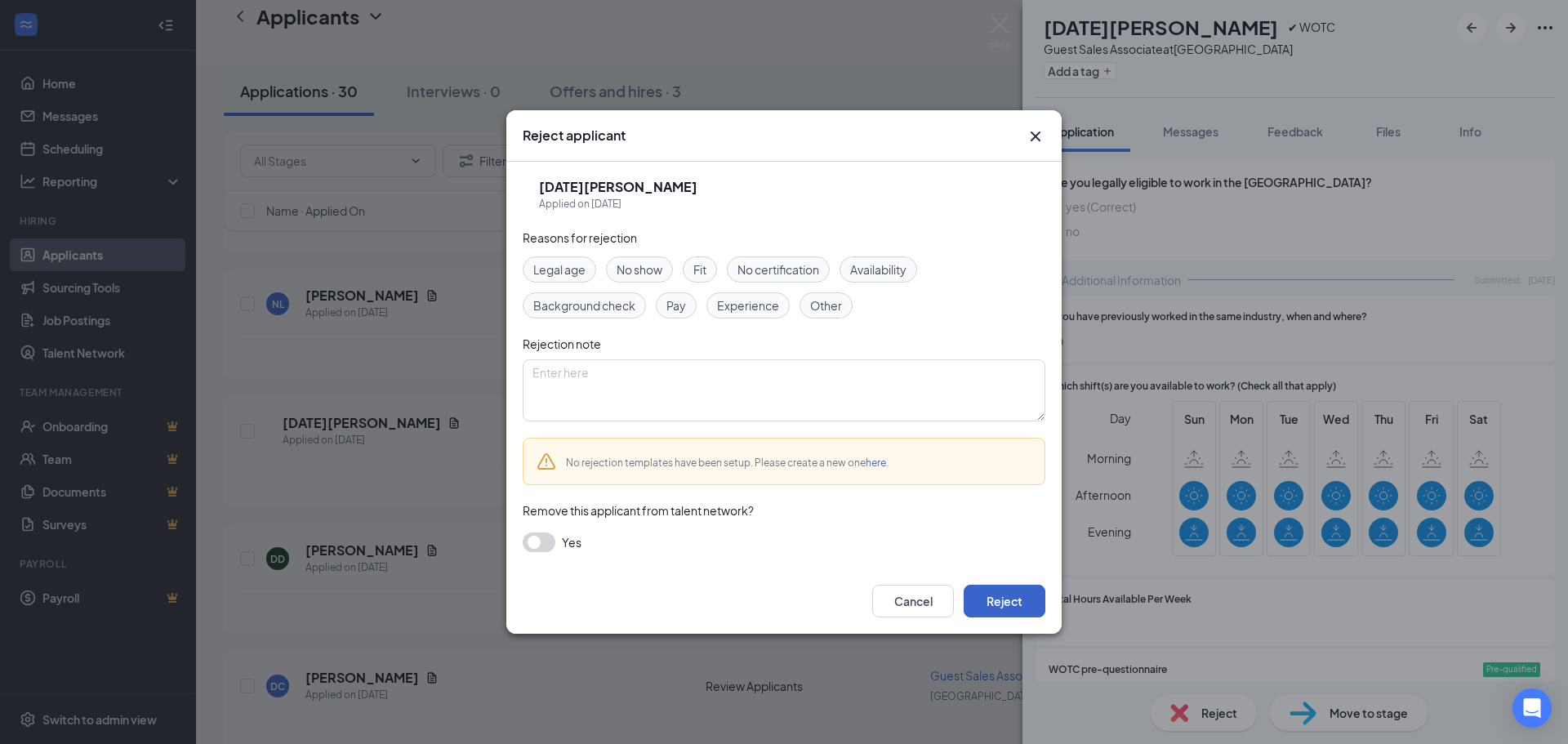
click at [1000, 598] on button "Reject" at bounding box center [1005, 600] width 82 height 32
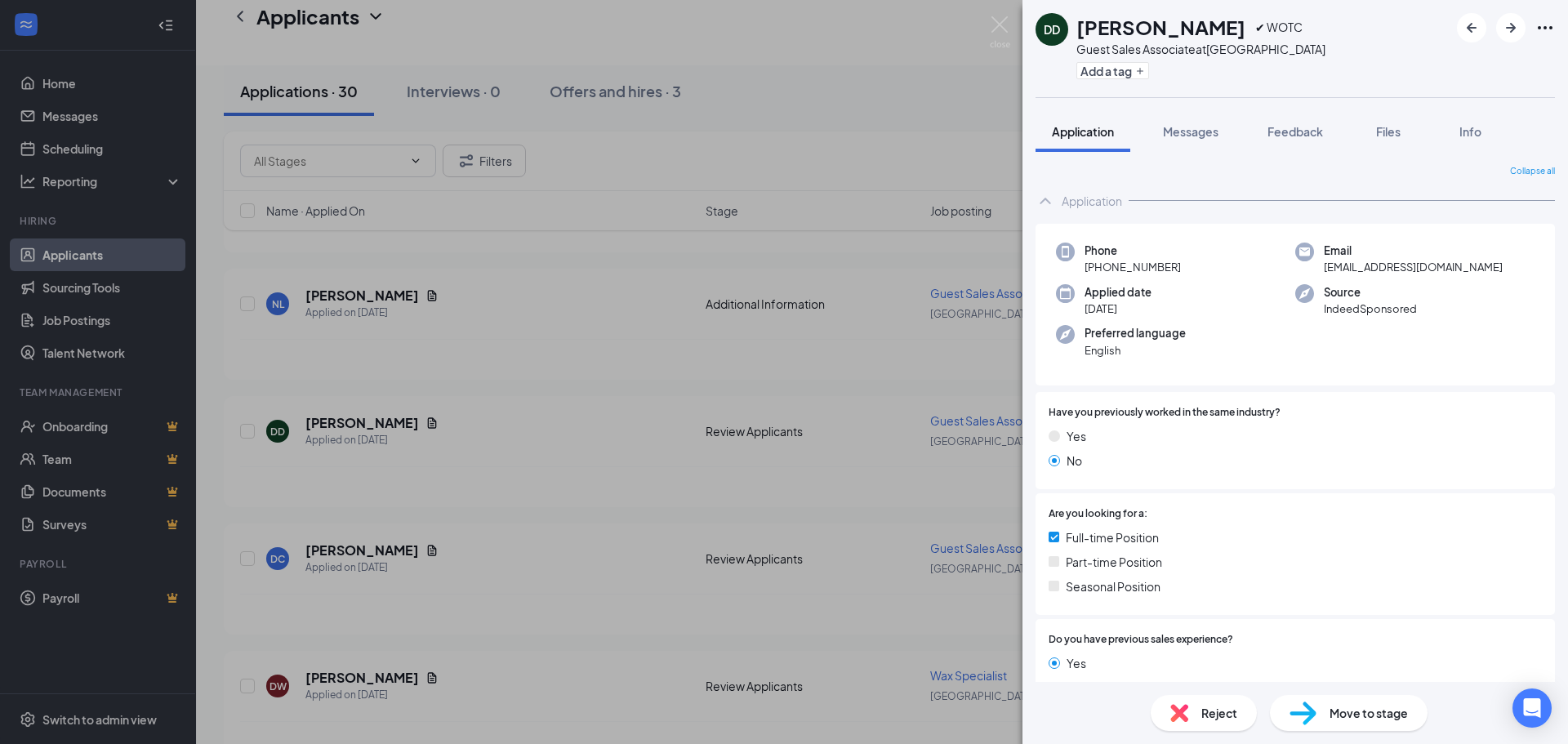
click at [995, 15] on div "DD [PERSON_NAME] ✔ WOTC Guest Sales Associate at [GEOGRAPHIC_DATA] Add a tag Ap…" at bounding box center [784, 372] width 1568 height 744
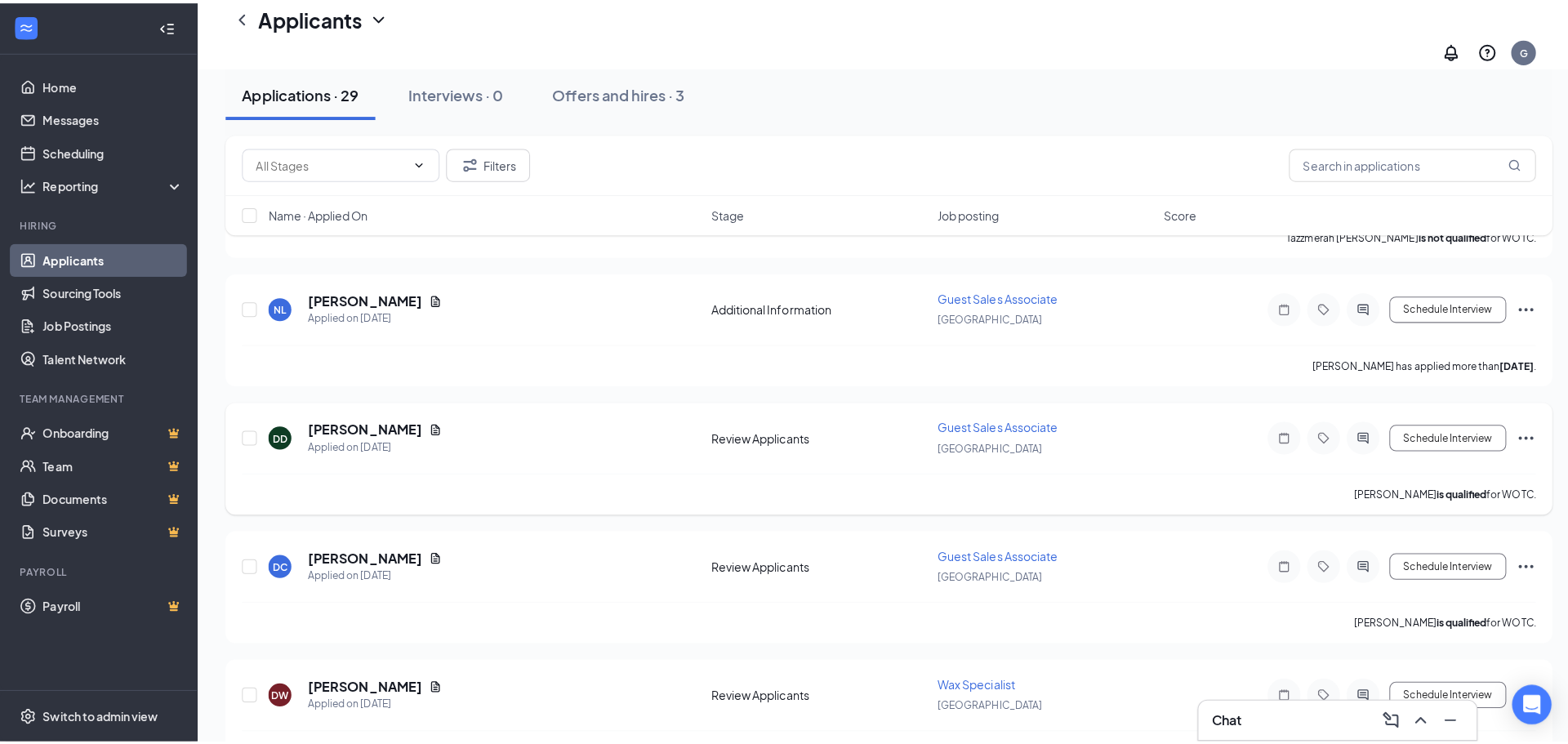
scroll to position [1879, 0]
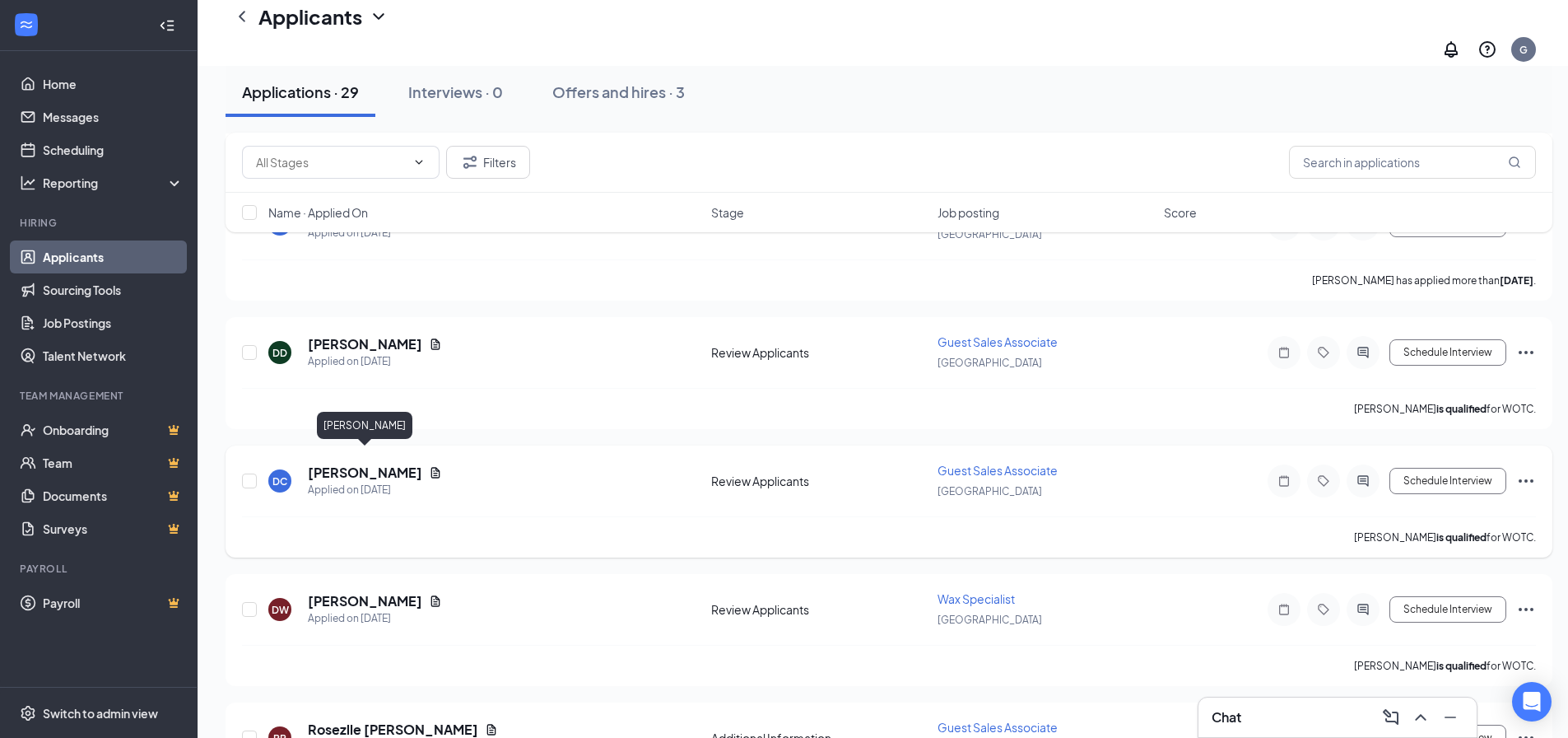
click at [358, 463] on h5 "[PERSON_NAME]" at bounding box center [364, 472] width 114 height 18
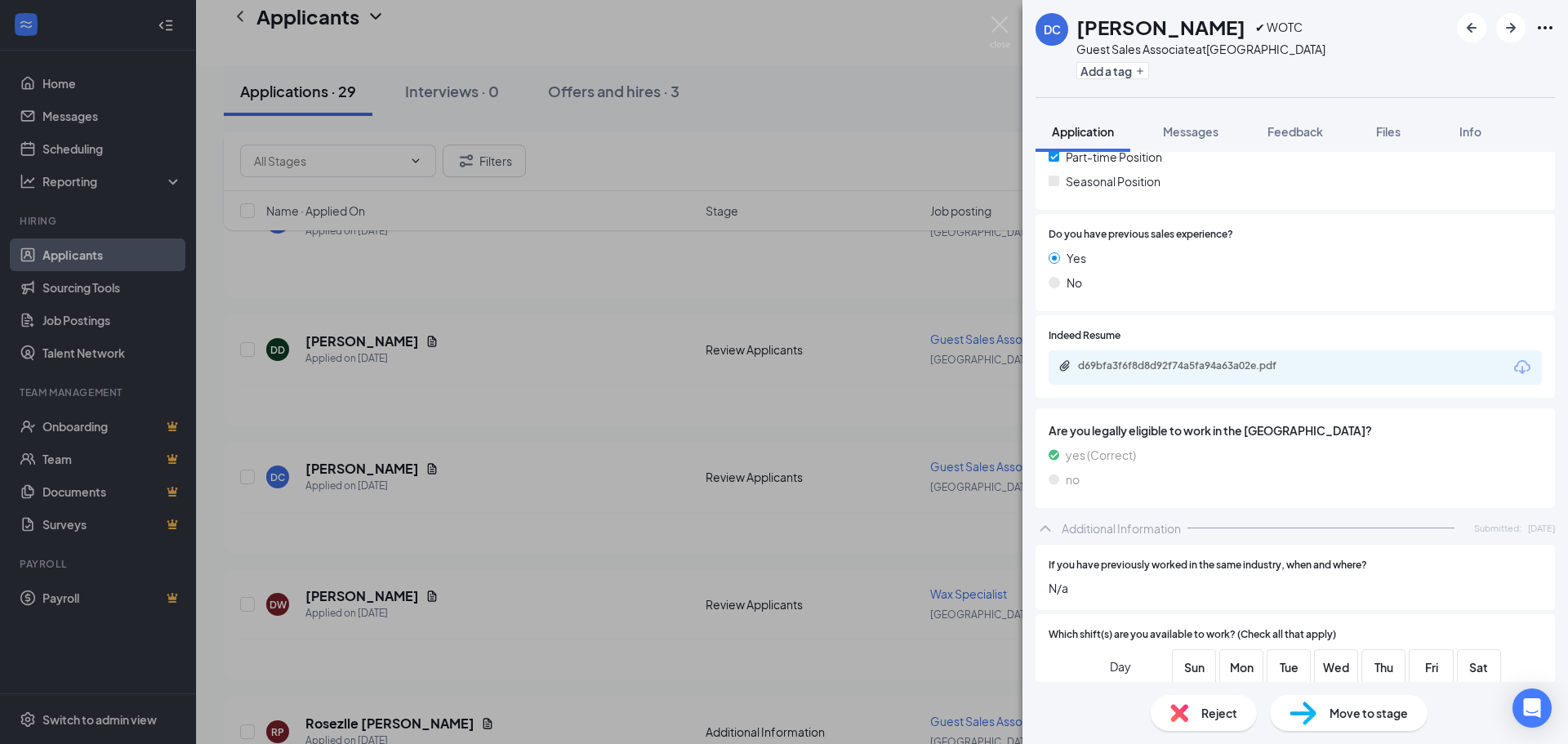
scroll to position [245, 0]
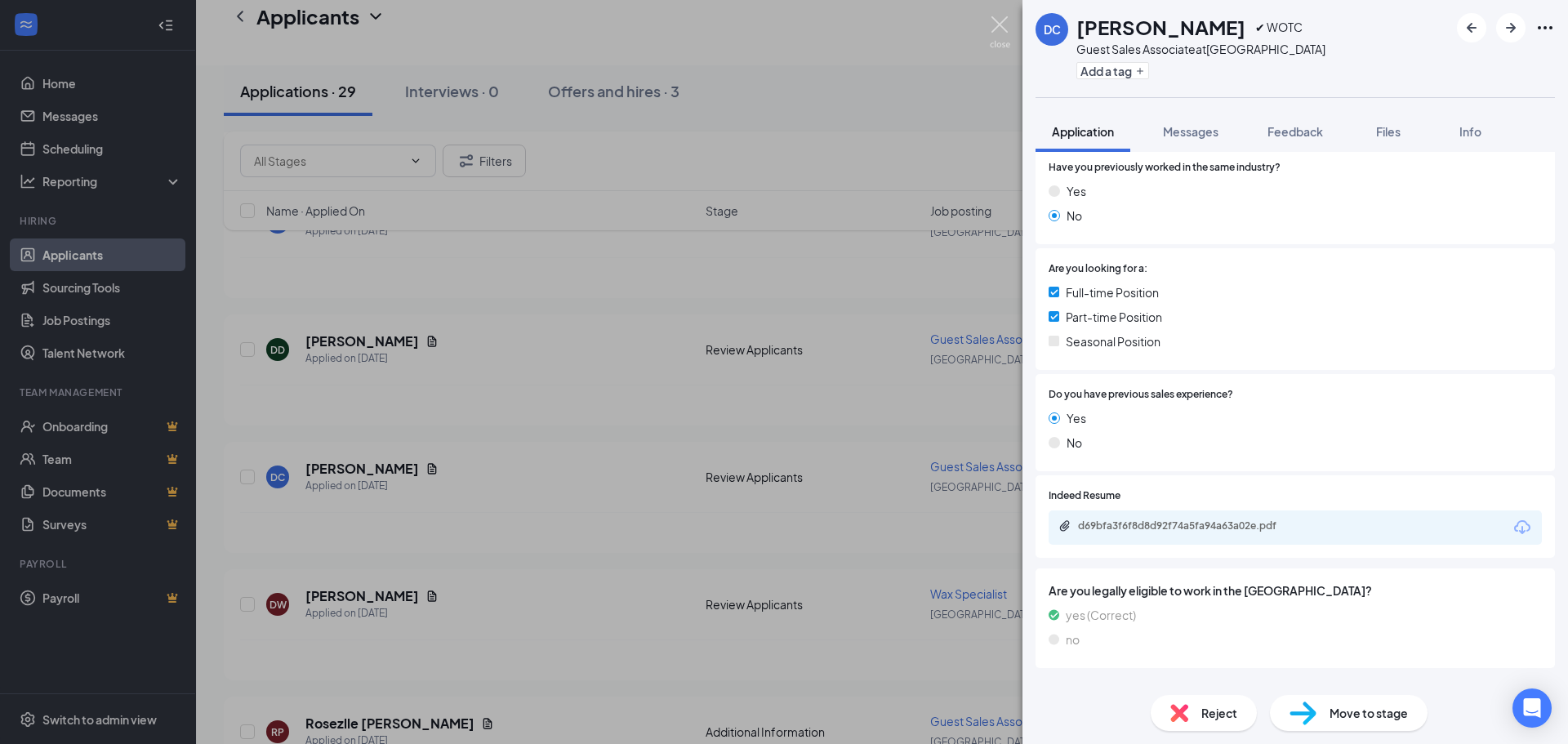
click at [997, 21] on img at bounding box center [1000, 32] width 21 height 32
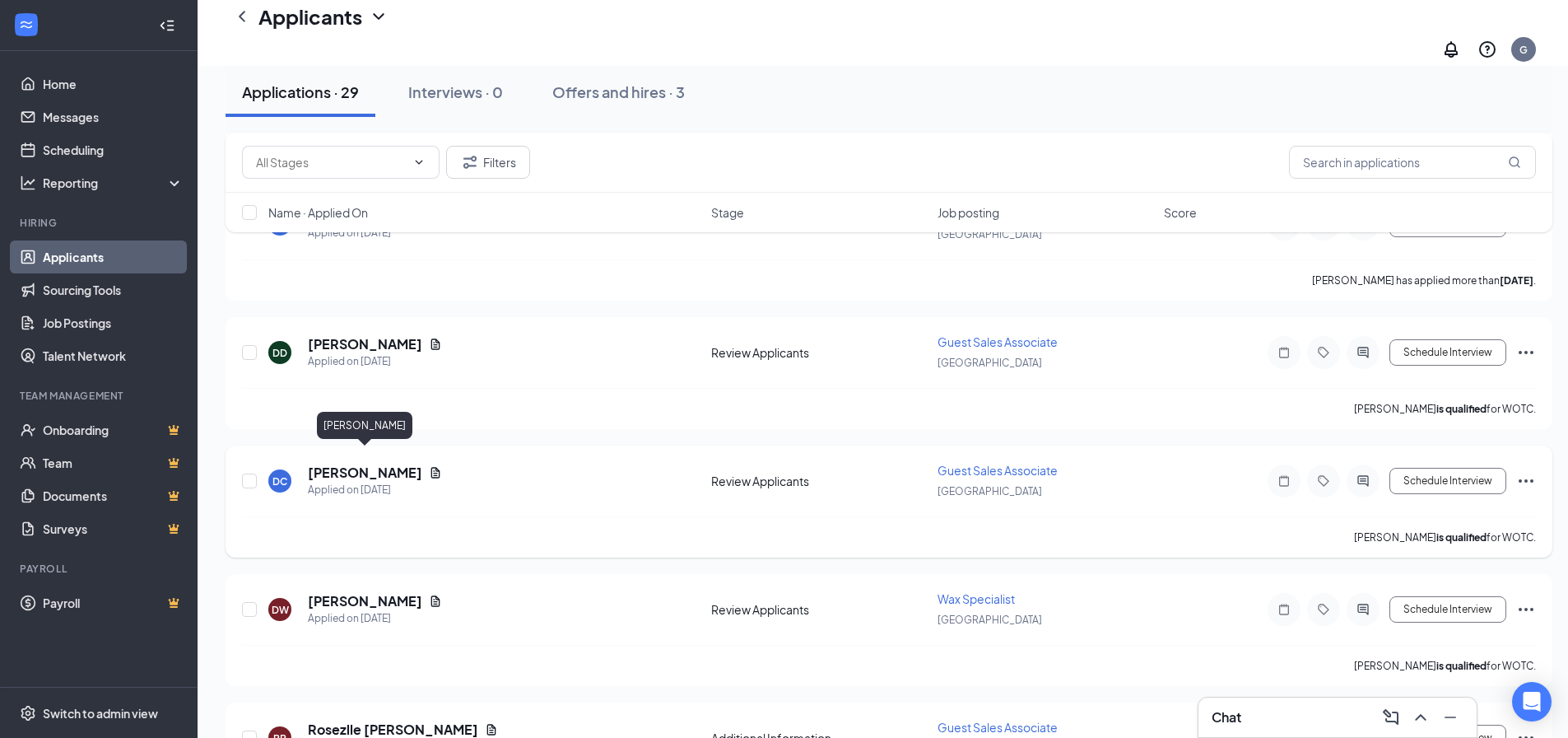
click at [359, 463] on h5 "[PERSON_NAME]" at bounding box center [364, 472] width 114 height 18
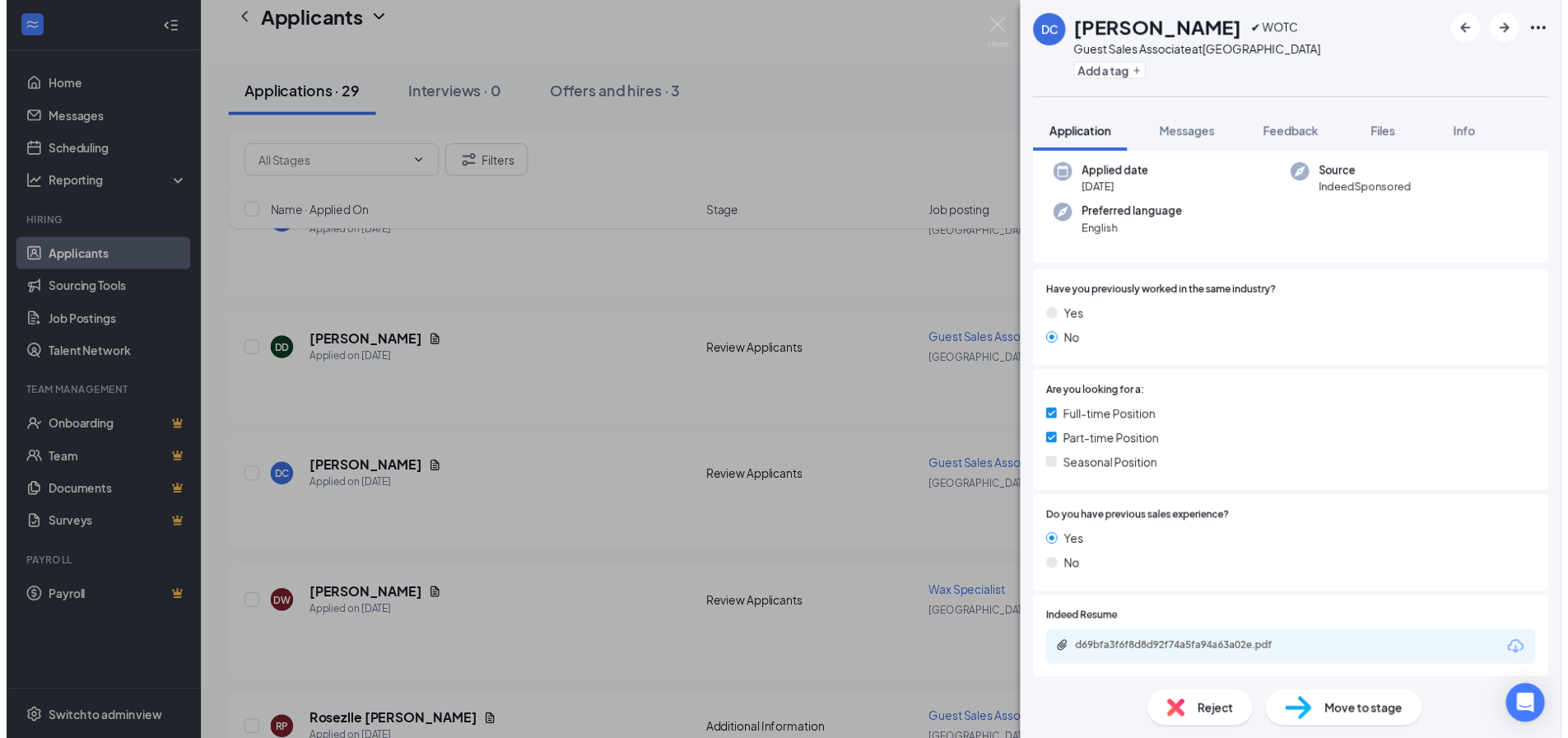
scroll to position [165, 0]
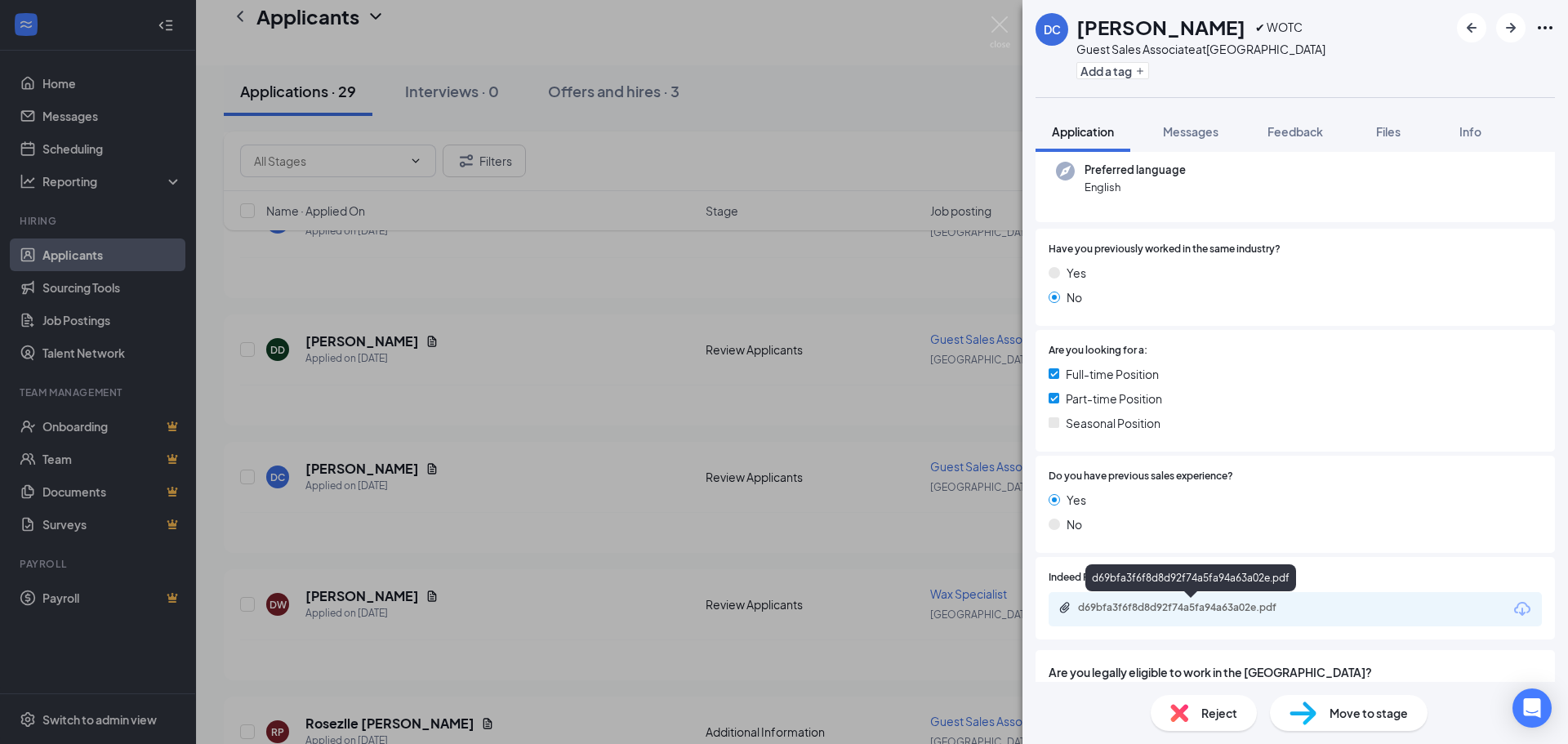
click at [1194, 607] on div "d69bfa3f6f8d8d92f74a5fa94a63a02e.pdf" at bounding box center [1193, 607] width 229 height 13
click at [1003, 26] on img at bounding box center [1000, 32] width 21 height 32
